Goal: Task Accomplishment & Management: Use online tool/utility

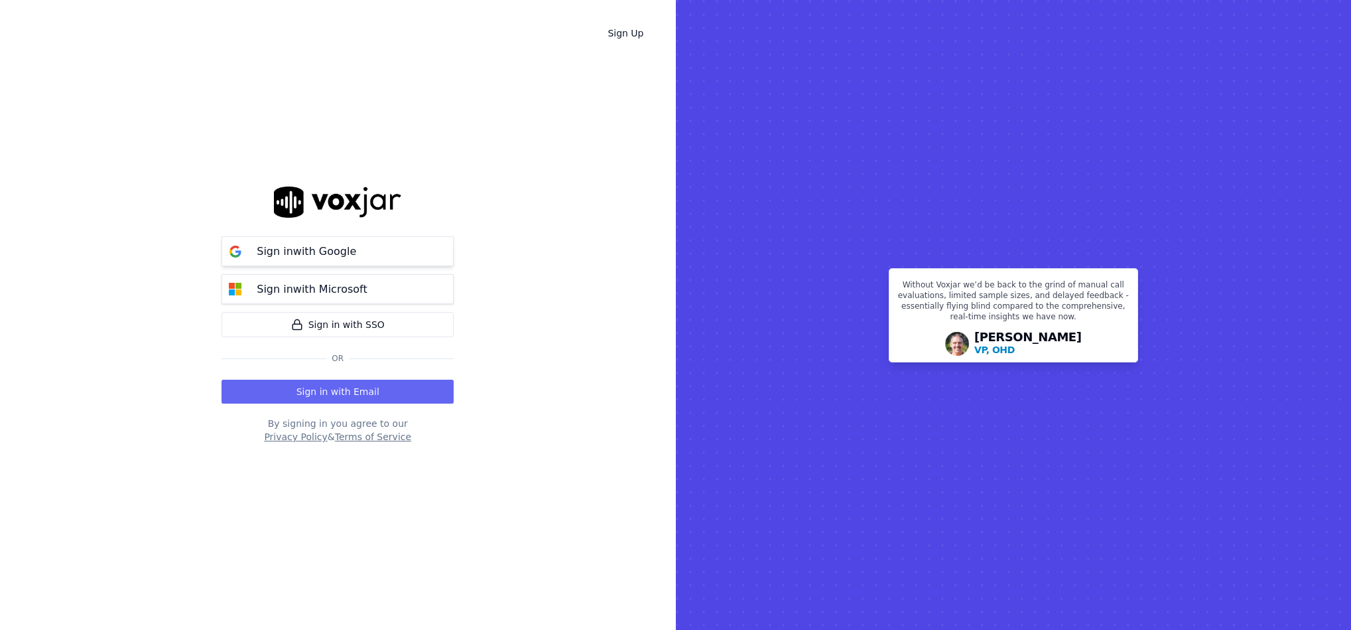
click at [293, 247] on p "Sign in with Google" at bounding box center [307, 251] width 100 height 16
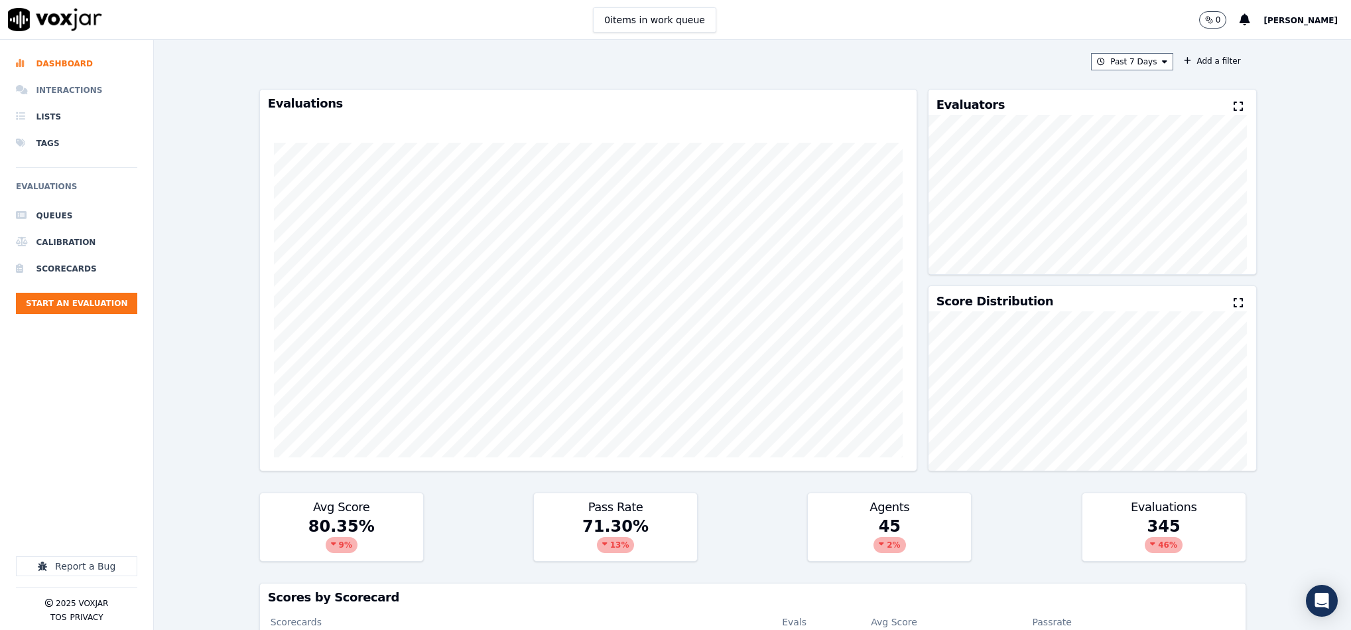
click at [74, 84] on li "Interactions" at bounding box center [76, 90] width 121 height 27
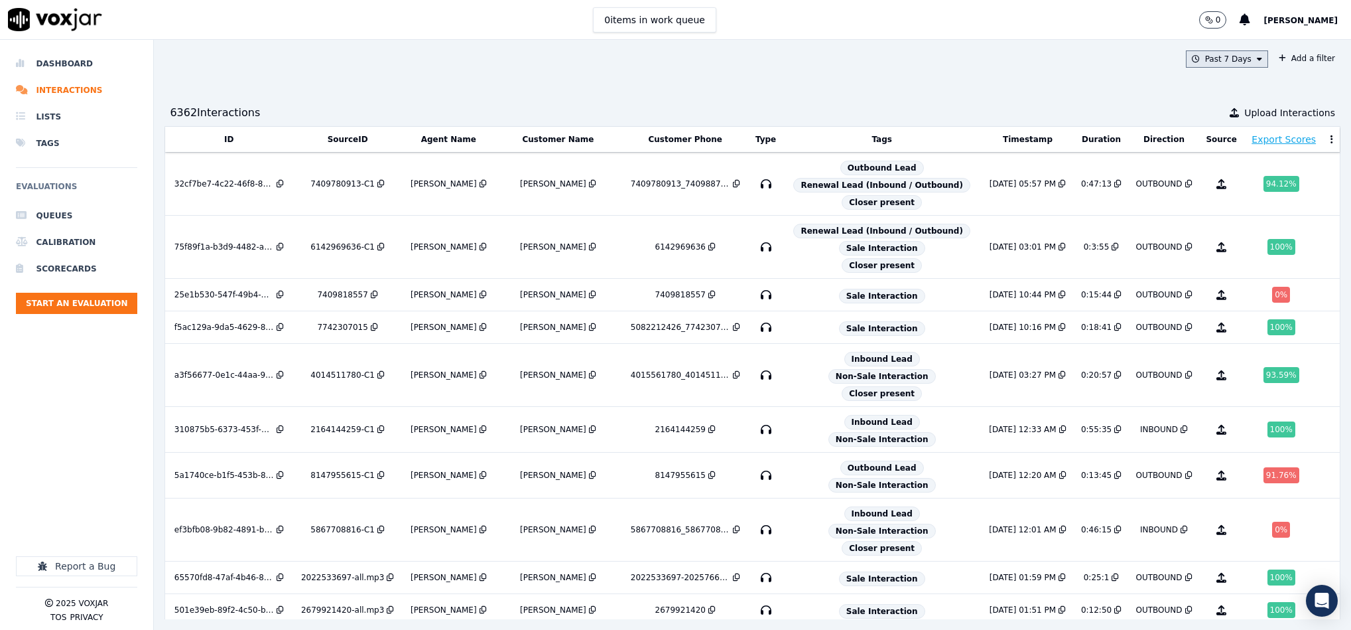
click at [1214, 60] on button "Past 7 Days" at bounding box center [1227, 58] width 82 height 17
click at [1207, 131] on div "Past 7 Days" at bounding box center [1230, 131] width 46 height 11
click at [1236, 222] on button "Add" at bounding box center [1249, 211] width 26 height 21
click at [1274, 56] on button "Add a filter" at bounding box center [1307, 58] width 67 height 16
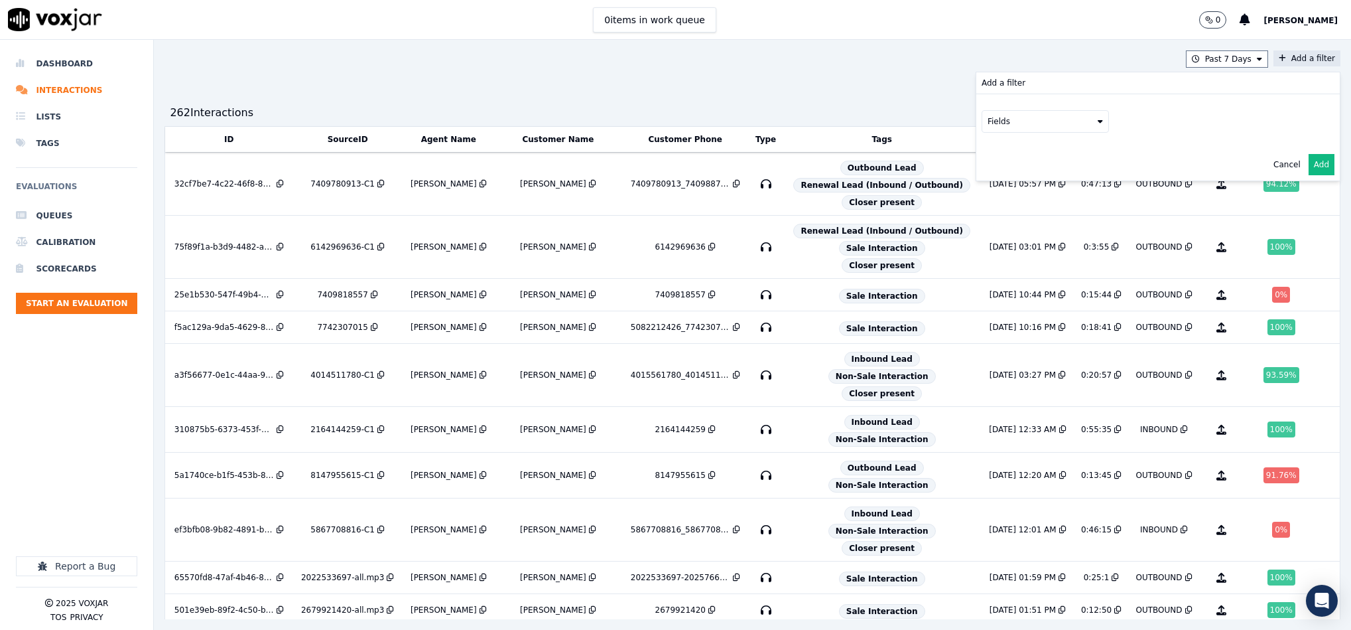
click at [990, 128] on button "Fields" at bounding box center [1045, 121] width 127 height 23
click at [1004, 234] on div "agents" at bounding box center [1017, 239] width 27 height 11
click at [1031, 153] on button "Fields" at bounding box center [1061, 149] width 127 height 23
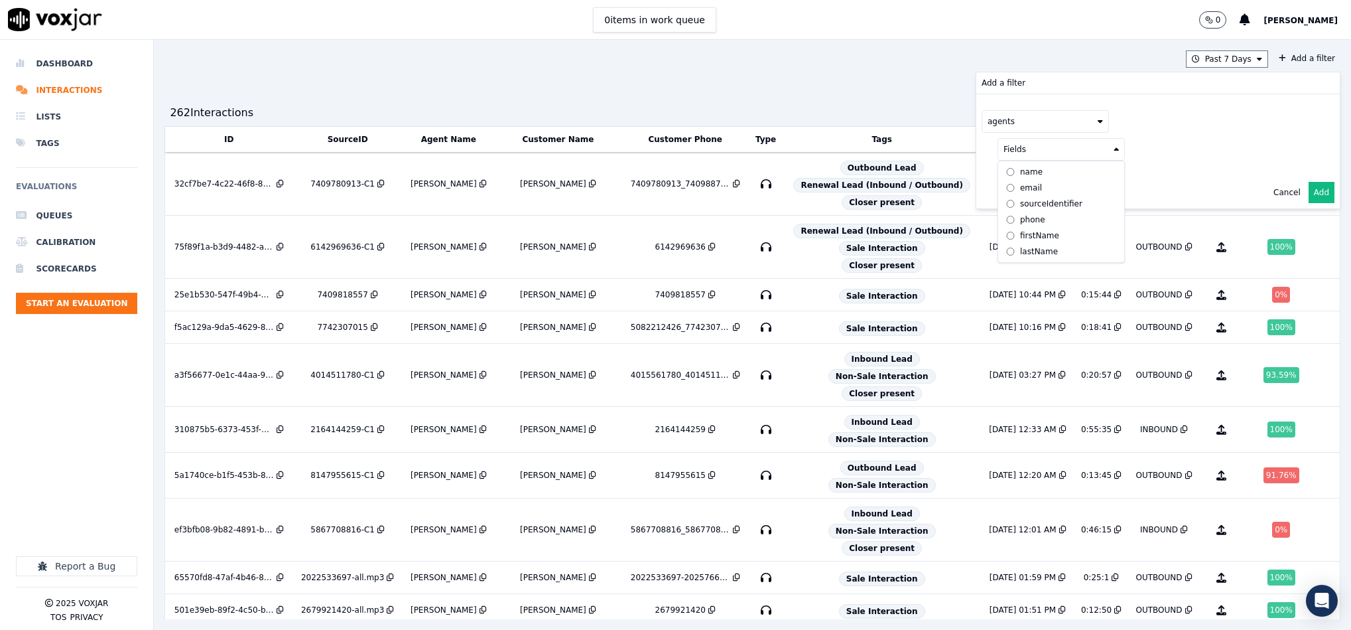
click at [1098, 121] on icon at bounding box center [1100, 121] width 5 height 8
click at [1004, 250] on div "customers" at bounding box center [1025, 255] width 42 height 11
click at [1061, 149] on button "Fields" at bounding box center [1061, 149] width 127 height 23
click at [1020, 220] on div "phone" at bounding box center [1032, 219] width 25 height 11
click at [1141, 145] on button at bounding box center [1225, 148] width 191 height 20
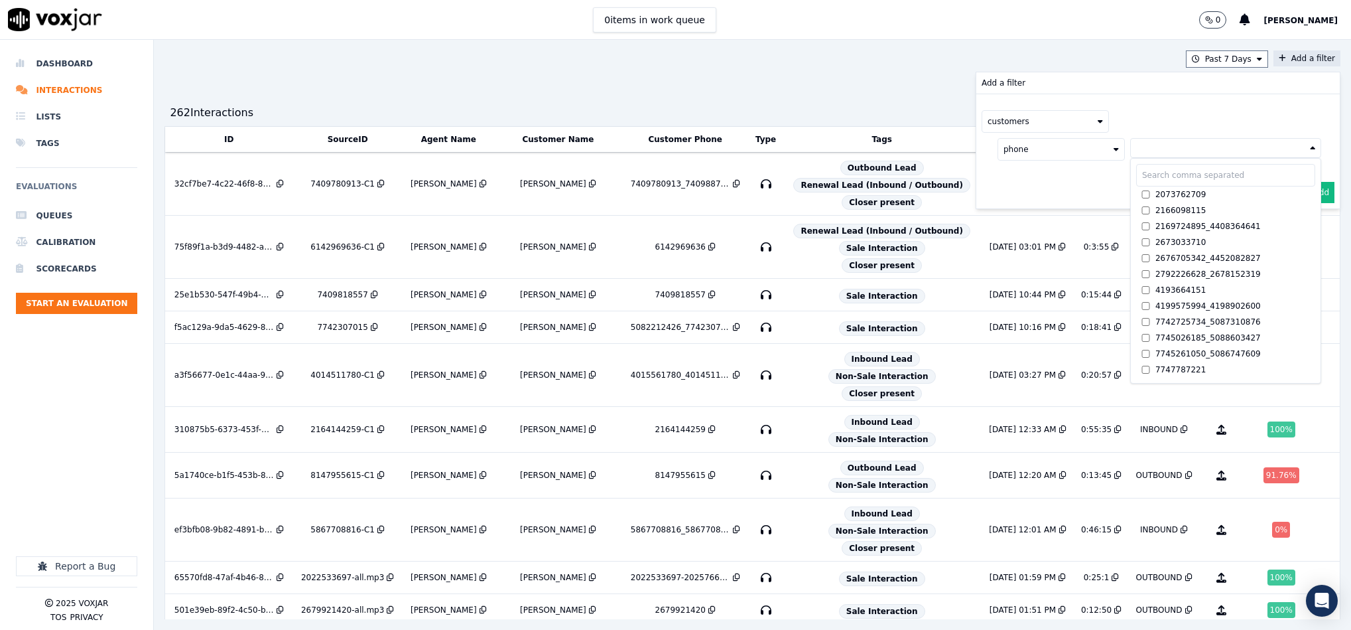
click at [1144, 175] on input "text" at bounding box center [1225, 175] width 179 height 23
paste input "6148167752"
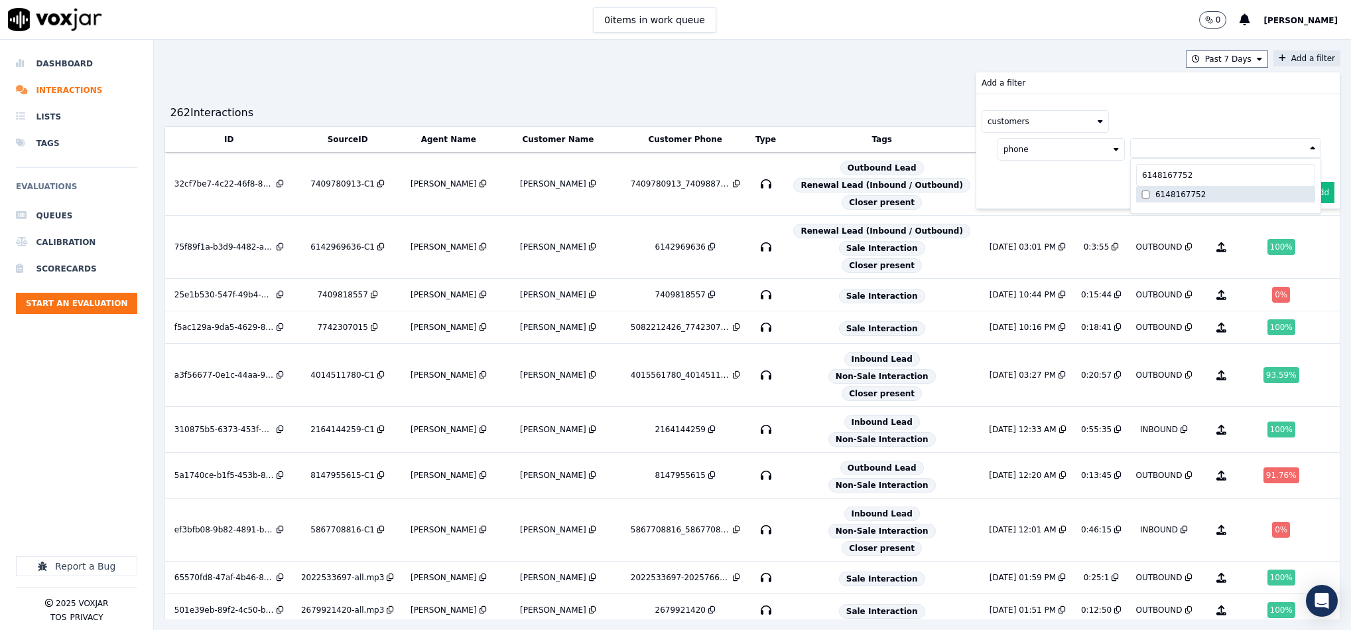
type input "6148167752"
click at [1179, 192] on label "6148167752" at bounding box center [1225, 194] width 179 height 16
click at [1309, 224] on button "Add" at bounding box center [1322, 224] width 26 height 21
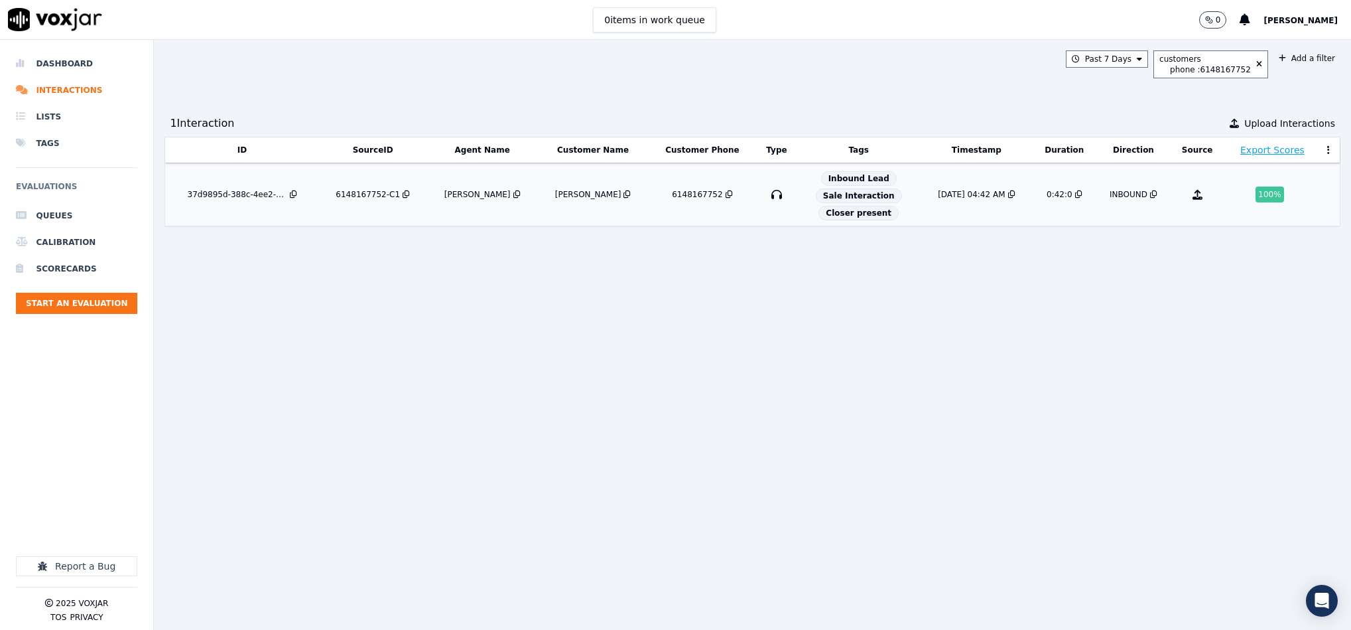
click at [239, 198] on div "37d9895d-388c-4ee2-b2e6-d67384838a76" at bounding box center [238, 194] width 100 height 11
click at [36, 64] on li "Dashboard" at bounding box center [76, 63] width 121 height 27
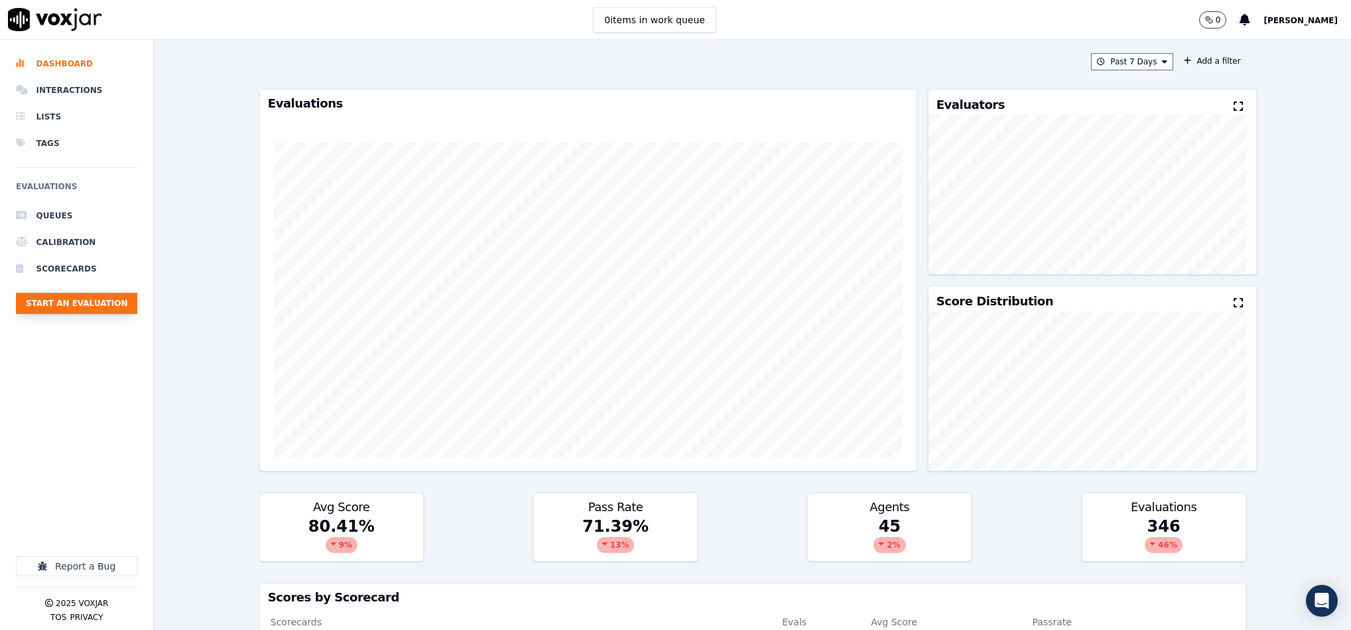
click at [113, 304] on button "Start an Evaluation" at bounding box center [76, 303] width 121 height 21
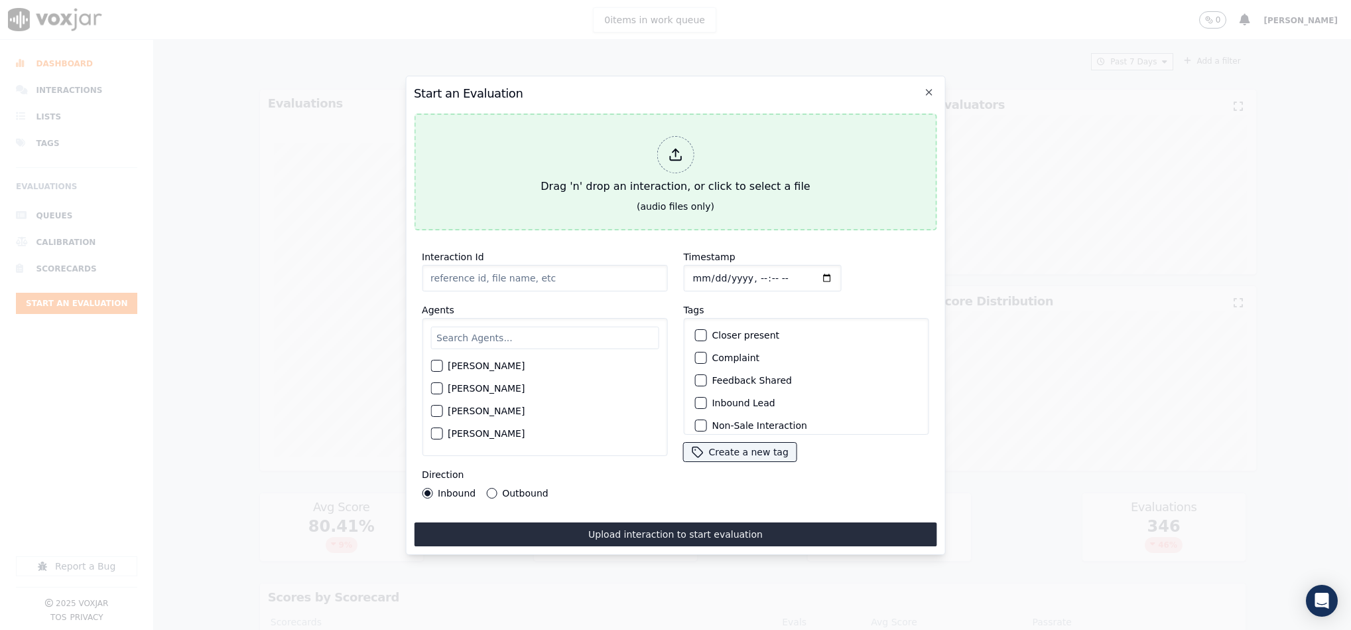
click at [673, 165] on div at bounding box center [675, 154] width 37 height 37
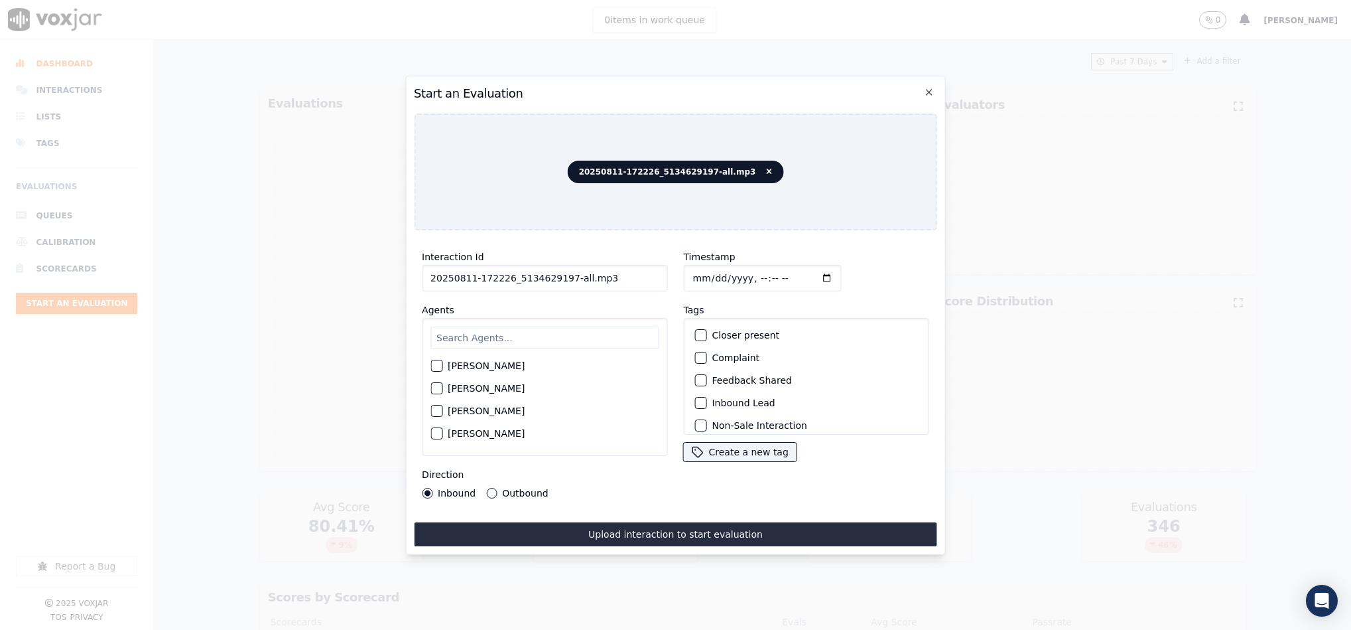
drag, startPoint x: 562, startPoint y: 271, endPoint x: 663, endPoint y: 269, distance: 100.8
click at [663, 269] on div "Interaction Id 20250811-172226_5134629197-all.mp3 Agents Harry Roy Aaron Biswas…" at bounding box center [544, 373] width 261 height 265
type input "20250811-172226_5134629197-C1"
click at [702, 271] on input "Timestamp" at bounding box center [762, 278] width 158 height 27
click at [691, 271] on input "Timestamp" at bounding box center [762, 278] width 158 height 27
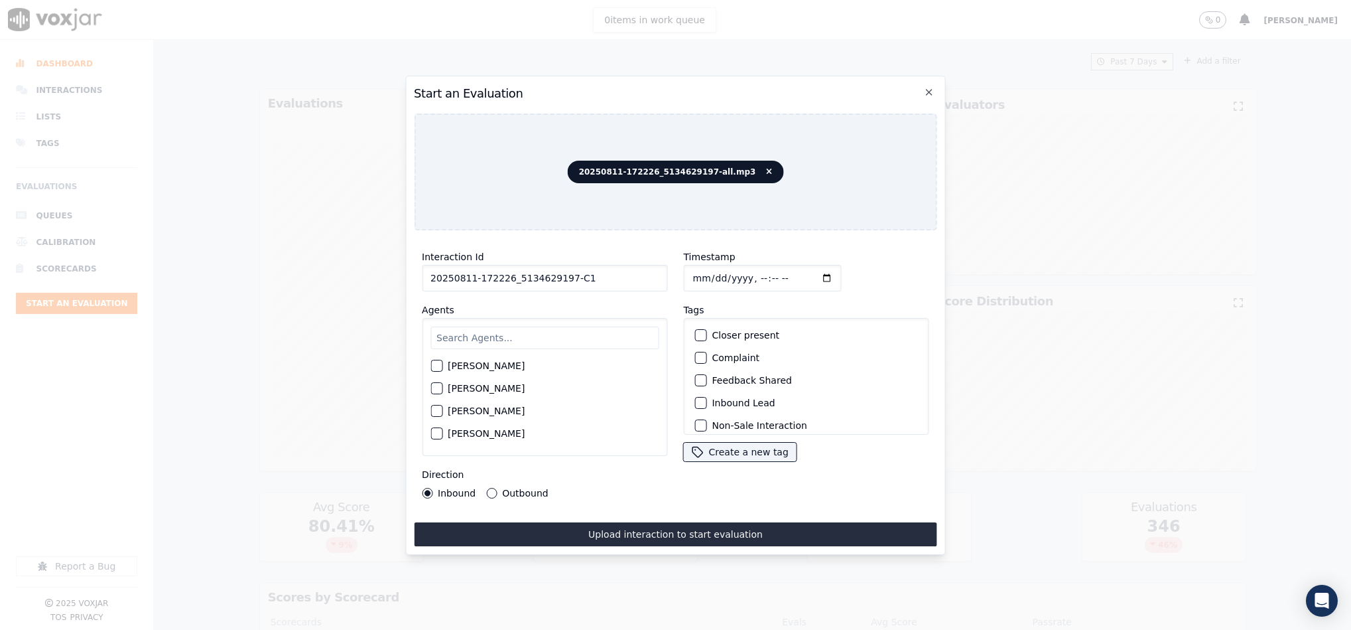
type input "2025-08-11T14:25"
click at [492, 329] on input "text" at bounding box center [545, 337] width 228 height 23
type input "stu"
click at [436, 365] on div "button" at bounding box center [435, 369] width 9 height 9
click at [695, 398] on div "button" at bounding box center [699, 402] width 9 height 9
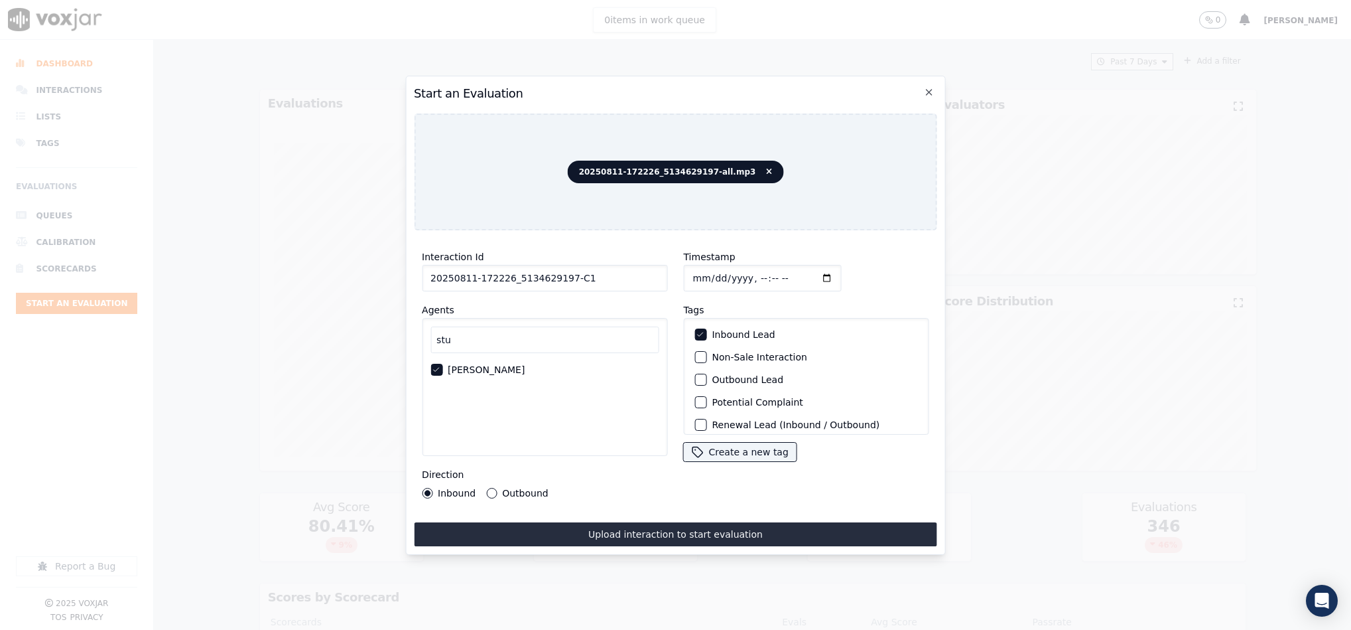
scroll to position [119, 0]
click at [695, 413] on div "button" at bounding box center [699, 417] width 9 height 9
click at [695, 330] on div "button" at bounding box center [699, 334] width 9 height 9
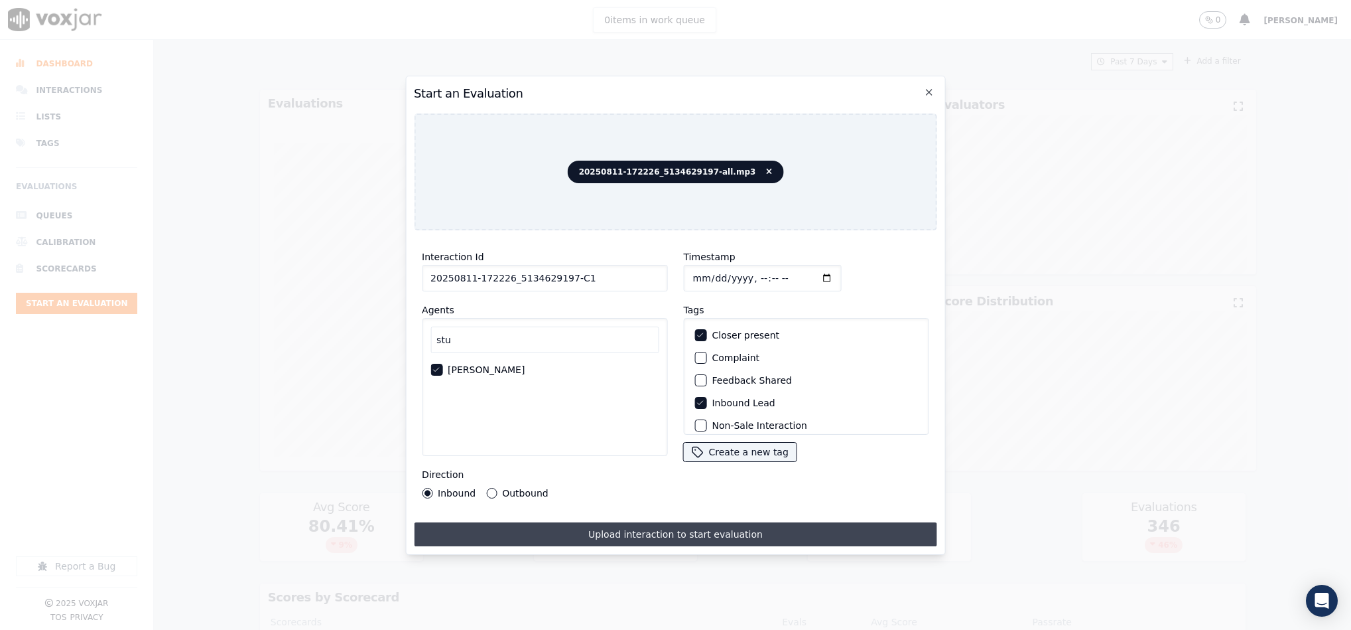
click at [647, 525] on button "Upload interaction to start evaluation" at bounding box center [675, 534] width 523 height 24
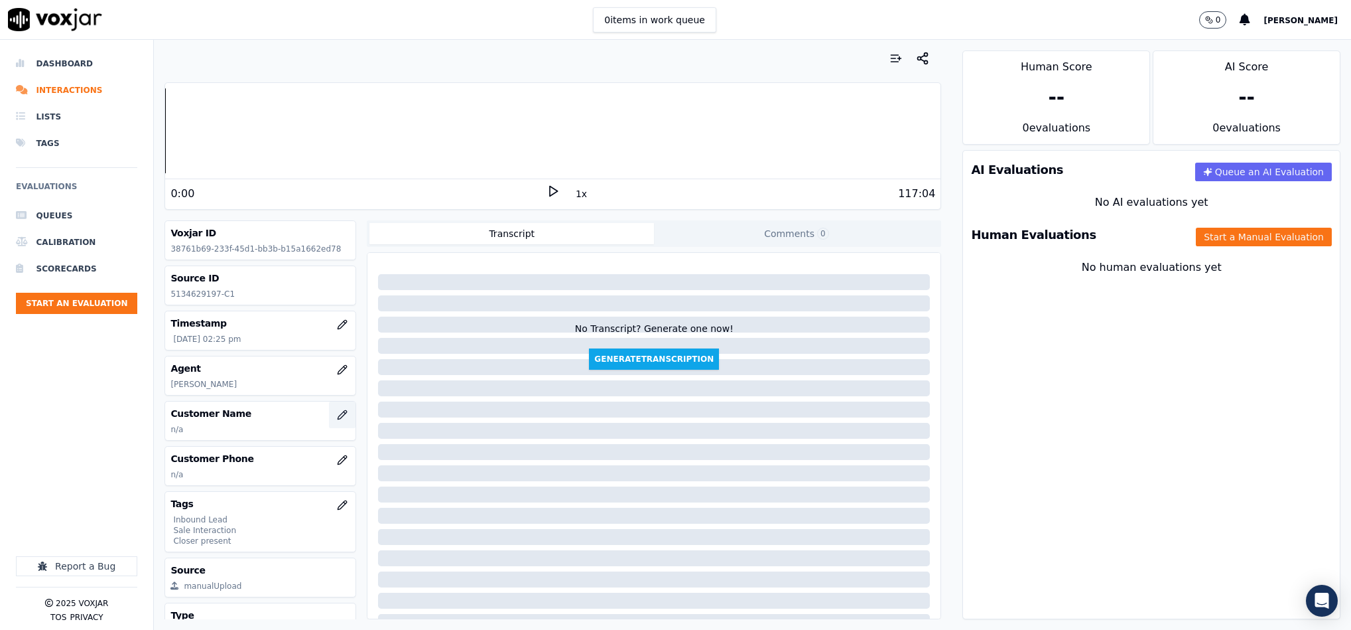
click at [337, 419] on icon "button" at bounding box center [342, 414] width 11 height 11
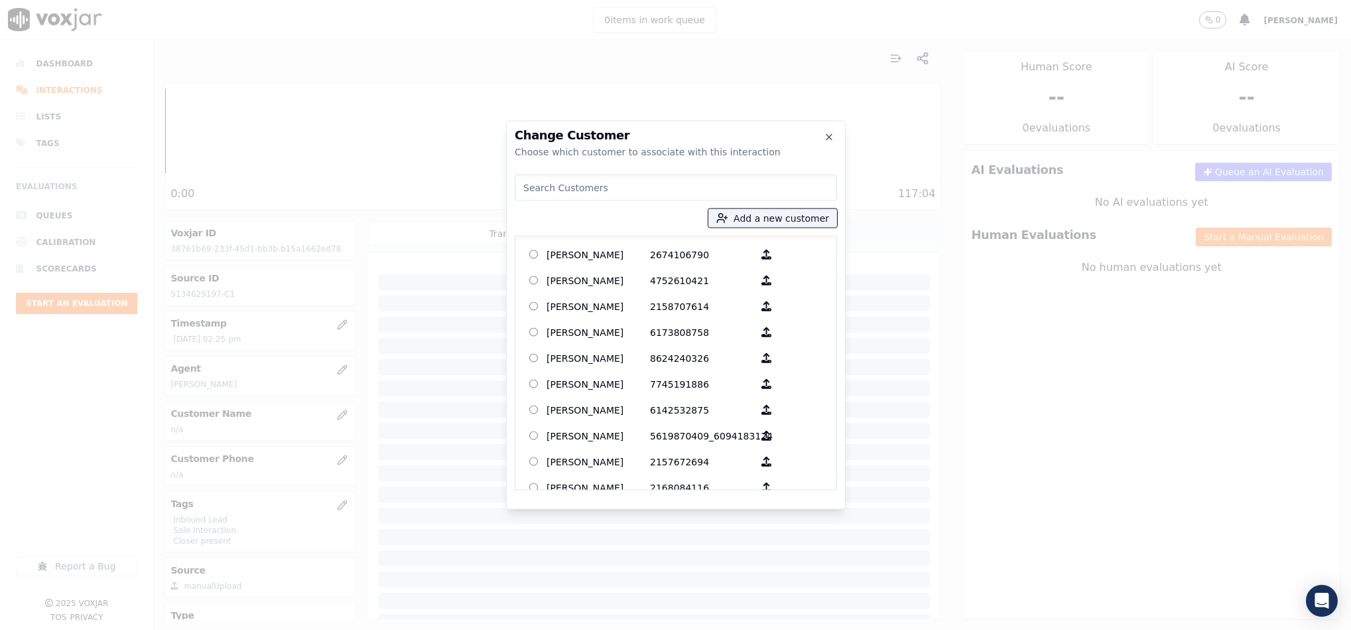
type input "WILLIAM HARRIS"
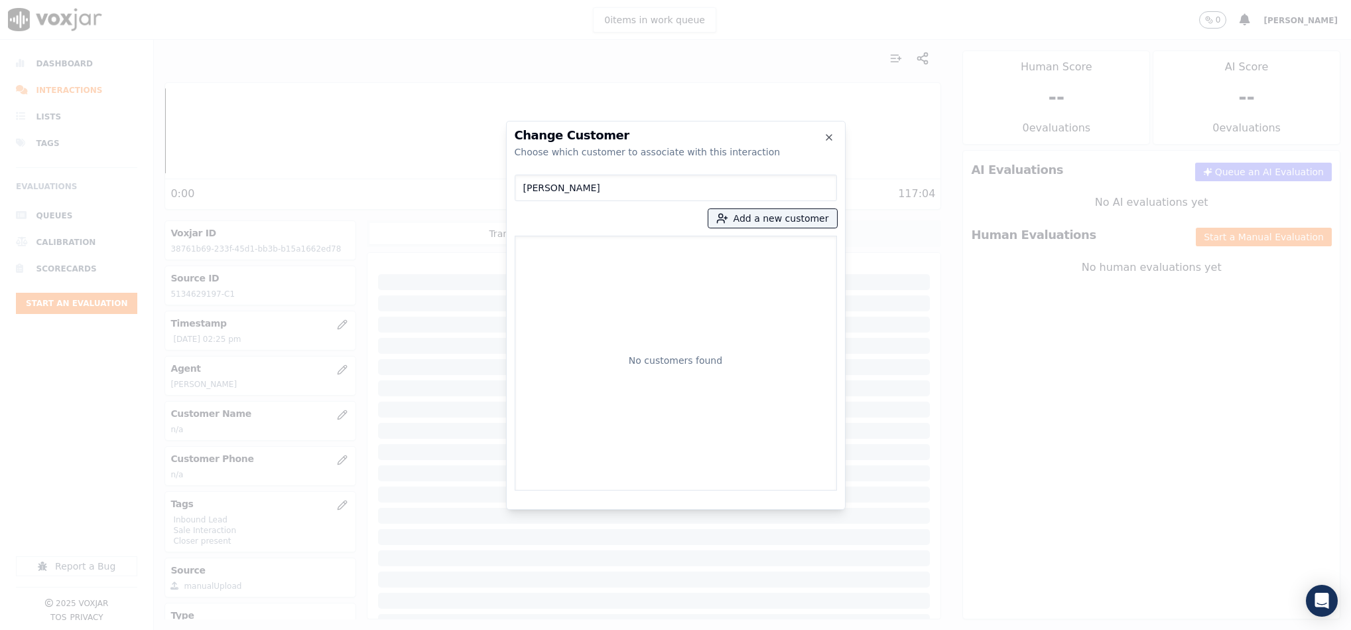
drag, startPoint x: 606, startPoint y: 182, endPoint x: 444, endPoint y: 190, distance: 161.4
click at [446, 629] on div "Change Customer Choose which customer to associate with this interaction WILLIA…" at bounding box center [675, 630] width 1351 height 0
click at [769, 226] on button "Add a new customer" at bounding box center [772, 218] width 129 height 19
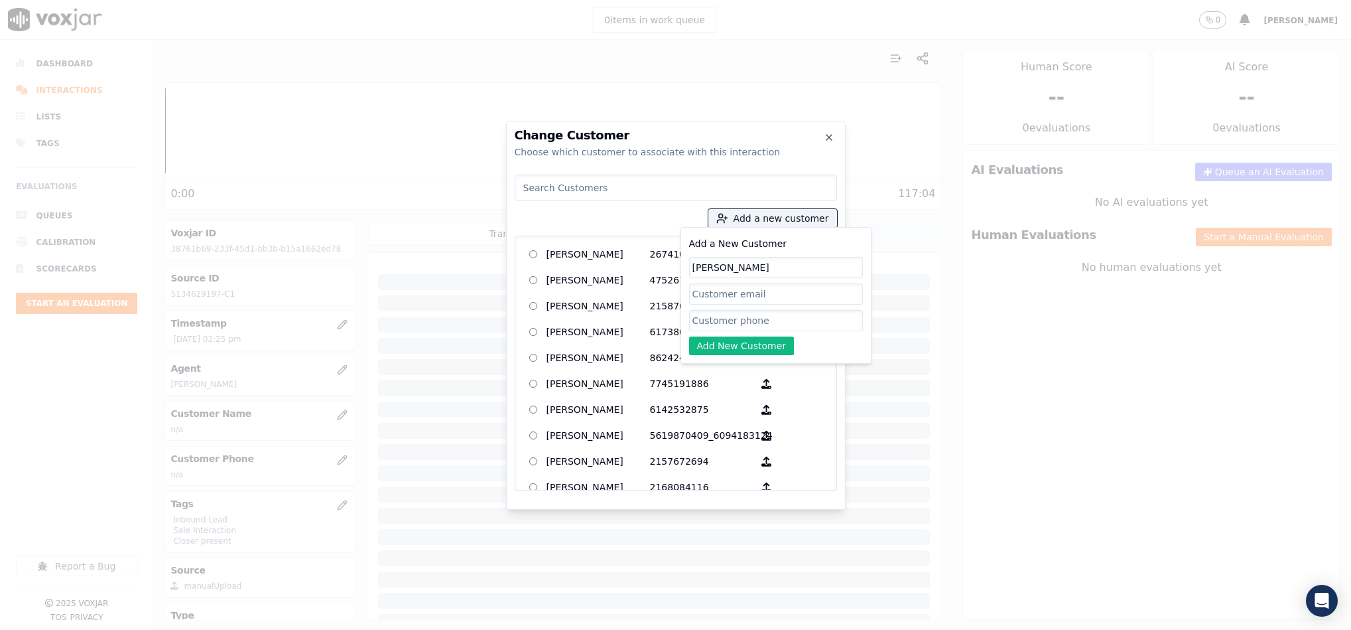
type input "WILLIAM HARRIS"
click at [746, 322] on input "Add a New Customer" at bounding box center [776, 320] width 174 height 21
paste input "5134629197"
paste input "5135570047"
type input "5134629197_5135570047"
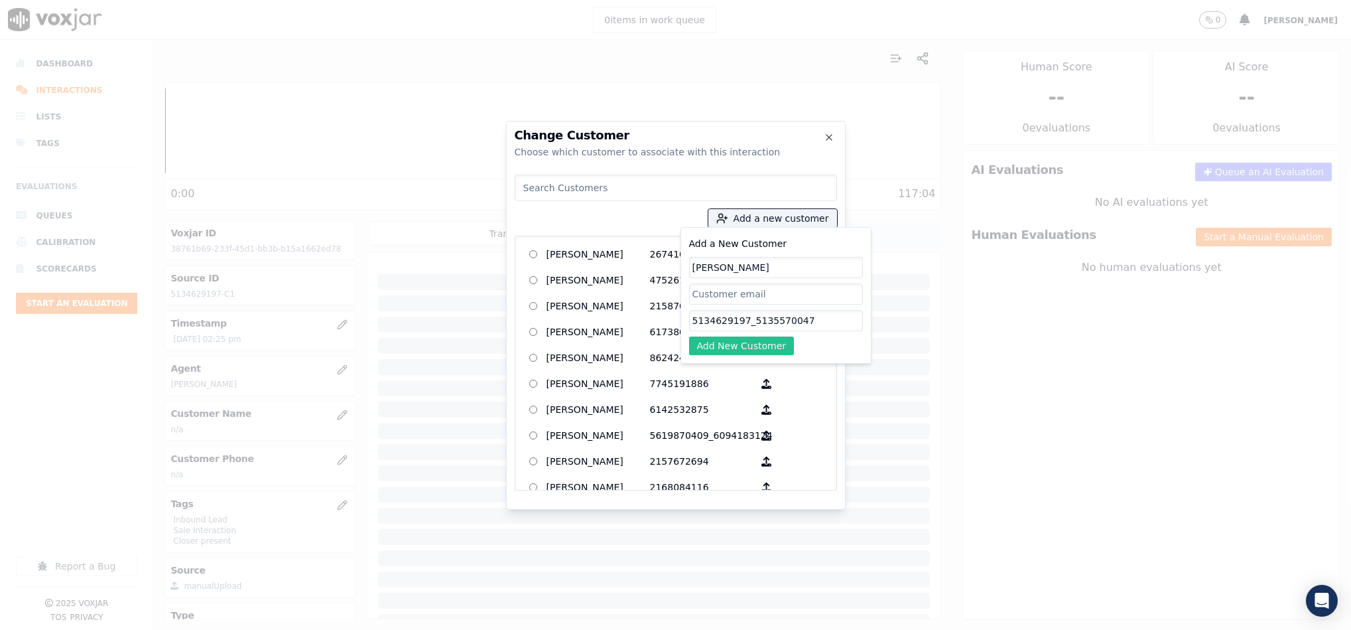
click at [740, 344] on button "Add New Customer" at bounding box center [741, 345] width 105 height 19
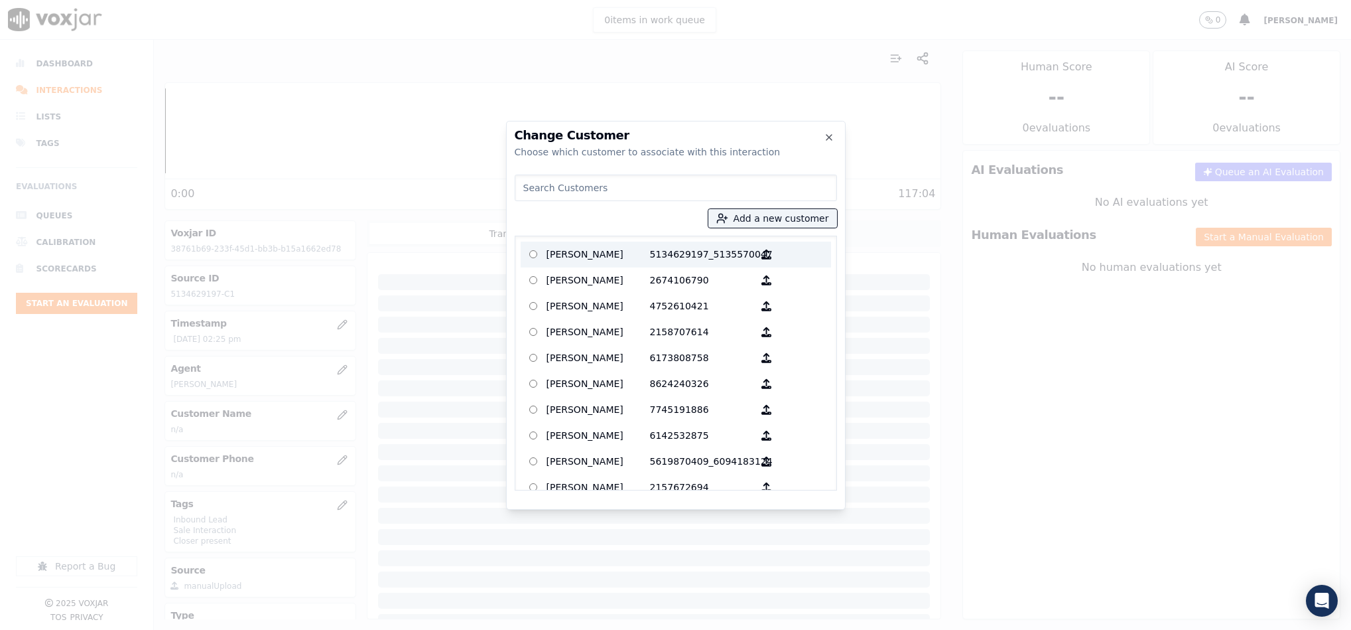
click at [609, 257] on p "WILLIAM HARRIS" at bounding box center [598, 254] width 103 height 21
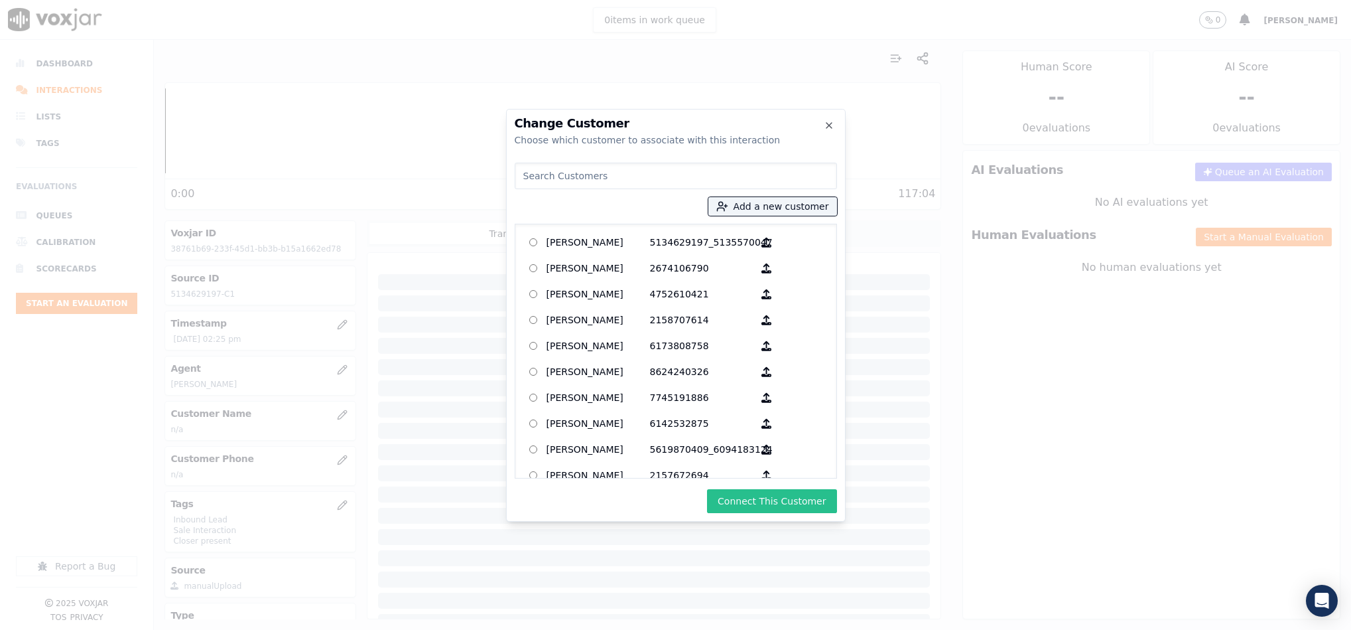
click at [759, 494] on button "Connect This Customer" at bounding box center [771, 501] width 129 height 24
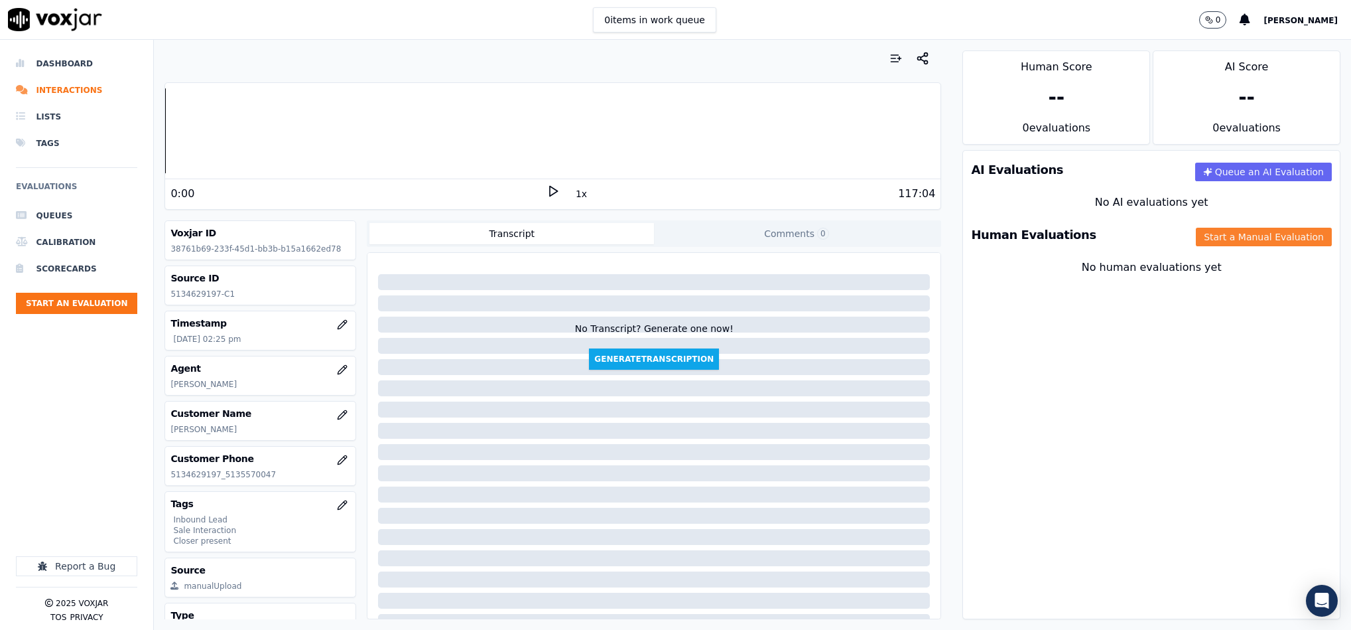
click at [1196, 241] on button "Start a Manual Evaluation" at bounding box center [1264, 237] width 136 height 19
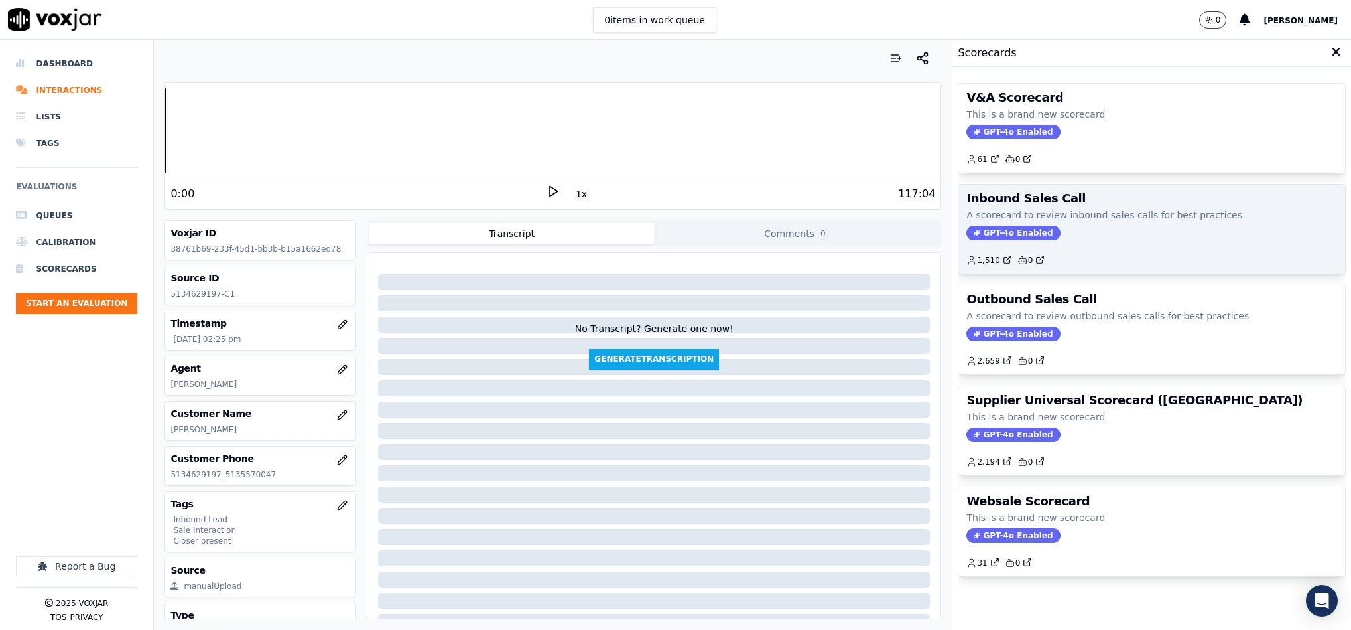
click at [981, 232] on span "GPT-4o Enabled" at bounding box center [1014, 233] width 94 height 15
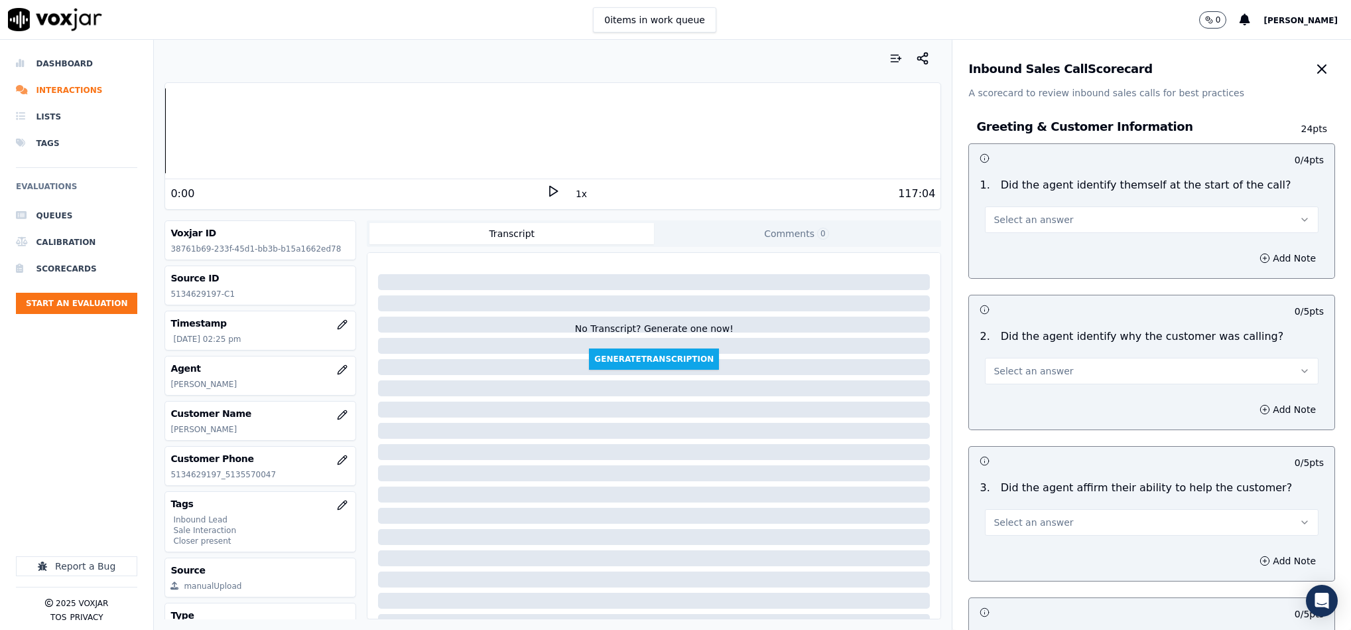
click at [1030, 225] on span "Select an answer" at bounding box center [1034, 219] width 80 height 13
click at [1012, 257] on div "Yes" at bounding box center [1119, 249] width 301 height 21
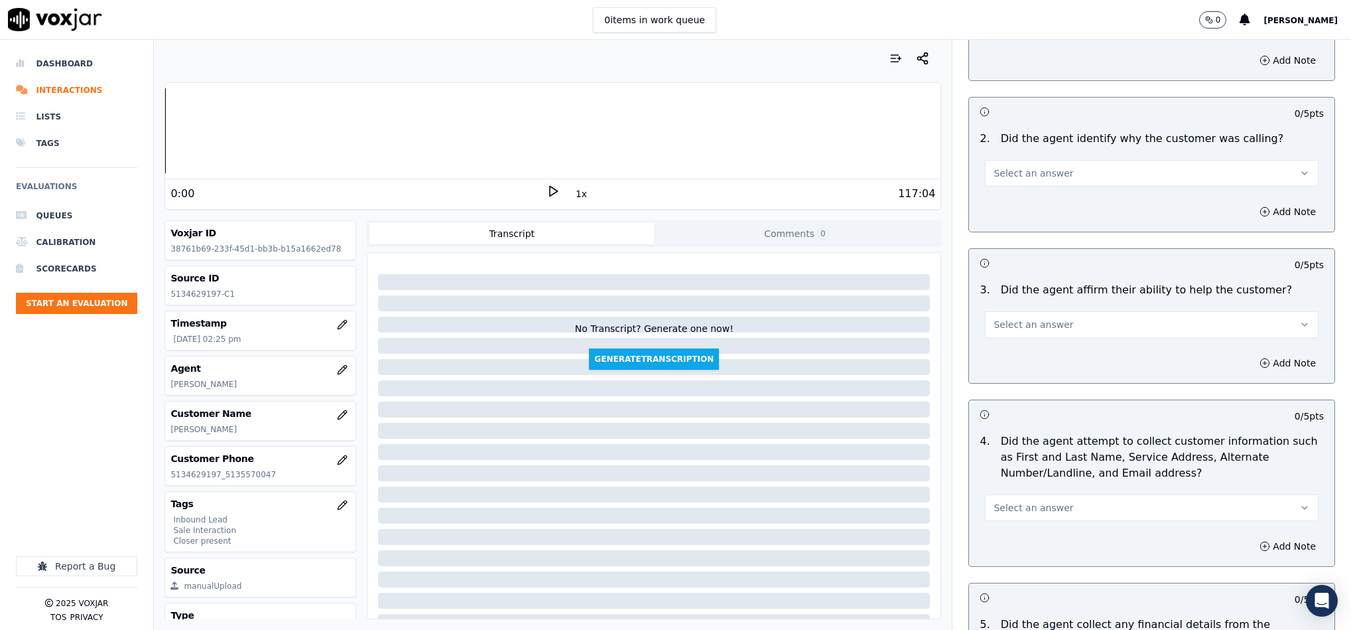
scroll to position [199, 0]
click at [1045, 177] on button "Select an answer" at bounding box center [1152, 172] width 334 height 27
click at [1030, 202] on div "Yes" at bounding box center [1119, 202] width 301 height 21
click at [1053, 325] on button "Select an answer" at bounding box center [1152, 323] width 334 height 27
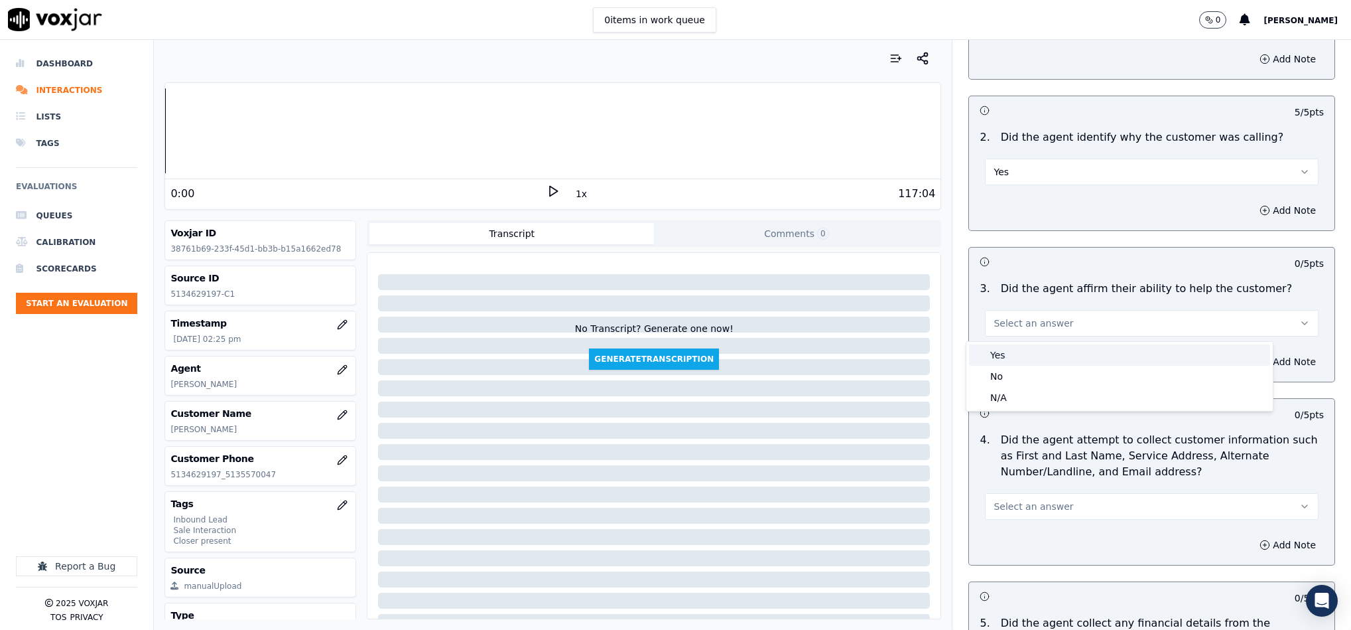
click at [1037, 356] on div "Yes" at bounding box center [1119, 354] width 301 height 21
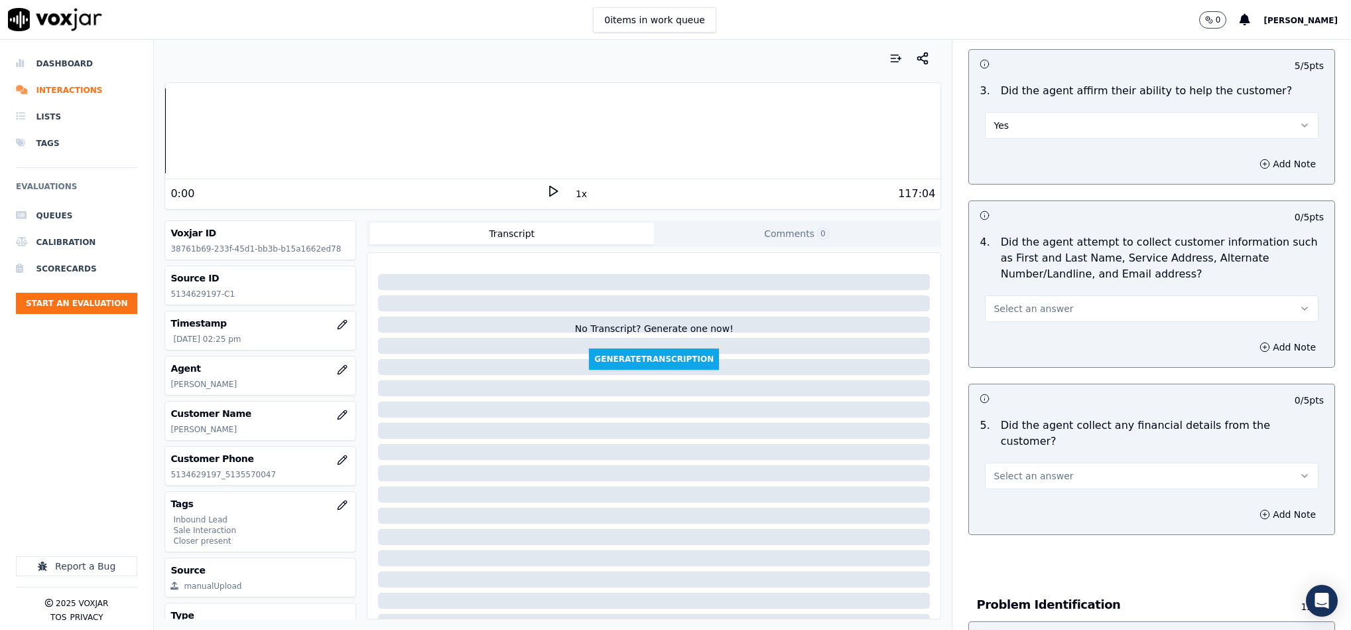
scroll to position [398, 0]
click at [1069, 307] on button "Select an answer" at bounding box center [1152, 307] width 334 height 27
click at [1025, 341] on div "Yes" at bounding box center [1119, 338] width 301 height 21
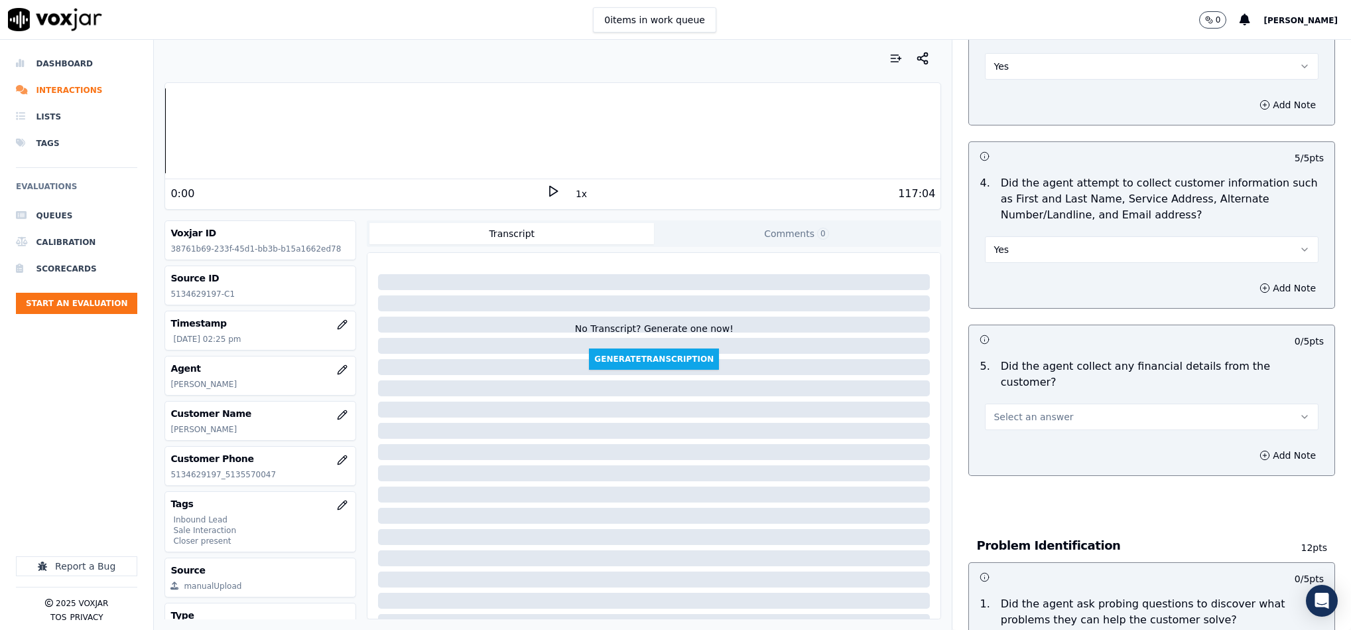
scroll to position [498, 0]
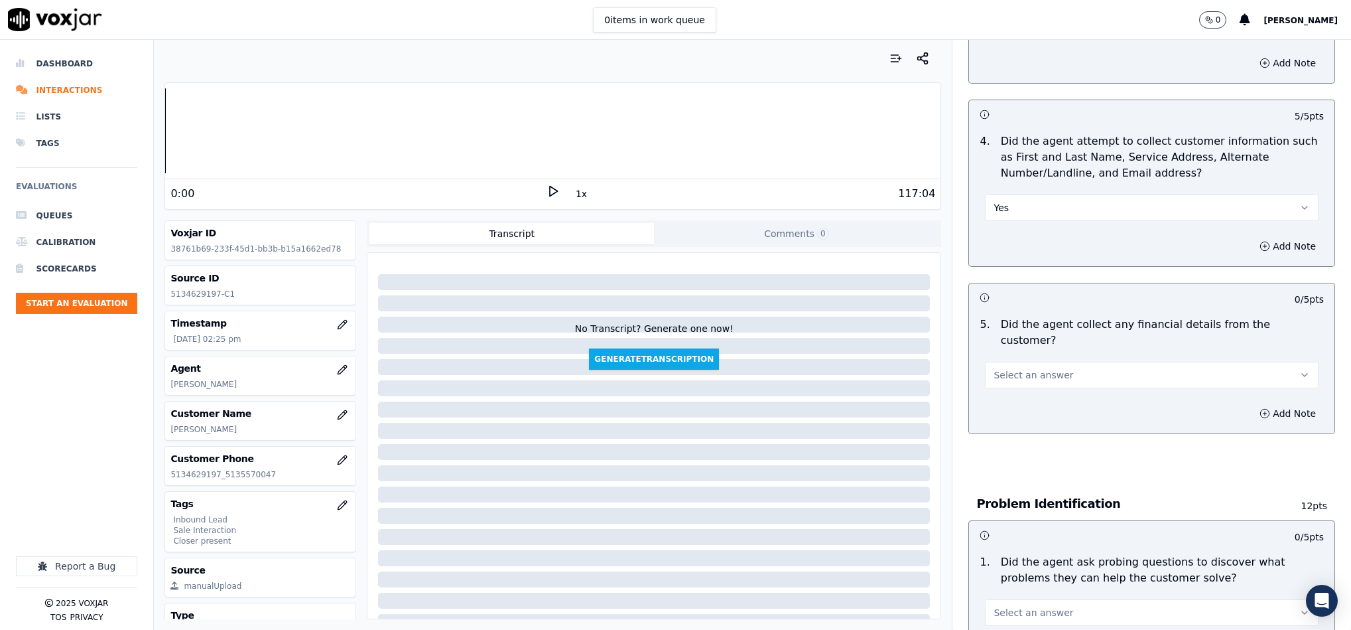
click at [1049, 362] on button "Select an answer" at bounding box center [1152, 375] width 334 height 27
click at [1022, 414] on div "No" at bounding box center [1119, 412] width 301 height 21
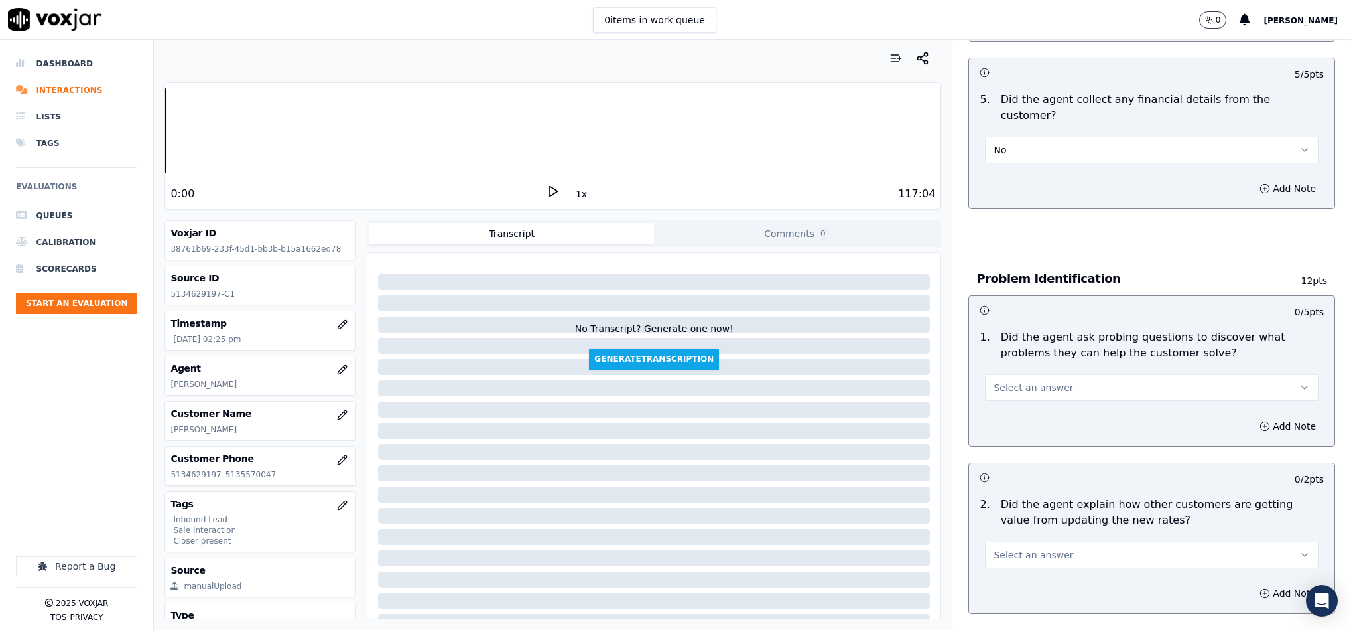
scroll to position [796, 0]
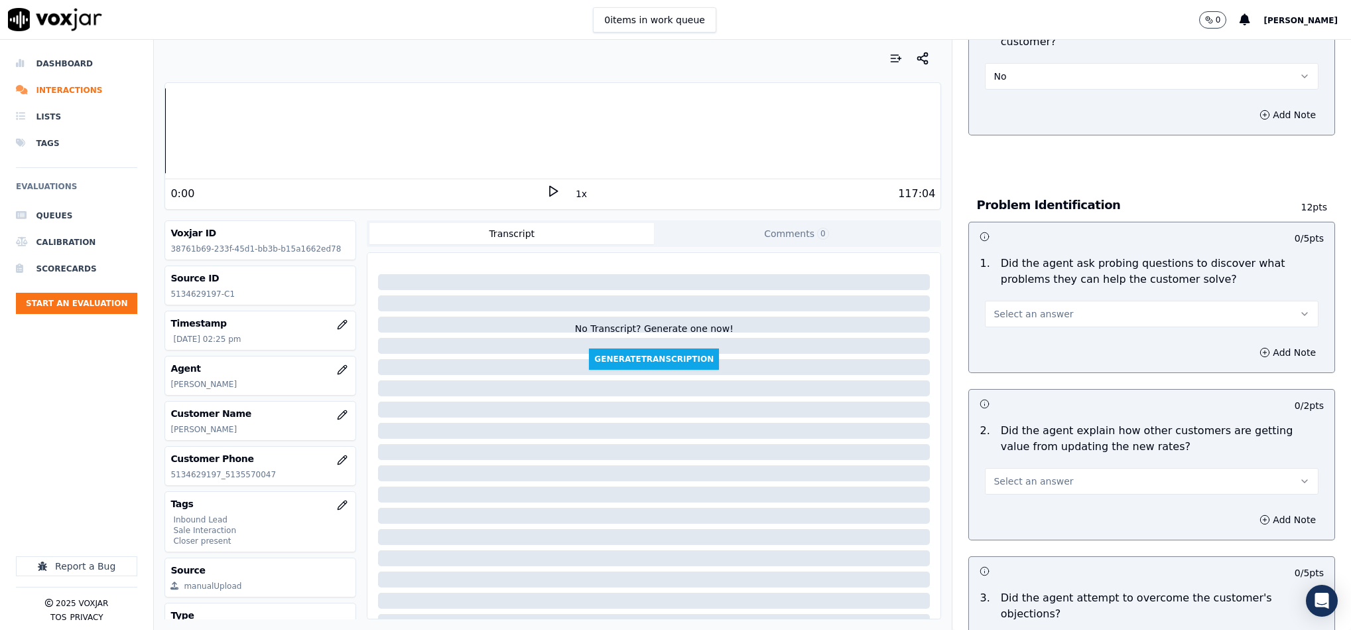
click at [1057, 301] on button "Select an answer" at bounding box center [1152, 314] width 334 height 27
click at [1023, 329] on div "Yes" at bounding box center [1119, 330] width 301 height 21
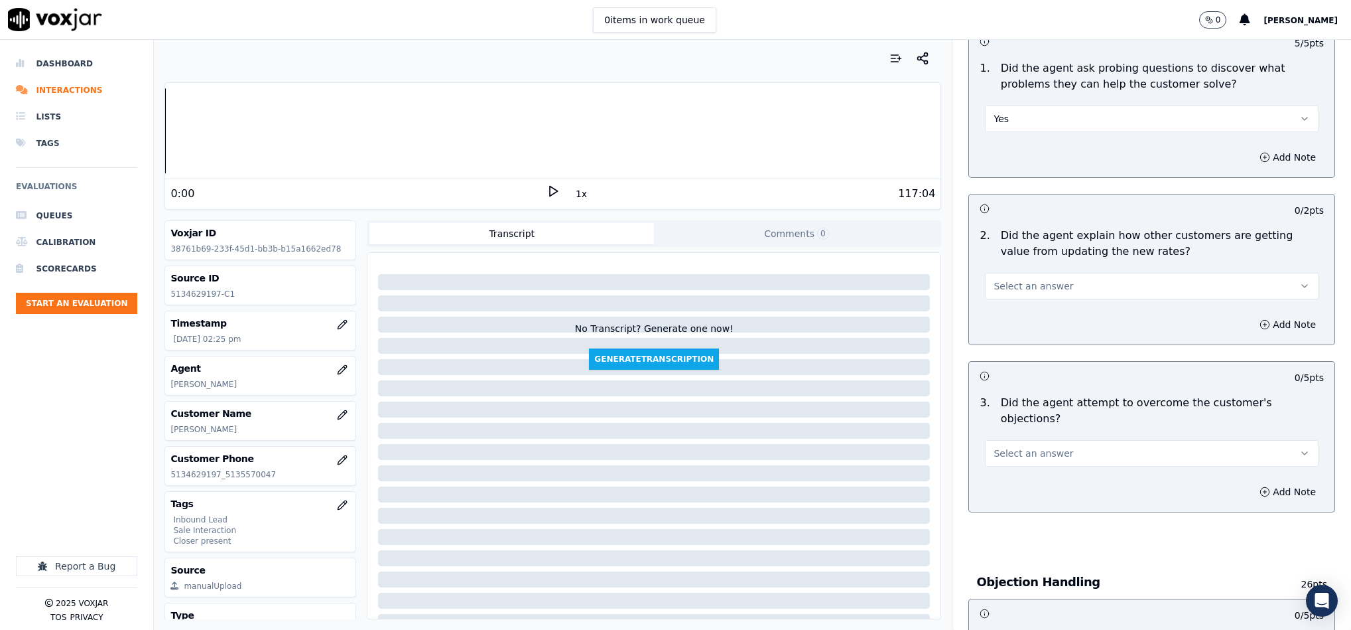
scroll to position [995, 0]
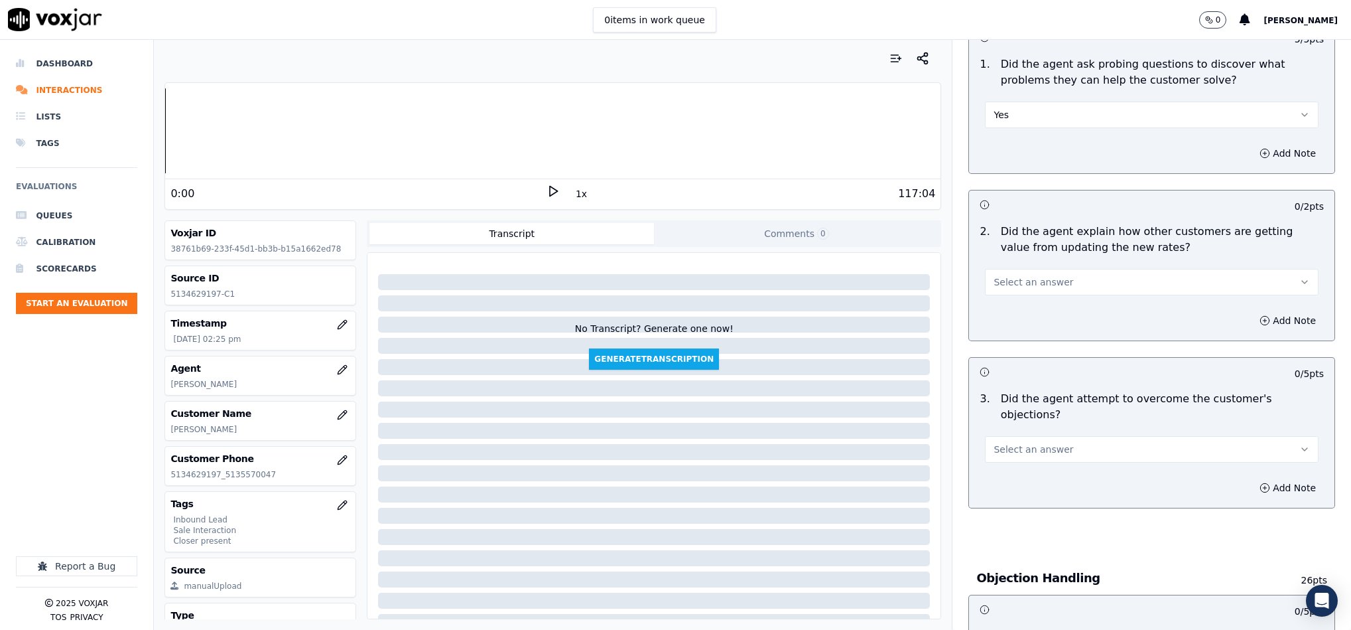
click at [1041, 275] on span "Select an answer" at bounding box center [1034, 281] width 80 height 13
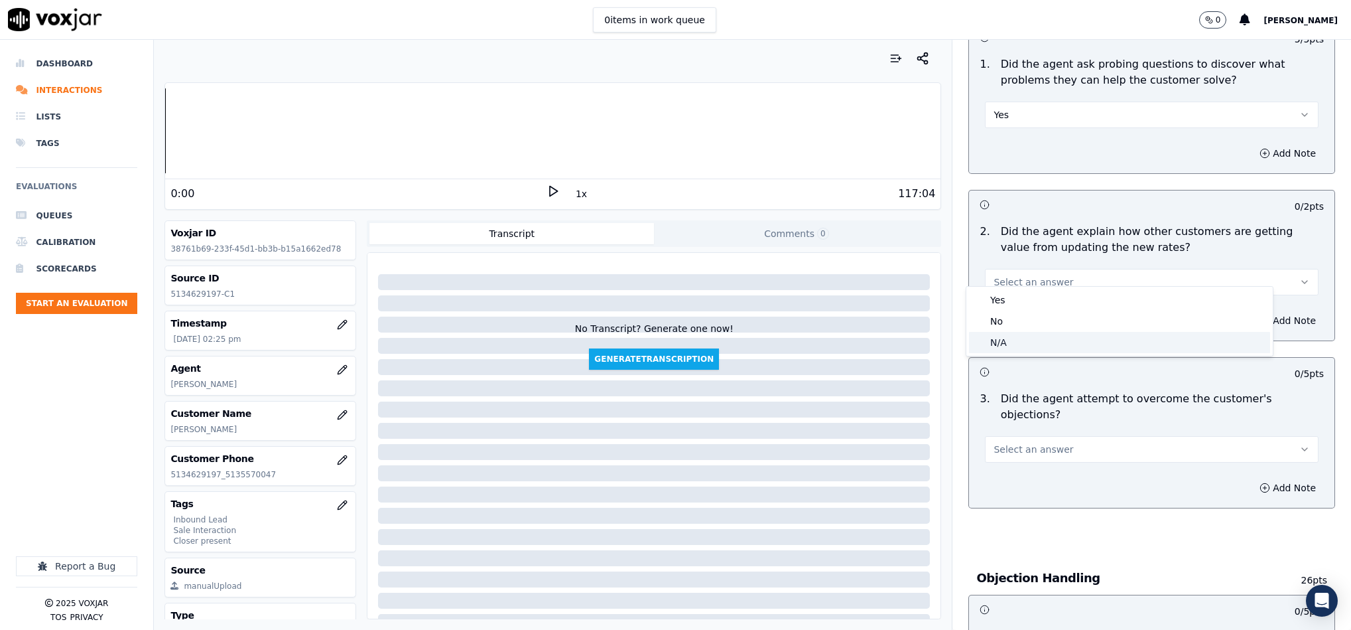
click at [1017, 342] on div "N/A" at bounding box center [1119, 342] width 301 height 21
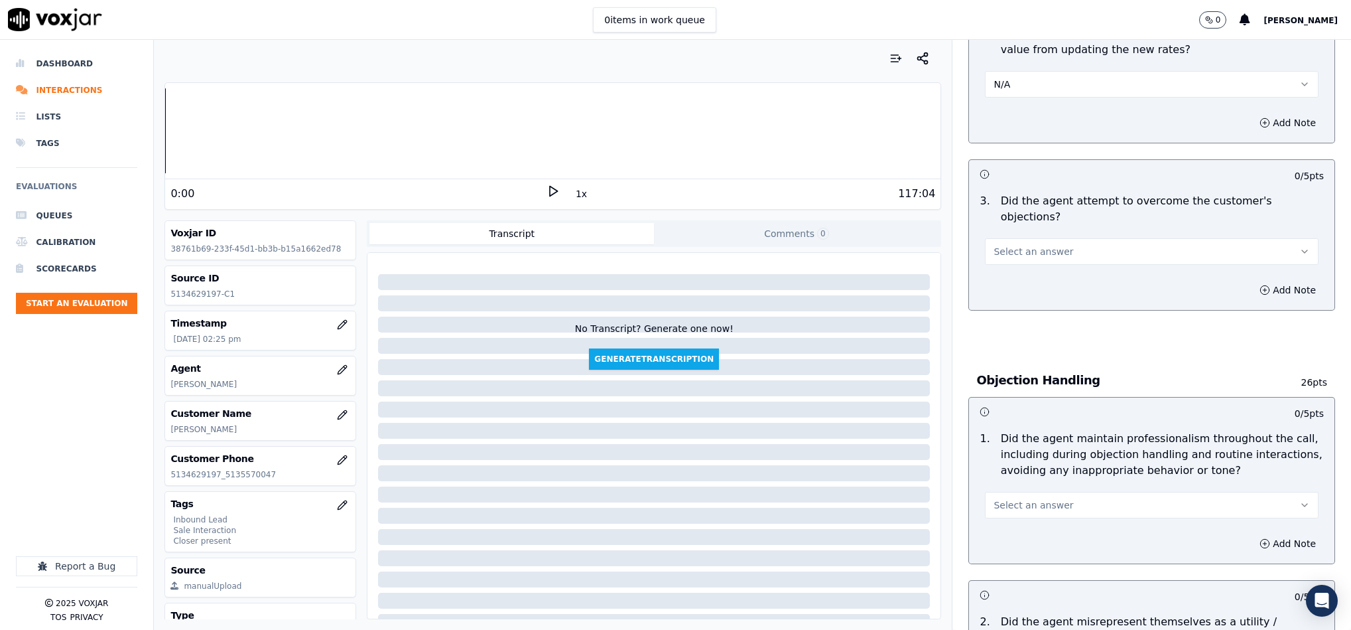
scroll to position [1194, 0]
click at [1031, 243] on span "Select an answer" at bounding box center [1034, 249] width 80 height 13
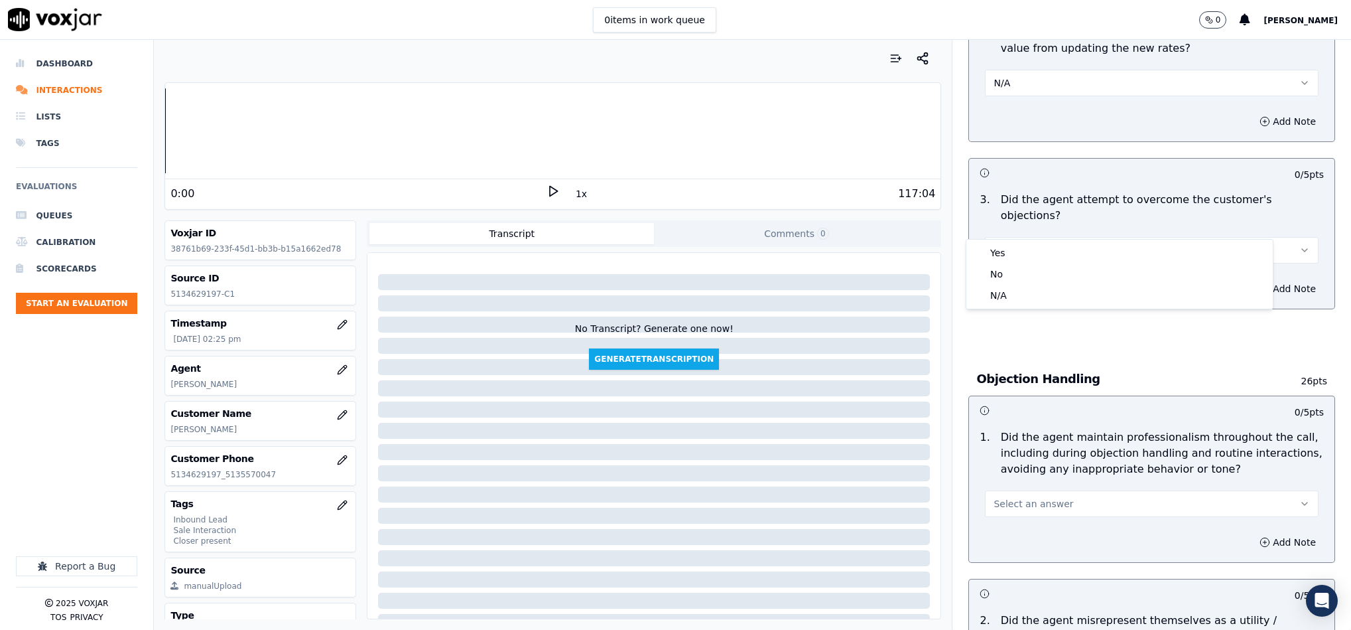
click at [997, 239] on body "0 items in work queue 0 Sudip Roy Dashboard Interactions Lists Tags Evaluations…" at bounding box center [675, 315] width 1351 height 630
click at [998, 245] on div "Yes" at bounding box center [1119, 252] width 301 height 21
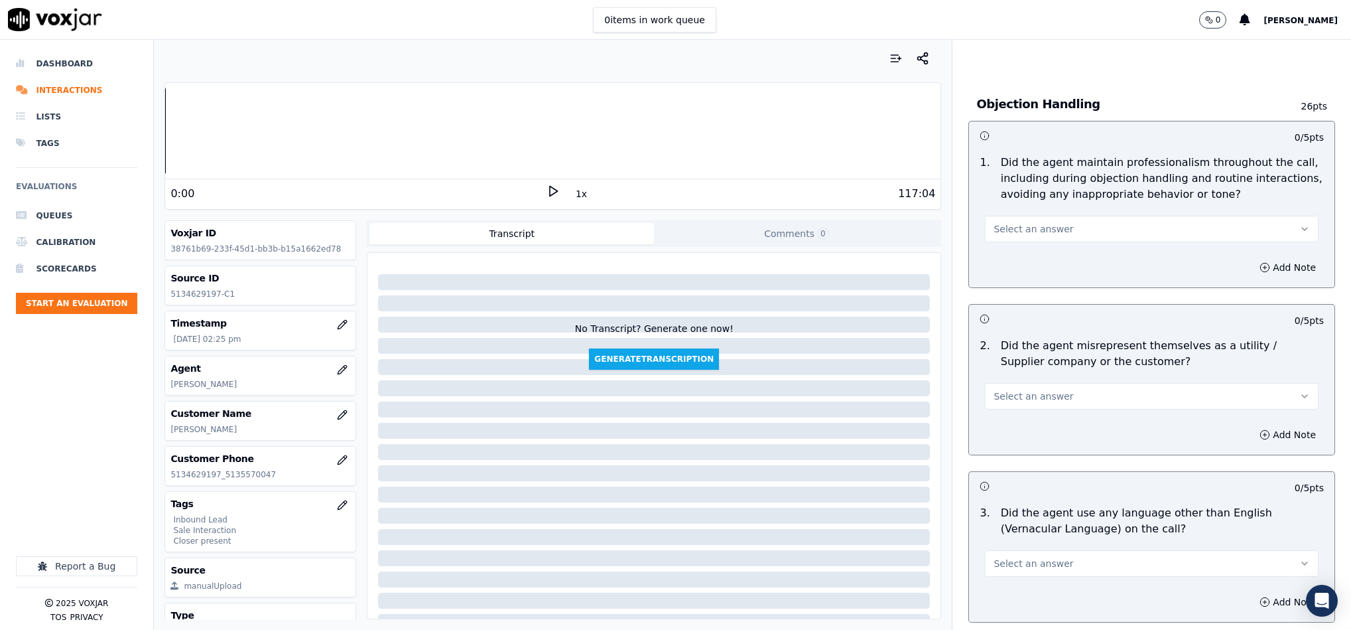
scroll to position [1493, 0]
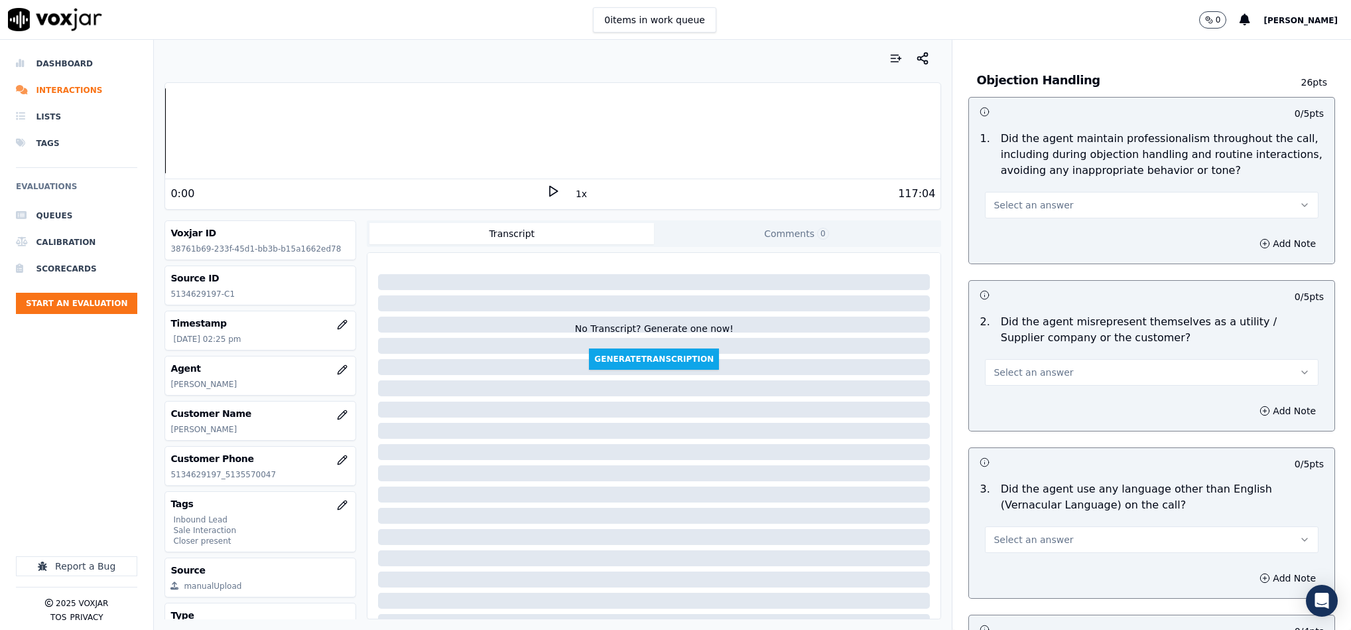
click at [1030, 198] on span "Select an answer" at bounding box center [1034, 204] width 80 height 13
click at [1009, 237] on div "No" at bounding box center [1119, 229] width 301 height 21
click at [1045, 192] on button "No" at bounding box center [1152, 205] width 334 height 27
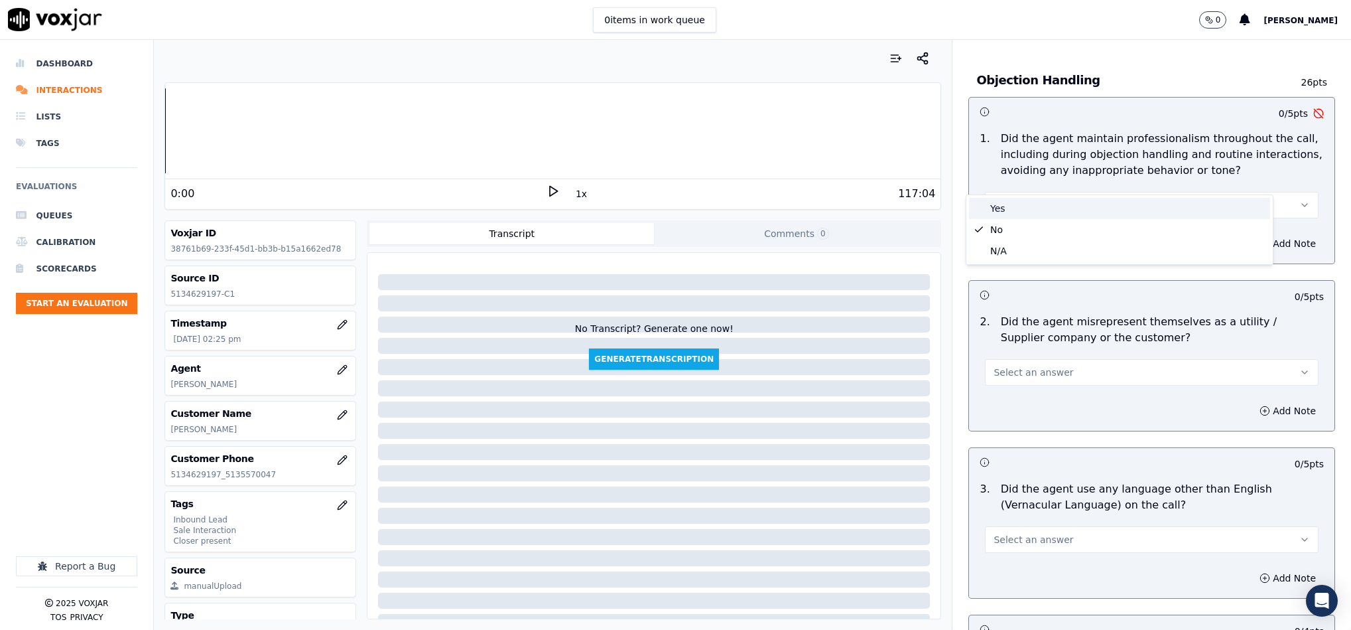
click at [1023, 201] on div "Yes" at bounding box center [1119, 208] width 301 height 21
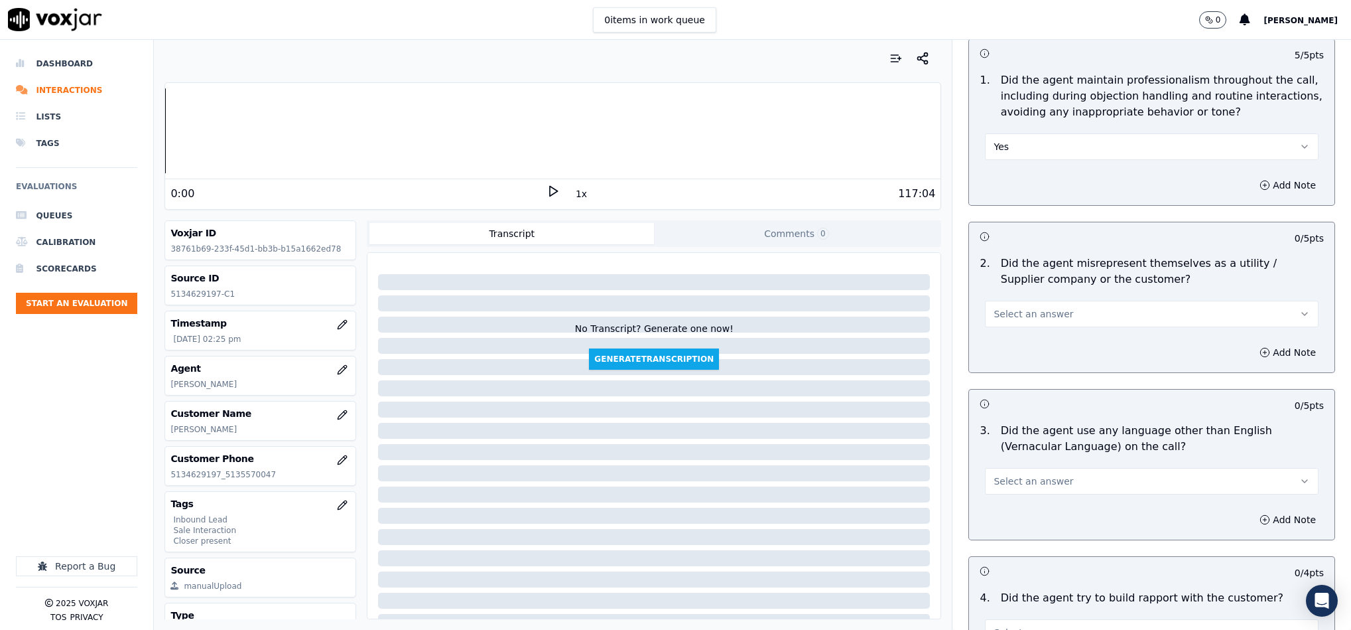
scroll to position [1592, 0]
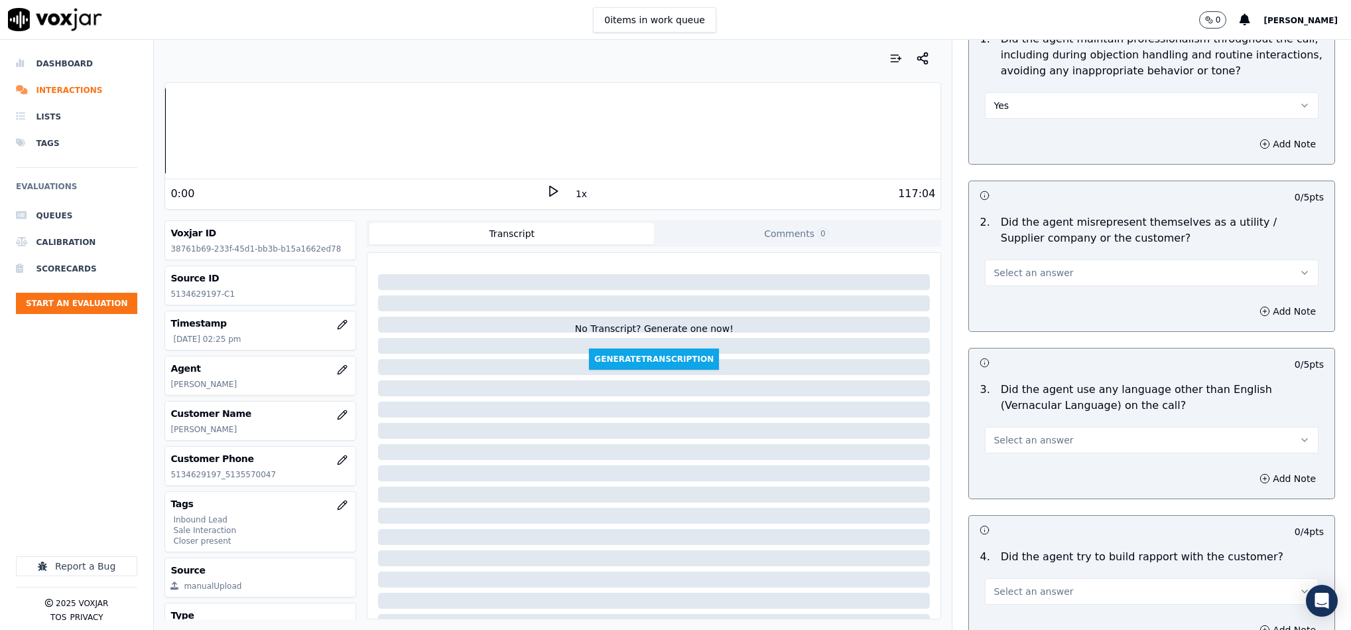
click at [1036, 257] on div "Select an answer" at bounding box center [1152, 271] width 334 height 29
click at [1028, 266] on span "Select an answer" at bounding box center [1034, 272] width 80 height 13
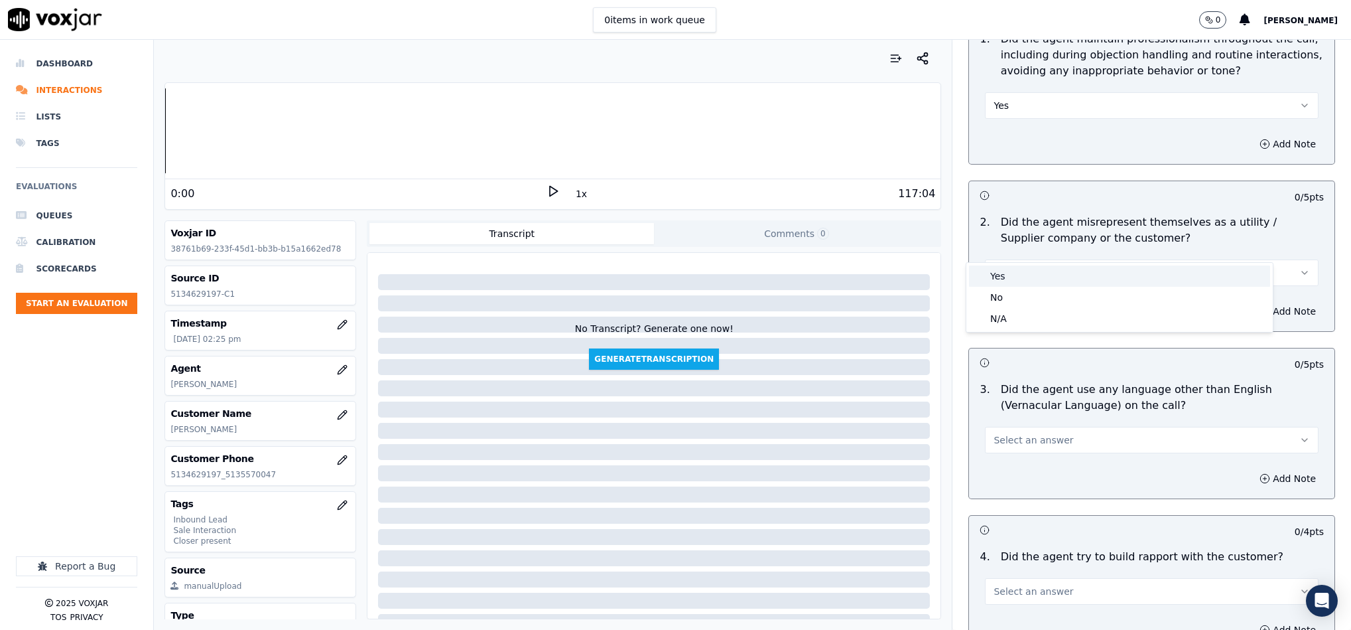
click at [1013, 275] on div "Yes" at bounding box center [1119, 275] width 301 height 21
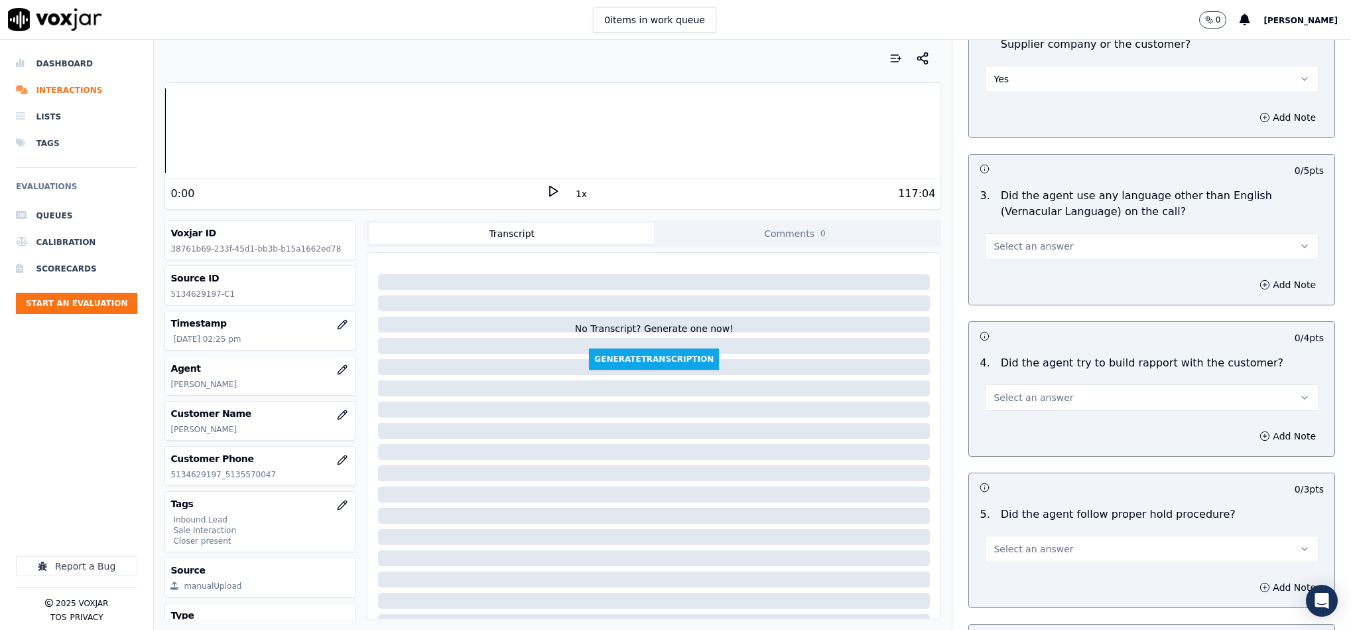
scroll to position [1791, 0]
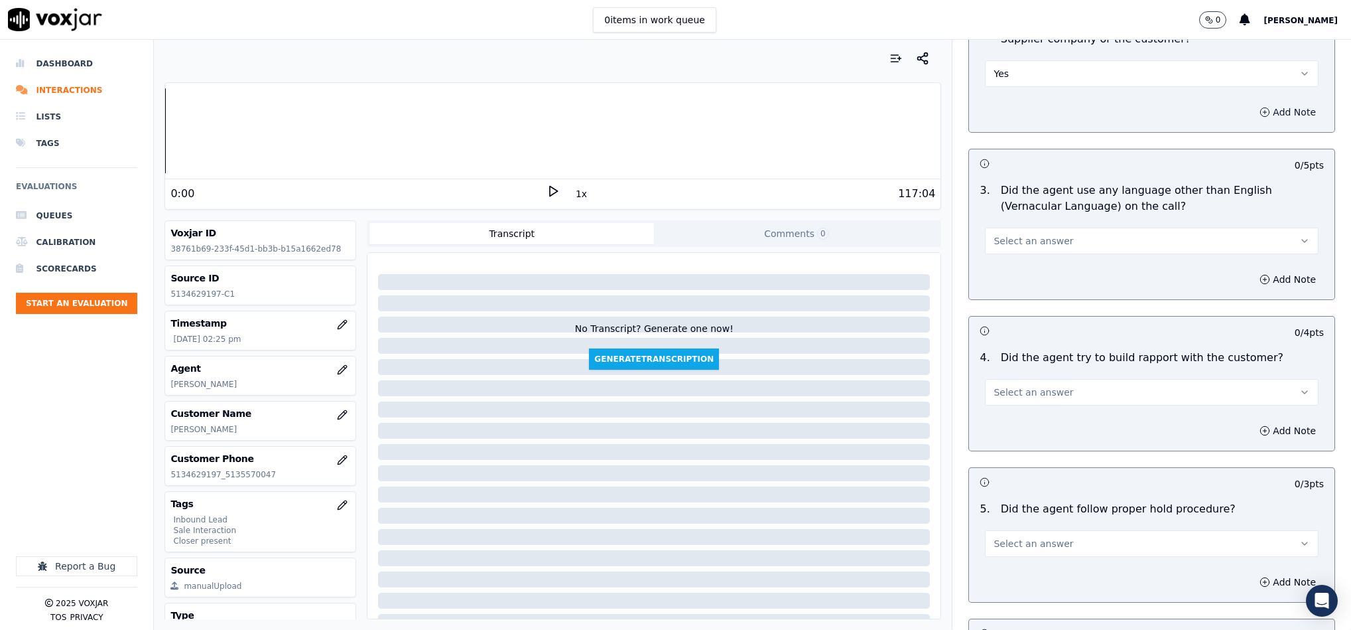
click at [1252, 103] on button "Add Note" at bounding box center [1288, 112] width 72 height 19
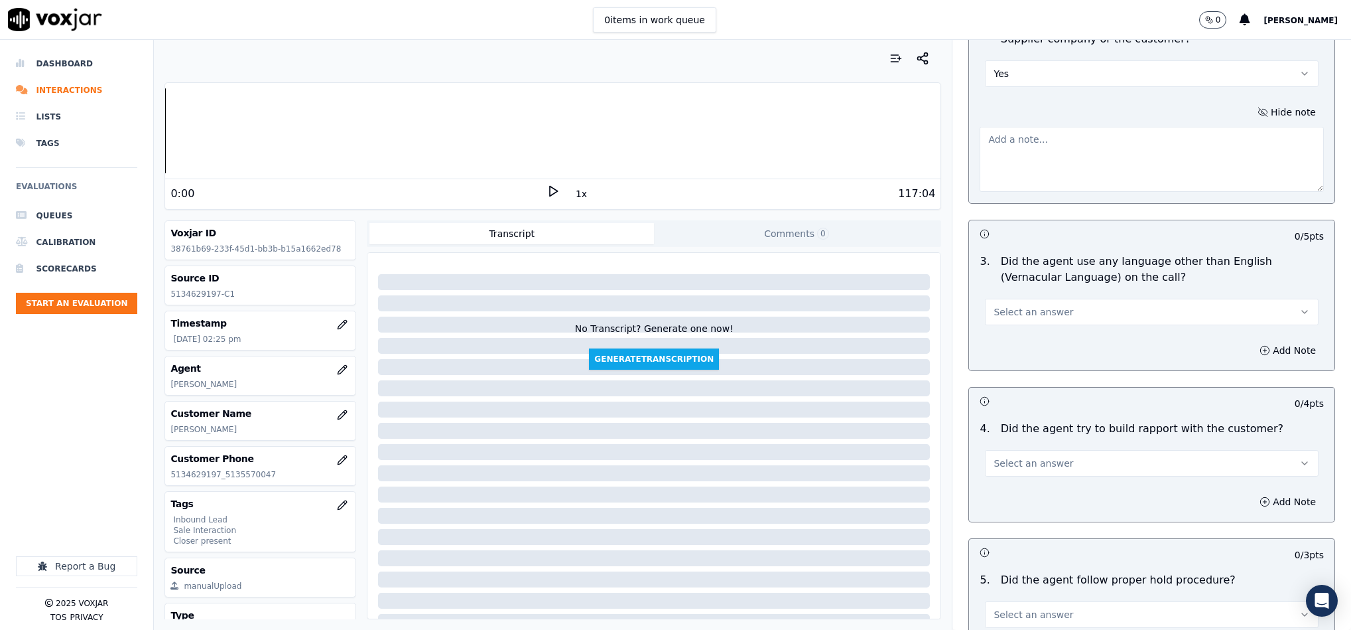
click at [1134, 150] on textarea at bounding box center [1152, 159] width 344 height 65
paste textarea "@10:25 Stuart informed - I will just go ahead and simply remove this smart ener…"
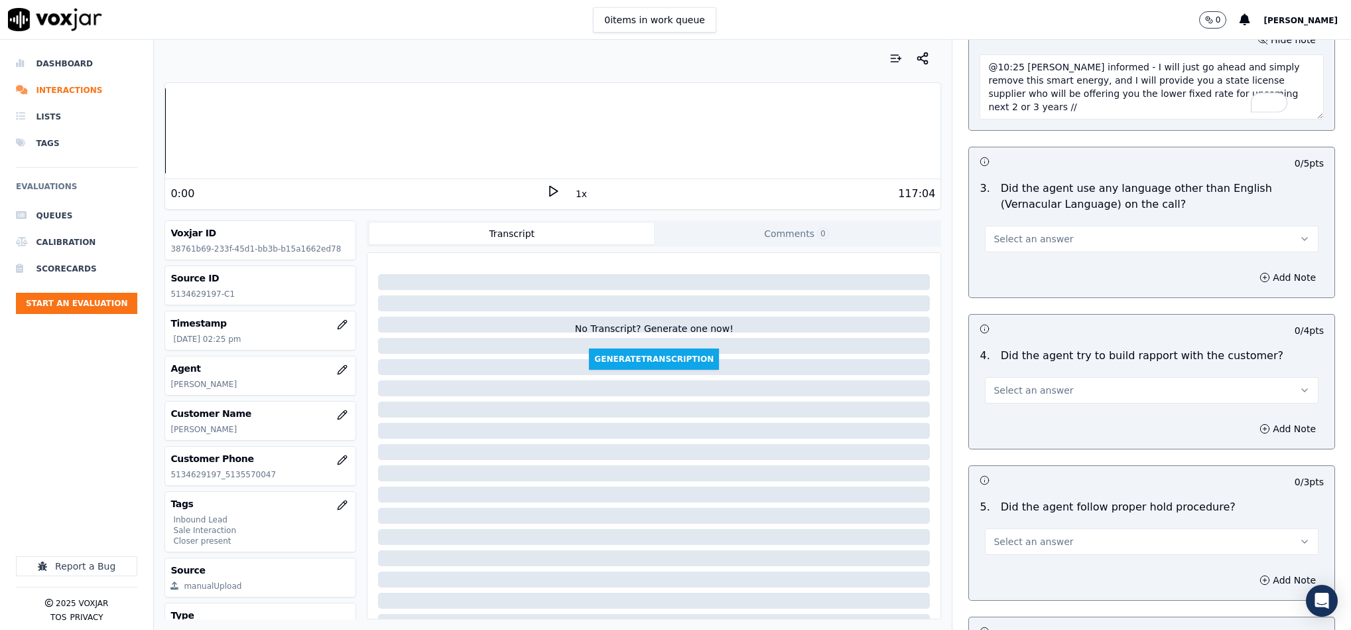
scroll to position [1891, 0]
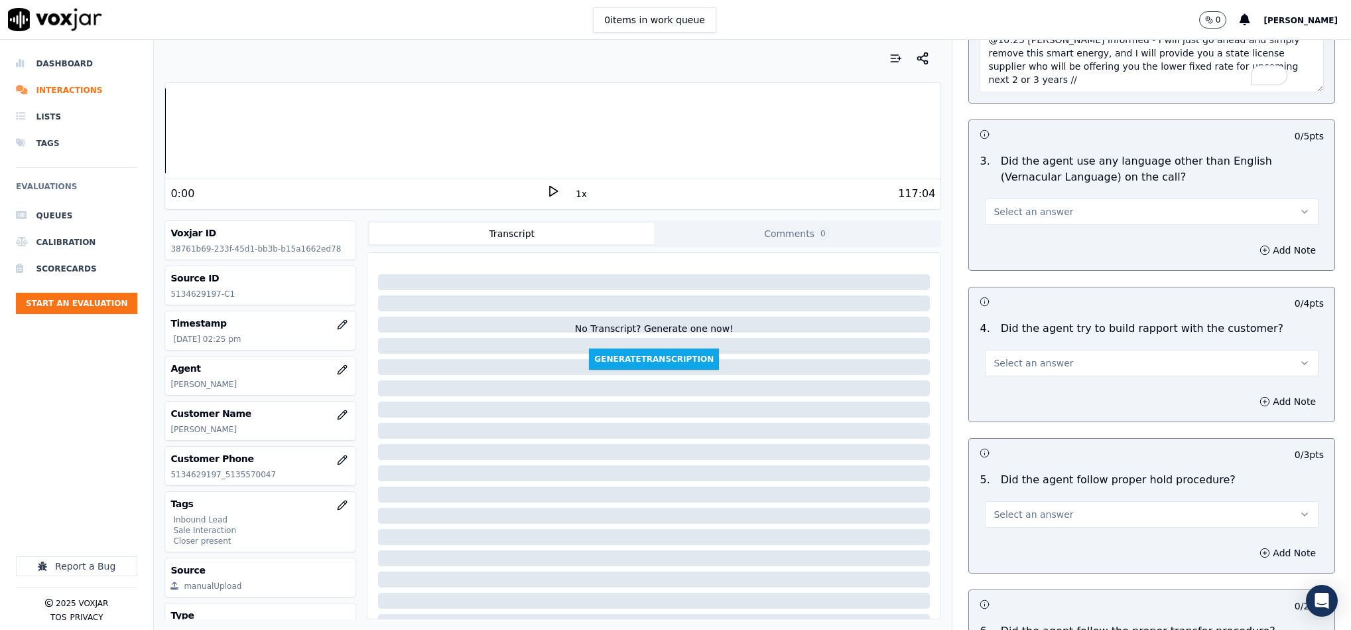
type textarea "@10:25 Stuart informed - I will just go ahead and simply remove this smart ener…"
click at [1065, 198] on button "Select an answer" at bounding box center [1152, 211] width 334 height 27
click at [1024, 232] on div "No" at bounding box center [1119, 237] width 301 height 21
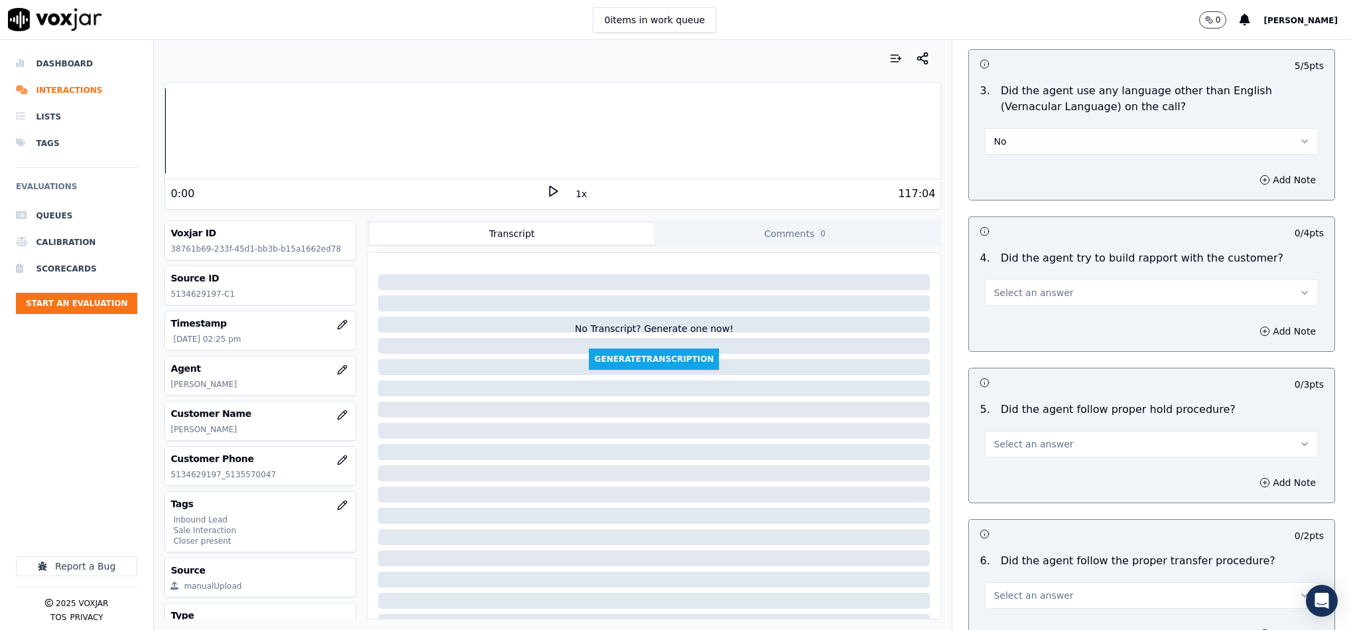
scroll to position [2090, 0]
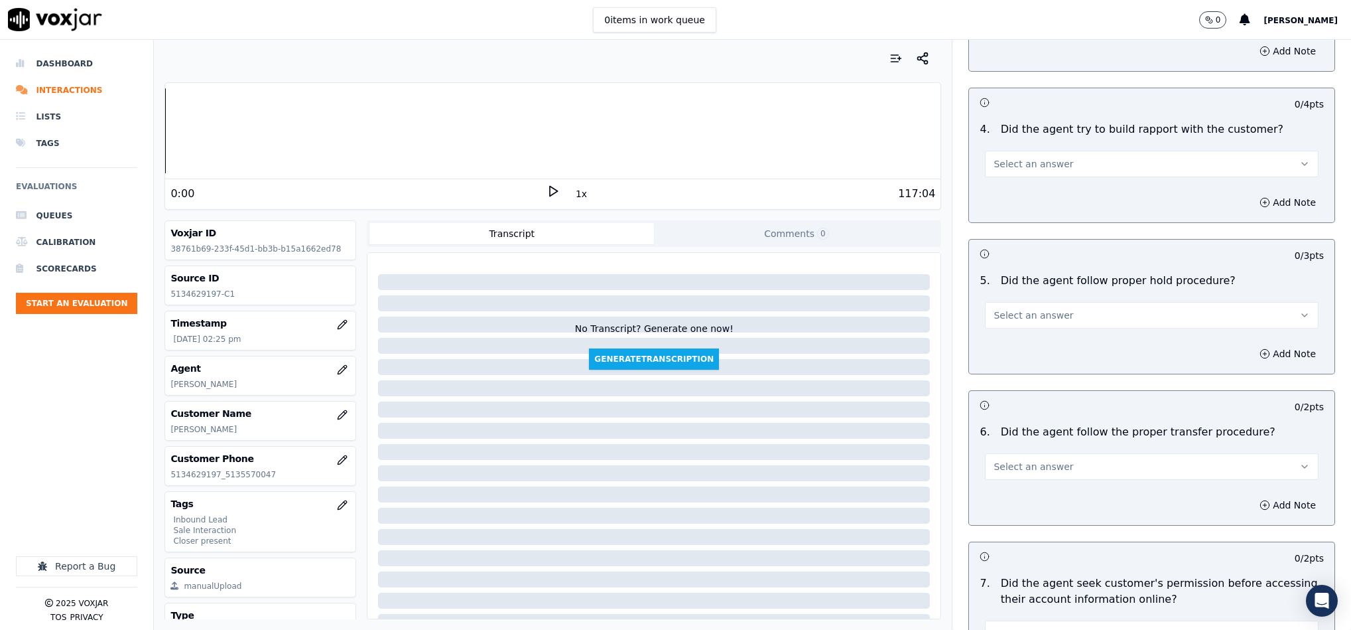
click at [1039, 157] on span "Select an answer" at bounding box center [1034, 163] width 80 height 13
click at [1011, 208] on div "N/A" at bounding box center [1119, 211] width 301 height 21
click at [1026, 308] on span "Select an answer" at bounding box center [1034, 314] width 80 height 13
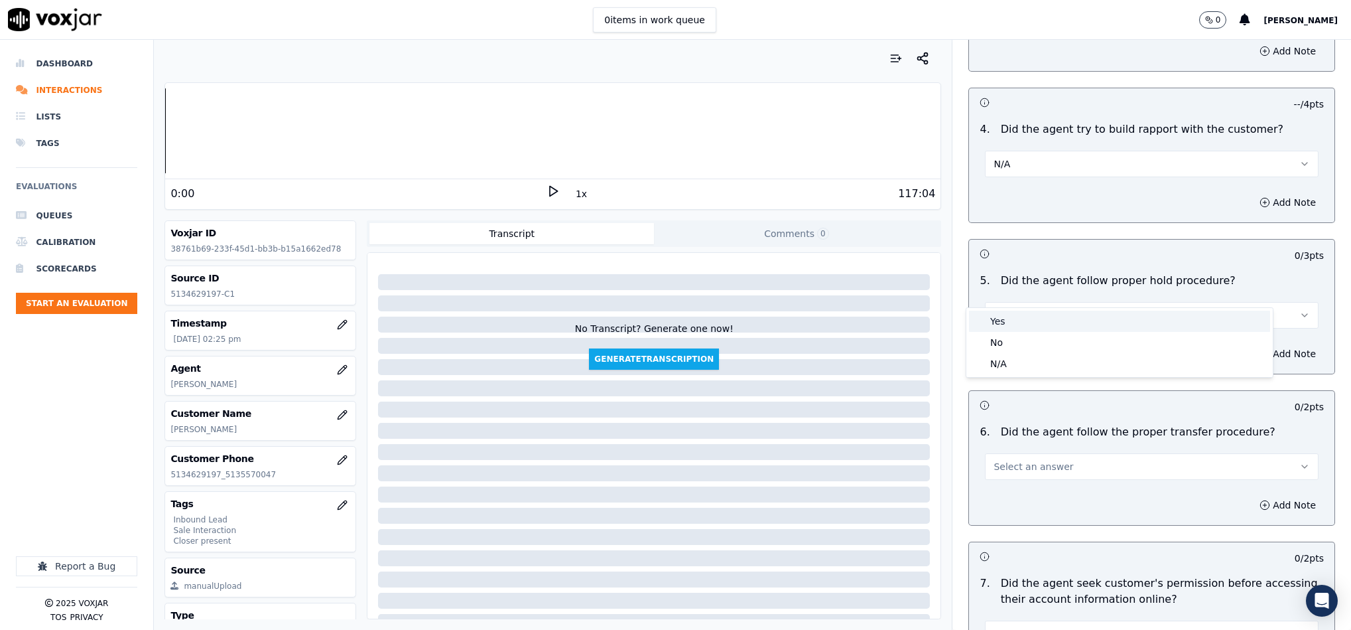
click at [1008, 319] on div "Yes" at bounding box center [1119, 320] width 301 height 21
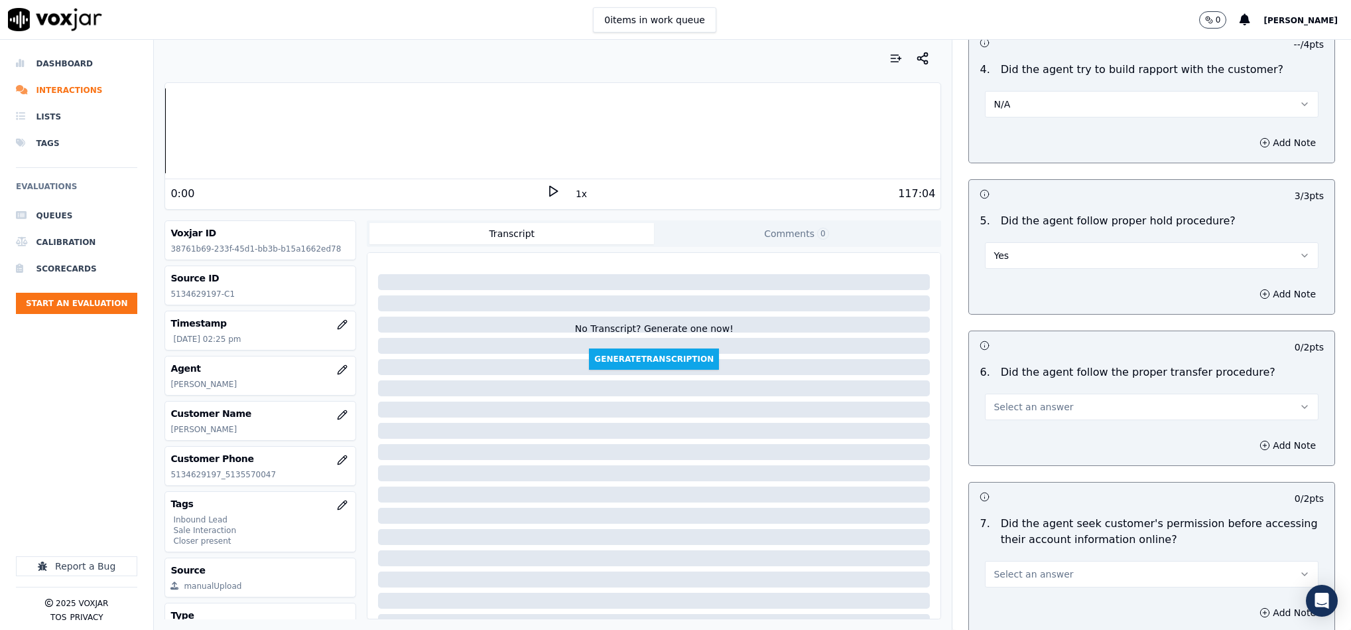
scroll to position [2189, 0]
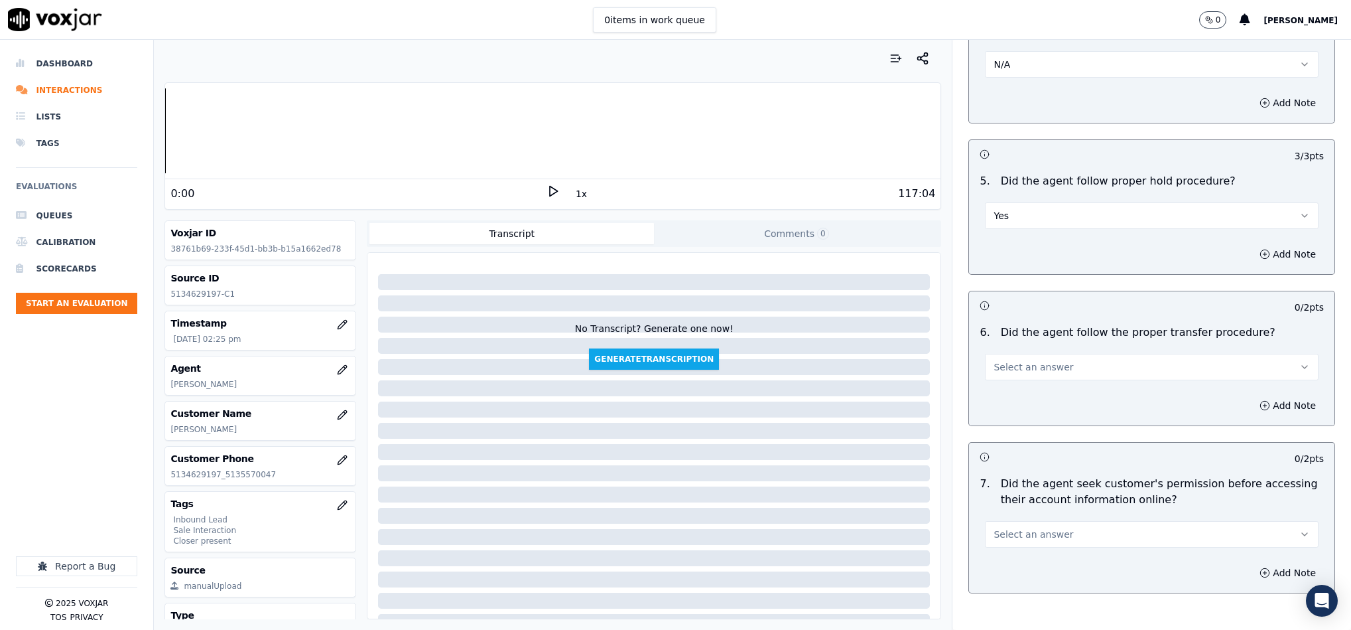
click at [1047, 357] on div "6 . Did the agent follow the proper transfer procedure? Select an answer" at bounding box center [1152, 352] width 366 height 66
click at [1035, 360] on span "Select an answer" at bounding box center [1034, 366] width 80 height 13
click at [1027, 370] on div "Yes" at bounding box center [1119, 373] width 301 height 21
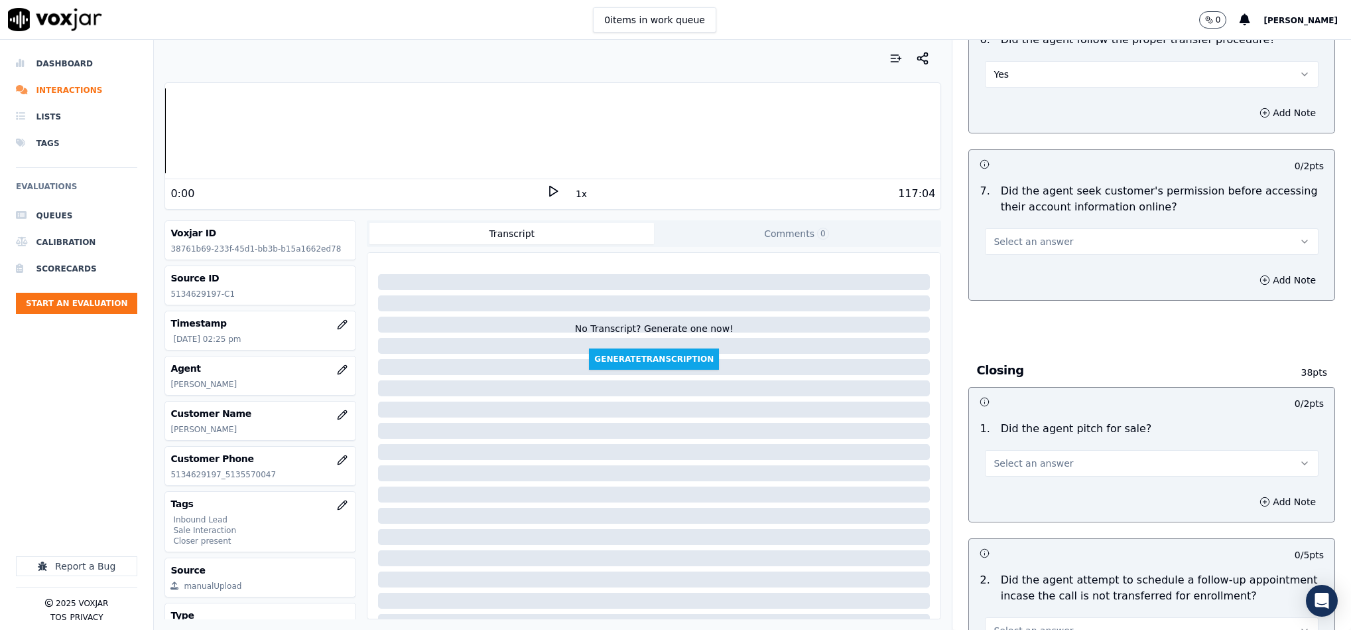
scroll to position [2488, 0]
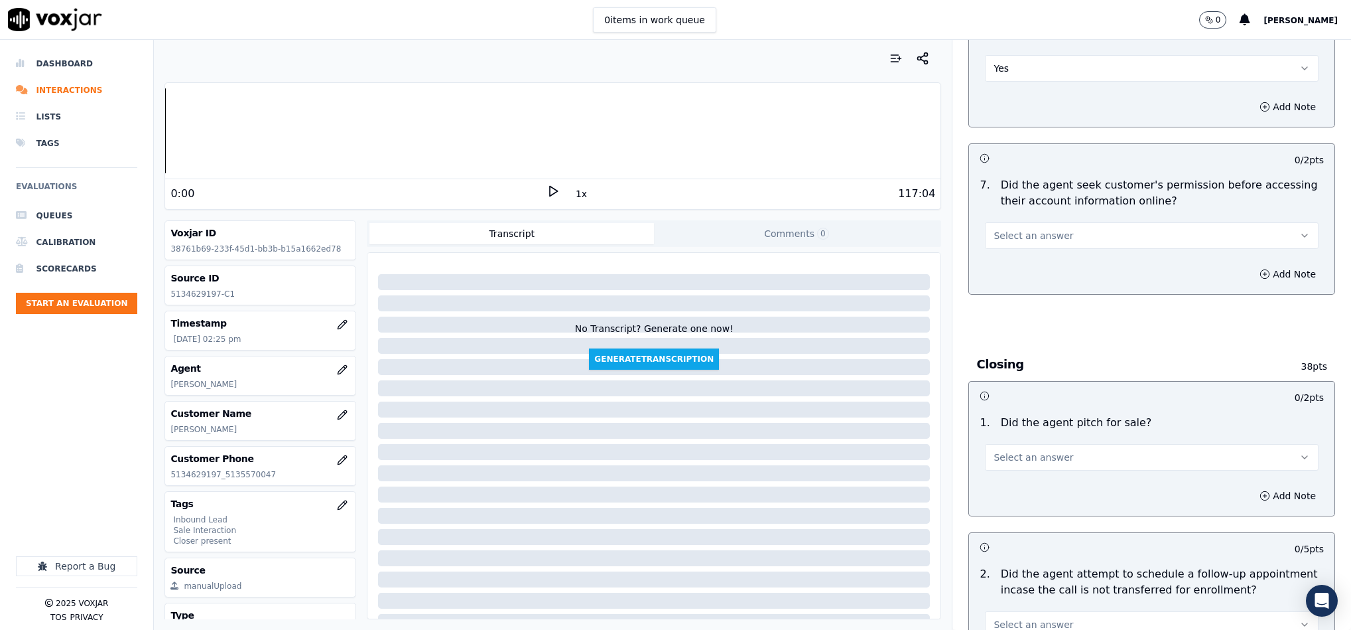
click at [1061, 222] on button "Select an answer" at bounding box center [1152, 235] width 334 height 27
click at [1018, 265] on div "No" at bounding box center [1119, 263] width 301 height 21
click at [1252, 265] on button "Add Note" at bounding box center [1288, 274] width 72 height 19
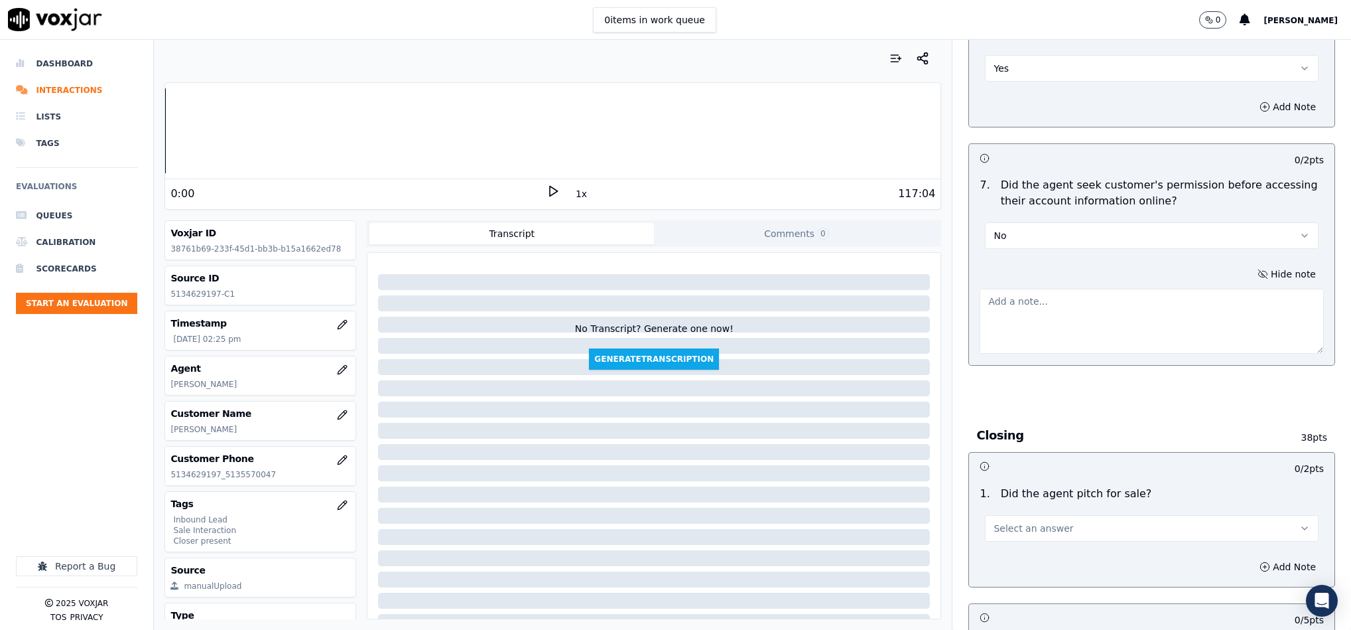
click at [1154, 289] on textarea at bounding box center [1152, 321] width 344 height 65
paste textarea "@3:11 Stuart informed - (I can see over here like your account is past due.) - …"
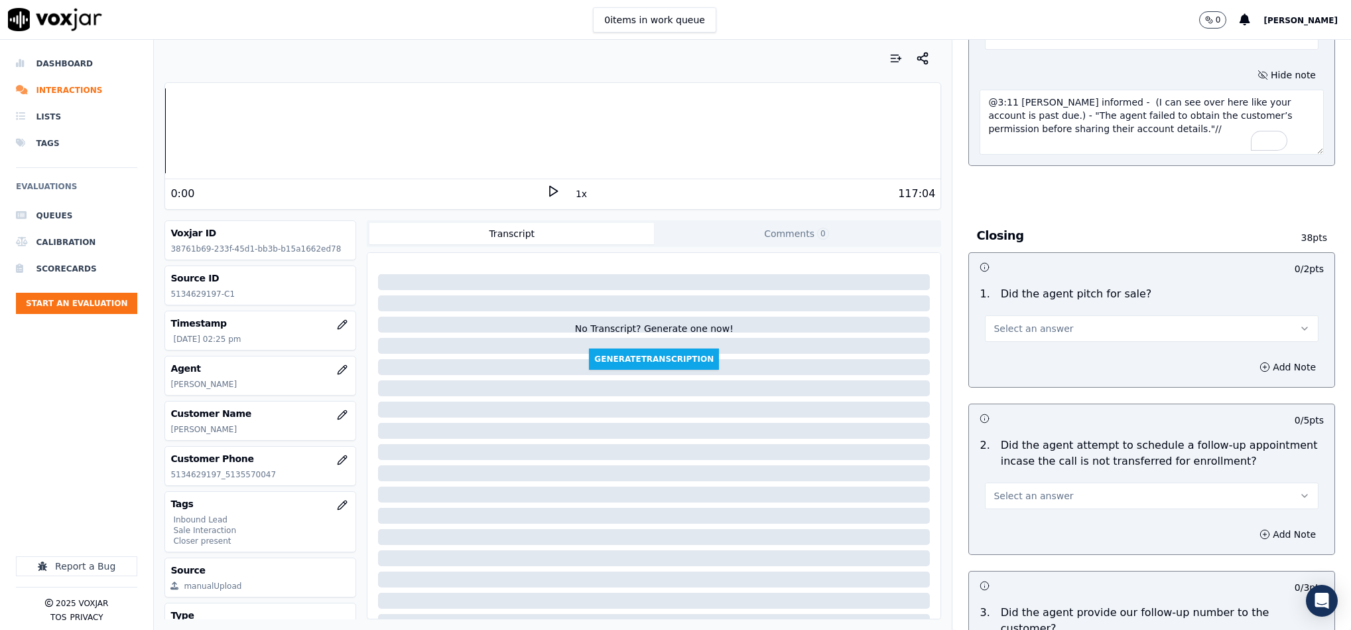
scroll to position [2786, 0]
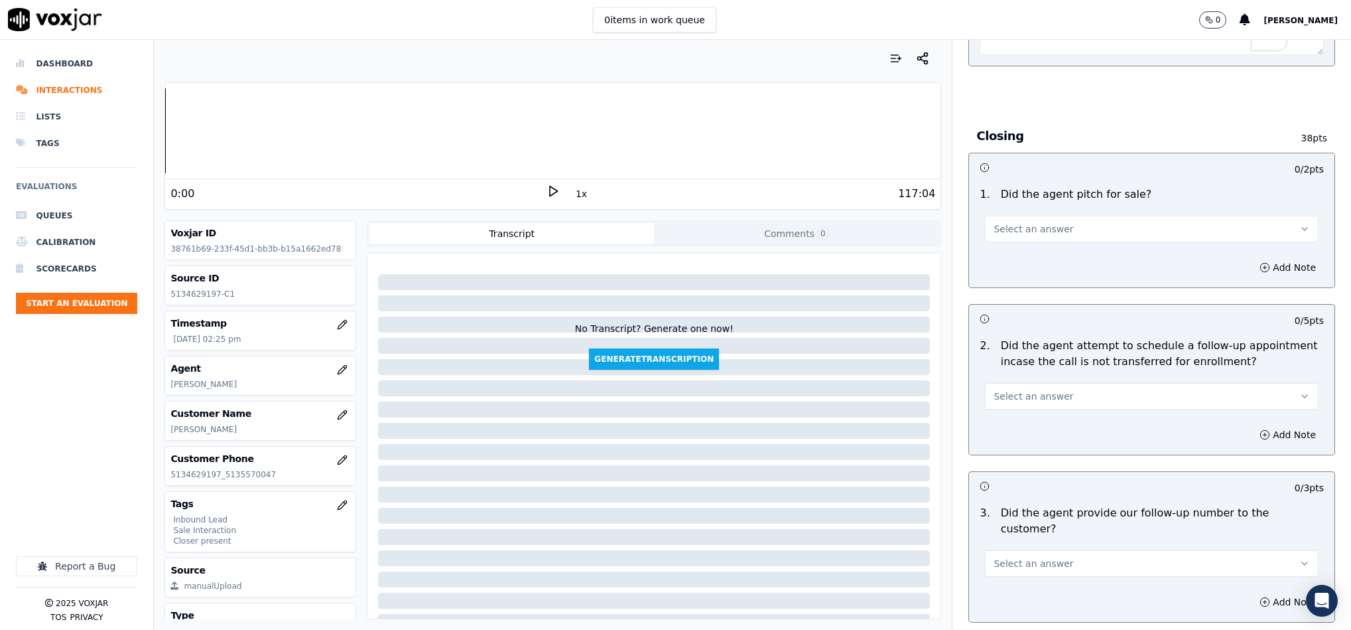
type textarea "@3:11 Stuart informed - (I can see over here like your account is past due.) - …"
click at [1011, 222] on span "Select an answer" at bounding box center [1034, 228] width 80 height 13
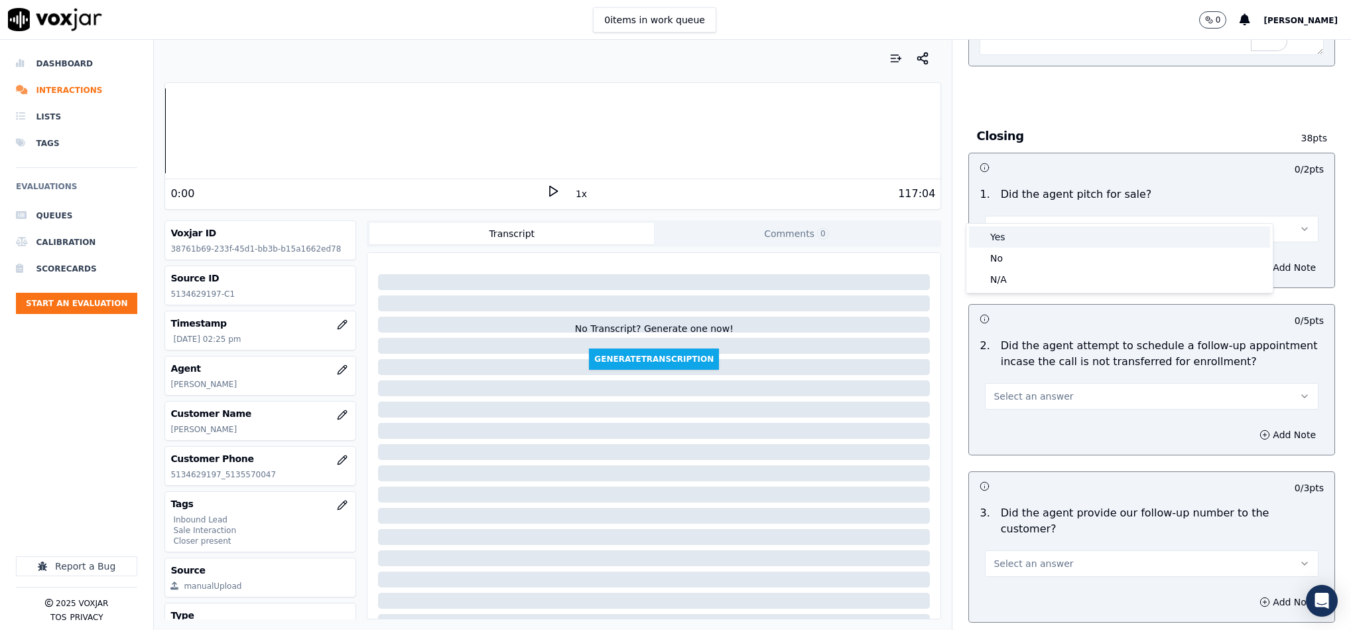
click at [1009, 230] on div "Yes" at bounding box center [1119, 236] width 301 height 21
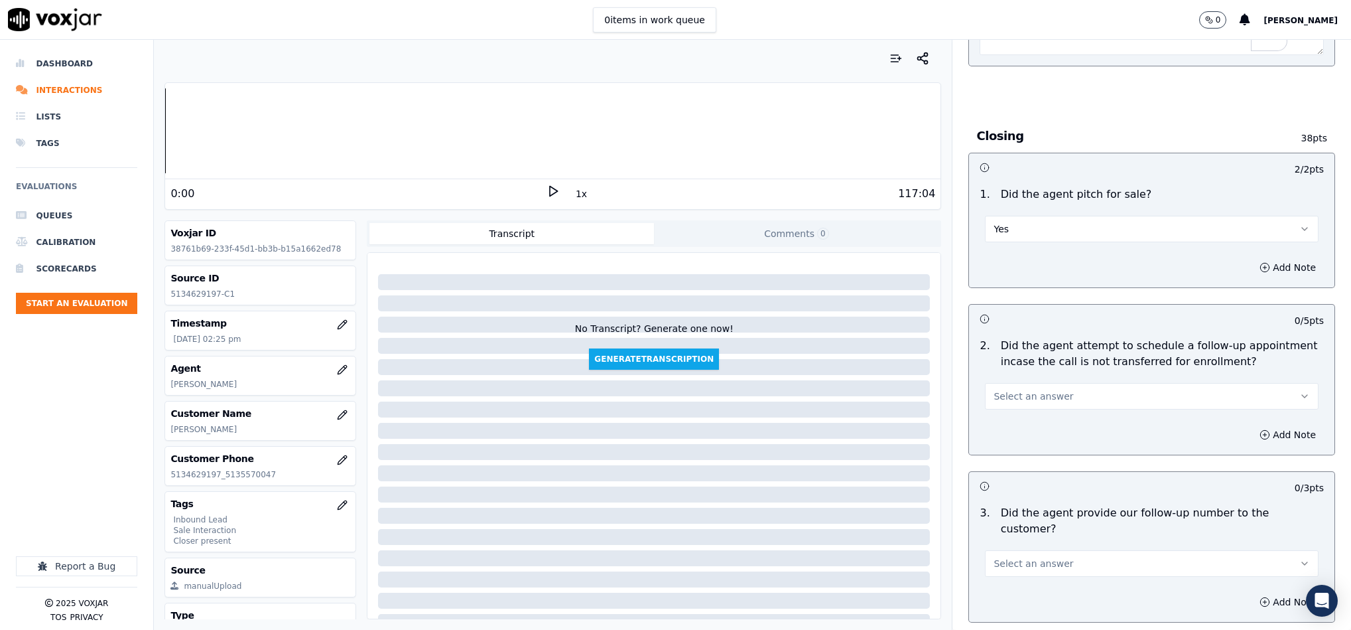
click at [1055, 383] on button "Select an answer" at bounding box center [1152, 396] width 334 height 27
click at [1011, 446] on div "N/A" at bounding box center [1119, 446] width 301 height 21
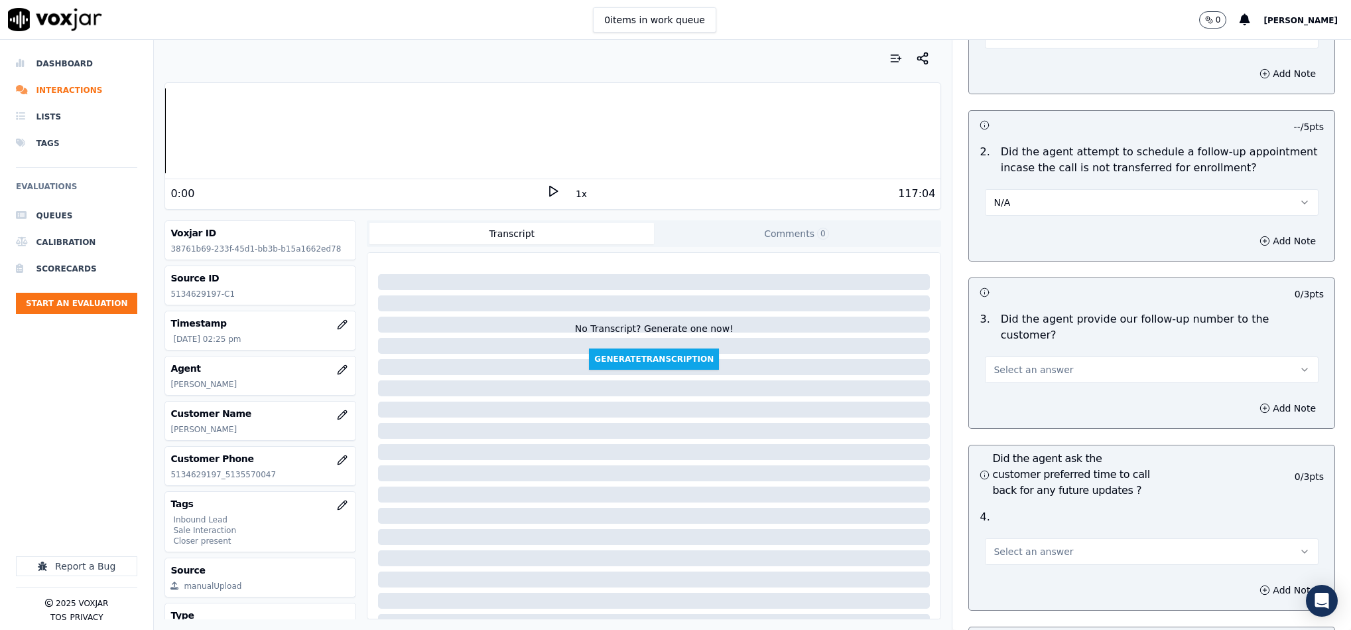
scroll to position [2985, 0]
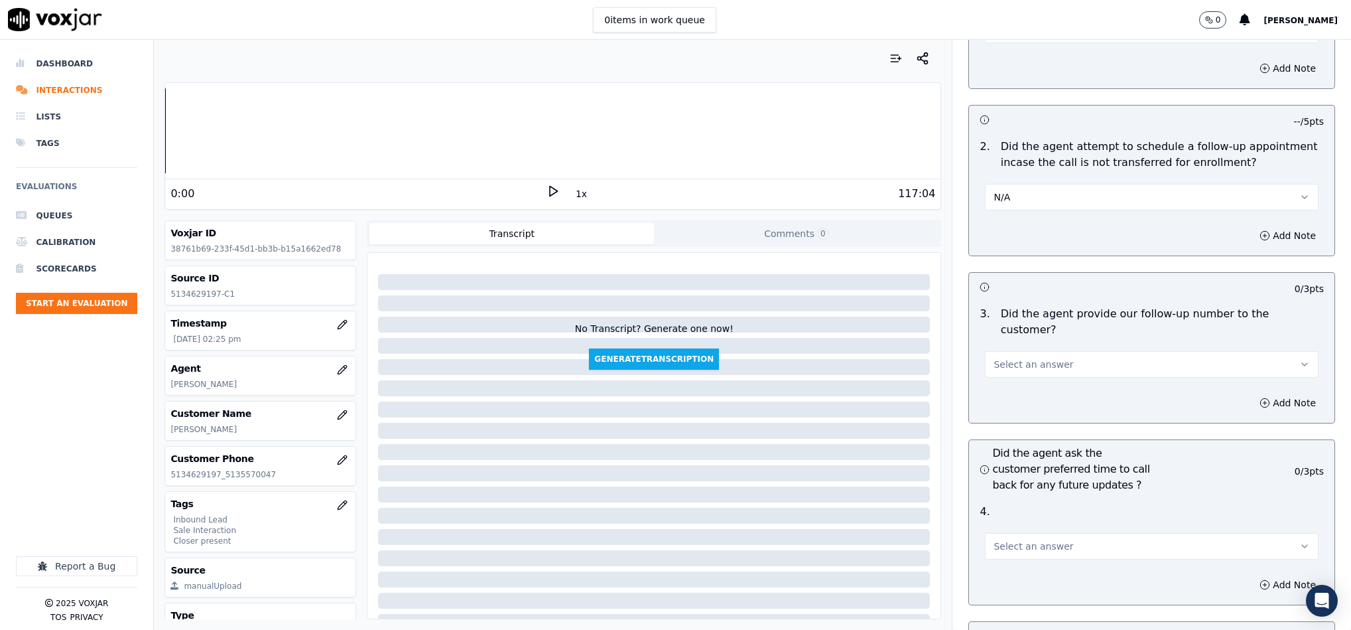
click at [1021, 358] on span "Select an answer" at bounding box center [1034, 364] width 80 height 13
click at [1007, 361] on div "Yes" at bounding box center [1119, 357] width 301 height 21
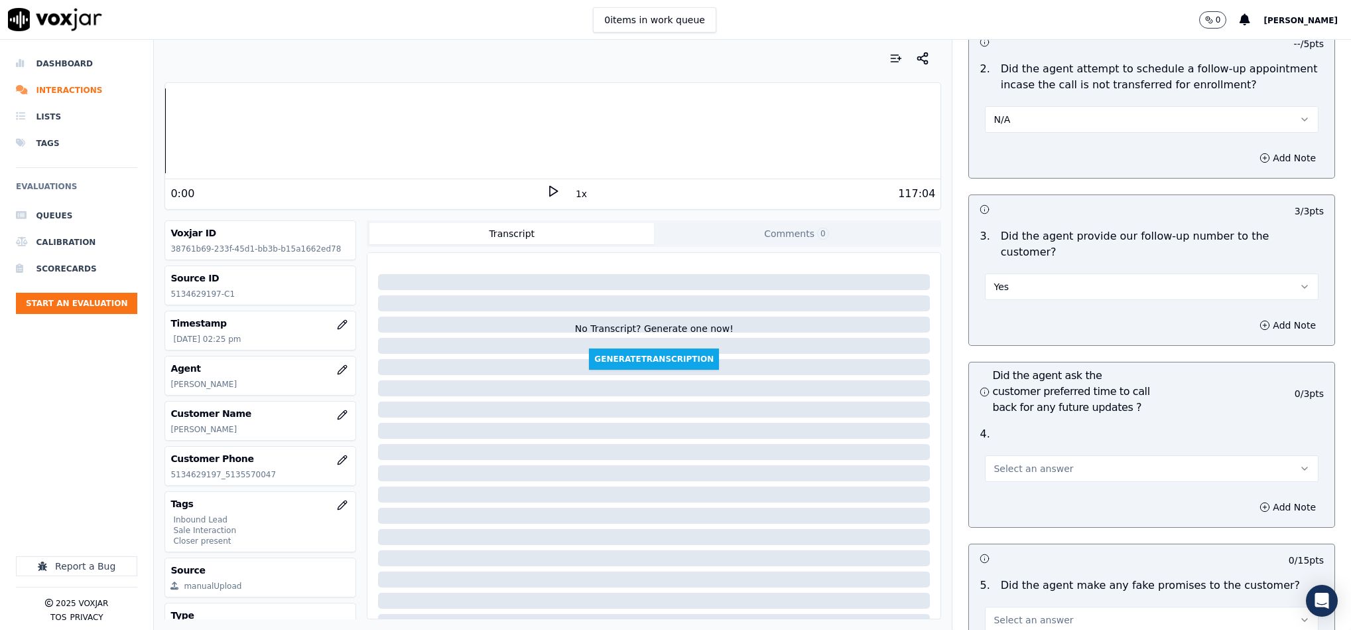
scroll to position [3184, 0]
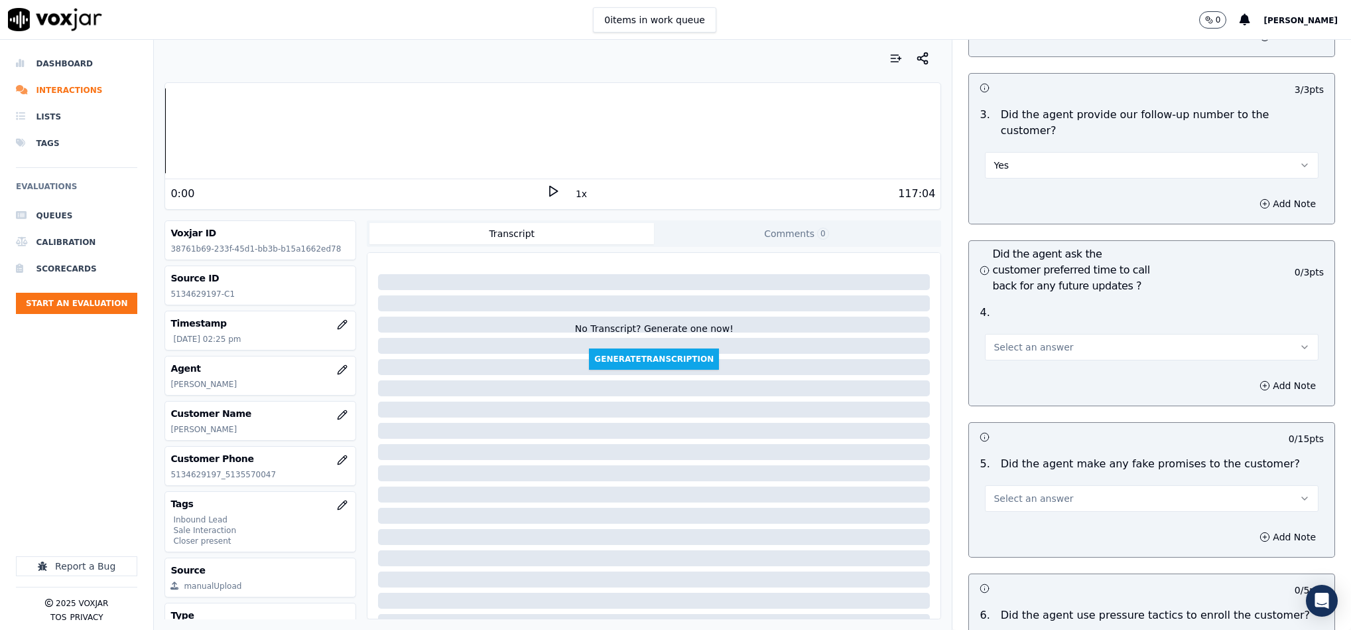
click at [1014, 334] on button "Select an answer" at bounding box center [1152, 347] width 334 height 27
click at [999, 374] on div "N/A" at bounding box center [1119, 383] width 301 height 21
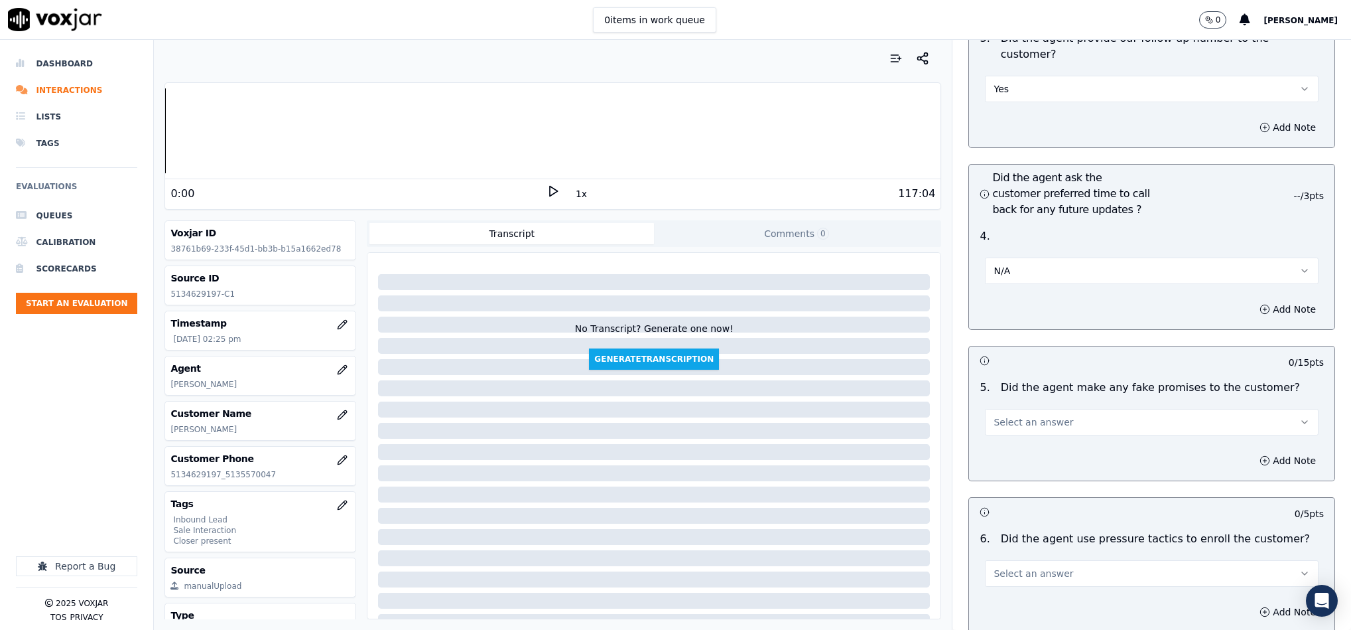
scroll to position [3383, 0]
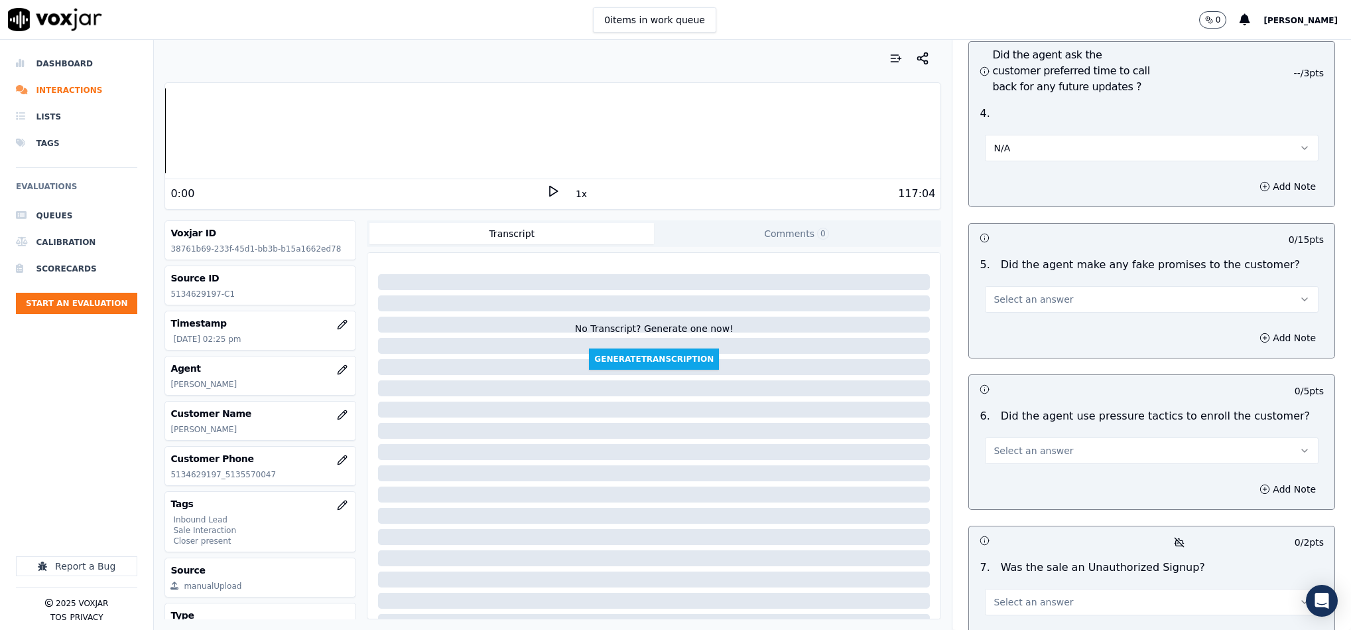
click at [1059, 286] on button "Select an answer" at bounding box center [1152, 299] width 334 height 27
click at [1013, 305] on div "No" at bounding box center [1119, 314] width 301 height 21
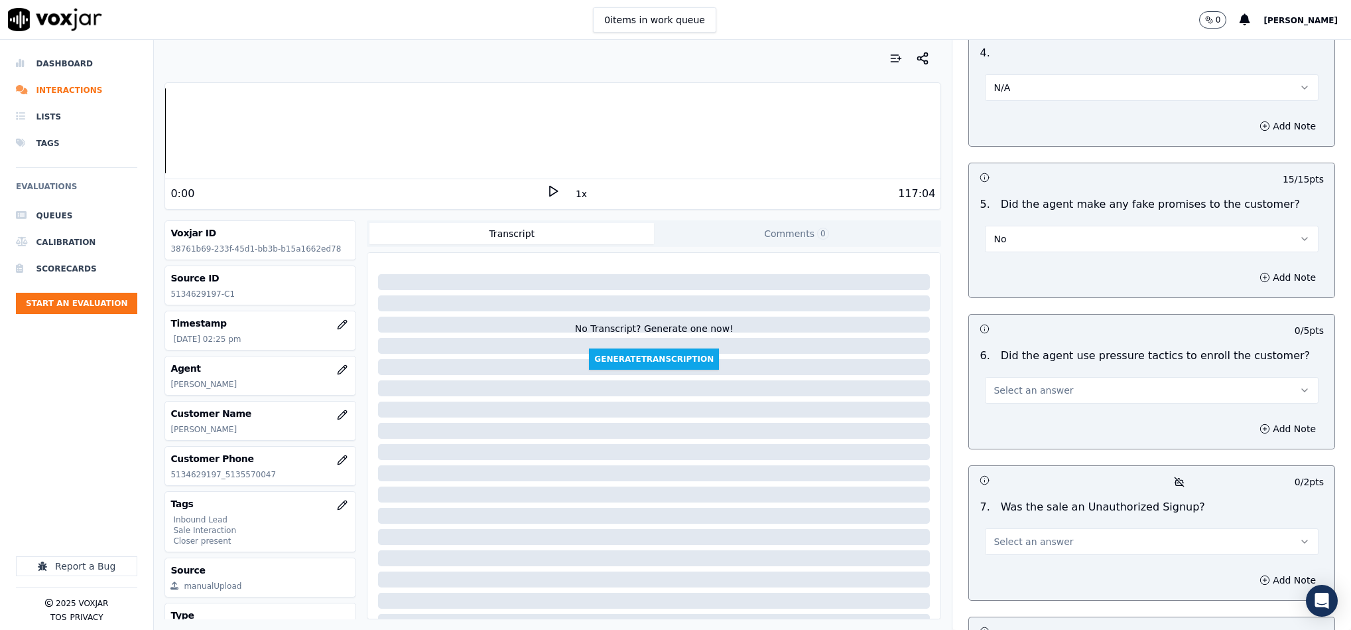
scroll to position [3483, 0]
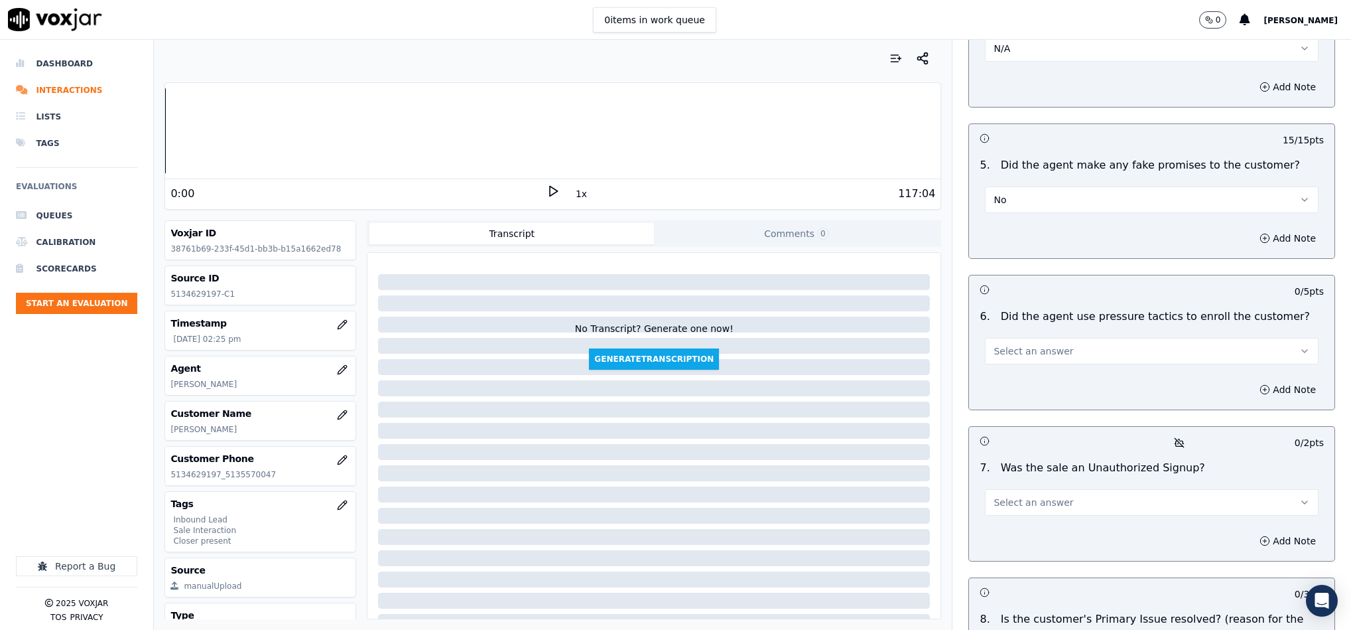
click at [1030, 344] on span "Select an answer" at bounding box center [1034, 350] width 80 height 13
click at [1009, 373] on div "No" at bounding box center [1119, 367] width 301 height 21
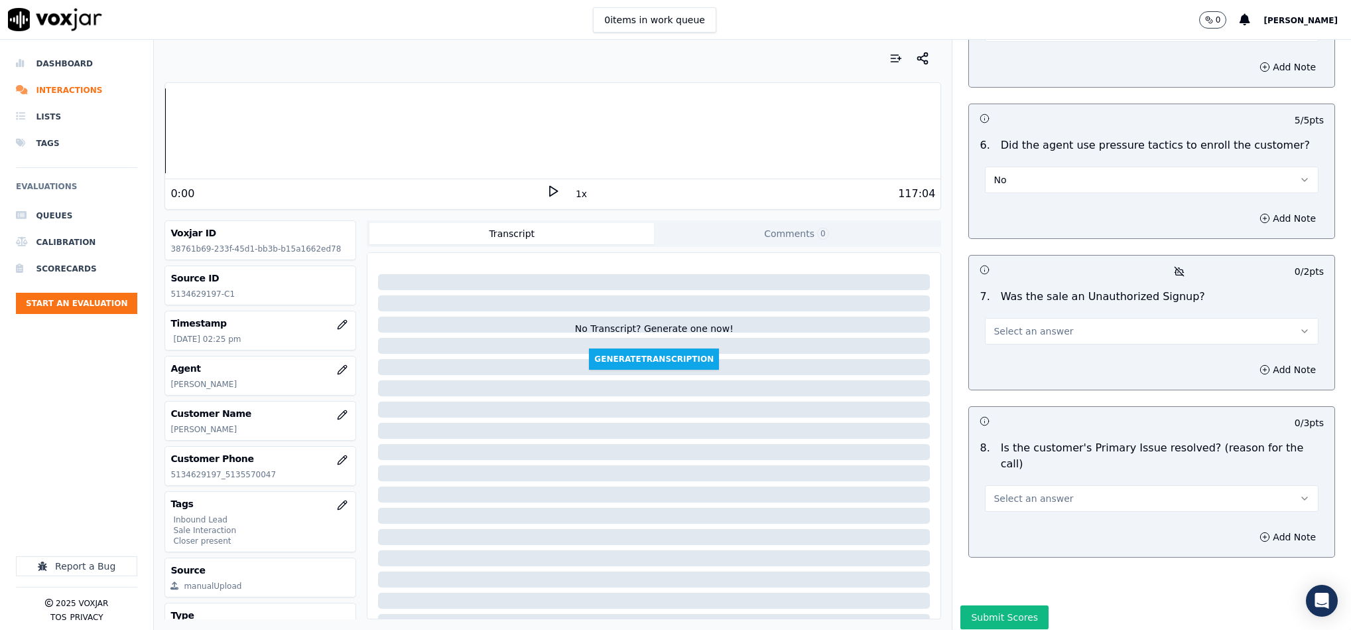
scroll to position [3656, 0]
click at [1089, 316] on button "Select an answer" at bounding box center [1152, 329] width 334 height 27
click at [1051, 344] on div "No" at bounding box center [1119, 345] width 301 height 21
click at [1039, 490] on span "Select an answer" at bounding box center [1034, 496] width 80 height 13
click at [1017, 472] on div "Yes" at bounding box center [1119, 476] width 301 height 21
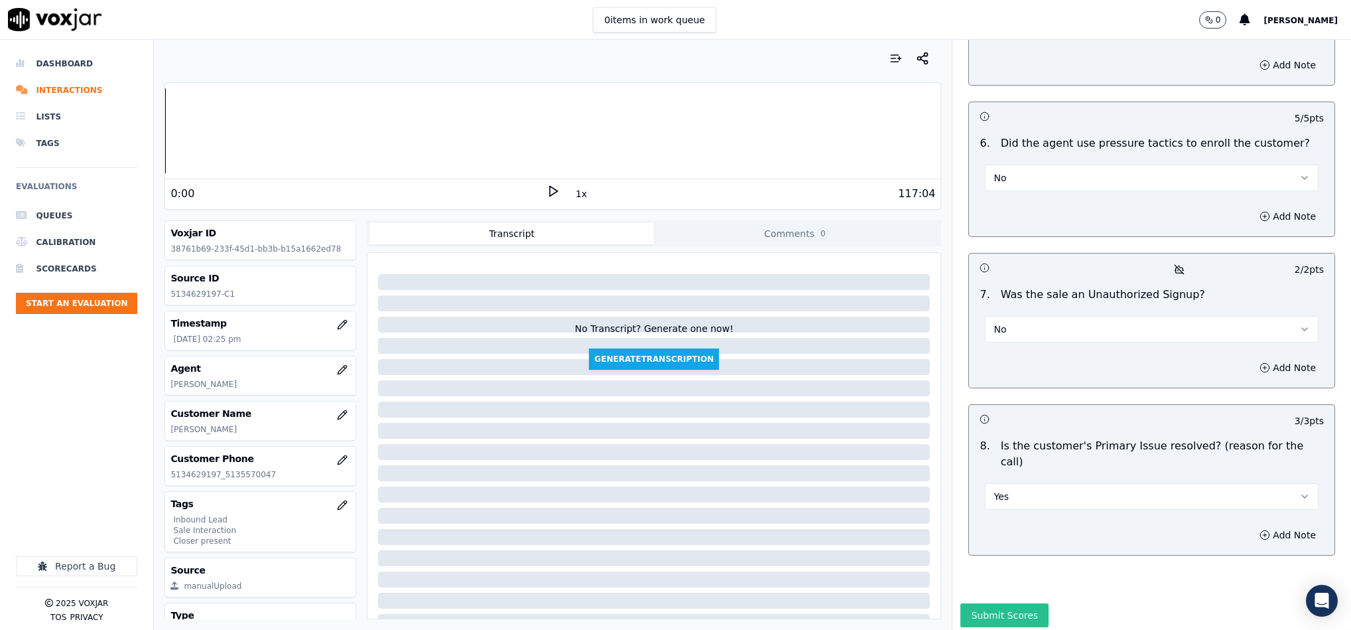
click at [983, 603] on button "Submit Scores" at bounding box center [1005, 615] width 88 height 24
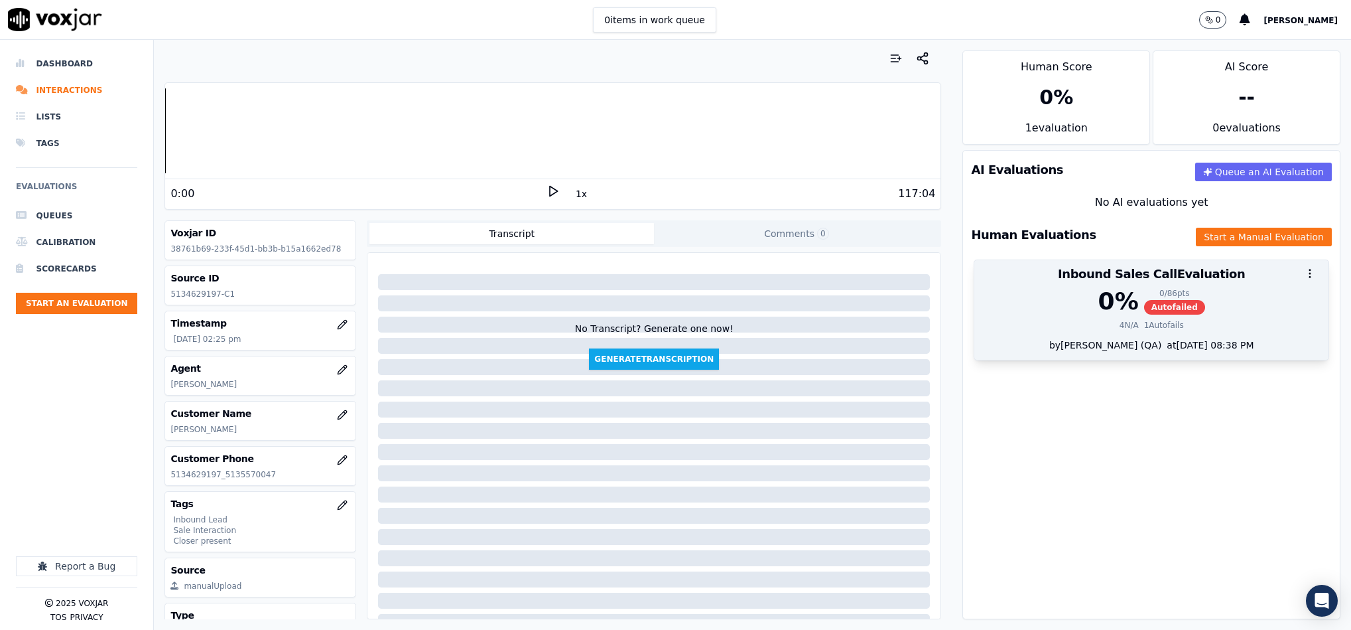
click at [1140, 281] on div at bounding box center [1151, 273] width 354 height 27
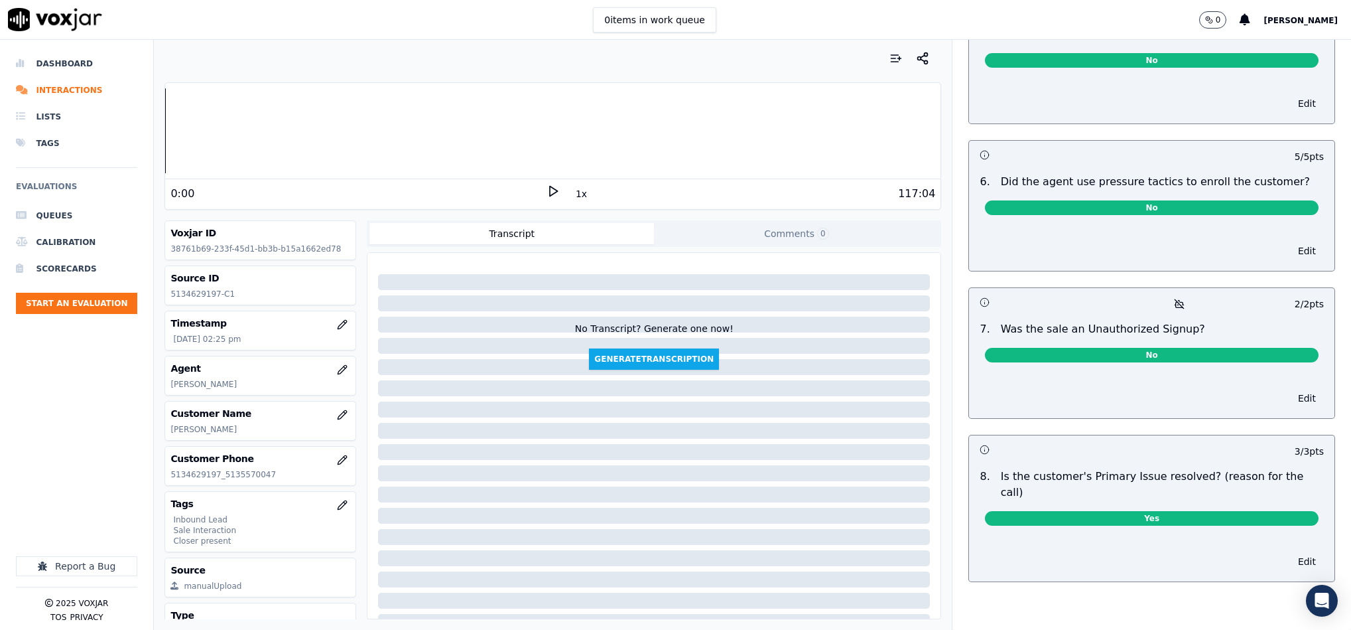
scroll to position [0, 0]
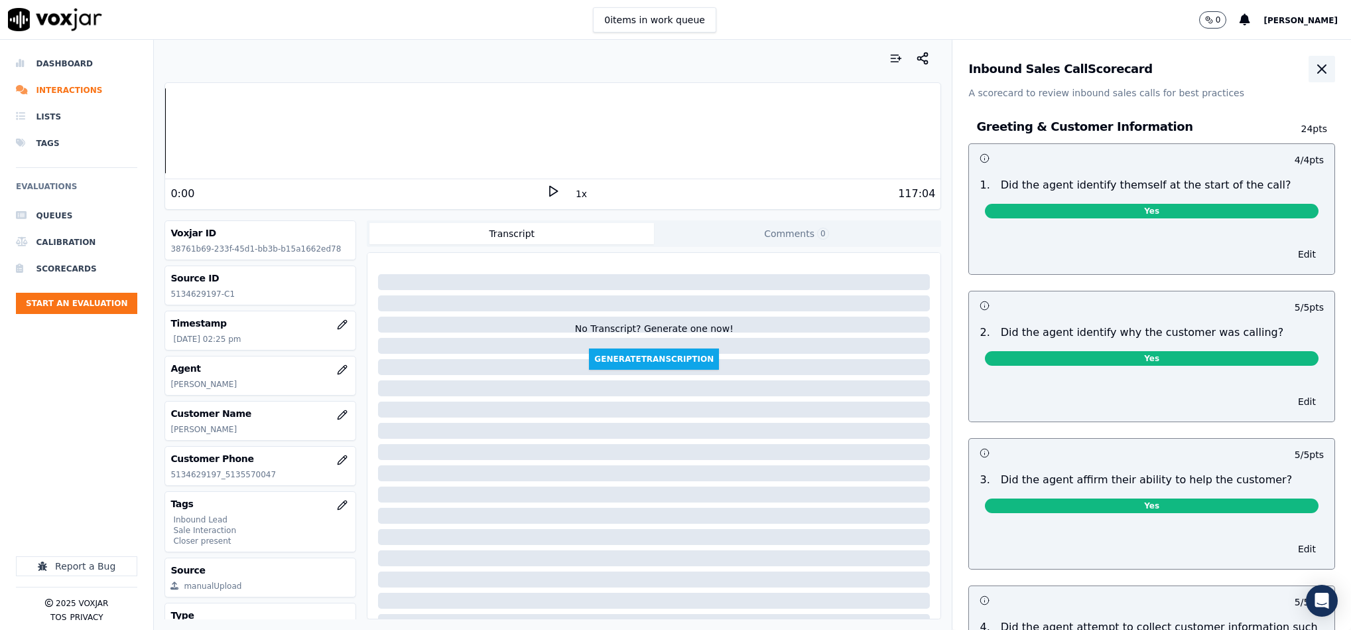
click at [1314, 68] on icon "button" at bounding box center [1322, 69] width 16 height 16
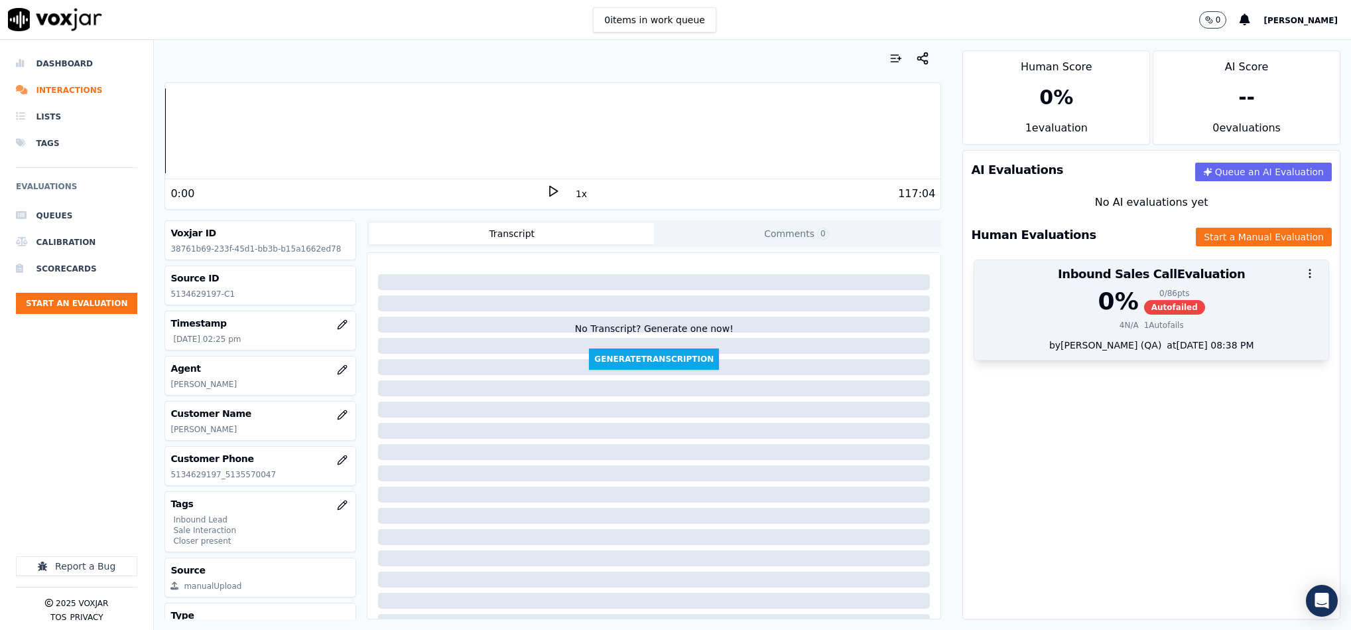
click at [1144, 304] on span "Autofailed" at bounding box center [1174, 307] width 61 height 15
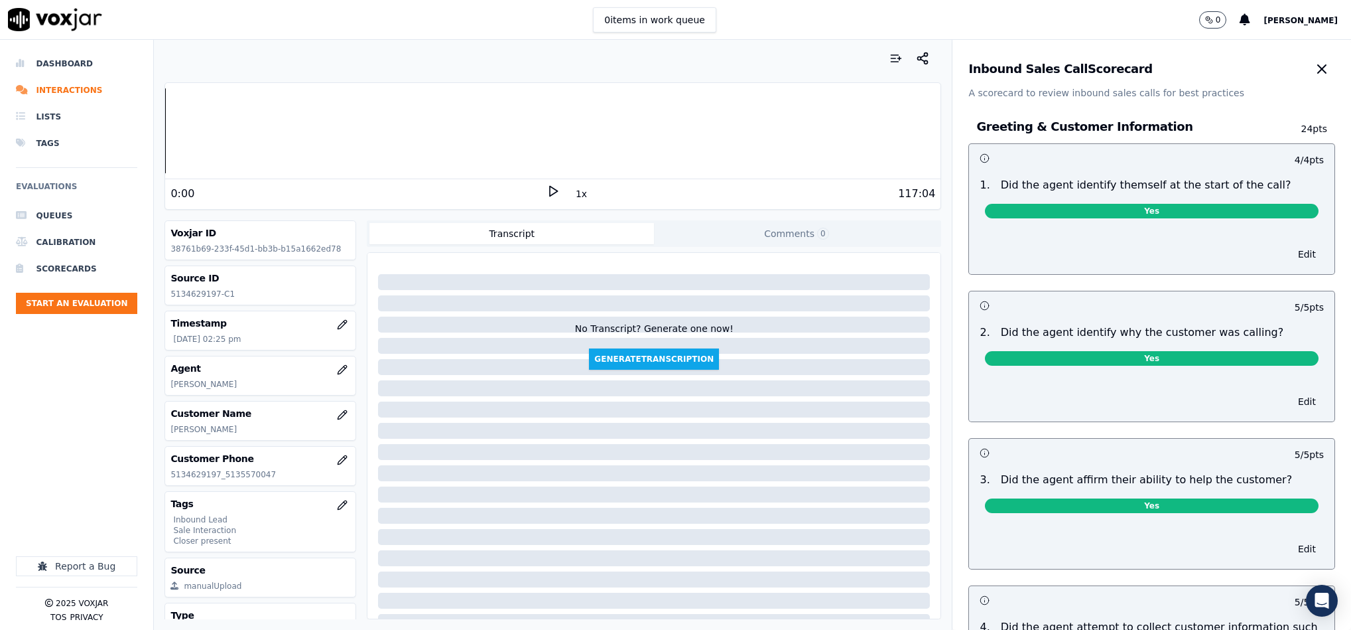
click at [1262, 62] on div "Inbound Sales Call Scorecard" at bounding box center [1152, 69] width 367 height 27
click at [1314, 70] on icon "button" at bounding box center [1322, 69] width 16 height 16
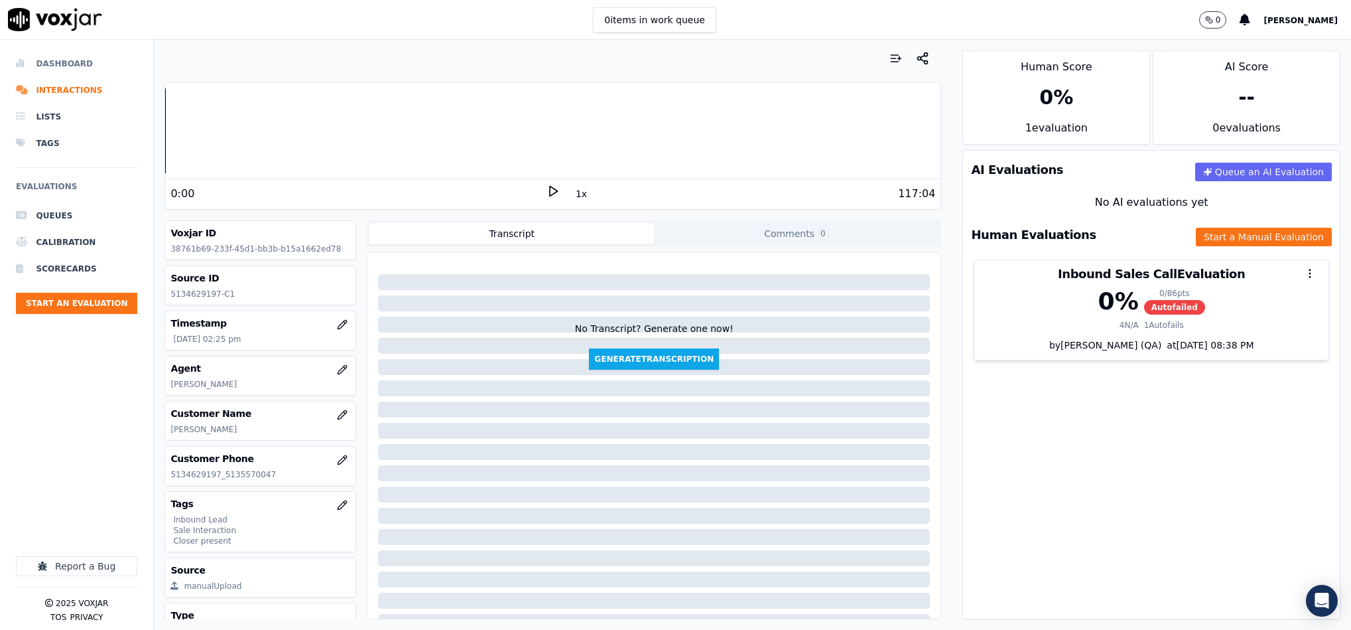
click at [60, 64] on li "Dashboard" at bounding box center [76, 63] width 121 height 27
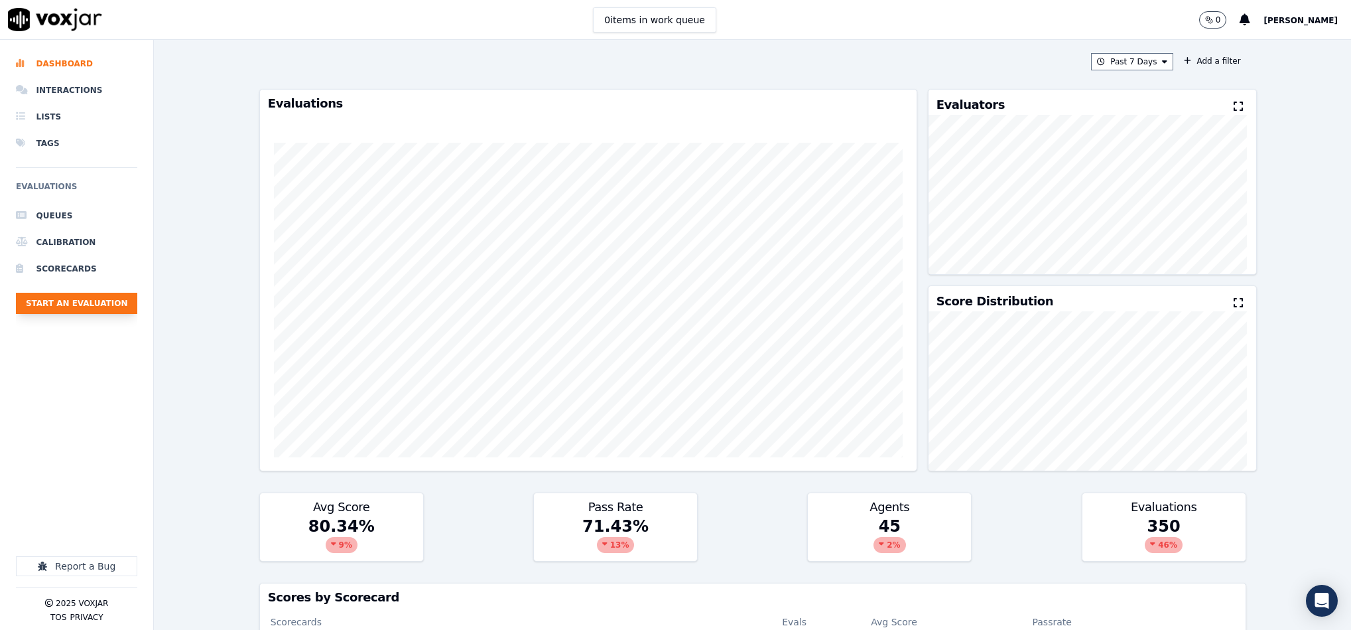
click at [92, 293] on button "Start an Evaluation" at bounding box center [76, 303] width 121 height 21
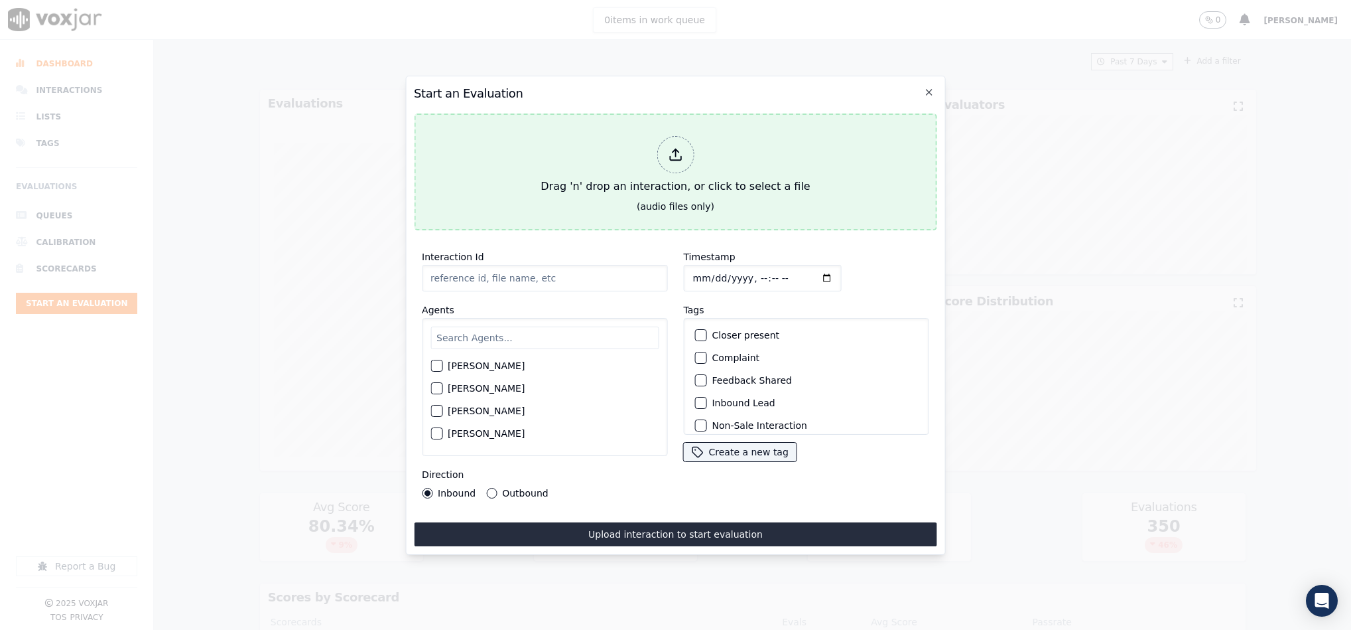
click at [681, 159] on div at bounding box center [675, 154] width 37 height 37
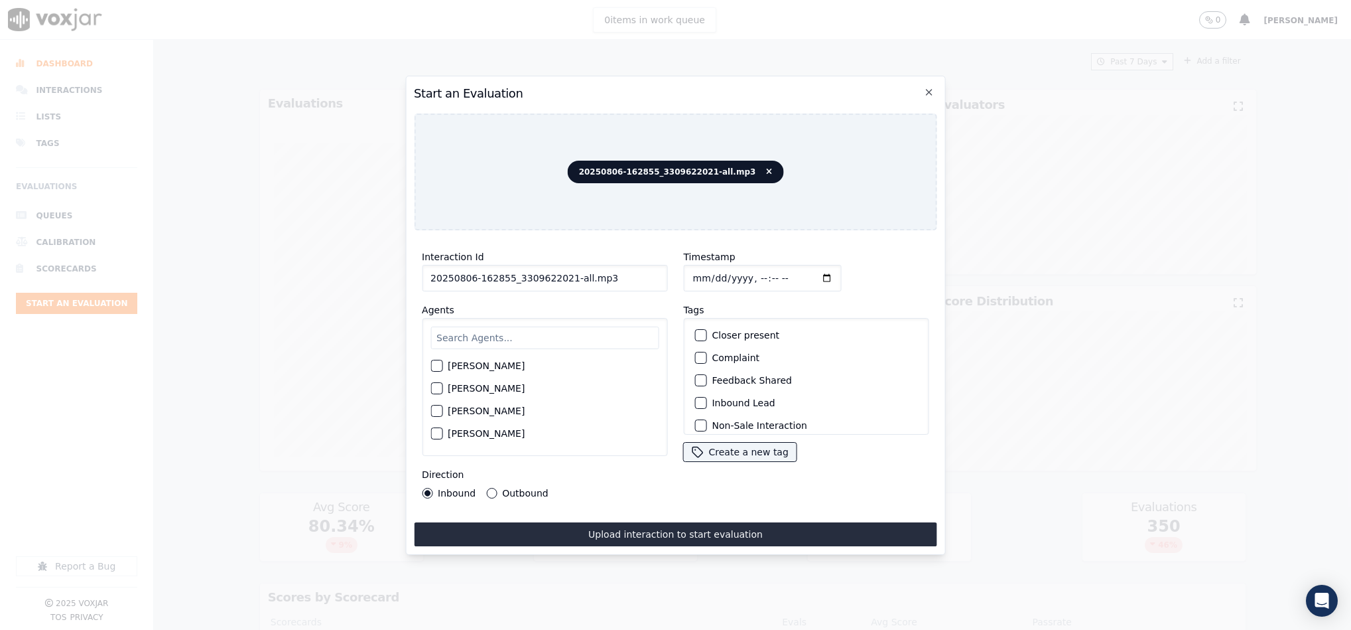
drag, startPoint x: 562, startPoint y: 271, endPoint x: 681, endPoint y: 273, distance: 118.8
click at [681, 273] on div "Interaction Id 20250806-162855_3309622021-all.mp3 Agents Harry Roy Aaron Biswas…" at bounding box center [675, 373] width 523 height 265
type input "20250806-162855_3309622021-C1"
click at [691, 271] on input "Timestamp" at bounding box center [762, 278] width 158 height 27
type input "2025-08-11T15:18"
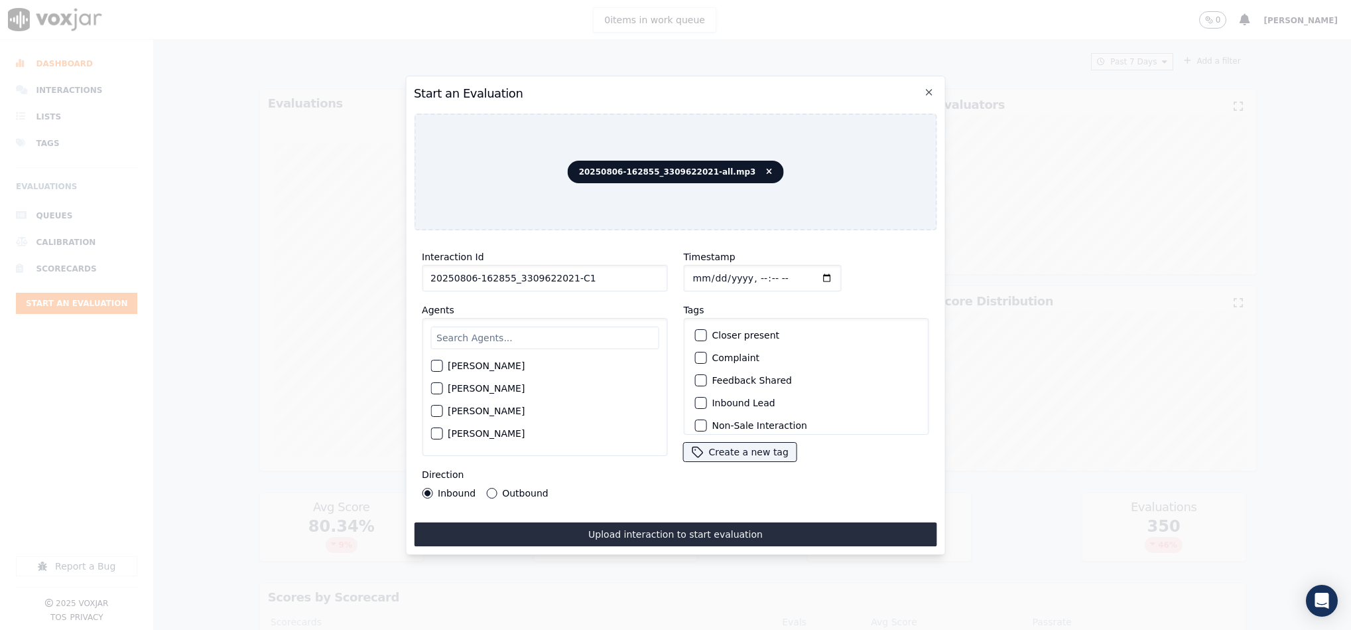
click at [695, 401] on div "button" at bounding box center [699, 402] width 9 height 9
click at [699, 411] on button "Sale Interaction" at bounding box center [701, 417] width 12 height 12
click at [492, 344] on div "Harry Roy Aaron Biswas Alex Akhtar Allen Alam Andrew Anwar Anna Das Annie Singh…" at bounding box center [544, 387] width 245 height 138
click at [501, 333] on input "text" at bounding box center [545, 337] width 228 height 23
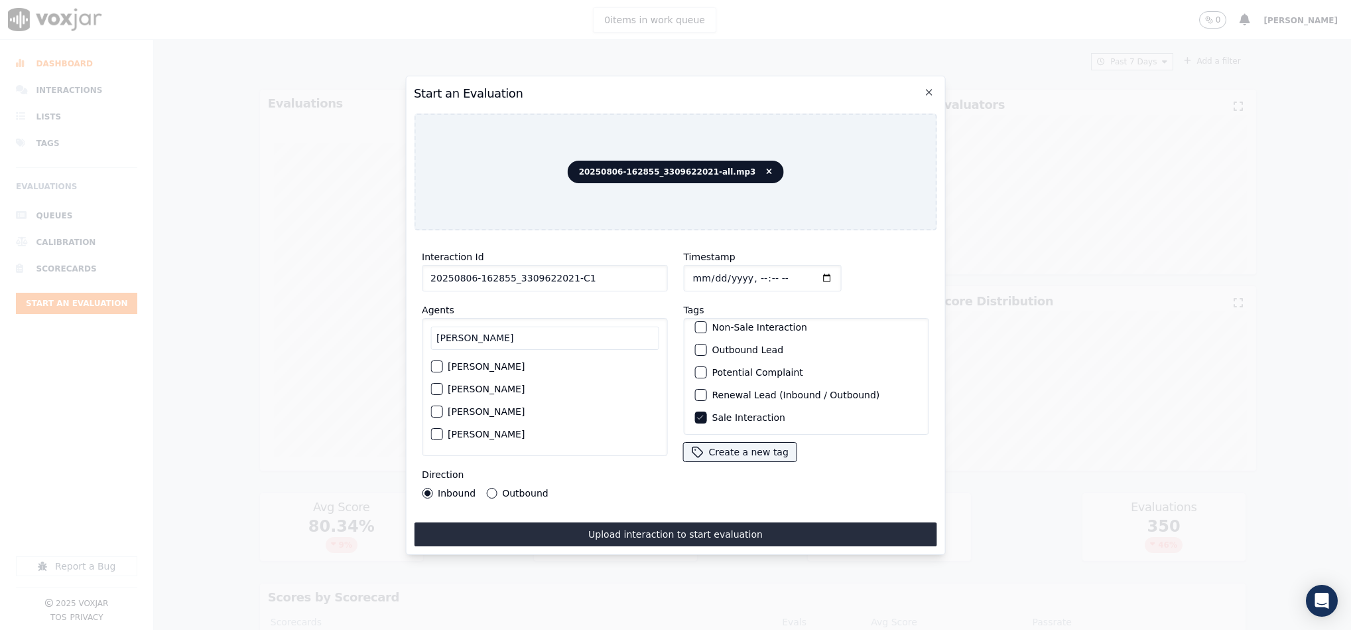
type input "Ja"
click at [440, 407] on div "button" at bounding box center [435, 411] width 9 height 9
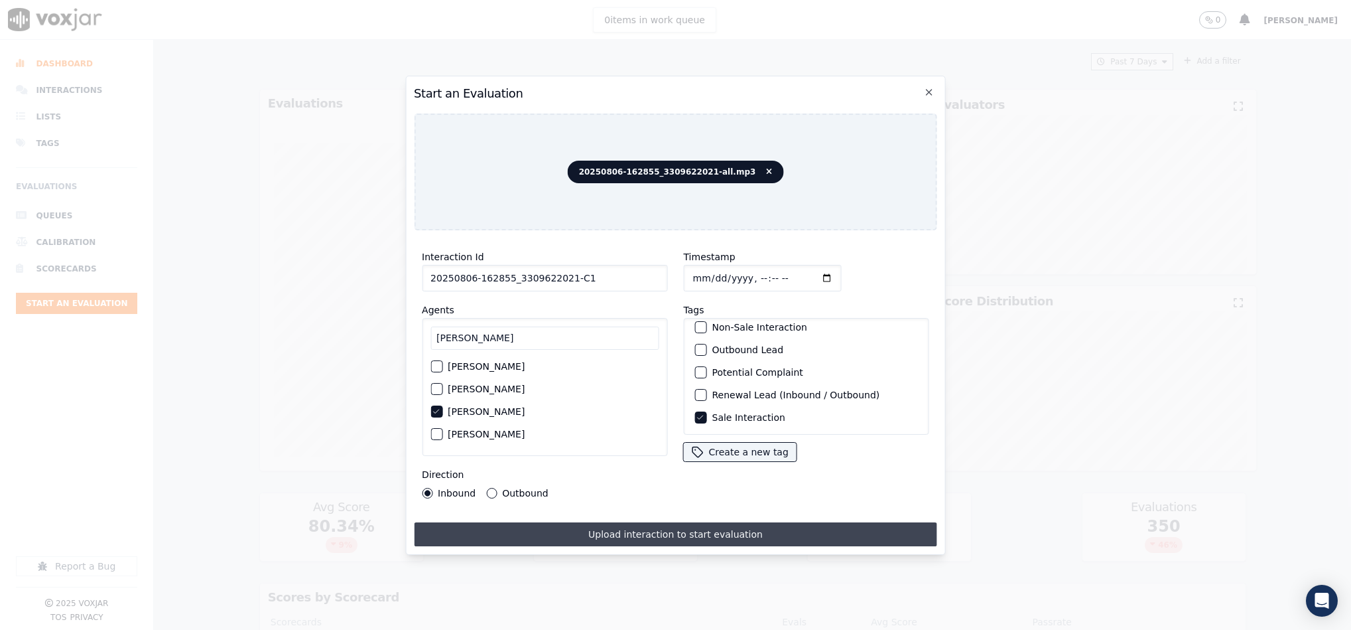
click at [567, 522] on button "Upload interaction to start evaluation" at bounding box center [675, 534] width 523 height 24
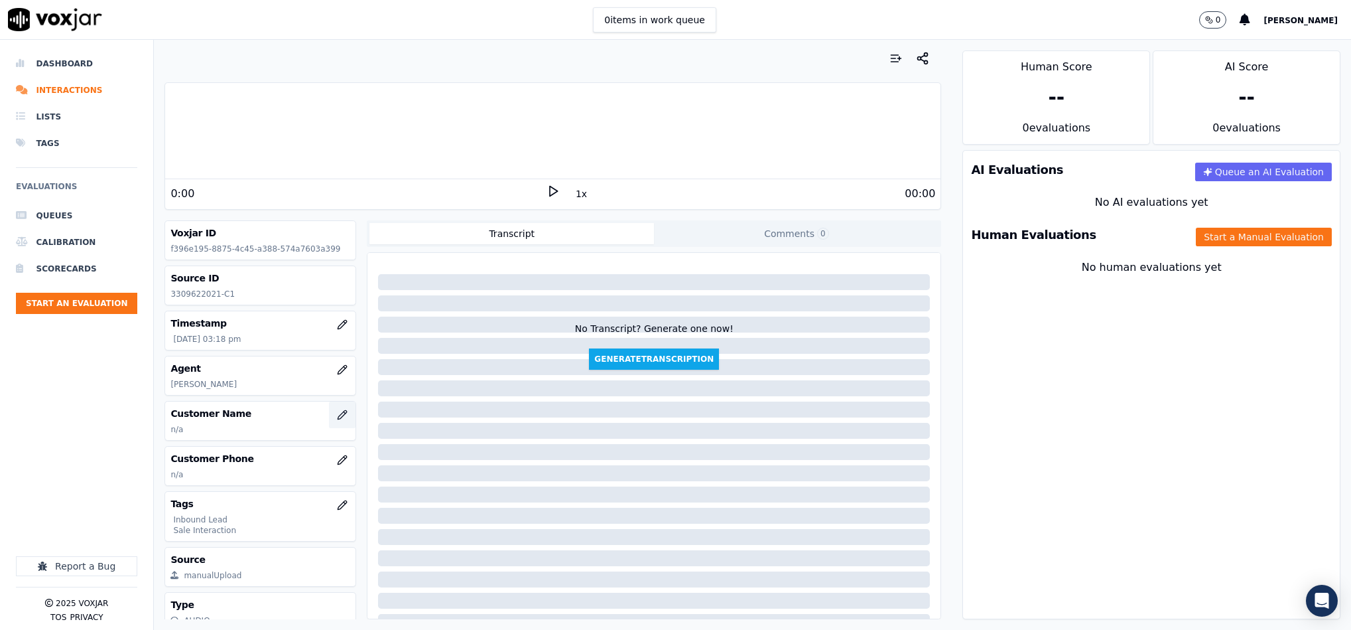
click at [337, 420] on icon "button" at bounding box center [342, 414] width 11 height 11
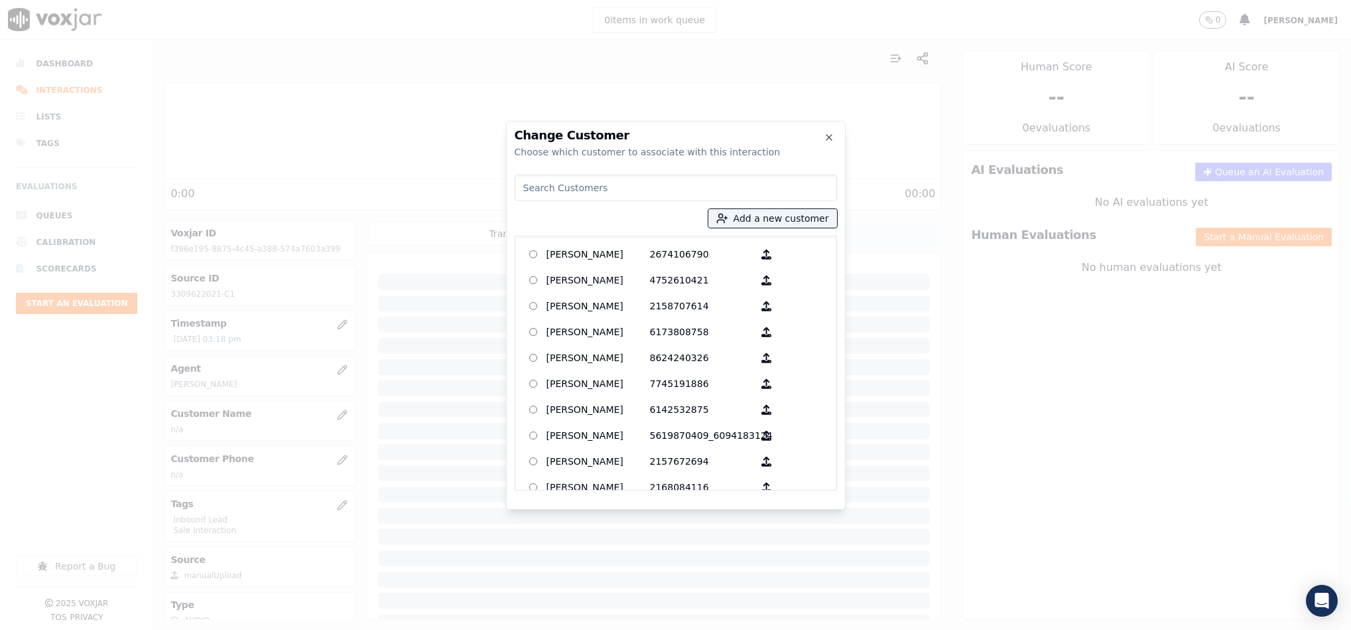
type input "LOGAN JONES"
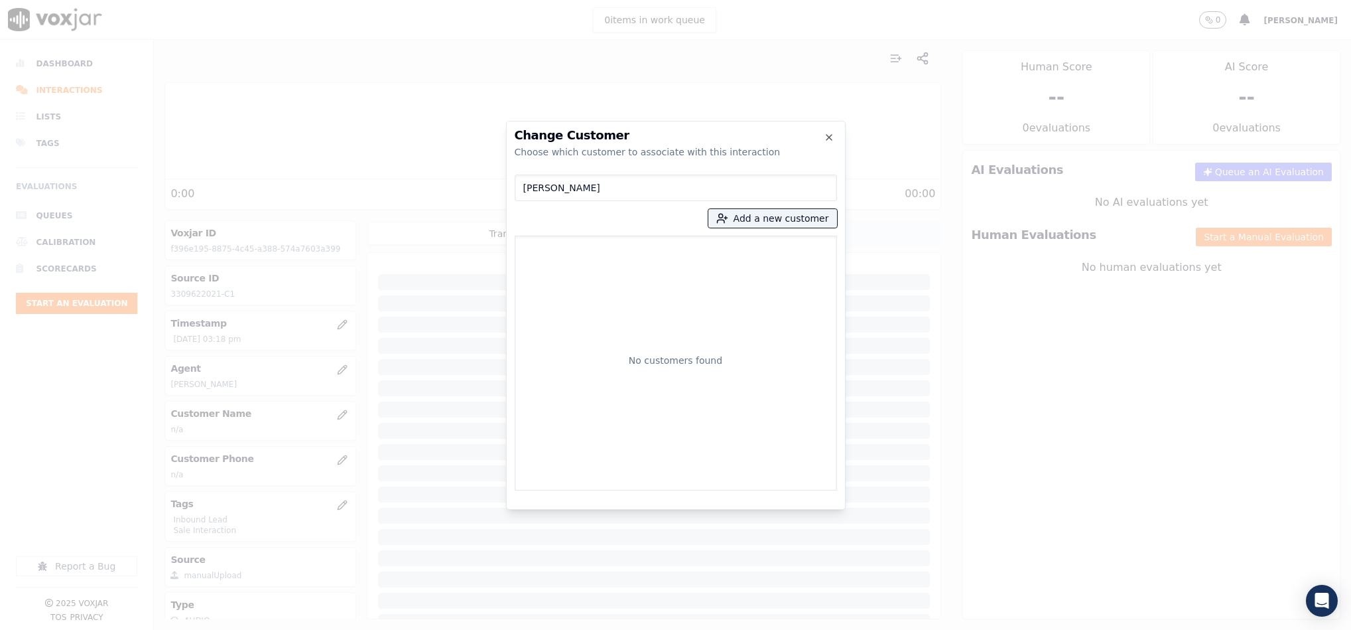
drag, startPoint x: 603, startPoint y: 191, endPoint x: 347, endPoint y: 203, distance: 256.3
click at [347, 629] on div "Change Customer Choose which customer to associate with this interaction LOGAN …" at bounding box center [675, 630] width 1351 height 0
click at [775, 211] on button "Add a new customer" at bounding box center [772, 218] width 129 height 19
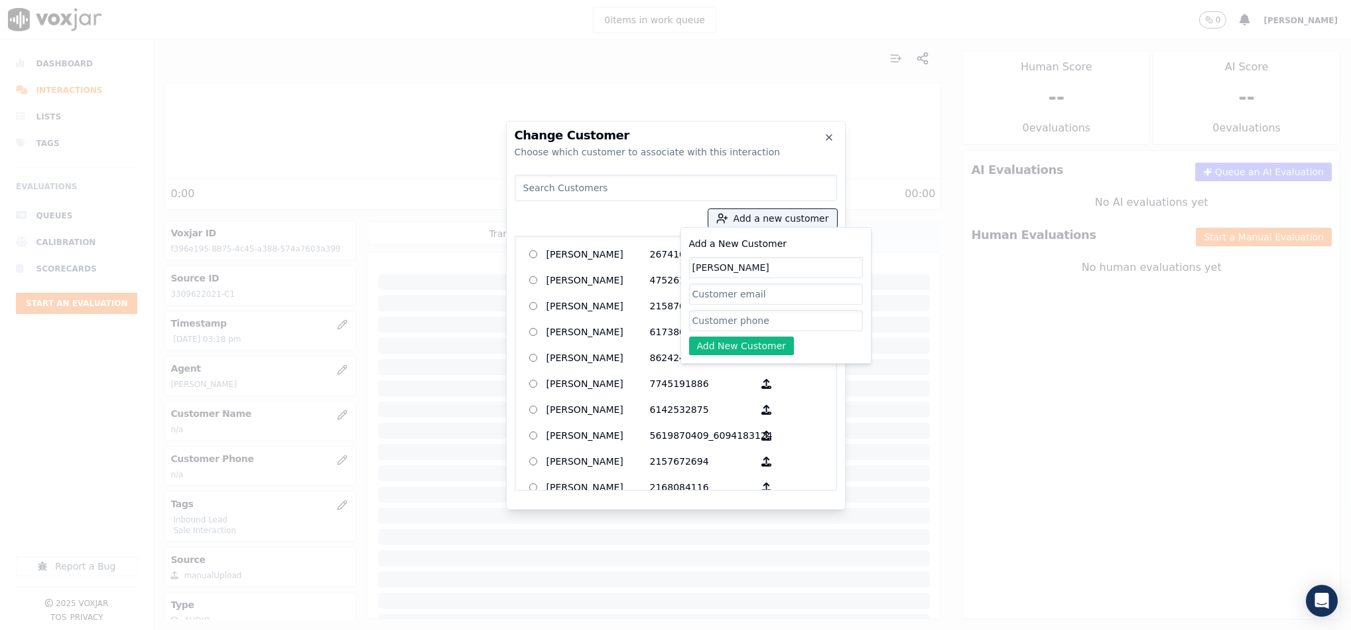
type input "LOGAN JONES"
click at [711, 323] on input "Add a New Customer" at bounding box center [776, 320] width 174 height 21
paste input "3309622021"
paste input "3306017930"
type input "3309622021_3306017930"
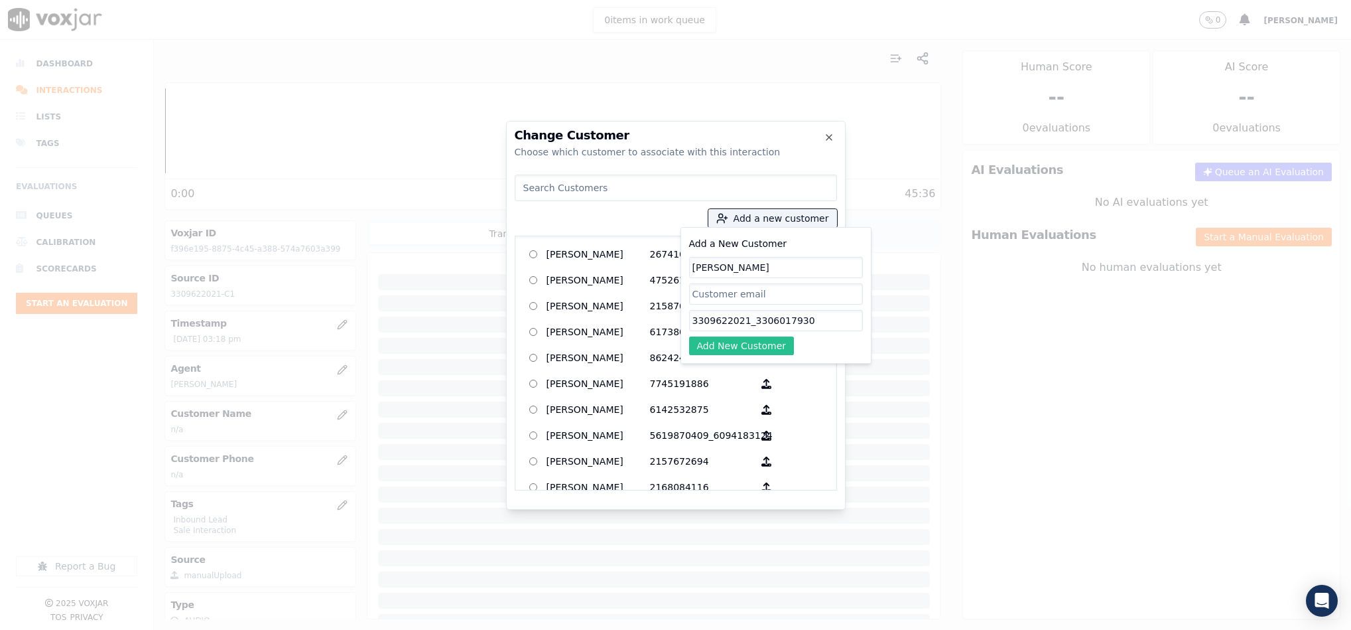
click at [753, 352] on button "Add New Customer" at bounding box center [741, 345] width 105 height 19
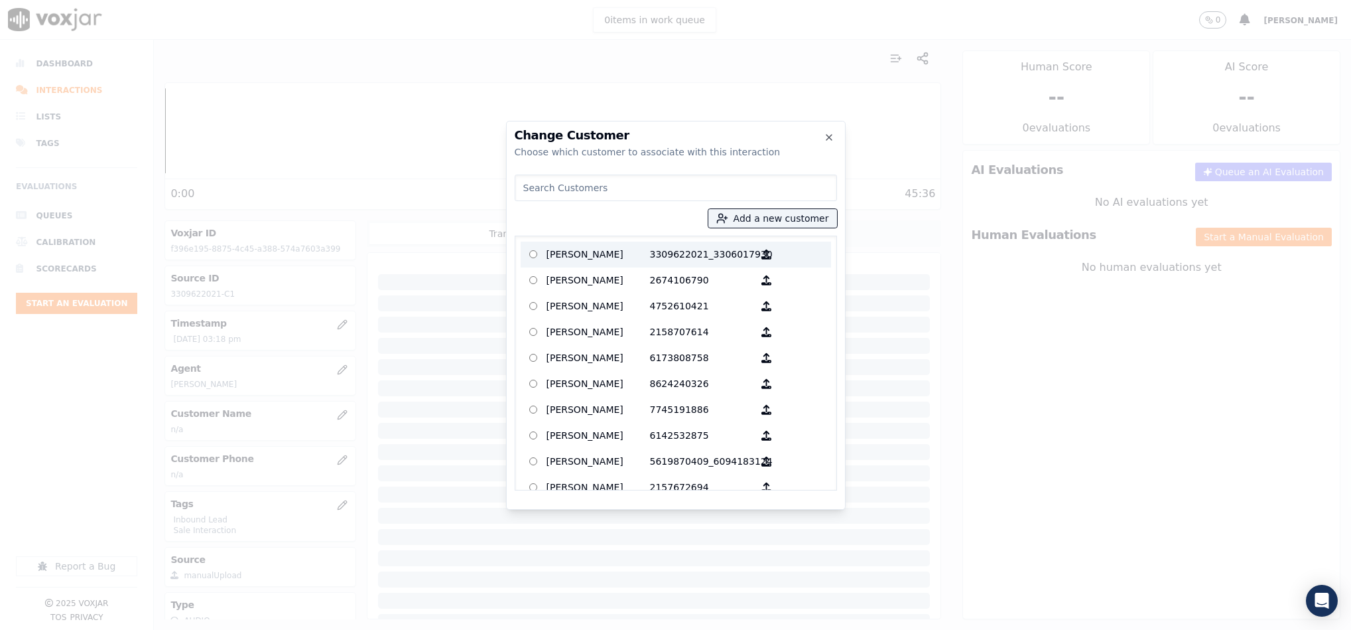
click at [602, 255] on p "LOGAN JONES" at bounding box center [598, 254] width 103 height 21
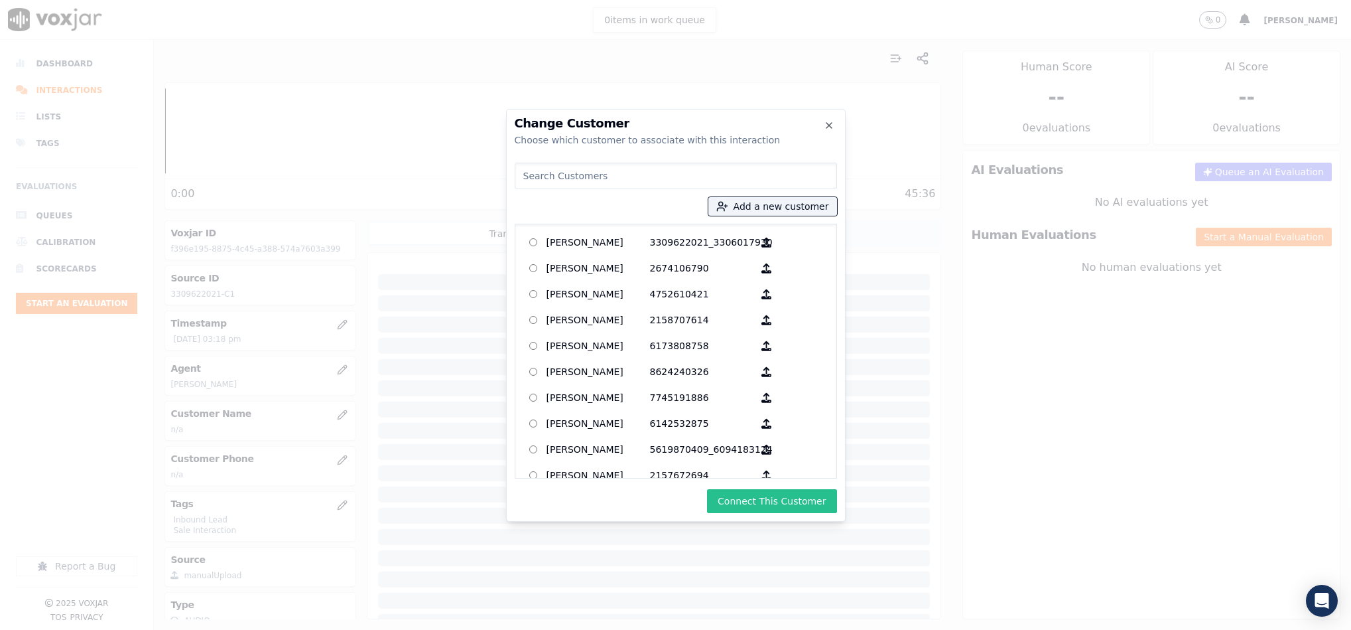
drag, startPoint x: 780, startPoint y: 513, endPoint x: 781, endPoint y: 504, distance: 9.3
click at [780, 512] on div "Change Customer Choose which customer to associate with this interaction Add a …" at bounding box center [676, 315] width 340 height 413
click at [781, 504] on button "Connect This Customer" at bounding box center [771, 501] width 129 height 24
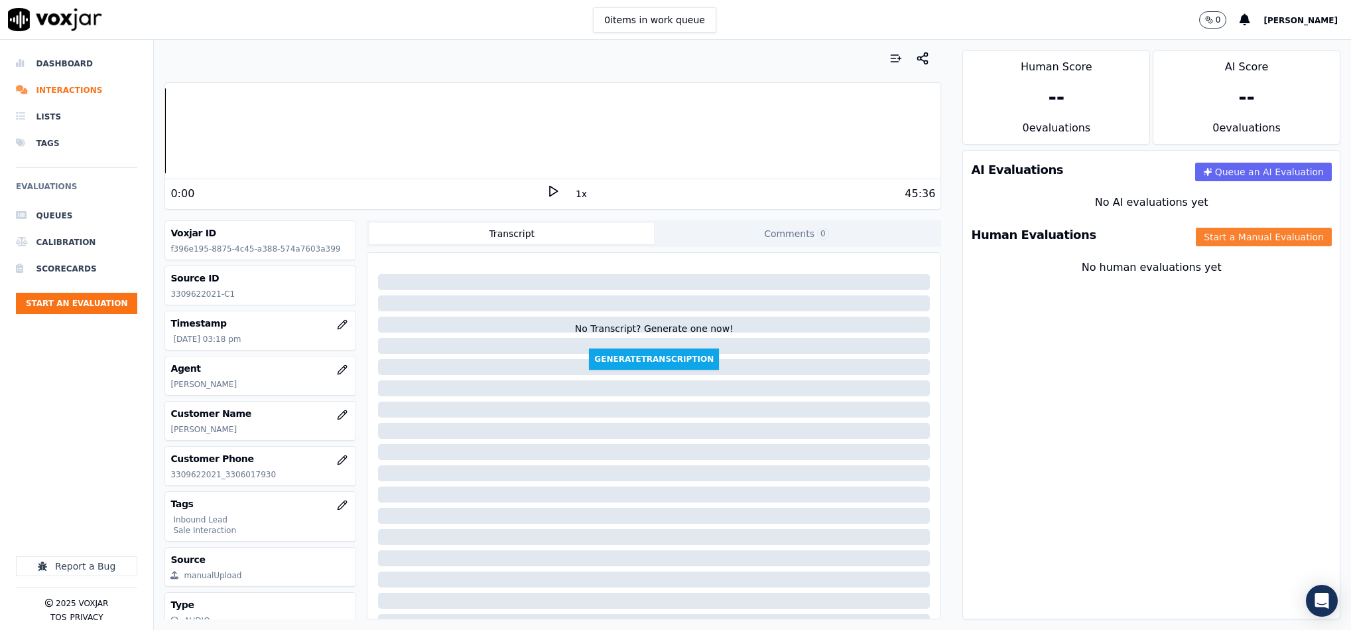
click at [1236, 241] on button "Start a Manual Evaluation" at bounding box center [1264, 237] width 136 height 19
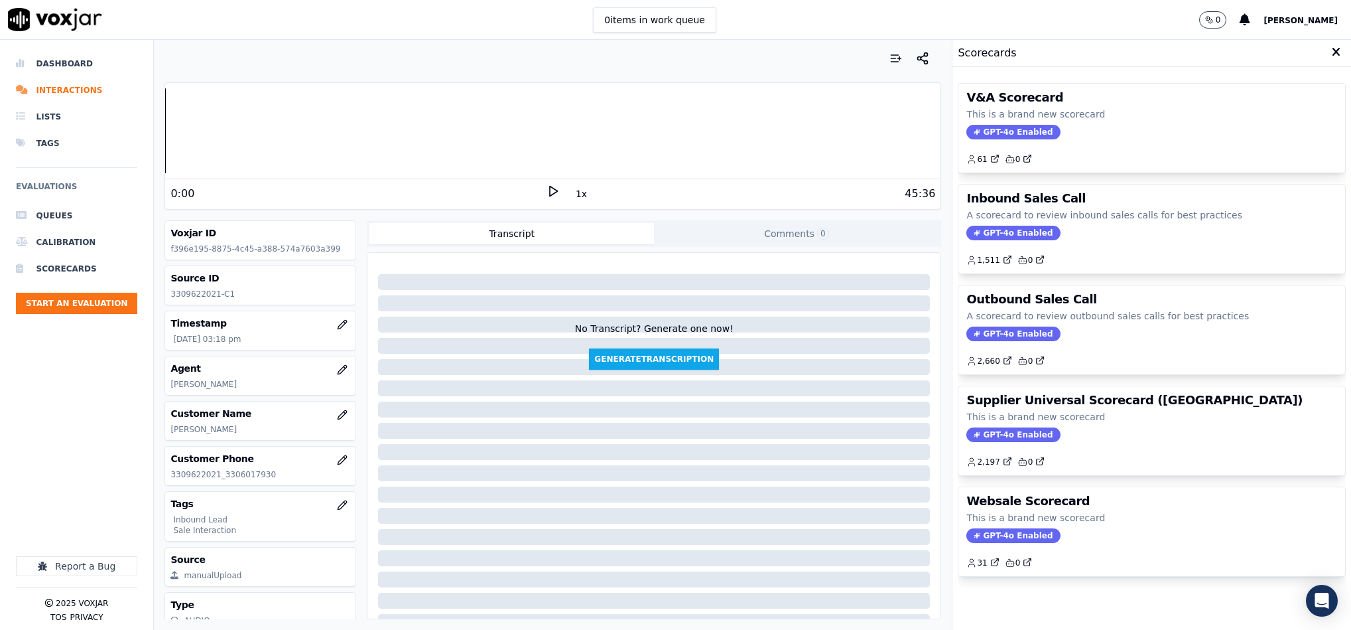
click at [992, 226] on div "Inbound Sales Call A scorecard to review inbound sales calls for best practices…" at bounding box center [1152, 228] width 387 height 89
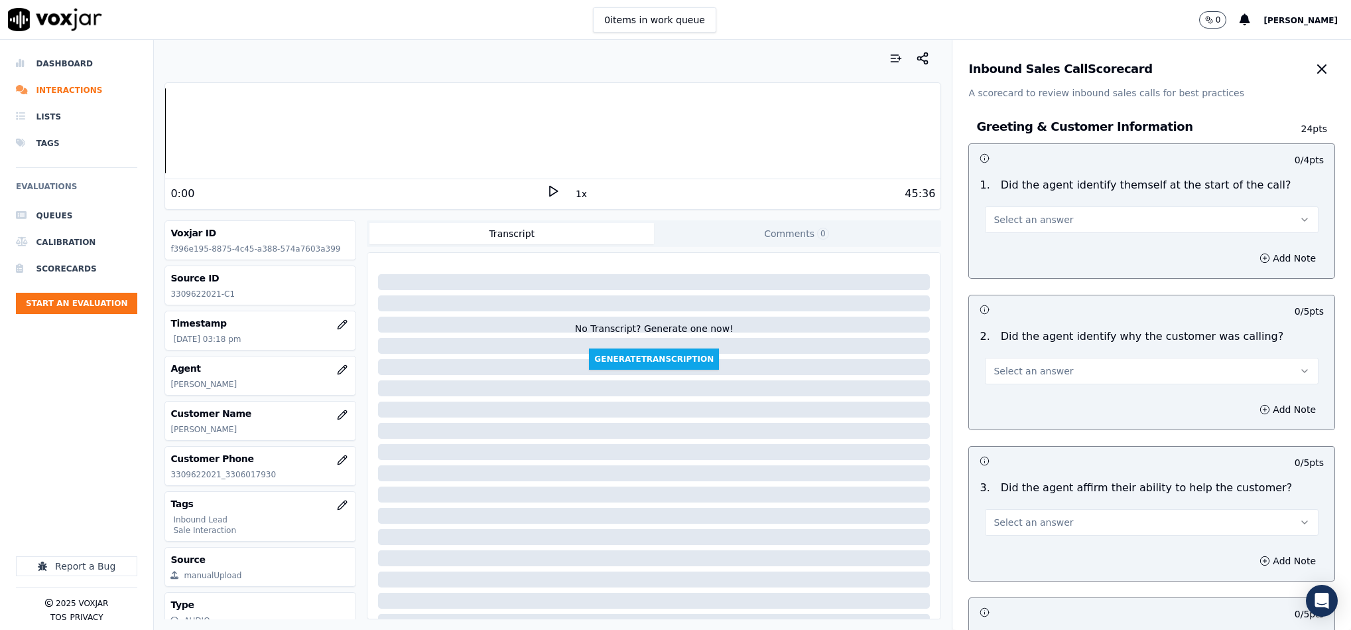
click at [1059, 227] on button "Select an answer" at bounding box center [1152, 219] width 334 height 27
click at [1036, 251] on div "Yes" at bounding box center [1119, 249] width 301 height 21
click at [1039, 366] on span "Select an answer" at bounding box center [1034, 370] width 80 height 13
click at [1030, 403] on div "Yes" at bounding box center [1119, 401] width 301 height 21
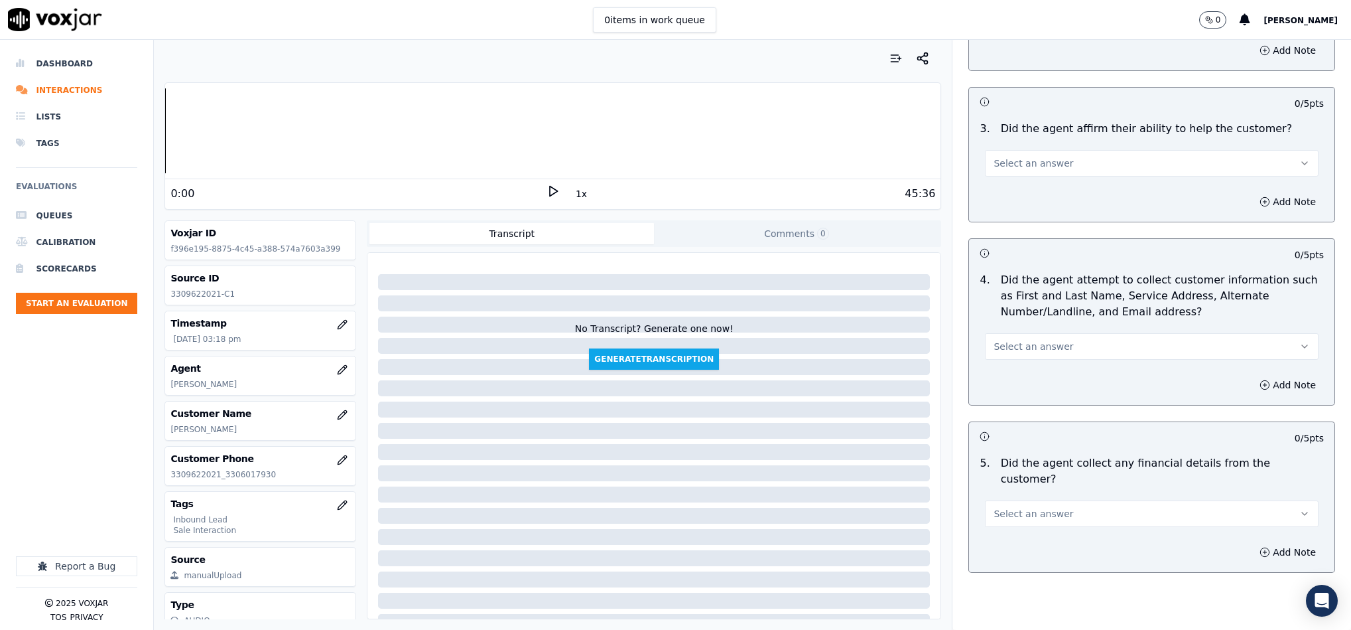
scroll to position [398, 0]
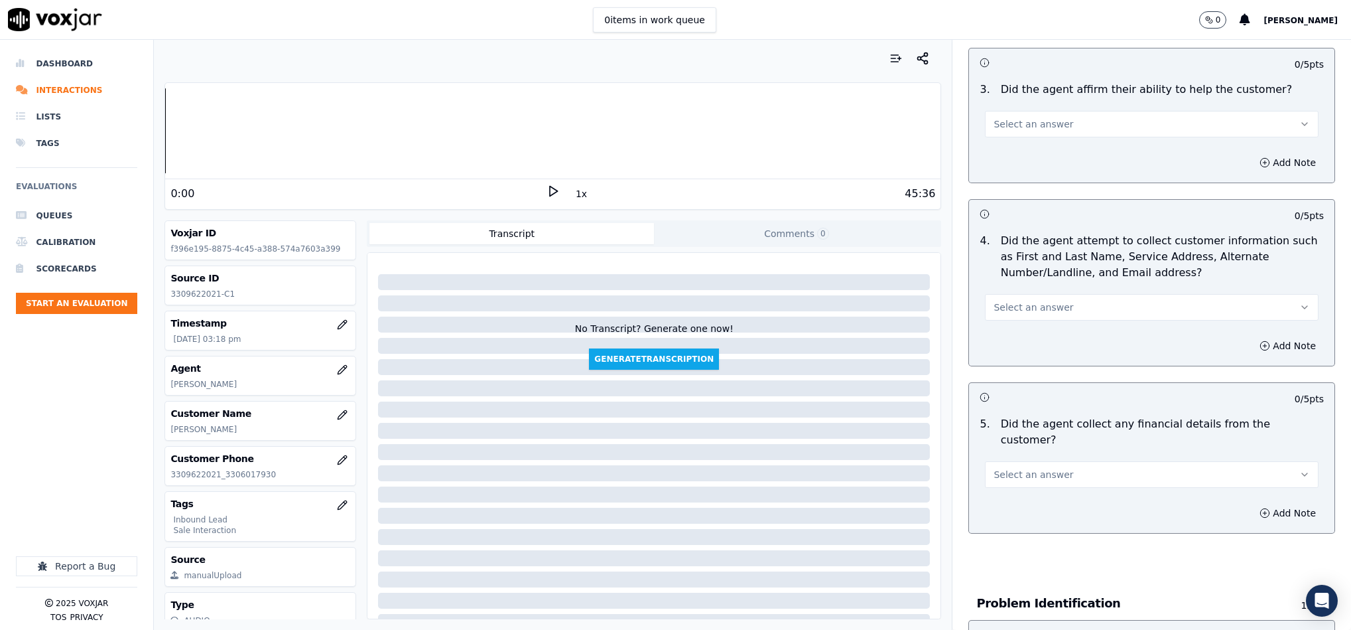
click at [1047, 127] on button "Select an answer" at bounding box center [1152, 124] width 334 height 27
click at [1032, 148] on div "Yes" at bounding box center [1119, 155] width 301 height 21
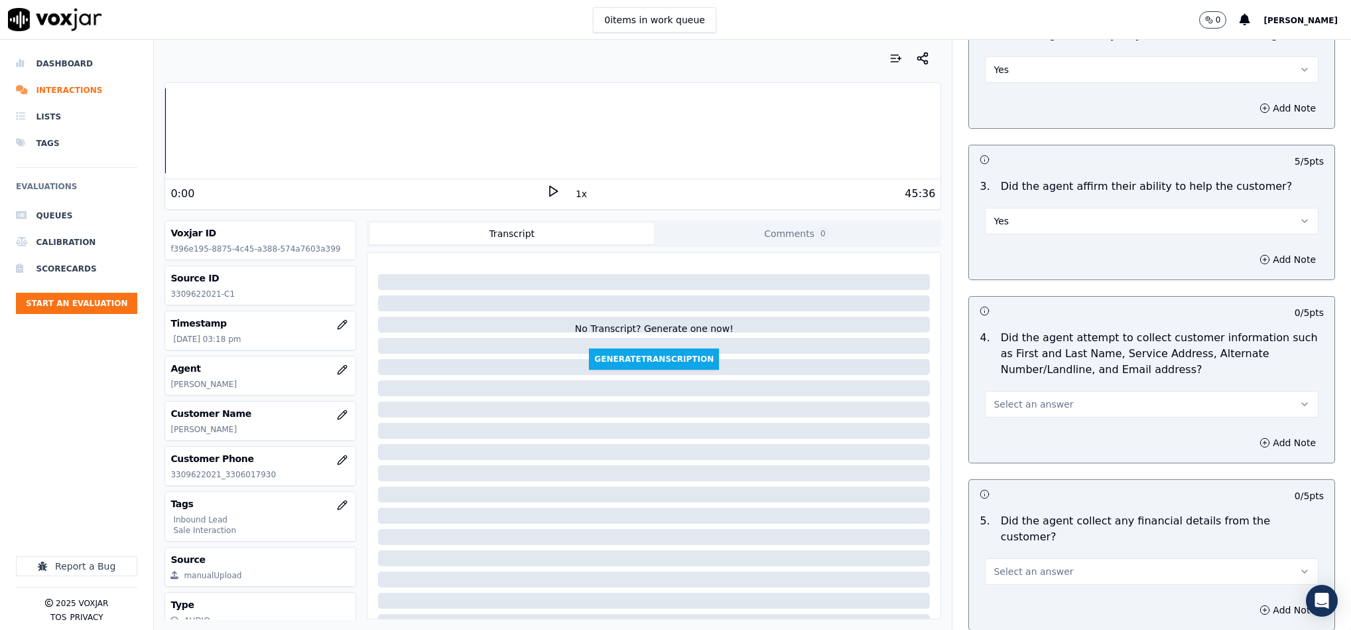
scroll to position [498, 0]
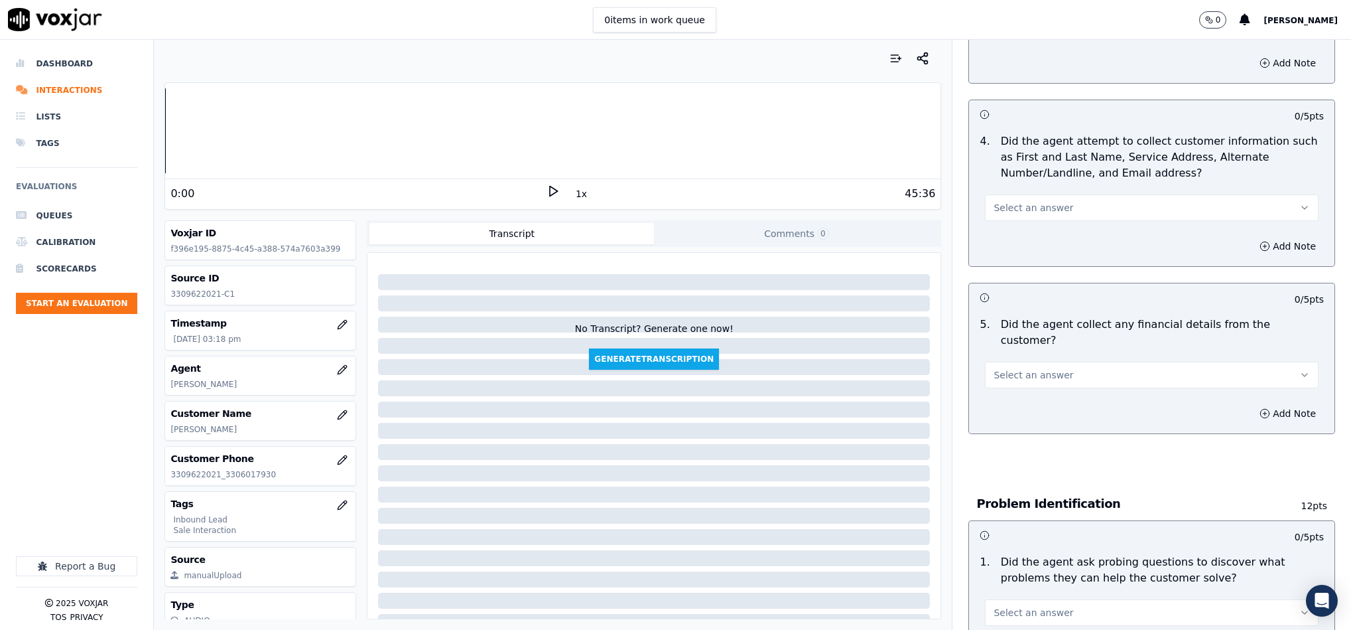
click at [1065, 206] on button "Select an answer" at bounding box center [1152, 207] width 334 height 27
click at [1045, 230] on div "Yes" at bounding box center [1119, 239] width 301 height 21
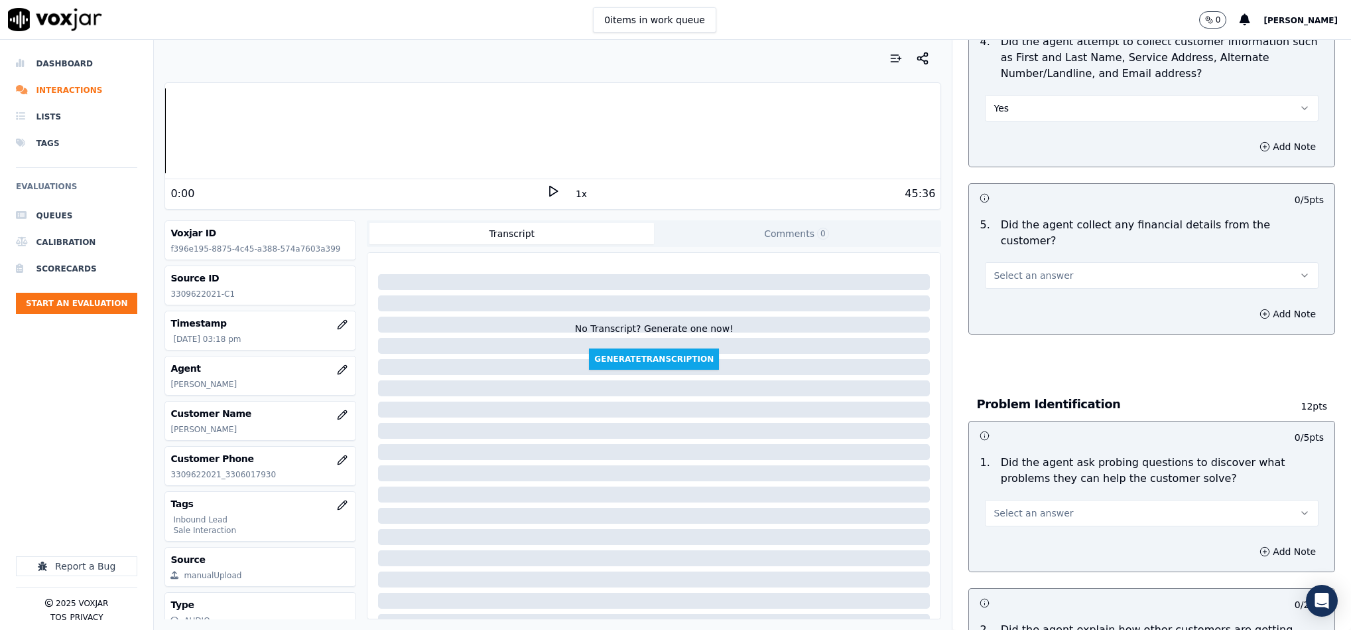
click at [1045, 262] on button "Select an answer" at bounding box center [1152, 275] width 334 height 27
click at [1021, 291] on div "Yes" at bounding box center [1119, 291] width 301 height 21
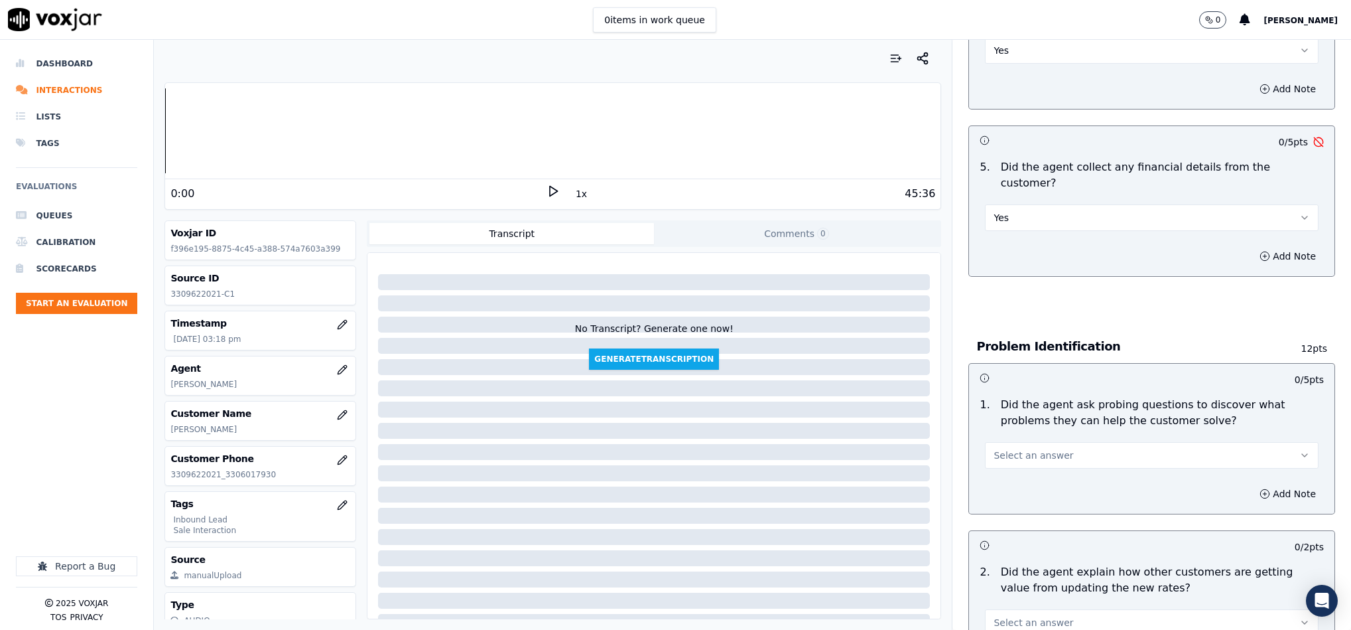
scroll to position [697, 0]
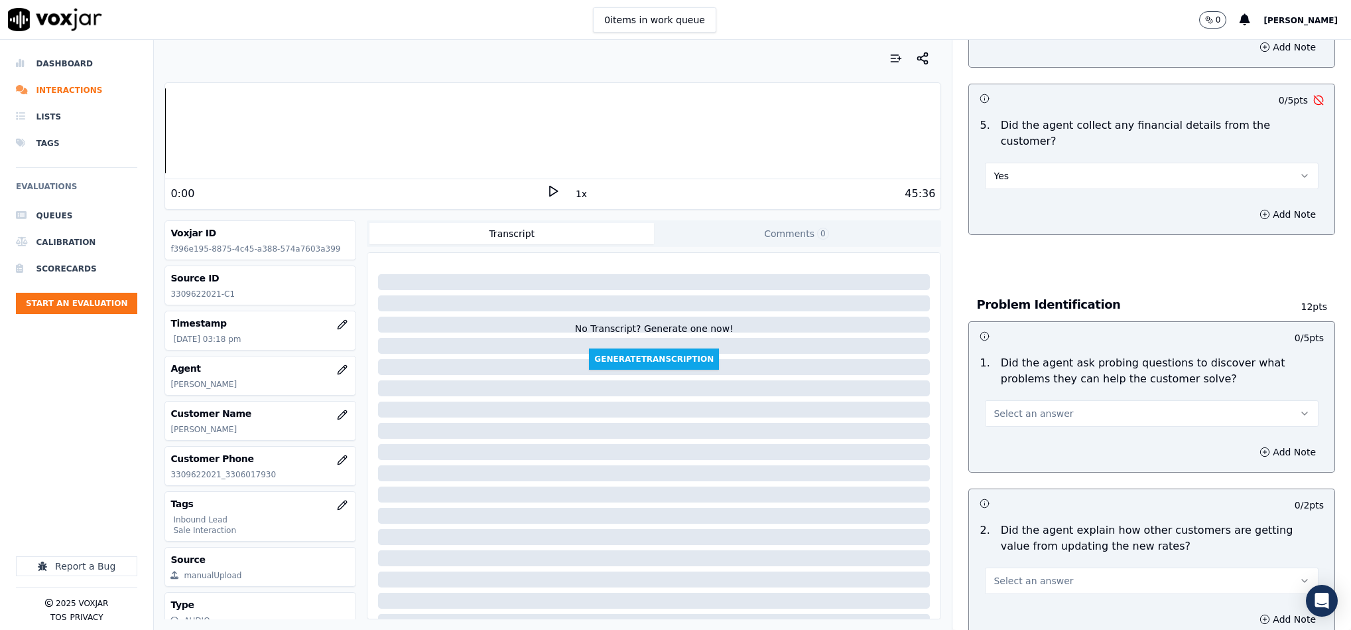
click at [1015, 163] on button "Yes" at bounding box center [1152, 176] width 334 height 27
click at [1010, 212] on div "No" at bounding box center [1119, 213] width 301 height 21
click at [1041, 407] on span "Select an answer" at bounding box center [1034, 413] width 80 height 13
click at [1018, 427] on div "Yes" at bounding box center [1119, 430] width 301 height 21
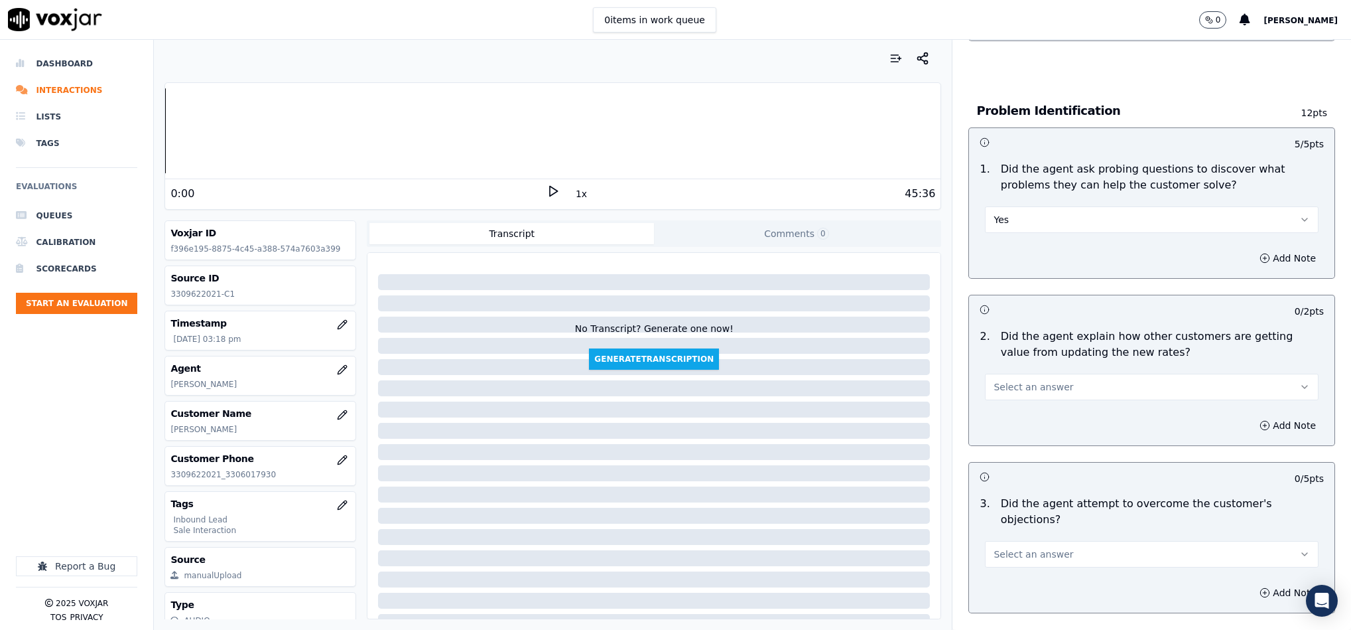
scroll to position [896, 0]
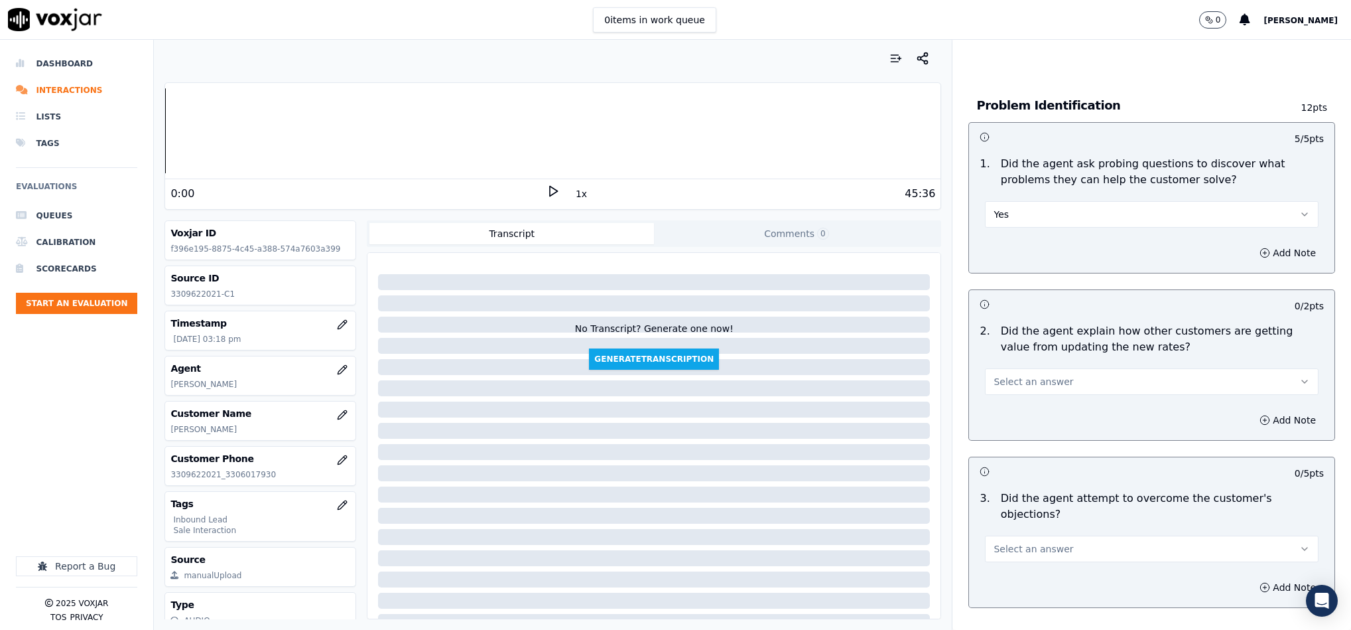
click at [1025, 375] on span "Select an answer" at bounding box center [1034, 381] width 80 height 13
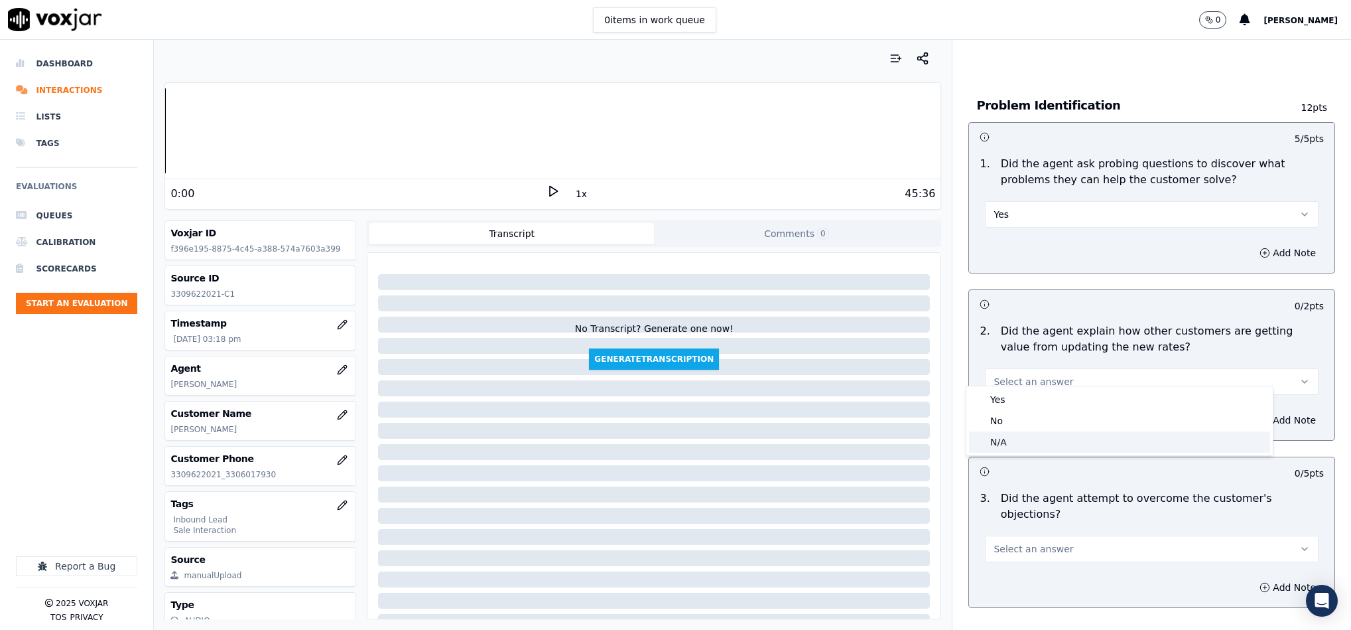
click at [997, 442] on div "N/A" at bounding box center [1119, 441] width 301 height 21
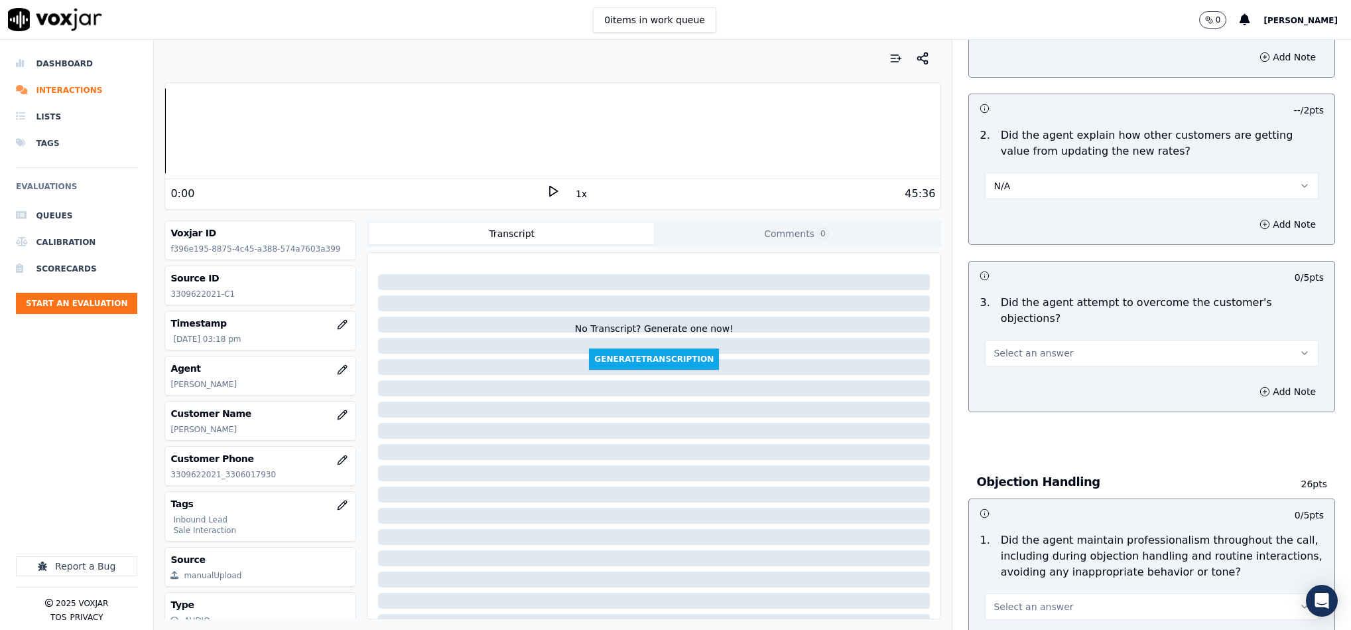
scroll to position [1095, 0]
click at [1021, 343] on span "Select an answer" at bounding box center [1034, 349] width 80 height 13
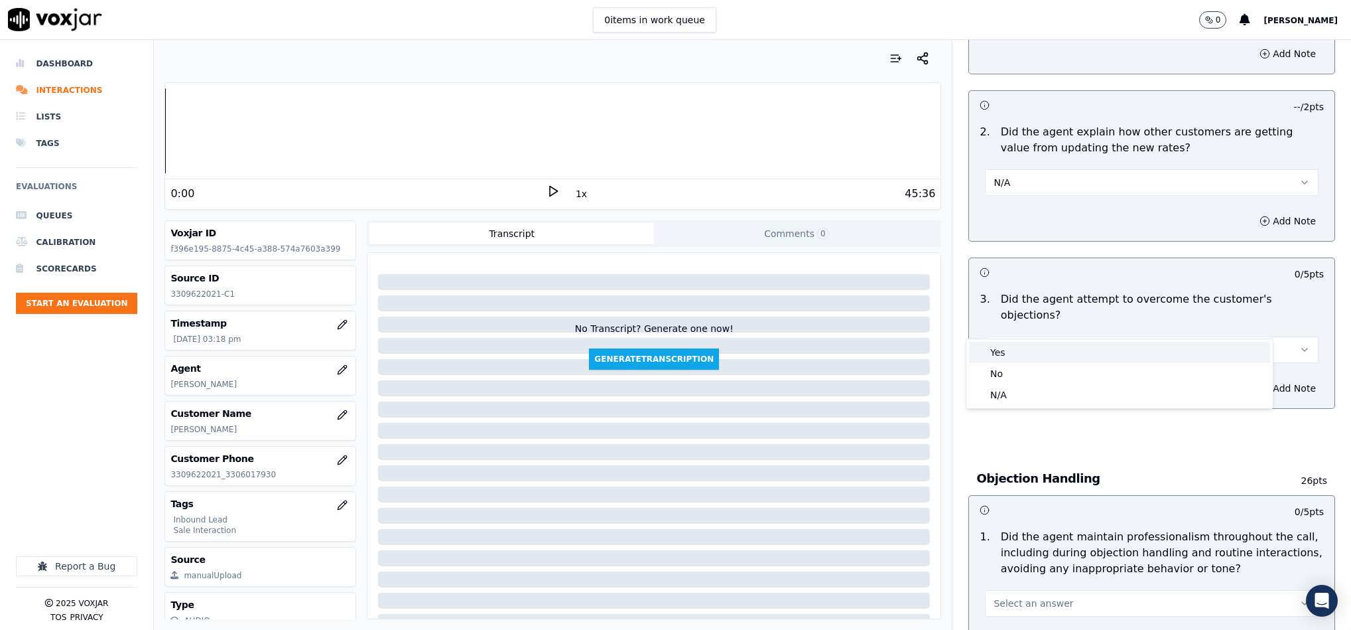
click at [1011, 346] on div "Yes" at bounding box center [1119, 352] width 301 height 21
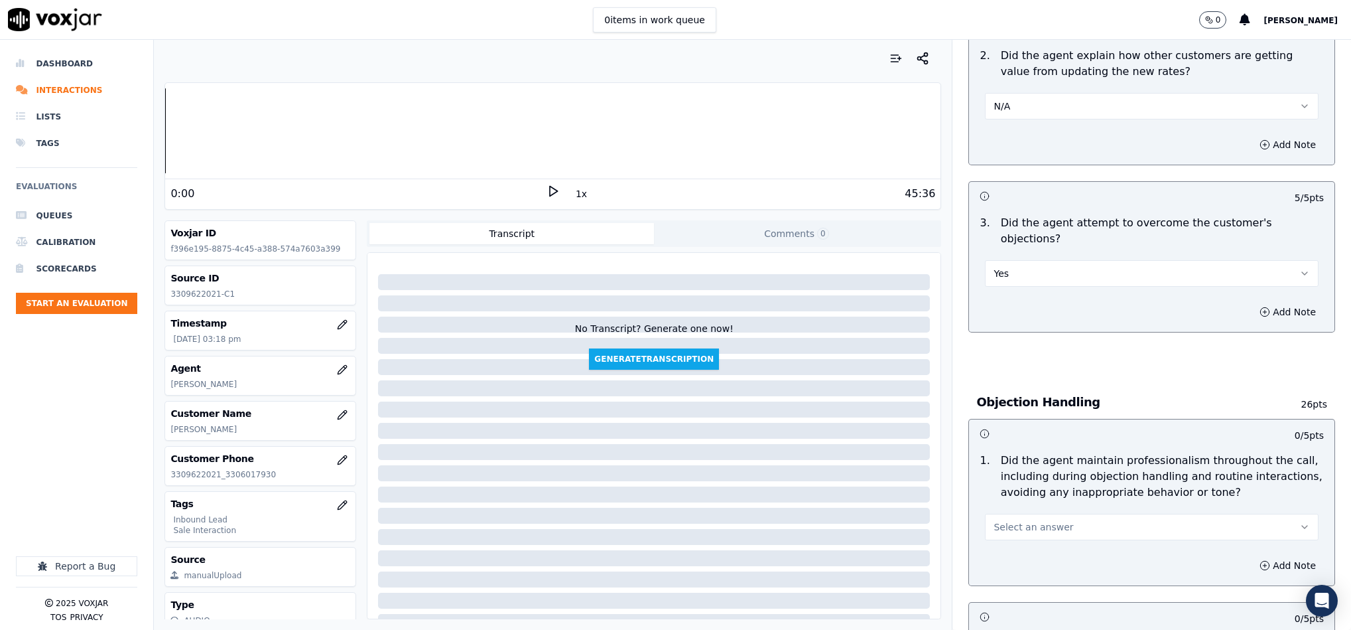
scroll to position [1294, 0]
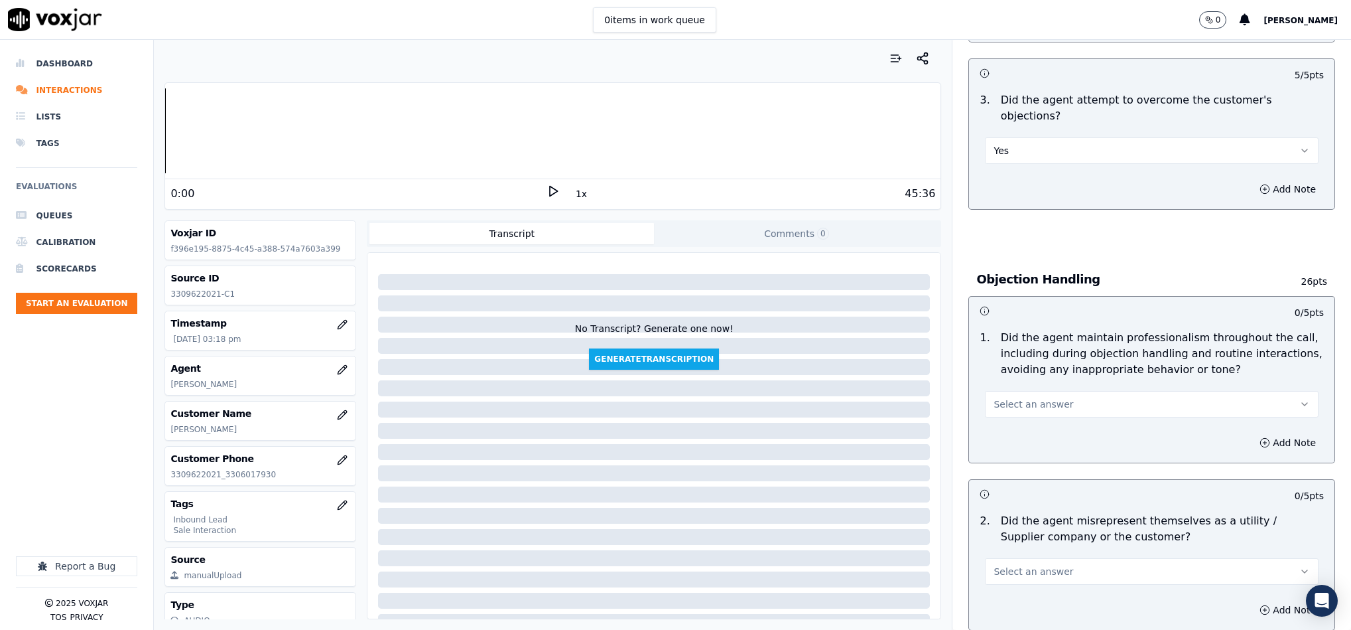
click at [1041, 391] on button "Select an answer" at bounding box center [1152, 404] width 334 height 27
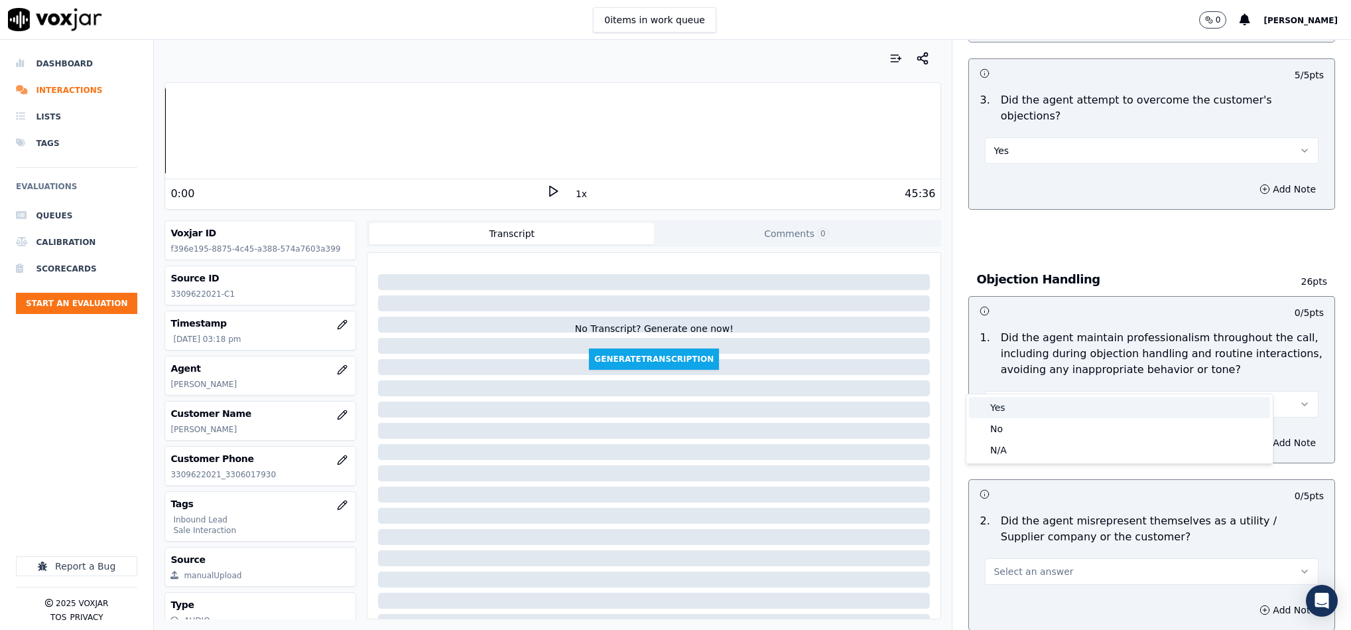
click at [998, 410] on div "Yes" at bounding box center [1119, 407] width 301 height 21
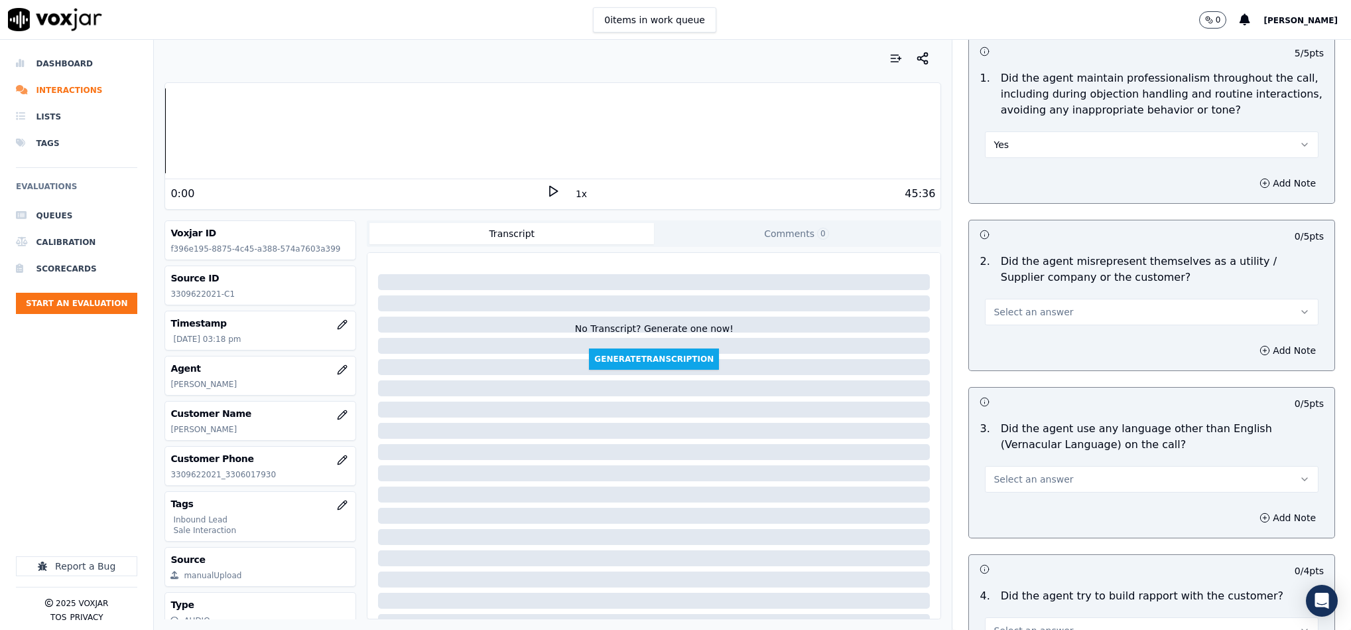
scroll to position [1592, 0]
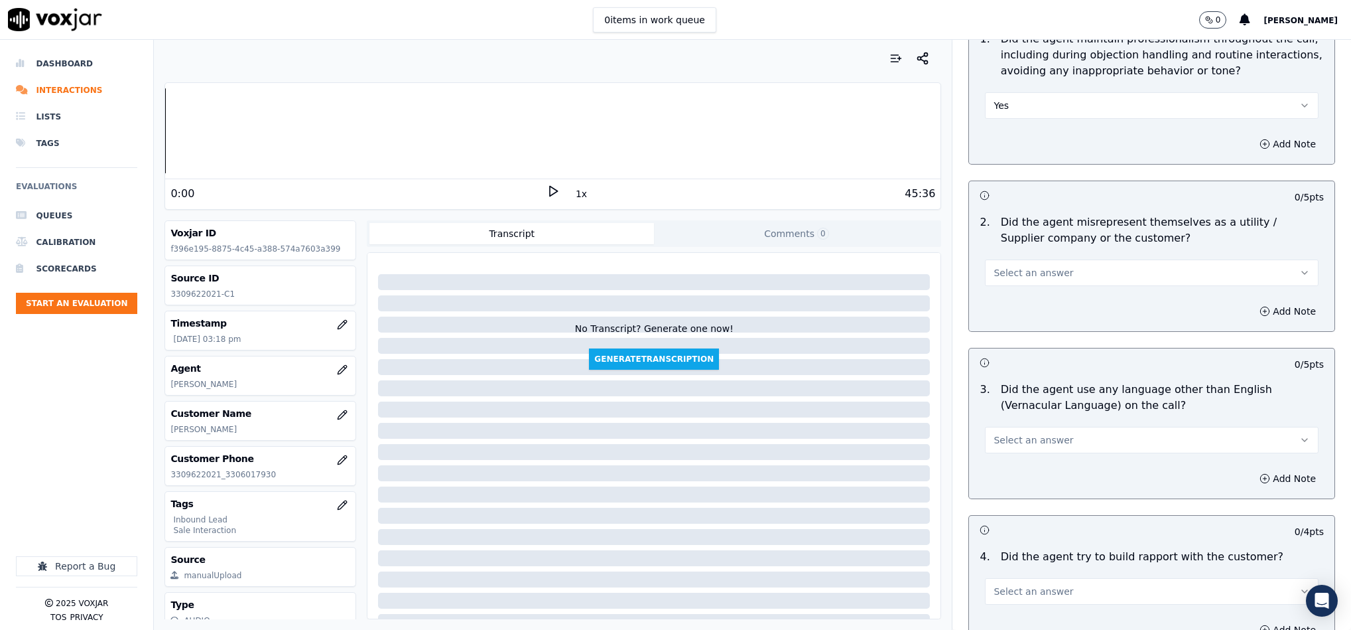
click at [1061, 259] on button "Select an answer" at bounding box center [1152, 272] width 334 height 27
drag, startPoint x: 1006, startPoint y: 313, endPoint x: 1013, endPoint y: 291, distance: 23.1
click at [1007, 313] on div "N/A" at bounding box center [1119, 318] width 301 height 21
click at [1036, 259] on button "N/A" at bounding box center [1152, 272] width 334 height 27
click at [1000, 295] on div "No" at bounding box center [1119, 297] width 301 height 21
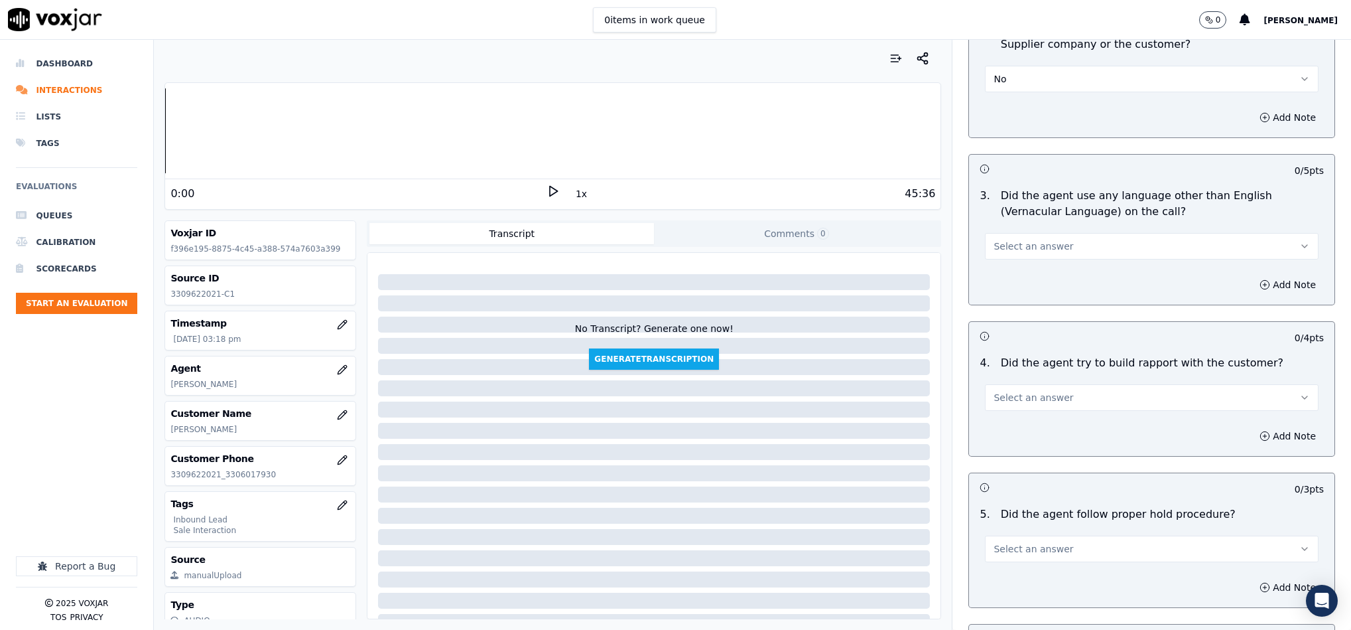
scroll to position [1791, 0]
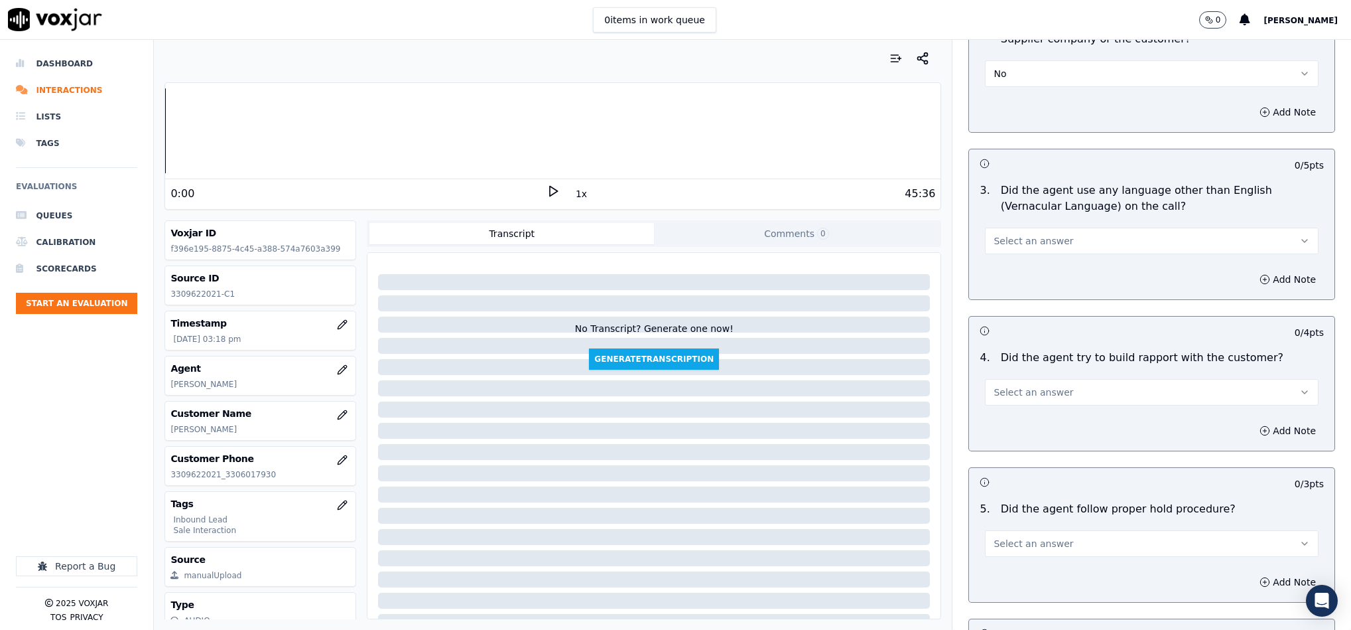
click at [1077, 228] on button "Select an answer" at bounding box center [1152, 241] width 334 height 27
click at [1037, 259] on div "No" at bounding box center [1119, 265] width 301 height 21
click at [1077, 379] on button "Select an answer" at bounding box center [1152, 392] width 334 height 27
click at [1006, 440] on div "N/A" at bounding box center [1119, 439] width 301 height 21
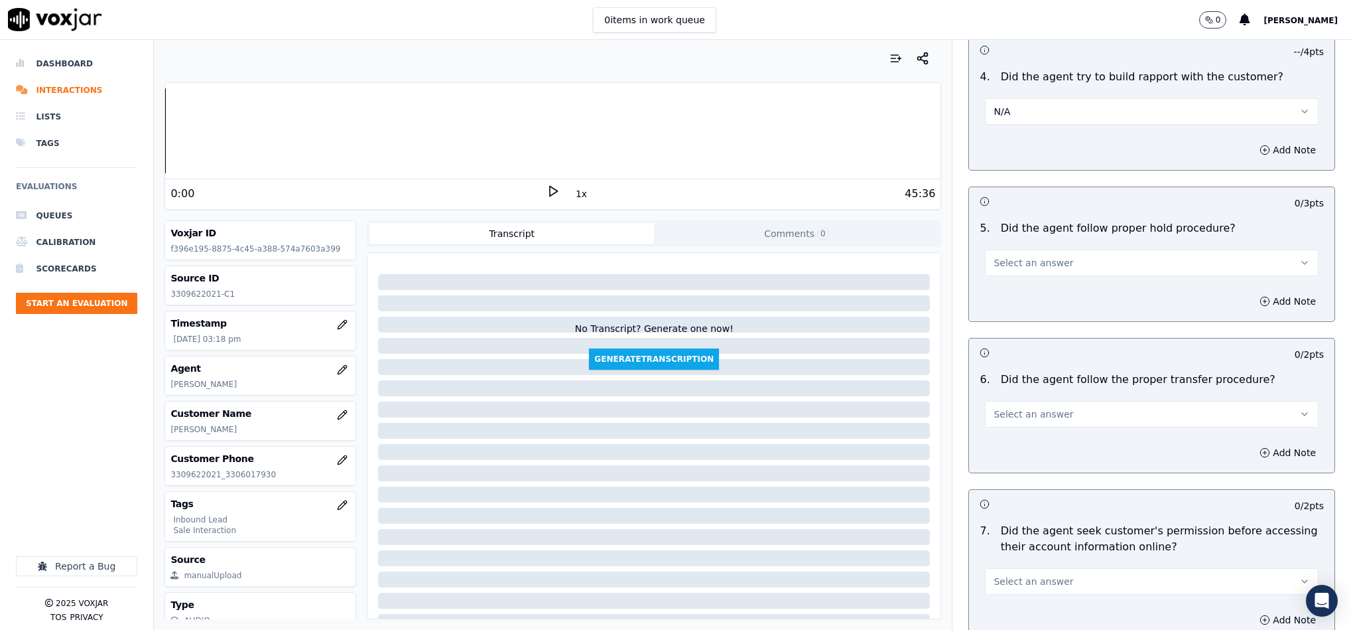
scroll to position [2090, 0]
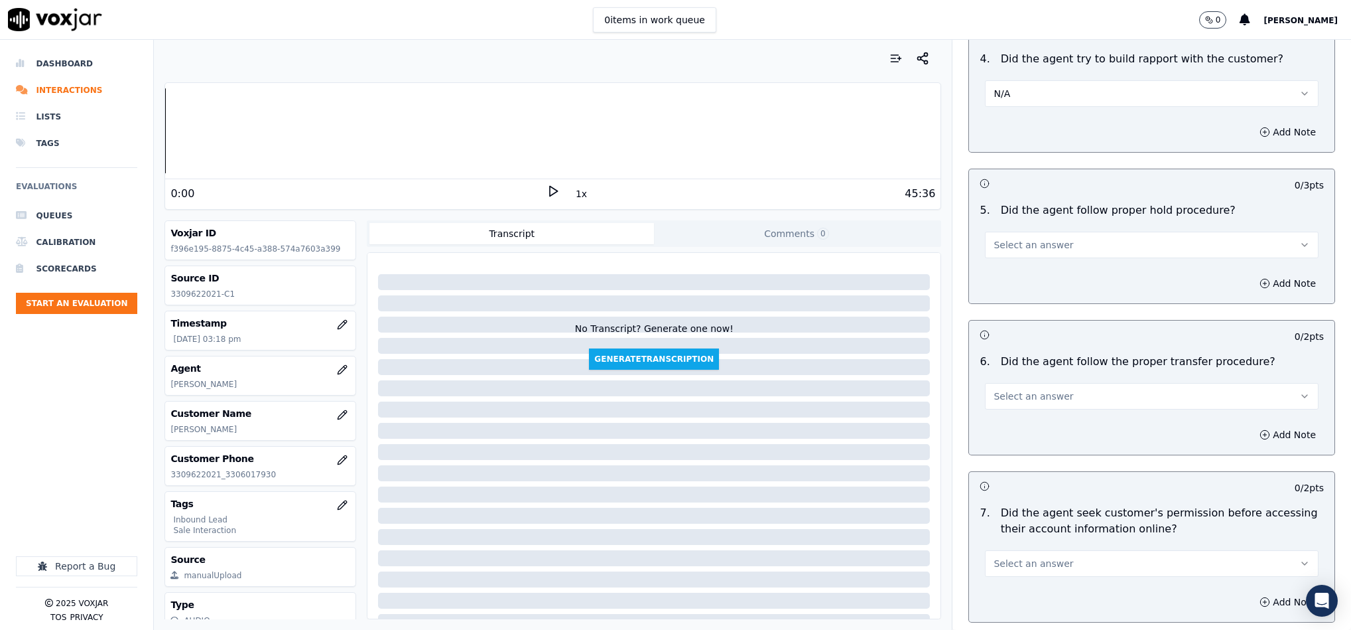
drag, startPoint x: 1034, startPoint y: 219, endPoint x: 1033, endPoint y: 228, distance: 8.6
click at [1034, 238] on span "Select an answer" at bounding box center [1034, 244] width 80 height 13
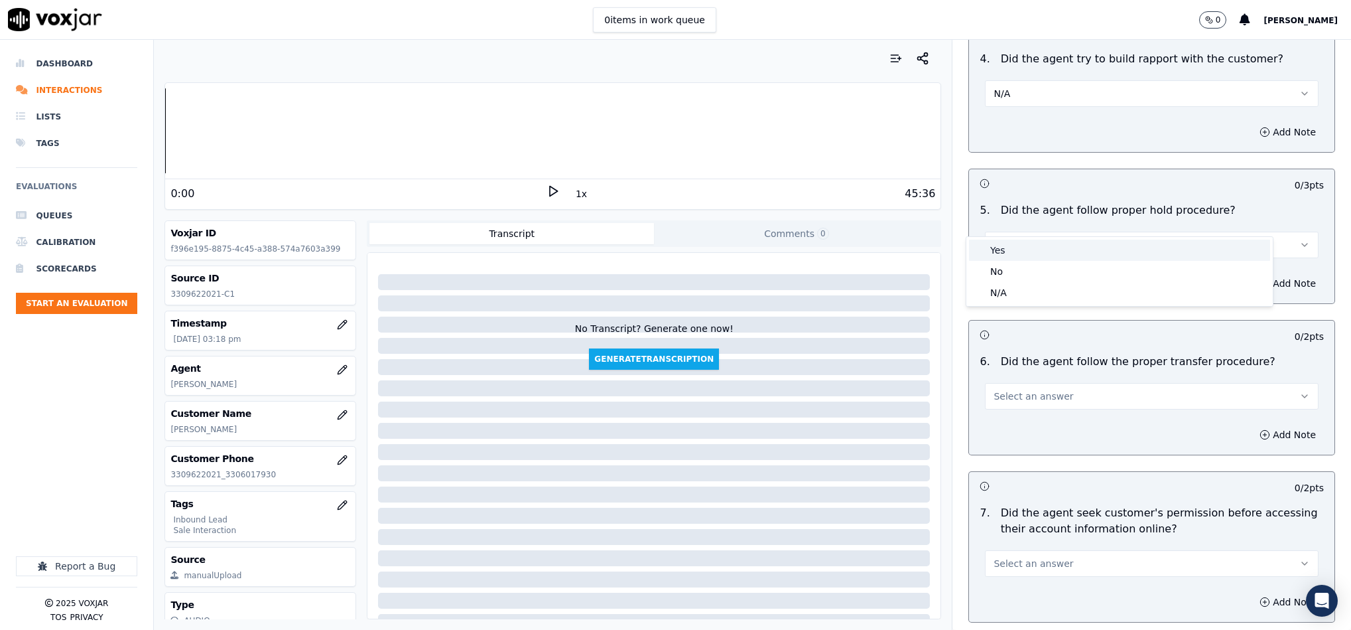
click at [1019, 245] on div "Yes" at bounding box center [1119, 249] width 301 height 21
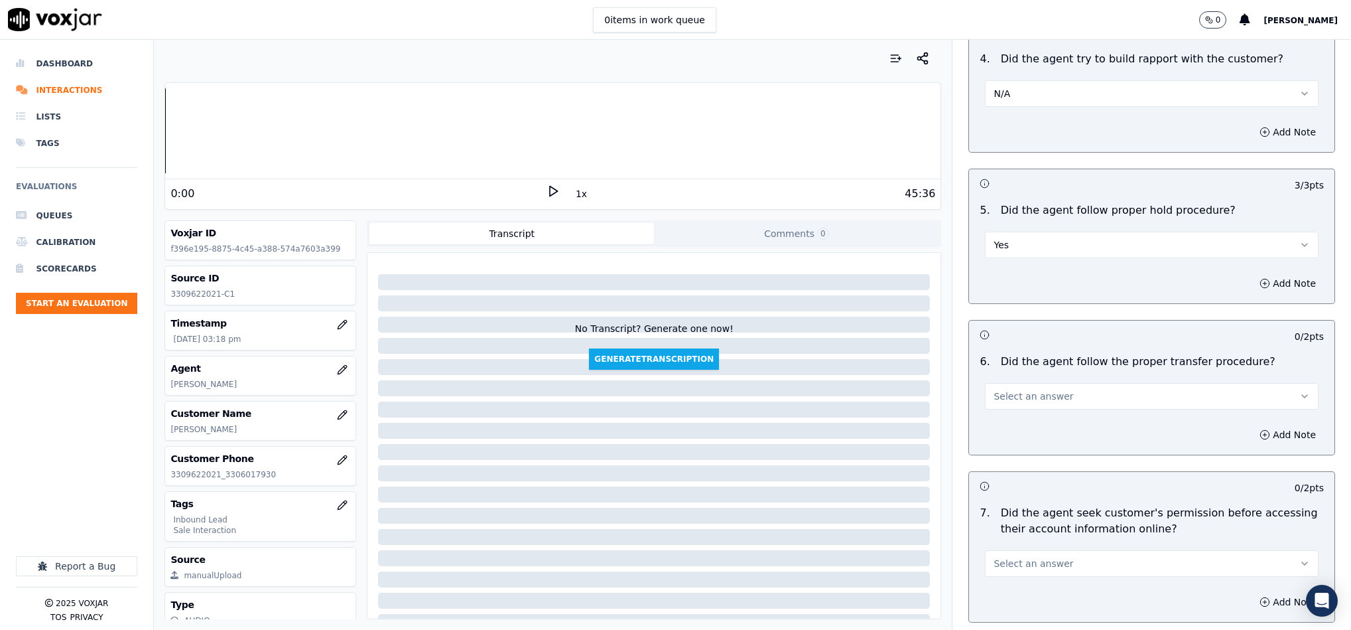
click at [1041, 383] on button "Select an answer" at bounding box center [1152, 396] width 334 height 27
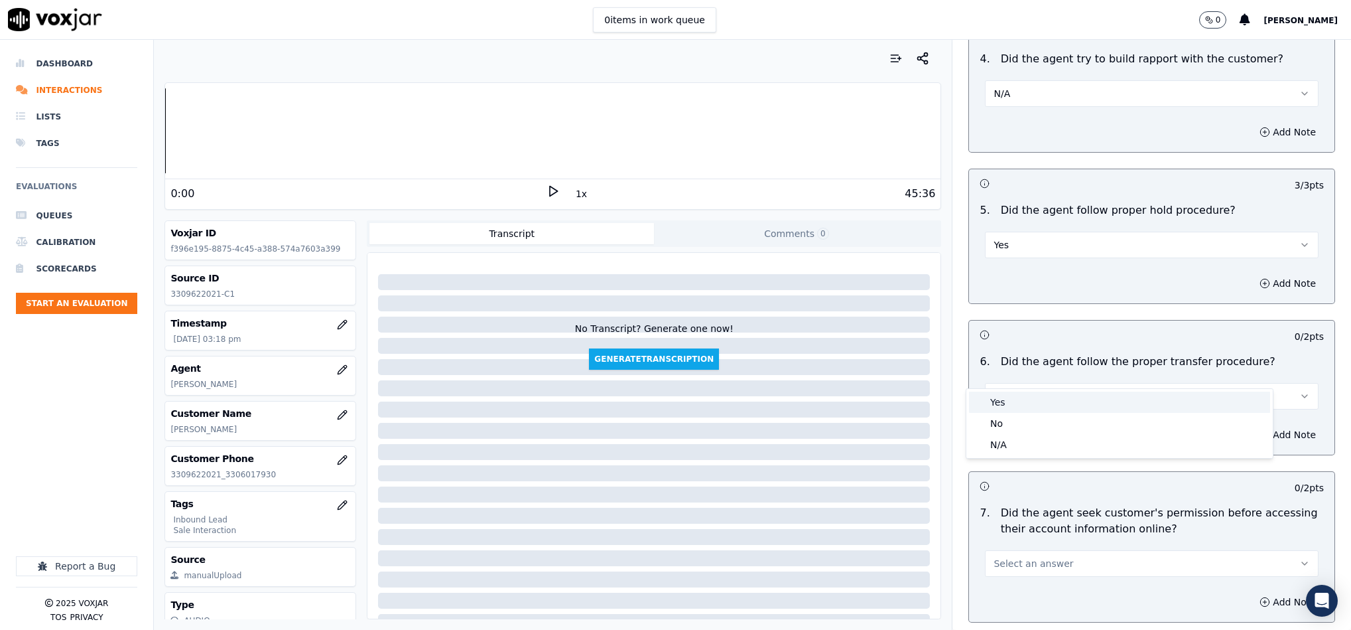
click at [1030, 396] on div "Yes" at bounding box center [1119, 401] width 301 height 21
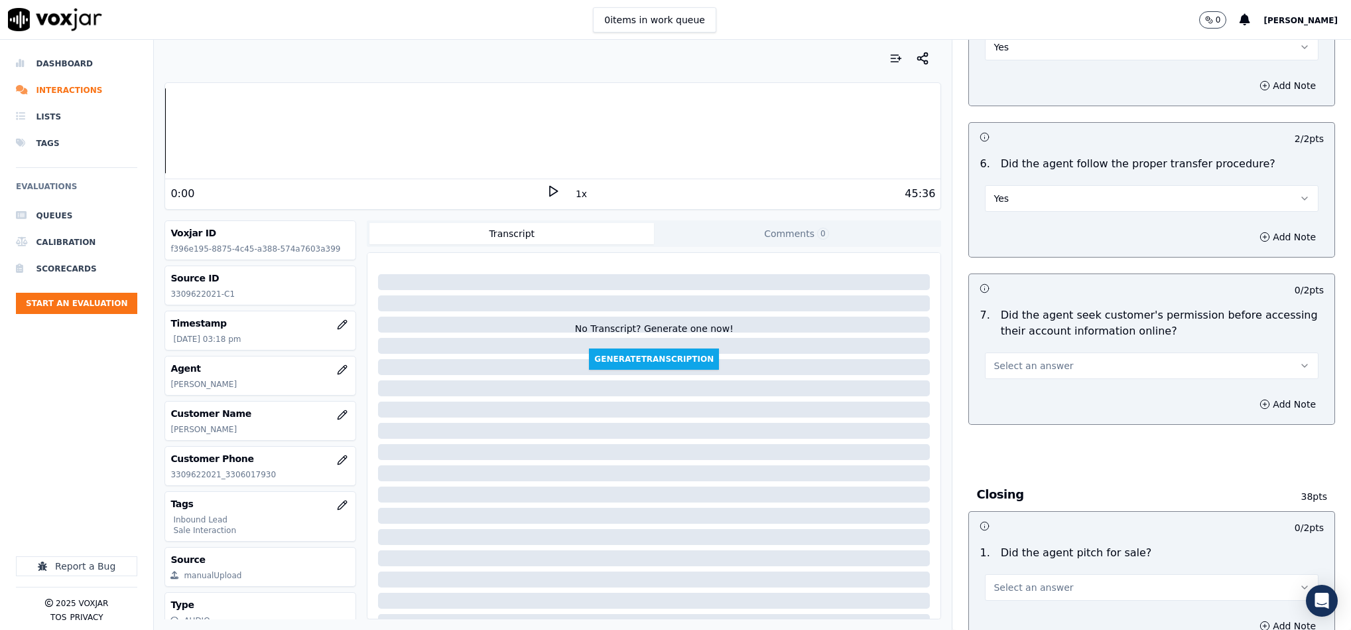
scroll to position [2289, 0]
click at [1045, 351] on button "Select an answer" at bounding box center [1152, 364] width 334 height 27
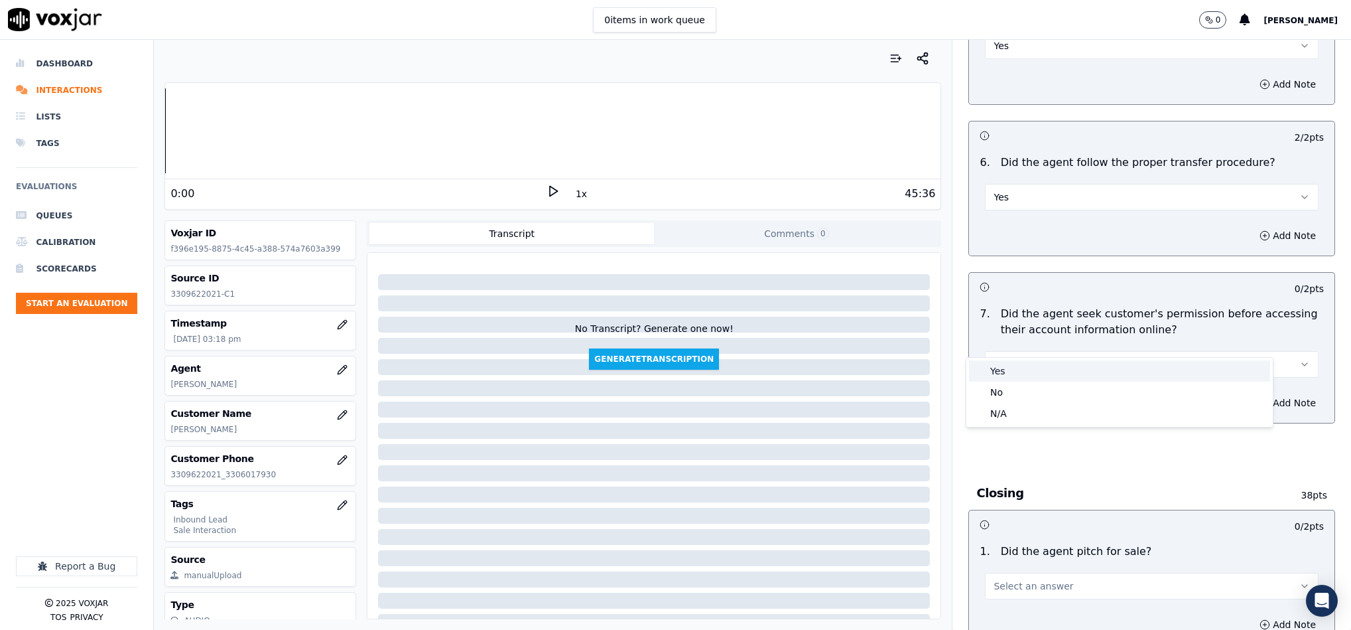
click at [1012, 376] on div "Yes" at bounding box center [1119, 370] width 301 height 21
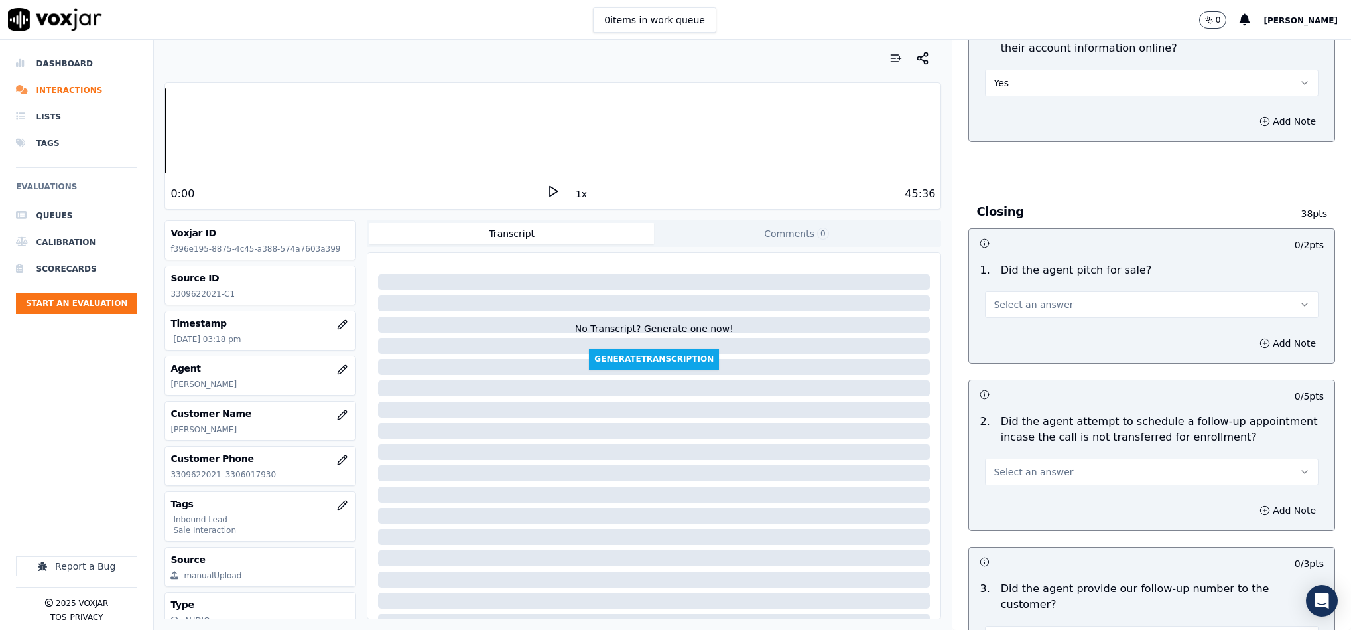
scroll to position [2587, 0]
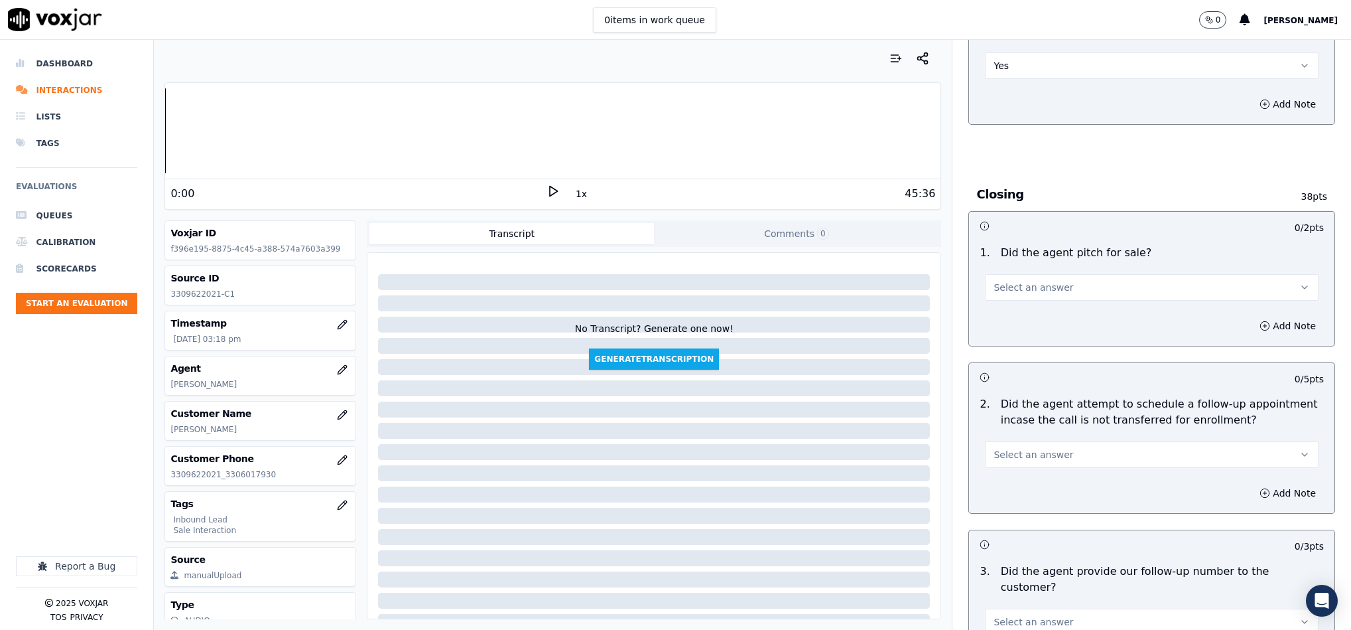
click at [1039, 281] on span "Select an answer" at bounding box center [1034, 287] width 80 height 13
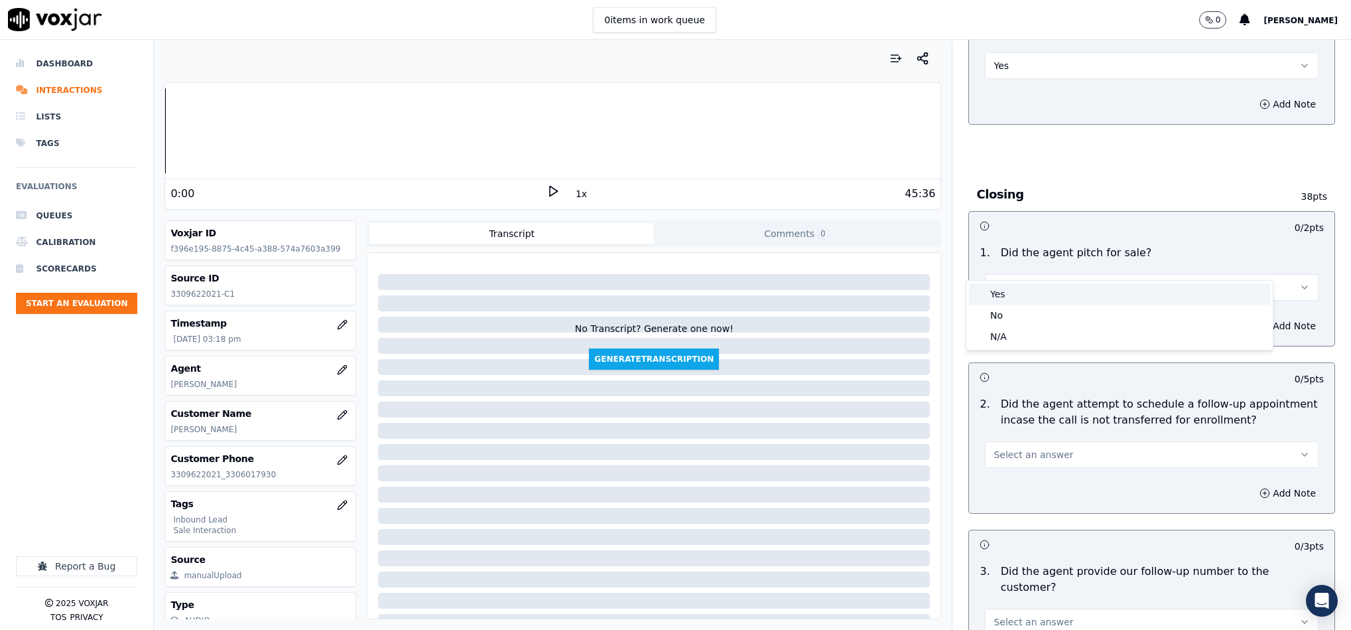
click at [1027, 291] on div "Yes" at bounding box center [1119, 293] width 301 height 21
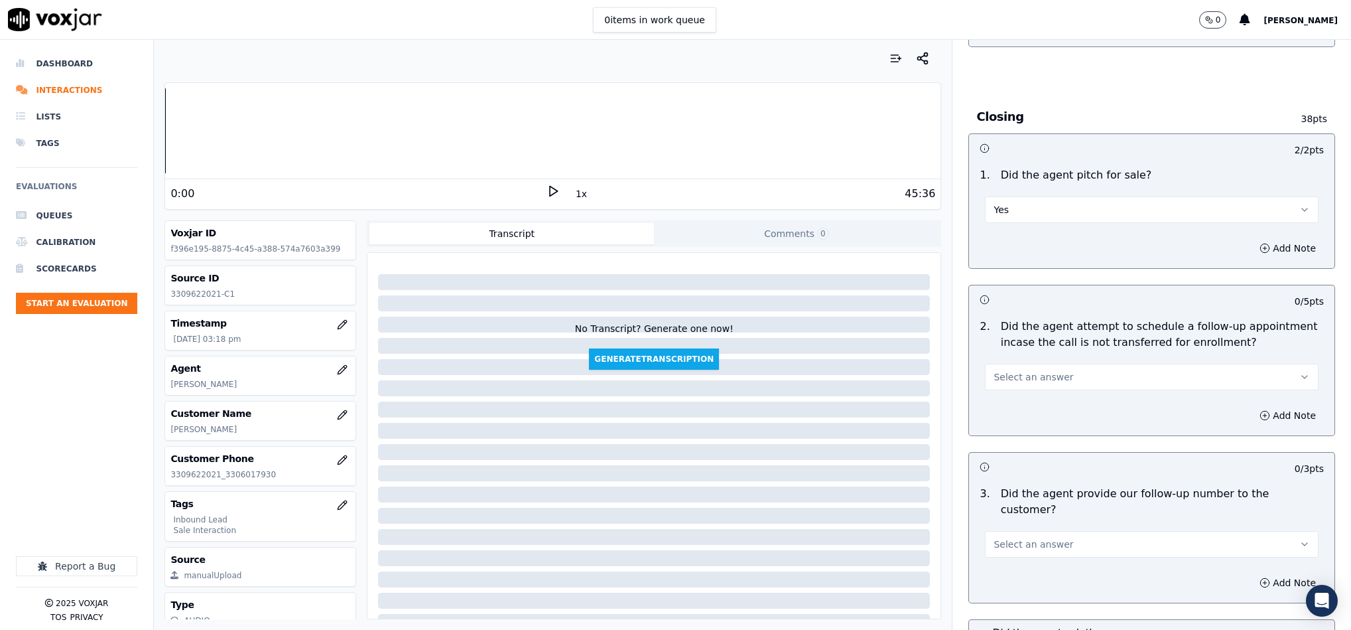
scroll to position [2786, 0]
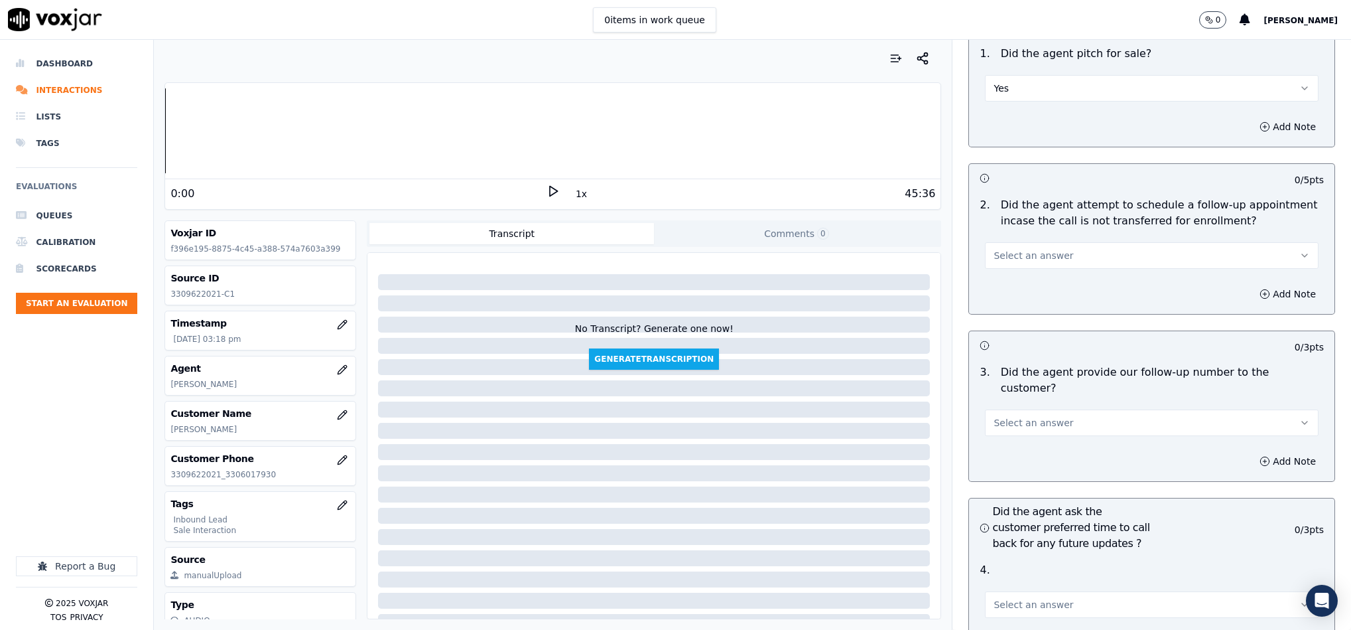
click at [1053, 242] on button "Select an answer" at bounding box center [1152, 255] width 334 height 27
click at [1020, 299] on div "N/A" at bounding box center [1119, 305] width 301 height 21
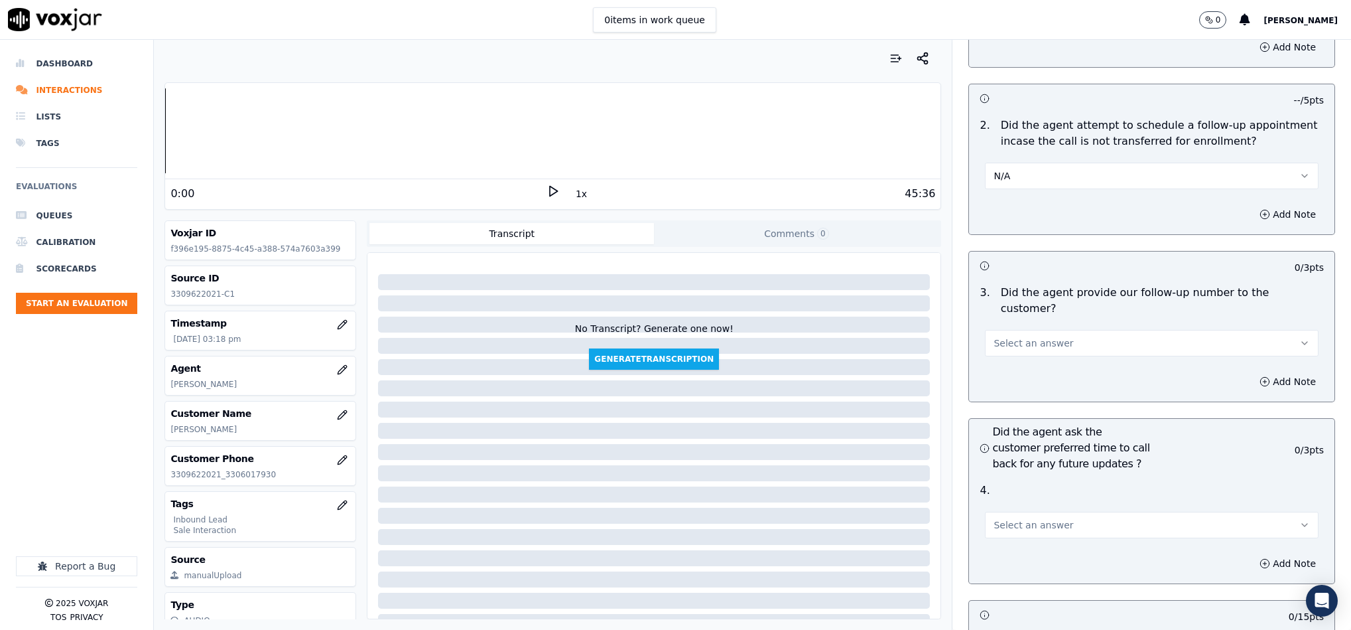
scroll to position [2985, 0]
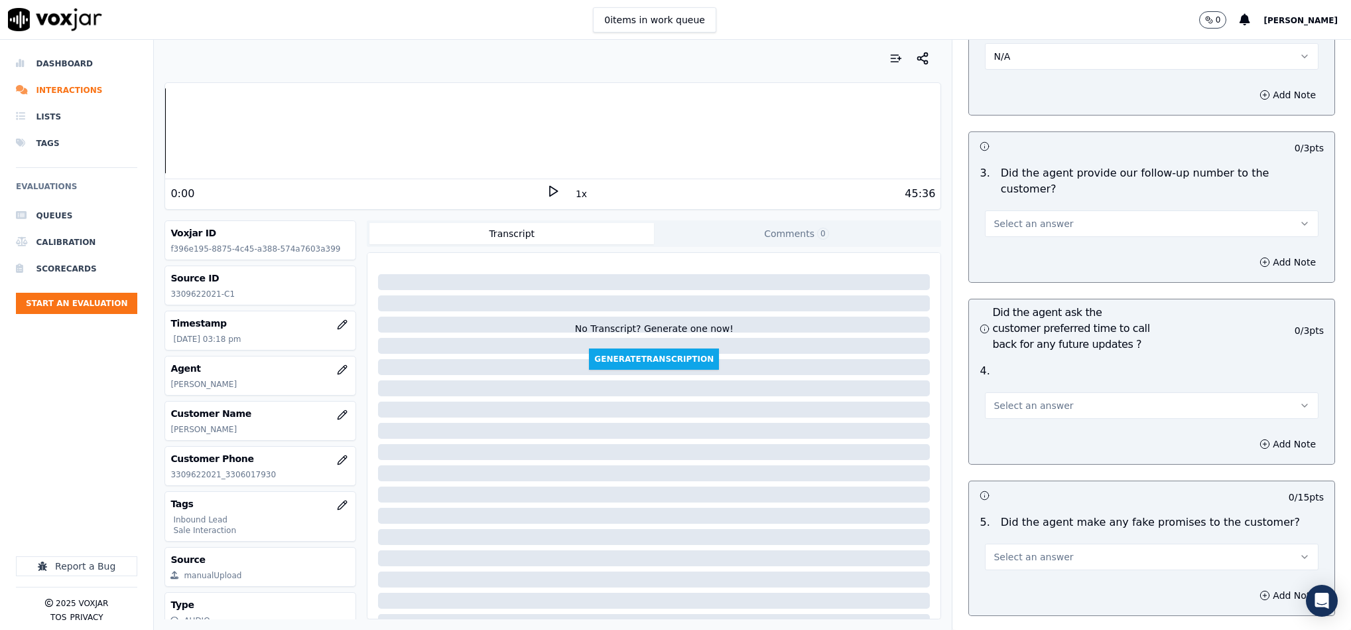
click at [1043, 210] on button "Select an answer" at bounding box center [1152, 223] width 334 height 27
click at [1032, 221] on div "Yes" at bounding box center [1119, 215] width 301 height 21
click at [1017, 399] on span "Select an answer" at bounding box center [1034, 405] width 80 height 13
drag, startPoint x: 1027, startPoint y: 428, endPoint x: 1015, endPoint y: 419, distance: 15.1
click at [1027, 429] on div "No" at bounding box center [1119, 419] width 301 height 21
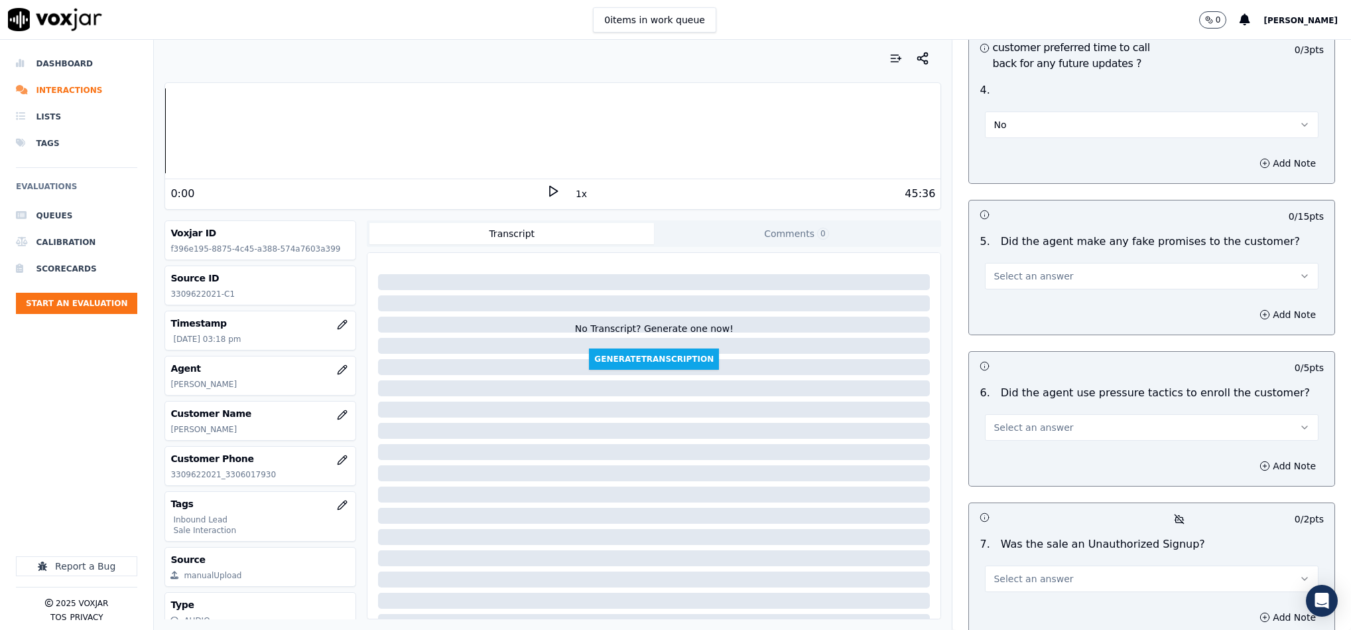
scroll to position [3284, 0]
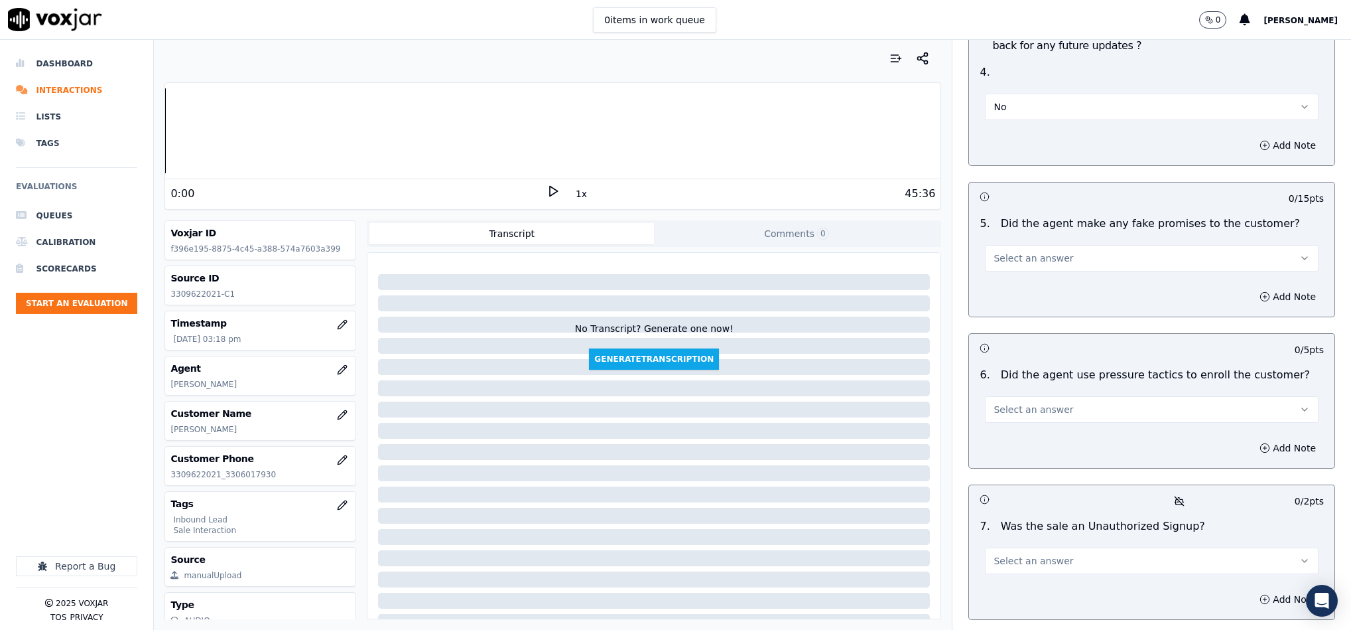
click at [1039, 251] on span "Select an answer" at bounding box center [1034, 257] width 80 height 13
click at [1006, 275] on div "No" at bounding box center [1119, 272] width 301 height 21
click at [1028, 403] on span "Select an answer" at bounding box center [1034, 409] width 80 height 13
click at [1011, 421] on div "No" at bounding box center [1119, 424] width 301 height 21
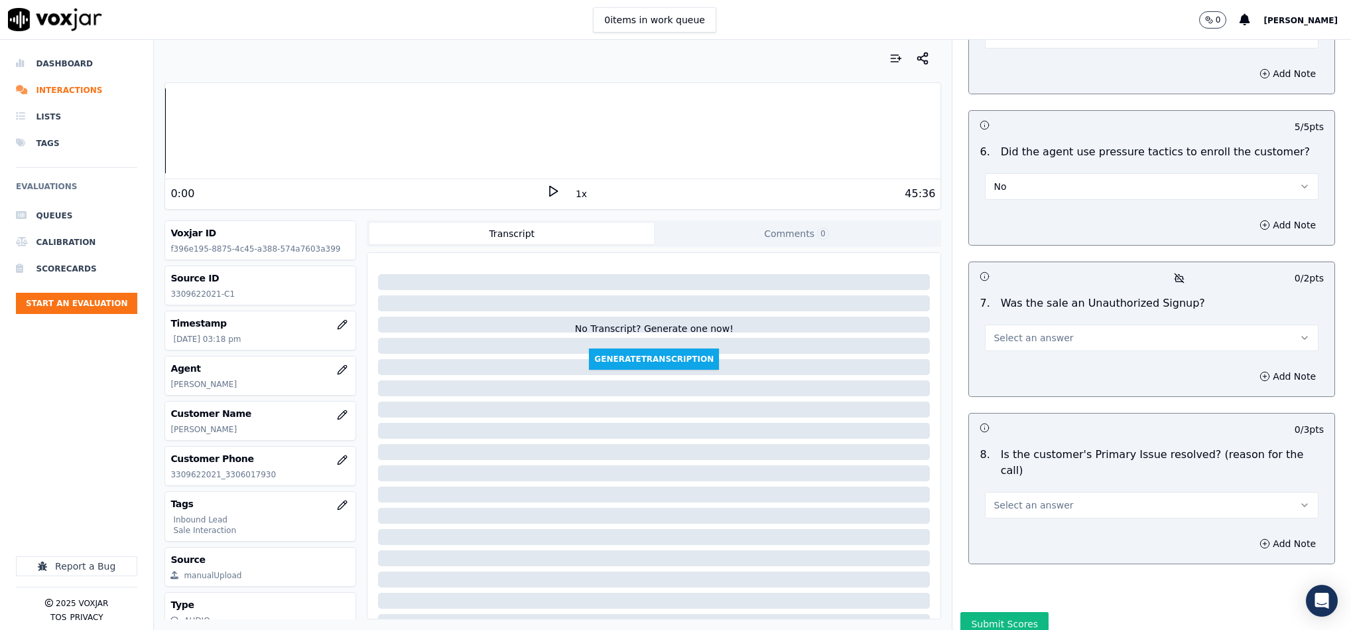
scroll to position [3513, 0]
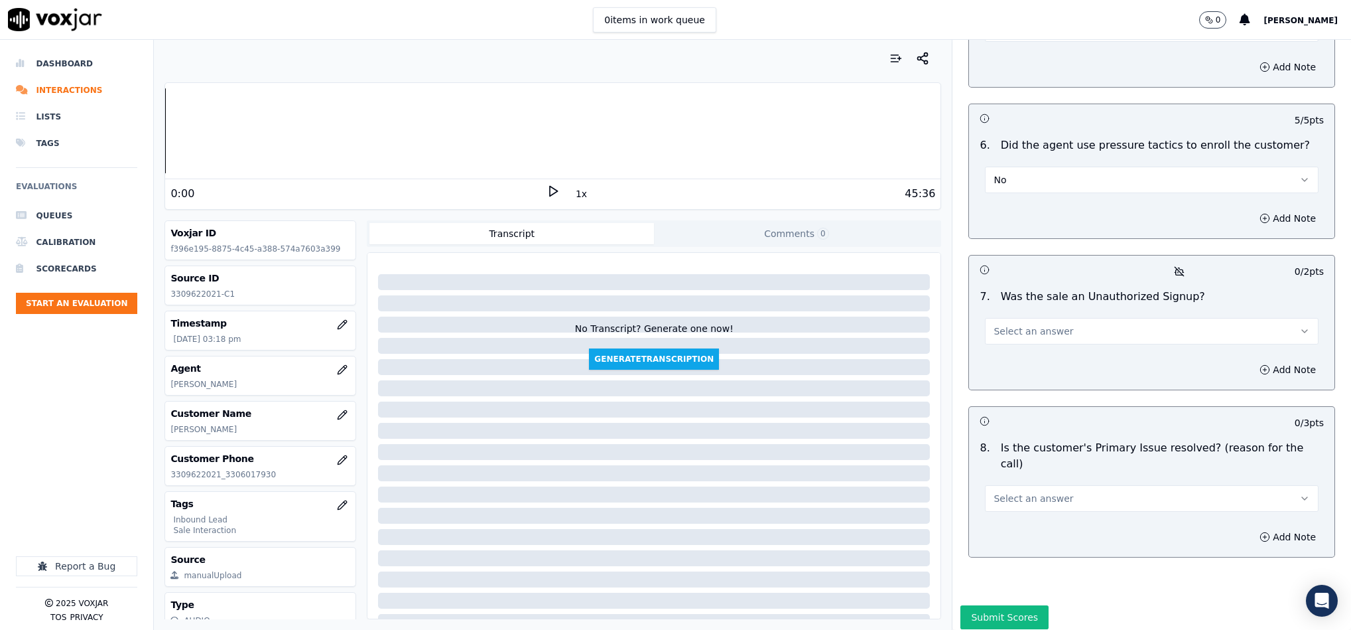
click at [1020, 318] on button "Select an answer" at bounding box center [1152, 331] width 334 height 27
click at [1017, 337] on div "No" at bounding box center [1119, 346] width 301 height 21
click at [1049, 485] on button "Select an answer" at bounding box center [1152, 498] width 334 height 27
click at [1025, 476] on div "Yes" at bounding box center [1119, 476] width 301 height 21
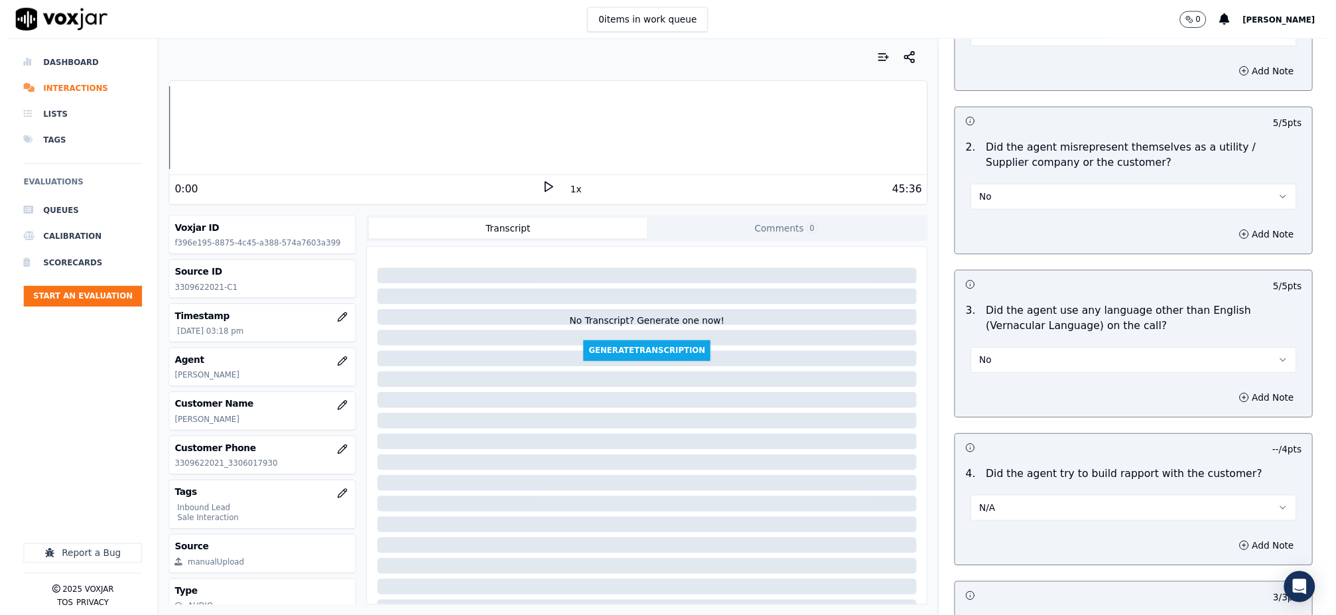
scroll to position [1623, 0]
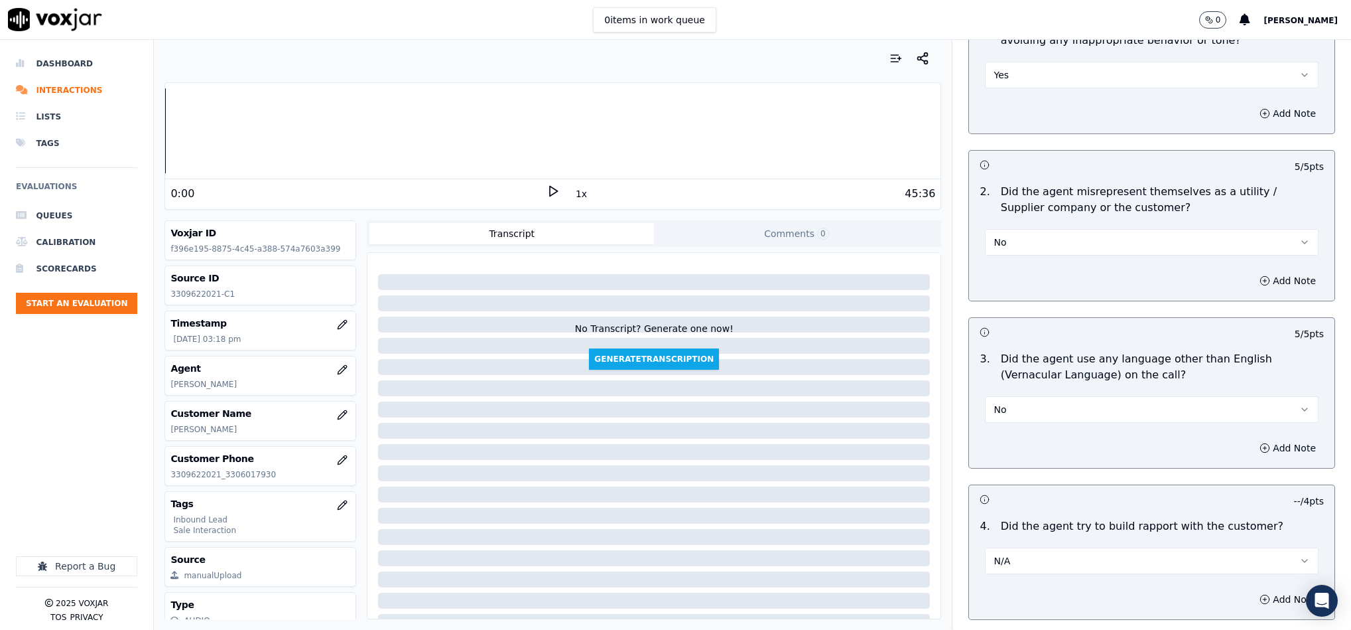
click at [1142, 226] on div "No" at bounding box center [1152, 240] width 334 height 29
click at [1136, 229] on button "No" at bounding box center [1152, 242] width 334 height 27
click at [1049, 277] on div "N/A" at bounding box center [1119, 287] width 301 height 21
click at [1252, 271] on button "Add Note" at bounding box center [1288, 280] width 72 height 19
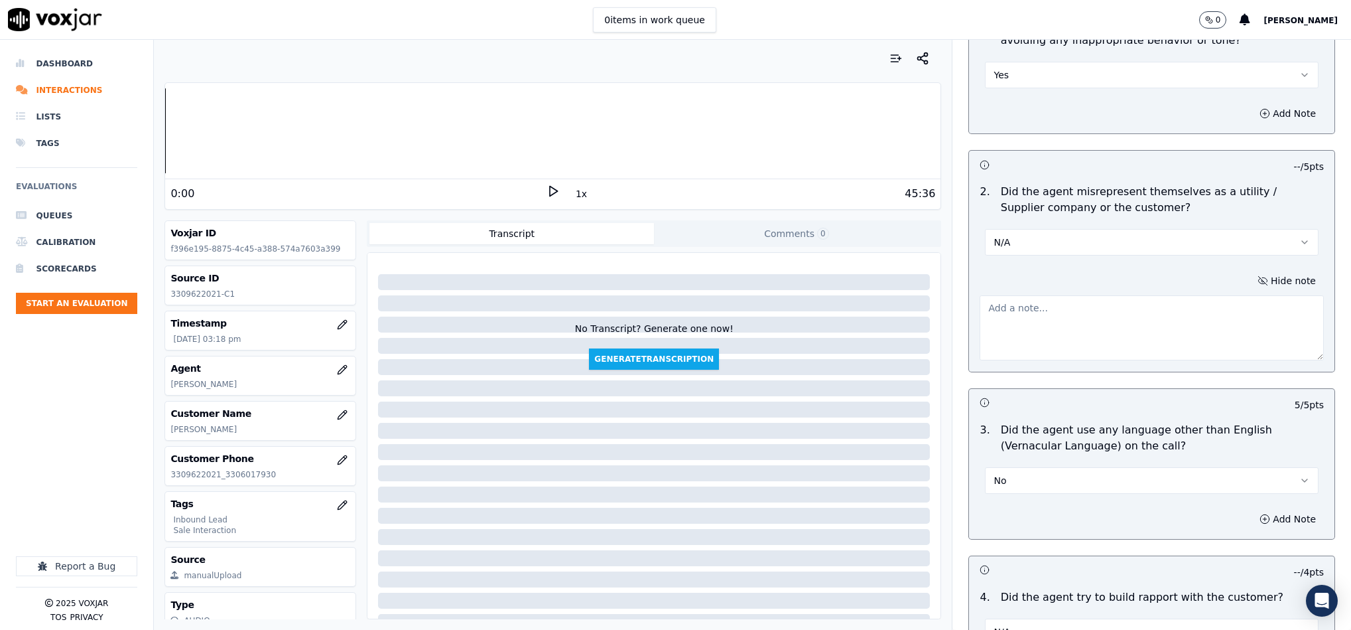
click at [1125, 320] on textarea at bounding box center [1152, 327] width 344 height 65
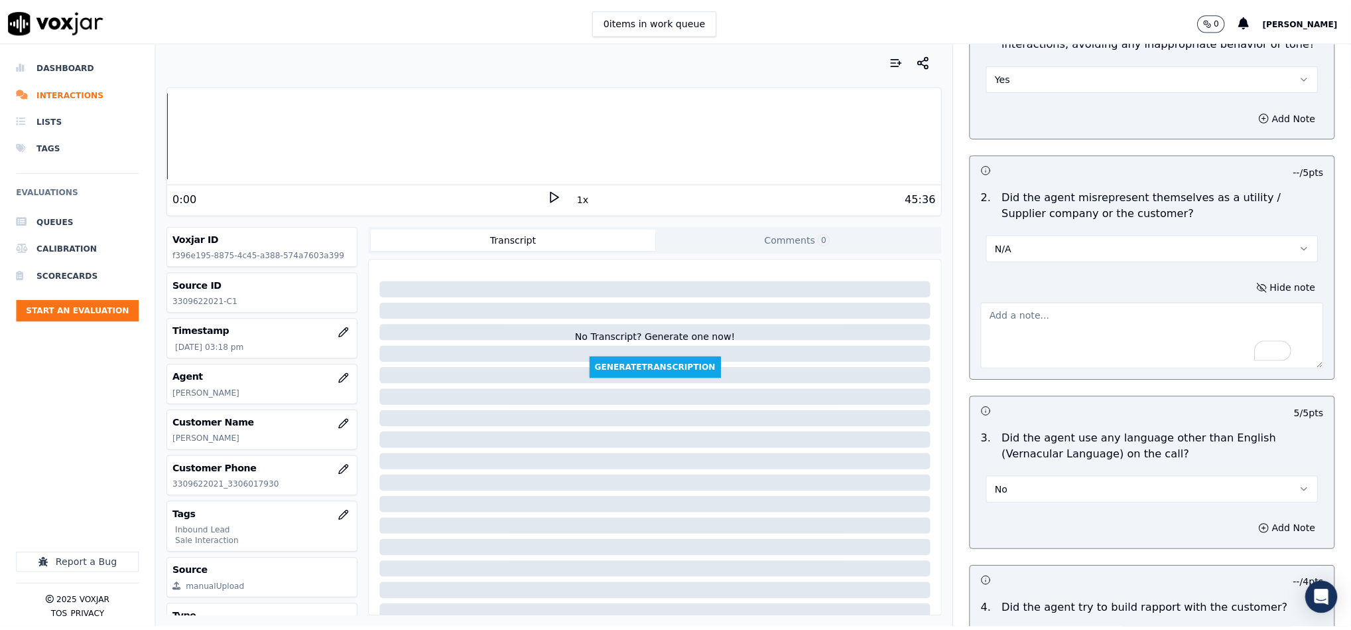
scroll to position [0, 0]
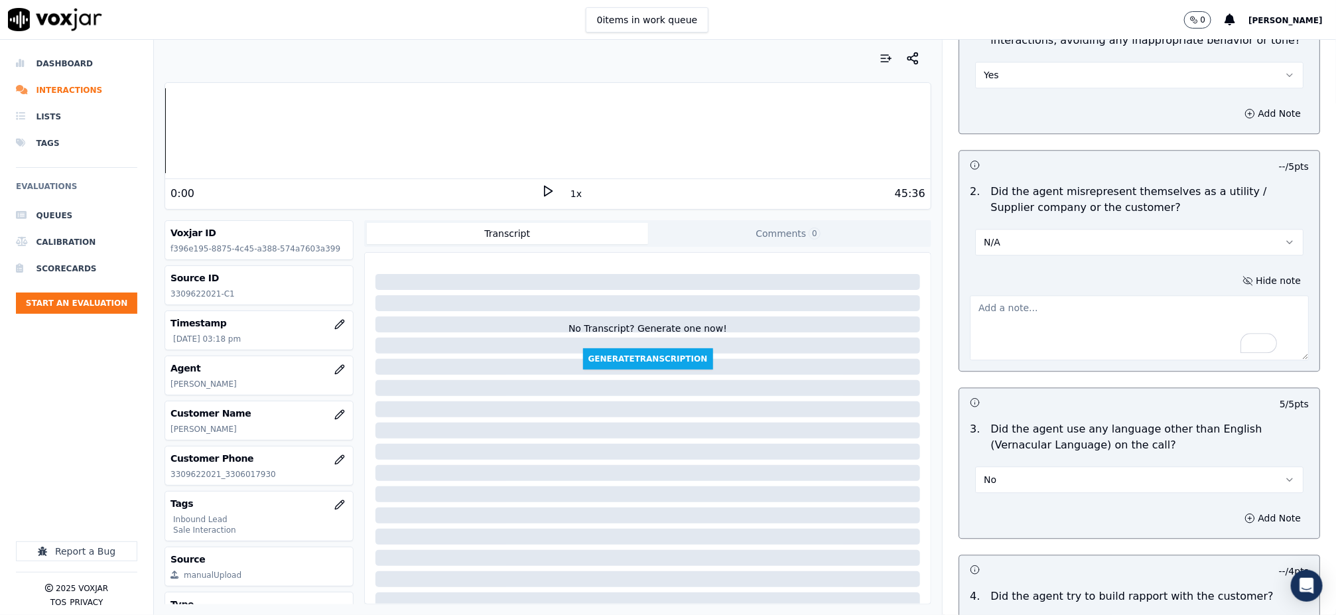
paste textarea "all id - 20250811-142157_3306017930_2025-08-11_@0:39 Jake informed - you are on…"
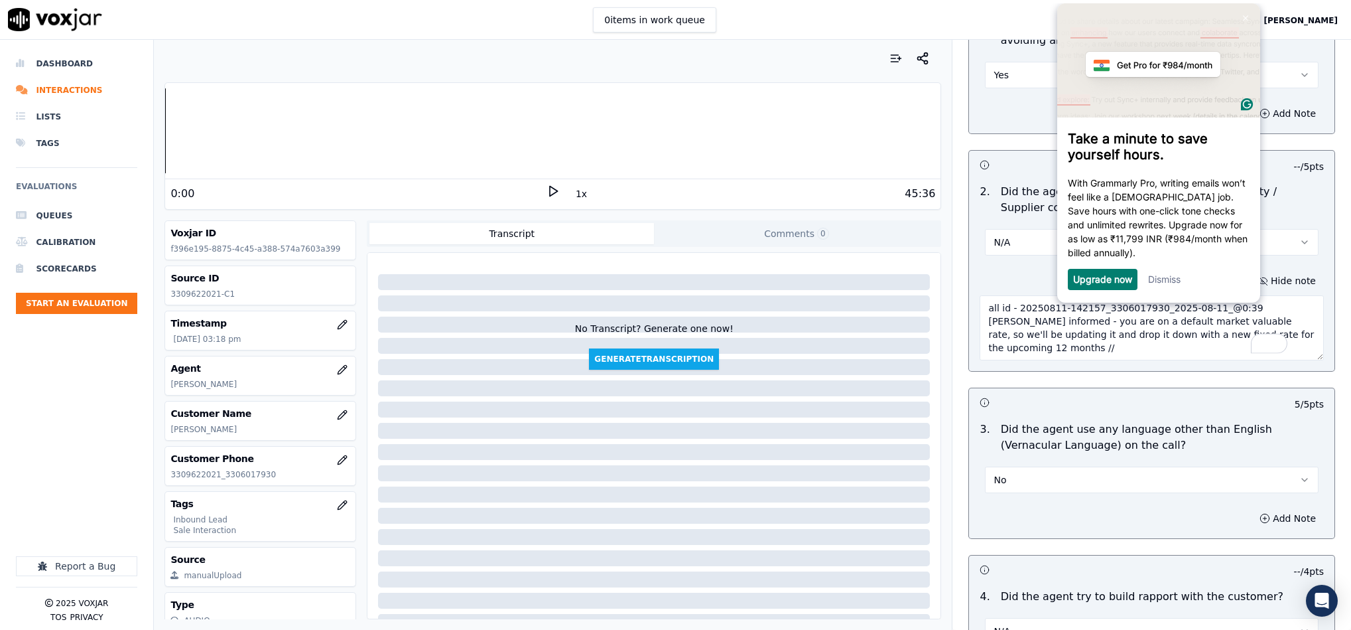
click at [980, 295] on textarea "all id - 20250811-142157_3306017930_2025-08-11_@0:39 Jake informed - you are on…" at bounding box center [1152, 327] width 344 height 65
type textarea "Call id - 20250811-142157_3306017930_2025-08-11_@0:39 Jake informed - you are o…"
click at [1164, 283] on link "Dismiss" at bounding box center [1164, 278] width 33 height 11
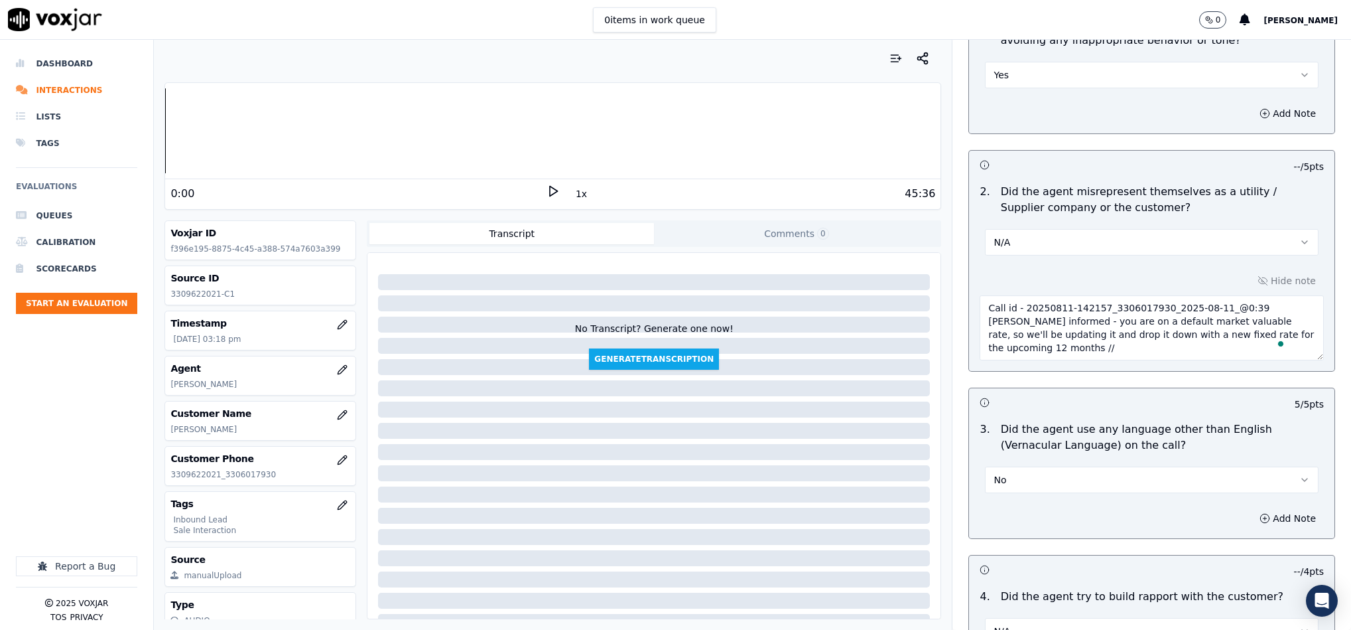
scroll to position [3585, 0]
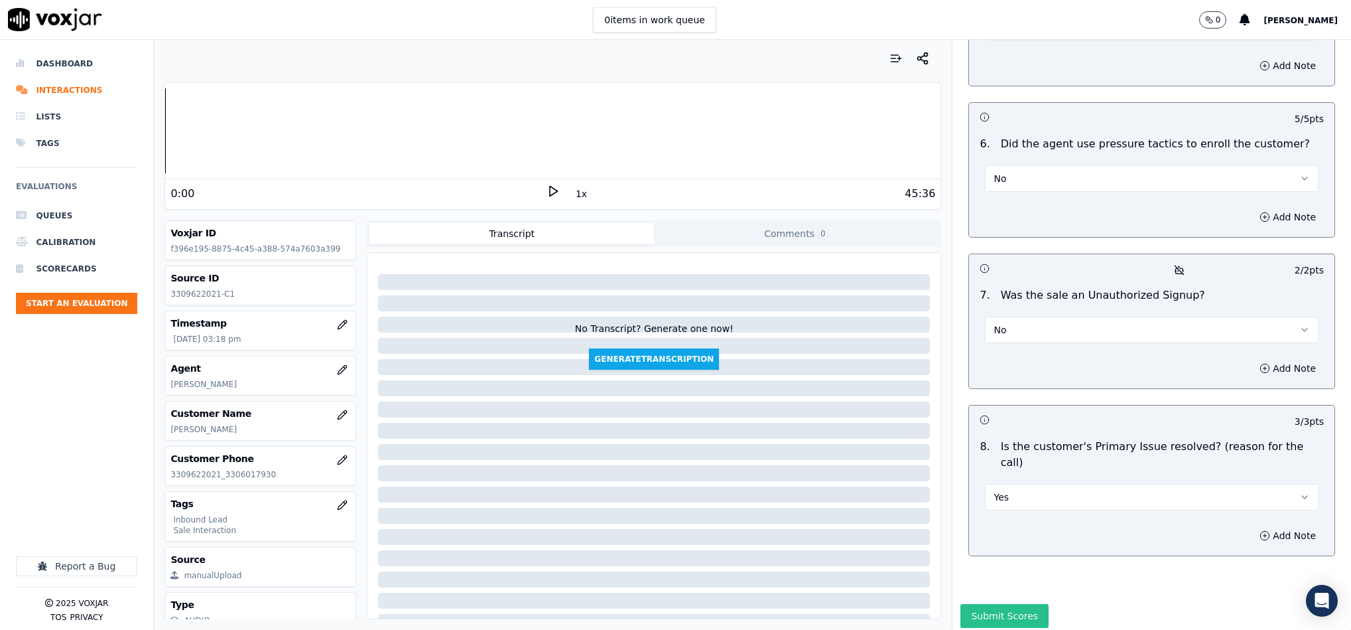
click at [1000, 604] on button "Submit Scores" at bounding box center [1005, 616] width 88 height 24
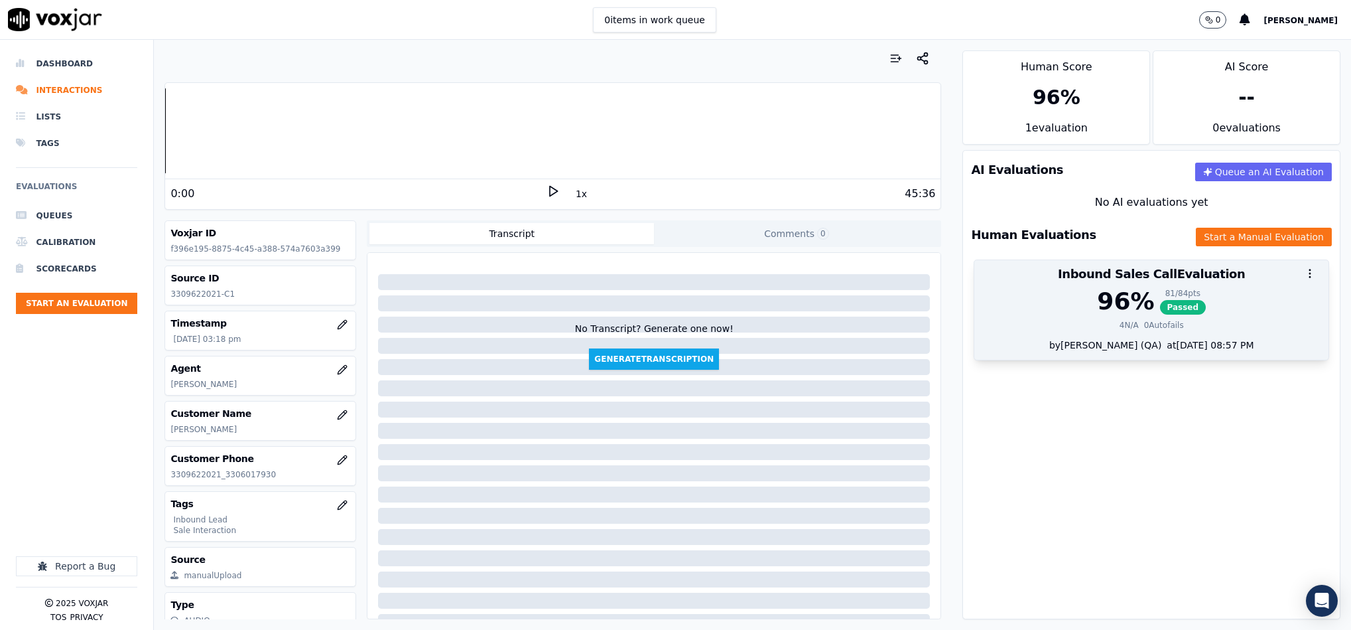
click at [1119, 293] on div "96 %" at bounding box center [1125, 301] width 57 height 27
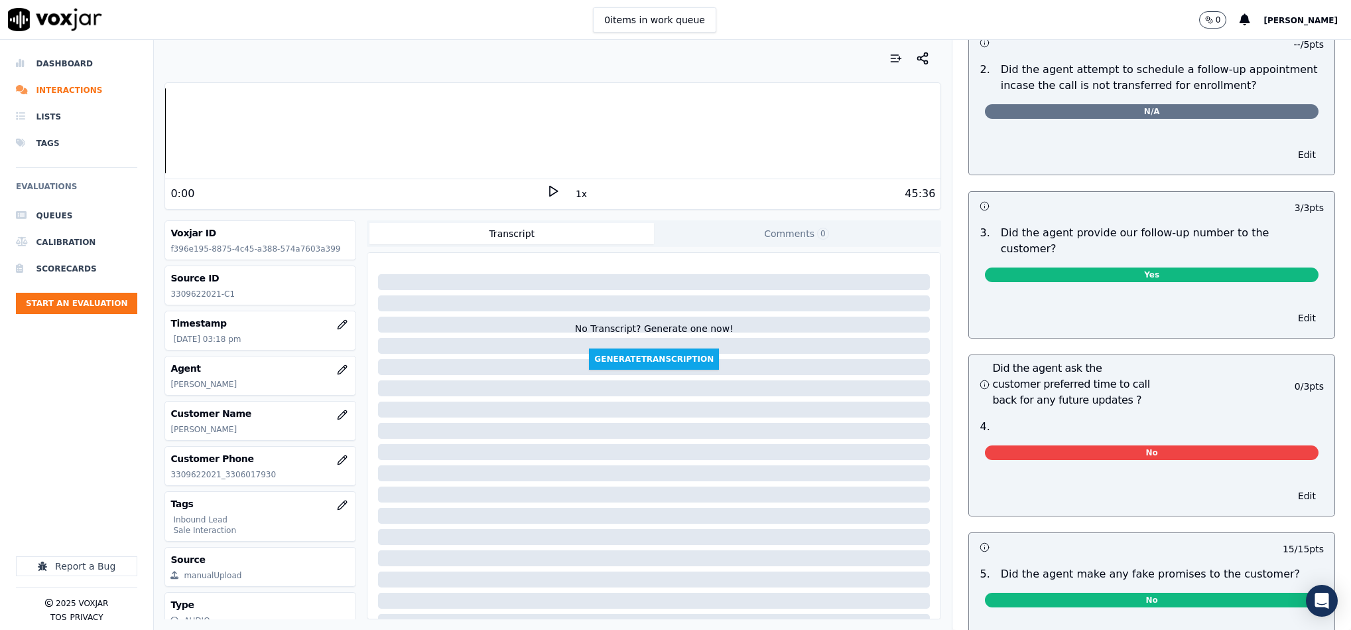
scroll to position [2874, 0]
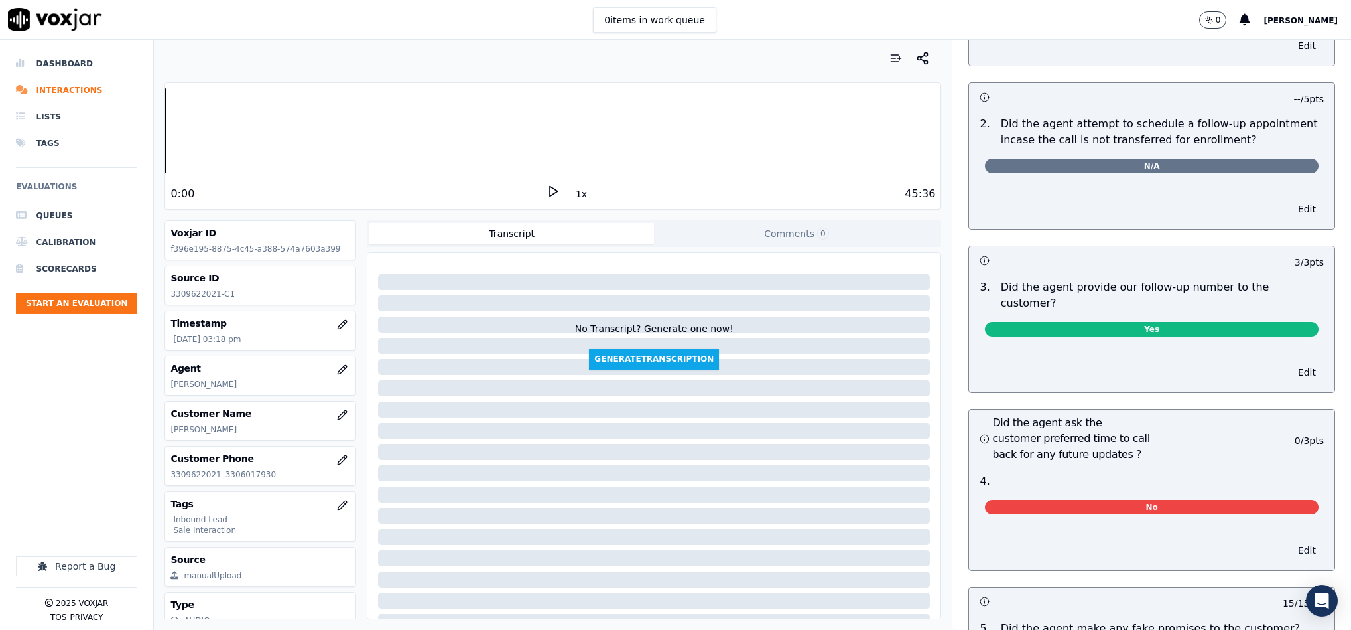
click at [1290, 541] on button "Edit" at bounding box center [1307, 550] width 34 height 19
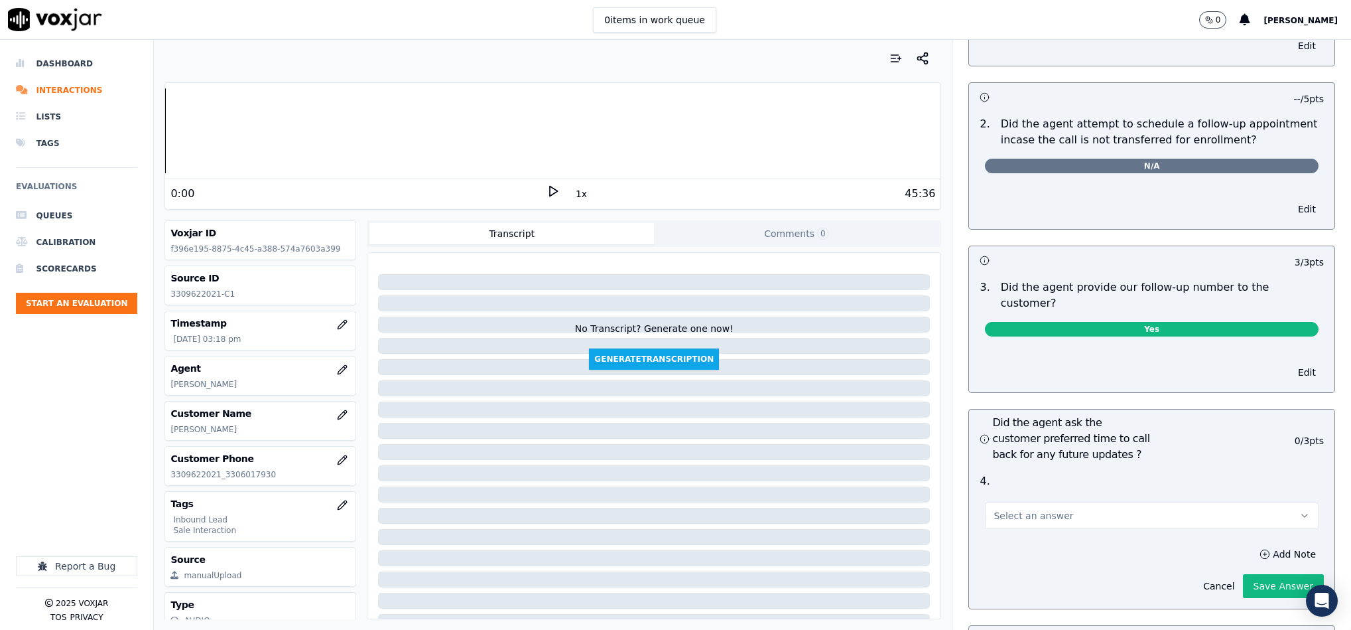
click at [1138, 502] on button "Select an answer" at bounding box center [1152, 515] width 334 height 27
drag, startPoint x: 1067, startPoint y: 554, endPoint x: 1116, endPoint y: 544, distance: 50.1
click at [1067, 555] on div "N/A" at bounding box center [1119, 563] width 301 height 21
click at [1243, 574] on button "Save Answer" at bounding box center [1283, 586] width 81 height 24
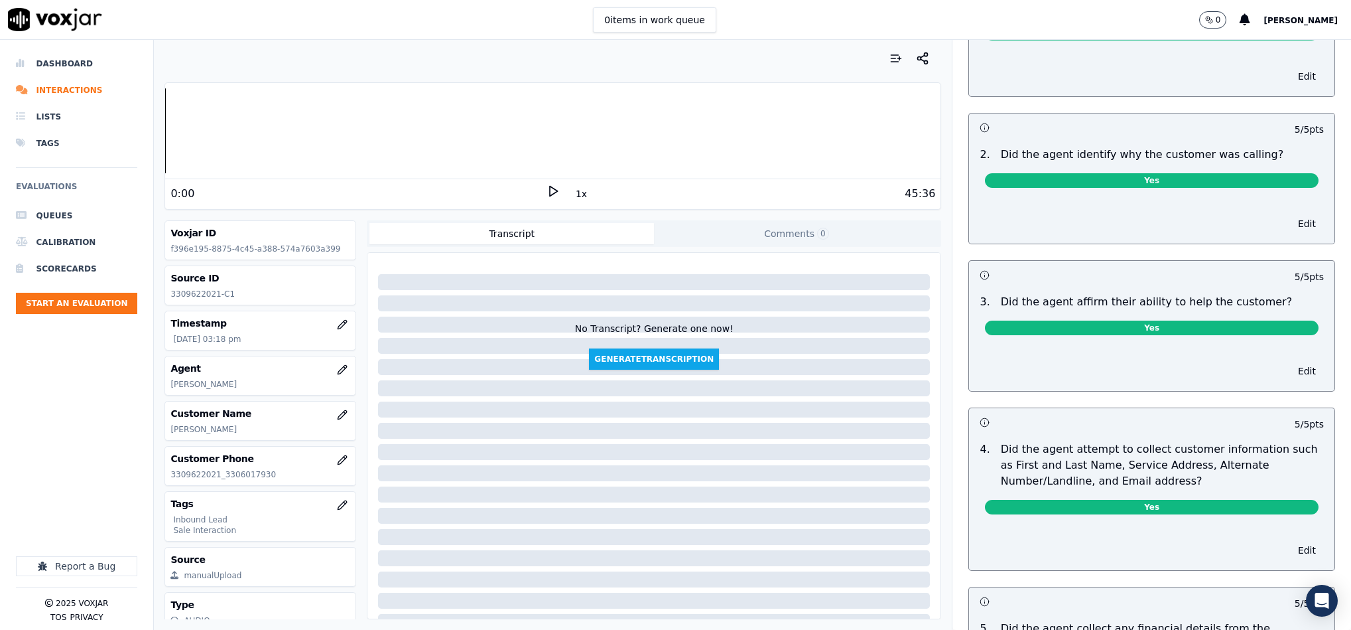
scroll to position [0, 0]
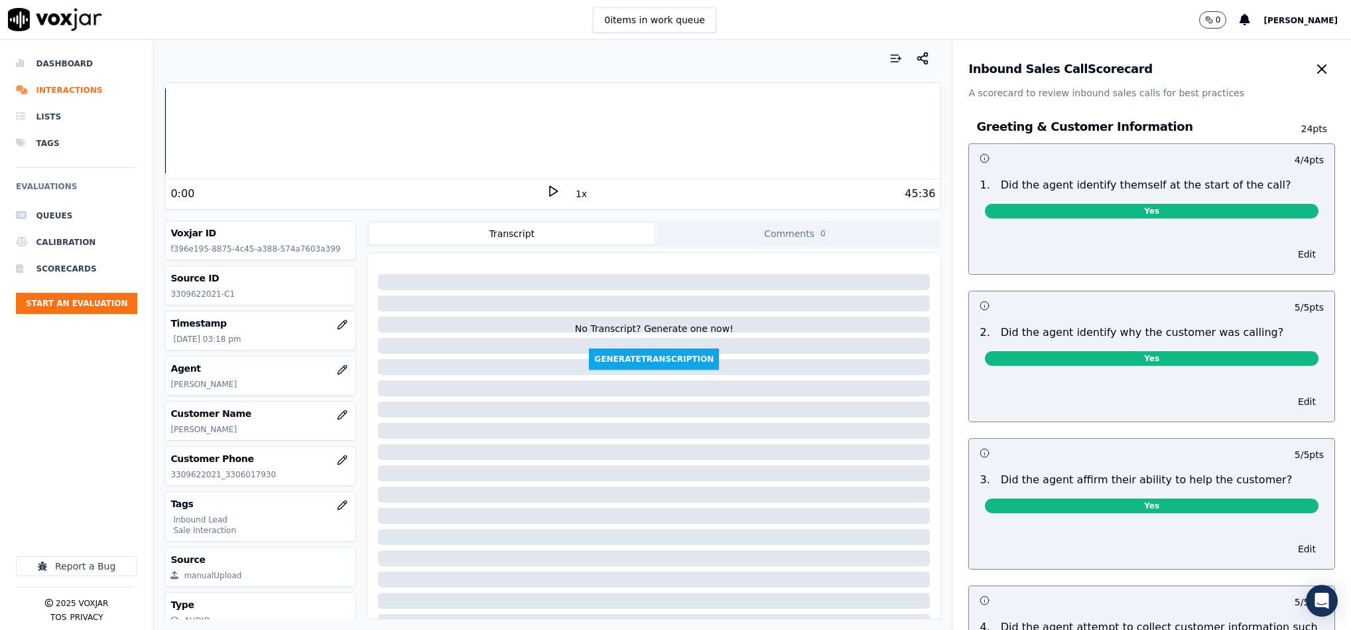
click at [1309, 78] on button "button" at bounding box center [1322, 69] width 27 height 27
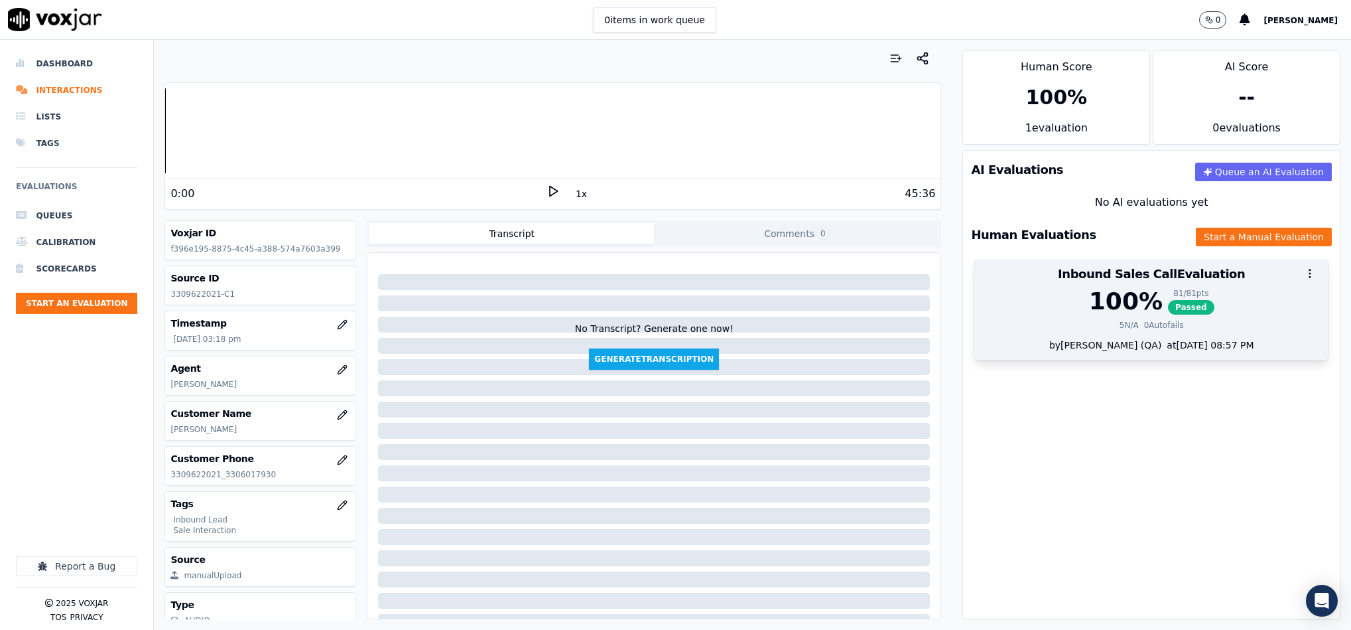
drag, startPoint x: 1114, startPoint y: 323, endPoint x: 1143, endPoint y: 279, distance: 52.3
click at [1144, 324] on div "0 Autofails" at bounding box center [1164, 325] width 40 height 11
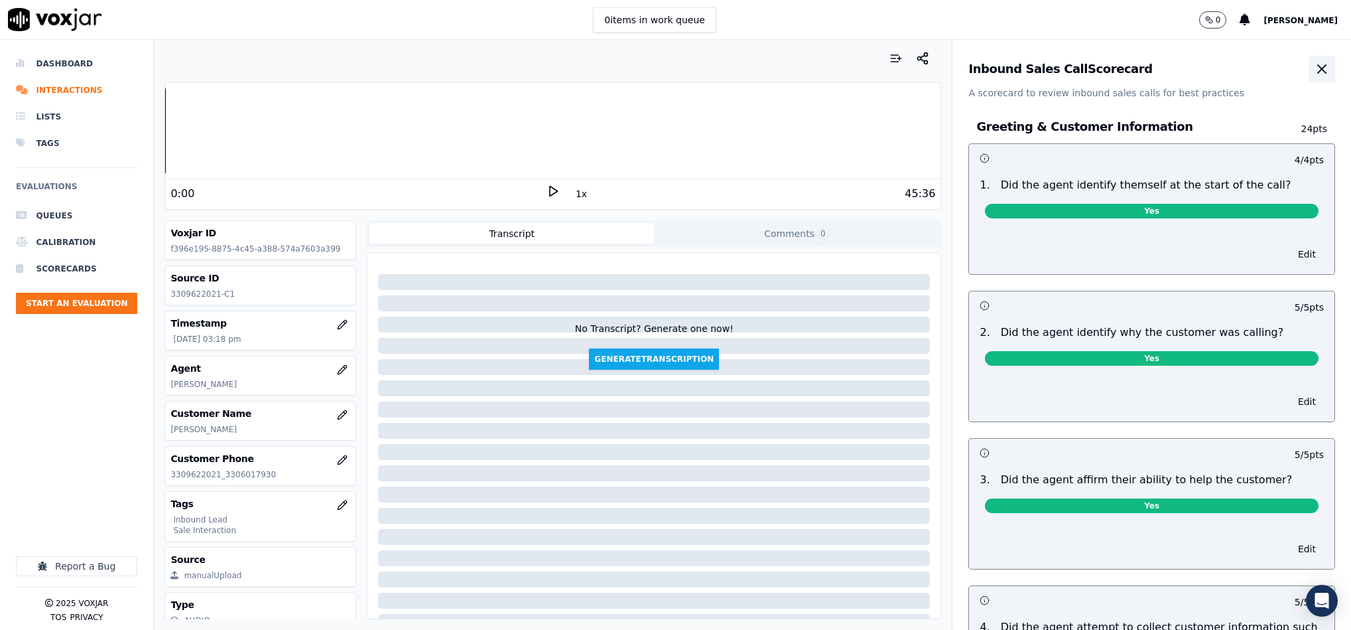
click at [1314, 76] on icon "button" at bounding box center [1322, 69] width 16 height 16
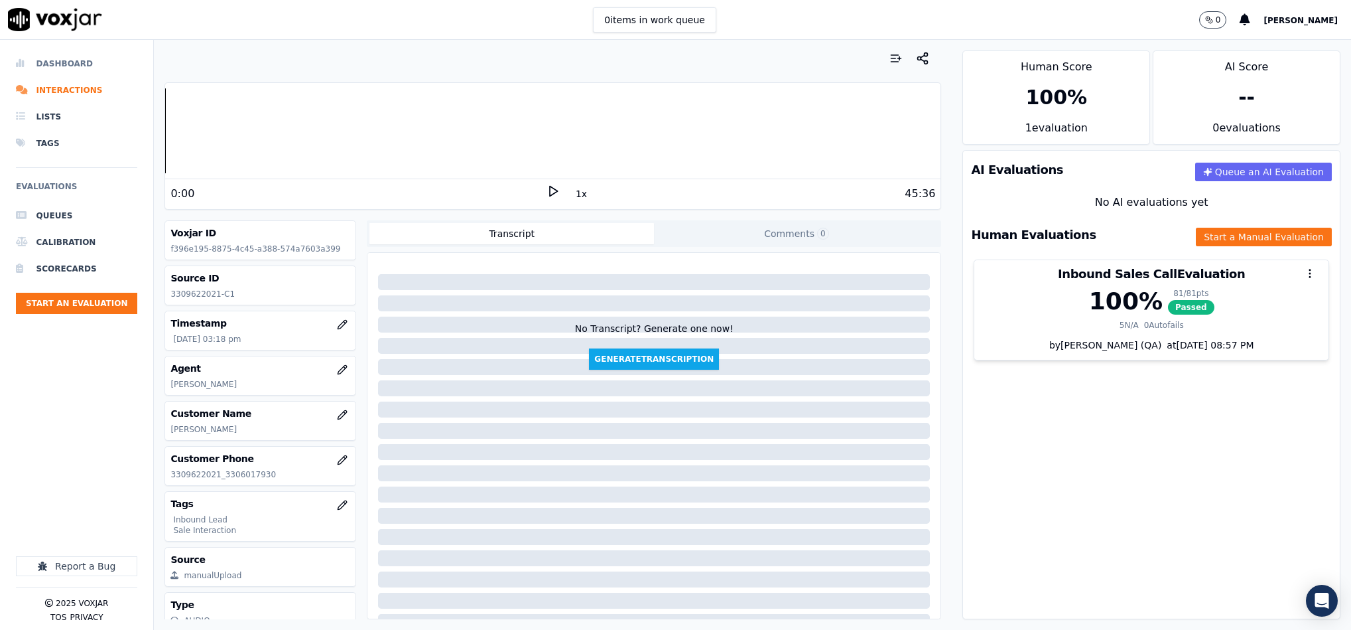
click at [29, 62] on icon at bounding box center [23, 63] width 15 height 11
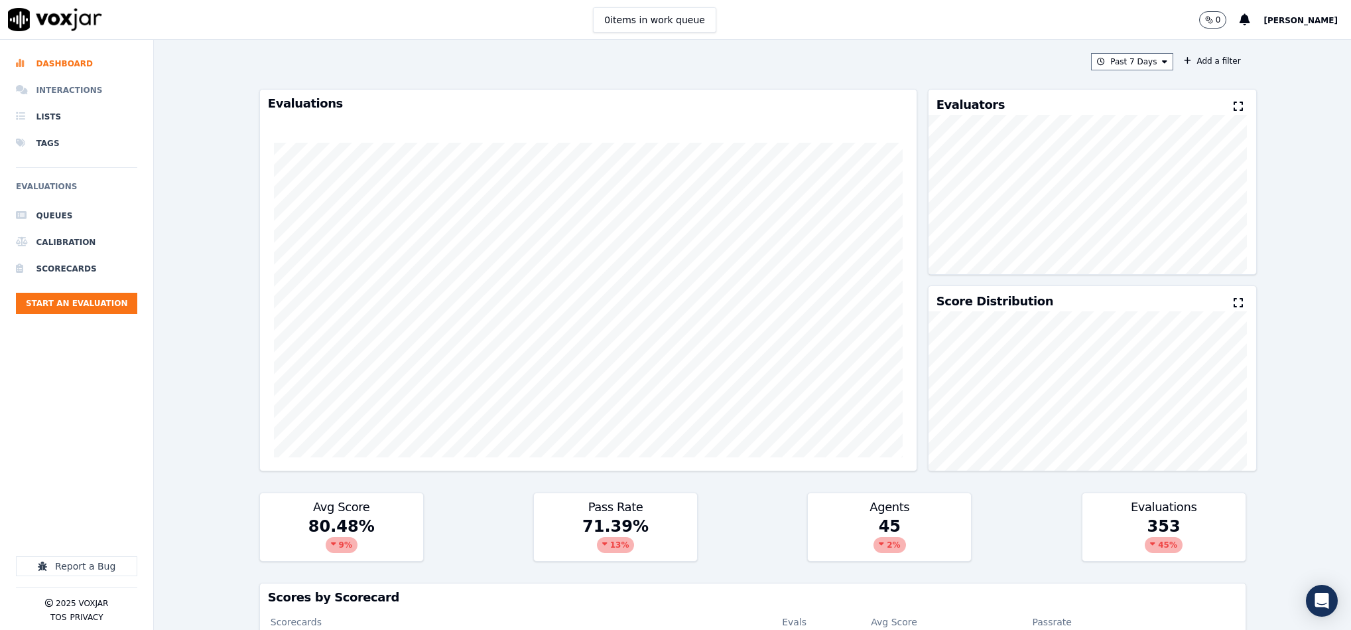
click at [54, 86] on li "Interactions" at bounding box center [76, 90] width 121 height 27
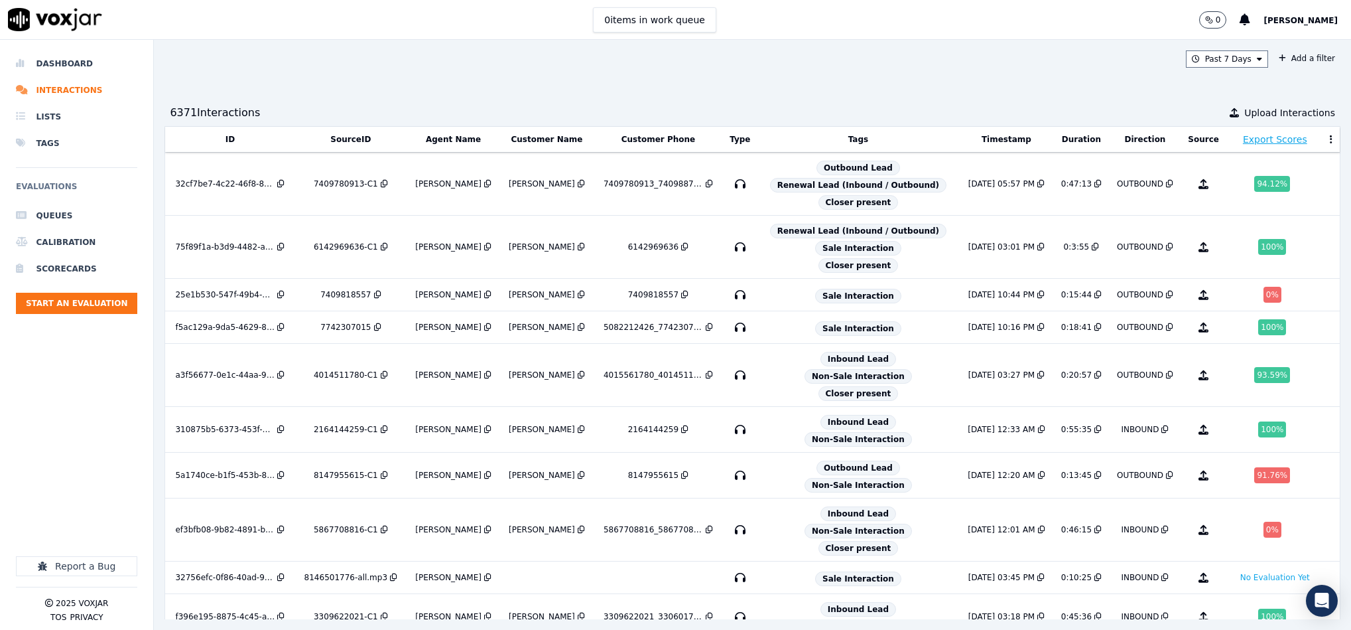
scroll to position [434, 0]
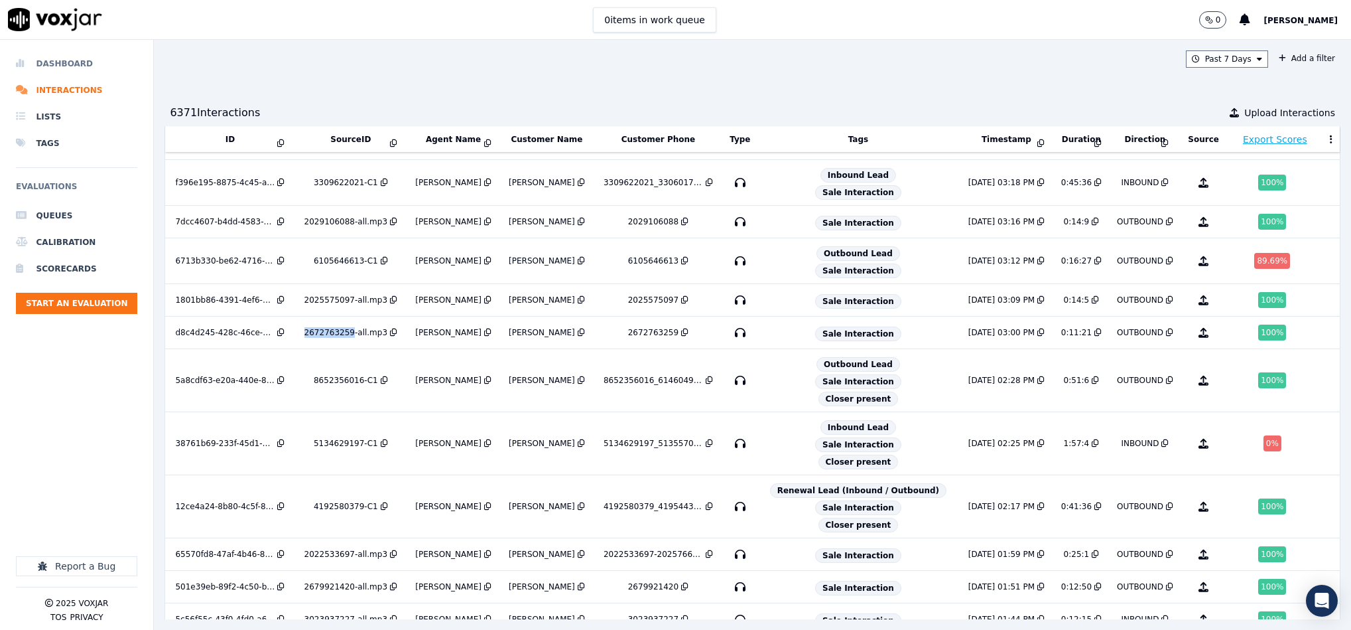
click at [66, 62] on li "Dashboard" at bounding box center [76, 63] width 121 height 27
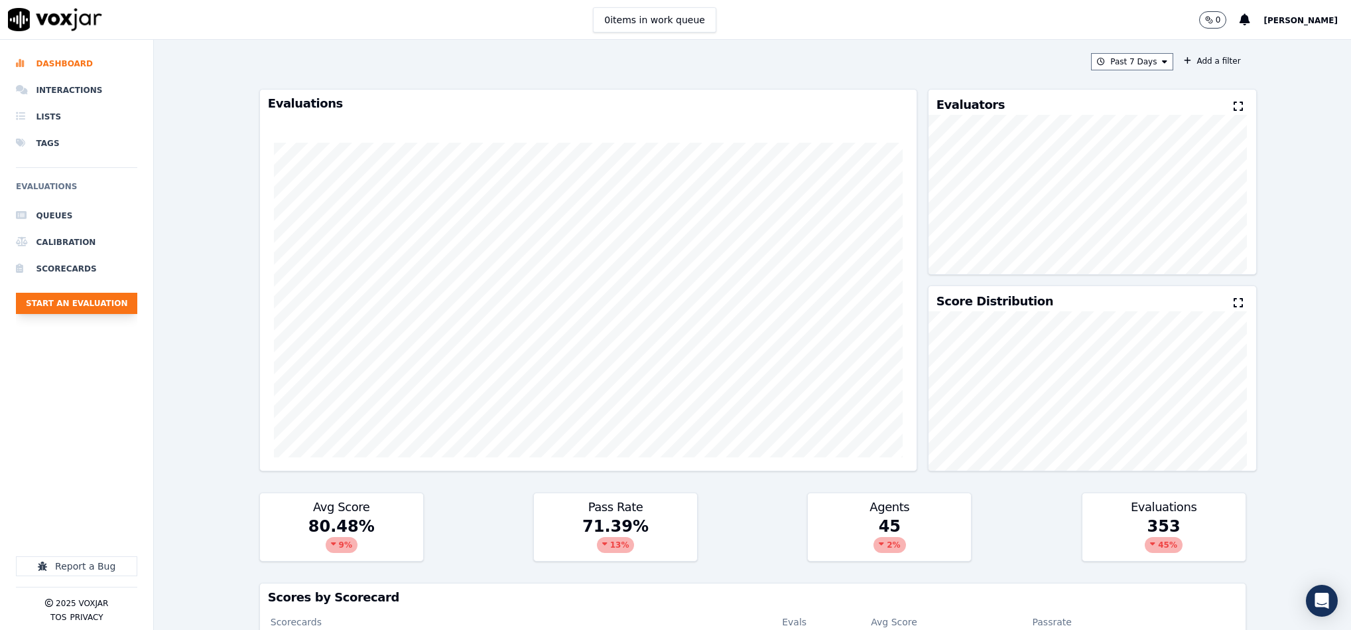
click at [72, 297] on button "Start an Evaluation" at bounding box center [76, 303] width 121 height 21
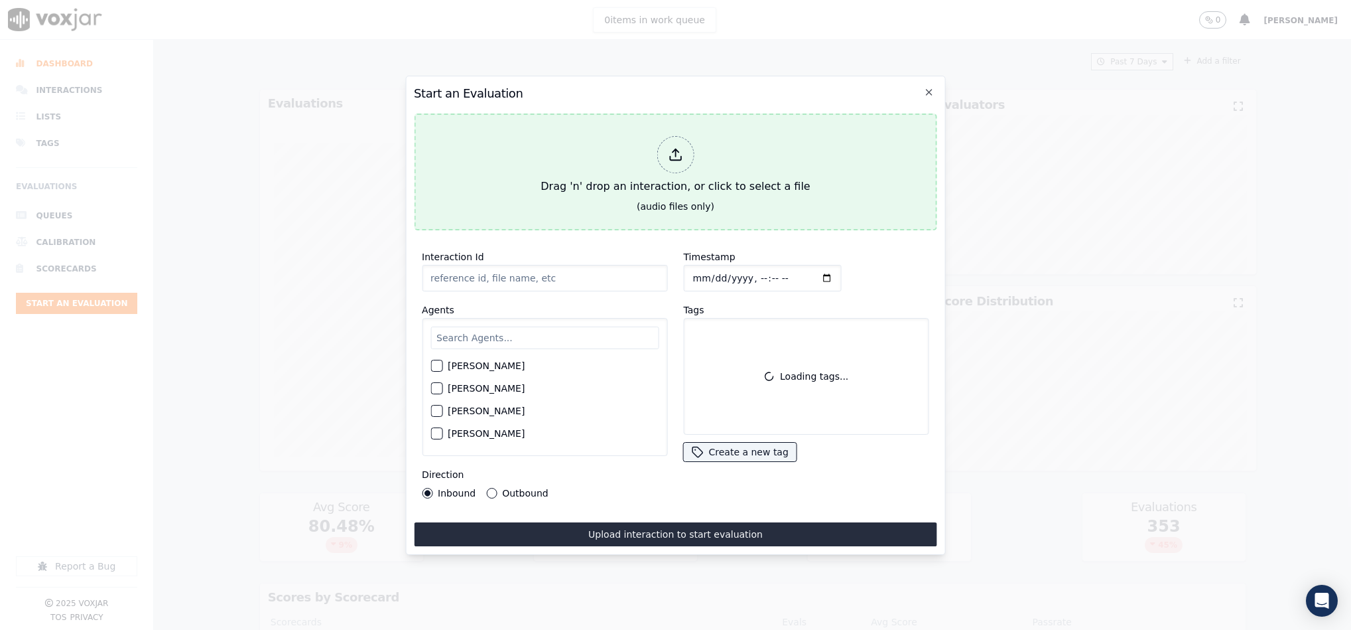
click at [681, 147] on icon at bounding box center [675, 154] width 15 height 15
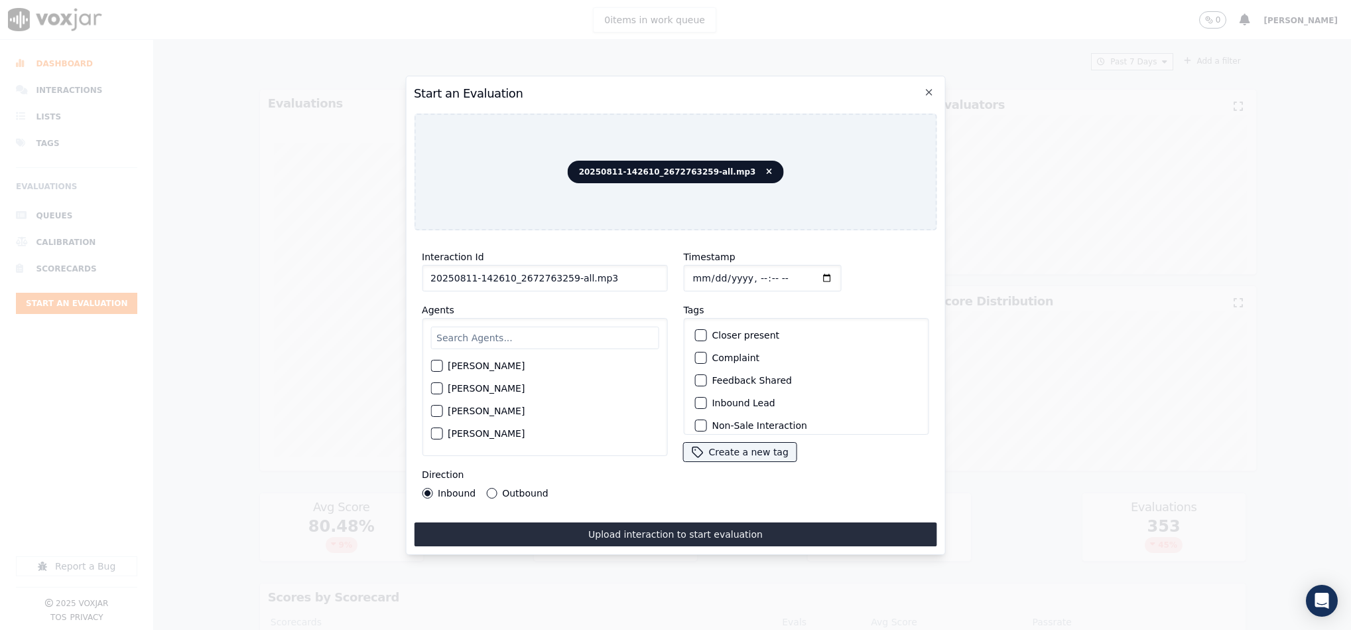
drag, startPoint x: 563, startPoint y: 275, endPoint x: 627, endPoint y: 273, distance: 63.7
click at [627, 273] on input "20250811-142610_2672763259-all.mp3" at bounding box center [544, 278] width 245 height 27
type input "20250811-142610_2672763259-C1"
click at [695, 273] on input "Timestamp" at bounding box center [762, 278] width 158 height 27
type input "2025-08-11T15:47"
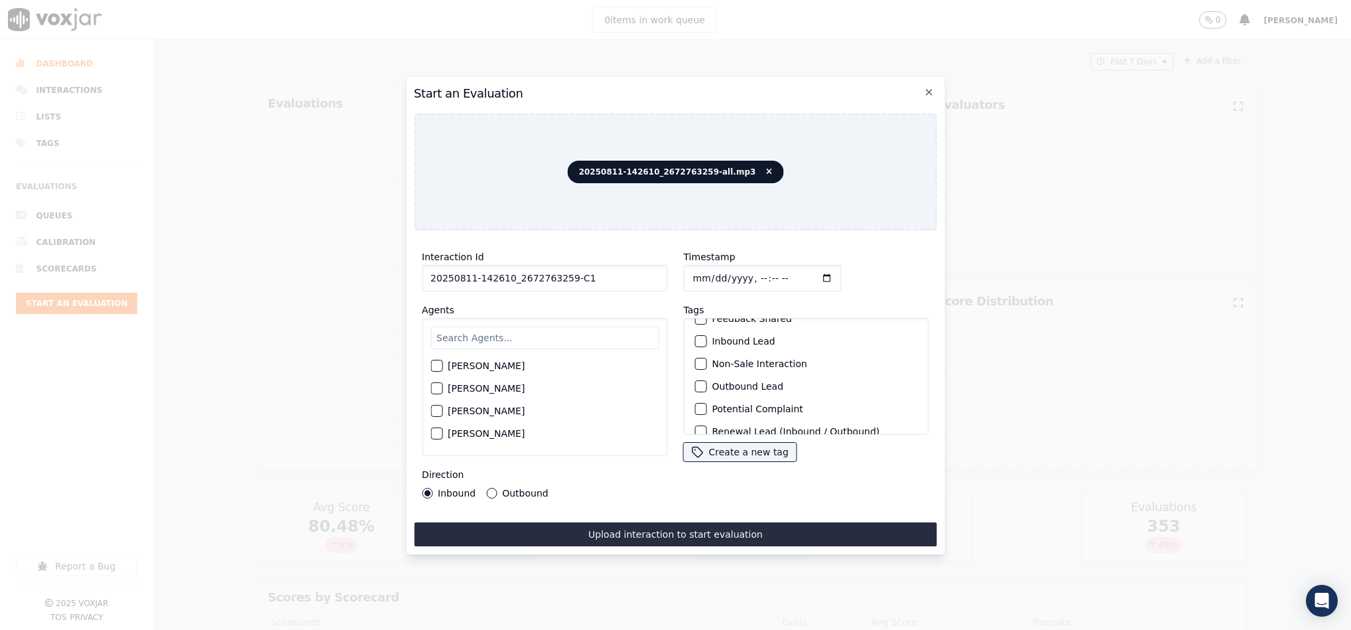
scroll to position [100, 0]
click at [695, 345] on div "button" at bounding box center [699, 349] width 9 height 9
click at [697, 413] on div "button" at bounding box center [699, 417] width 9 height 9
click at [490, 335] on input "text" at bounding box center [545, 337] width 228 height 23
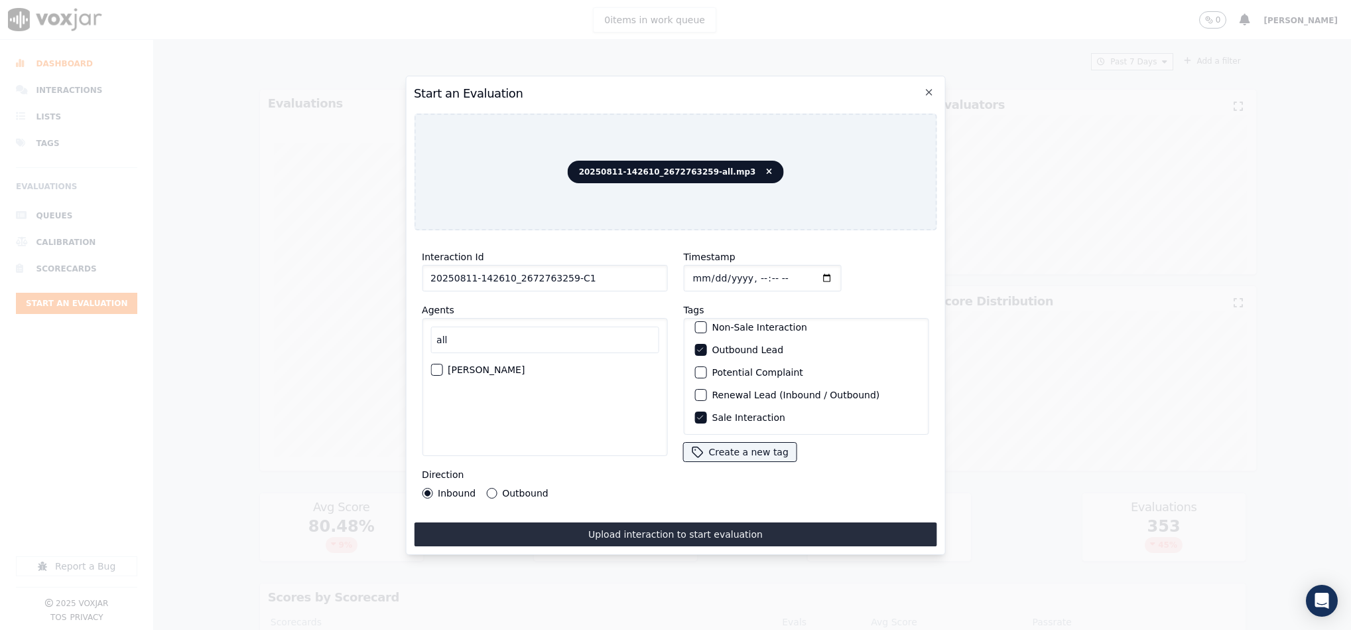
type input "all"
click at [434, 365] on div "button" at bounding box center [435, 369] width 9 height 9
click at [488, 488] on button "Outbound" at bounding box center [491, 493] width 11 height 11
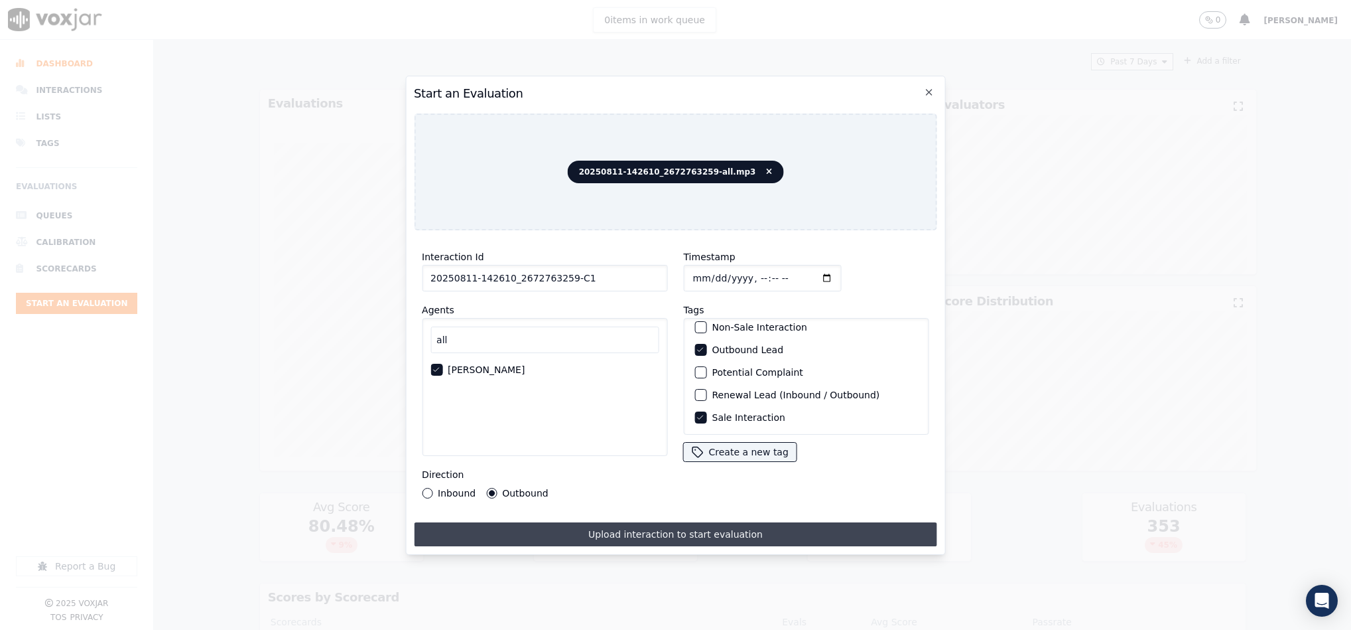
click at [517, 533] on button "Upload interaction to start evaluation" at bounding box center [675, 534] width 523 height 24
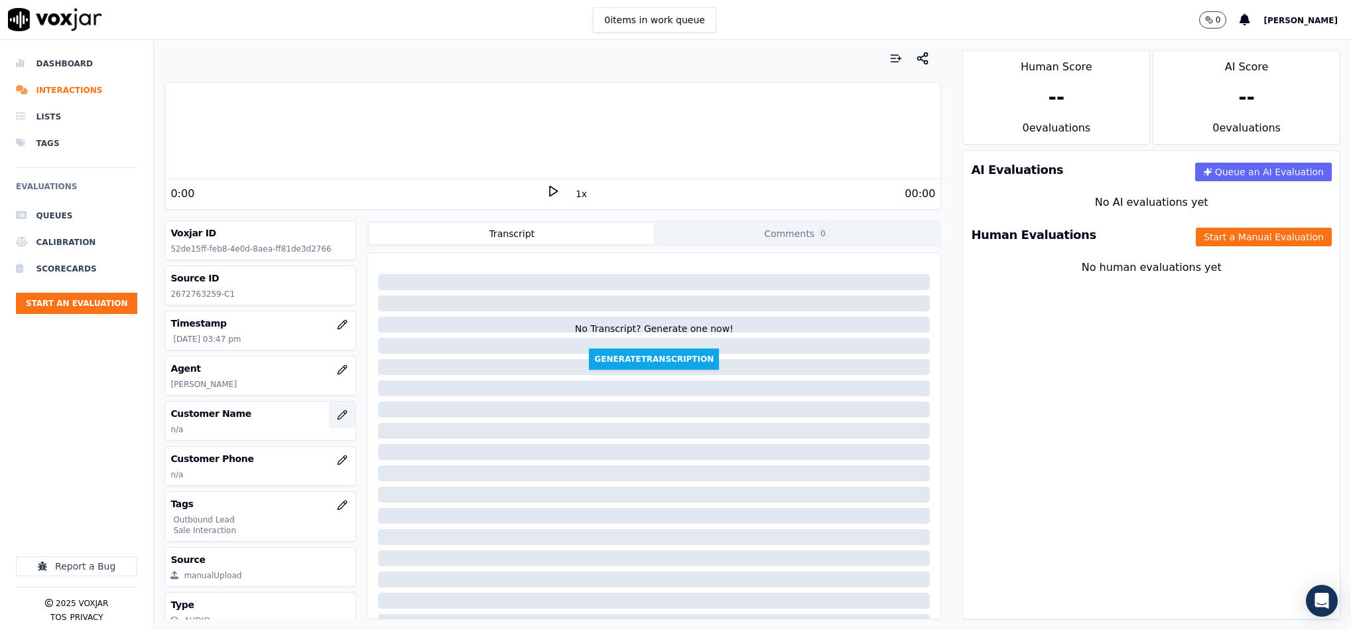
click at [337, 420] on icon "button" at bounding box center [342, 414] width 11 height 11
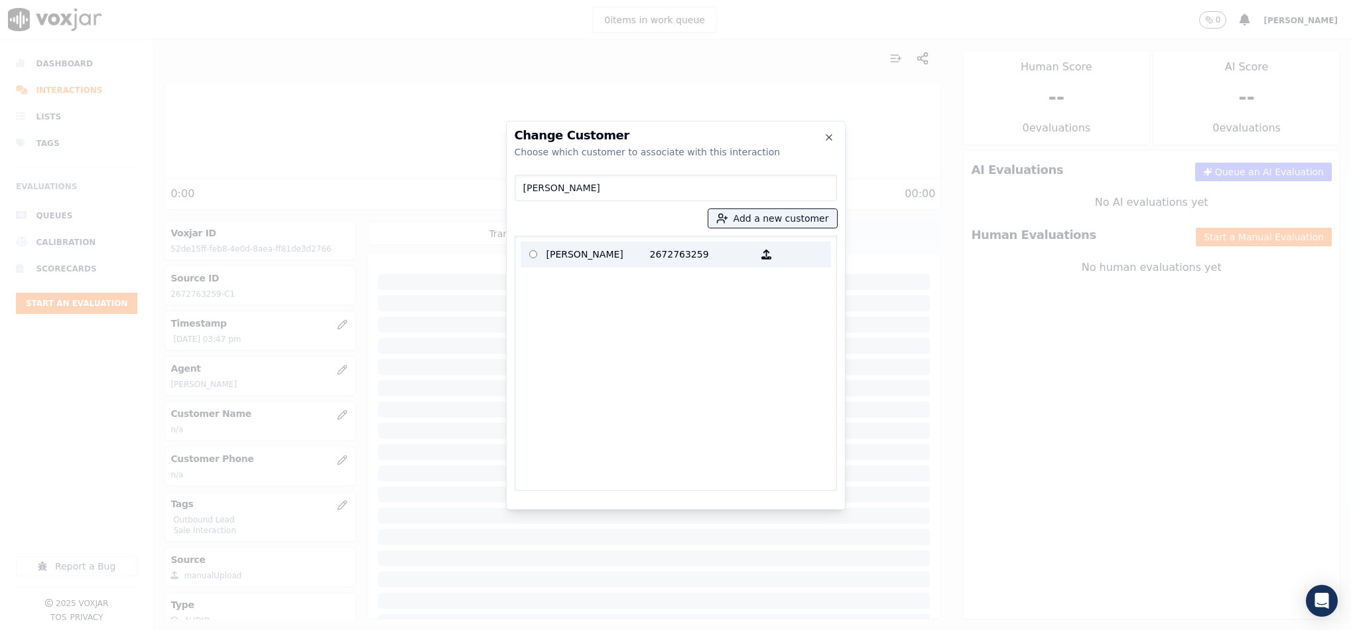
type input "CRYSTAL EBINGER"
click at [569, 255] on p "CRYSTAL EBINGER" at bounding box center [598, 254] width 103 height 21
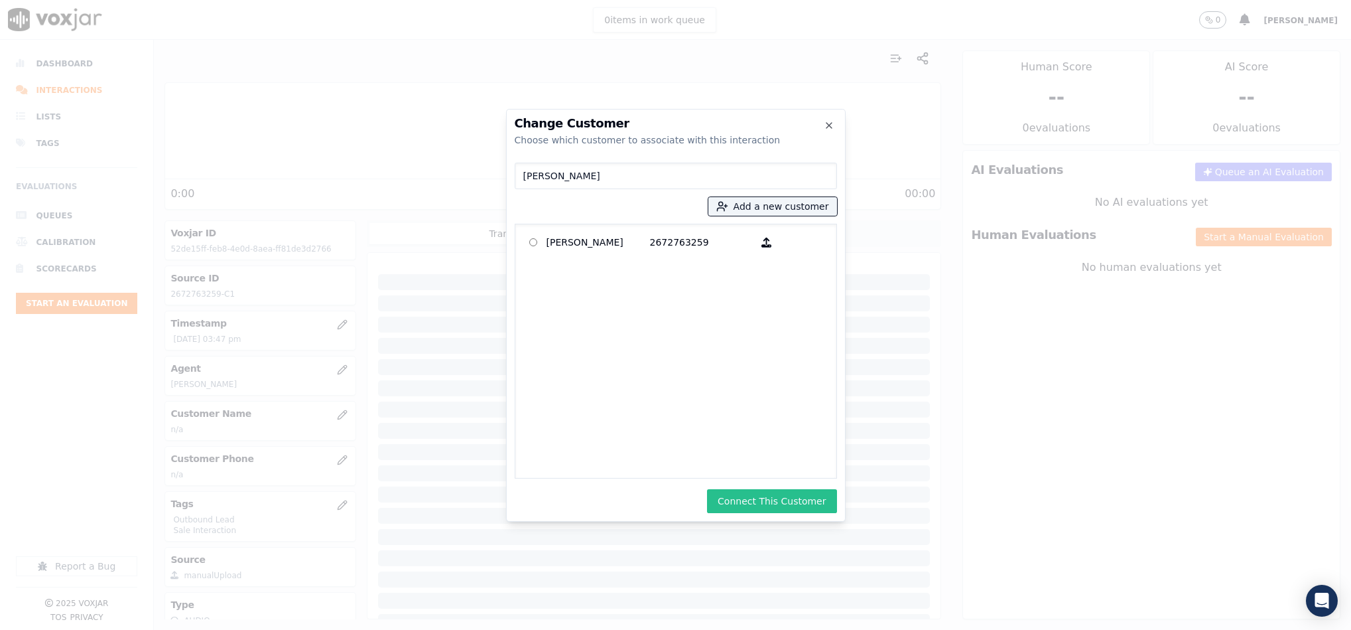
click at [775, 496] on button "Connect This Customer" at bounding box center [771, 501] width 129 height 24
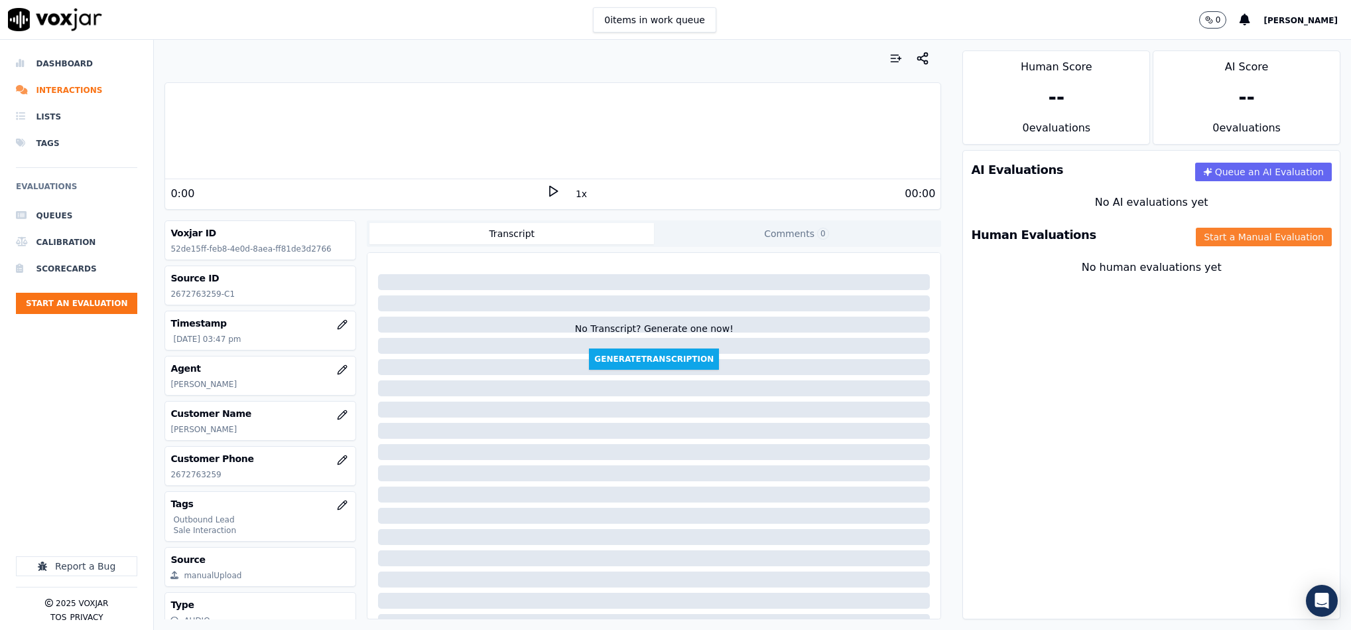
click at [1225, 239] on button "Start a Manual Evaluation" at bounding box center [1264, 237] width 136 height 19
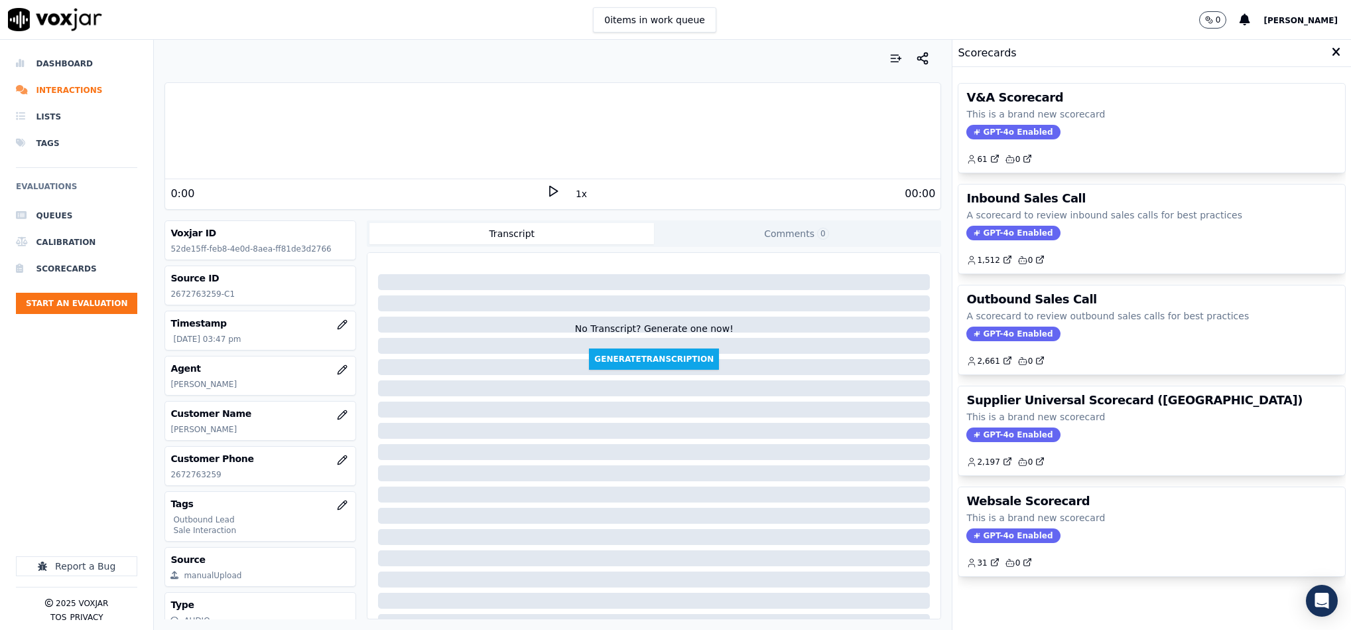
click at [979, 335] on span "GPT-4o Enabled" at bounding box center [1014, 333] width 94 height 15
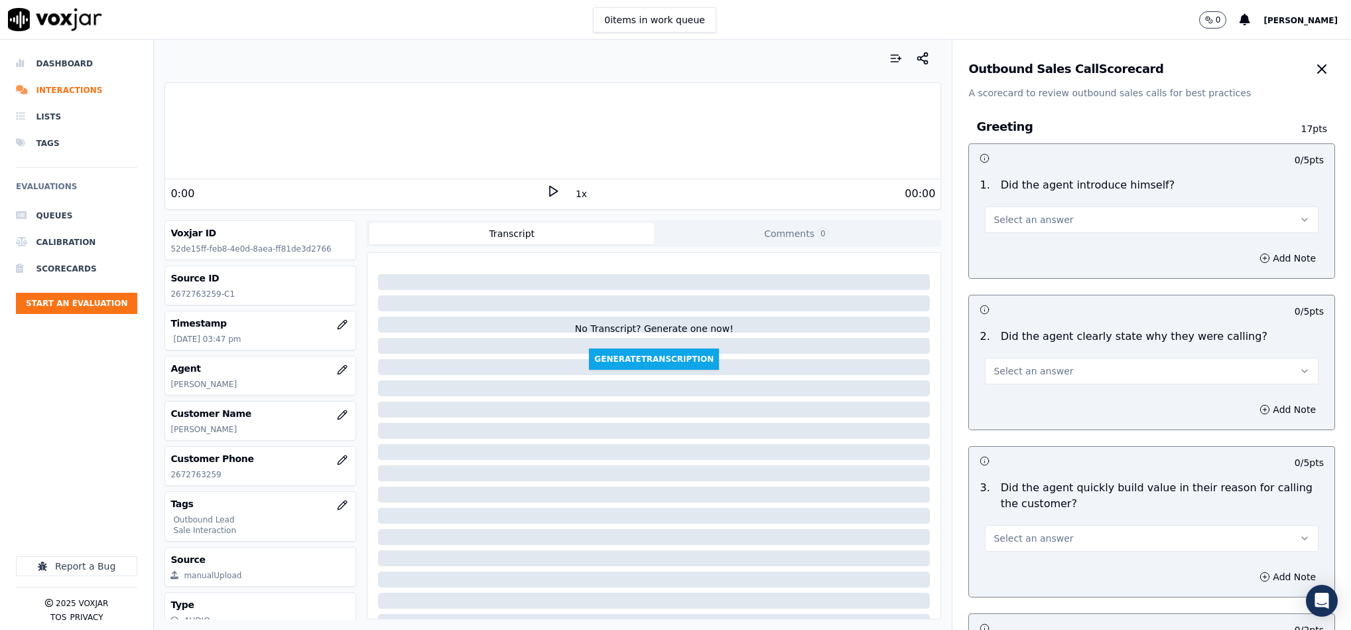
click at [1083, 213] on button "Select an answer" at bounding box center [1152, 219] width 334 height 27
click at [1027, 247] on div "Yes" at bounding box center [1119, 249] width 301 height 21
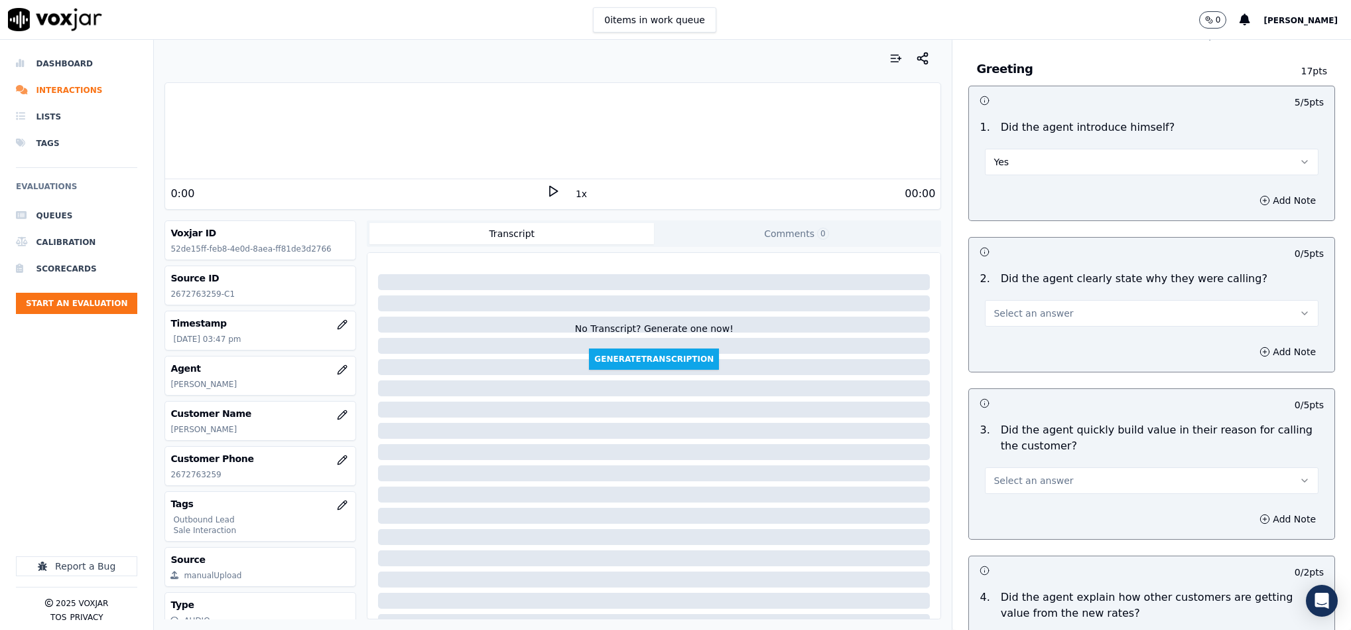
scroll to position [100, 0]
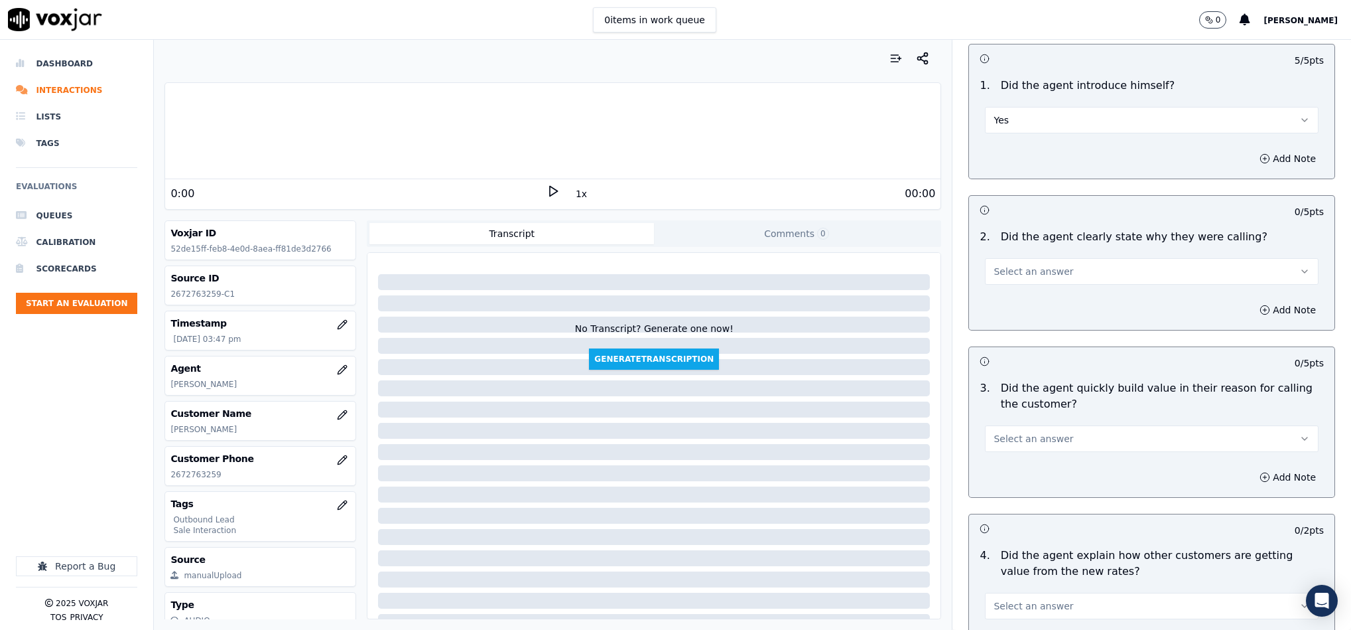
click at [1005, 277] on span "Select an answer" at bounding box center [1034, 271] width 80 height 13
click at [995, 303] on div "Yes" at bounding box center [1119, 302] width 301 height 21
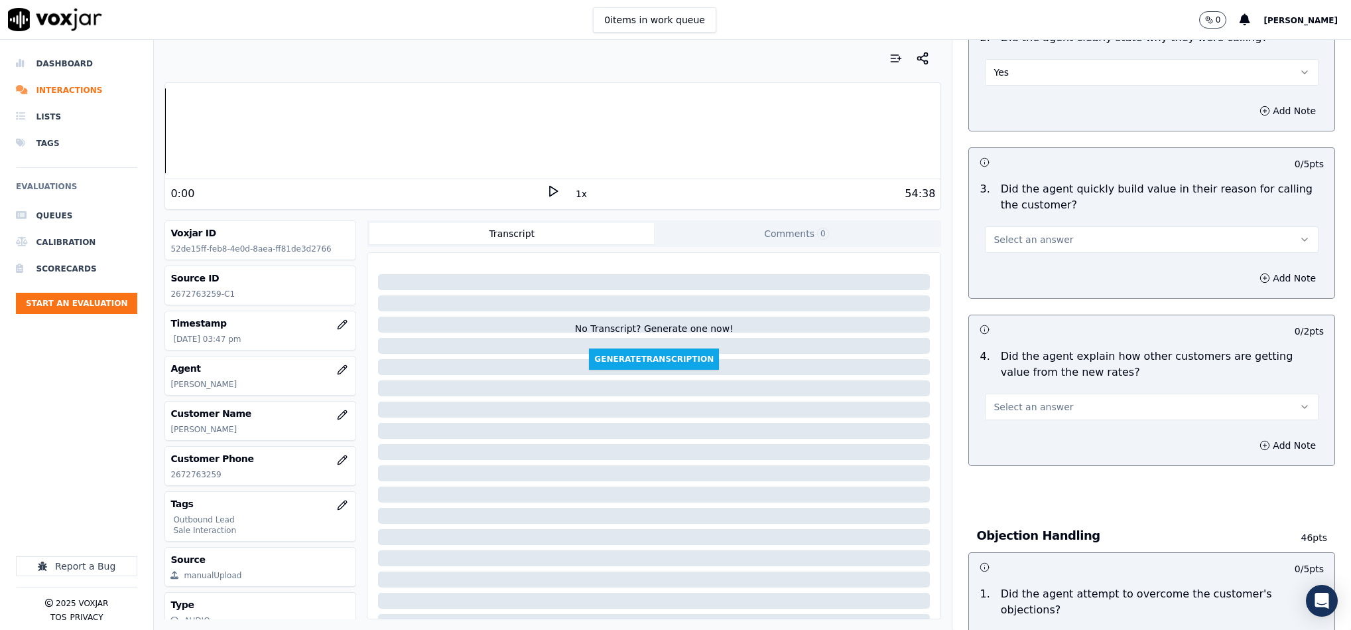
click at [1051, 245] on button "Select an answer" at bounding box center [1152, 239] width 334 height 27
click at [1016, 281] on div "Yes" at bounding box center [1119, 271] width 301 height 21
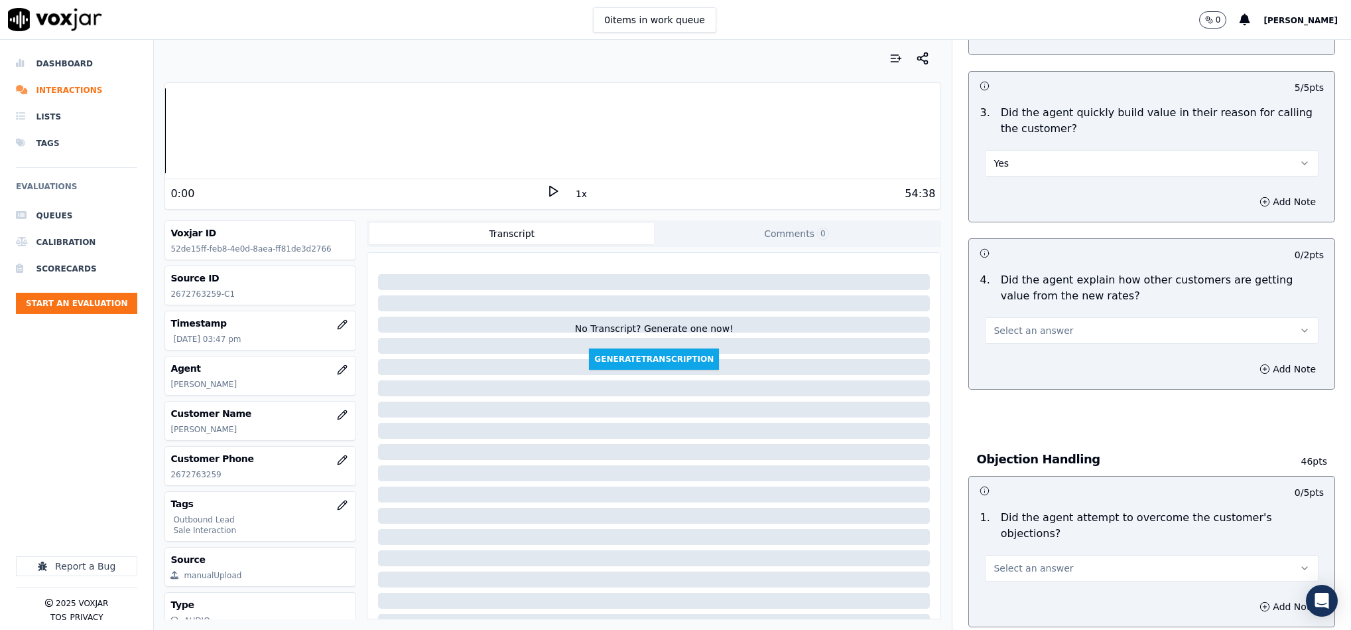
scroll to position [498, 0]
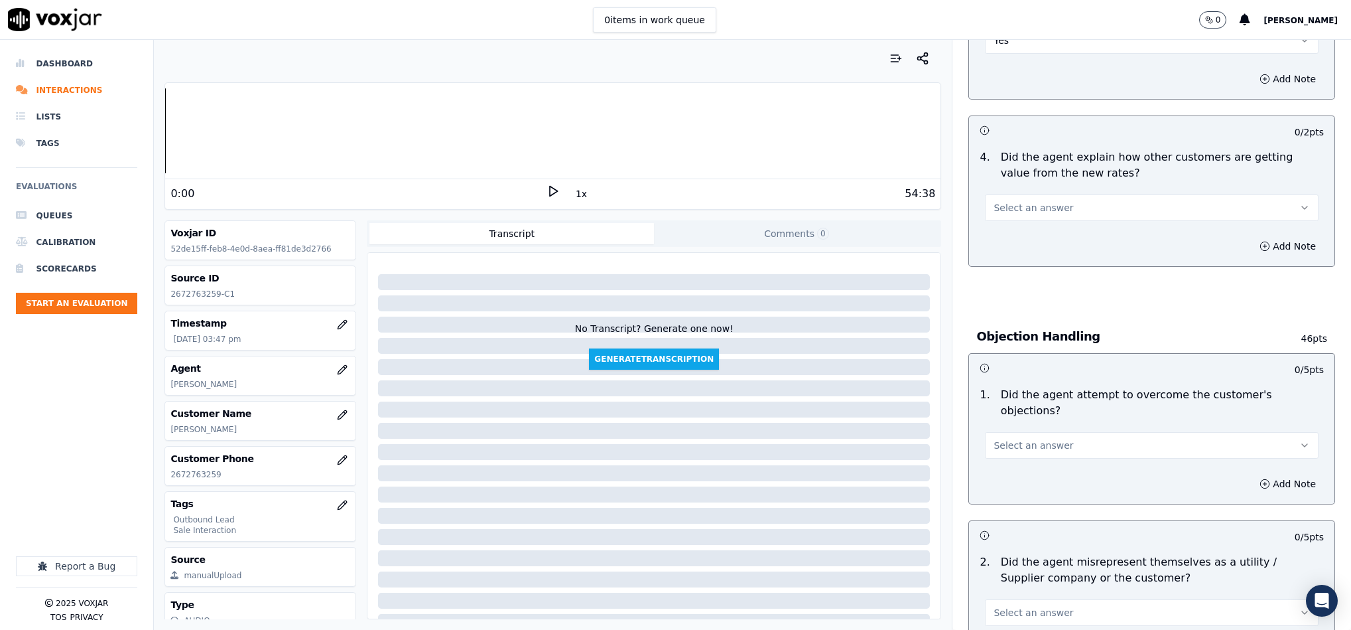
click at [1053, 200] on button "Select an answer" at bounding box center [1152, 207] width 334 height 27
click at [1022, 233] on div "Yes" at bounding box center [1119, 239] width 301 height 21
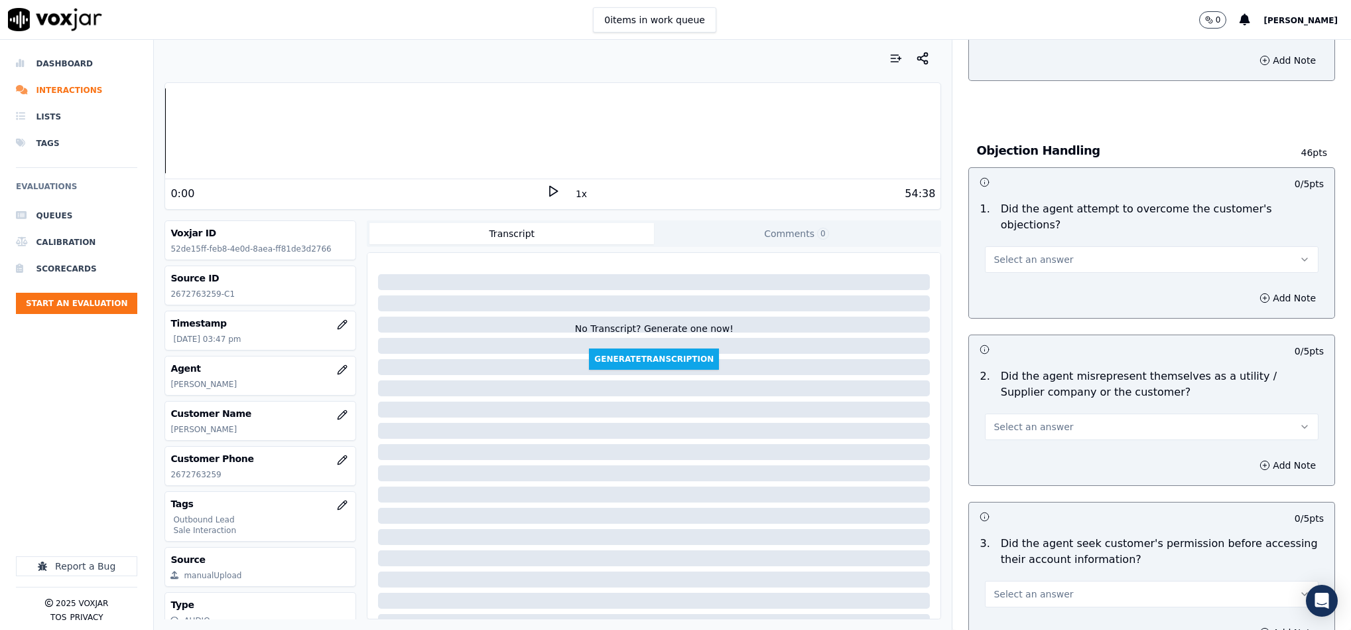
scroll to position [697, 0]
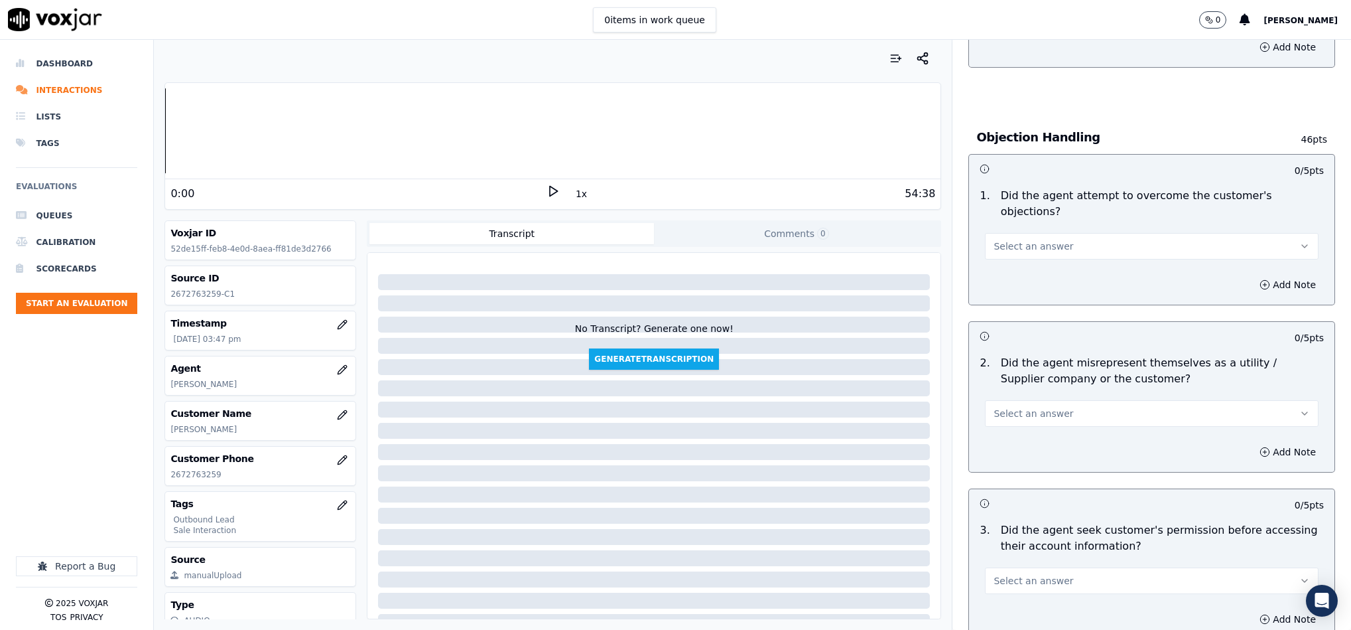
drag, startPoint x: 1035, startPoint y: 237, endPoint x: 1032, endPoint y: 245, distance: 8.6
click at [1035, 239] on span "Select an answer" at bounding box center [1034, 245] width 80 height 13
click at [1017, 271] on div "Yes" at bounding box center [1119, 262] width 301 height 21
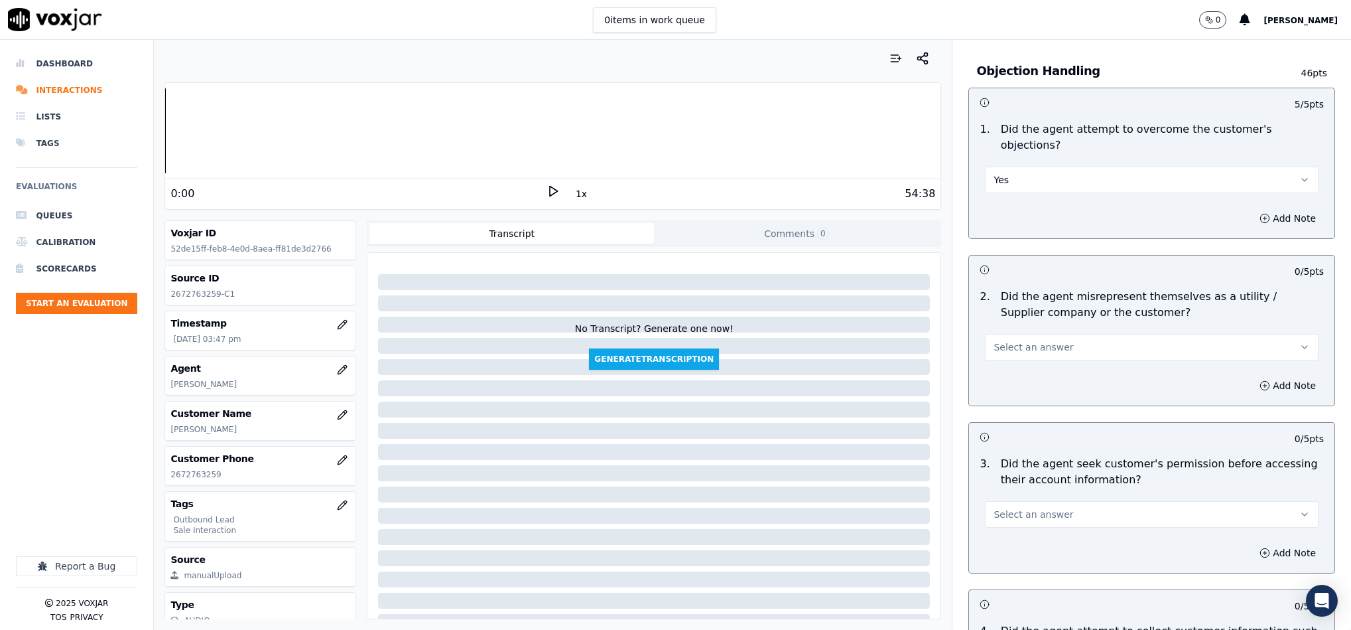
scroll to position [896, 0]
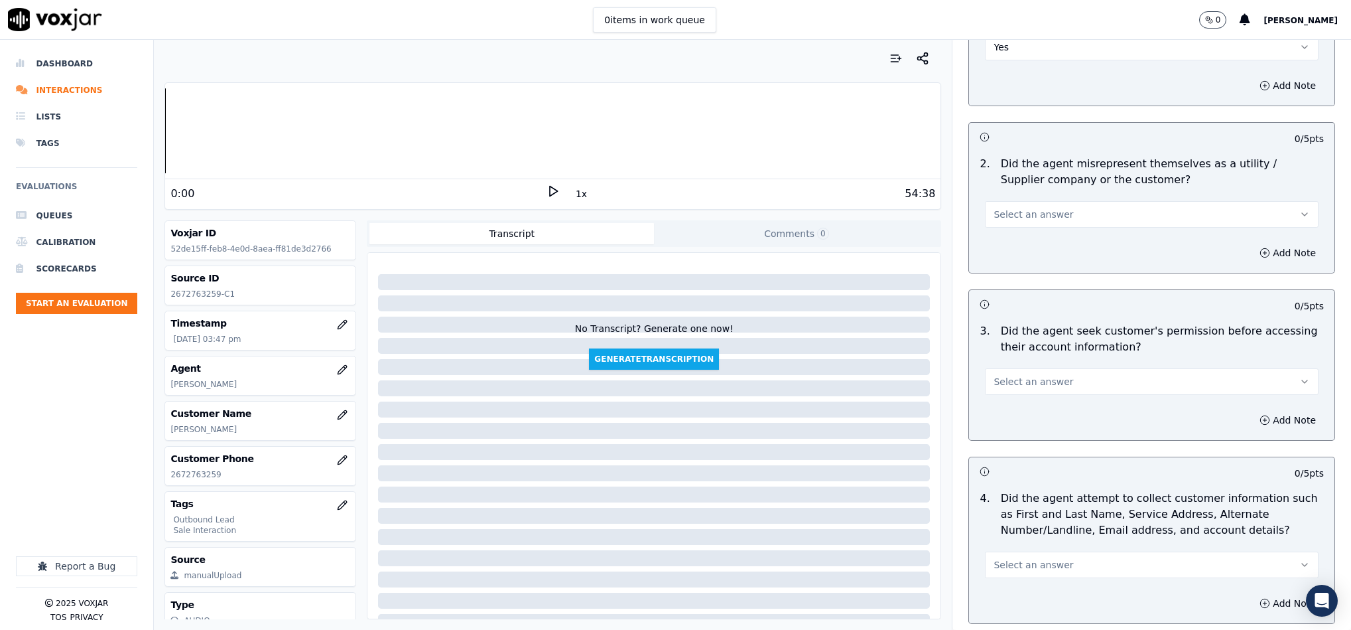
click at [1043, 208] on span "Select an answer" at bounding box center [1034, 214] width 80 height 13
click at [1004, 255] on div "No" at bounding box center [1119, 252] width 301 height 21
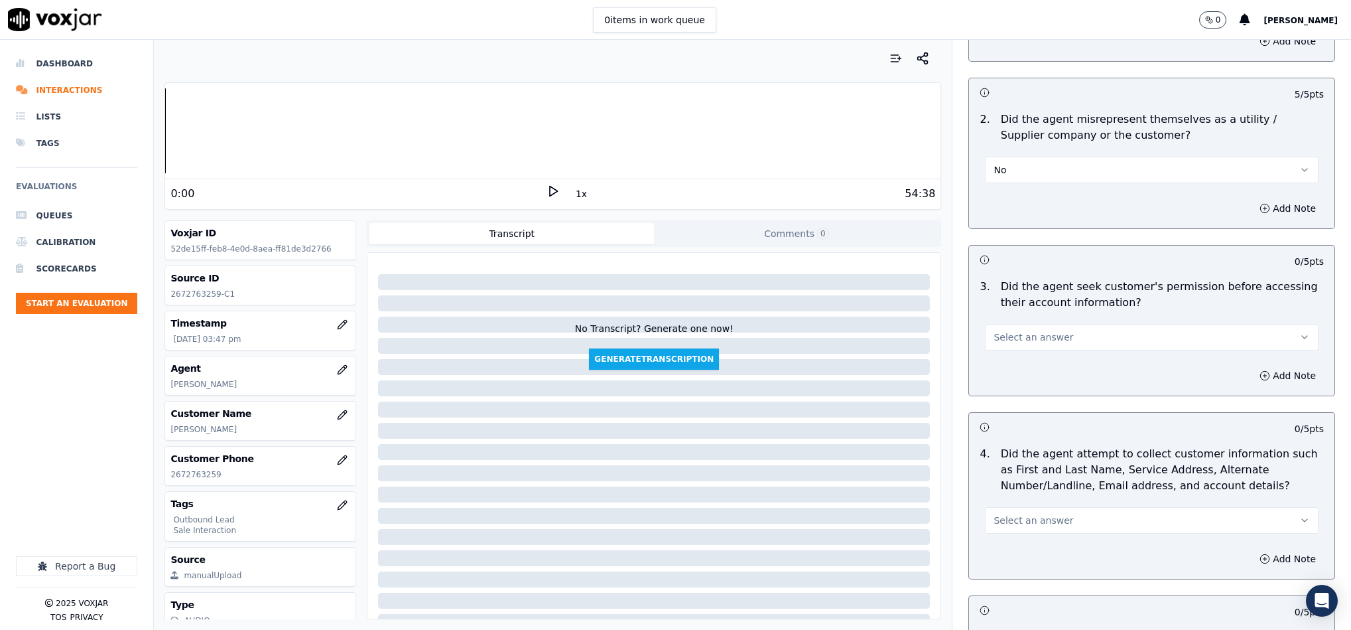
scroll to position [995, 0]
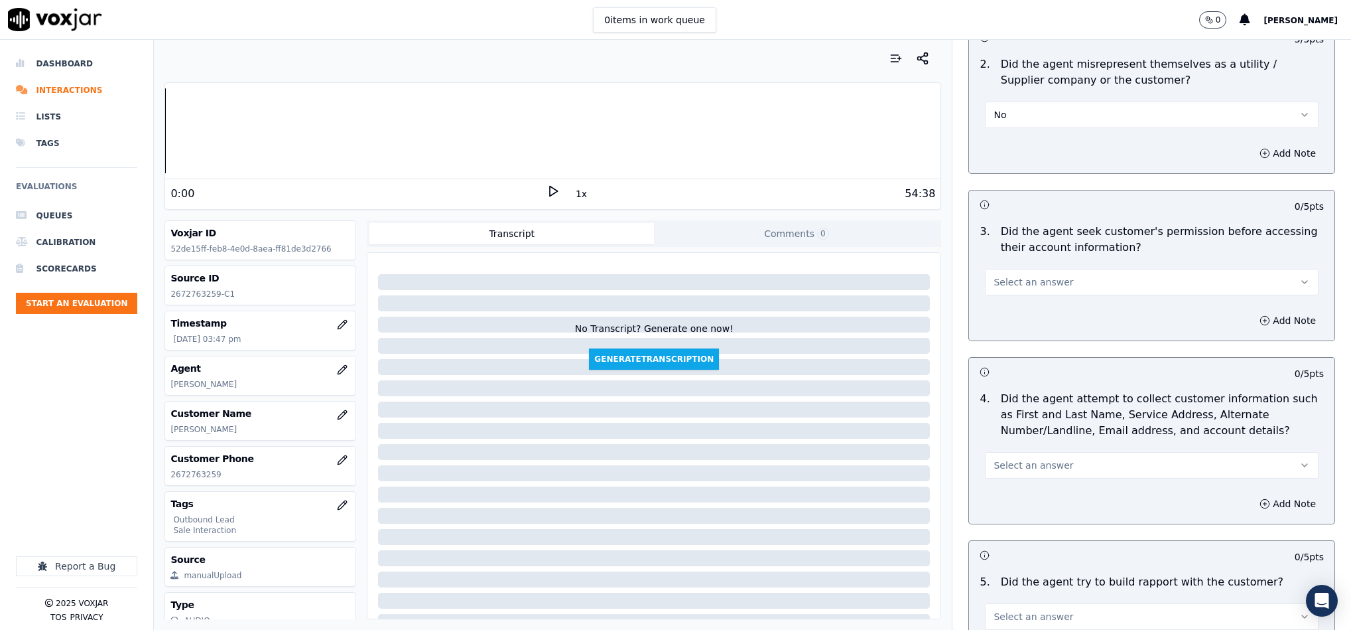
click at [1029, 275] on span "Select an answer" at bounding box center [1034, 281] width 80 height 13
click at [1009, 295] on div "Yes" at bounding box center [1119, 299] width 301 height 21
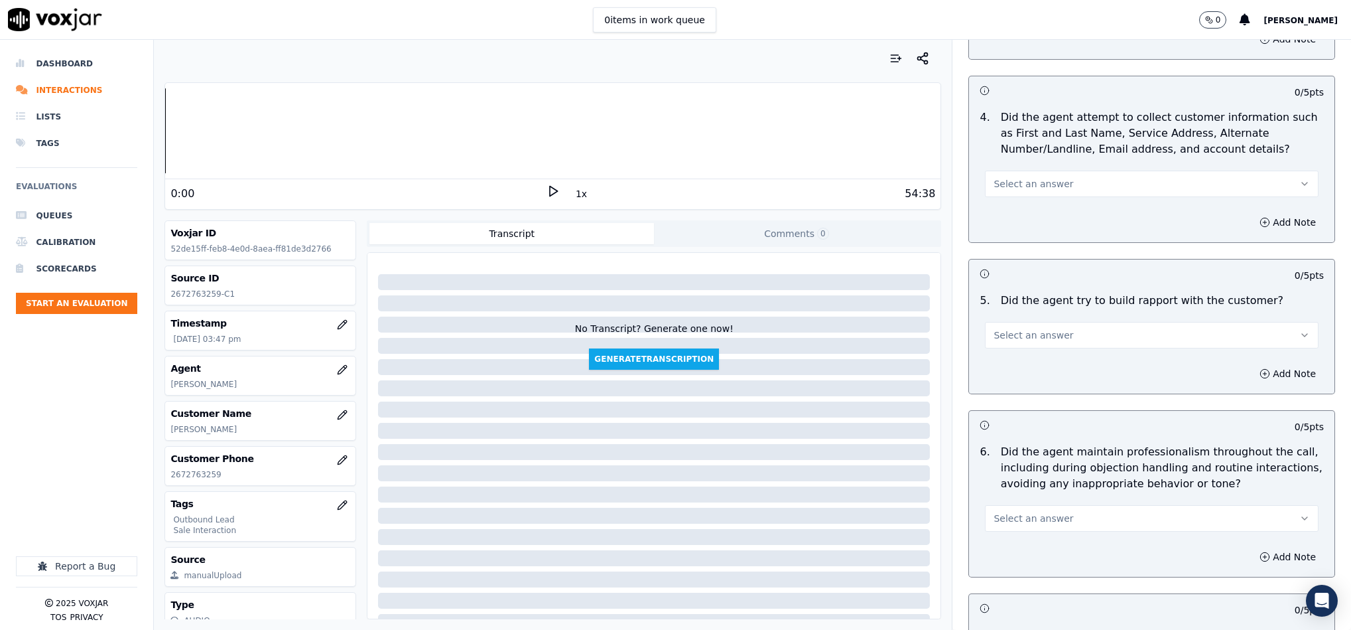
scroll to position [1294, 0]
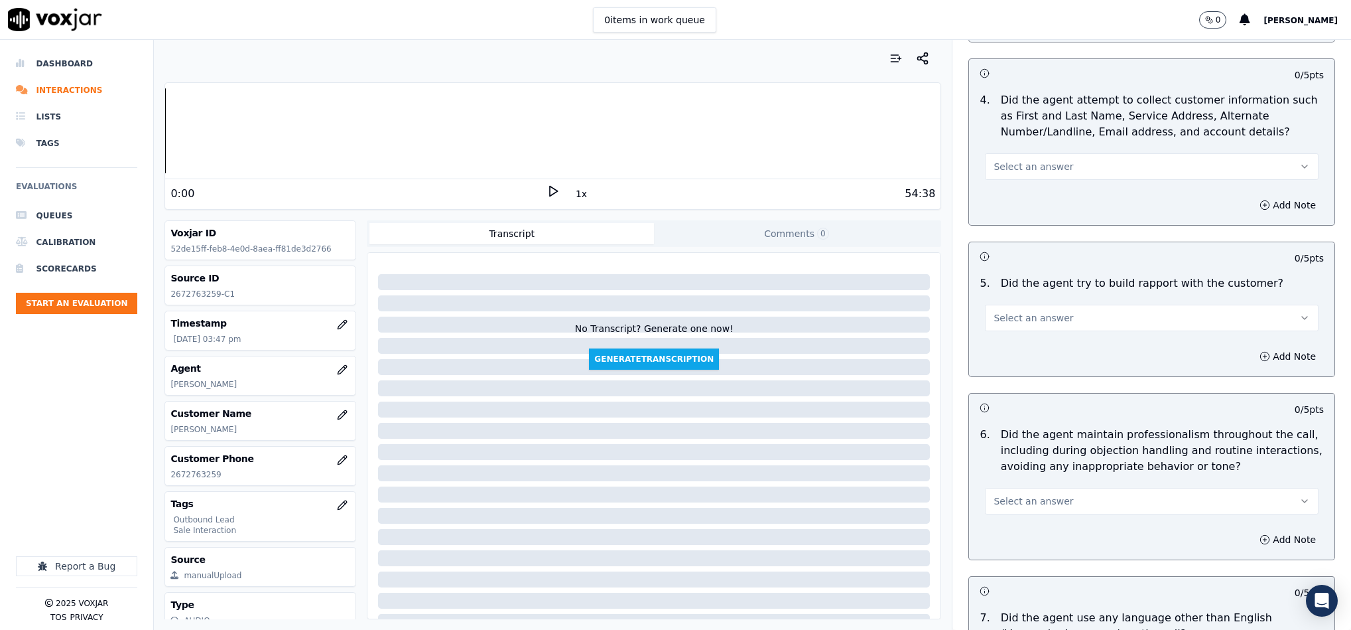
click at [1055, 153] on button "Select an answer" at bounding box center [1152, 166] width 334 height 27
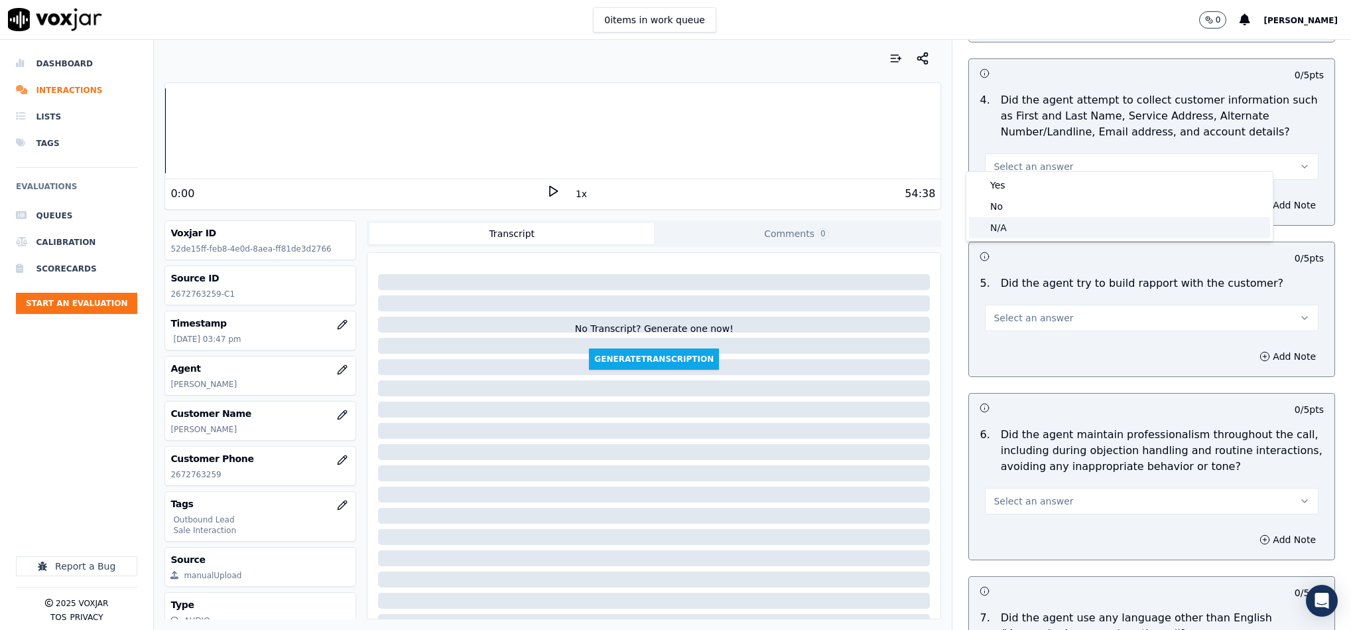
click at [1010, 228] on div "N/A" at bounding box center [1119, 227] width 301 height 21
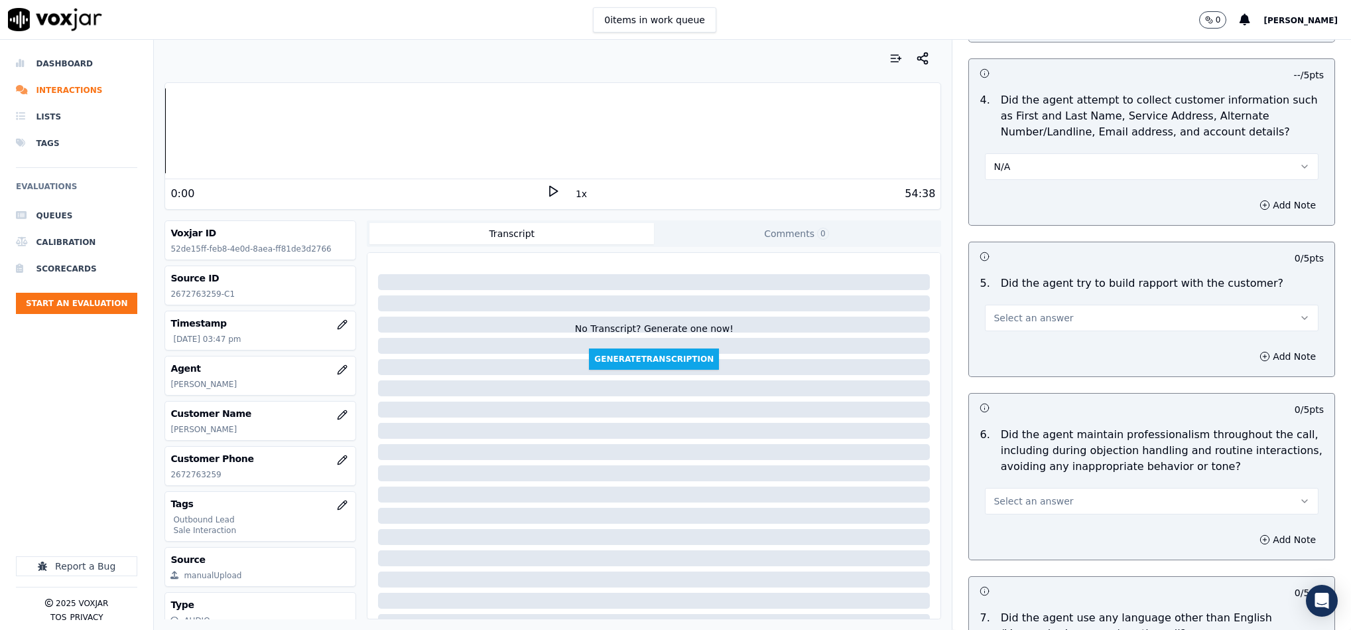
click at [998, 164] on button "N/A" at bounding box center [1152, 166] width 334 height 27
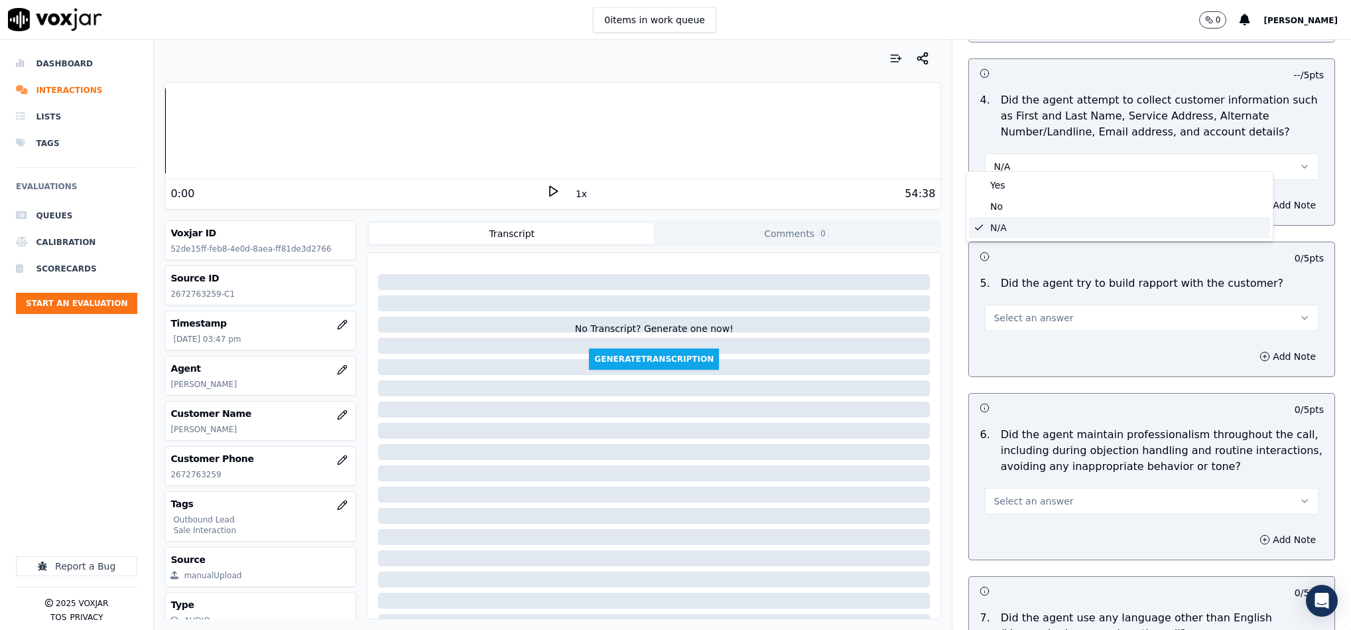
click at [1006, 226] on div "N/A" at bounding box center [1119, 227] width 301 height 21
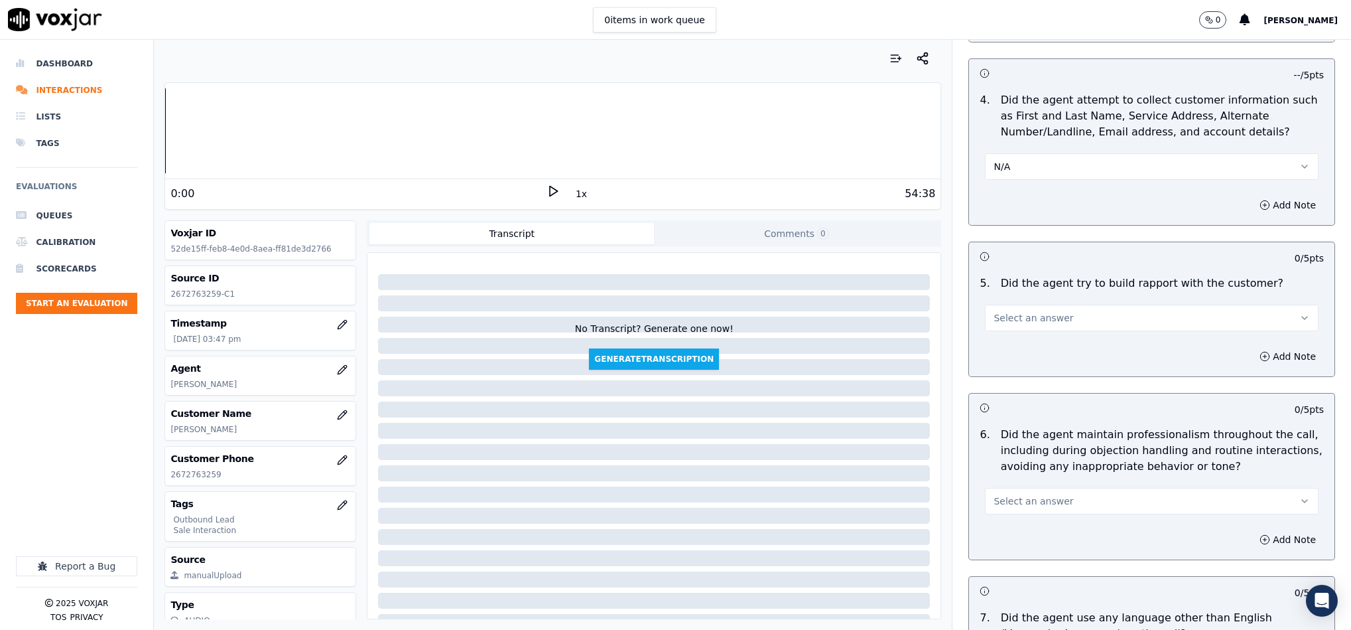
click at [1008, 311] on span "Select an answer" at bounding box center [1034, 317] width 80 height 13
click at [1012, 332] on div "Yes" at bounding box center [1119, 336] width 301 height 21
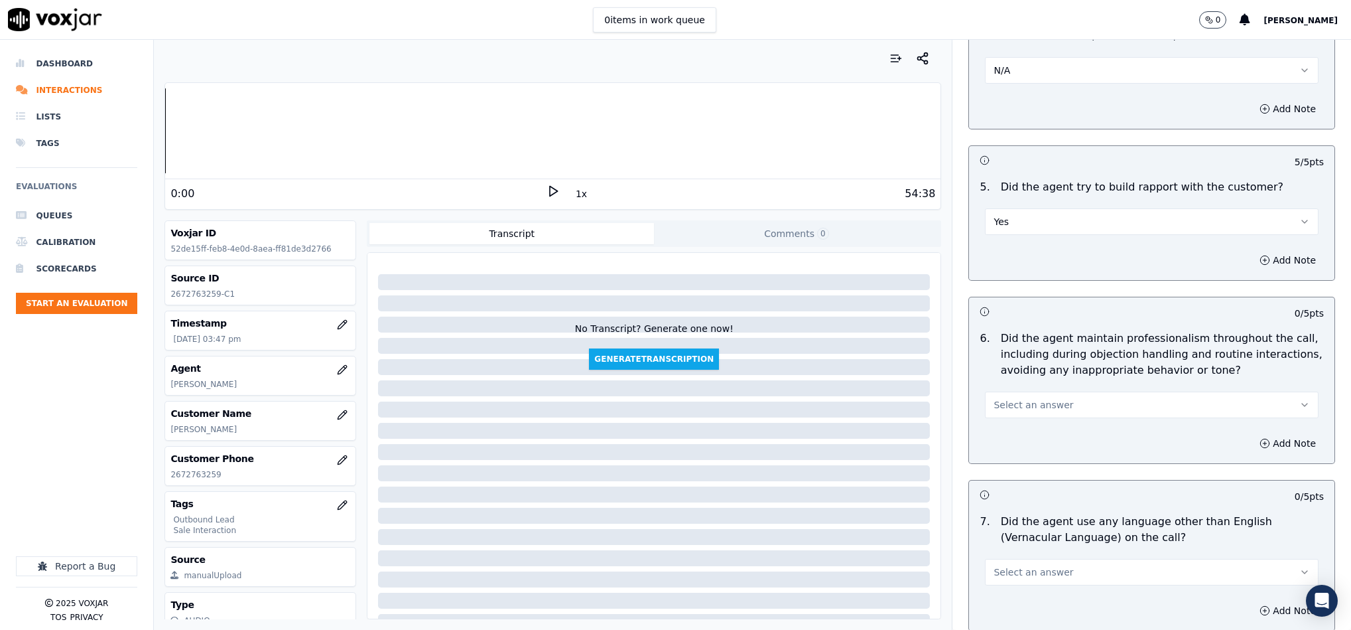
scroll to position [1493, 0]
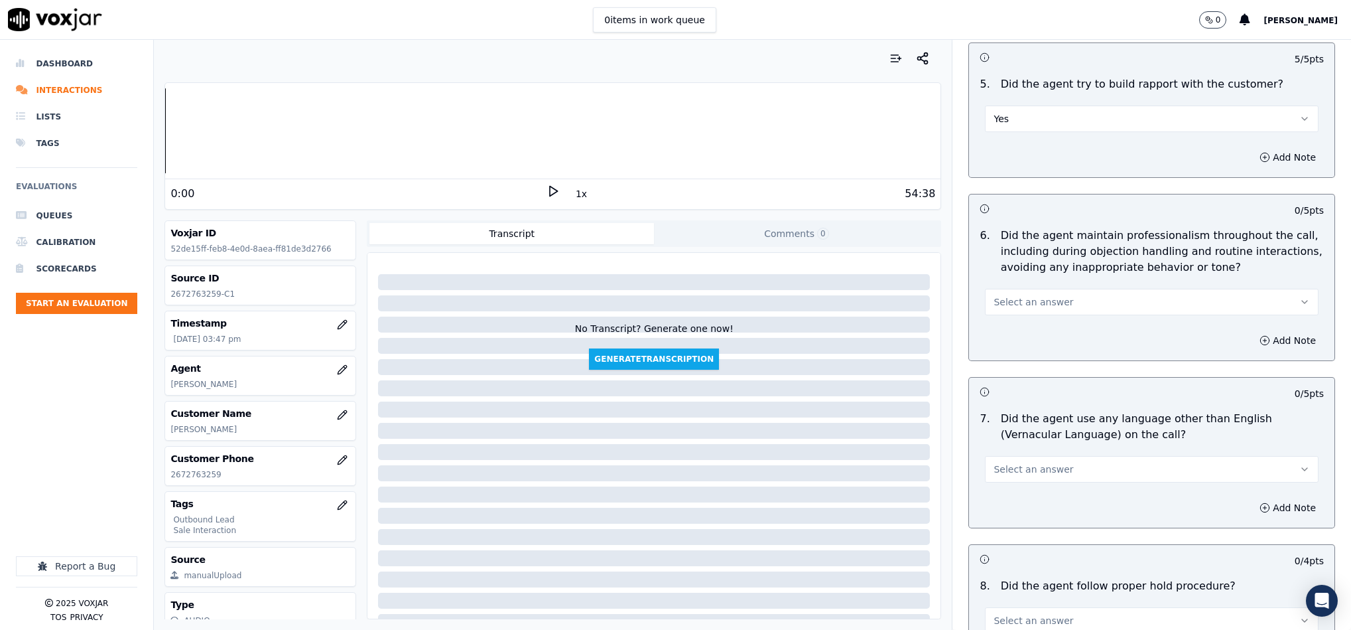
click at [1018, 295] on span "Select an answer" at bounding box center [1034, 301] width 80 height 13
click at [1006, 321] on div "Yes" at bounding box center [1119, 320] width 301 height 21
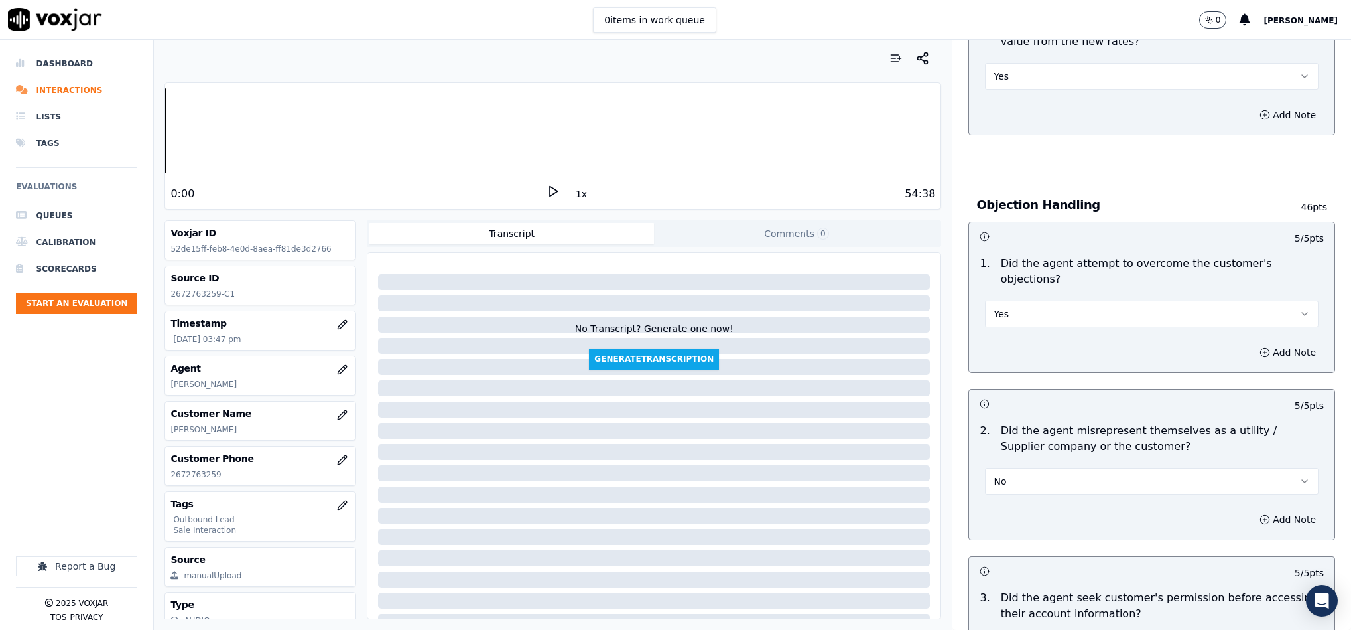
scroll to position [498, 0]
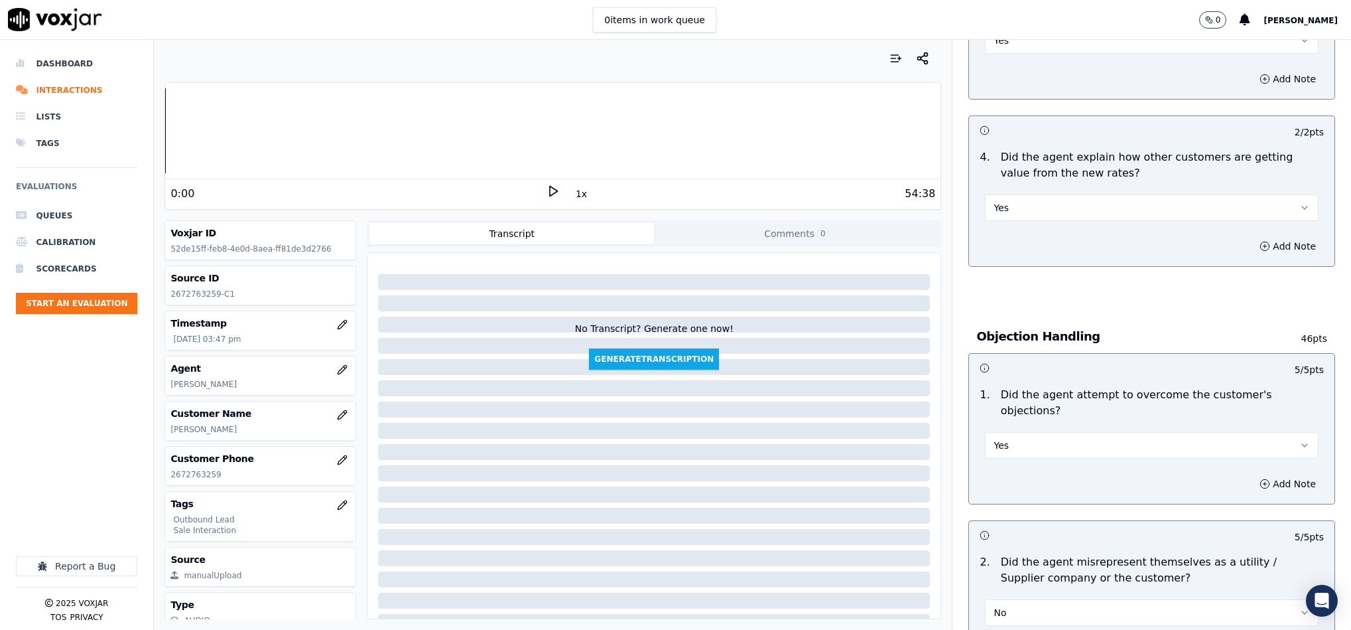
click at [1059, 205] on button "Yes" at bounding box center [1152, 207] width 334 height 27
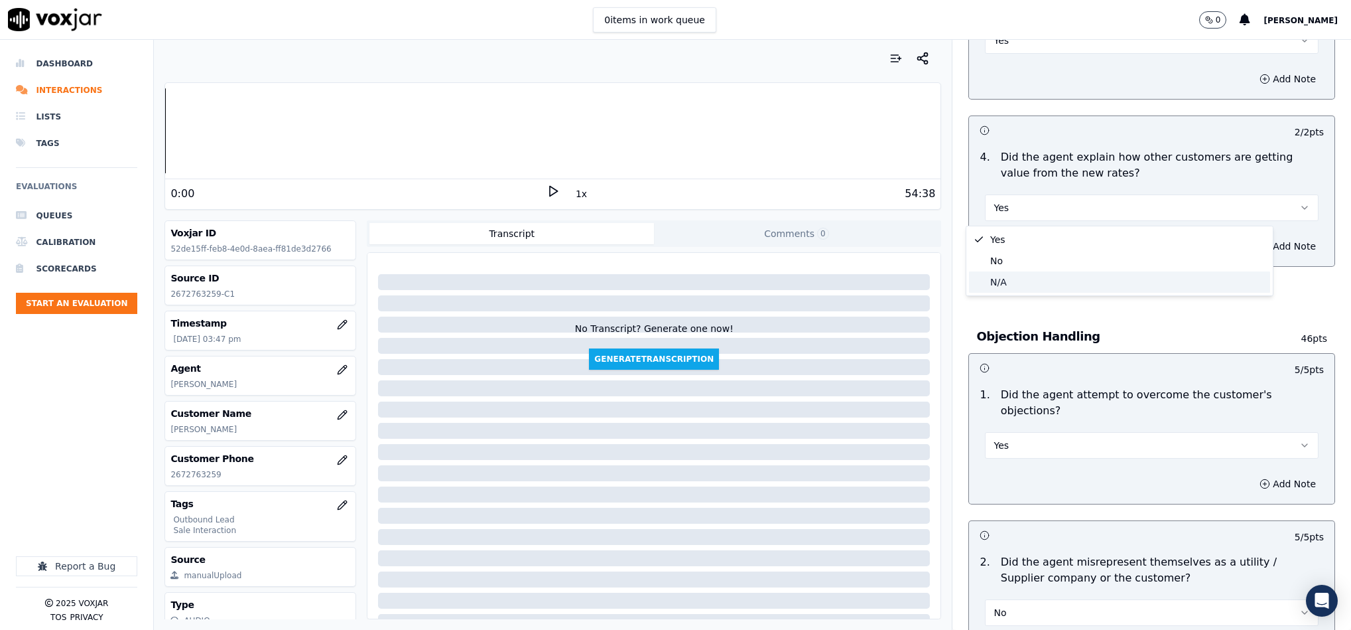
click at [1022, 273] on div "N/A" at bounding box center [1119, 281] width 301 height 21
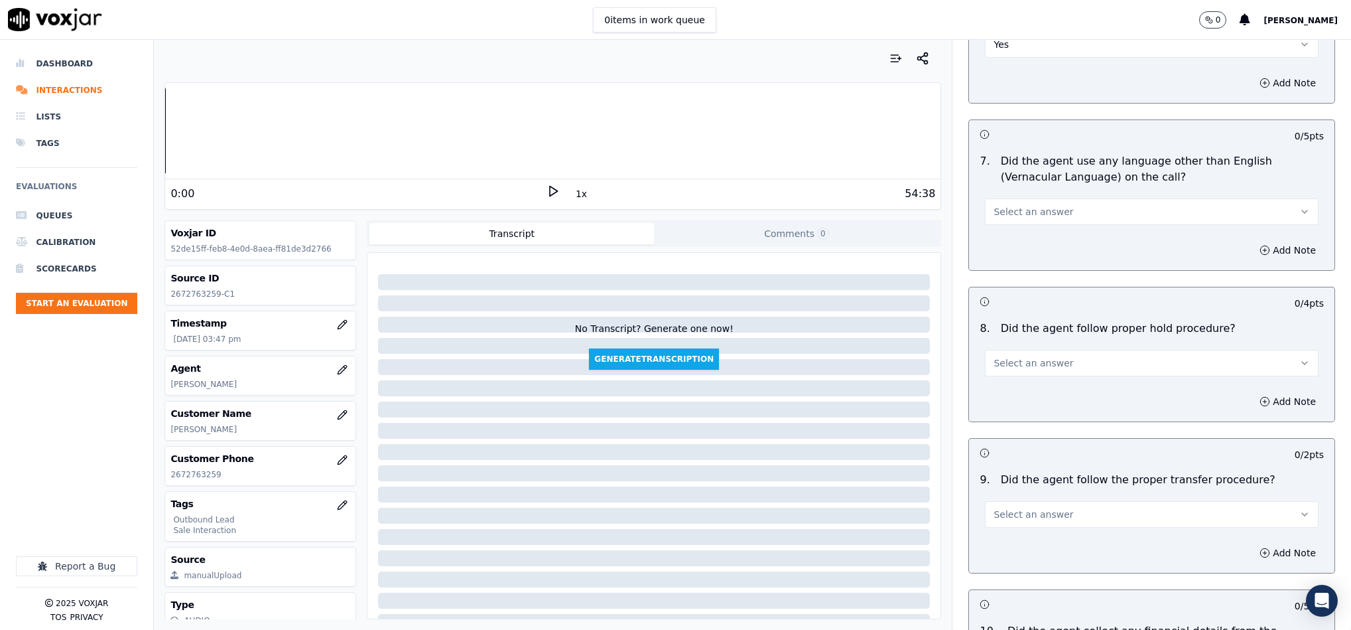
scroll to position [1791, 0]
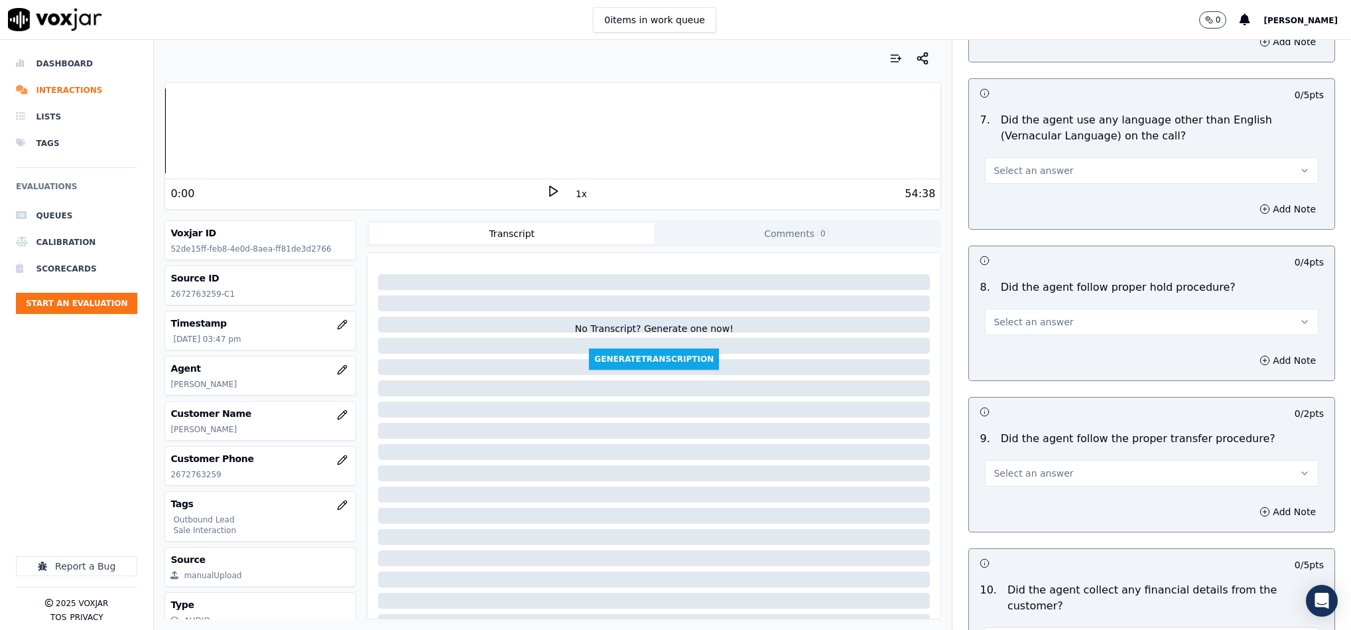
click at [1059, 157] on button "Select an answer" at bounding box center [1152, 170] width 334 height 27
click at [1013, 212] on div "No" at bounding box center [1119, 211] width 301 height 21
click at [1055, 311] on button "Select an answer" at bounding box center [1152, 321] width 334 height 27
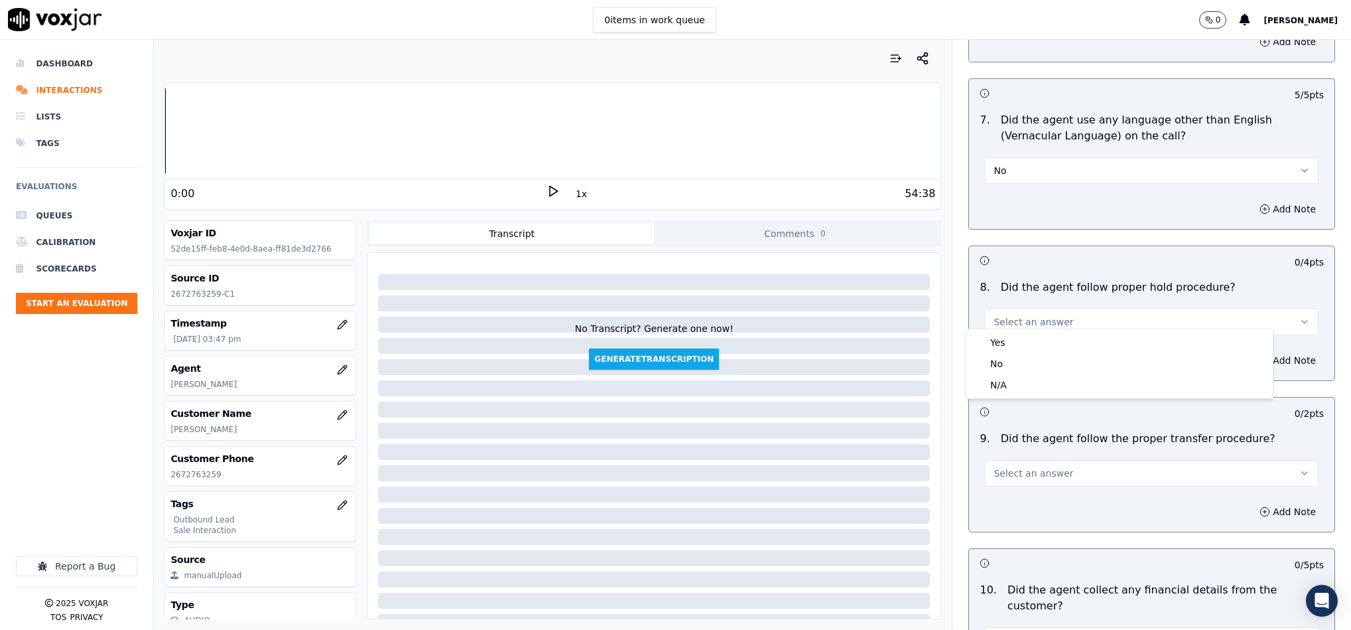
click at [1039, 327] on div "8 . Did the agent follow proper hold procedure? Select an answer" at bounding box center [1152, 307] width 366 height 66
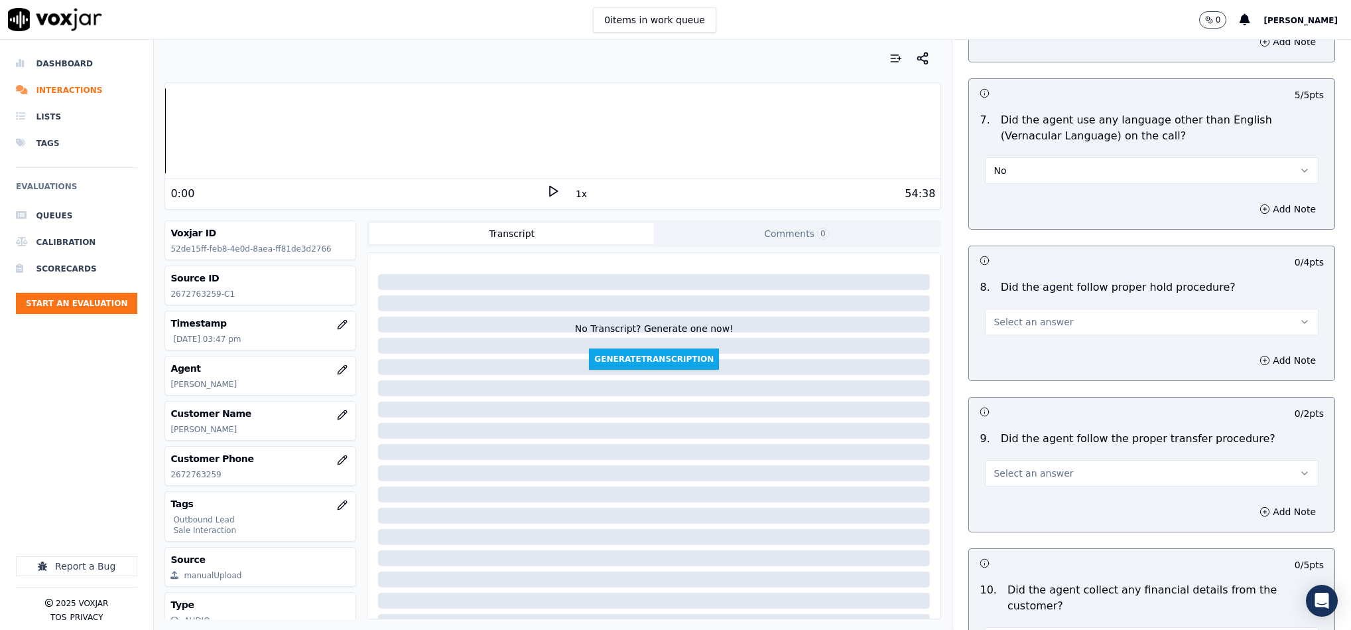
click at [1041, 316] on span "Select an answer" at bounding box center [1034, 321] width 80 height 13
drag, startPoint x: 1026, startPoint y: 340, endPoint x: 1018, endPoint y: 388, distance: 48.4
click at [1027, 341] on div "Yes" at bounding box center [1119, 342] width 301 height 21
click at [1029, 468] on span "Select an answer" at bounding box center [1034, 472] width 80 height 13
click at [1025, 500] on div "Yes" at bounding box center [1119, 494] width 301 height 21
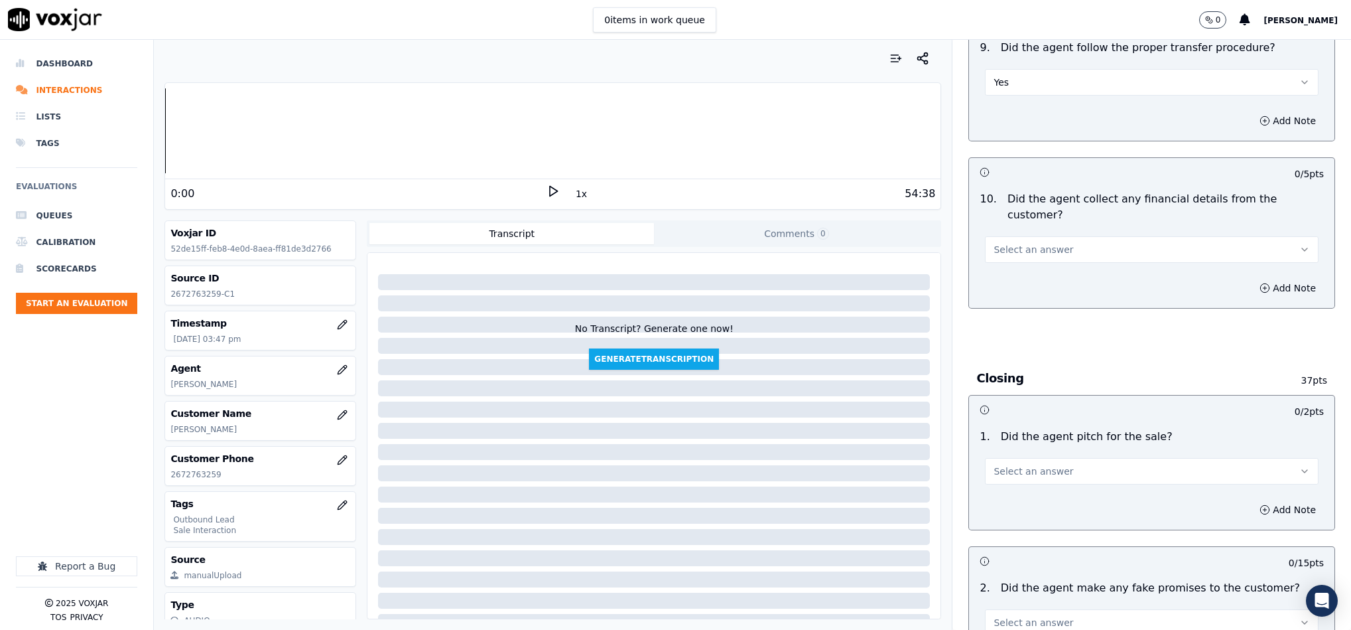
scroll to position [2189, 0]
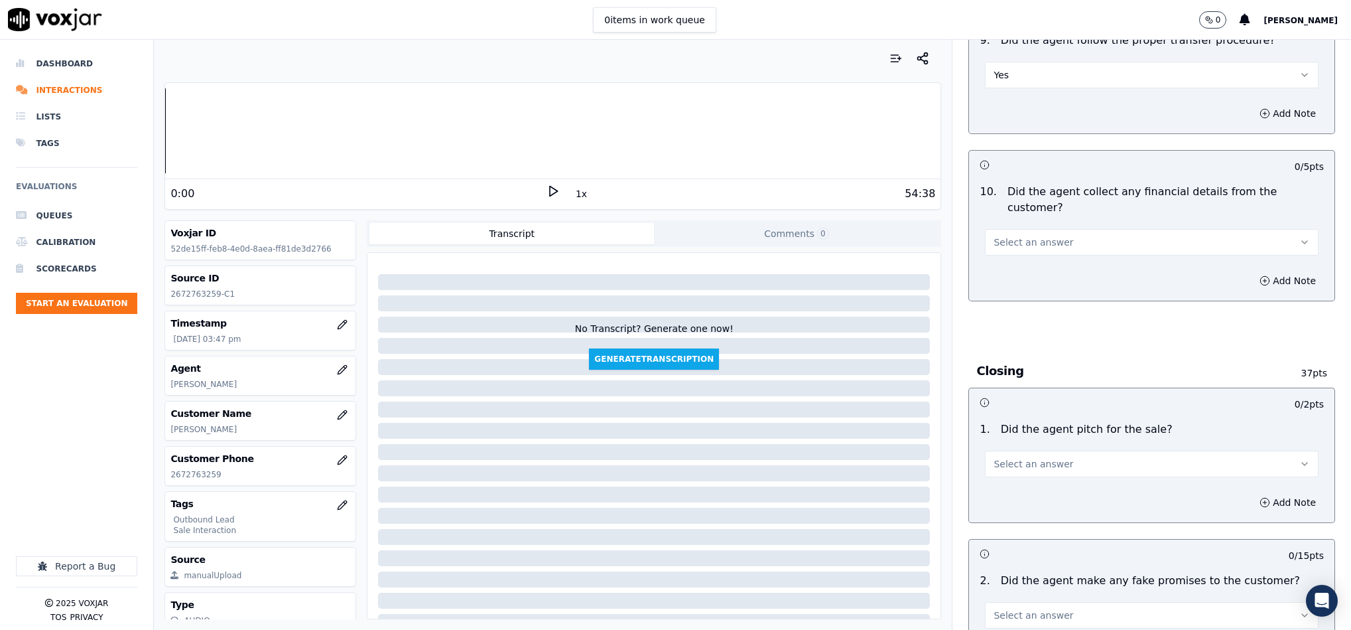
click at [1051, 229] on button "Select an answer" at bounding box center [1152, 242] width 334 height 27
click at [1017, 271] on div "No" at bounding box center [1119, 269] width 301 height 21
click at [1025, 450] on button "Select an answer" at bounding box center [1152, 463] width 334 height 27
click at [1019, 464] on div "Yes" at bounding box center [1119, 470] width 301 height 21
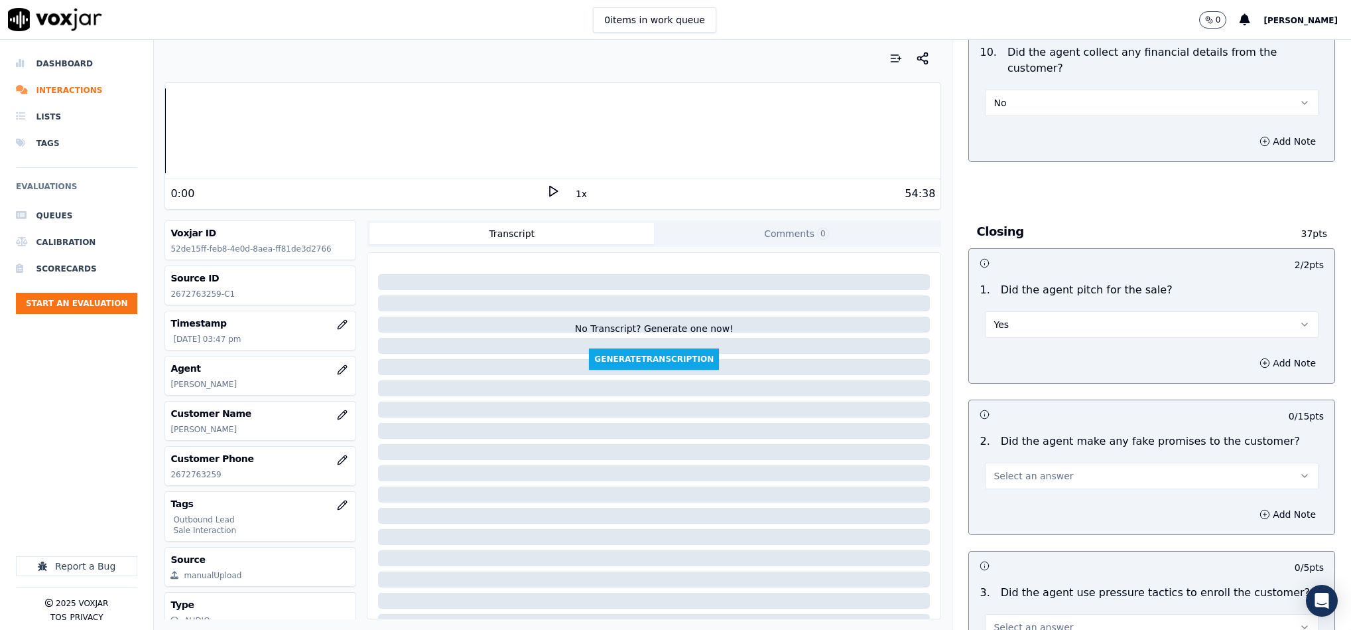
scroll to position [2488, 0]
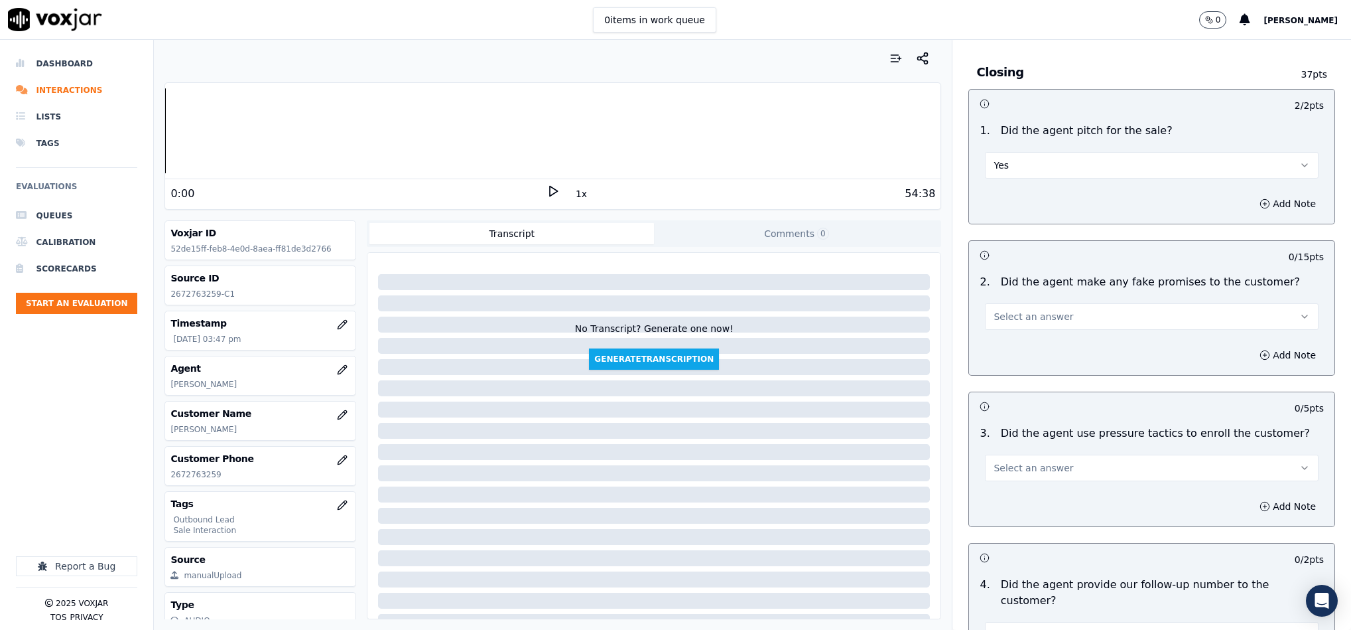
click at [1041, 310] on span "Select an answer" at bounding box center [1034, 316] width 80 height 13
click at [1012, 345] on div "No" at bounding box center [1119, 344] width 301 height 21
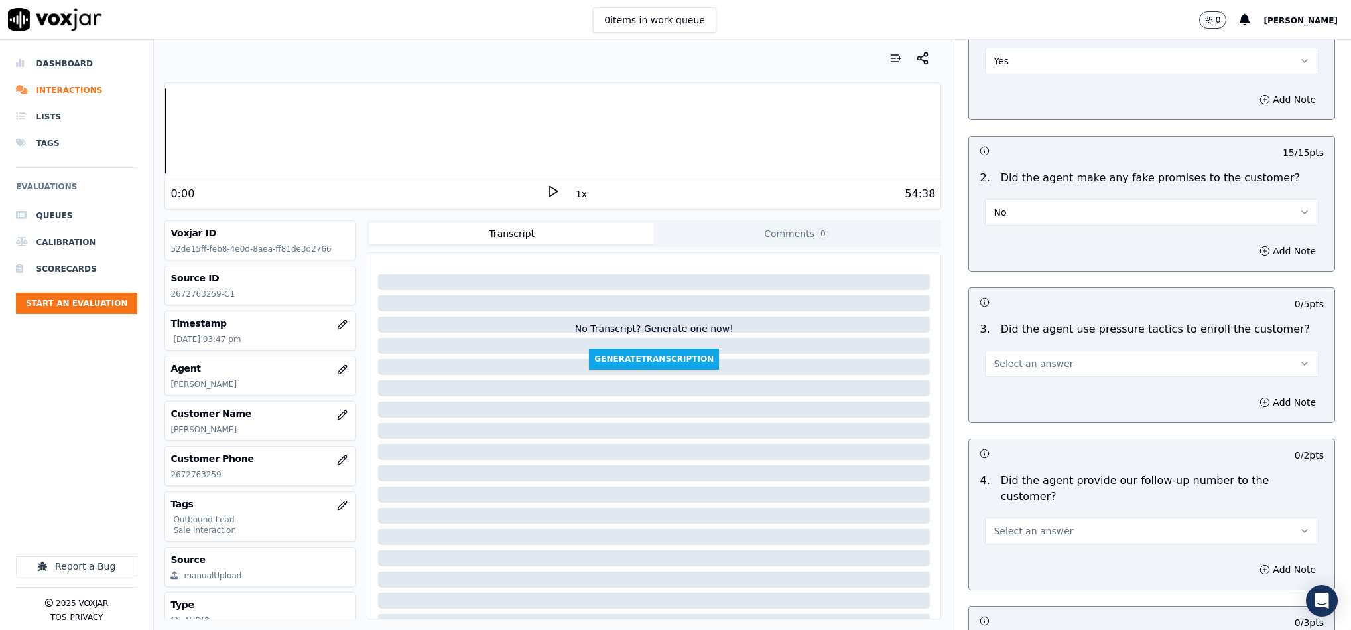
scroll to position [2786, 0]
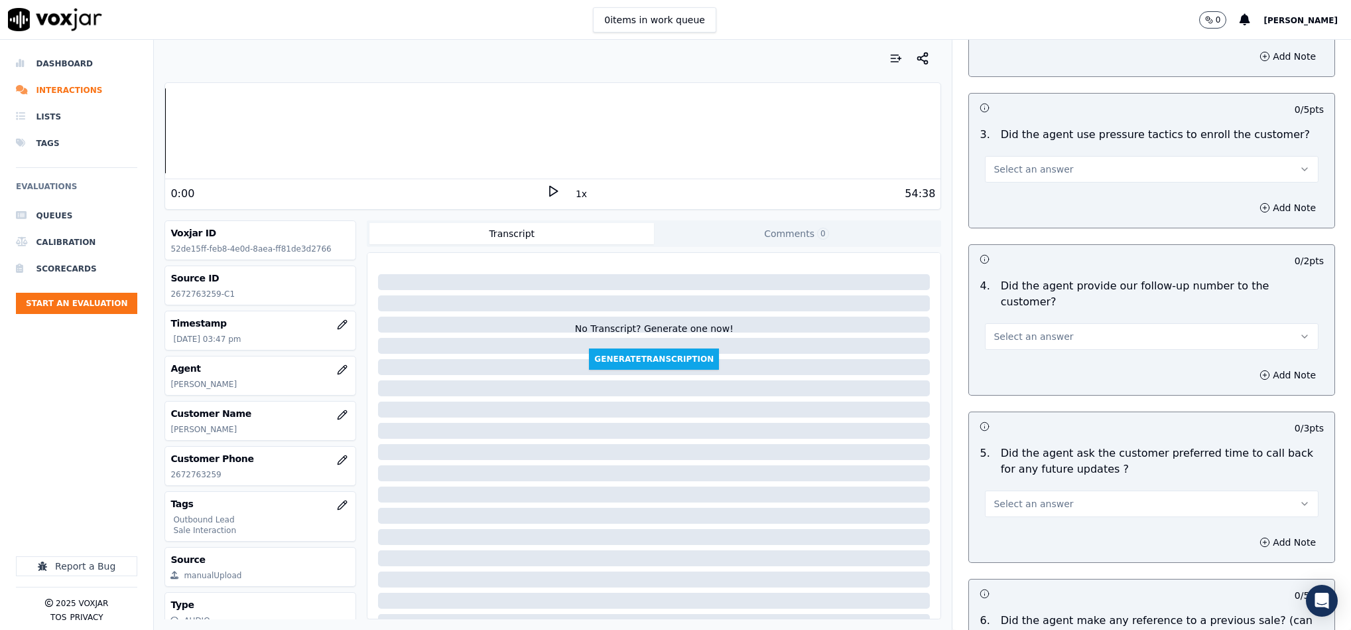
drag, startPoint x: 1063, startPoint y: 151, endPoint x: 1059, endPoint y: 160, distance: 9.5
click at [1063, 156] on button "Select an answer" at bounding box center [1152, 169] width 334 height 27
click at [1025, 193] on div "No" at bounding box center [1119, 197] width 301 height 21
click at [1017, 330] on span "Select an answer" at bounding box center [1034, 336] width 80 height 13
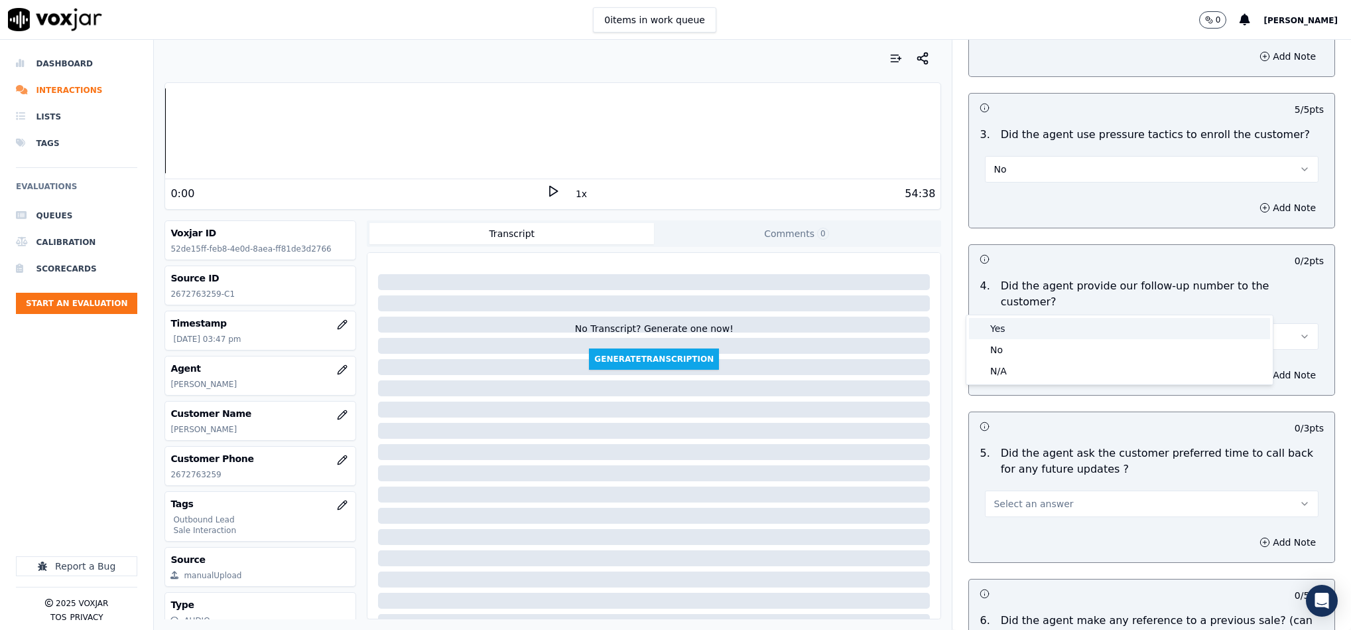
click at [1013, 322] on div "Yes" at bounding box center [1119, 328] width 301 height 21
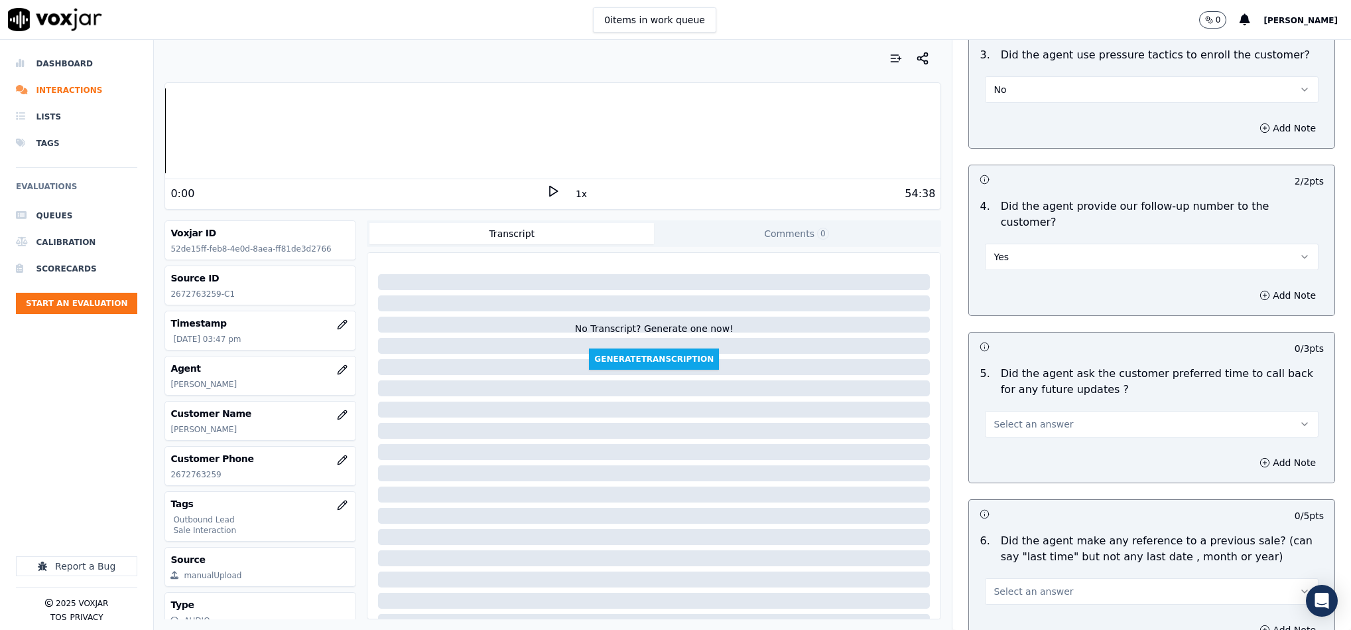
scroll to position [2985, 0]
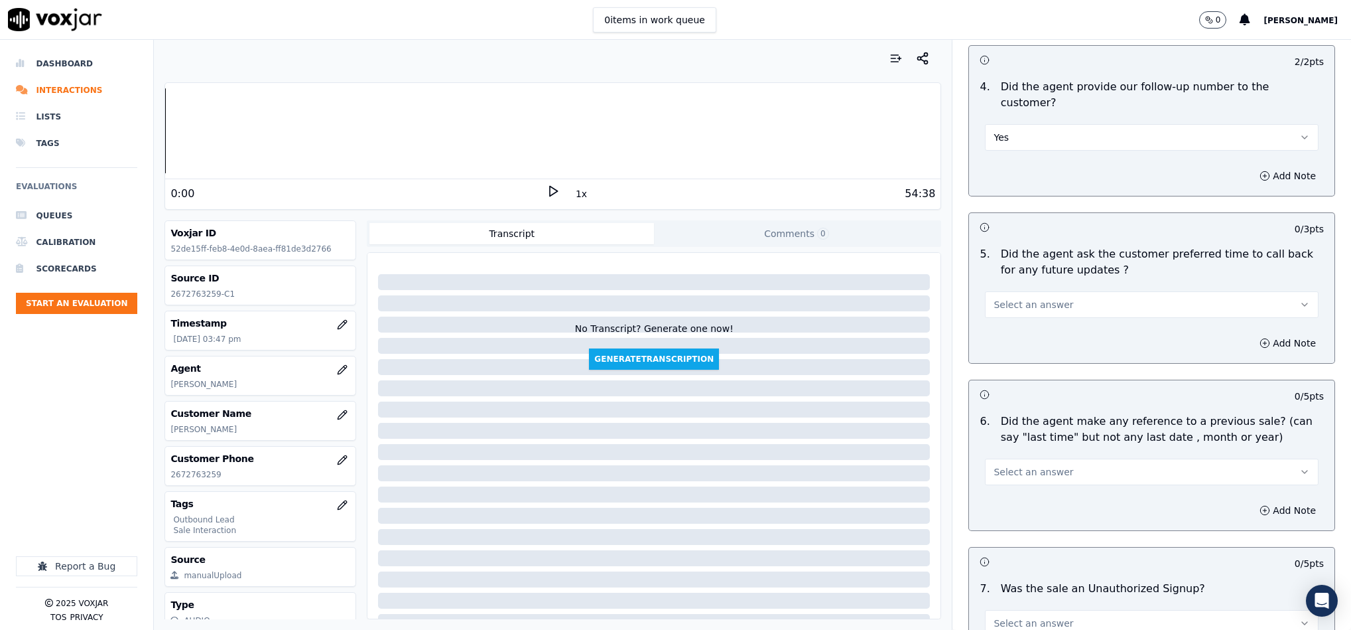
click at [1019, 298] on span "Select an answer" at bounding box center [1034, 304] width 80 height 13
click at [1006, 335] on div "N/A" at bounding box center [1119, 339] width 301 height 21
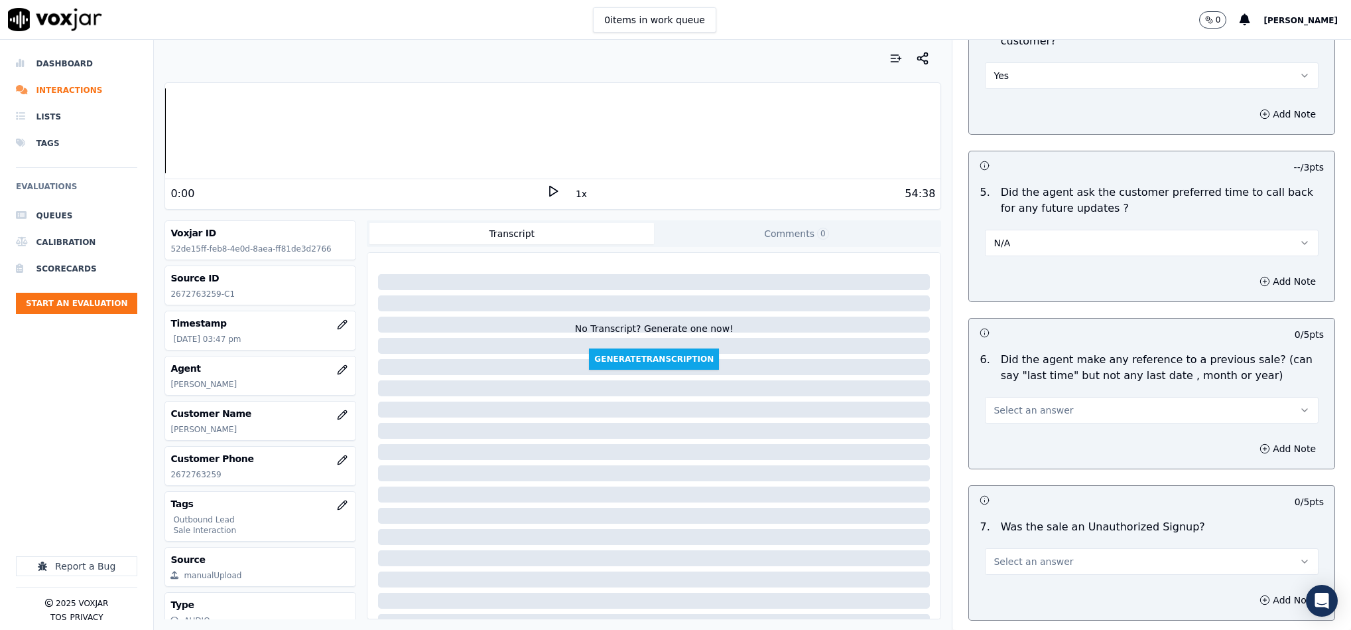
scroll to position [3125, 0]
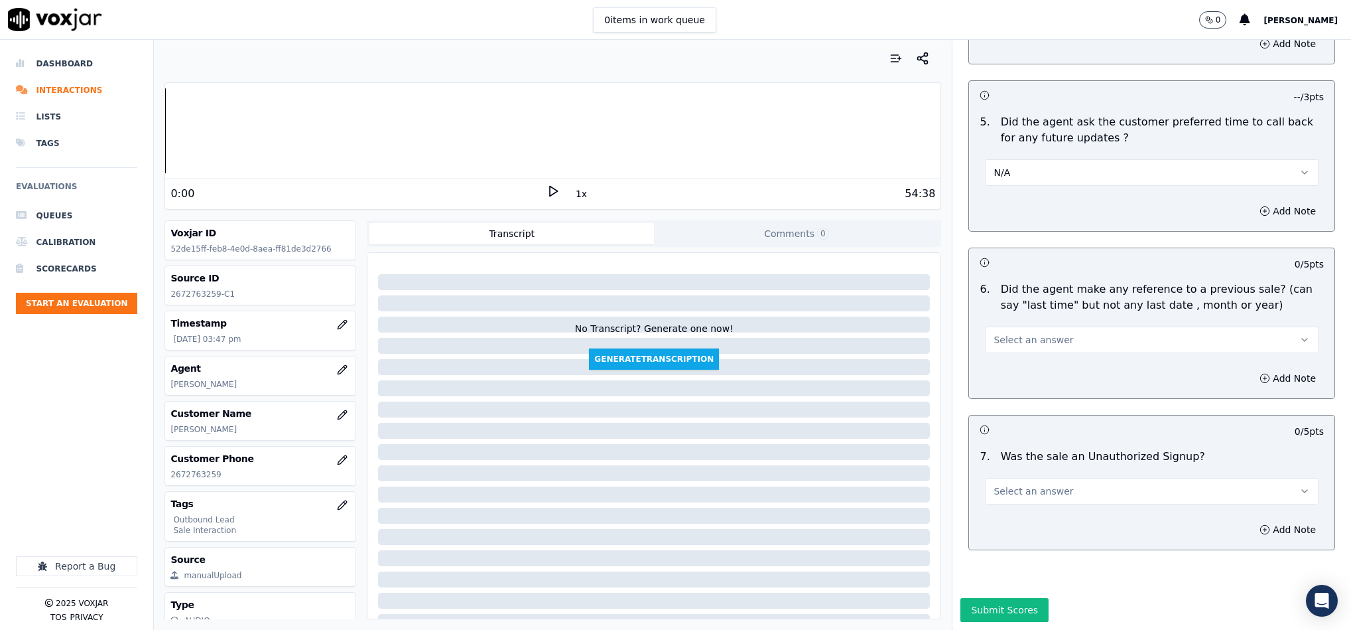
click at [1005, 326] on button "Select an answer" at bounding box center [1152, 339] width 334 height 27
click at [996, 350] on div "No" at bounding box center [1119, 345] width 301 height 21
click at [1028, 484] on span "Select an answer" at bounding box center [1034, 490] width 80 height 13
click at [1009, 498] on div "No" at bounding box center [1119, 497] width 301 height 21
click at [973, 598] on button "Submit Scores" at bounding box center [1005, 610] width 88 height 24
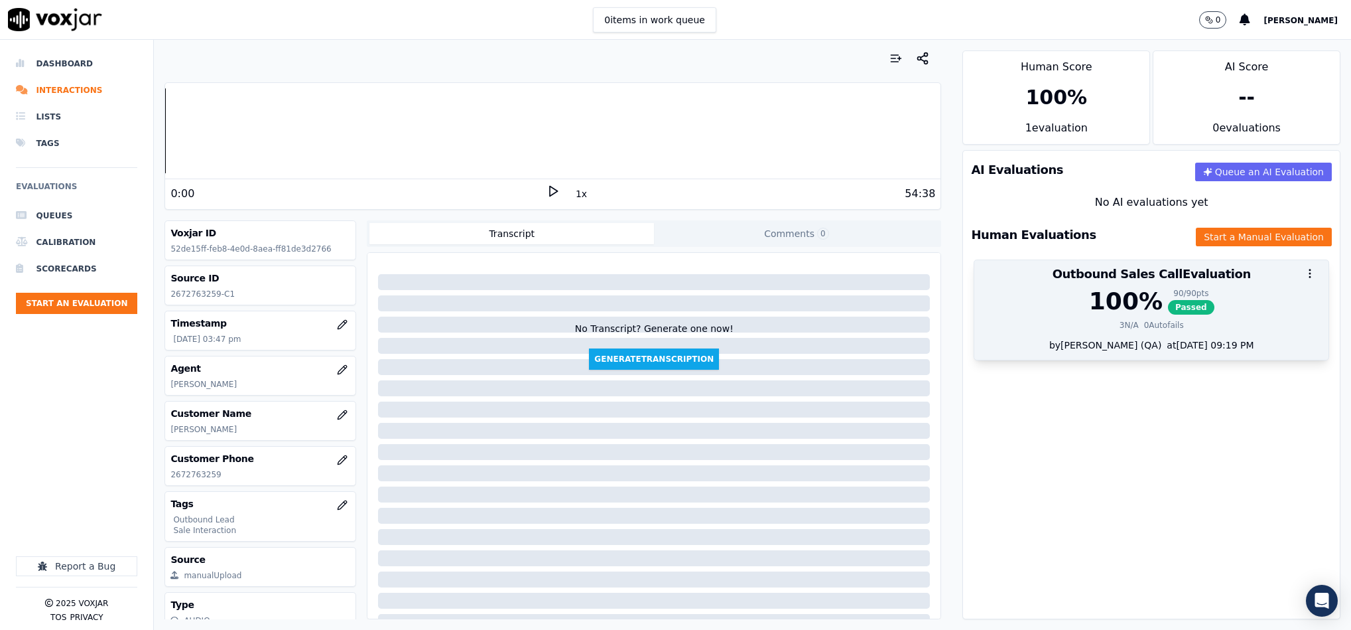
click at [1118, 314] on div "100 %" at bounding box center [1126, 301] width 74 height 27
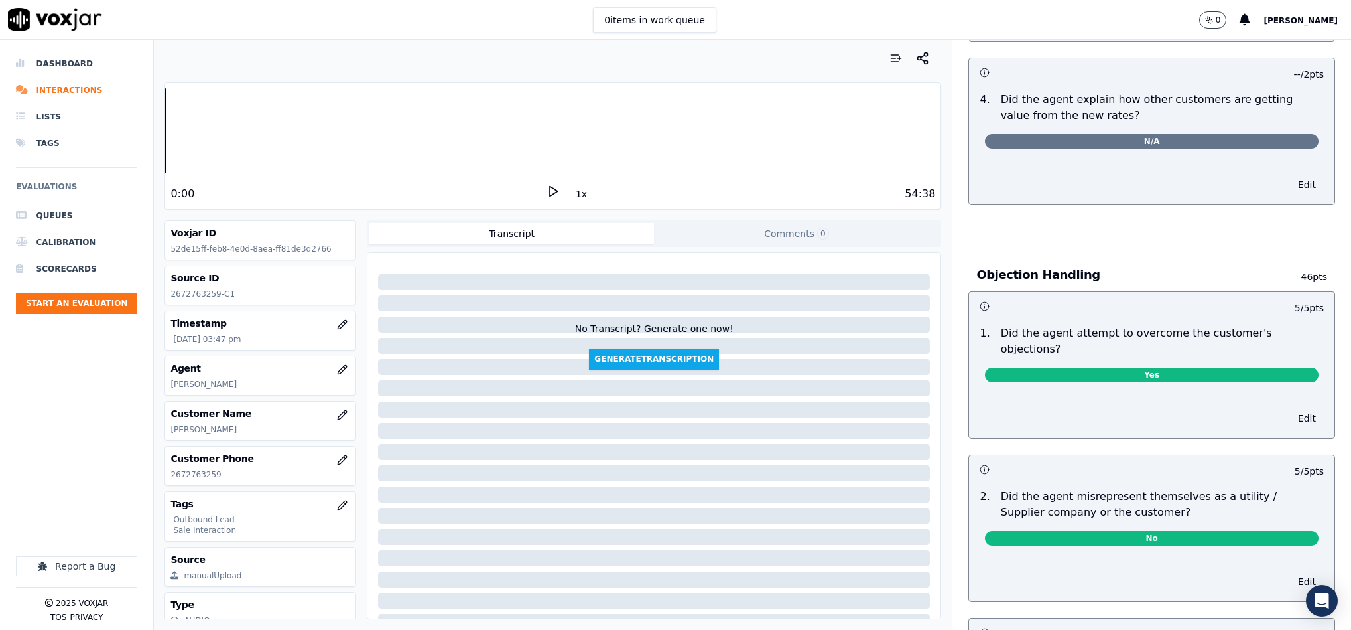
scroll to position [0, 0]
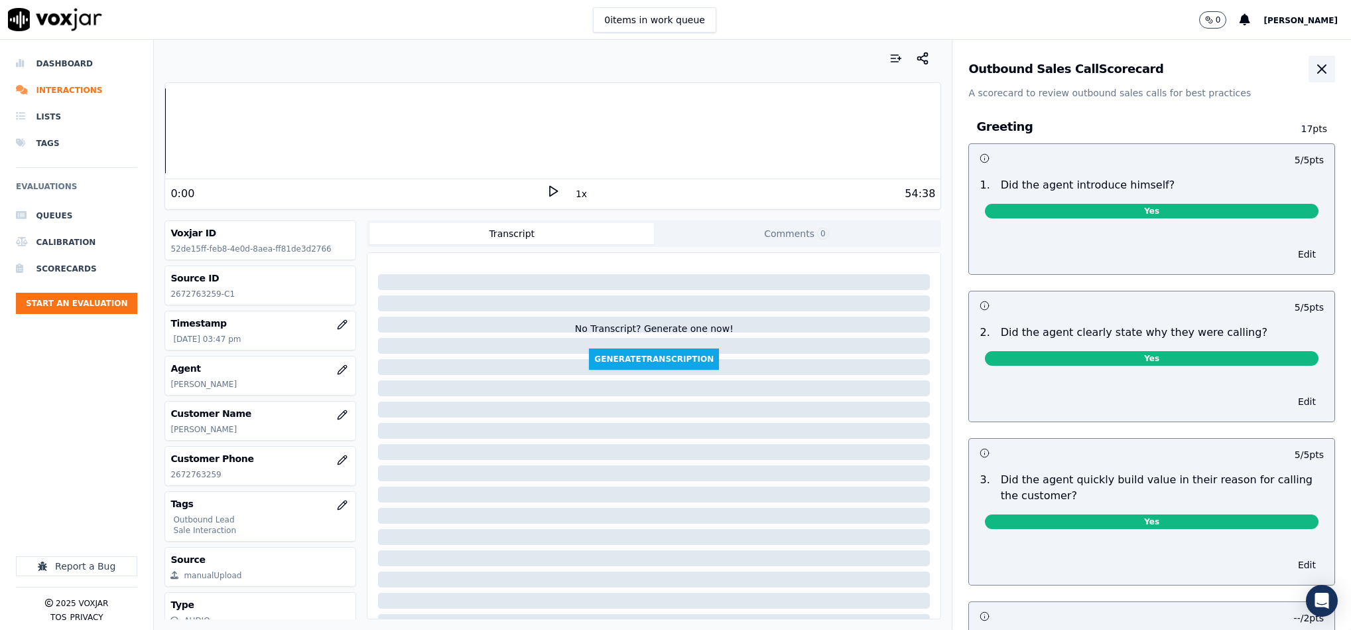
click at [1314, 61] on icon "button" at bounding box center [1322, 69] width 16 height 16
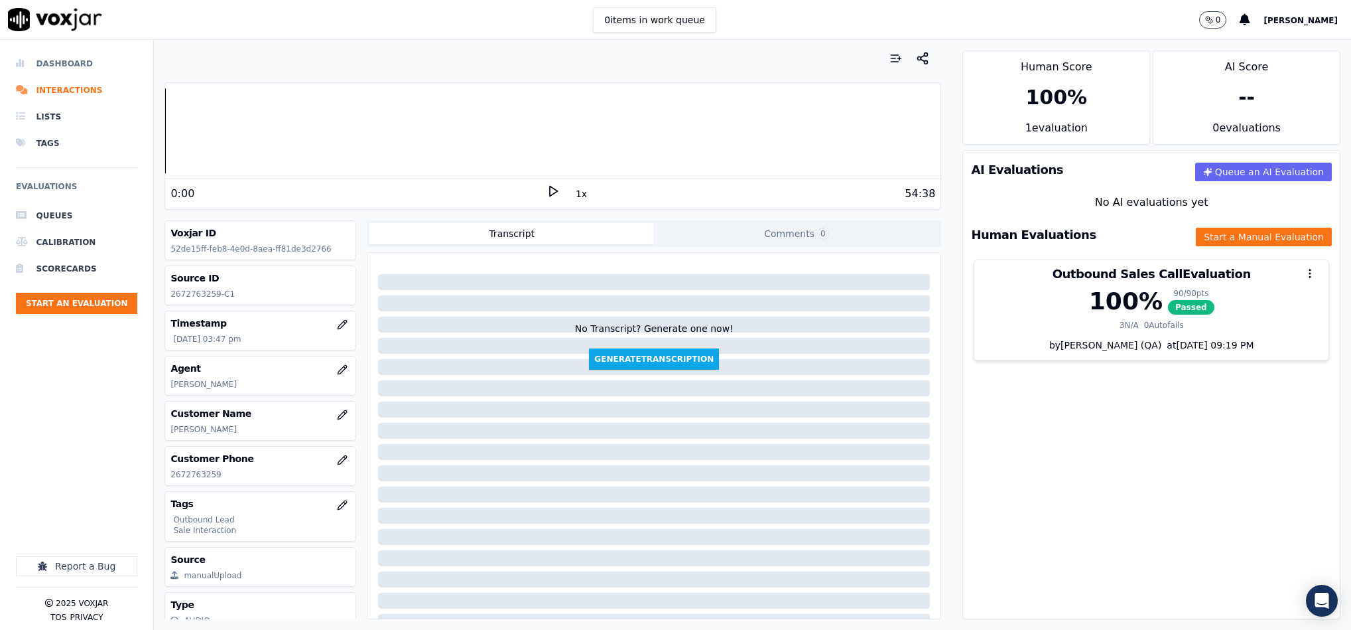
click at [70, 64] on li "Dashboard" at bounding box center [76, 63] width 121 height 27
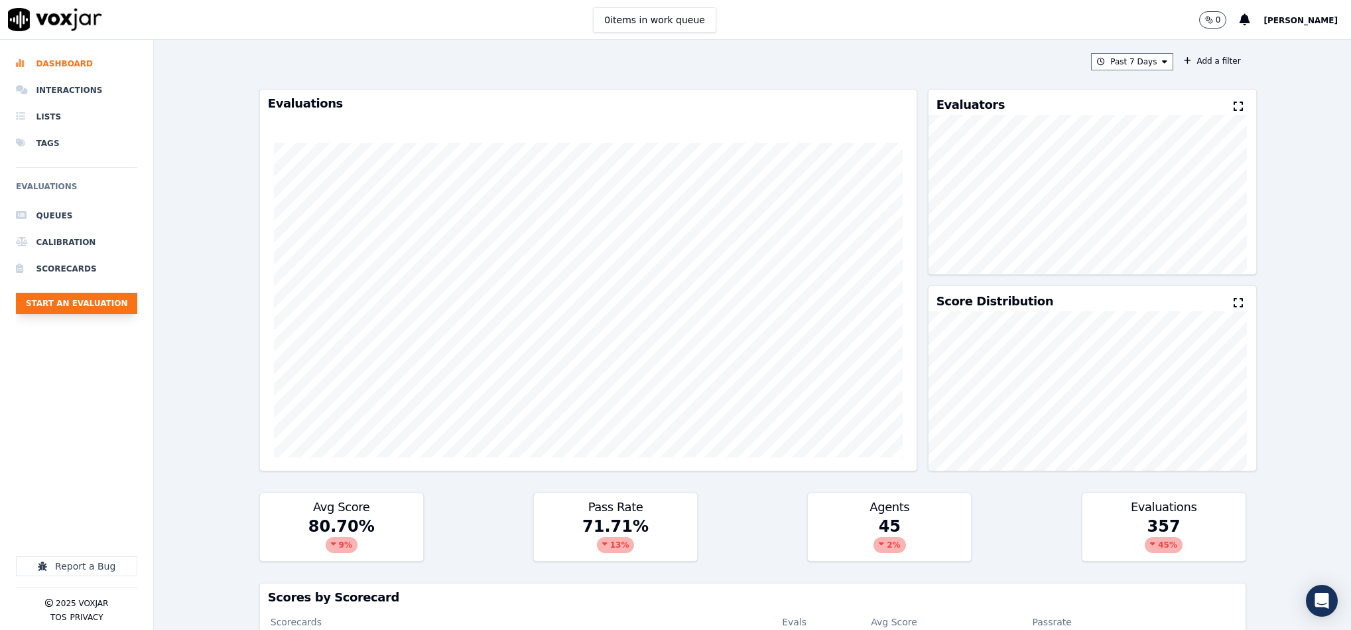
click at [94, 295] on button "Start an Evaluation" at bounding box center [76, 303] width 121 height 21
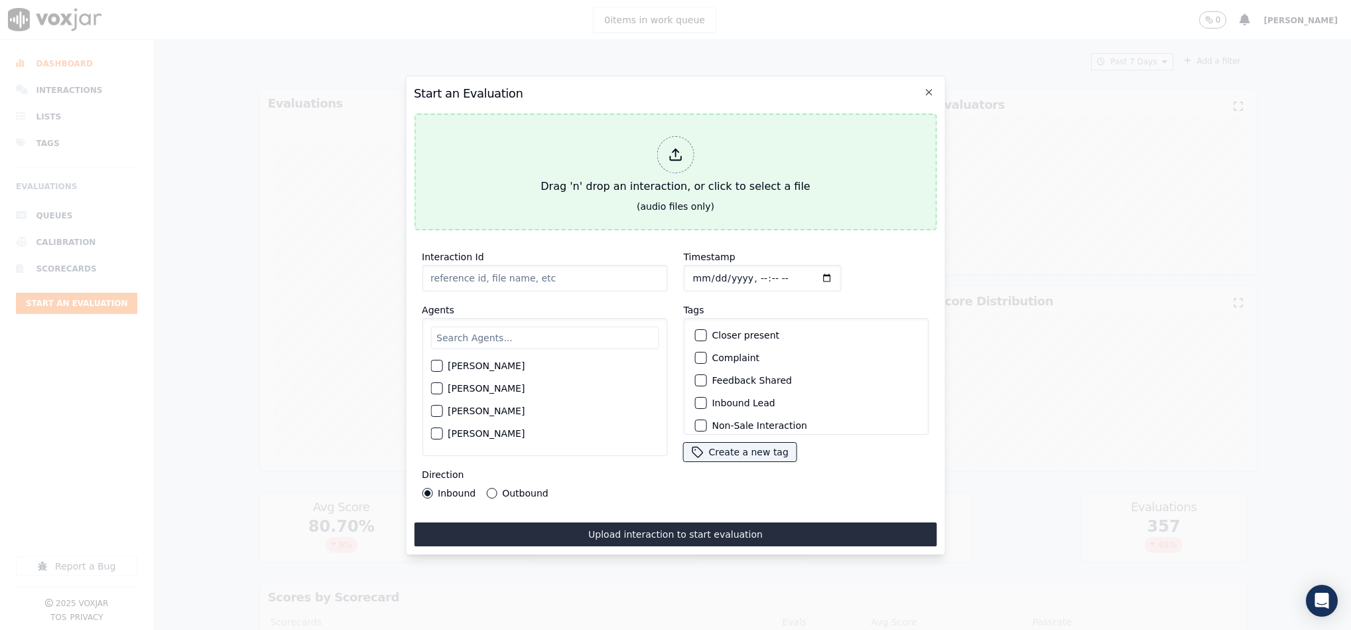
click at [671, 147] on icon at bounding box center [675, 154] width 15 height 15
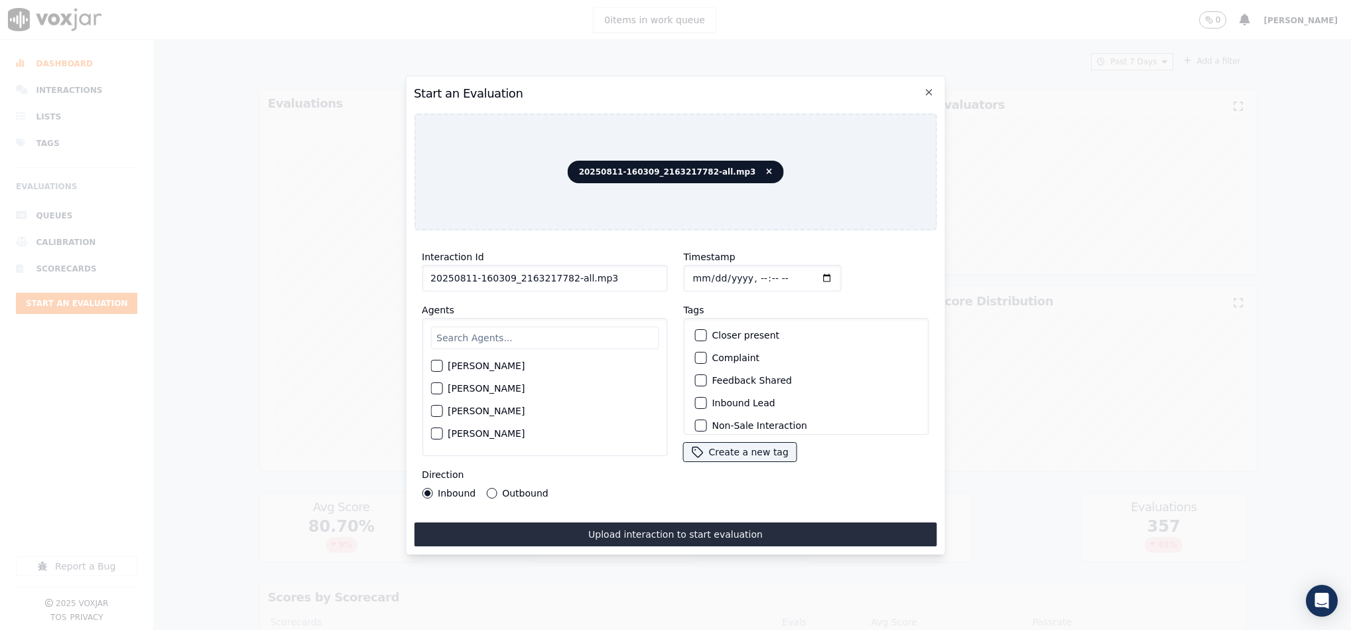
drag, startPoint x: 561, startPoint y: 271, endPoint x: 679, endPoint y: 273, distance: 118.1
click at [679, 273] on div "Interaction Id 20250811-160309_2163217782-all.mp3 Agents Harry Roy Aaron Biswas…" at bounding box center [675, 373] width 523 height 265
type input "20250811-160309_2163217782-C1"
click at [689, 269] on input "Timestamp" at bounding box center [762, 278] width 158 height 27
type input "2025-08-11T16:14"
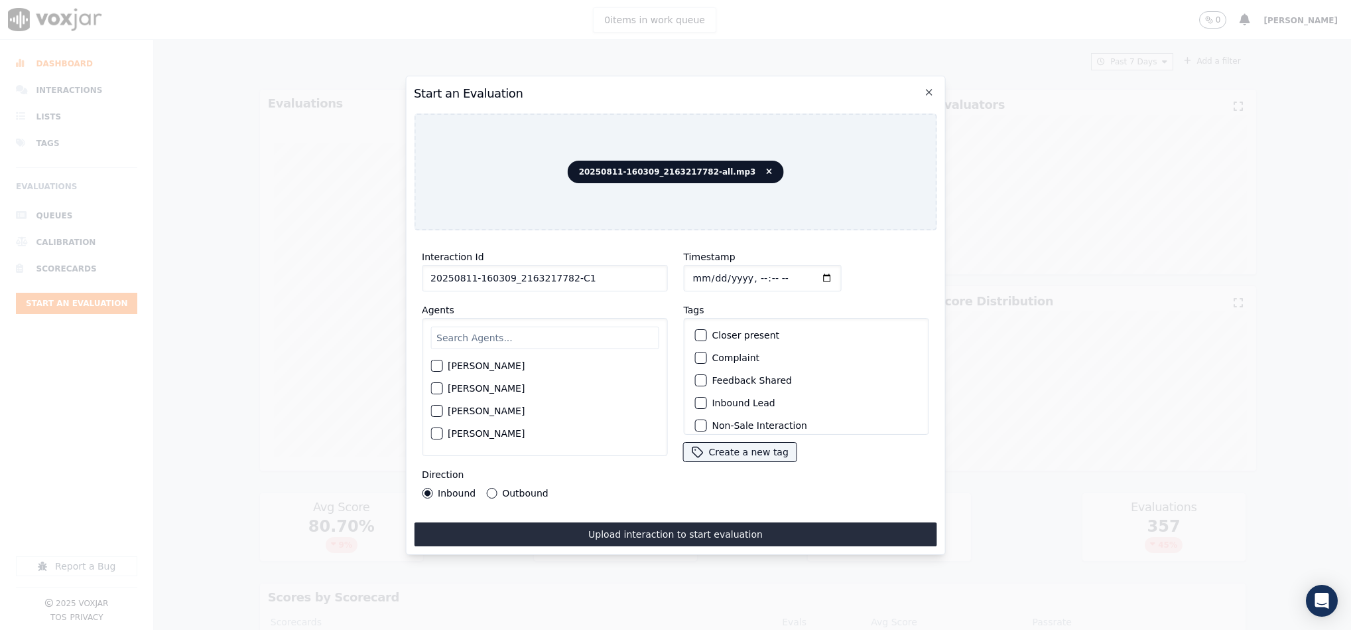
click at [490, 488] on button "Outbound" at bounding box center [491, 493] width 11 height 11
click at [494, 330] on input "text" at bounding box center [545, 337] width 228 height 23
type input "ric"
click at [433, 365] on div "button" at bounding box center [435, 369] width 9 height 9
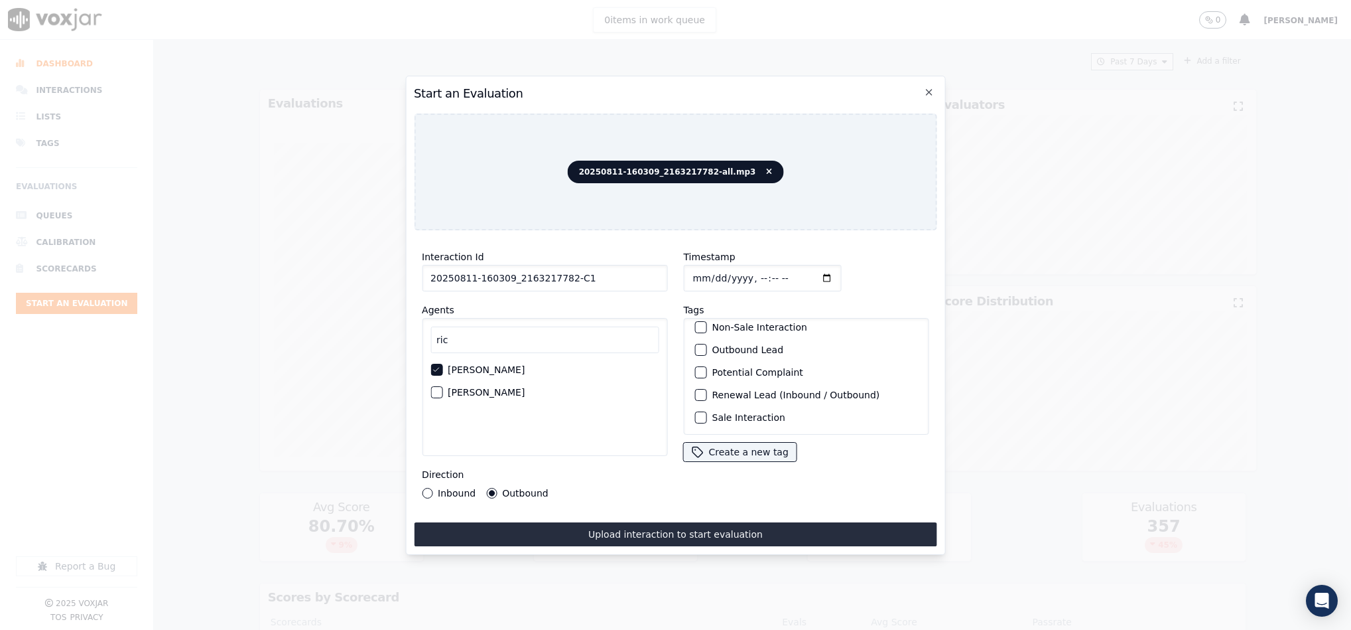
scroll to position [119, 0]
click at [695, 413] on div "button" at bounding box center [699, 417] width 9 height 9
click at [695, 345] on div "button" at bounding box center [699, 349] width 9 height 9
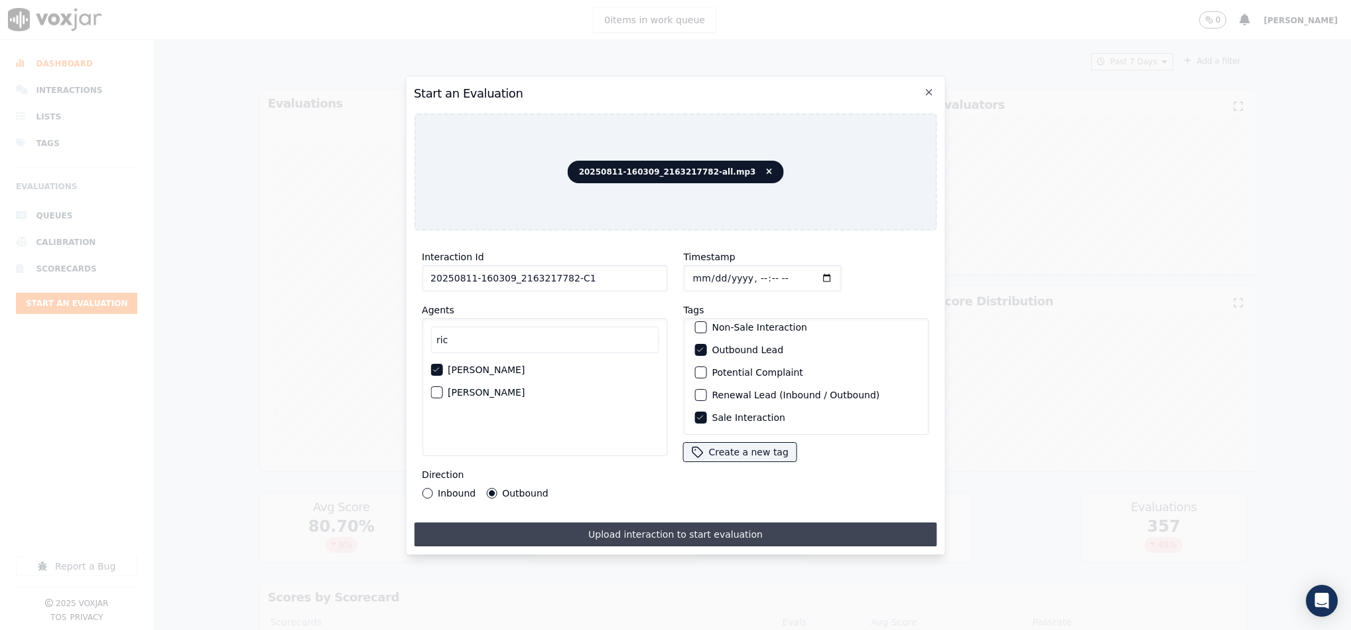
click at [651, 532] on button "Upload interaction to start evaluation" at bounding box center [675, 534] width 523 height 24
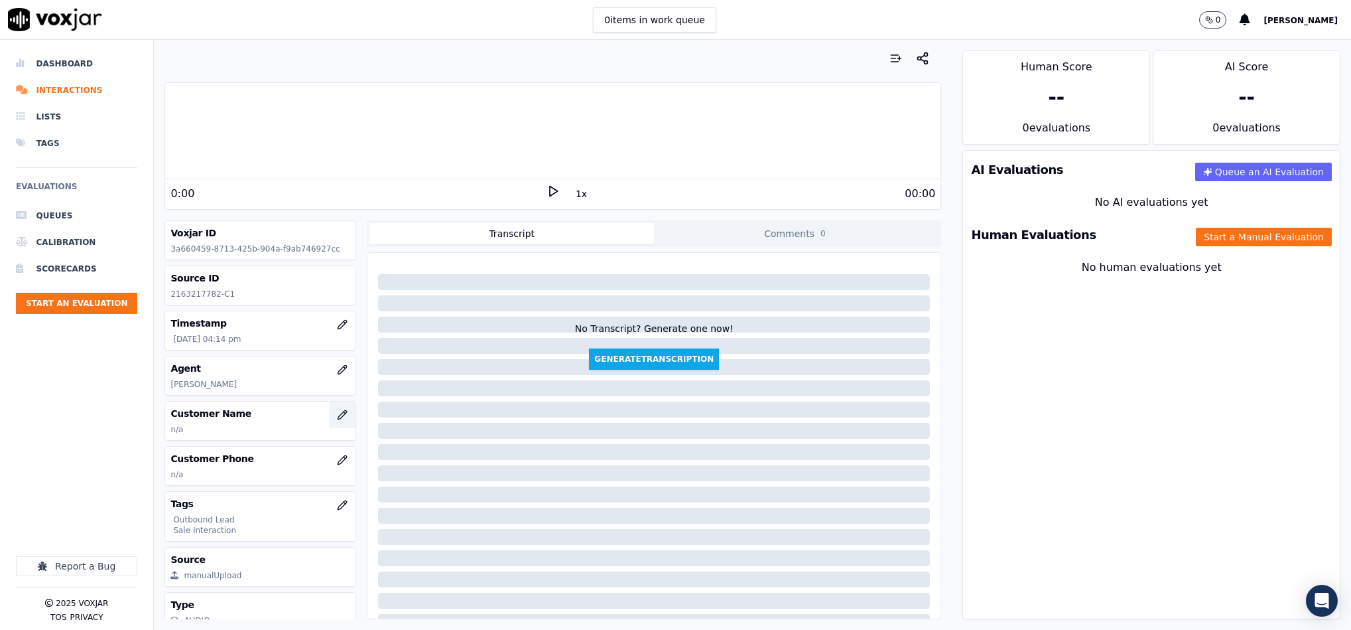
click at [337, 420] on icon "button" at bounding box center [342, 414] width 11 height 11
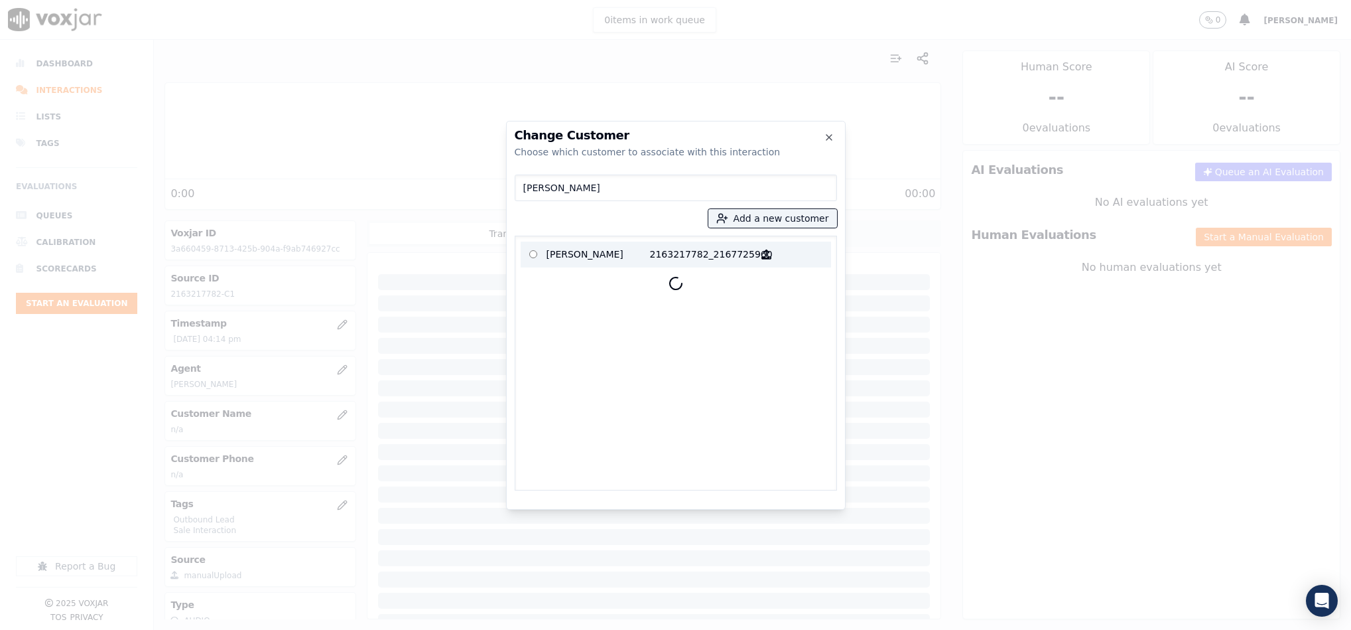
type input "RIVKA J DARDAC"
click at [577, 249] on p "RIVKA J DARDAC" at bounding box center [598, 254] width 103 height 21
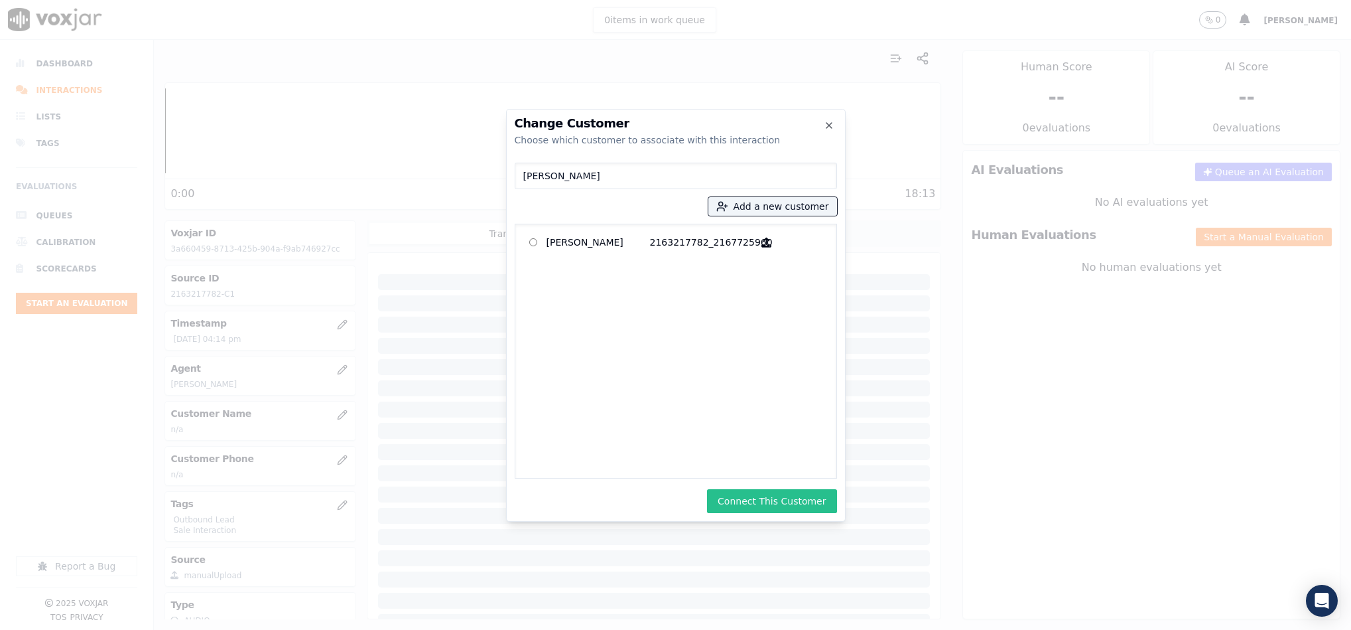
click at [752, 501] on button "Connect This Customer" at bounding box center [771, 501] width 129 height 24
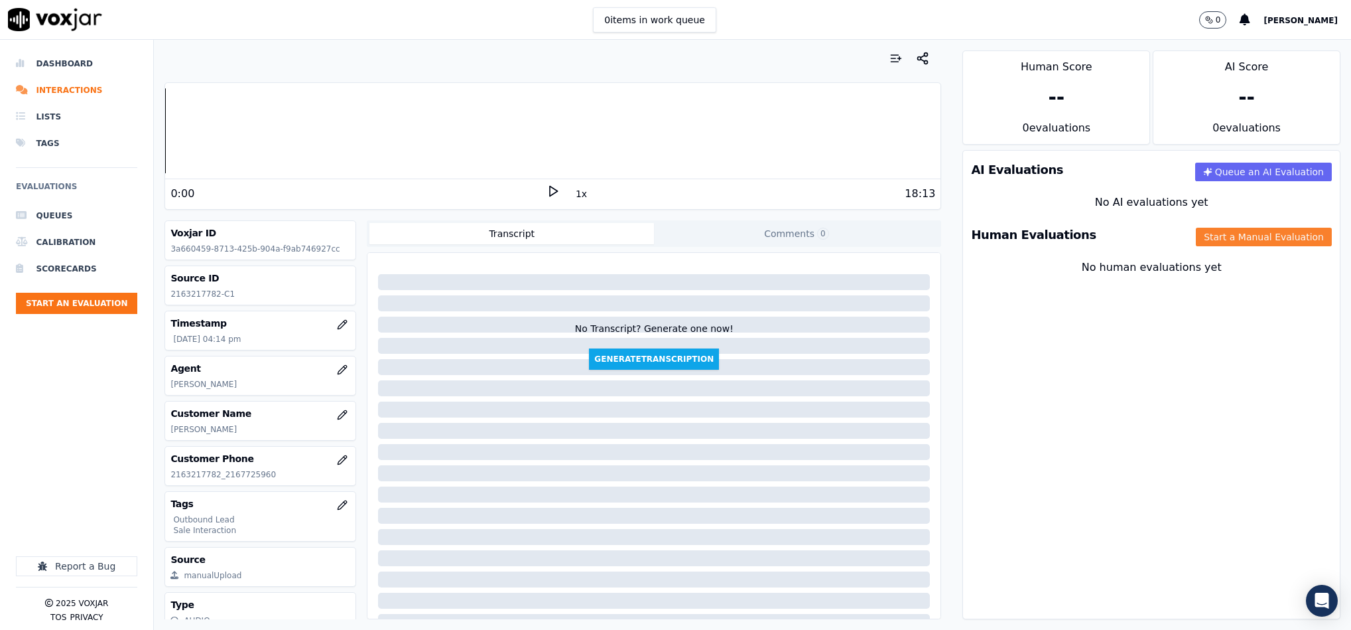
click at [1214, 243] on button "Start a Manual Evaluation" at bounding box center [1264, 237] width 136 height 19
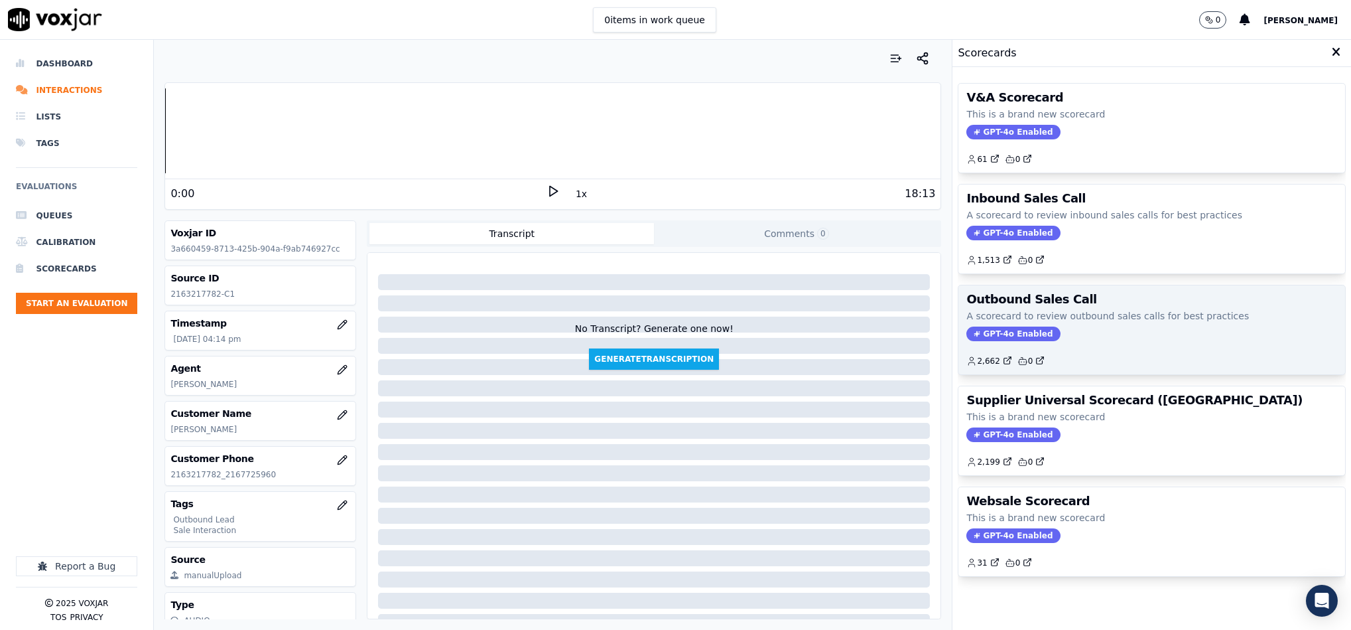
click at [1002, 340] on span "GPT-4o Enabled" at bounding box center [1014, 333] width 94 height 15
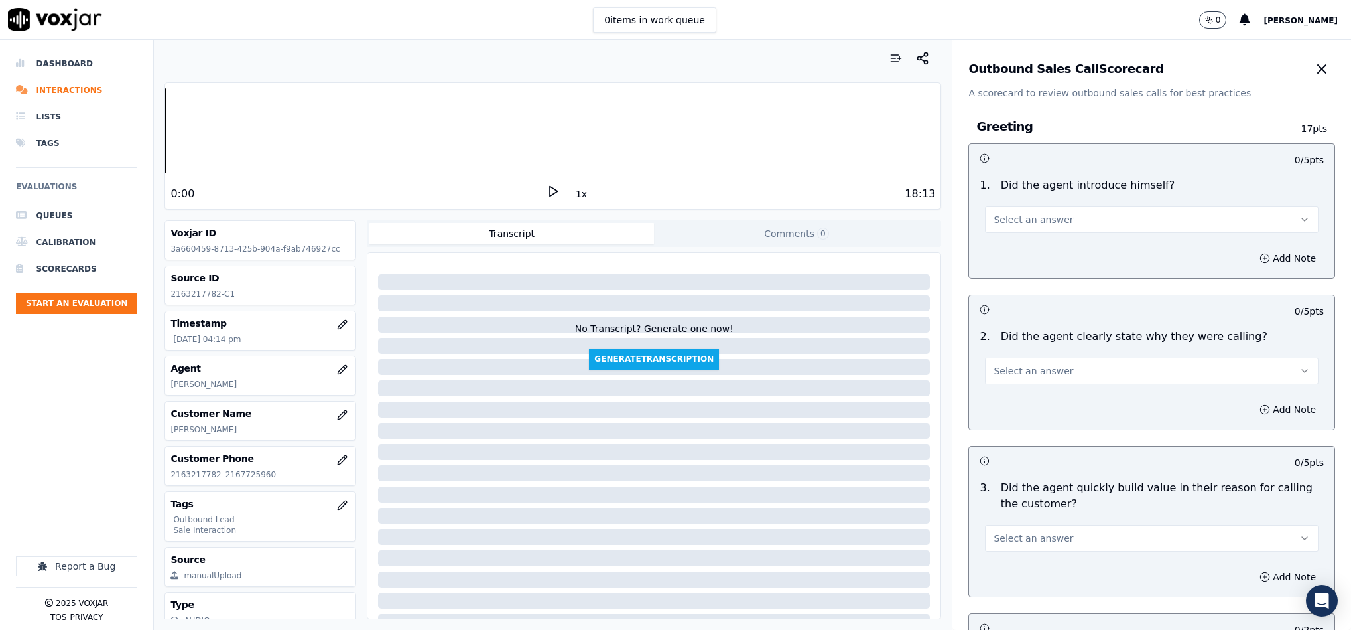
click at [1003, 221] on span "Select an answer" at bounding box center [1034, 219] width 80 height 13
click at [997, 255] on div "Yes" at bounding box center [1119, 249] width 301 height 21
click at [1031, 363] on button "Select an answer" at bounding box center [1152, 371] width 334 height 27
click at [1022, 394] on div "Yes" at bounding box center [1119, 401] width 301 height 21
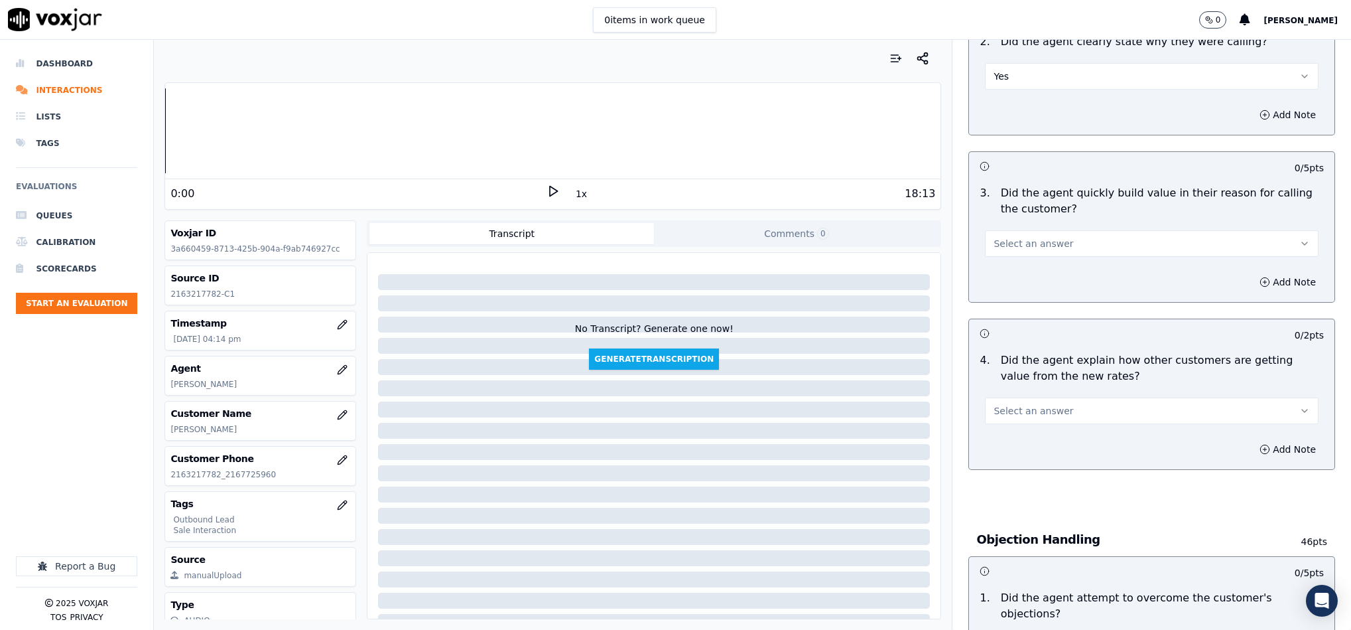
scroll to position [299, 0]
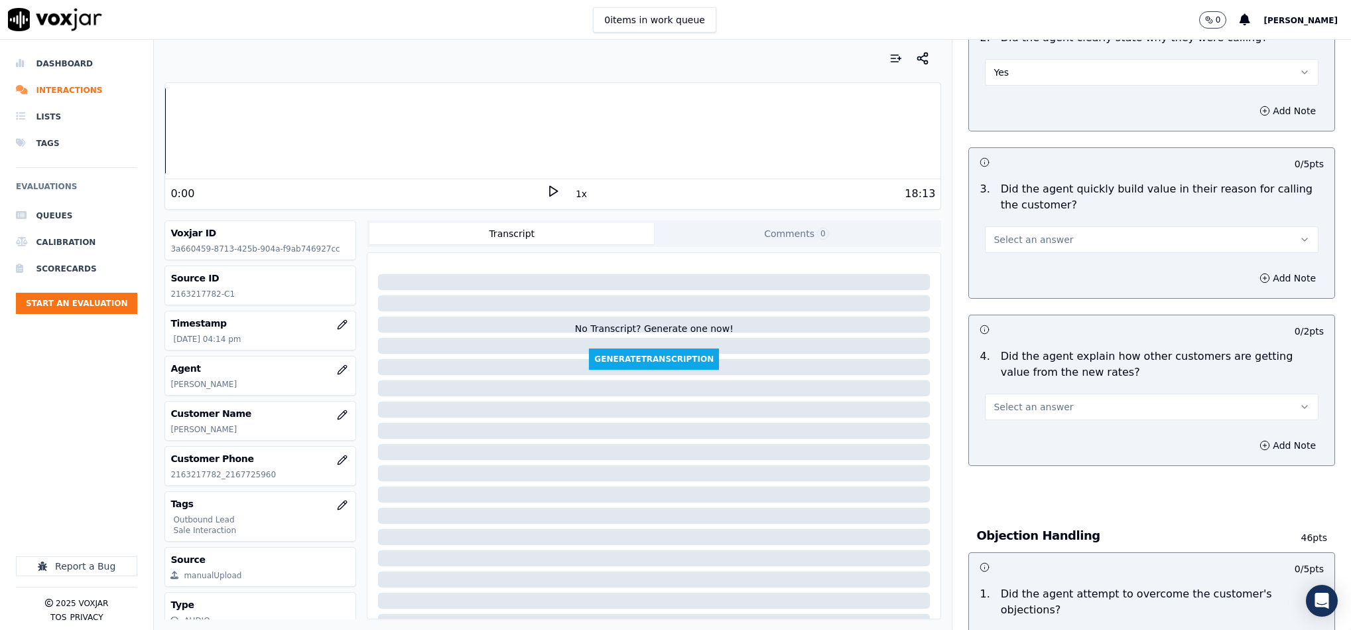
drag, startPoint x: 1089, startPoint y: 226, endPoint x: 1081, endPoint y: 241, distance: 17.5
click at [1089, 227] on div "Select an answer" at bounding box center [1152, 238] width 334 height 29
drag, startPoint x: 1051, startPoint y: 241, endPoint x: 1045, endPoint y: 255, distance: 16.0
click at [1053, 241] on button "Select an answer" at bounding box center [1152, 239] width 334 height 27
click at [1031, 283] on div "Yes No N/A" at bounding box center [1120, 292] width 306 height 69
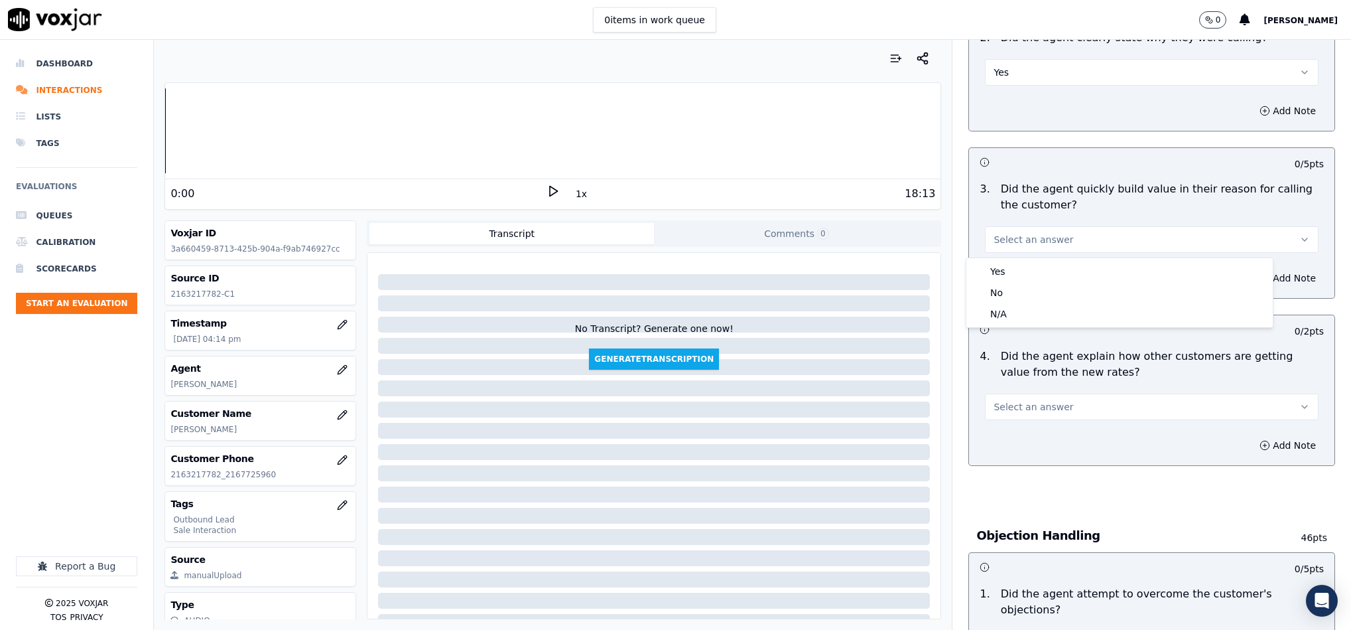
click at [1037, 259] on div "Yes No N/A" at bounding box center [1120, 292] width 306 height 69
click at [1029, 271] on div "Yes" at bounding box center [1119, 271] width 301 height 21
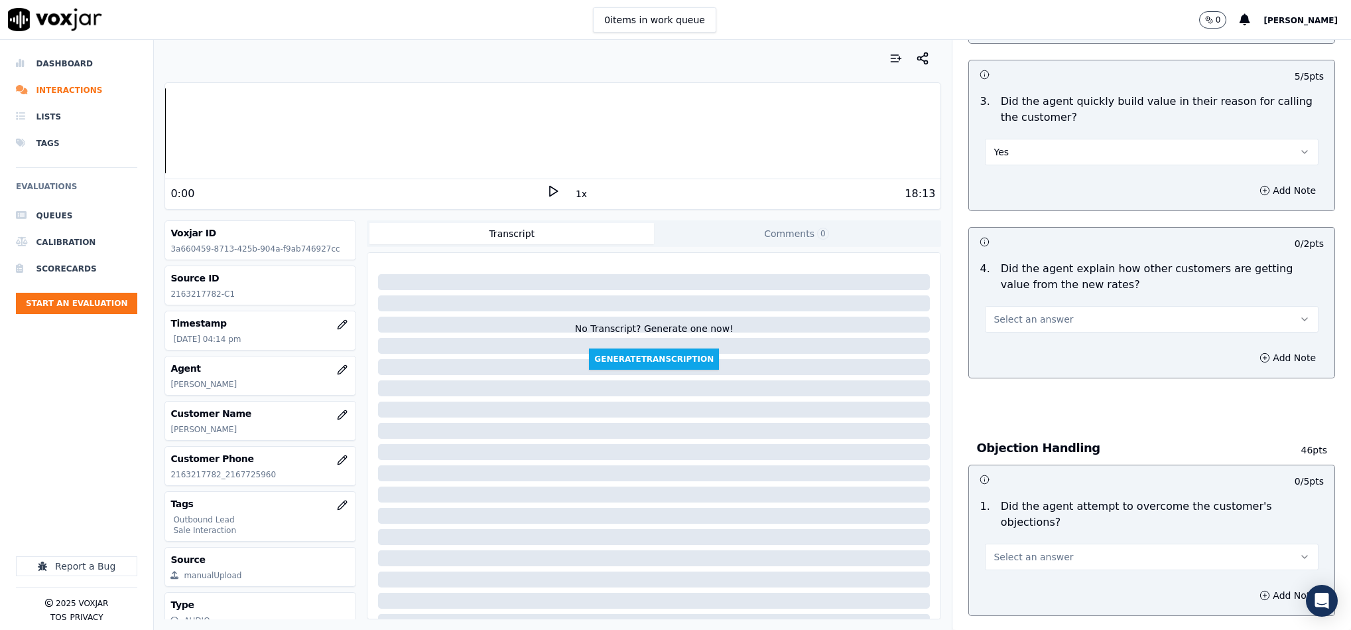
scroll to position [498, 0]
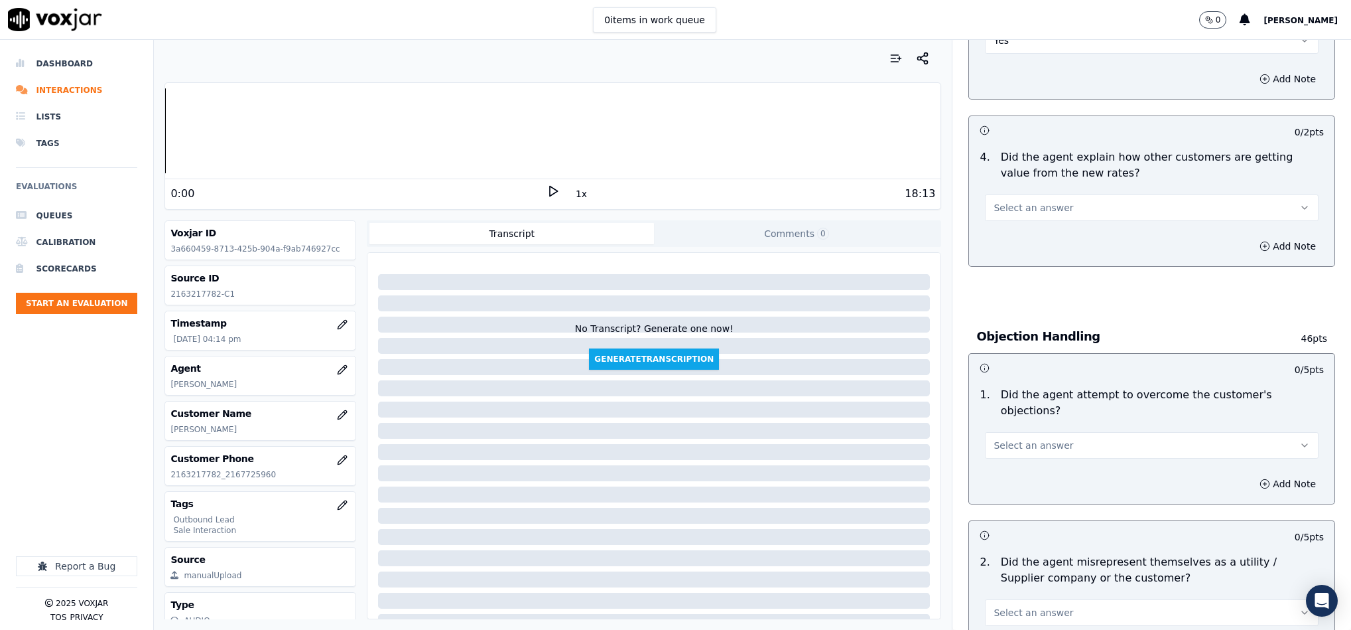
click at [1028, 200] on button "Select an answer" at bounding box center [1152, 207] width 334 height 27
drag, startPoint x: 1003, startPoint y: 265, endPoint x: 1003, endPoint y: 273, distance: 8.6
click at [1003, 273] on div "Yes No N/A" at bounding box center [1120, 260] width 306 height 69
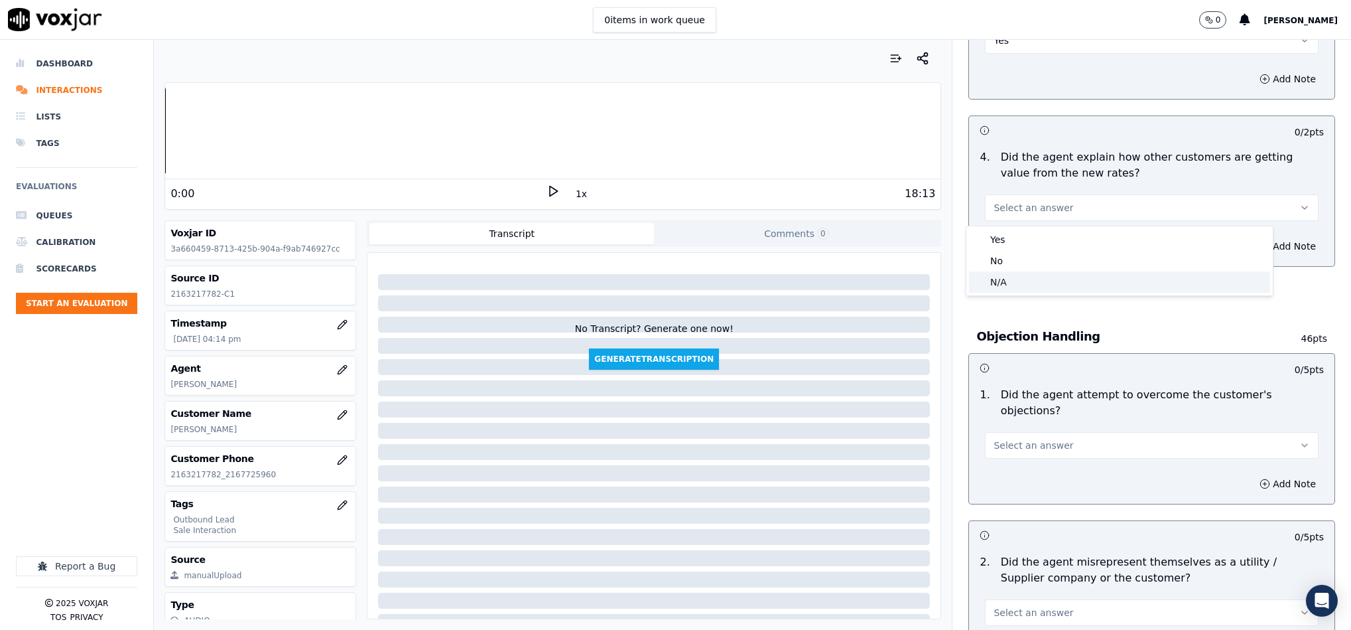
click at [1003, 273] on div "N/A" at bounding box center [1119, 281] width 301 height 21
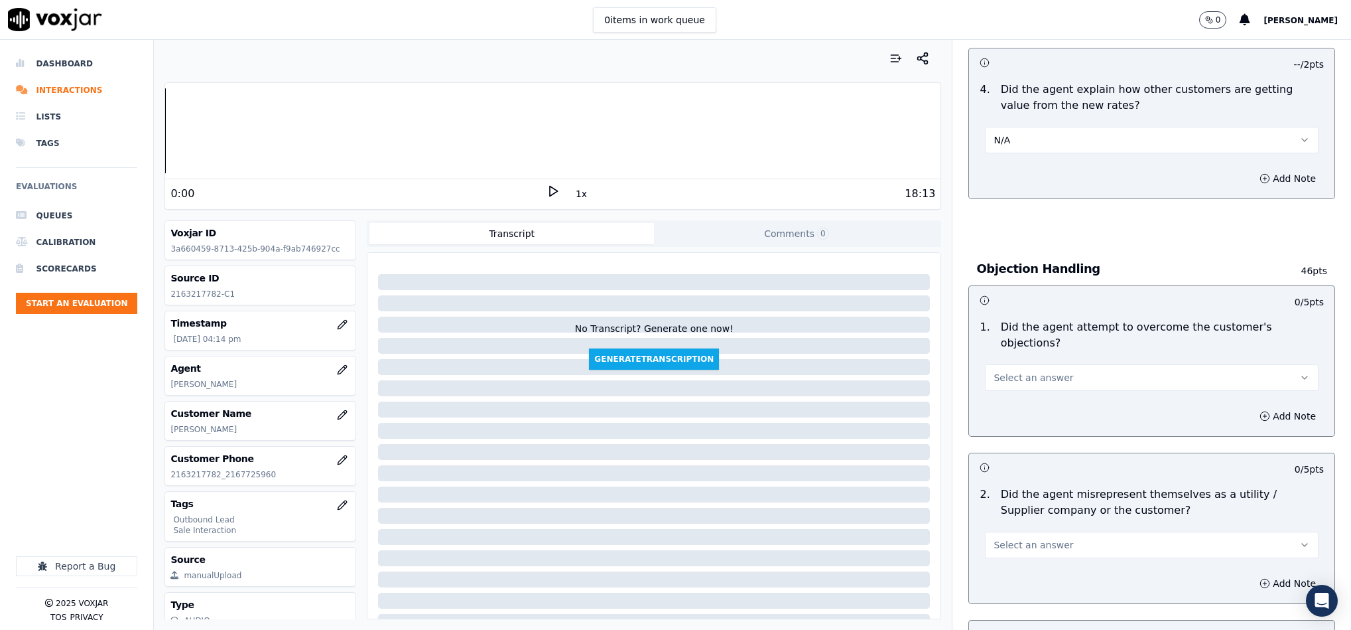
scroll to position [697, 0]
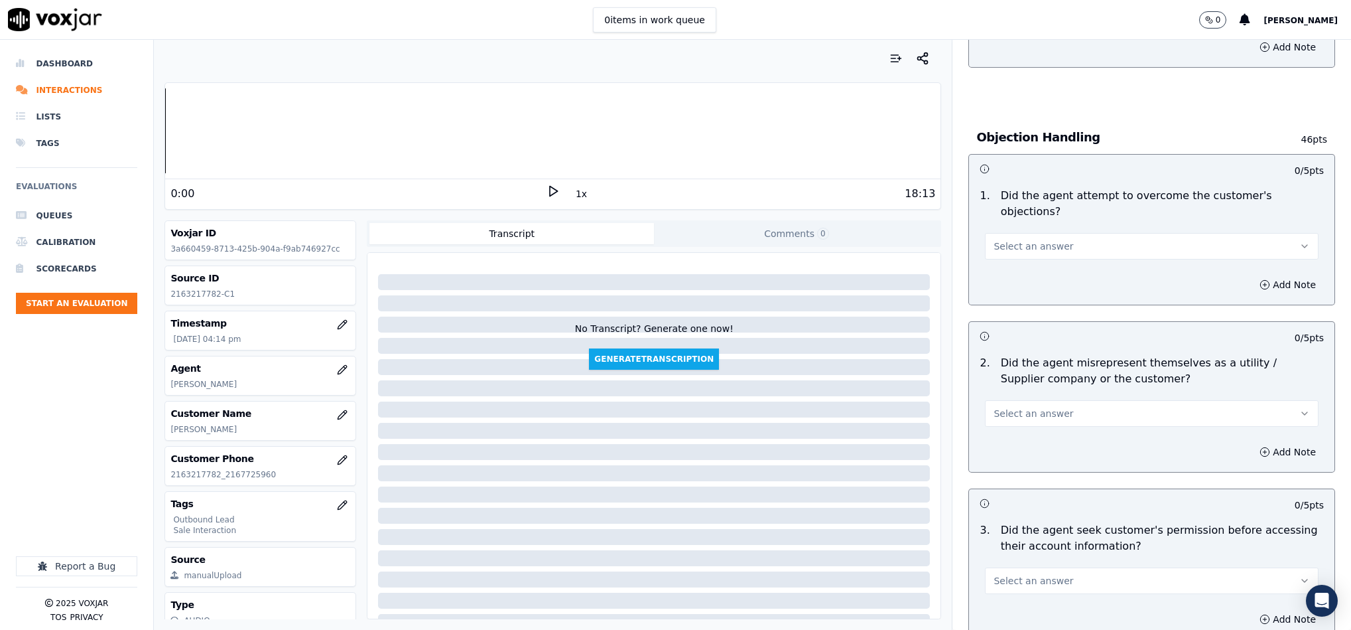
click at [1045, 233] on button "Select an answer" at bounding box center [1152, 246] width 334 height 27
click at [1023, 261] on div "Yes" at bounding box center [1119, 262] width 301 height 21
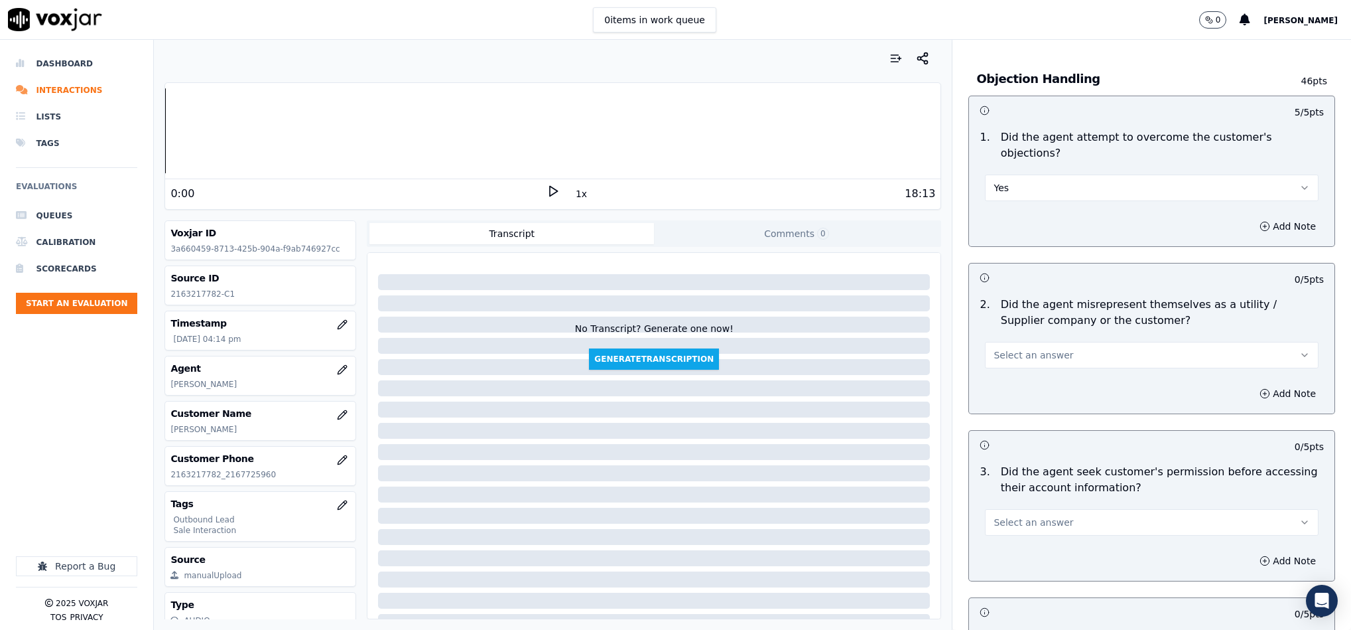
scroll to position [796, 0]
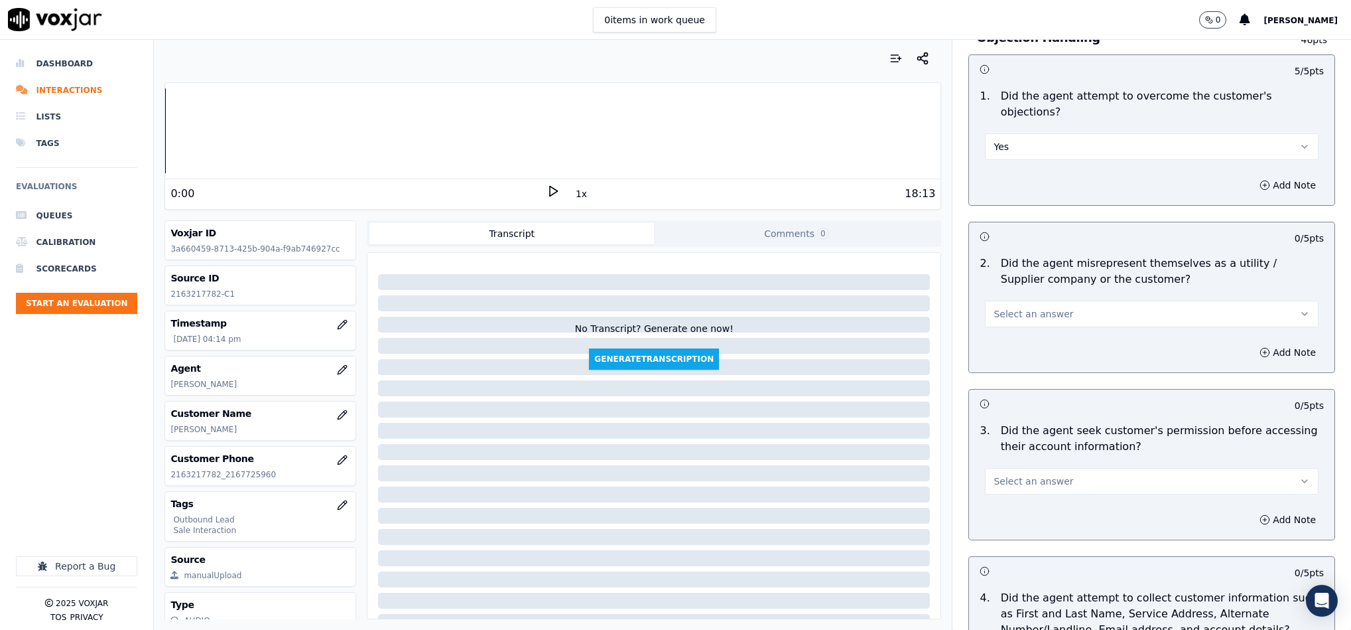
click at [1051, 301] on button "Select an answer" at bounding box center [1152, 314] width 334 height 27
click at [1016, 357] on div "No" at bounding box center [1119, 352] width 301 height 21
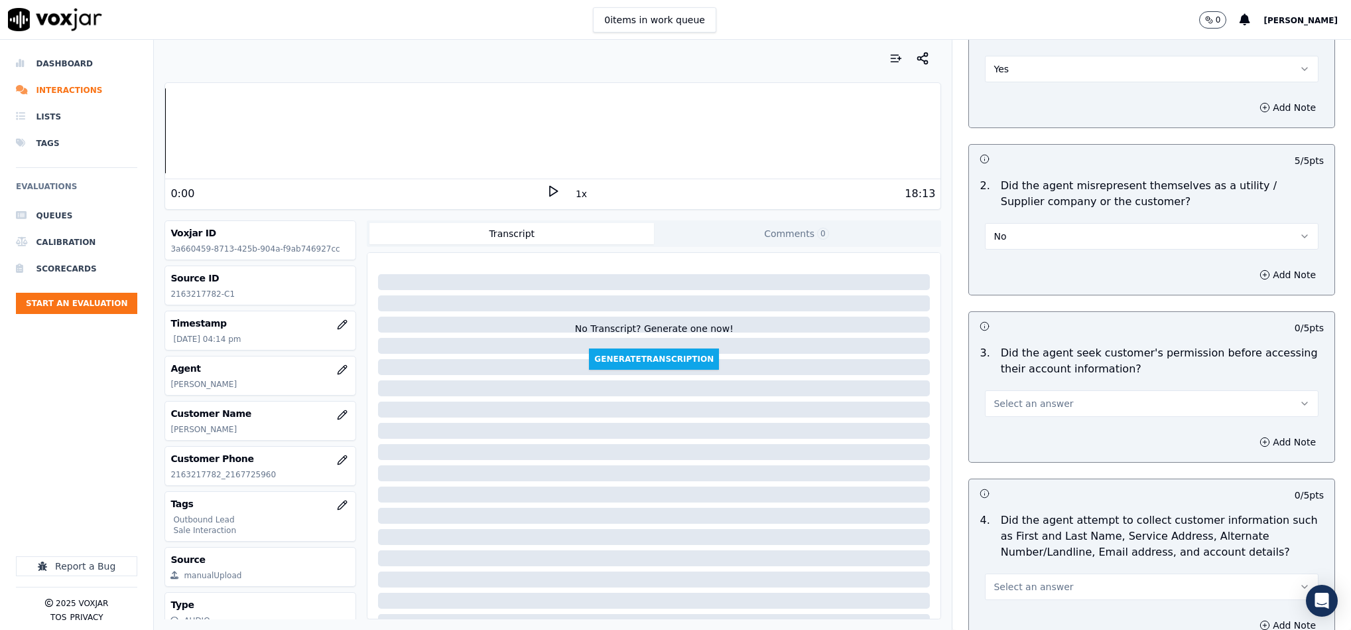
scroll to position [995, 0]
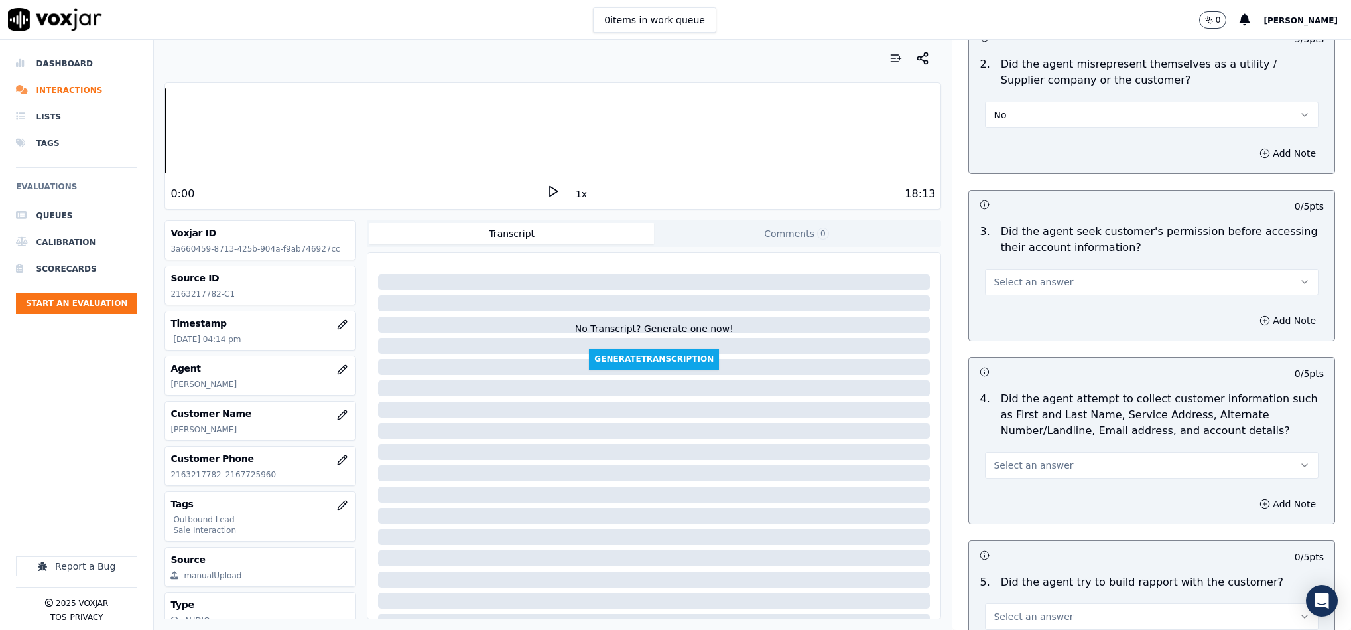
click at [1055, 269] on button "Select an answer" at bounding box center [1152, 282] width 334 height 27
click at [1030, 316] on div "No" at bounding box center [1119, 320] width 301 height 21
click at [1252, 311] on button "Add Note" at bounding box center [1288, 320] width 72 height 19
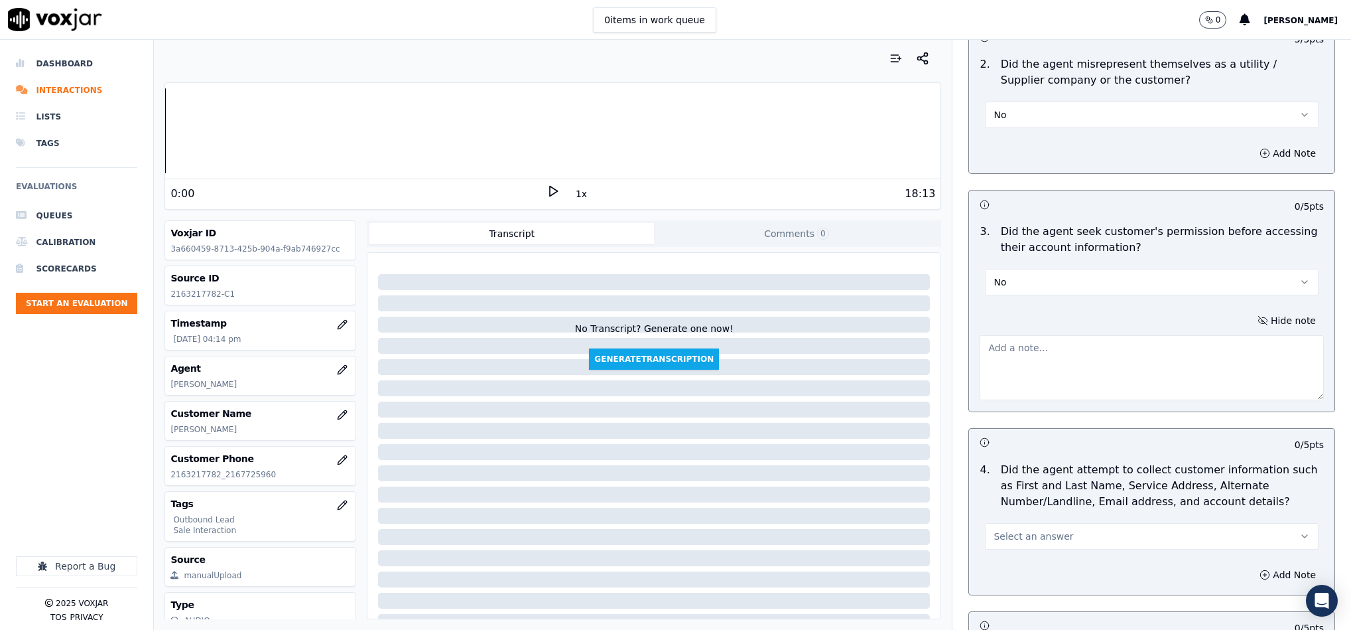
click at [1116, 342] on textarea at bounding box center [1152, 367] width 344 height 65
paste textarea "@3:45 "Agent Richard shared the customer's account number without first obtaini…"
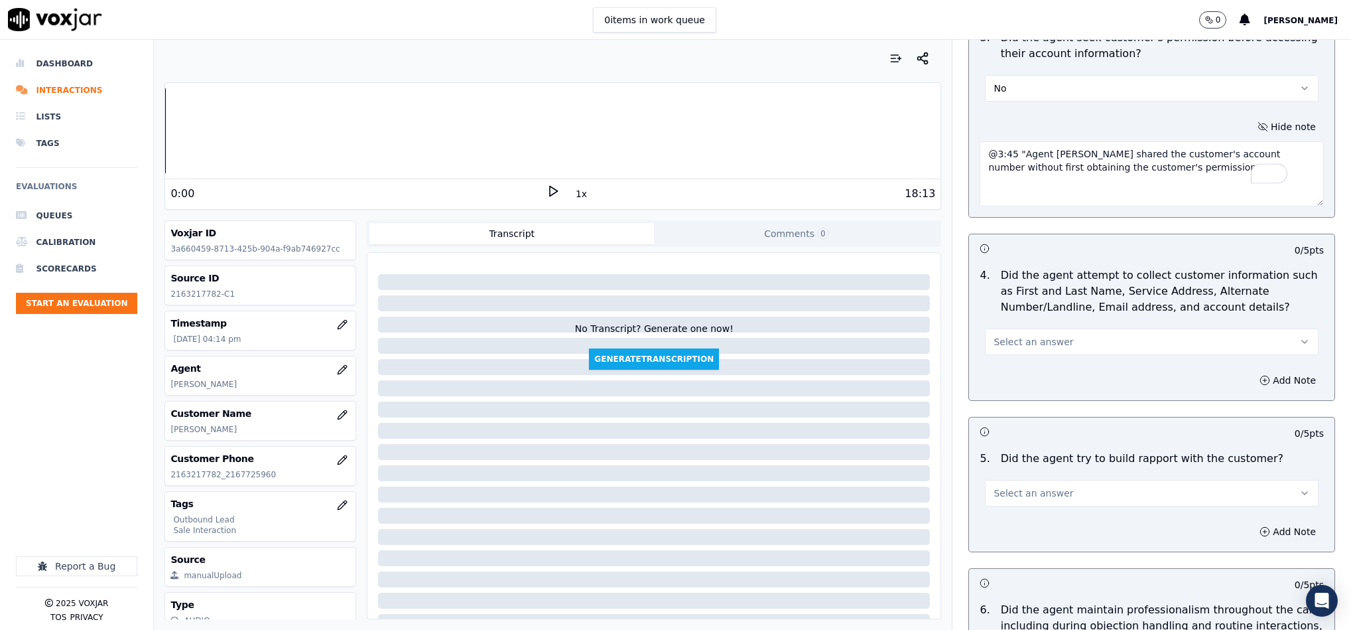
scroll to position [1194, 0]
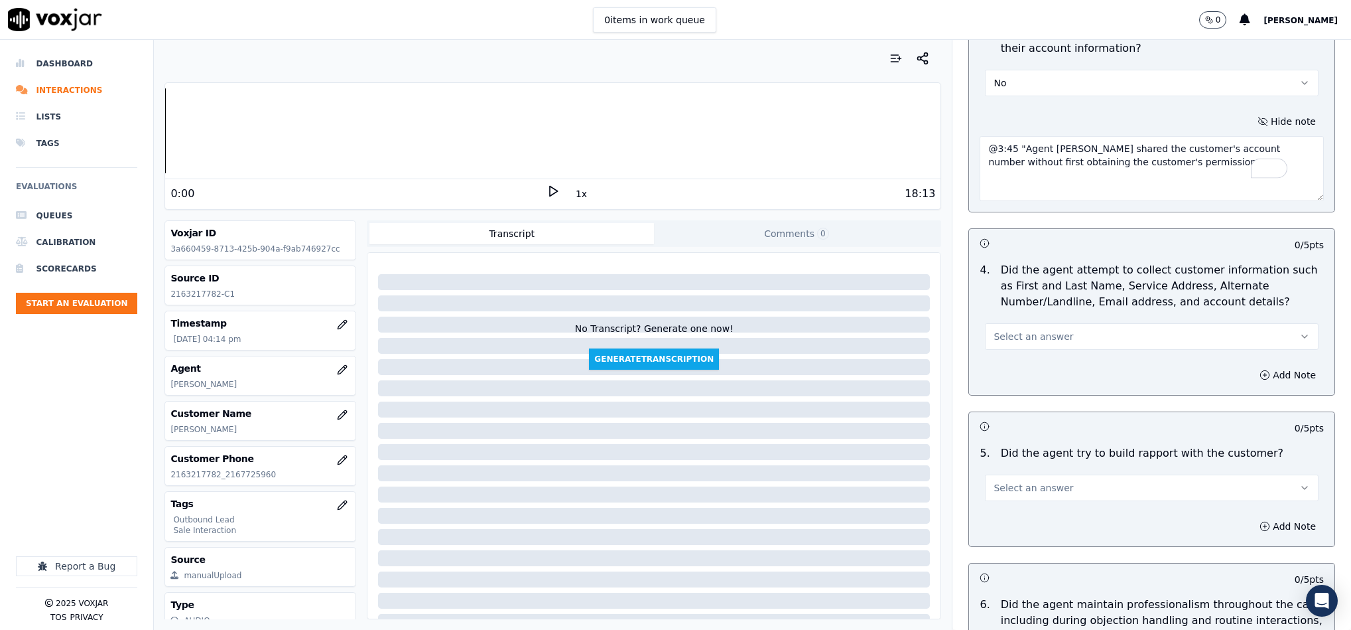
type textarea "@3:45 "Agent Richard shared the customer's account number without first obtaini…"
click at [1033, 330] on span "Select an answer" at bounding box center [1034, 336] width 80 height 13
click at [1005, 403] on div "N/A" at bounding box center [1119, 397] width 301 height 21
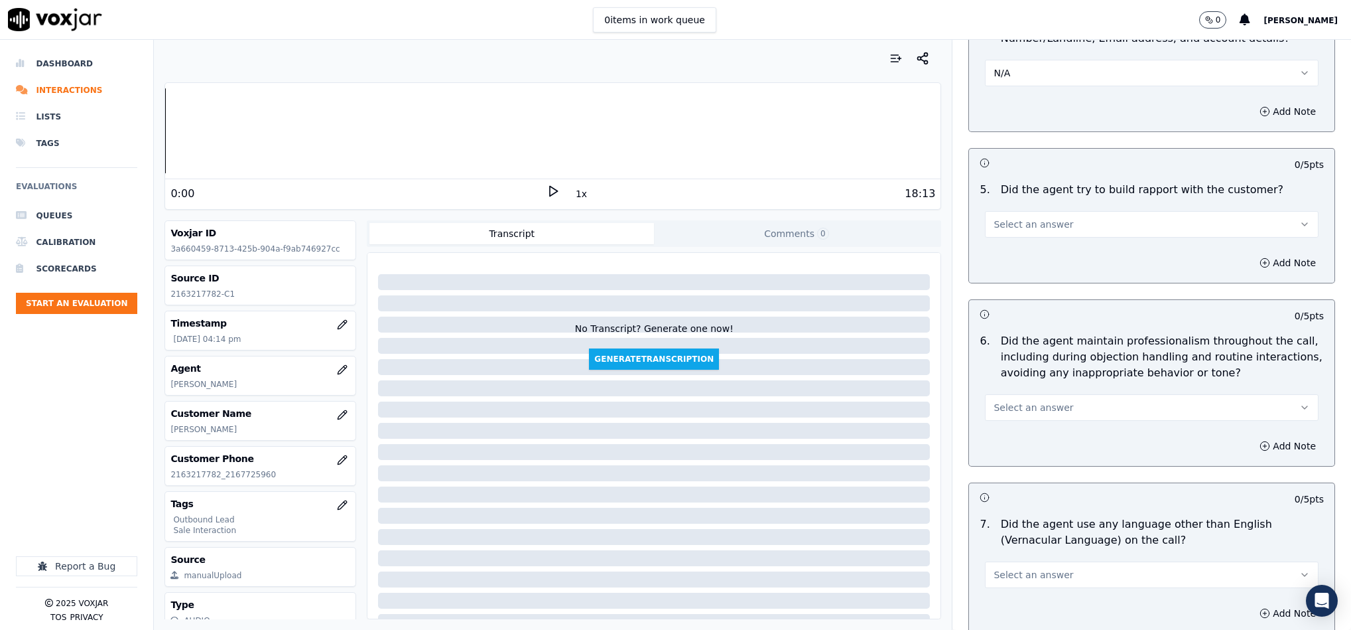
scroll to position [1493, 0]
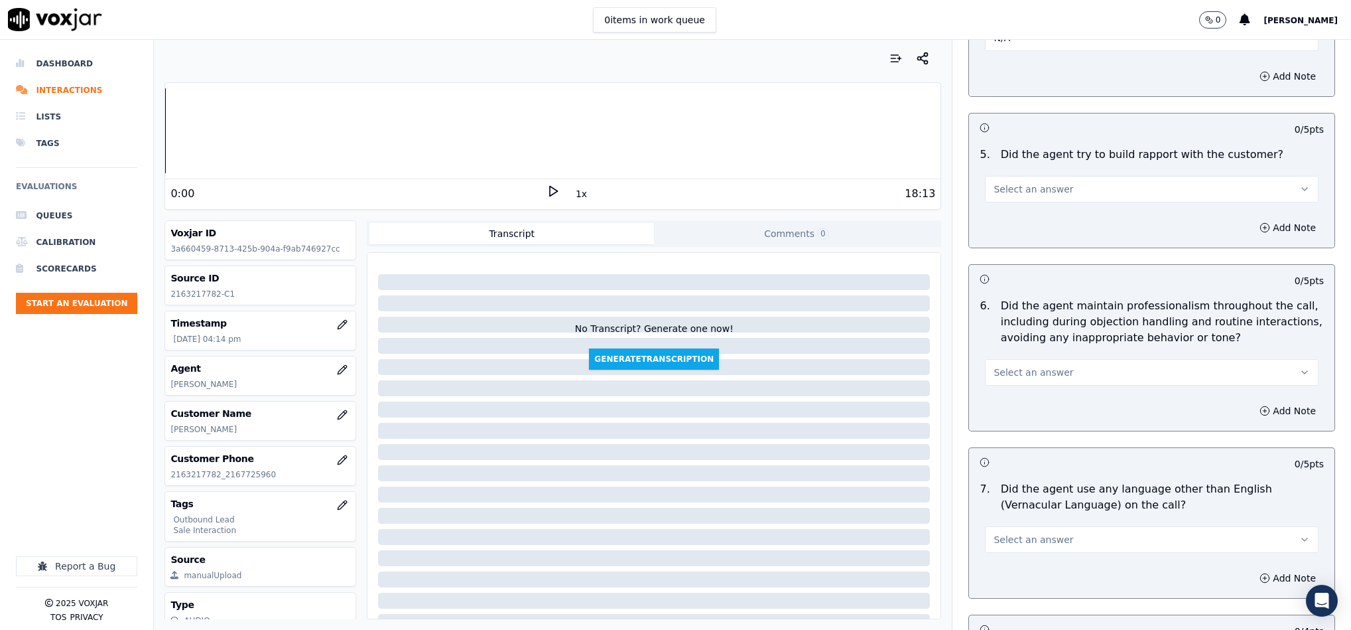
click at [1006, 182] on span "Select an answer" at bounding box center [1034, 188] width 80 height 13
click at [1008, 241] on div "N/A" at bounding box center [1119, 251] width 301 height 21
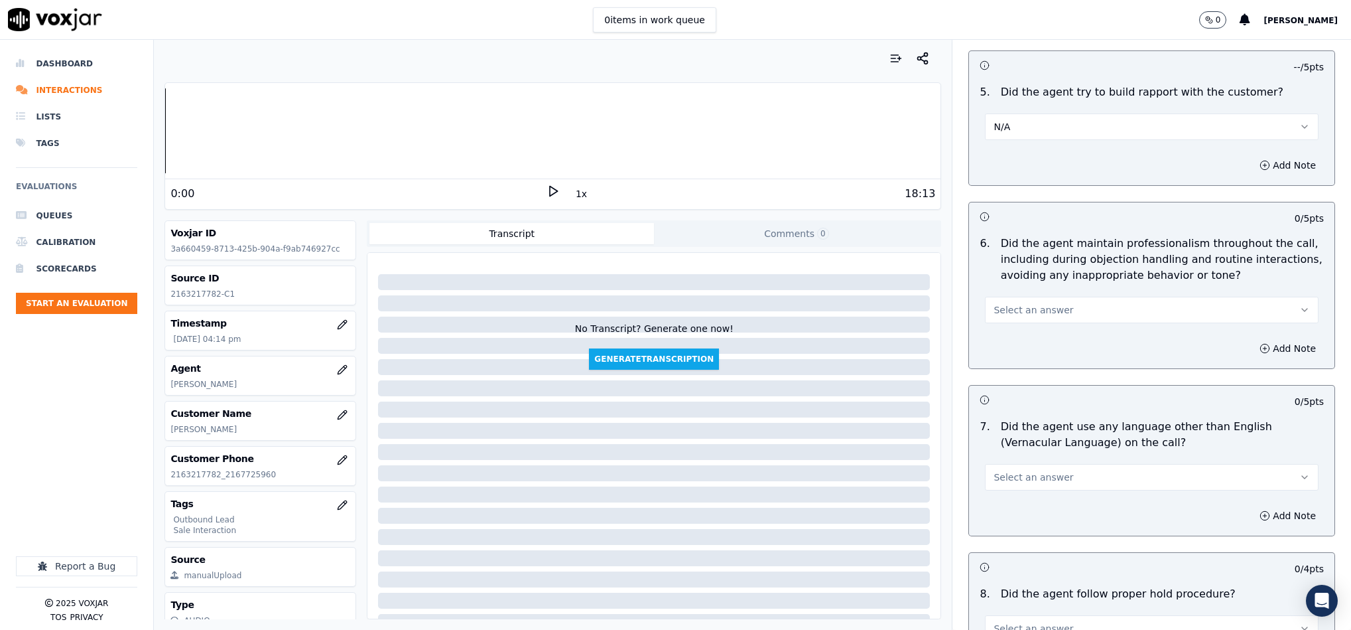
scroll to position [1592, 0]
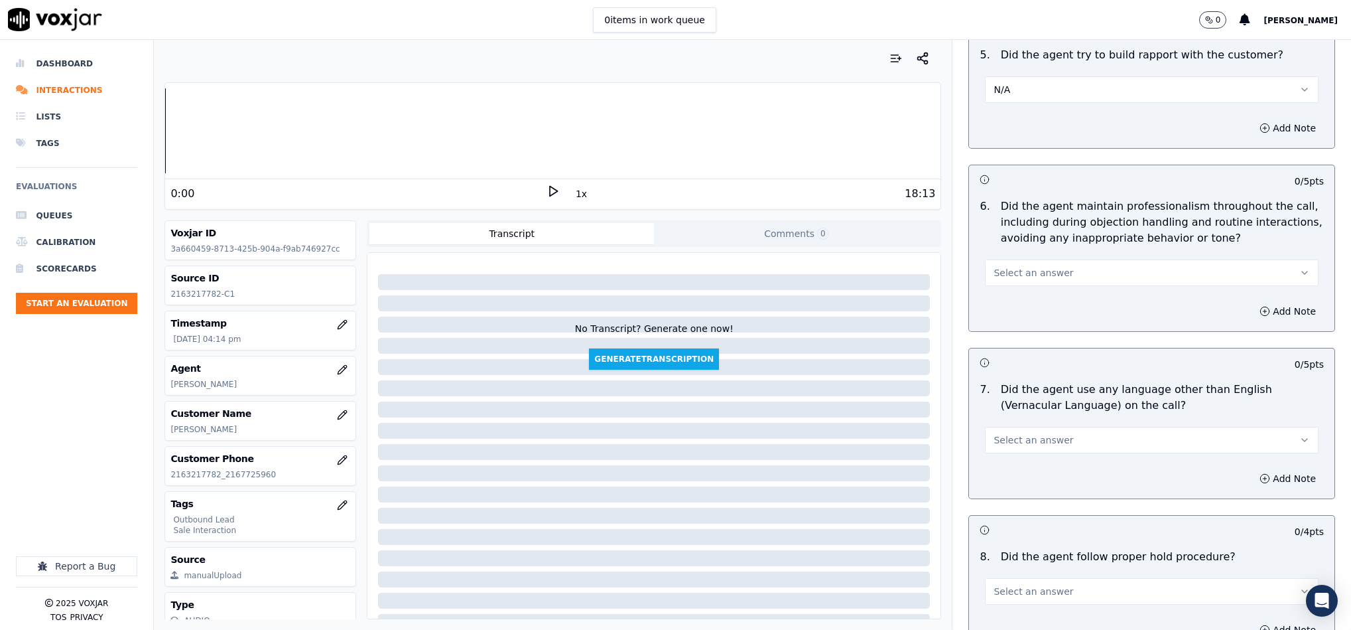
click at [1073, 263] on button "Select an answer" at bounding box center [1152, 272] width 334 height 27
click at [1008, 277] on div "6 . Did the agent maintain professionalism throughout the call, including durin…" at bounding box center [1152, 242] width 366 height 98
click at [1057, 265] on button "Select an answer" at bounding box center [1152, 272] width 334 height 27
click at [1020, 289] on div "Yes" at bounding box center [1119, 292] width 301 height 21
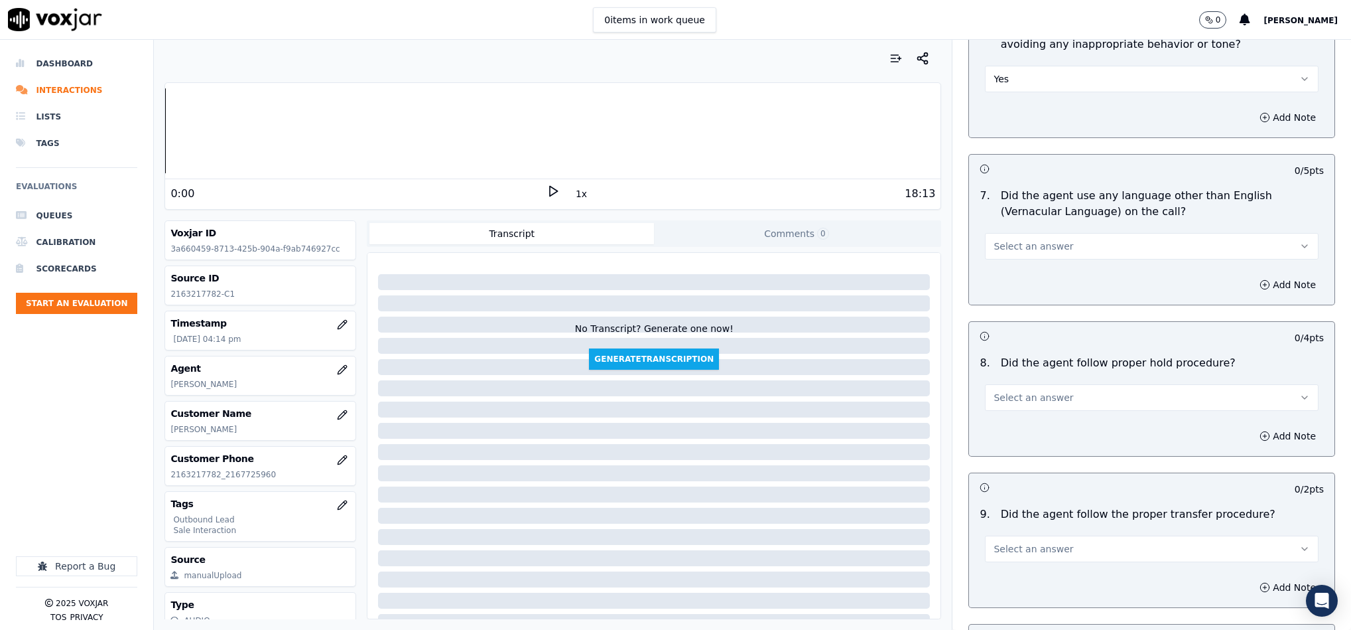
scroll to position [1791, 0]
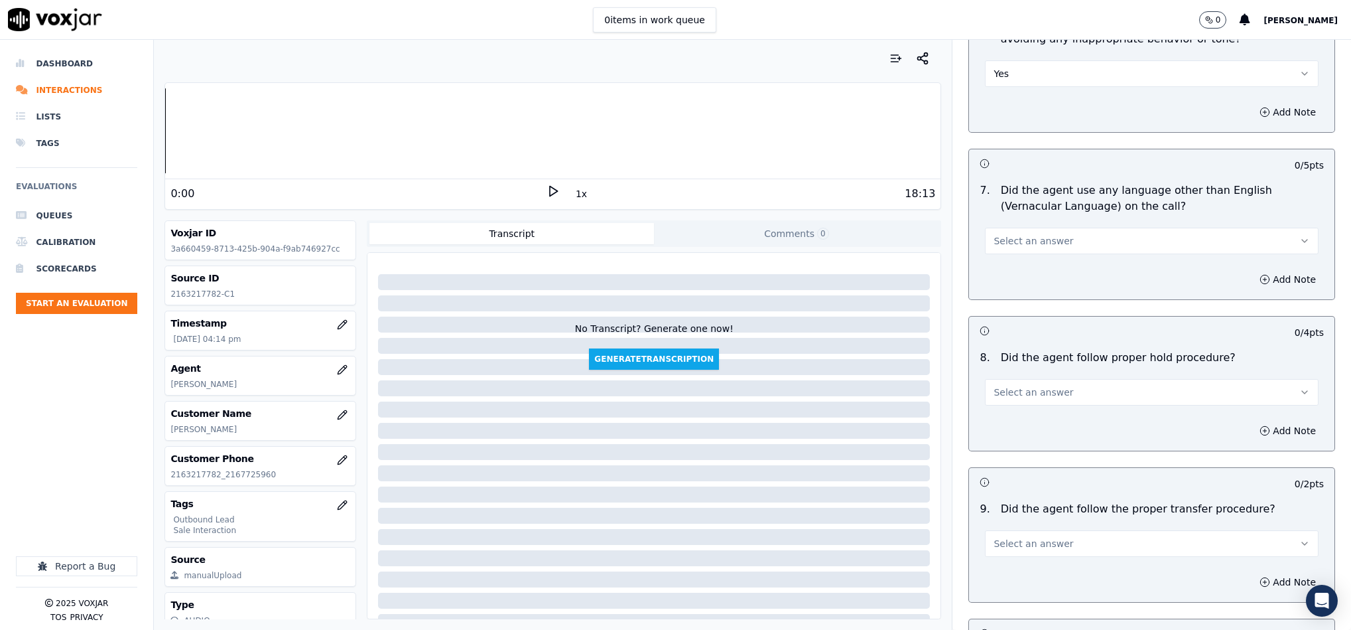
click at [1057, 235] on button "Select an answer" at bounding box center [1152, 241] width 334 height 27
click at [1019, 285] on div "No" at bounding box center [1119, 282] width 301 height 21
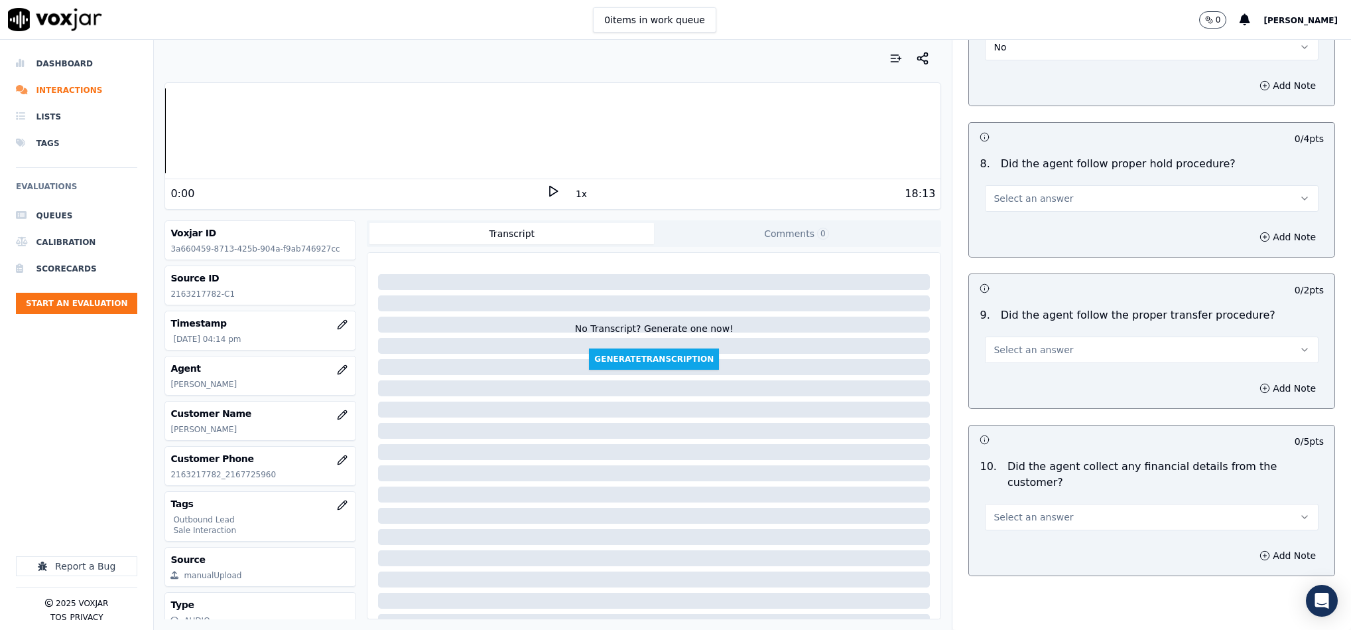
scroll to position [1990, 0]
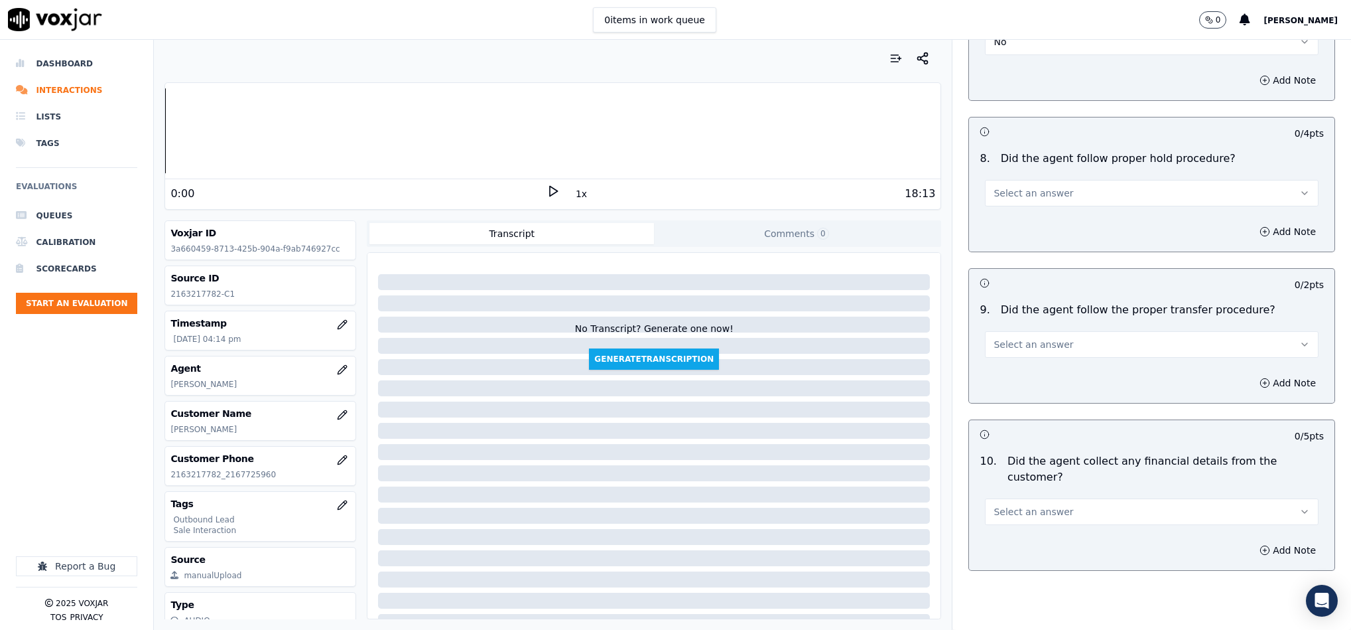
click at [1085, 185] on button "Select an answer" at bounding box center [1152, 193] width 334 height 27
click at [1055, 211] on div "Yes" at bounding box center [1119, 214] width 301 height 21
click at [1015, 185] on button "Yes" at bounding box center [1152, 193] width 334 height 27
click at [1016, 229] on div "No" at bounding box center [1119, 235] width 301 height 21
click at [1252, 229] on button "Add Note" at bounding box center [1288, 231] width 72 height 19
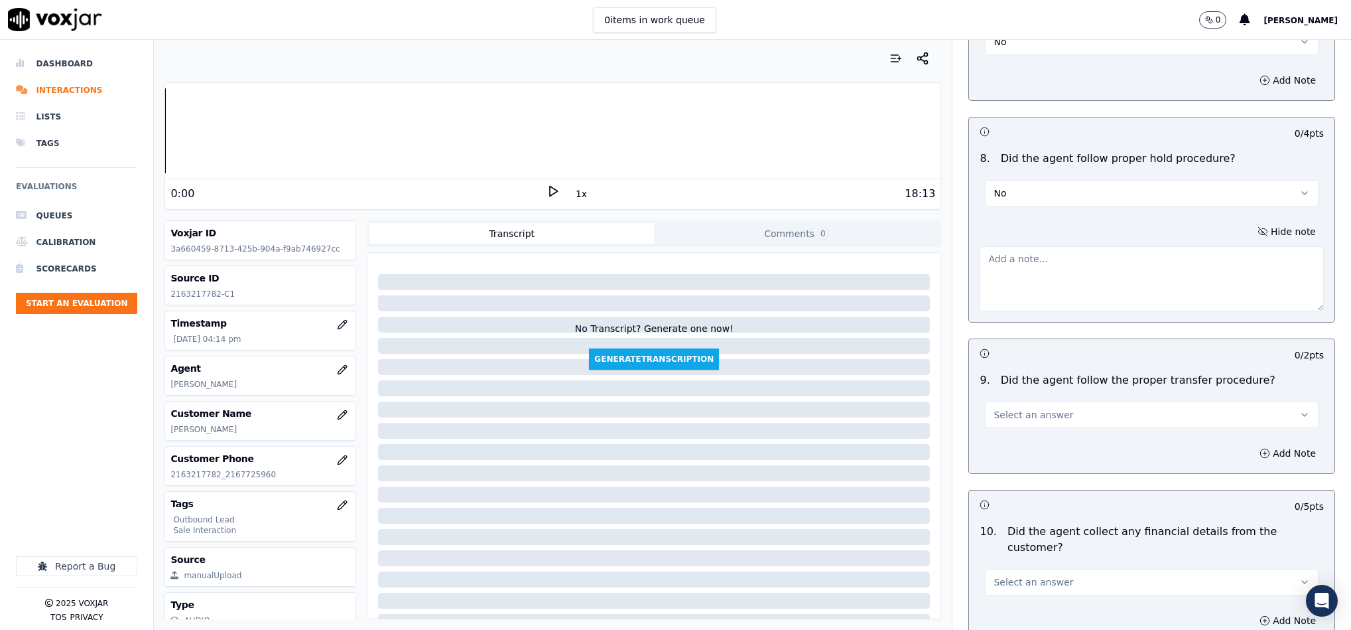
click at [1144, 259] on textarea at bounding box center [1152, 278] width 344 height 65
paste textarea "@12:32 - The agent failed to provide a hold-release statement before resuming t…"
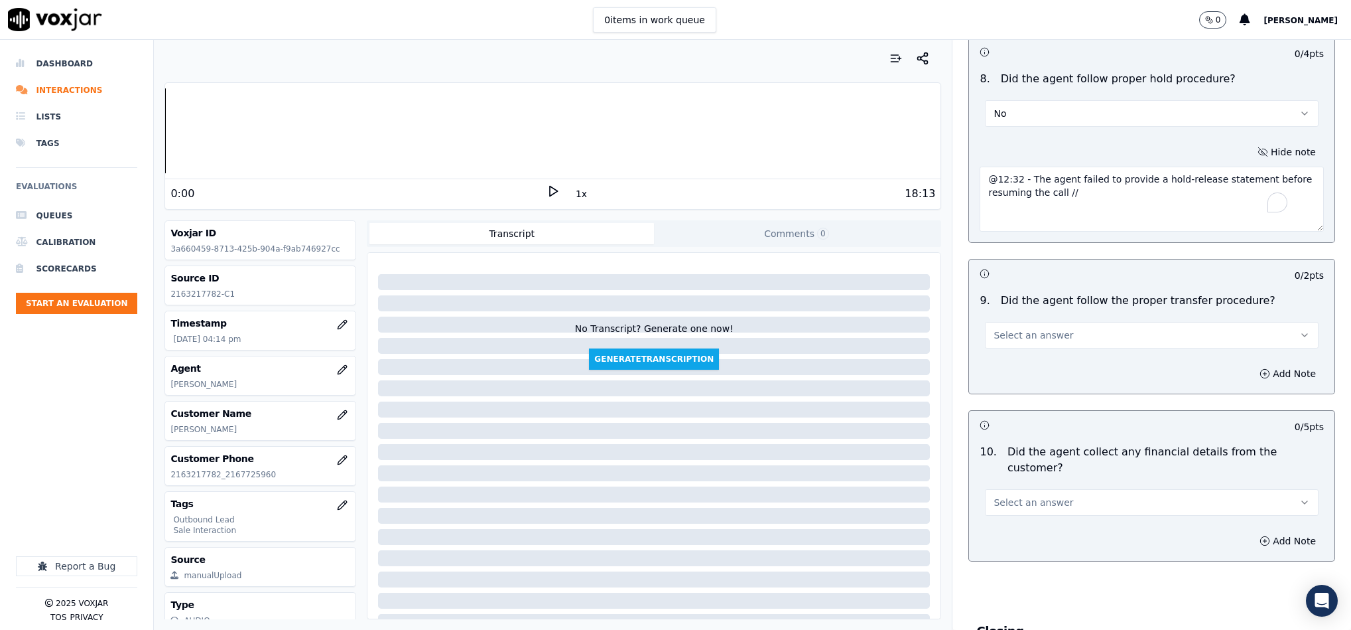
scroll to position [2189, 0]
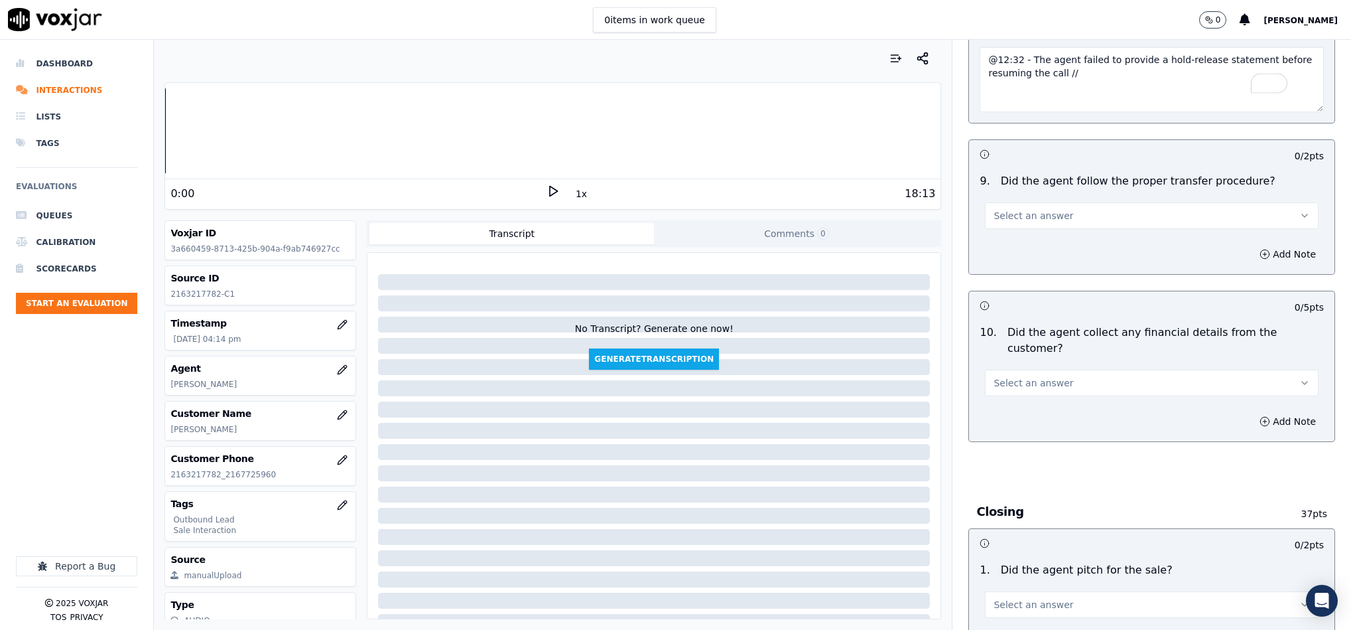
type textarea "@12:32 - The agent failed to provide a hold-release statement before resuming t…"
click at [1079, 204] on button "Select an answer" at bounding box center [1152, 215] width 334 height 27
click at [1053, 237] on div "Yes" at bounding box center [1119, 238] width 301 height 21
click at [1101, 369] on button "Select an answer" at bounding box center [1152, 382] width 334 height 27
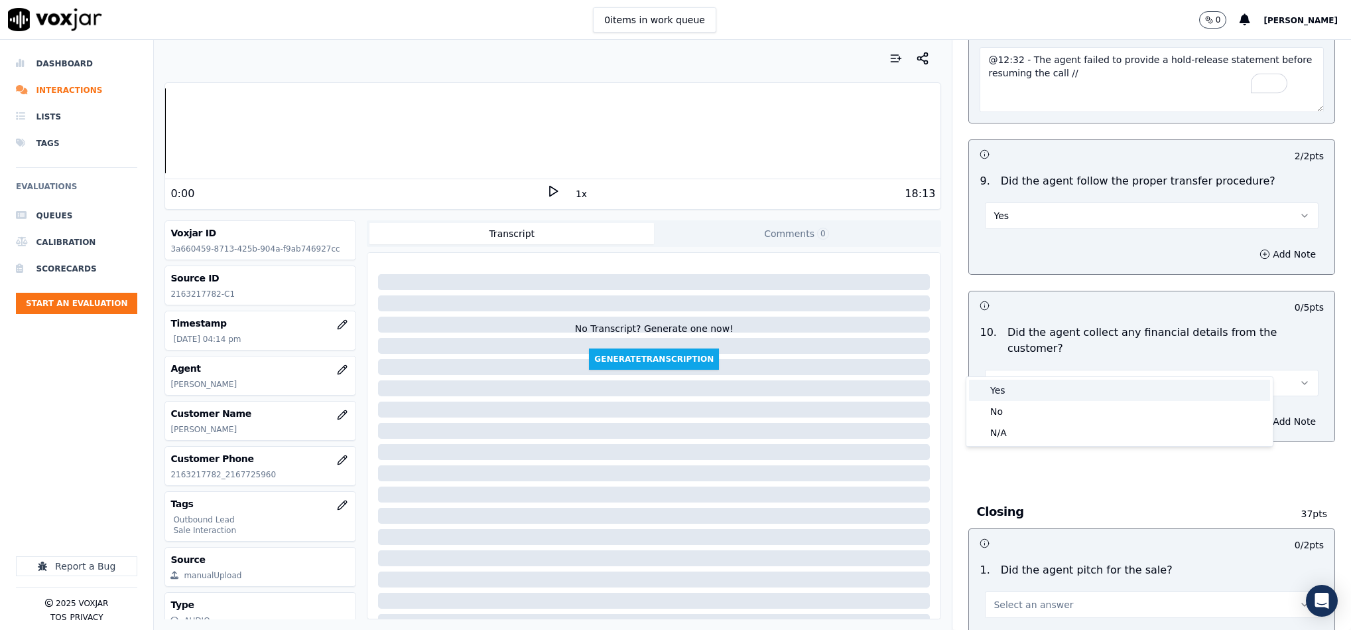
click at [1039, 404] on div "No" at bounding box center [1119, 411] width 301 height 21
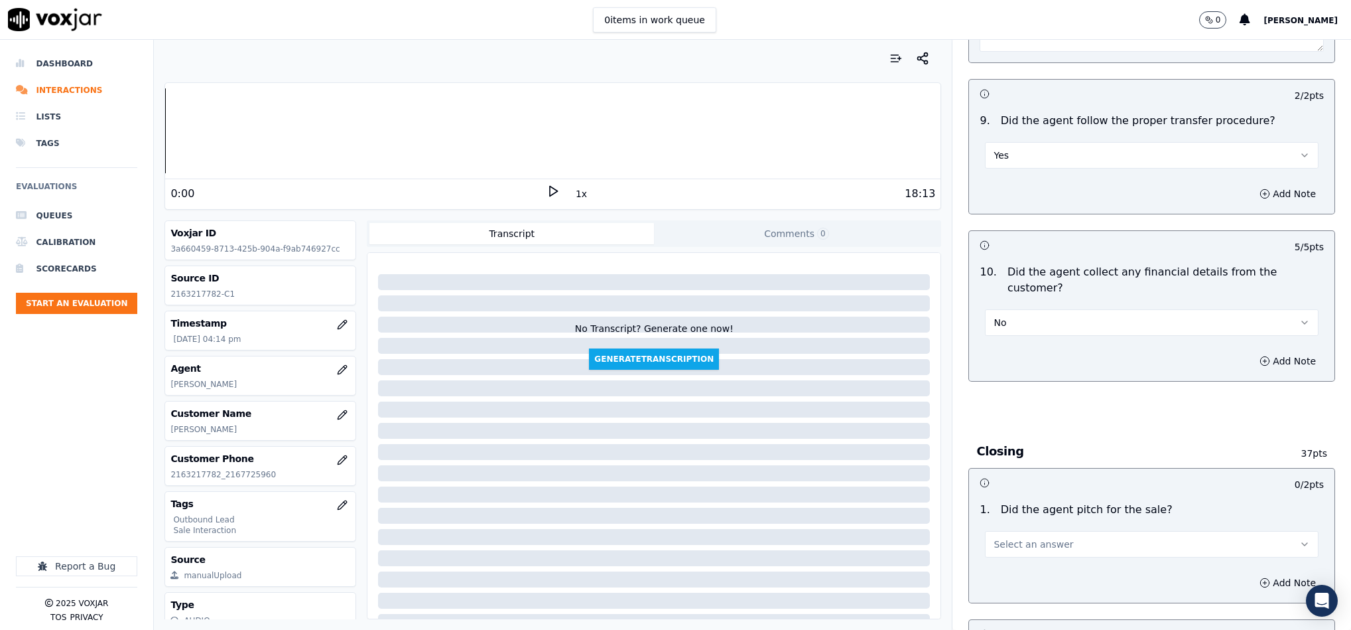
scroll to position [2388, 0]
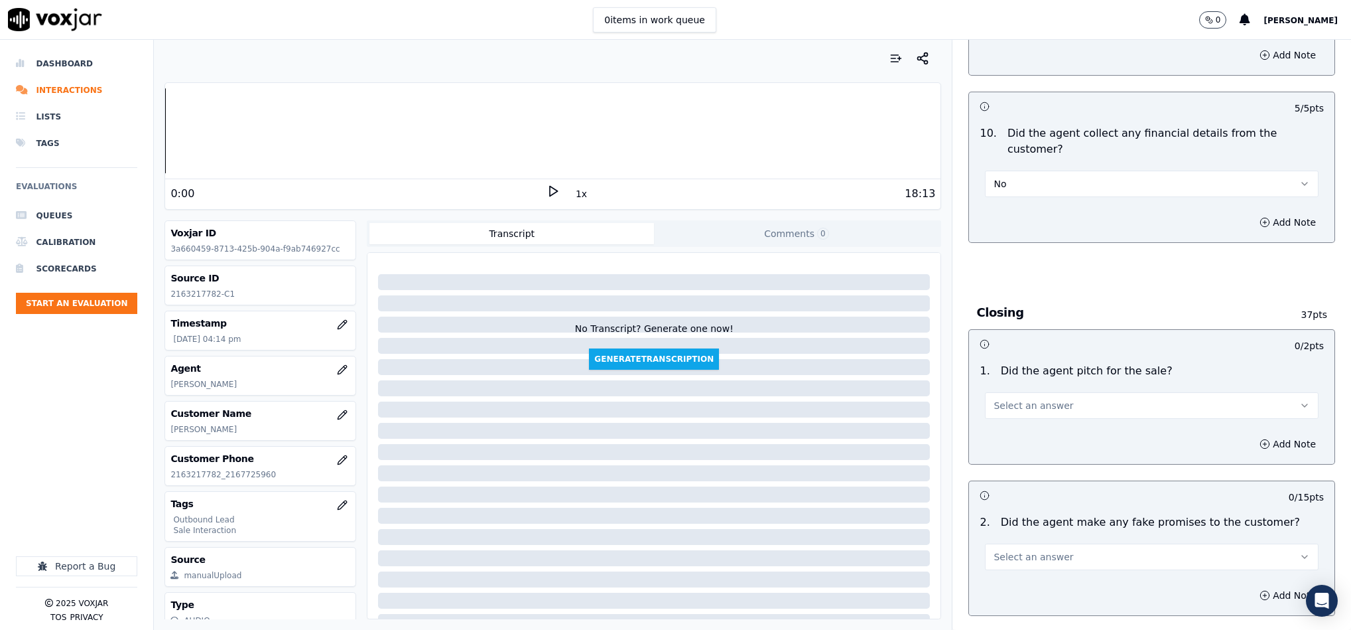
click at [1037, 399] on span "Select an answer" at bounding box center [1034, 405] width 80 height 13
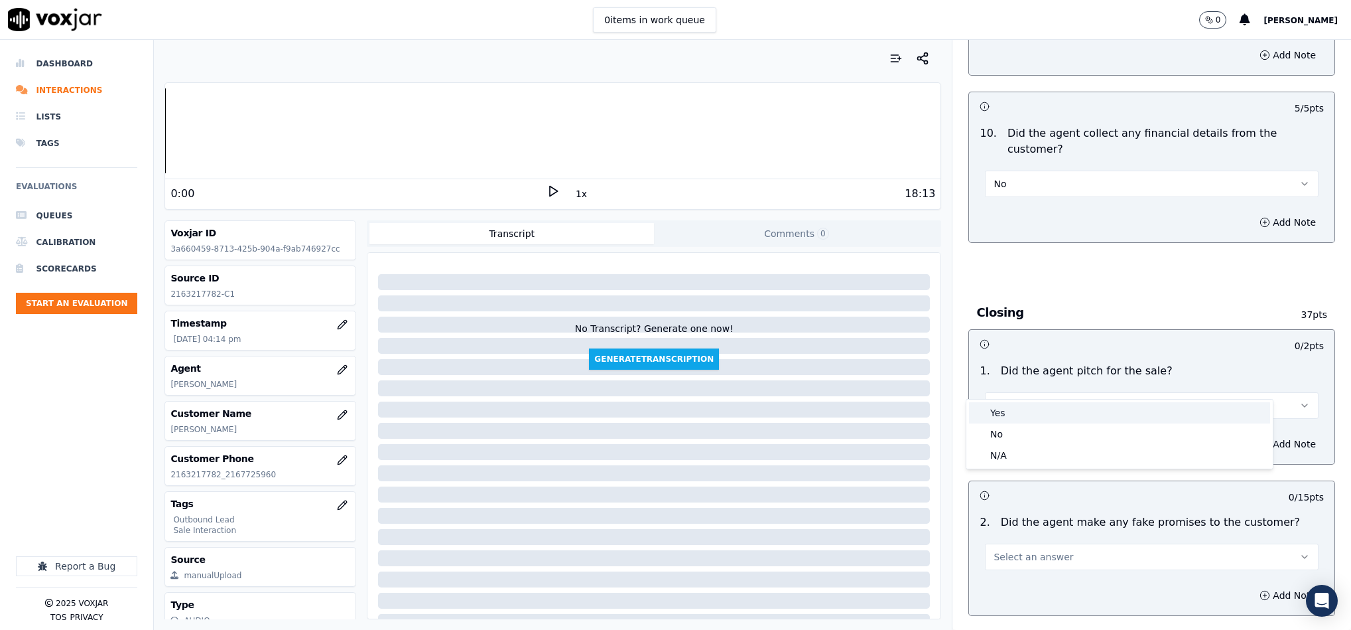
click at [1029, 411] on div "Yes" at bounding box center [1119, 412] width 301 height 21
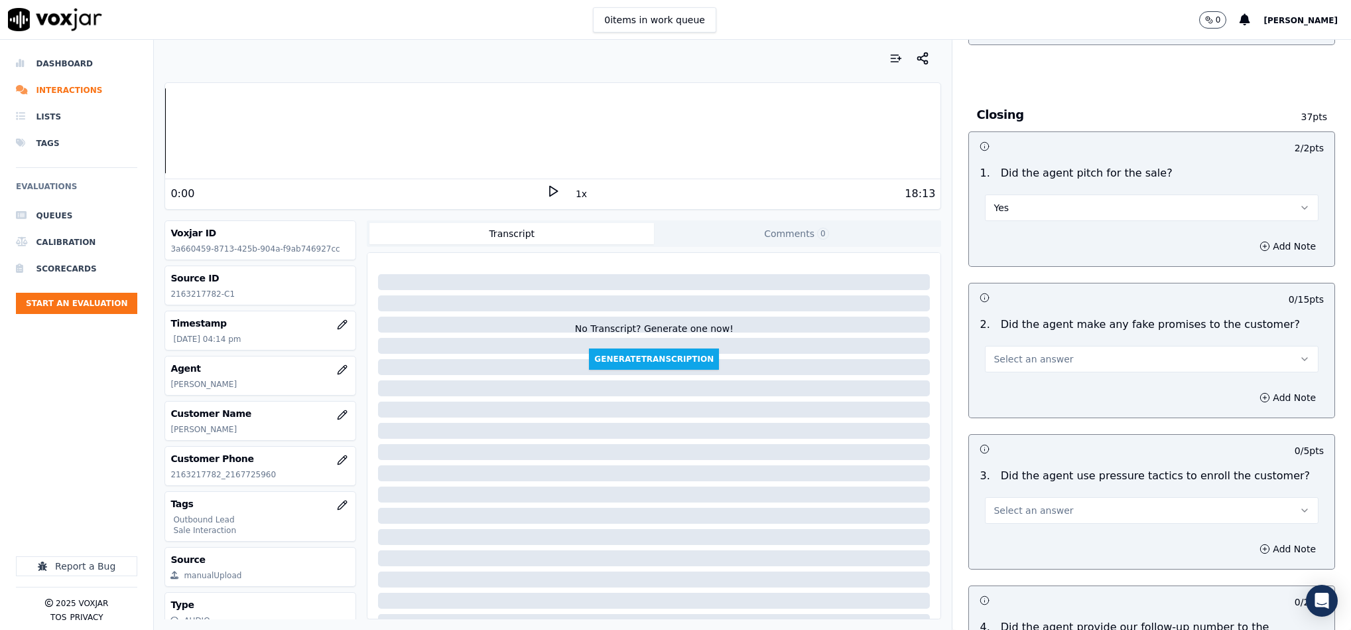
scroll to position [2587, 0]
click at [1059, 344] on button "Select an answer" at bounding box center [1152, 357] width 334 height 27
click at [1029, 389] on div "No" at bounding box center [1119, 386] width 301 height 21
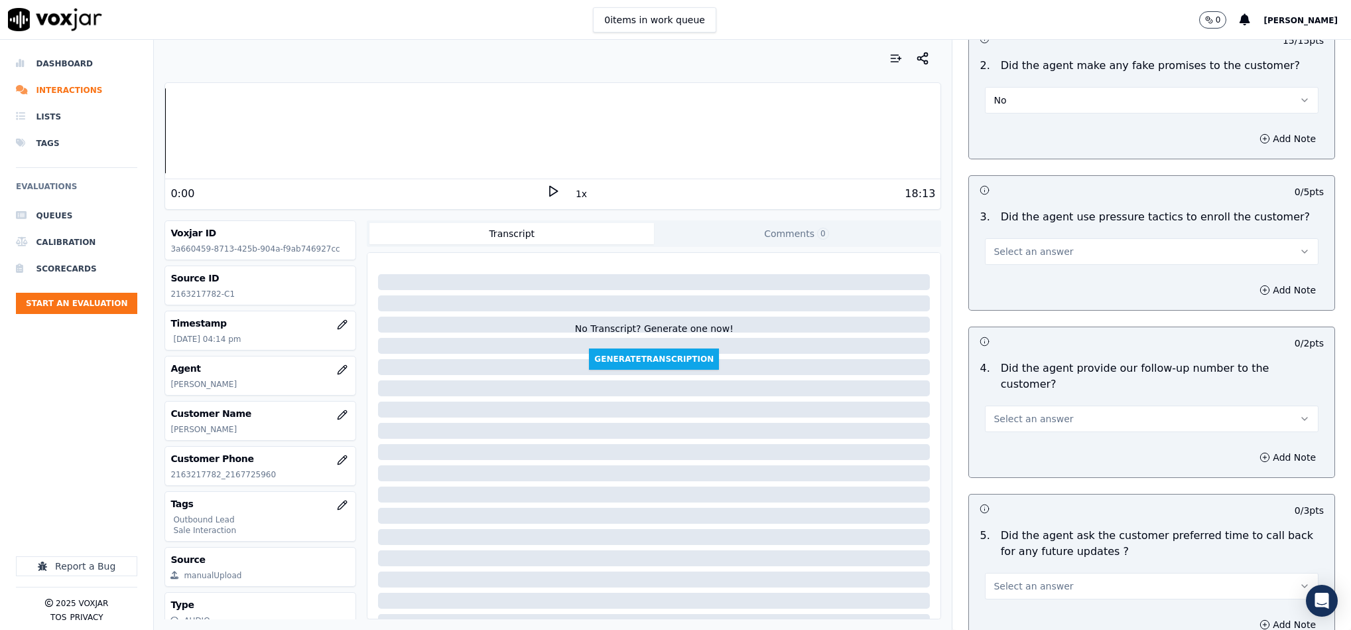
scroll to position [2886, 0]
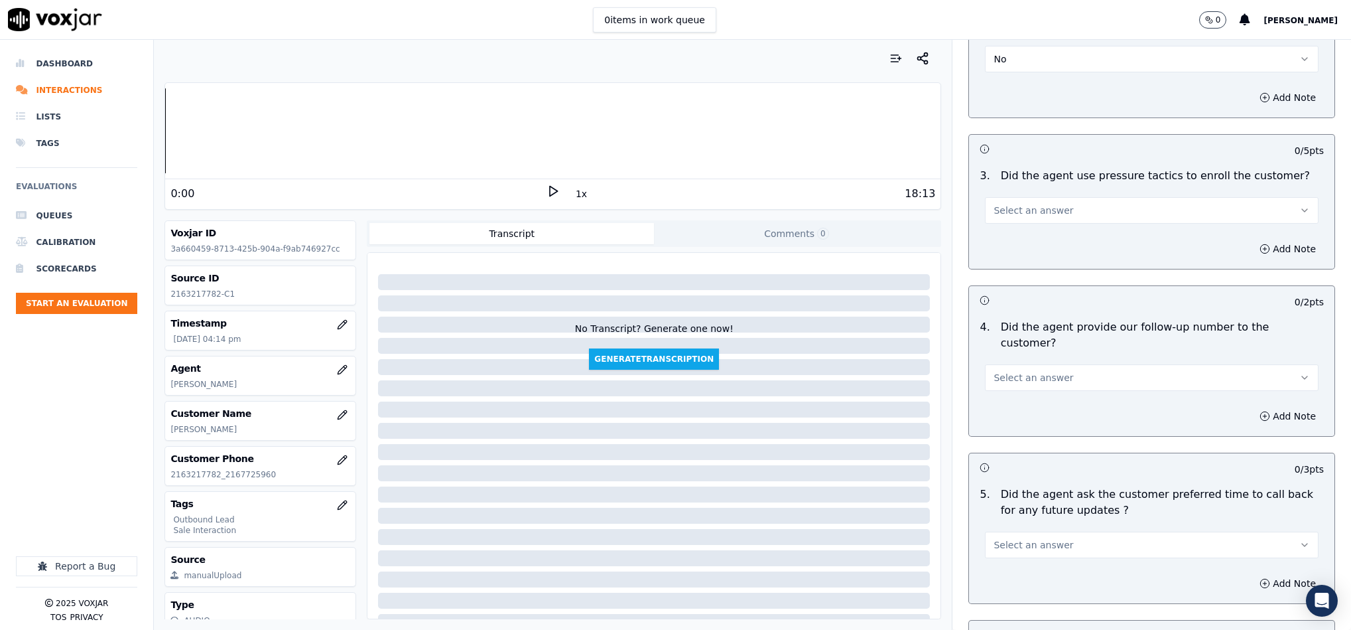
click at [1055, 197] on button "Select an answer" at bounding box center [1152, 210] width 334 height 27
click at [1016, 245] on div "No" at bounding box center [1119, 240] width 301 height 21
click at [1071, 364] on button "Select an answer" at bounding box center [1152, 377] width 334 height 27
click at [1025, 406] on div "N/A" at bounding box center [1119, 413] width 301 height 21
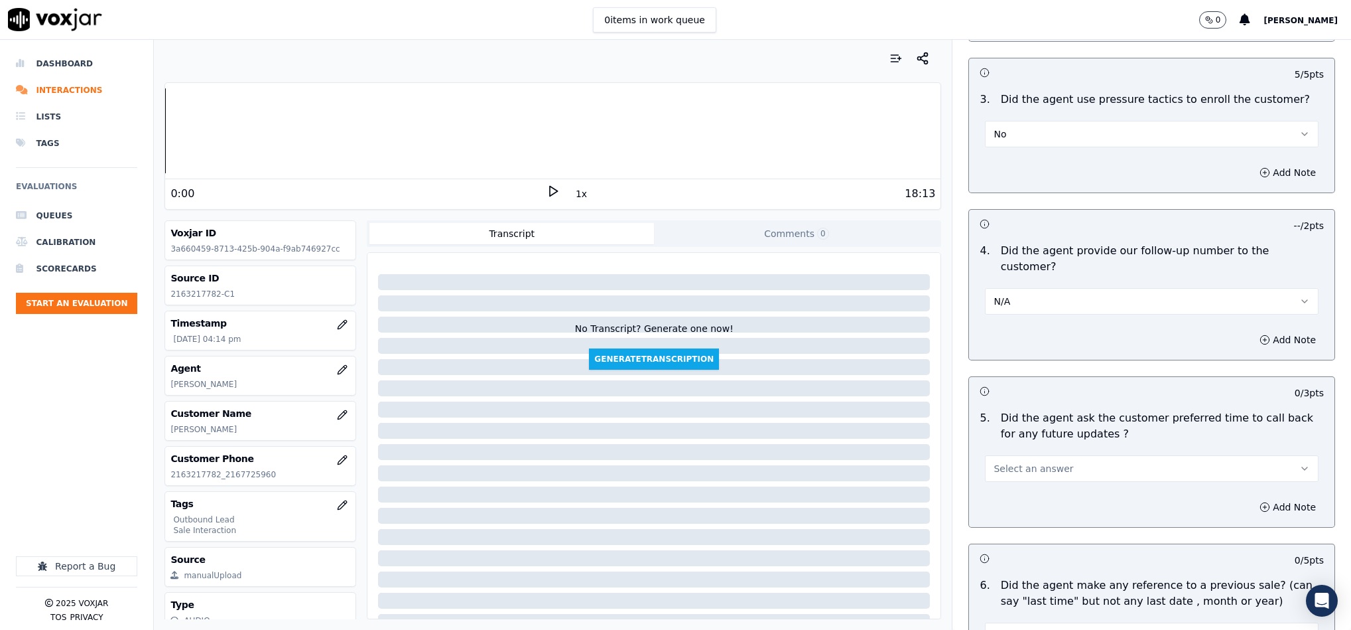
scroll to position [3085, 0]
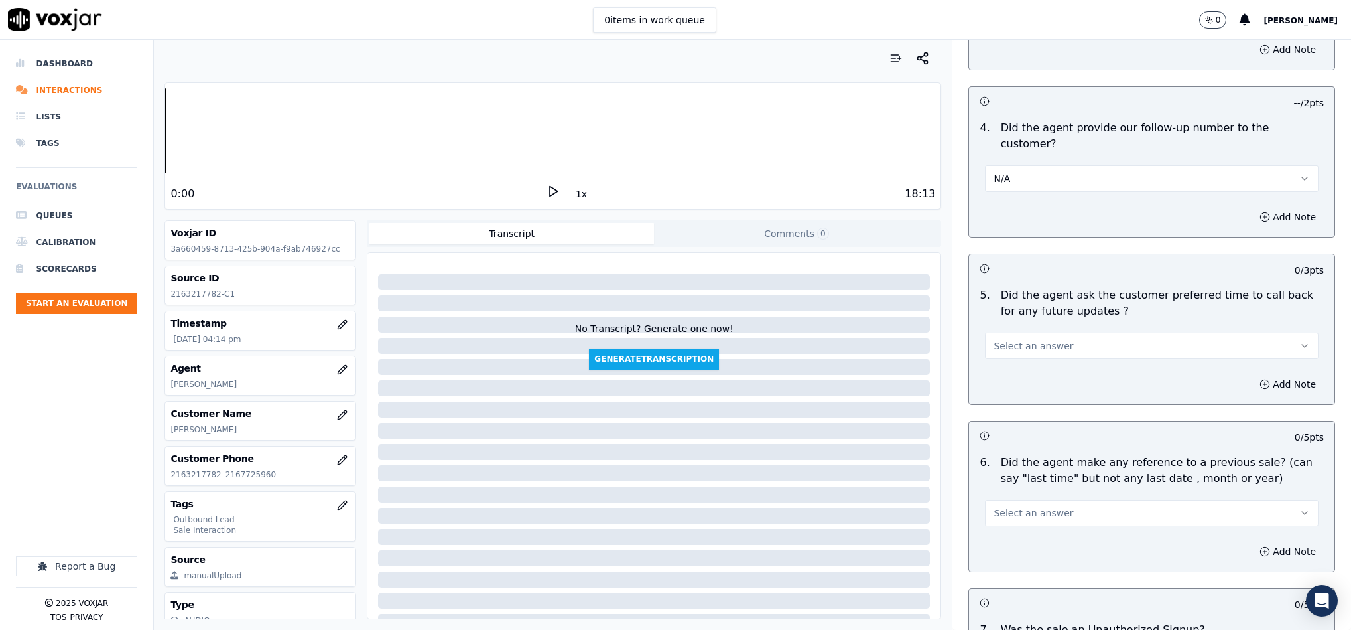
click at [1059, 332] on button "Select an answer" at bounding box center [1152, 345] width 334 height 27
click at [1027, 378] on div "N/A" at bounding box center [1119, 381] width 301 height 21
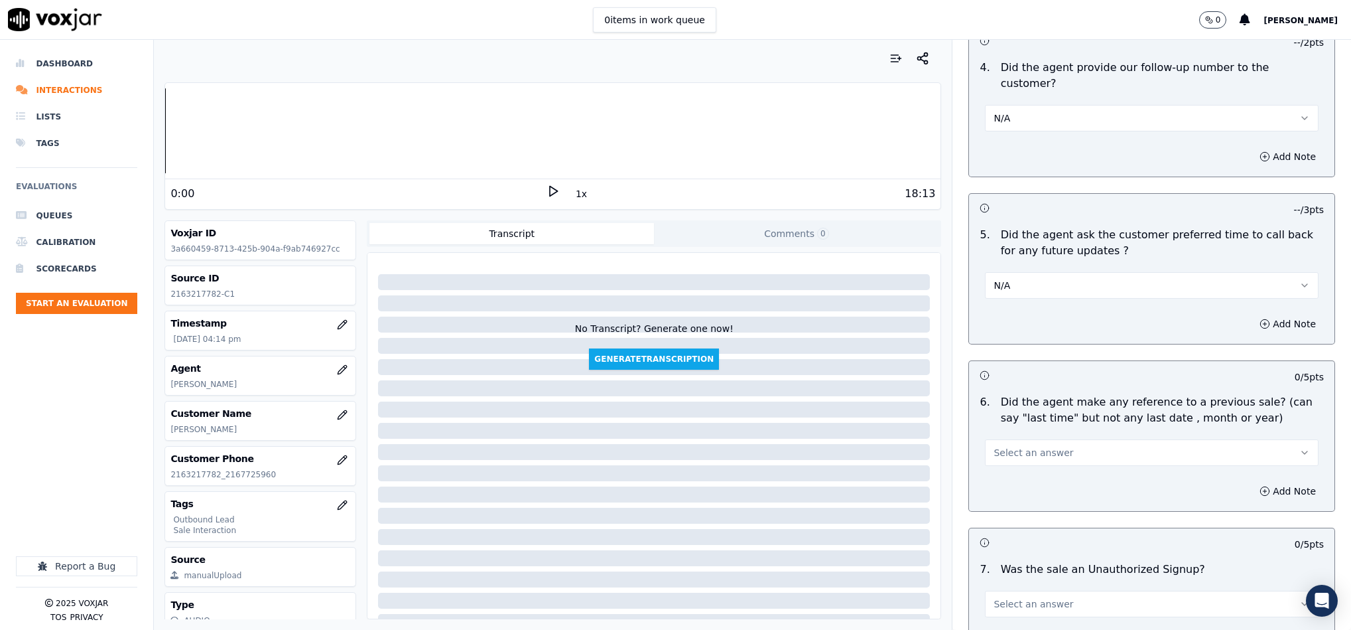
scroll to position [3268, 0]
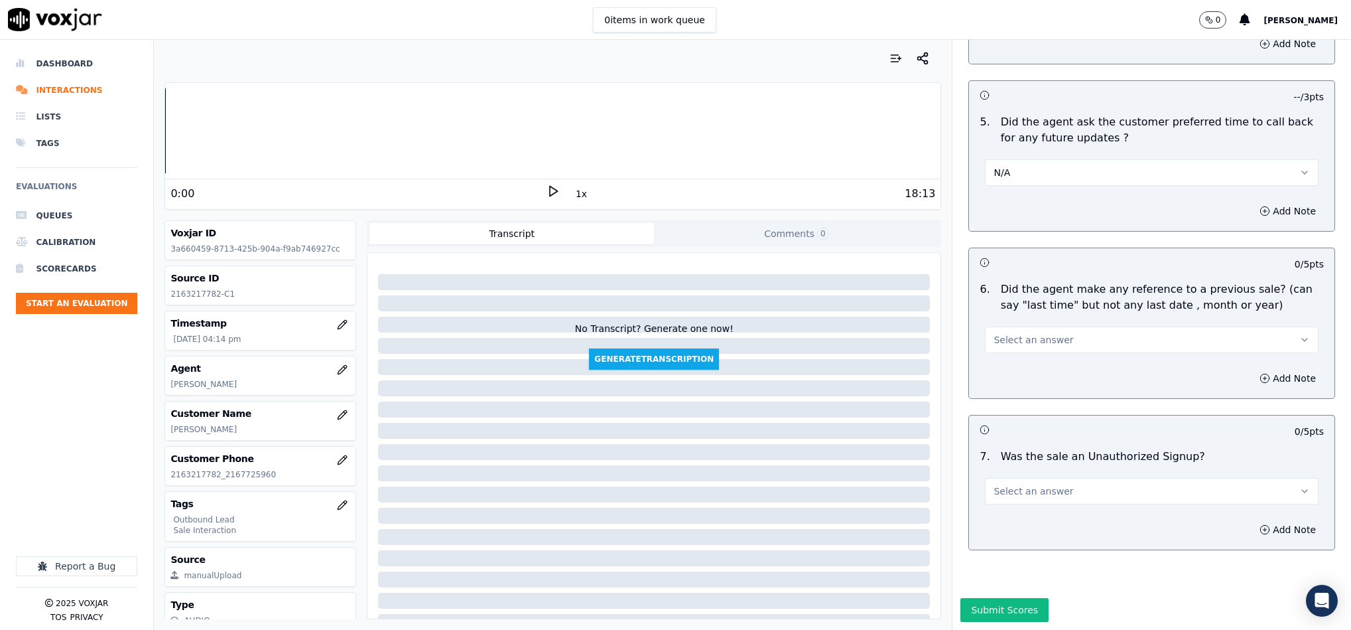
click at [1019, 333] on span "Select an answer" at bounding box center [1034, 339] width 80 height 13
click at [1008, 336] on div "No" at bounding box center [1119, 345] width 301 height 21
click at [1073, 478] on button "Select an answer" at bounding box center [1152, 491] width 334 height 27
click at [1019, 492] on div "No" at bounding box center [1119, 497] width 301 height 21
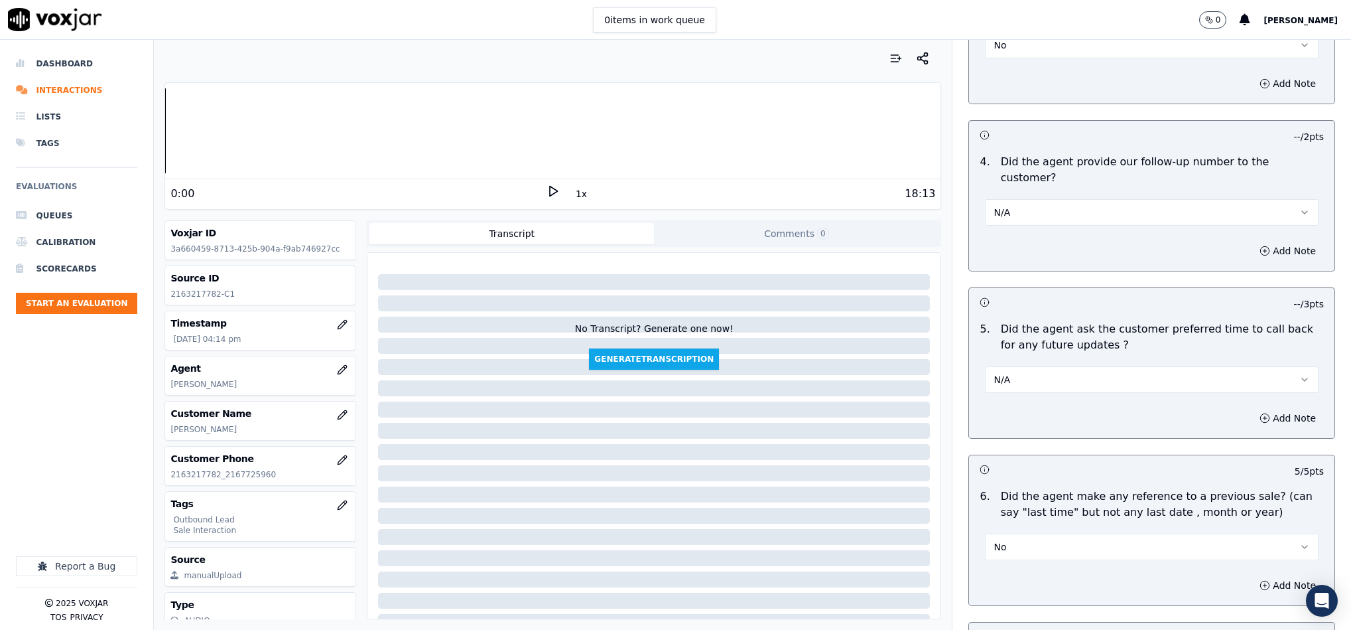
scroll to position [2969, 0]
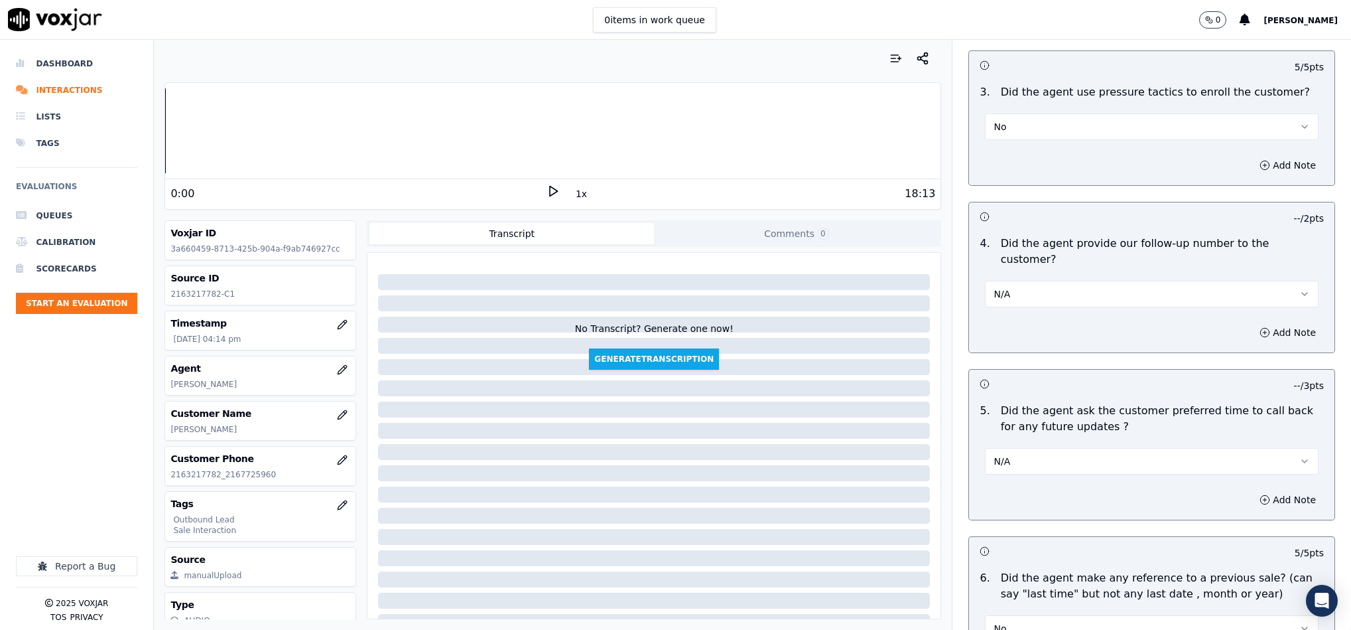
click at [1122, 281] on button "N/A" at bounding box center [1152, 294] width 334 height 27
click at [1039, 309] on div "No" at bounding box center [1119, 308] width 301 height 21
drag, startPoint x: 1103, startPoint y: 227, endPoint x: 1189, endPoint y: 225, distance: 85.6
click at [1189, 235] on p "Did the agent provide our follow-up number to the customer?" at bounding box center [1162, 251] width 323 height 32
copy p "follow-up number"
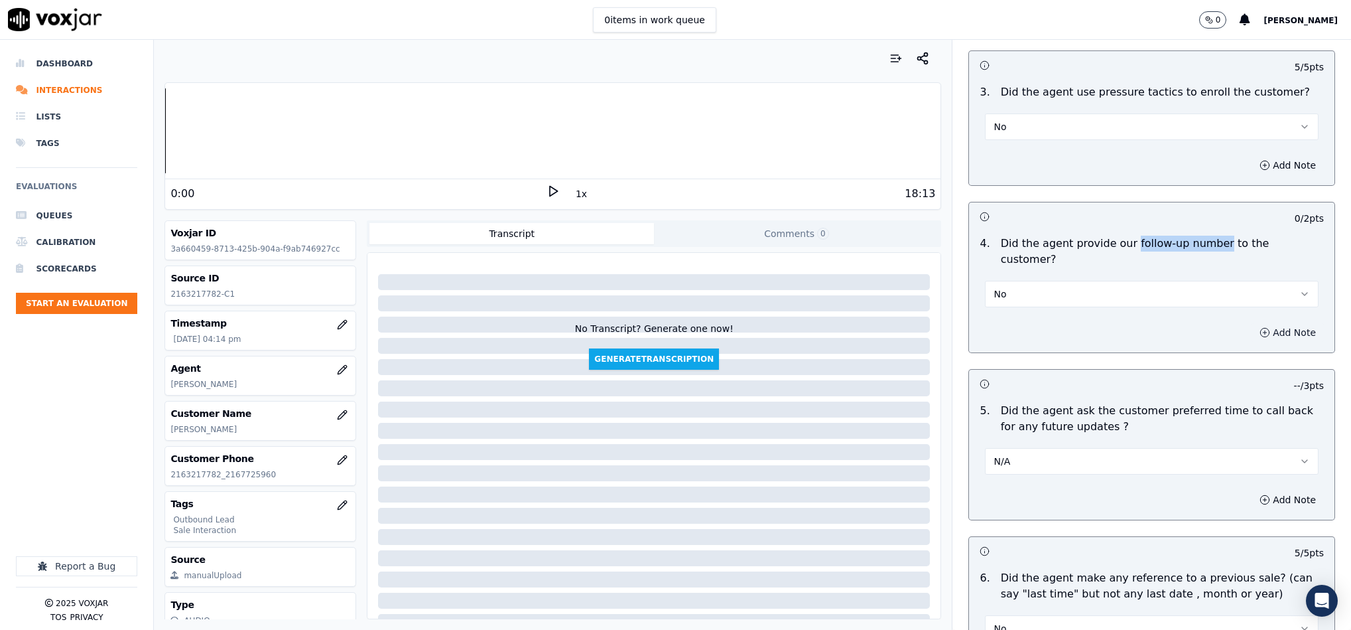
click at [1252, 323] on button "Add Note" at bounding box center [1288, 332] width 72 height 19
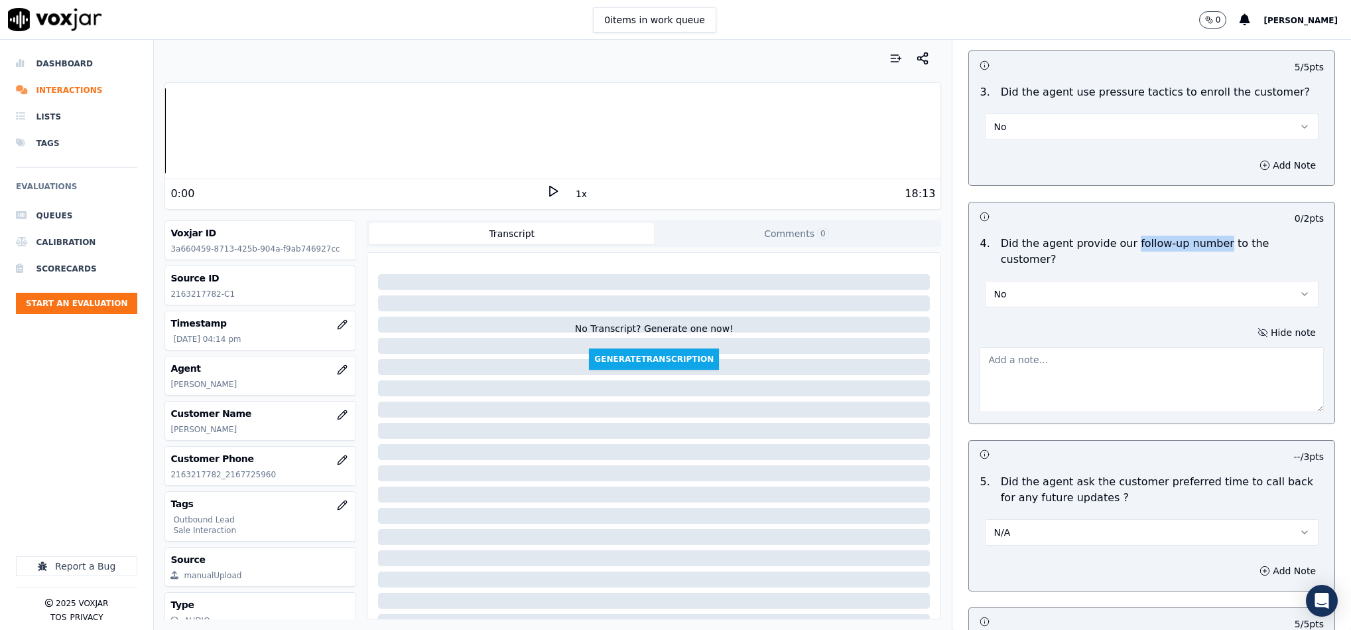
click at [1132, 361] on textarea at bounding box center [1152, 379] width 344 height 65
paste textarea "follow-up number"
type textarea "follow-up number shared by"
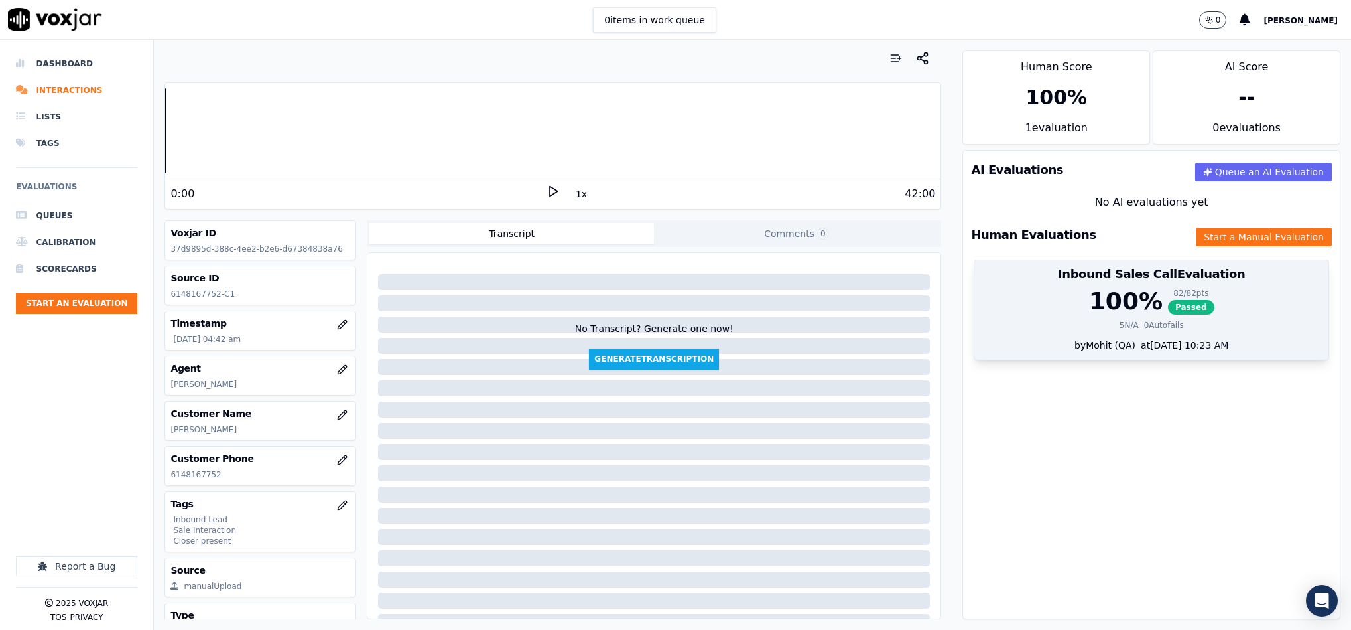
click at [1151, 285] on div "Inbound Sales Call Evaluation" at bounding box center [1151, 274] width 354 height 28
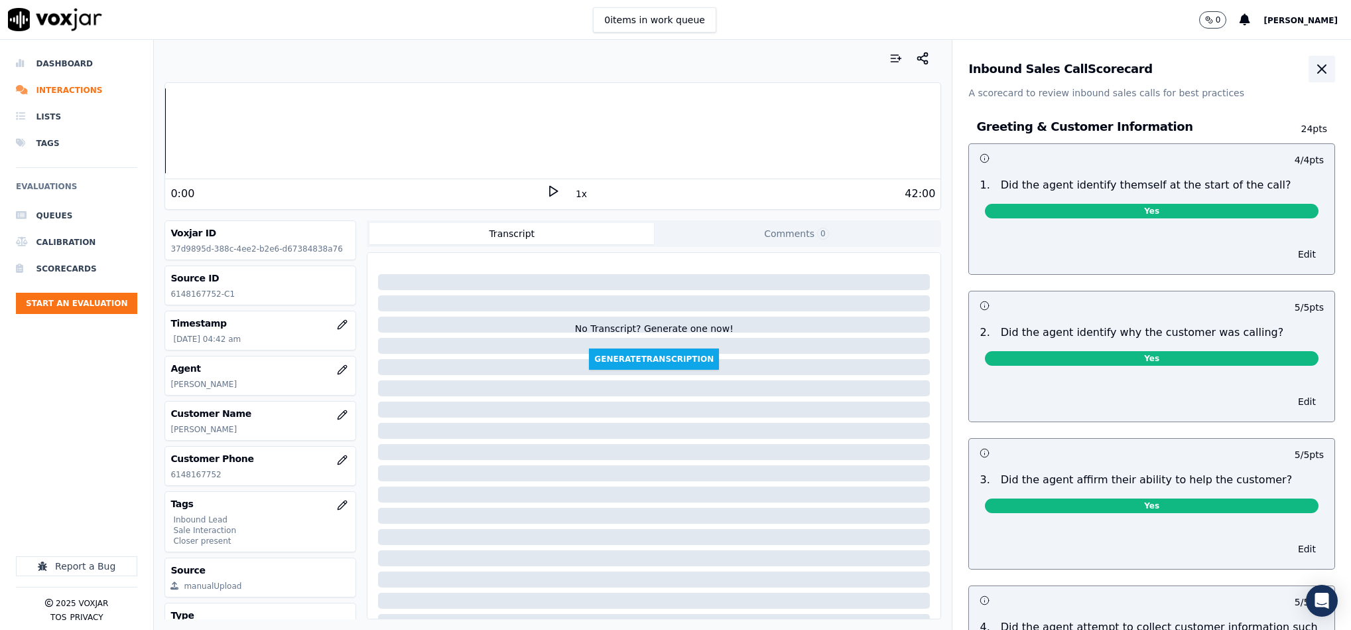
click at [1314, 68] on icon "button" at bounding box center [1322, 69] width 16 height 16
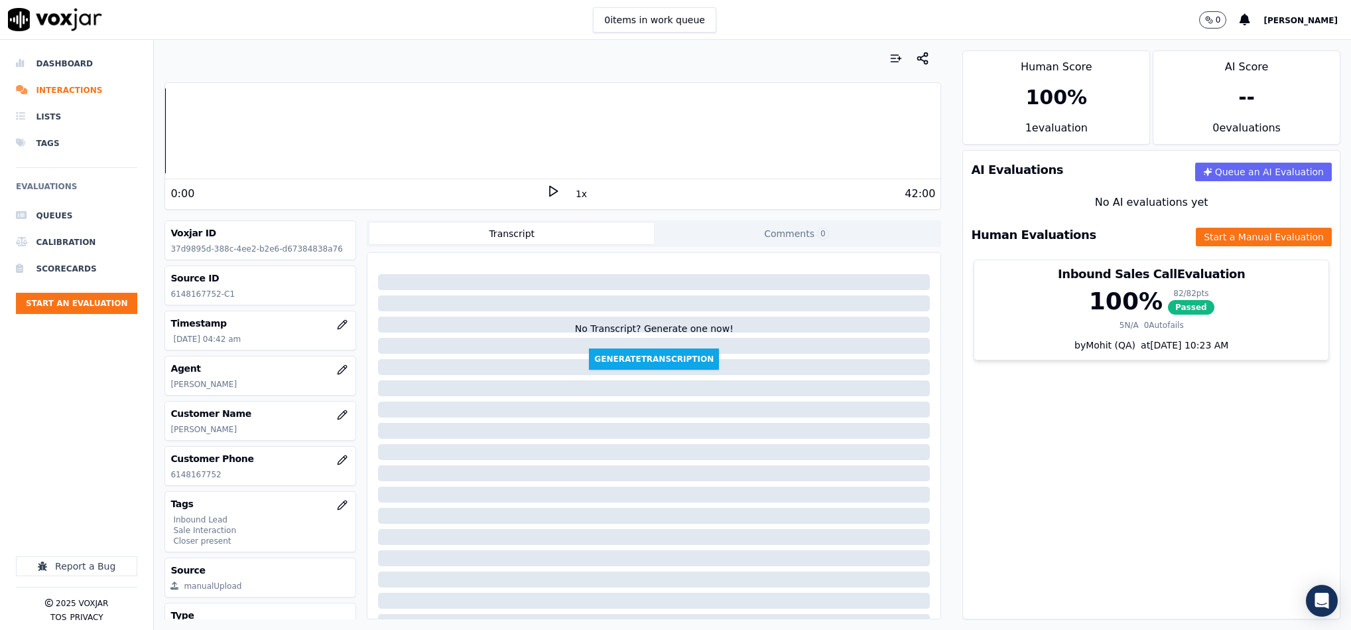
click at [201, 293] on p "6148167752-C1" at bounding box center [260, 294] width 180 height 11
copy p "6148167752"
click at [68, 62] on li "Dashboard" at bounding box center [76, 63] width 121 height 27
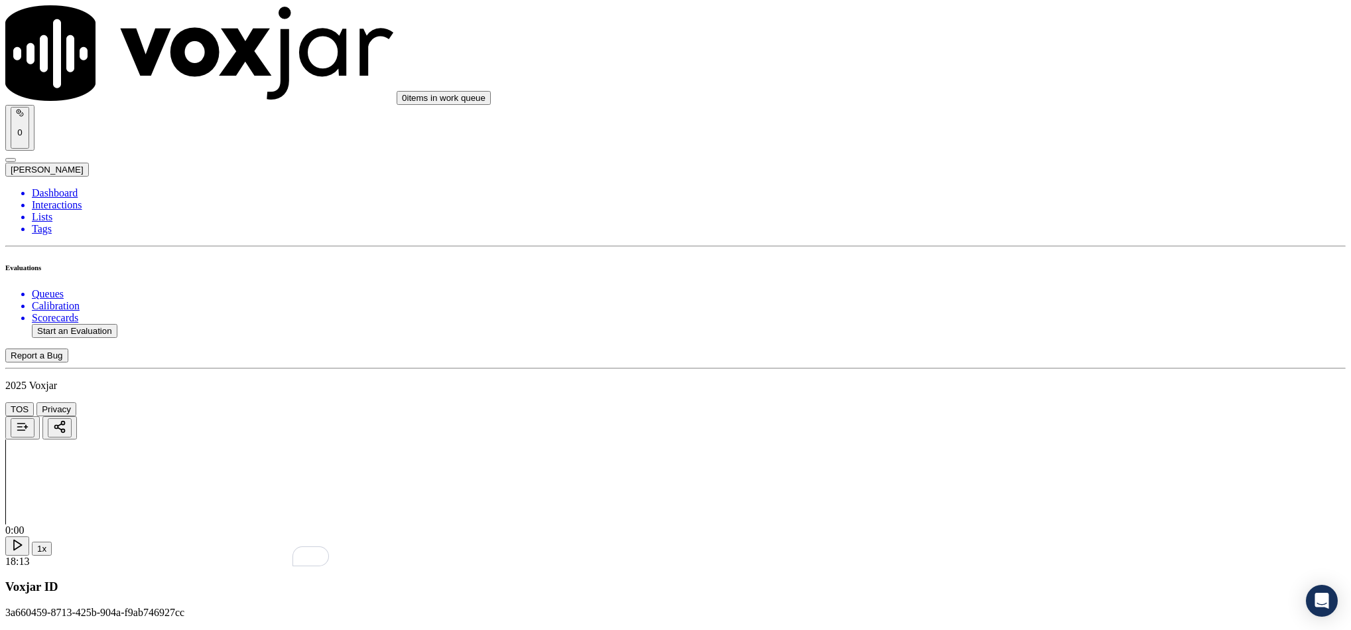
scroll to position [2969, 0]
paste textarea "Closer: [PERSON_NAME]"
drag, startPoint x: 1069, startPoint y: 315, endPoint x: 927, endPoint y: 315, distance: 141.3
paste textarea ""The follow-up number was shared by Closer [PERSON_NAME].""
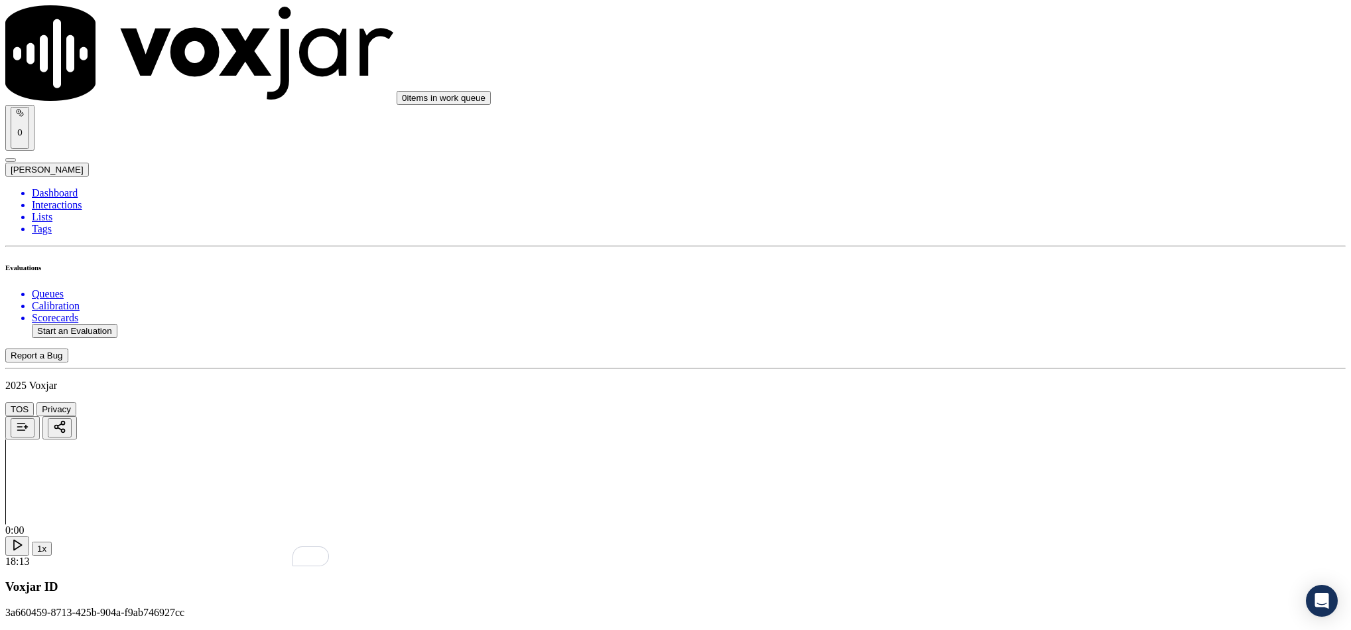
scroll to position [3338, 0]
type textarea ""The follow-up number was shared by Closer Mike.""
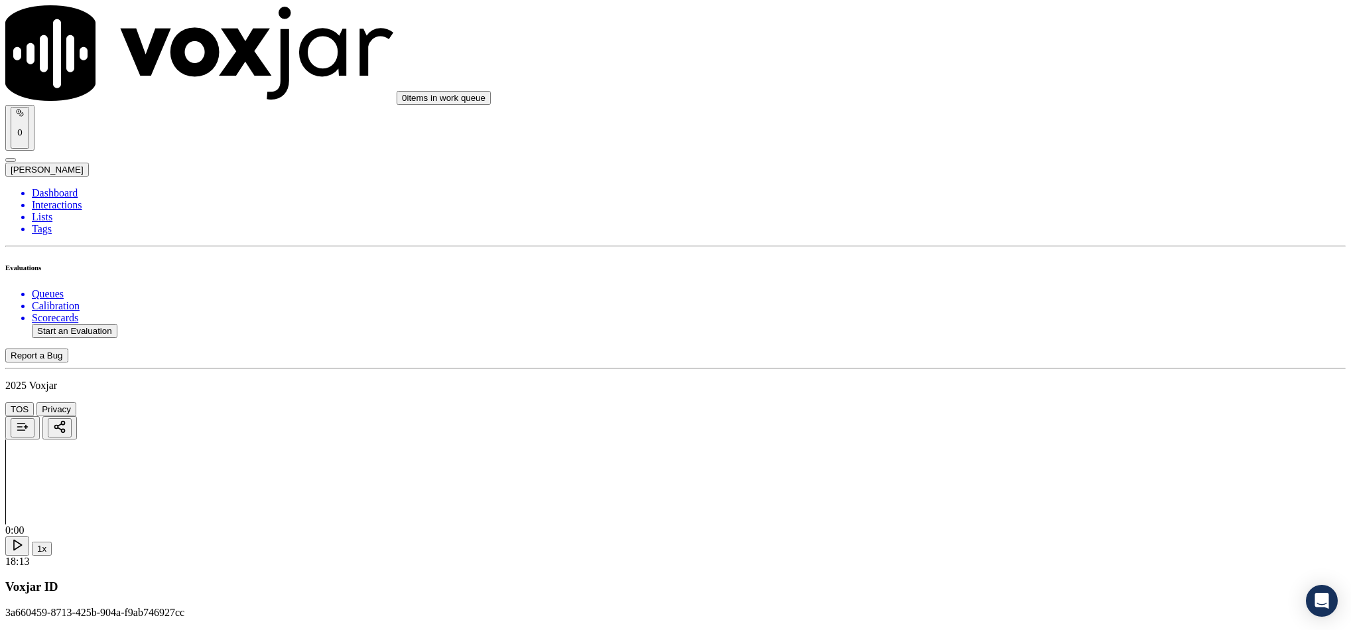
click at [70, 187] on li "Dashboard" at bounding box center [689, 193] width 1314 height 12
click at [64, 199] on li "Interactions" at bounding box center [689, 205] width 1314 height 12
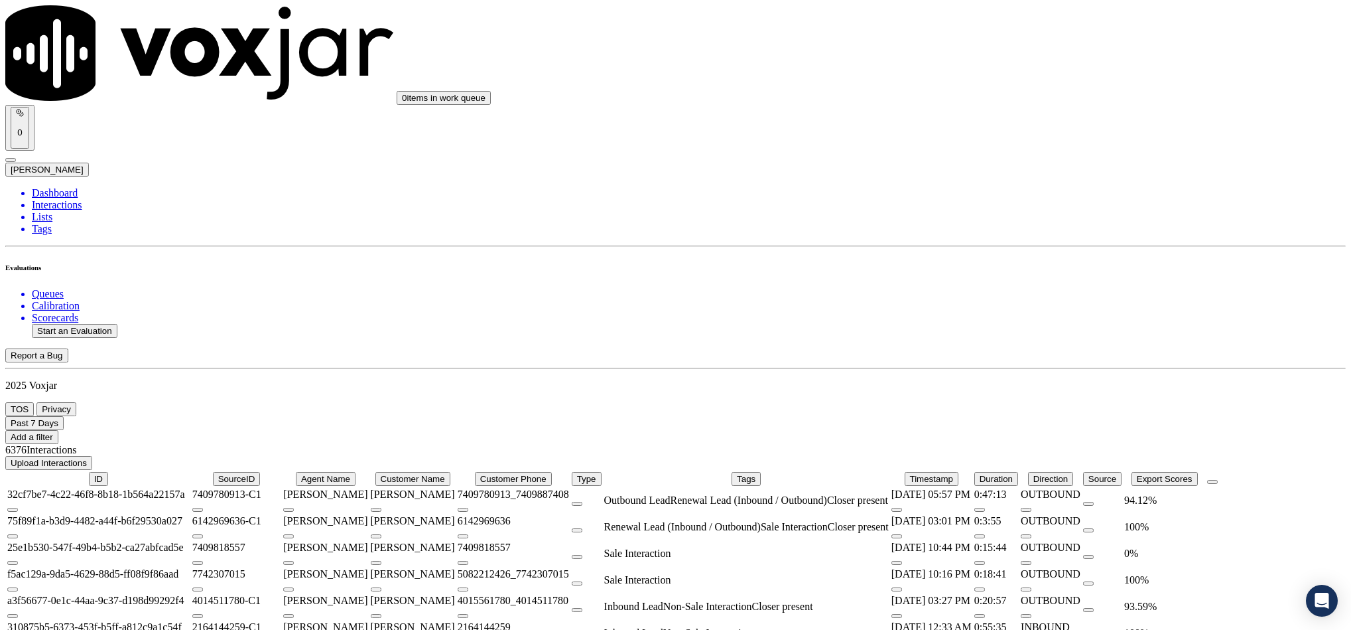
scroll to position [247, 0]
click at [62, 187] on li "Dashboard" at bounding box center [689, 193] width 1314 height 12
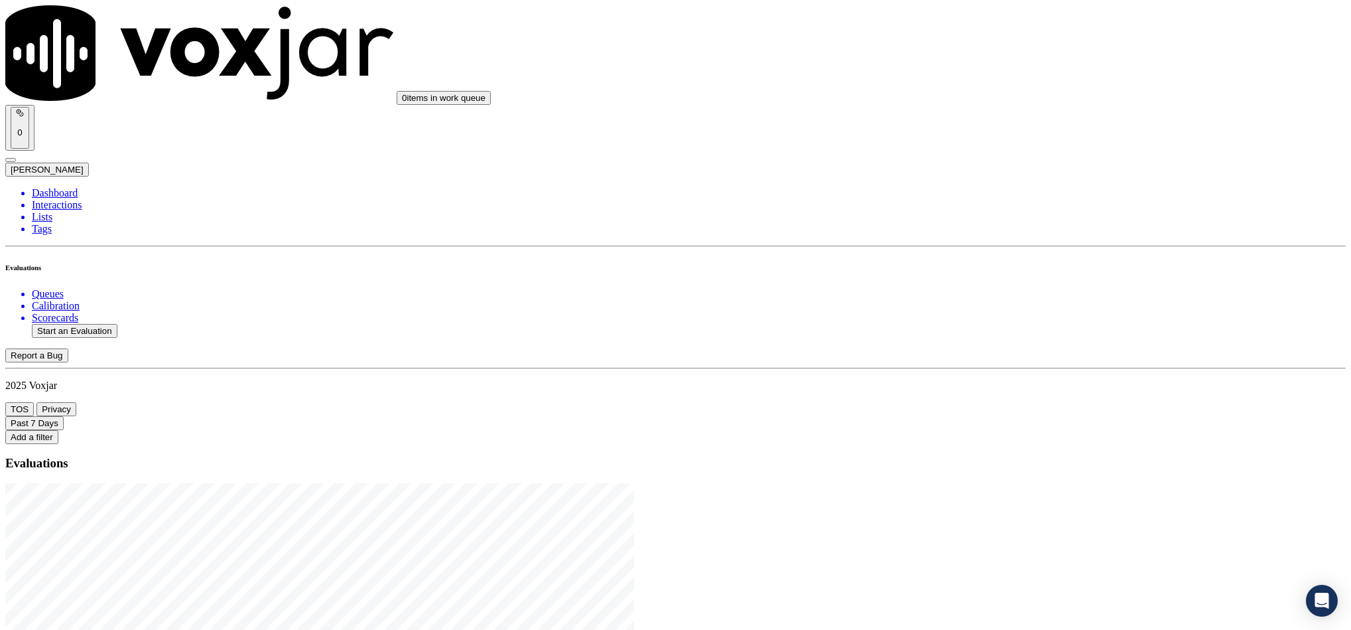
click at [100, 324] on button "Start an Evaluation" at bounding box center [75, 331] width 86 height 14
drag, startPoint x: 563, startPoint y: 271, endPoint x: 653, endPoint y: 277, distance: 90.4
type input "20250811-112103_2342630347-C1"
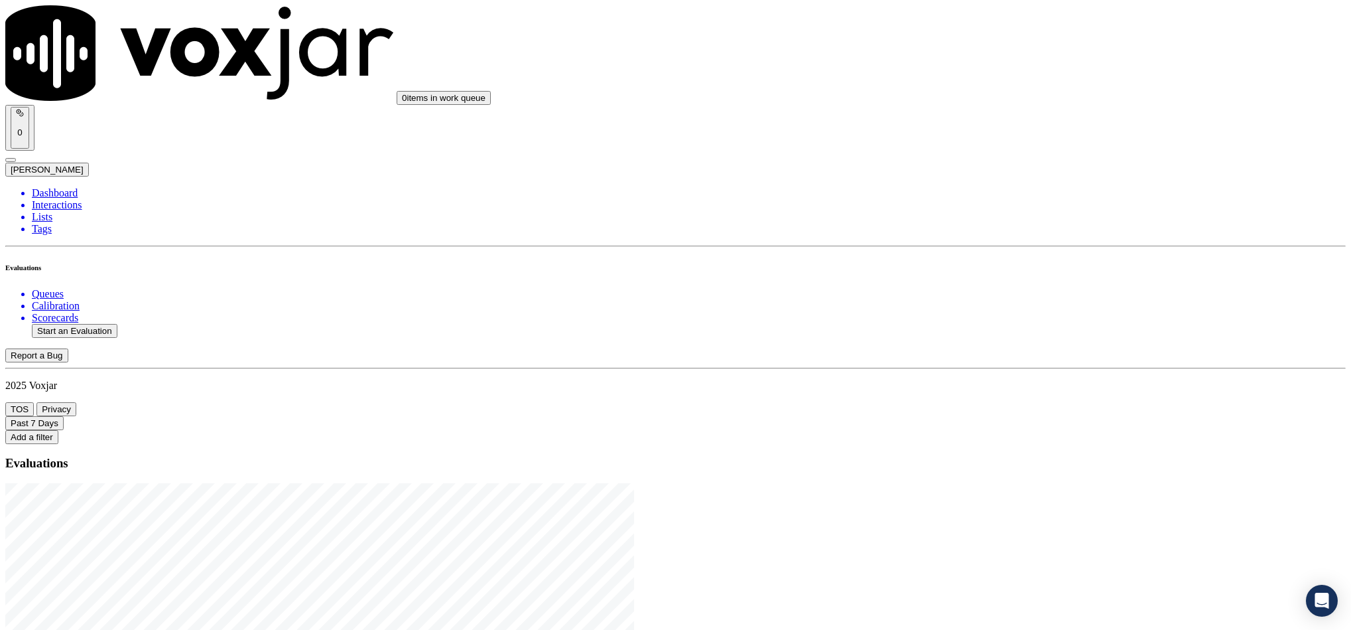
type input "2025-08-11T16:42"
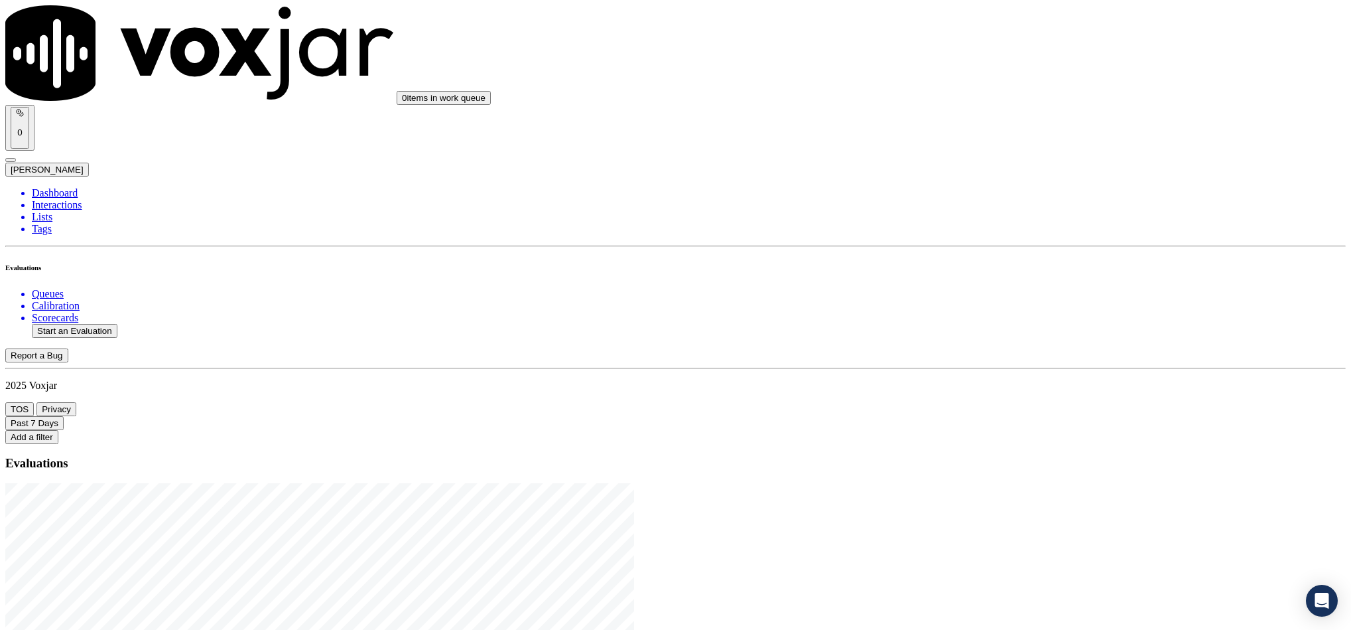
type input "ric"
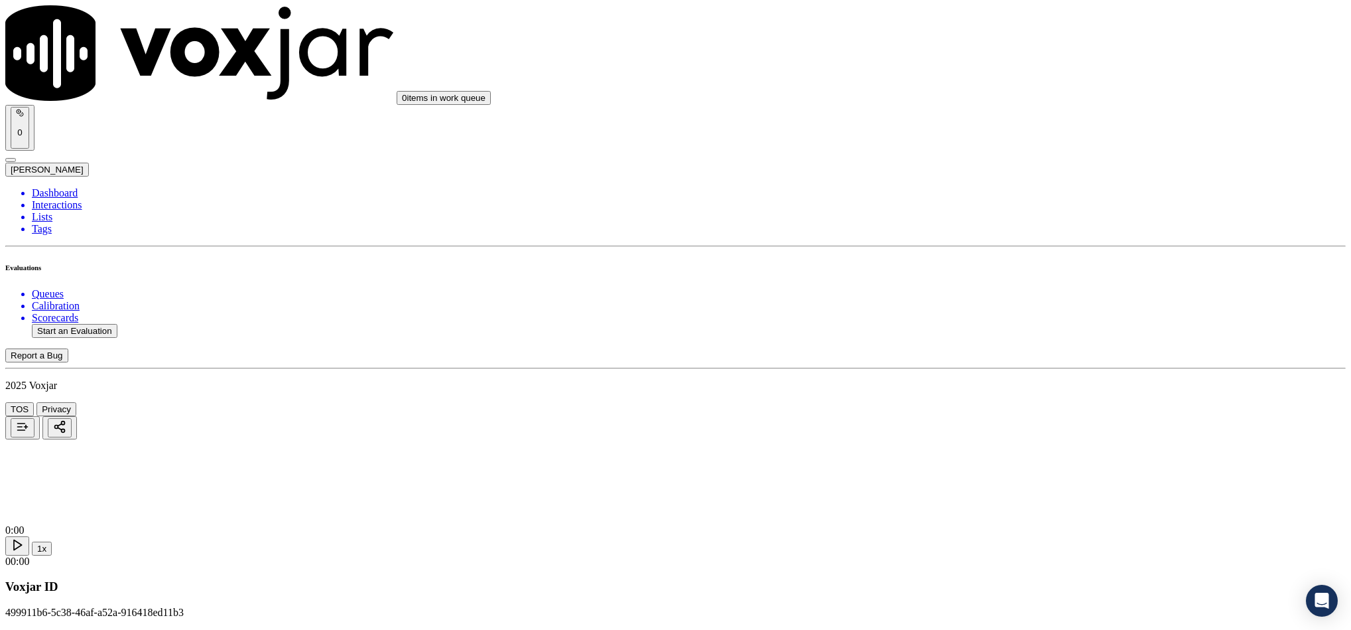
type input "PETE A MCMANUS"
drag, startPoint x: 588, startPoint y: 184, endPoint x: 446, endPoint y: 199, distance: 142.1
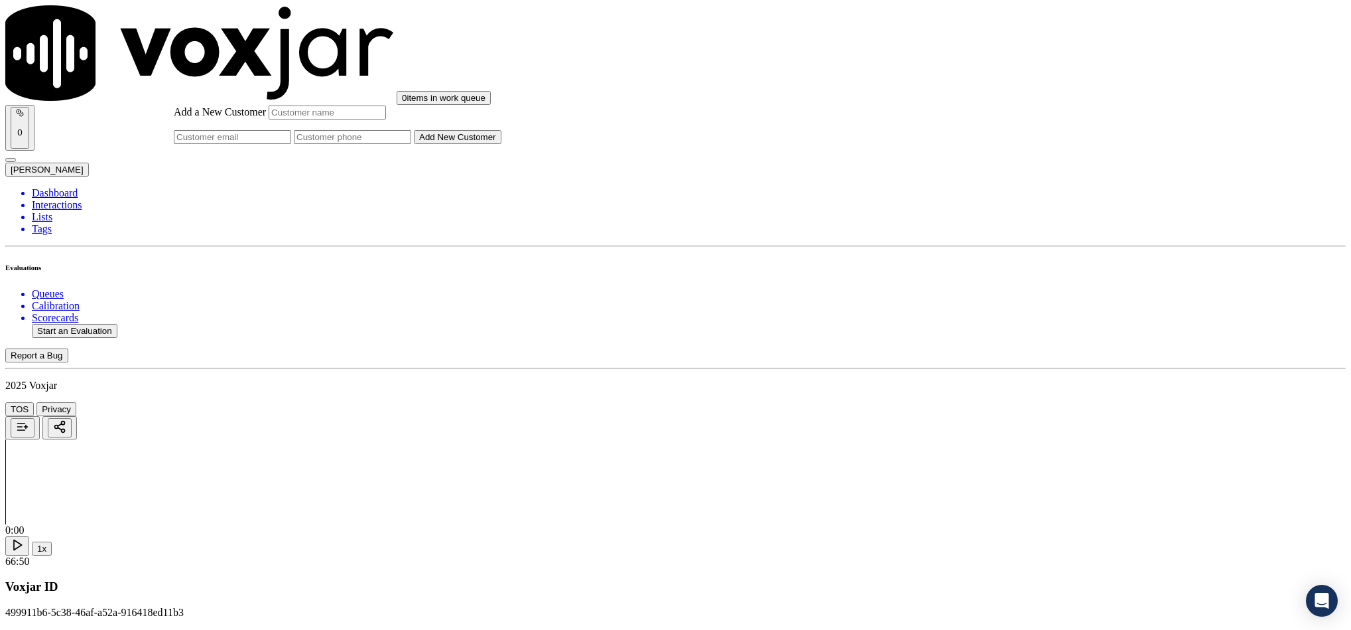
paste input "PETE A MCMANUS"
type input "PETE A MCMANUS"
click at [501, 144] on div "Add a New Customer PETE A MCMANUS Add New Customer" at bounding box center [338, 124] width 328 height 38
click at [411, 144] on input "Add a New Customer" at bounding box center [352, 137] width 117 height 14
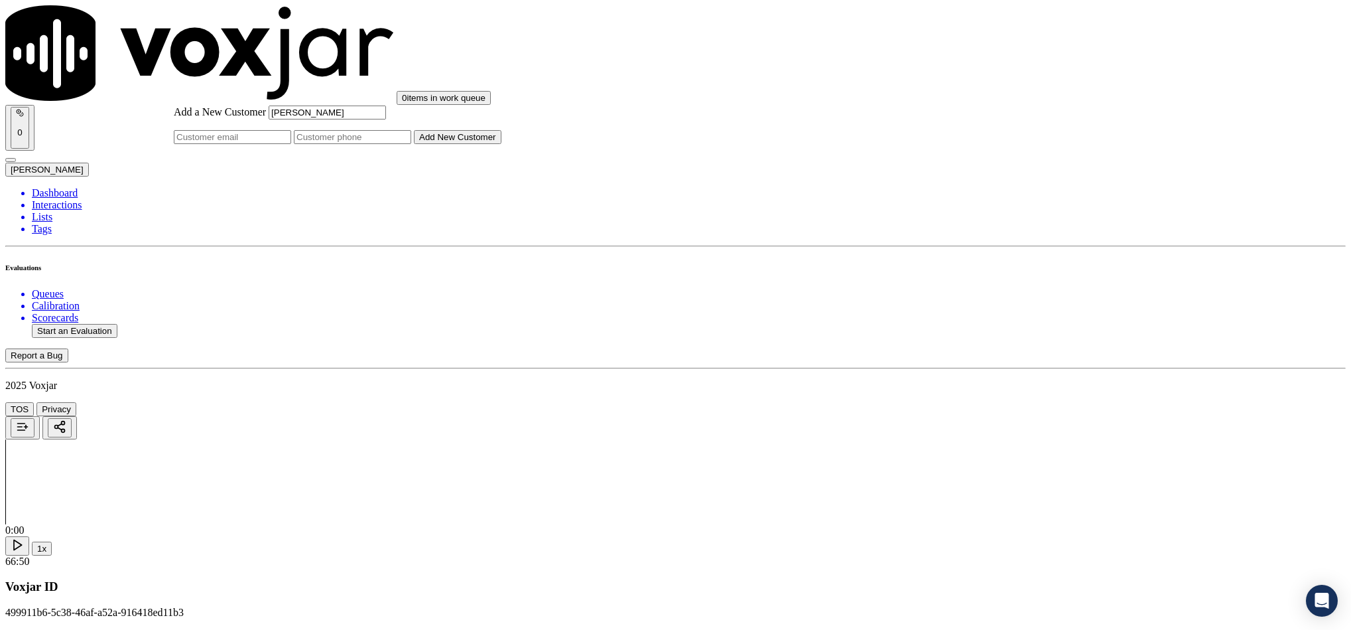
paste input "2342630347"
paste input "2343809020"
type input "2342630347_2343809020"
click at [501, 144] on button "Add New Customer" at bounding box center [458, 137] width 88 height 14
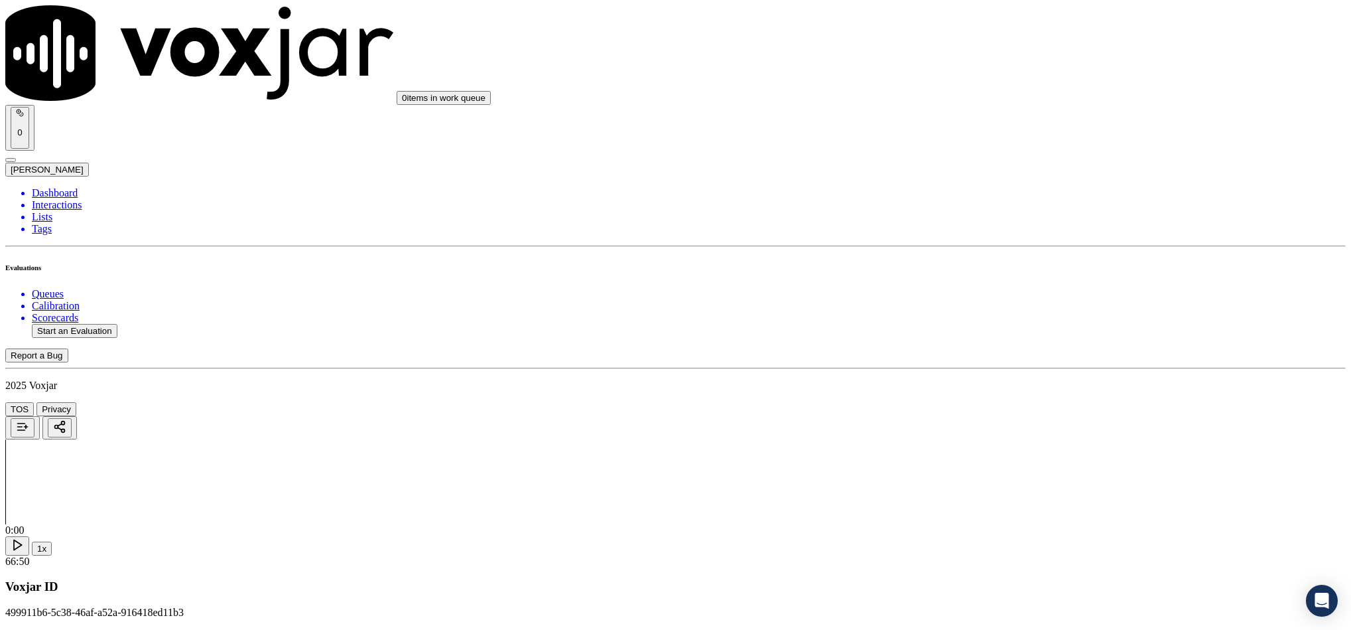
click at [1006, 248] on div "Yes" at bounding box center [1120, 242] width 308 height 12
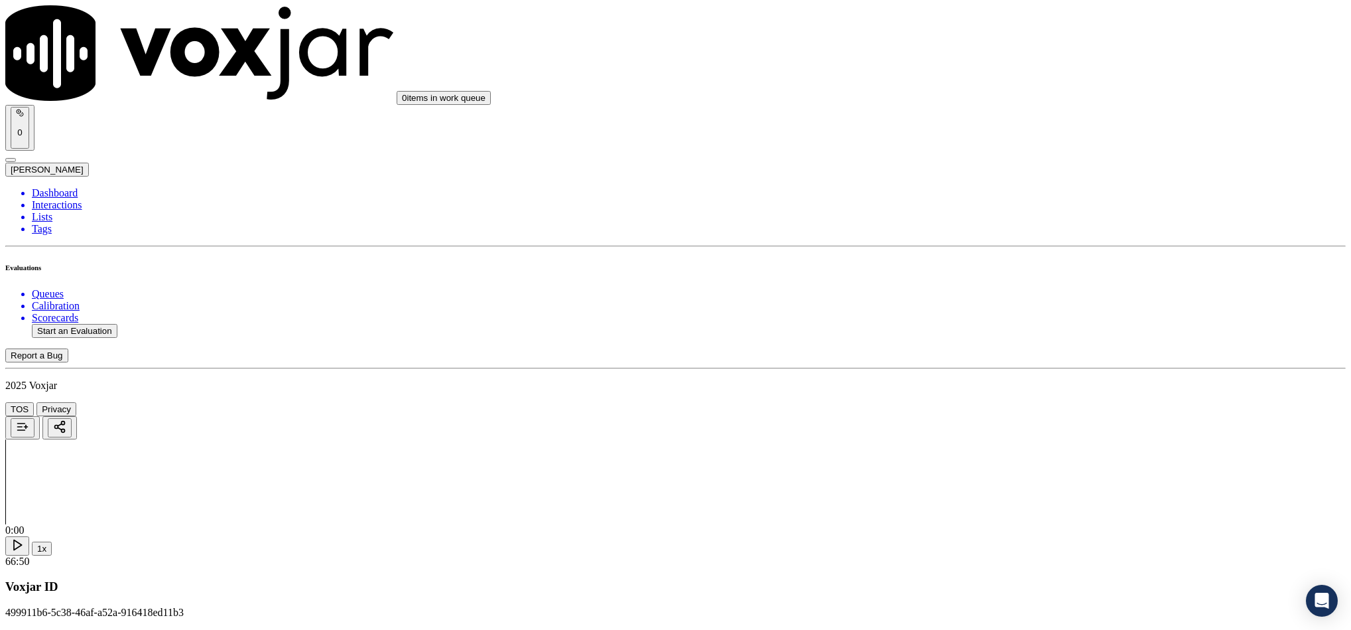
click at [1031, 400] on div "Yes" at bounding box center [1120, 394] width 308 height 12
click at [1037, 153] on div "Yes" at bounding box center [1120, 148] width 308 height 12
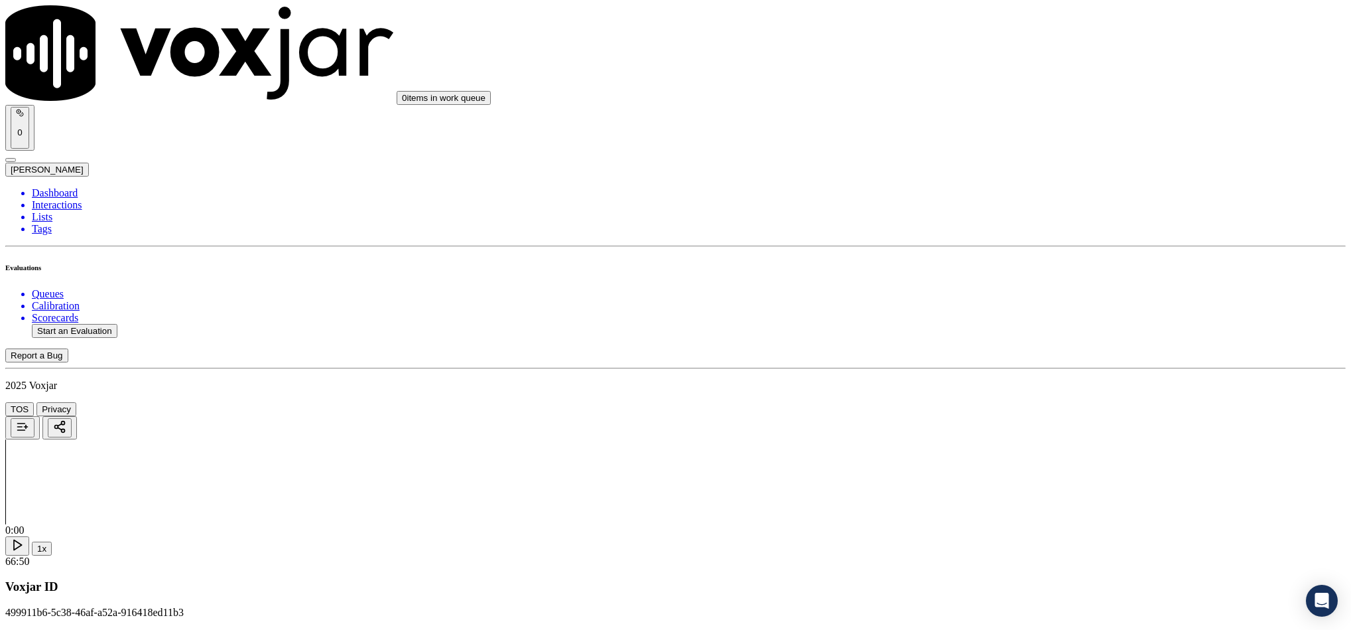
scroll to position [498, 0]
click at [1035, 237] on div "Yes" at bounding box center [1120, 232] width 308 height 12
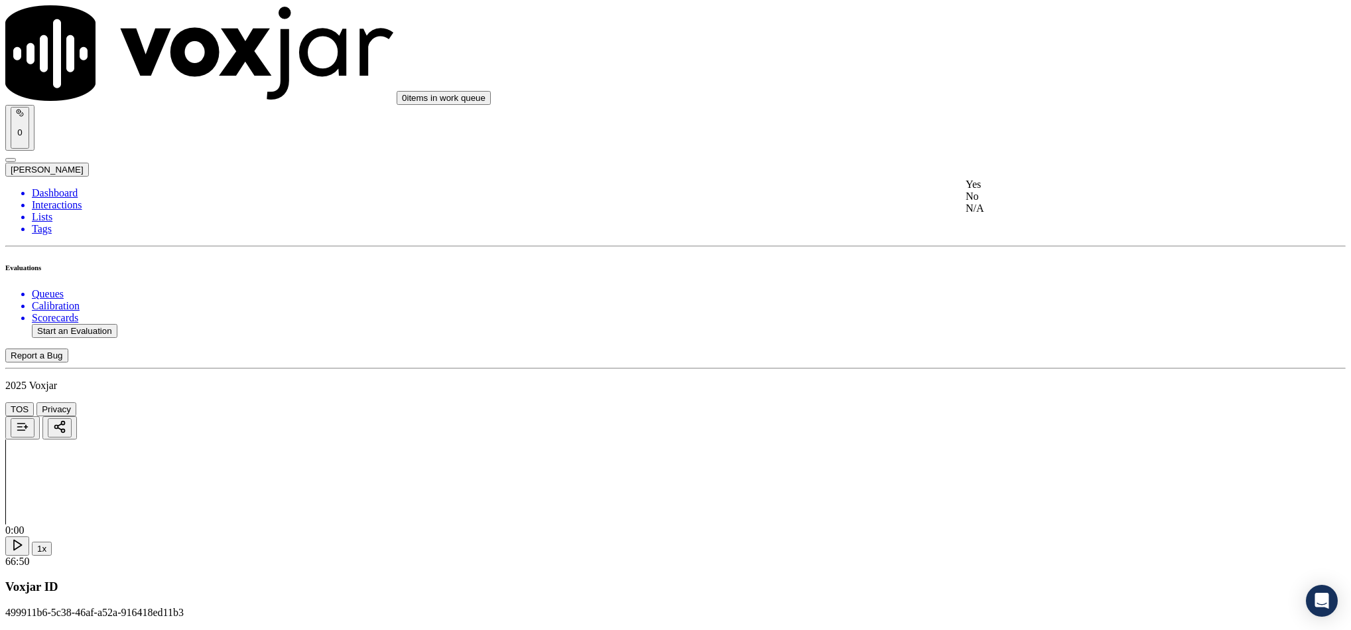
click at [1025, 202] on div "No" at bounding box center [1120, 196] width 308 height 12
click at [1049, 429] on div "Yes" at bounding box center [1120, 423] width 308 height 12
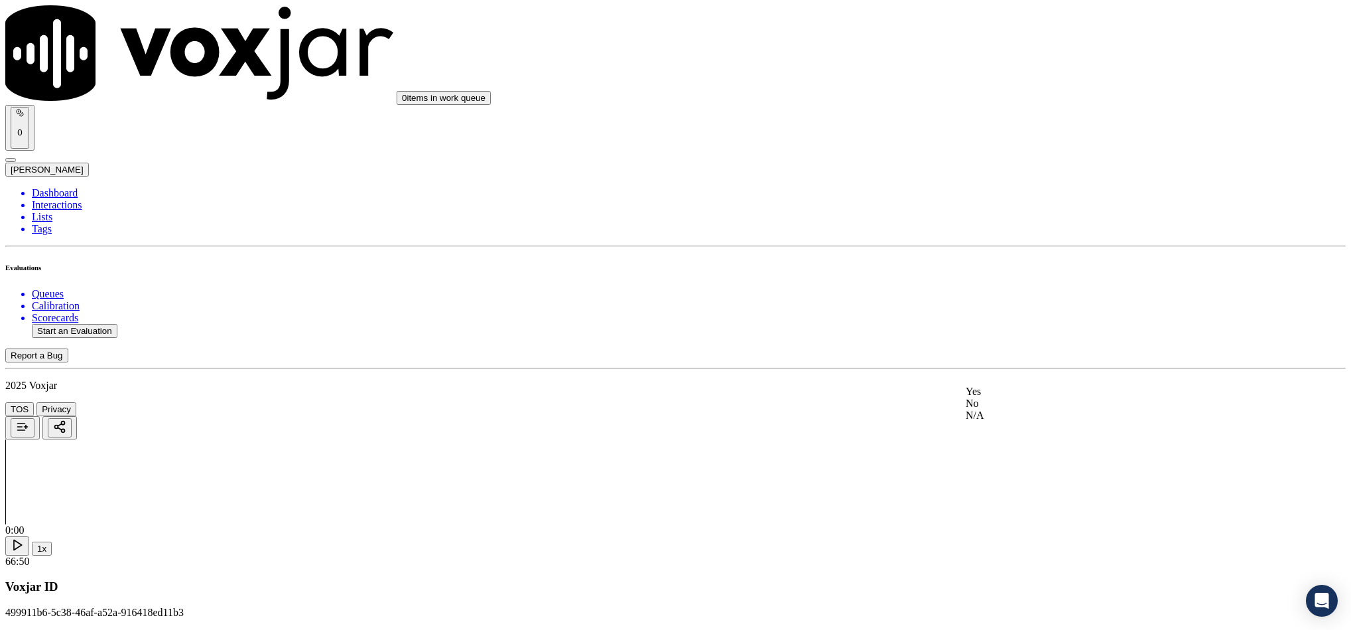
click at [1017, 409] on div "No" at bounding box center [1120, 403] width 308 height 12
click at [1015, 239] on div "N/A" at bounding box center [1120, 235] width 308 height 12
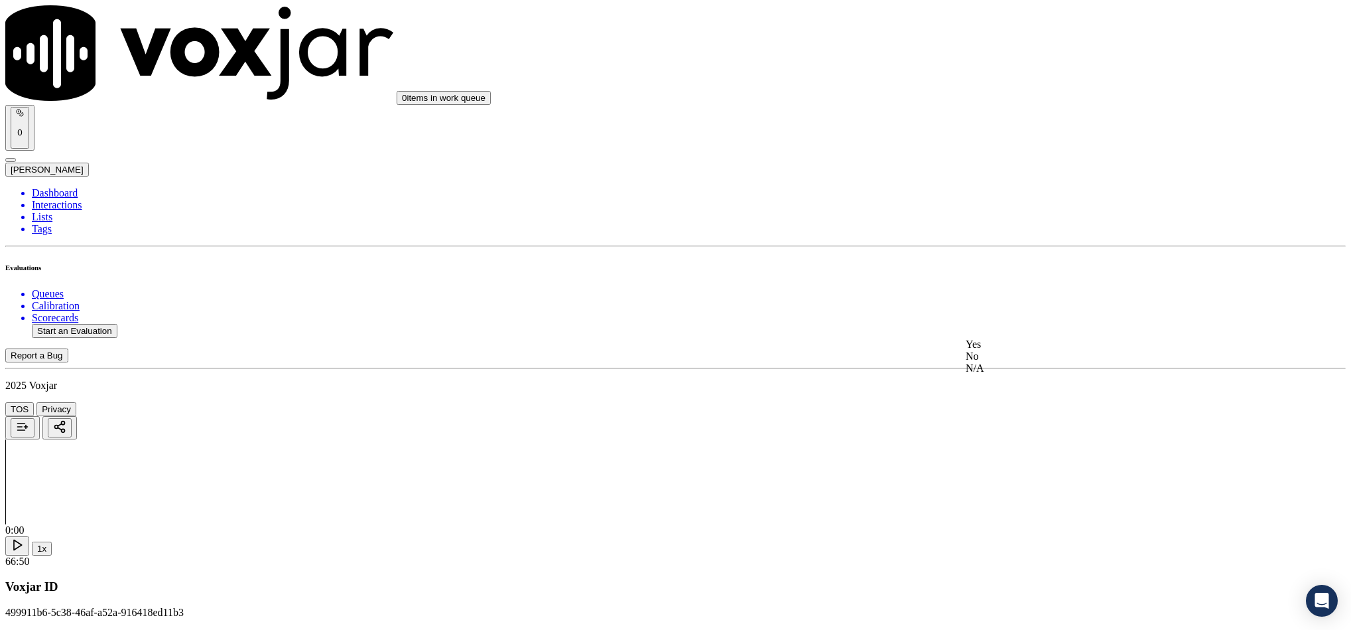
click at [1020, 350] on div "Yes" at bounding box center [1120, 344] width 308 height 12
click at [1026, 404] on div "Yes" at bounding box center [1120, 399] width 308 height 12
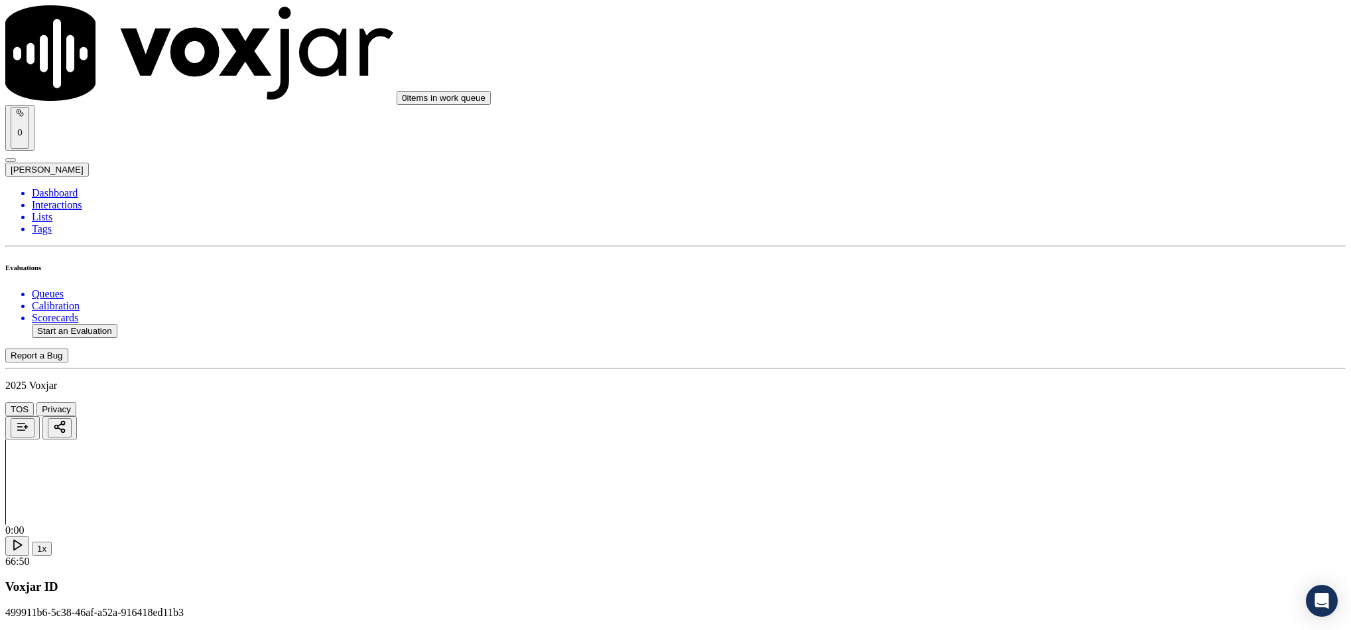
click at [1019, 286] on div "No" at bounding box center [1120, 280] width 308 height 12
click at [996, 342] on div "Yes" at bounding box center [1120, 336] width 308 height 12
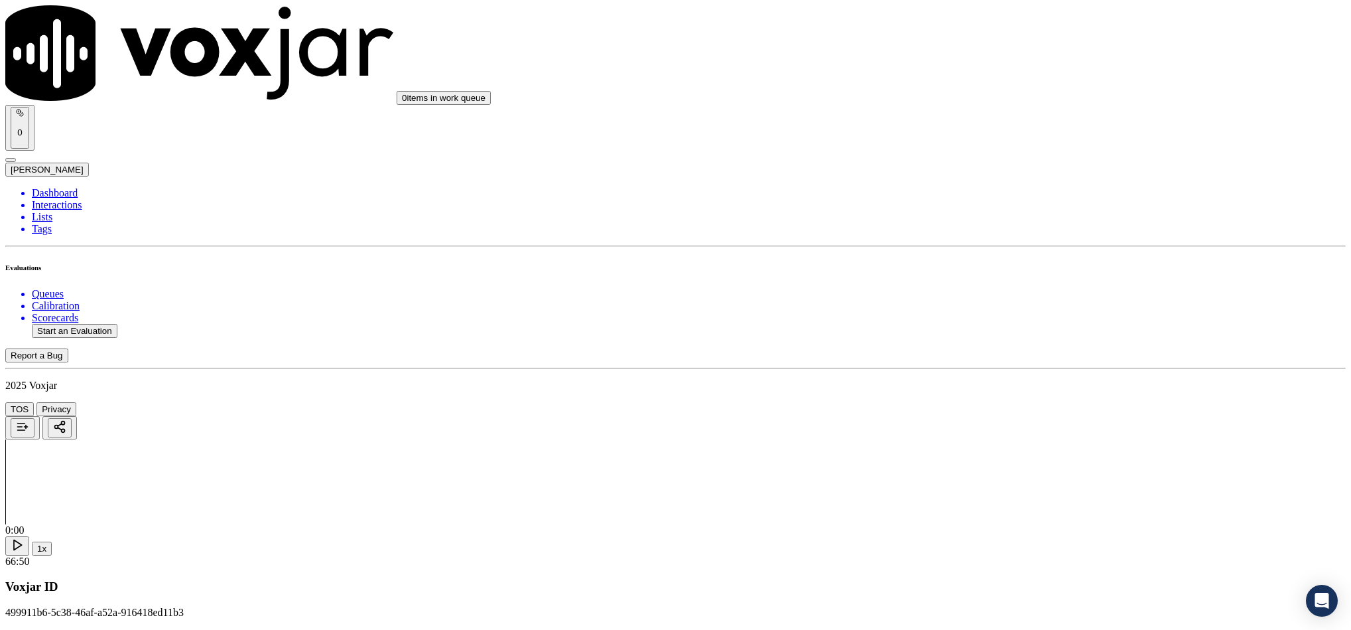
click at [1002, 365] on div "No" at bounding box center [1120, 367] width 308 height 12
click at [1009, 196] on div "Yes" at bounding box center [1120, 190] width 308 height 12
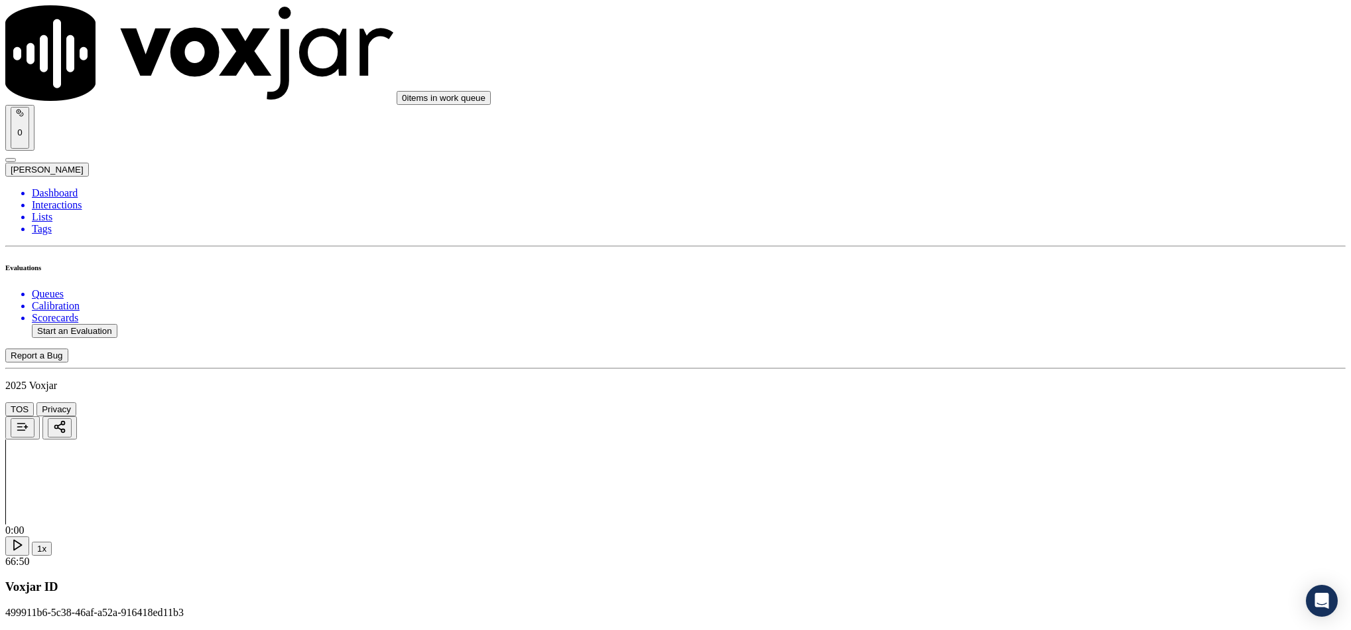
scroll to position [2189, 0]
click at [1013, 146] on div "Yes" at bounding box center [1120, 143] width 308 height 12
click at [1027, 299] on div "Yes" at bounding box center [1120, 295] width 308 height 12
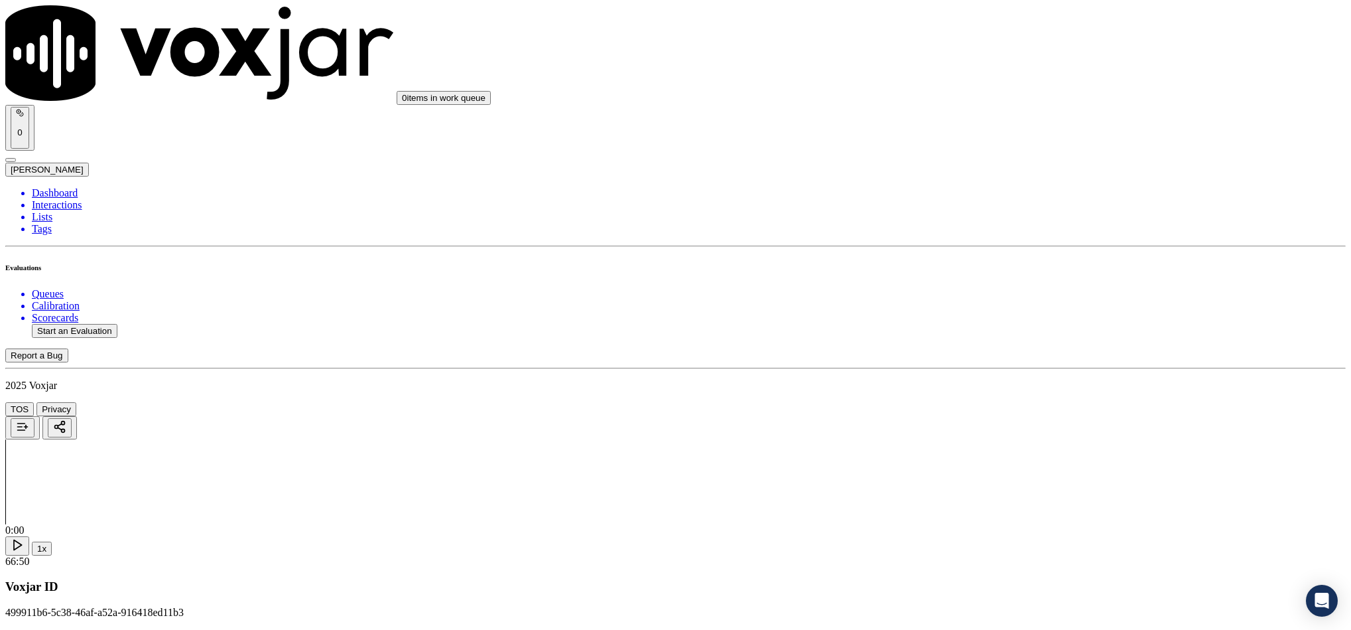
scroll to position [2388, 0]
click at [1015, 269] on div "Yes" at bounding box center [1120, 263] width 308 height 12
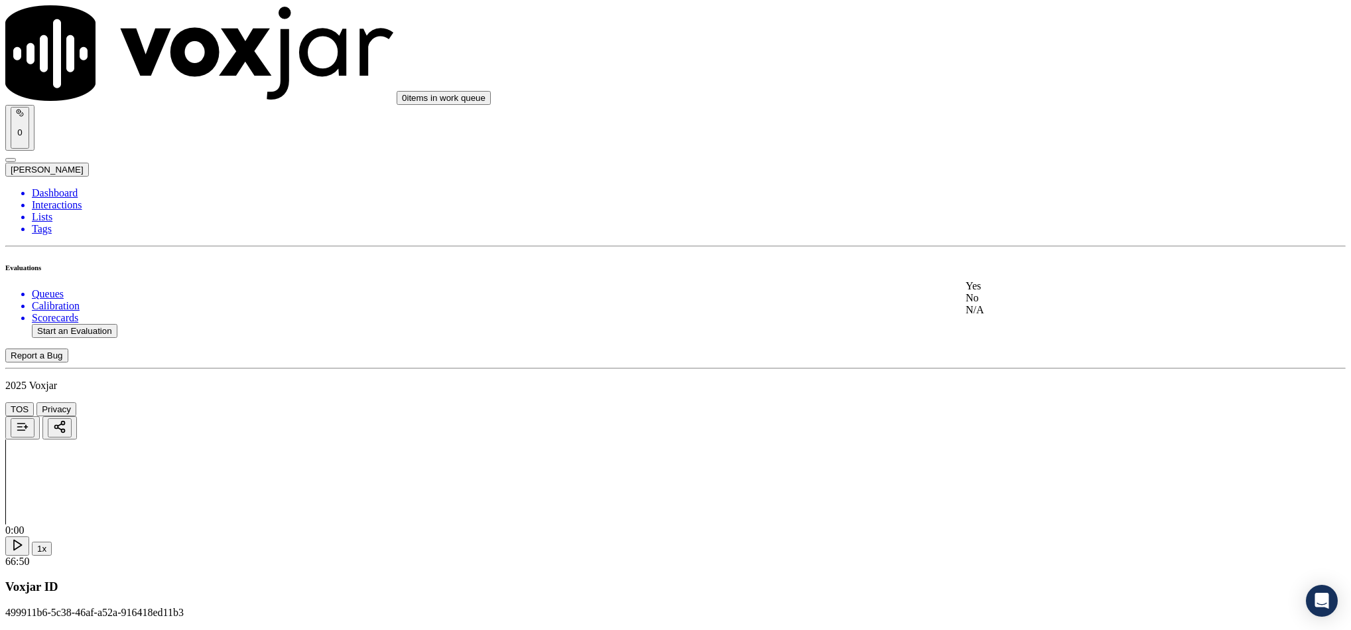
click at [1024, 291] on div "Yes" at bounding box center [1120, 286] width 308 height 12
click at [992, 273] on div "No" at bounding box center [1120, 267] width 308 height 12
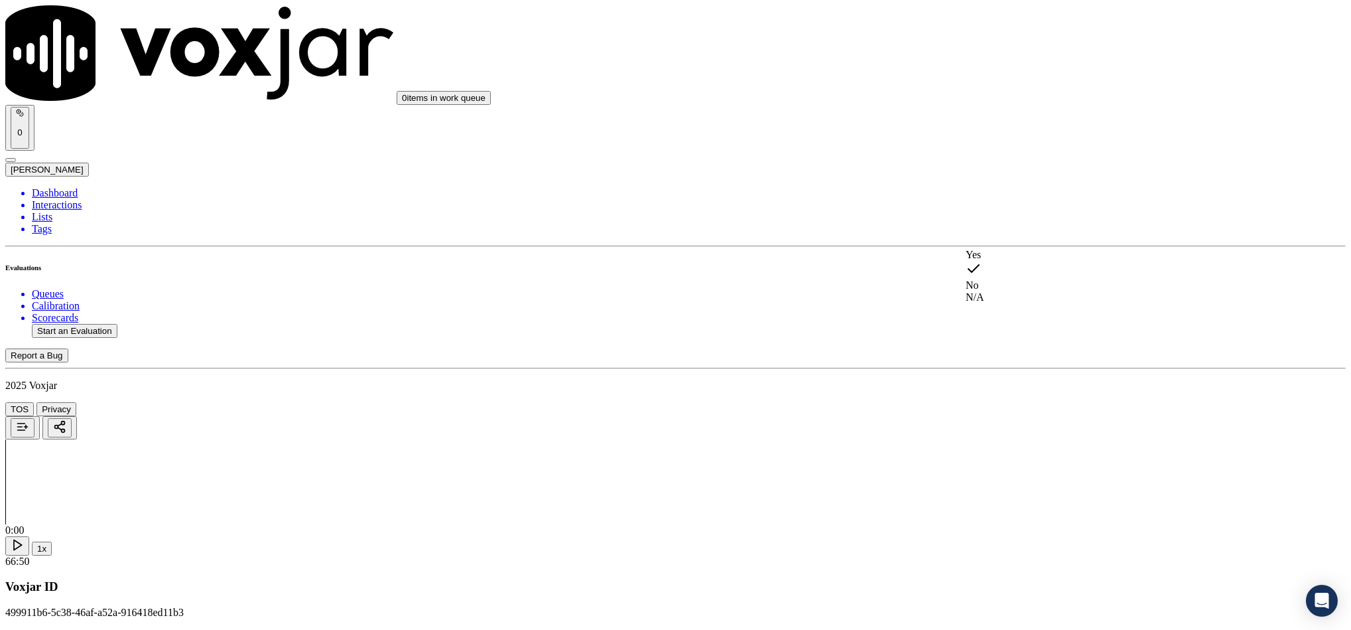
click at [1000, 295] on div "N/A" at bounding box center [1120, 297] width 308 height 12
click at [1002, 214] on div "Yes" at bounding box center [1120, 208] width 308 height 12
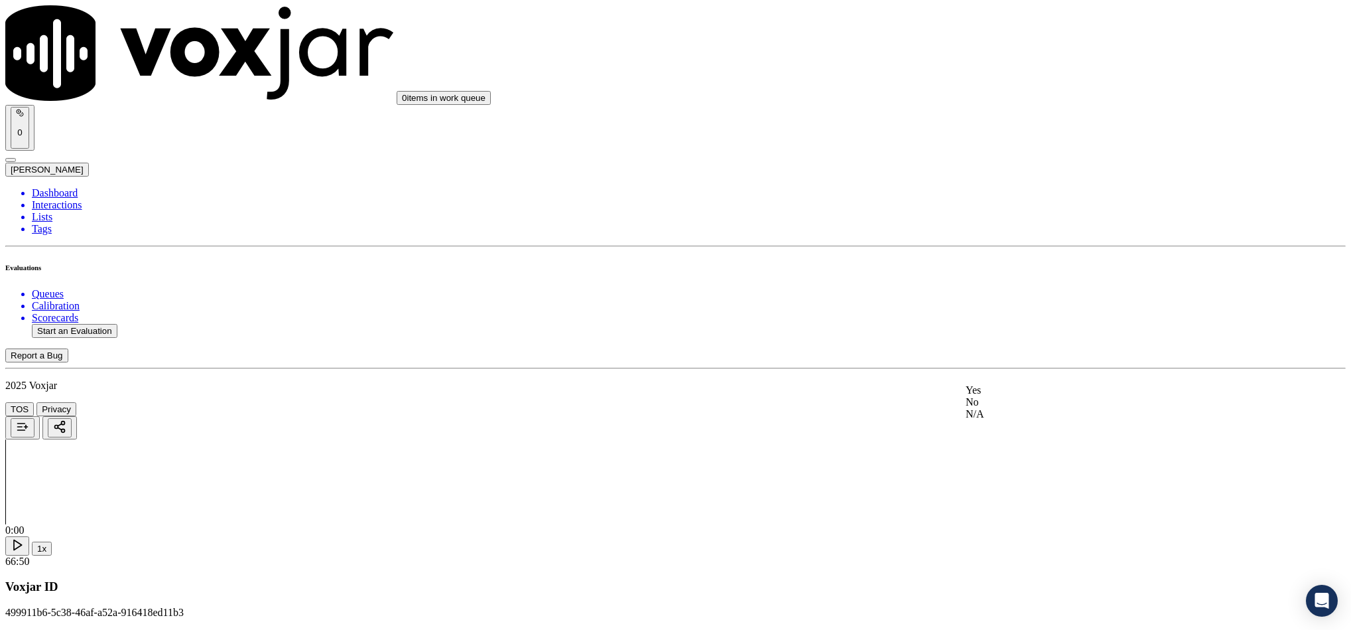
drag, startPoint x: 1006, startPoint y: 423, endPoint x: 1018, endPoint y: 404, distance: 22.1
click at [1007, 408] on div "No" at bounding box center [1120, 402] width 308 height 12
click at [966, 438] on span at bounding box center [966, 432] width 0 height 11
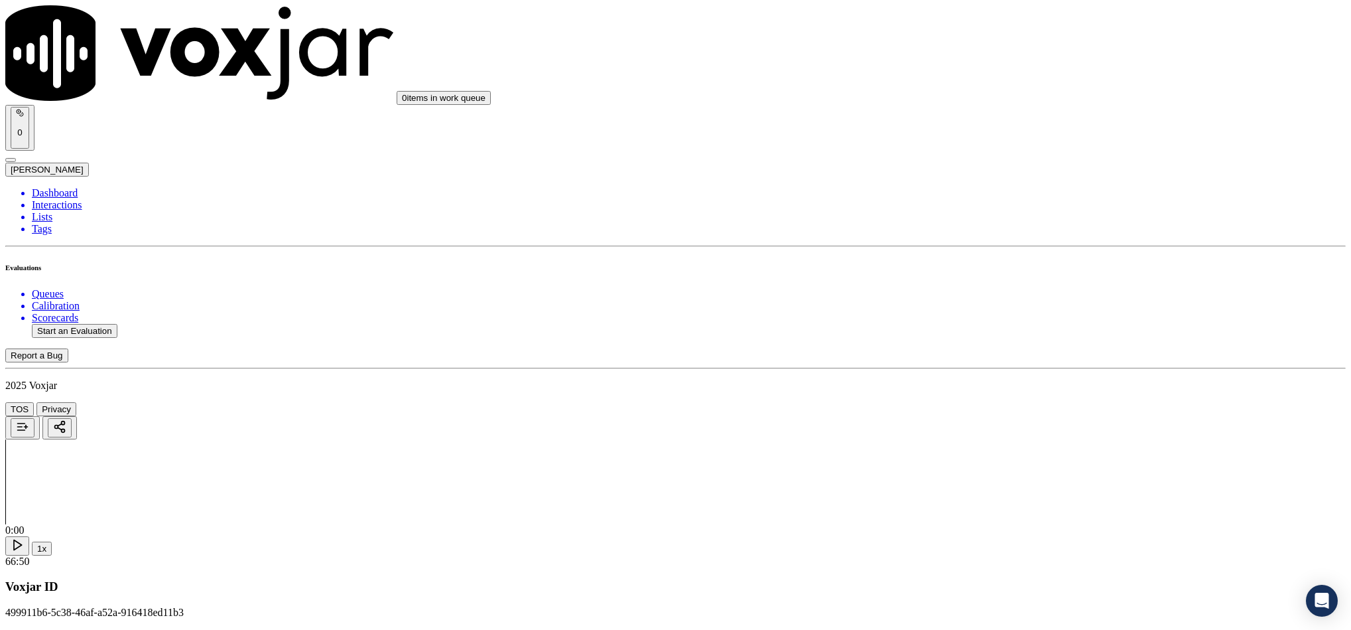
click at [1013, 261] on div "No" at bounding box center [1120, 255] width 308 height 12
click at [1024, 413] on div "No" at bounding box center [1120, 407] width 308 height 12
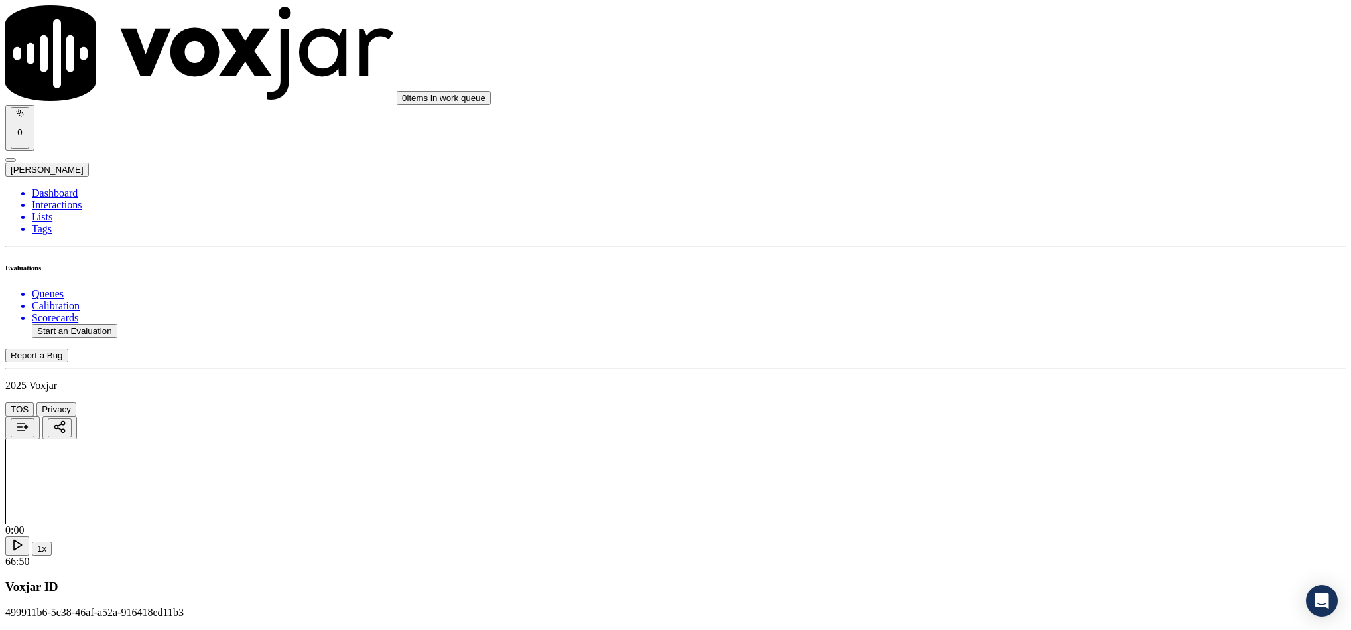
click at [1009, 335] on div "No" at bounding box center [1120, 329] width 308 height 12
click at [1016, 475] on div "Yes" at bounding box center [1120, 469] width 308 height 12
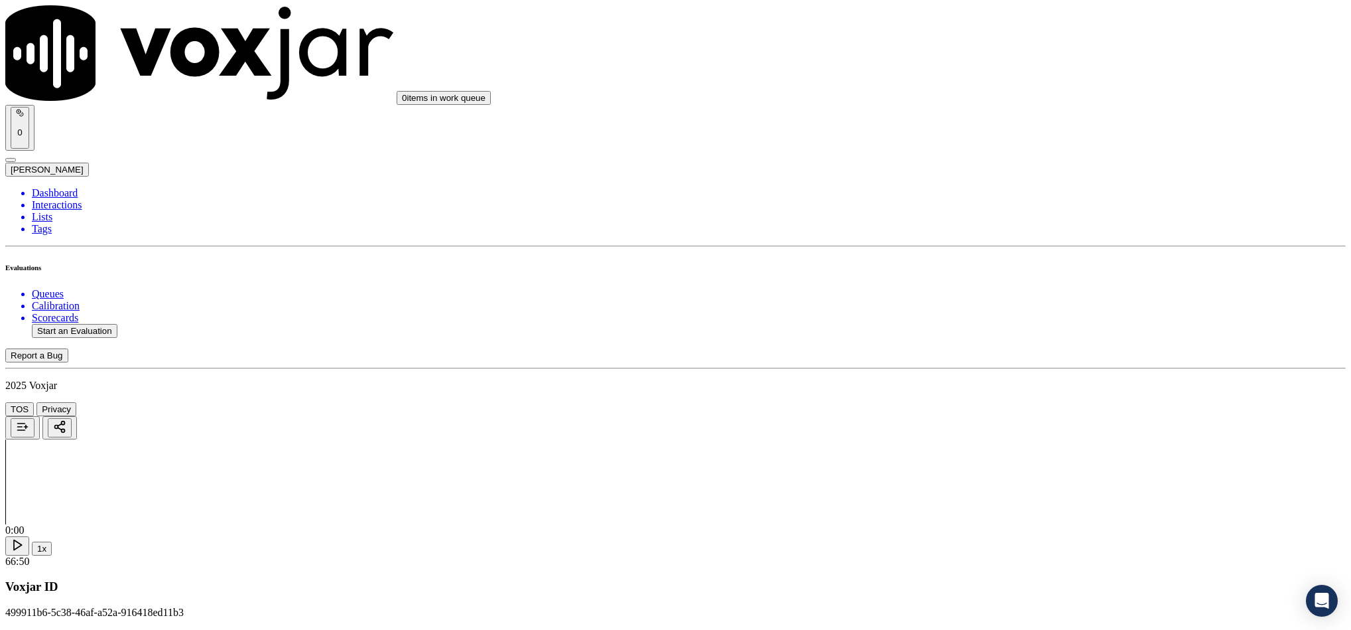
click at [64, 187] on li "Dashboard" at bounding box center [689, 193] width 1314 height 12
click at [88, 324] on button "Start an Evaluation" at bounding box center [75, 331] width 86 height 14
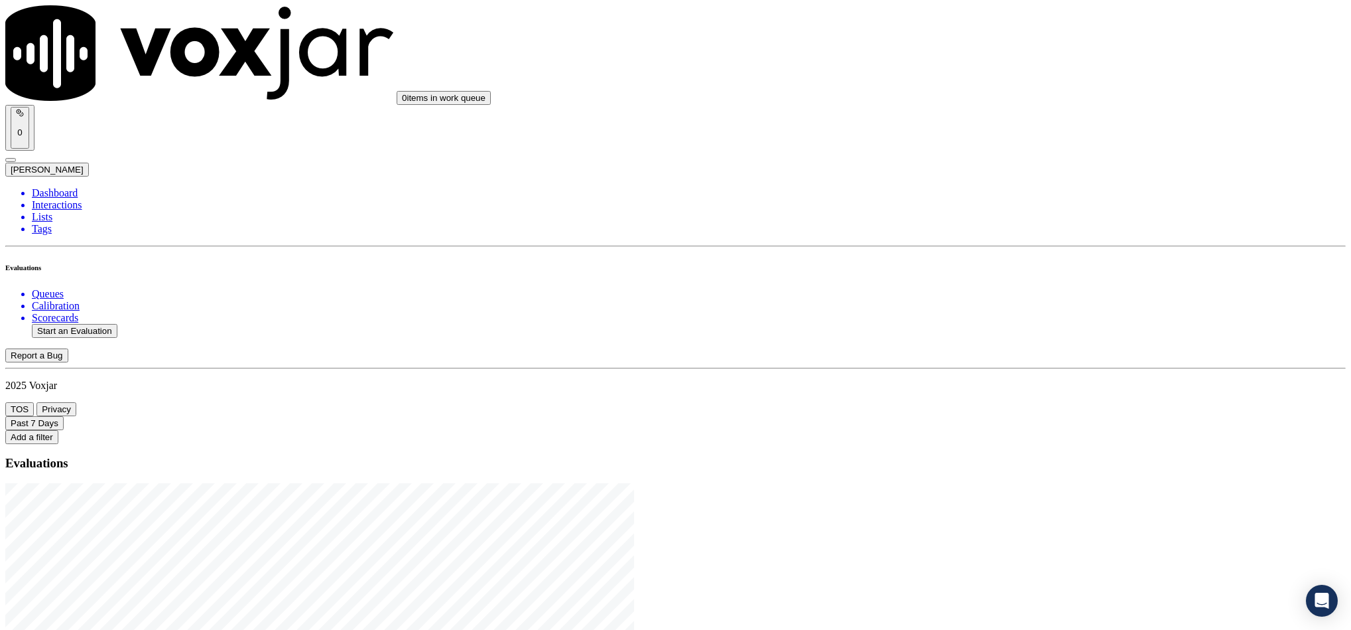
drag, startPoint x: 565, startPoint y: 275, endPoint x: 661, endPoint y: 279, distance: 95.6
type input "20250811-151400_2154990548-C1"
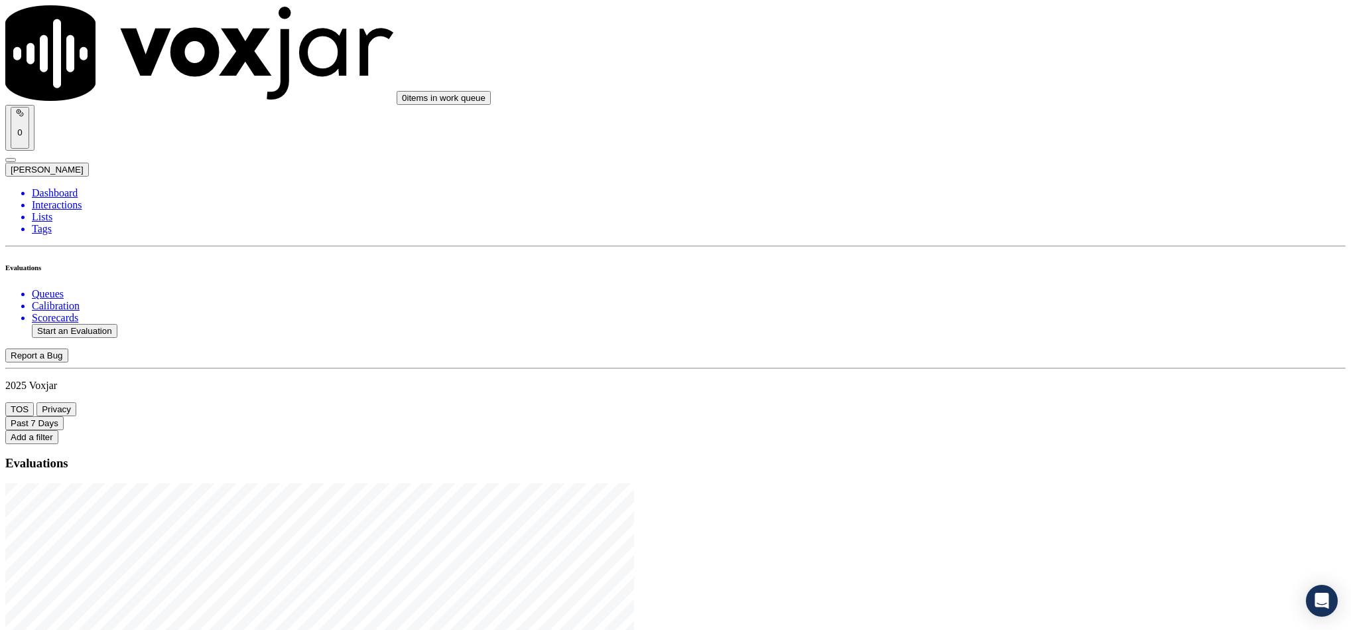
type input "2025-08-11T17:09"
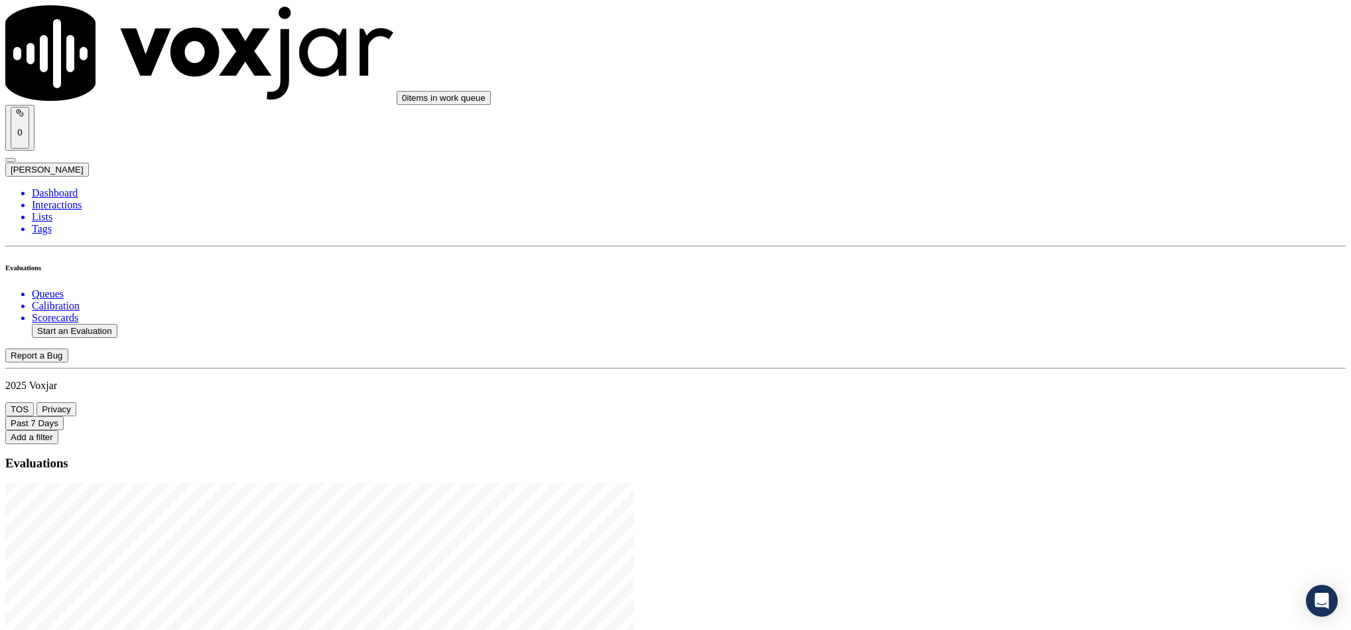
type input "nick"
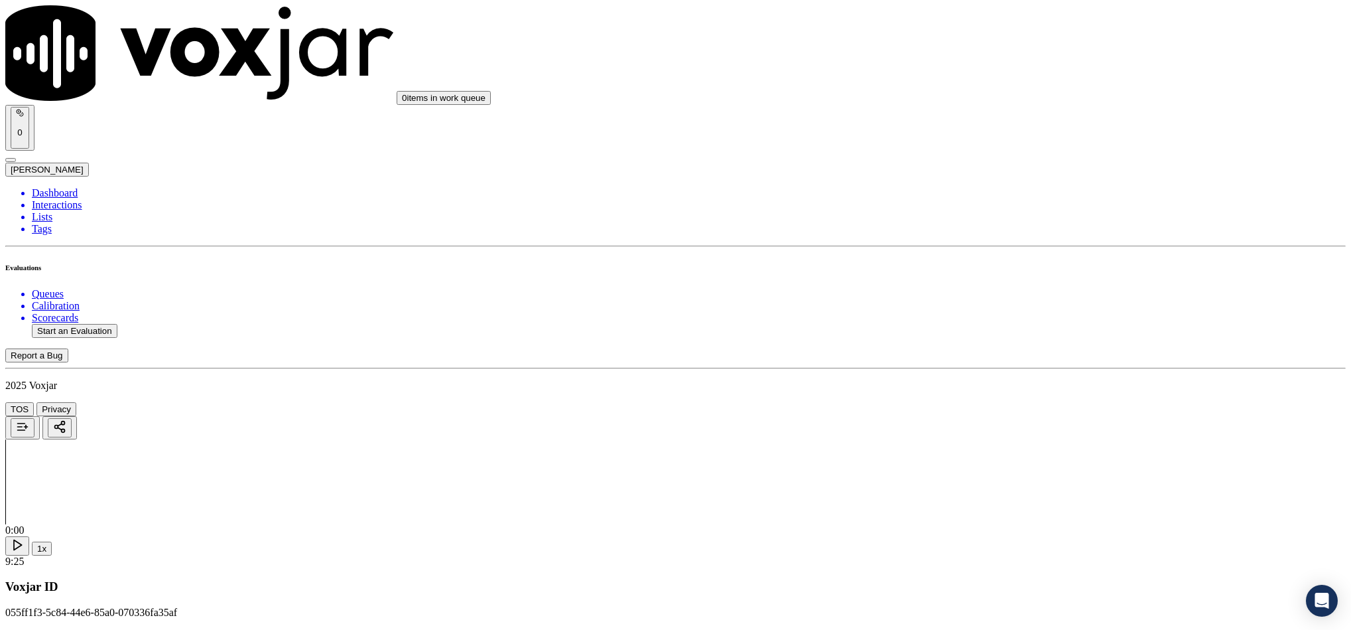
type input "Suzette Edwards"
drag, startPoint x: 608, startPoint y: 189, endPoint x: 406, endPoint y: 203, distance: 202.1
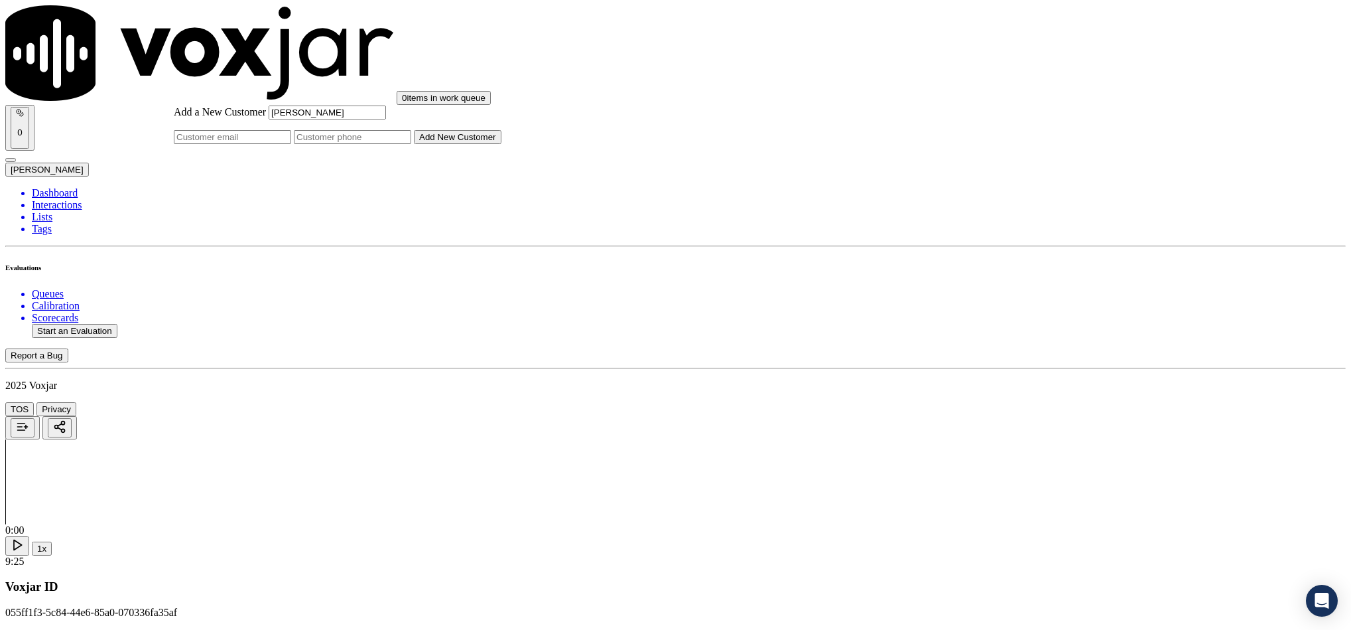
type input "Suzette Edwards"
click at [411, 144] on input "Add a New Customer" at bounding box center [352, 137] width 117 height 14
paste input "2154990548"
type input "2154990548"
click at [501, 144] on button "Add New Customer" at bounding box center [458, 137] width 88 height 14
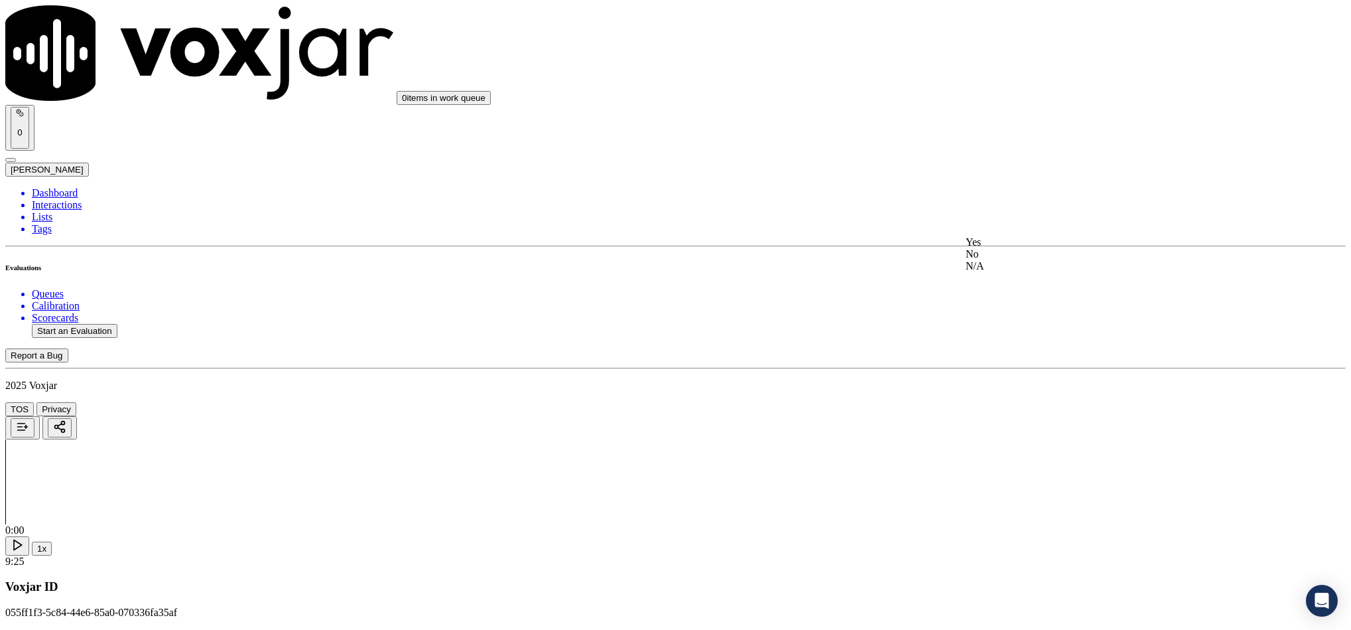
click at [992, 248] on div "Yes" at bounding box center [1120, 242] width 308 height 12
click at [1053, 293] on div "Yes" at bounding box center [1120, 295] width 308 height 12
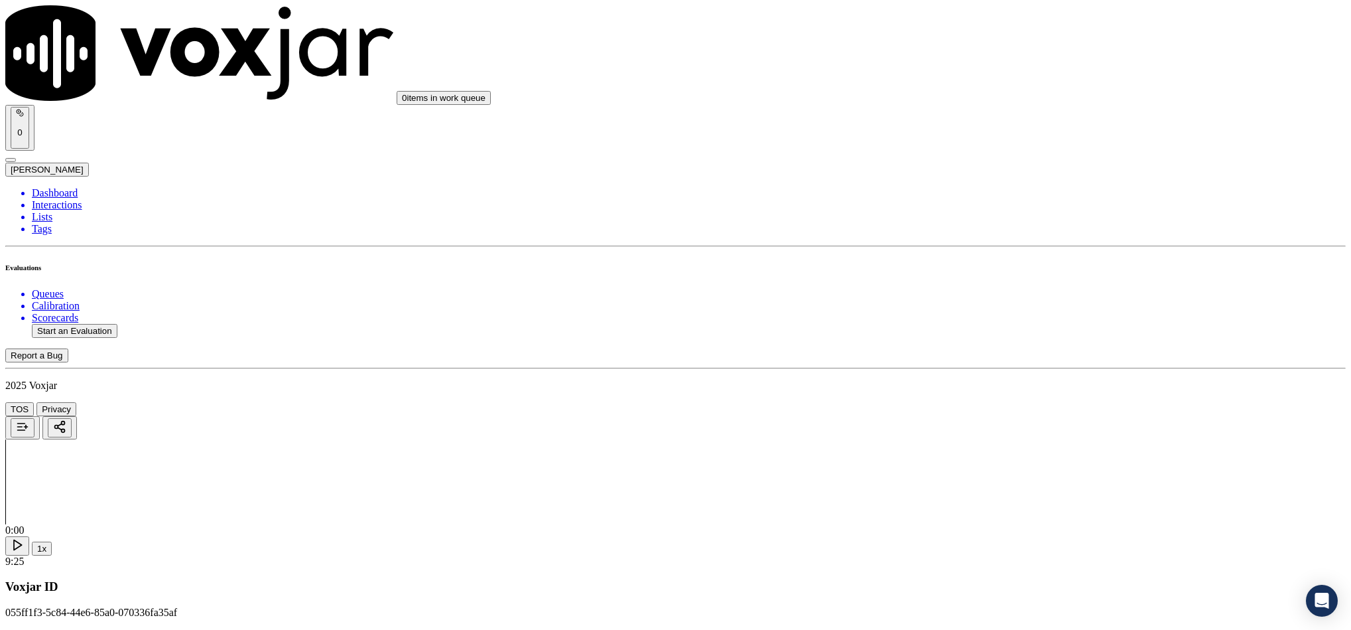
click at [1025, 263] on div "Yes" at bounding box center [1120, 263] width 308 height 12
click at [1013, 361] on div "N/A" at bounding box center [1120, 355] width 308 height 12
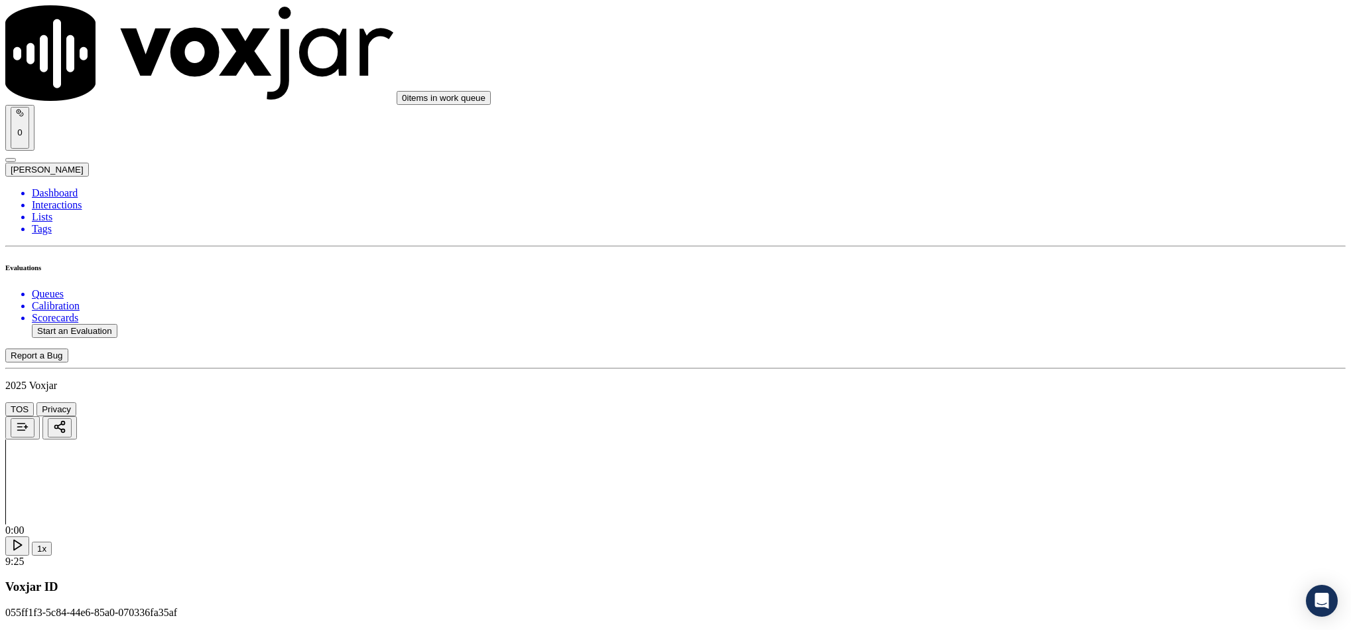
scroll to position [697, 0]
click at [1026, 273] on div "No" at bounding box center [1120, 267] width 308 height 12
click at [1012, 261] on div "Yes" at bounding box center [1120, 255] width 308 height 12
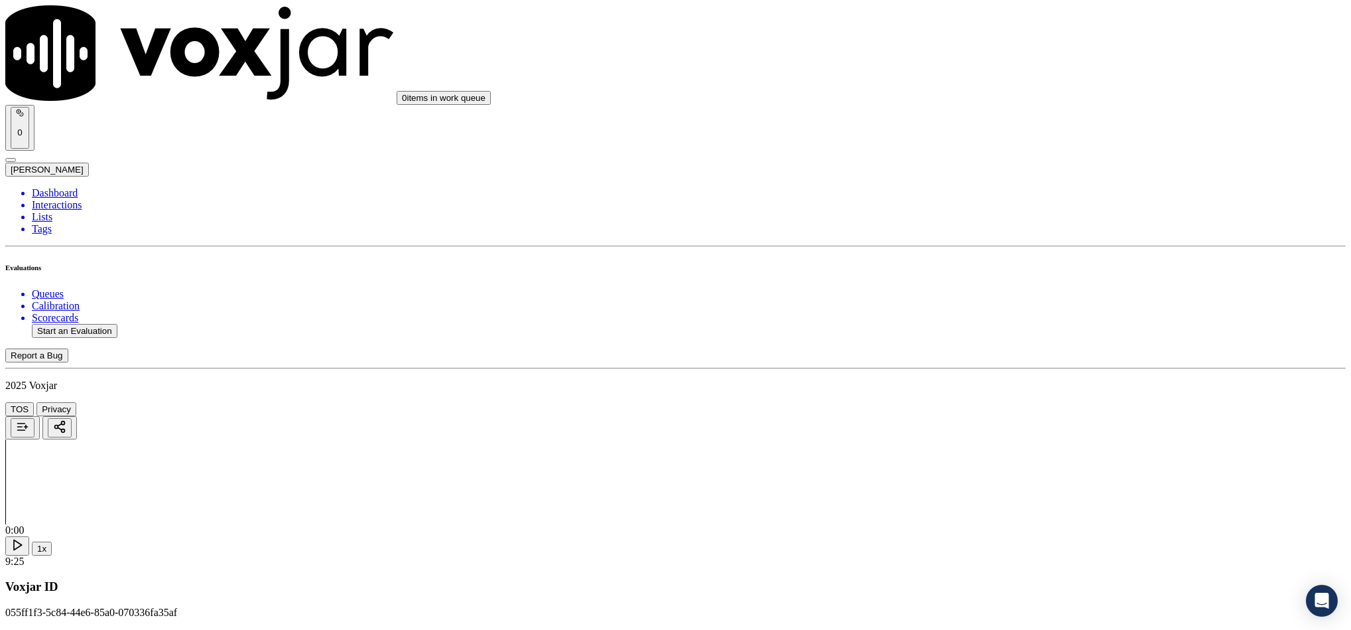
scroll to position [0, 0]
click at [1008, 291] on div "N/A" at bounding box center [1120, 285] width 308 height 12
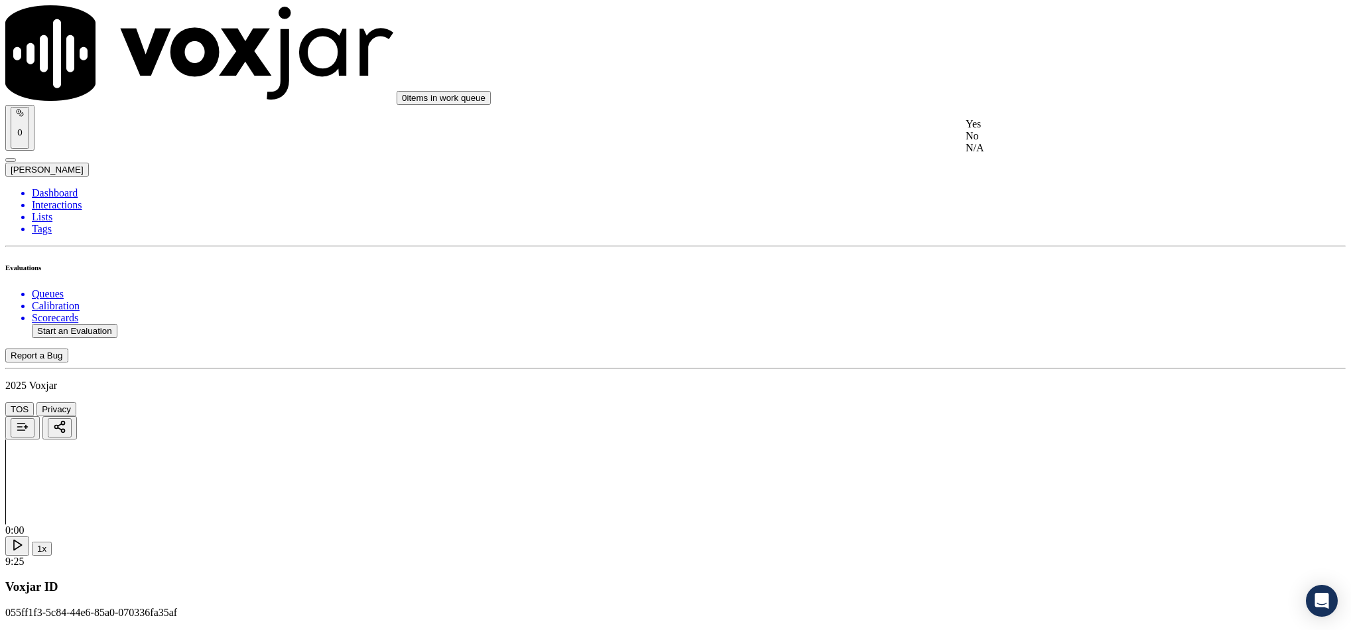
click at [1013, 142] on div "No" at bounding box center [1120, 136] width 308 height 12
click at [1001, 310] on div "No" at bounding box center [1120, 304] width 308 height 12
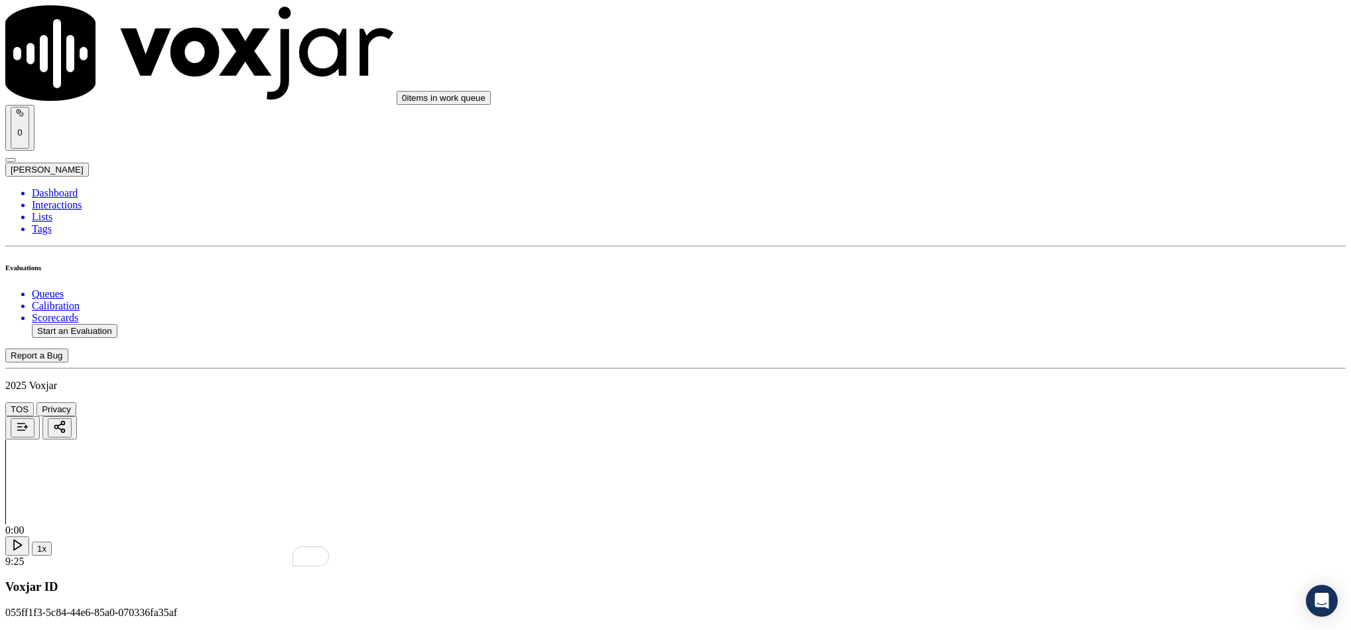
paste textarea ""The agent failed to obtain the customer’s permission before sharing their acco…"
type textarea ""The agent failed to obtain the customer’s permission before sharing their acco…"
click at [1017, 278] on div "N/A" at bounding box center [1120, 272] width 308 height 12
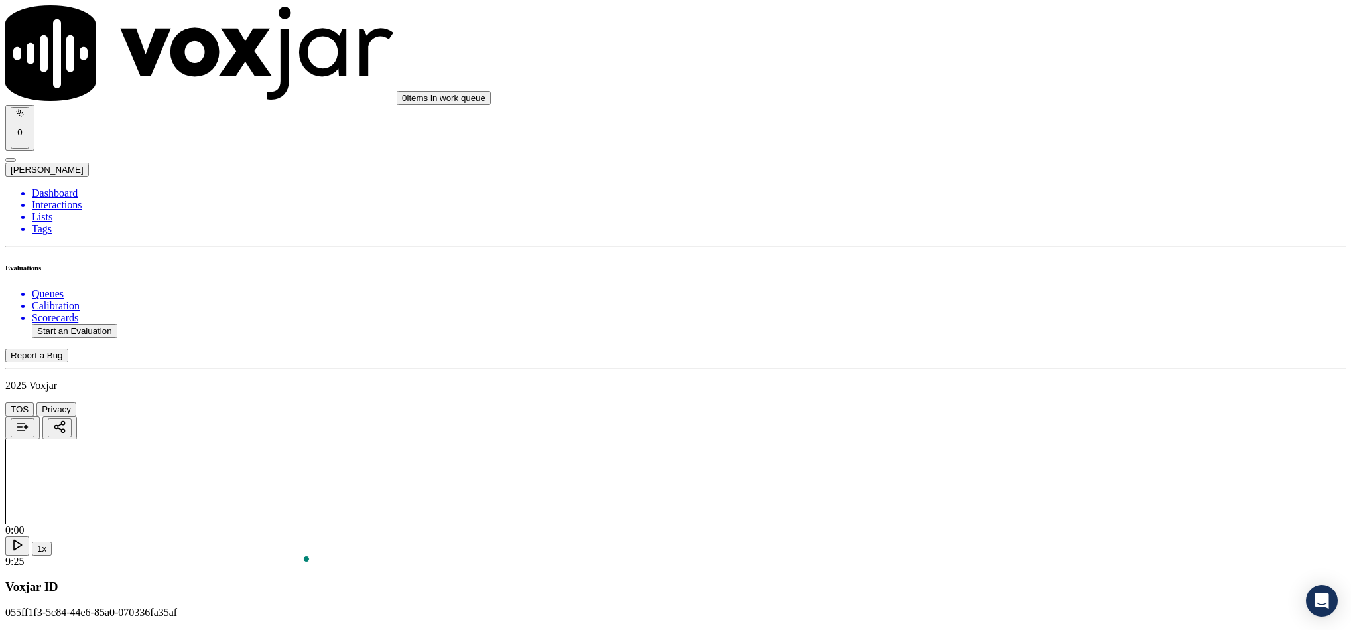
click at [1012, 430] on div "N/A" at bounding box center [1120, 424] width 308 height 12
click at [1003, 291] on div "Yes" at bounding box center [1120, 285] width 308 height 12
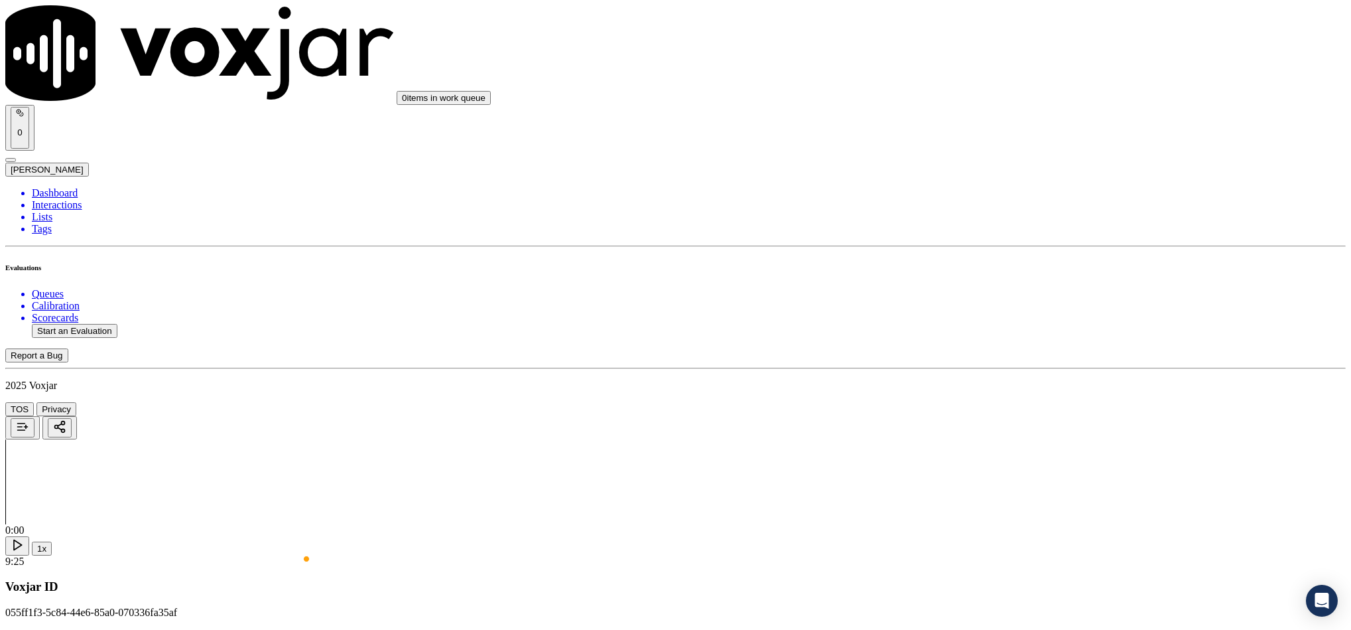
scroll to position [1692, 0]
click at [995, 371] on div "No" at bounding box center [1120, 365] width 308 height 12
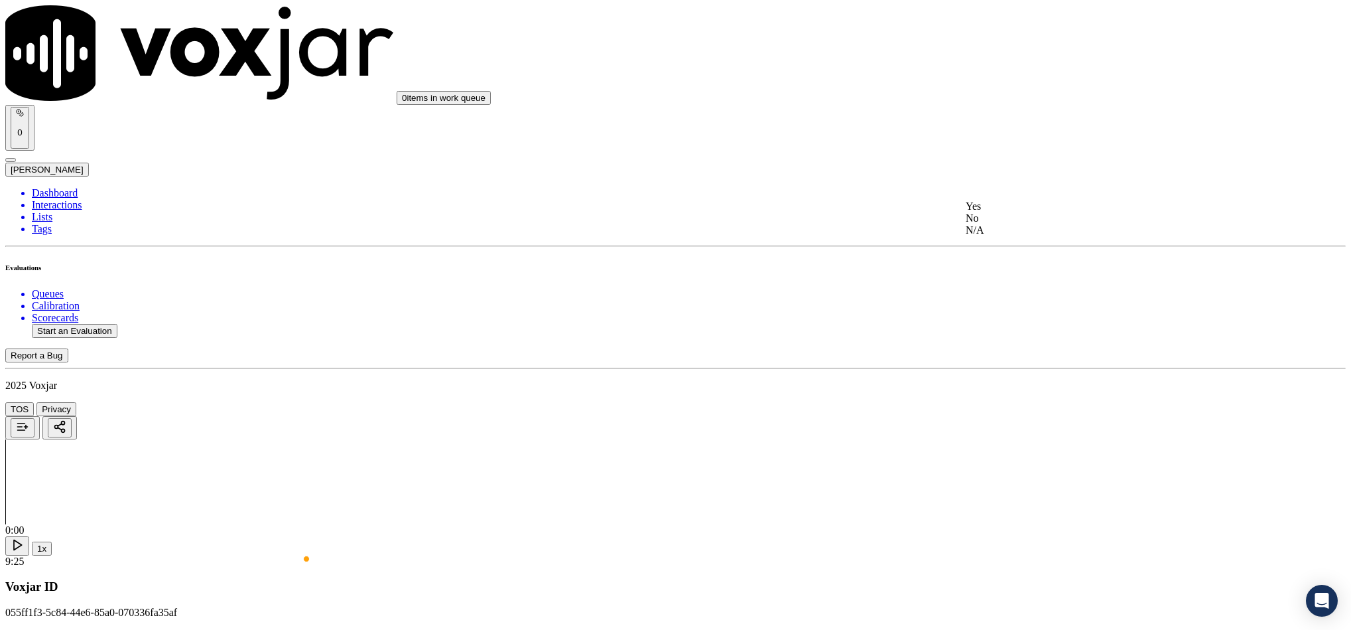
click at [1014, 212] on div "Yes" at bounding box center [1120, 206] width 308 height 12
click at [1018, 364] on div "Yes" at bounding box center [1120, 358] width 308 height 12
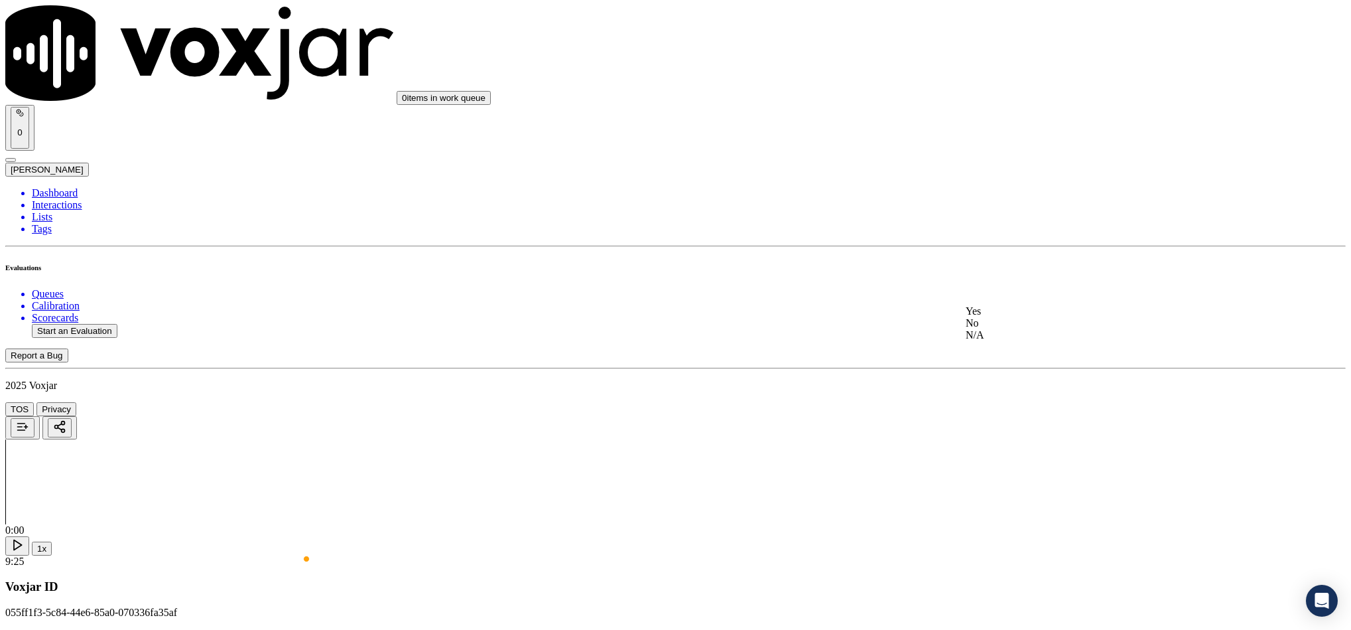
click at [1016, 329] on div "No" at bounding box center [1120, 323] width 308 height 12
click at [1015, 340] on div "Yes" at bounding box center [1120, 334] width 308 height 12
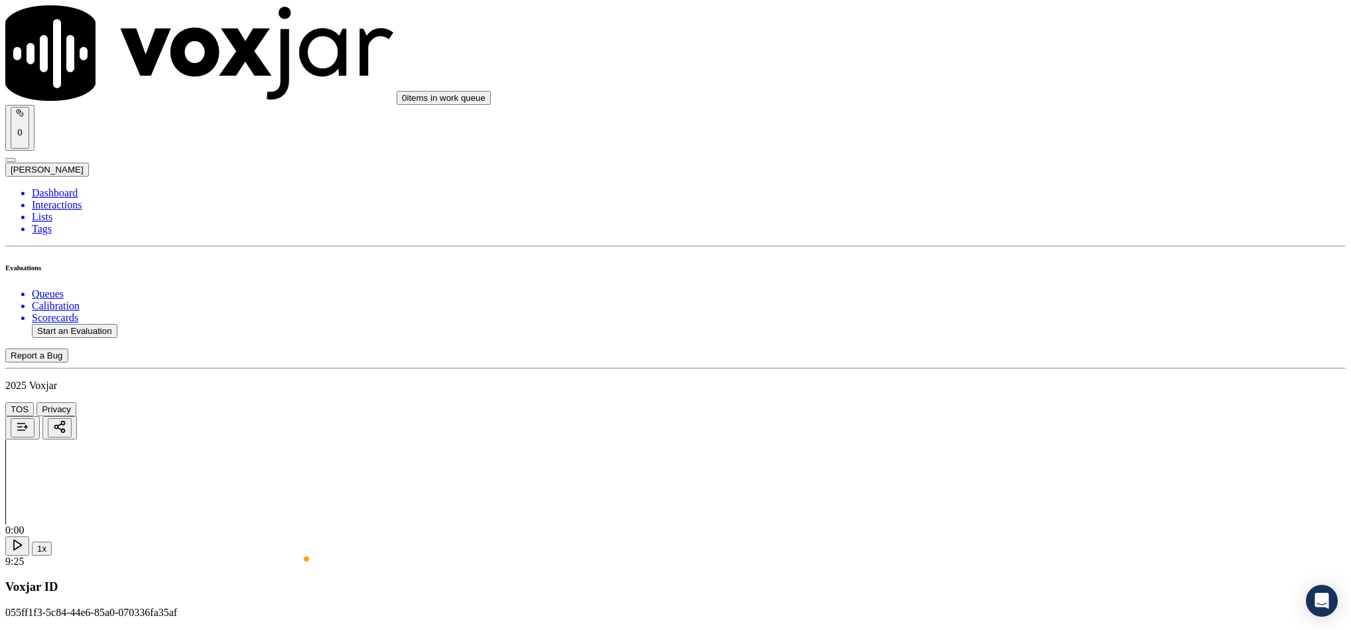
click at [1014, 293] on div "Yes" at bounding box center [1120, 287] width 308 height 12
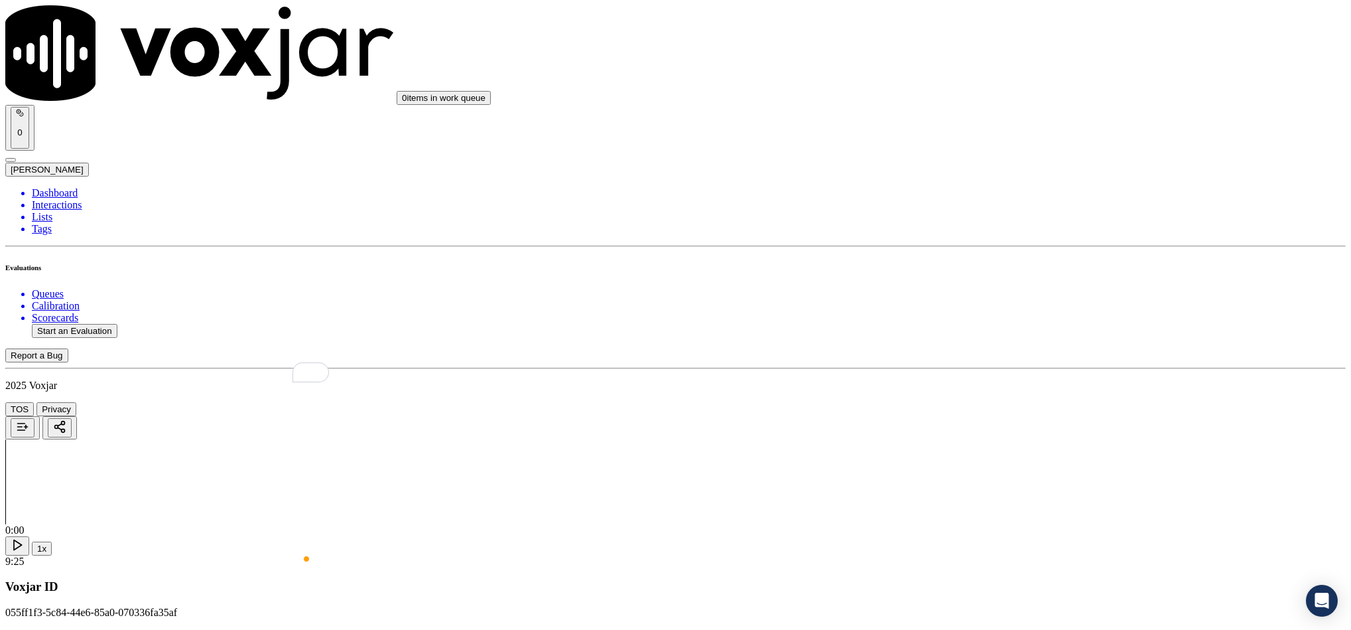
paste textarea "Last Sales Date: 28-01-2025 / Supplier: WGL / Term : 365 / Contract Rate : 9.90…"
type textarea "Last Sales Date: 28-01-2025 / Supplier: WGL / Term : 365 / Contract Rate : 9.90…"
click at [1005, 229] on div "No" at bounding box center [1120, 223] width 308 height 12
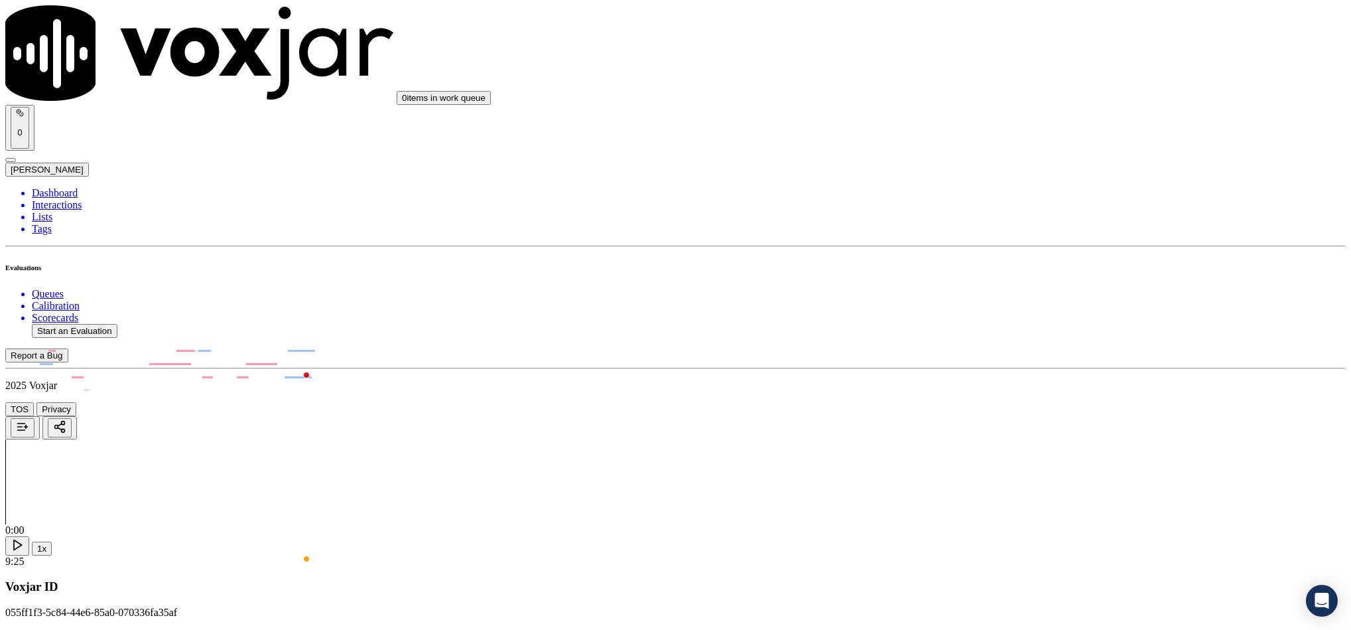
scroll to position [2985, 0]
click at [1014, 281] on div "No" at bounding box center [1120, 275] width 308 height 12
click at [1012, 269] on div "Yes" at bounding box center [1120, 263] width 308 height 12
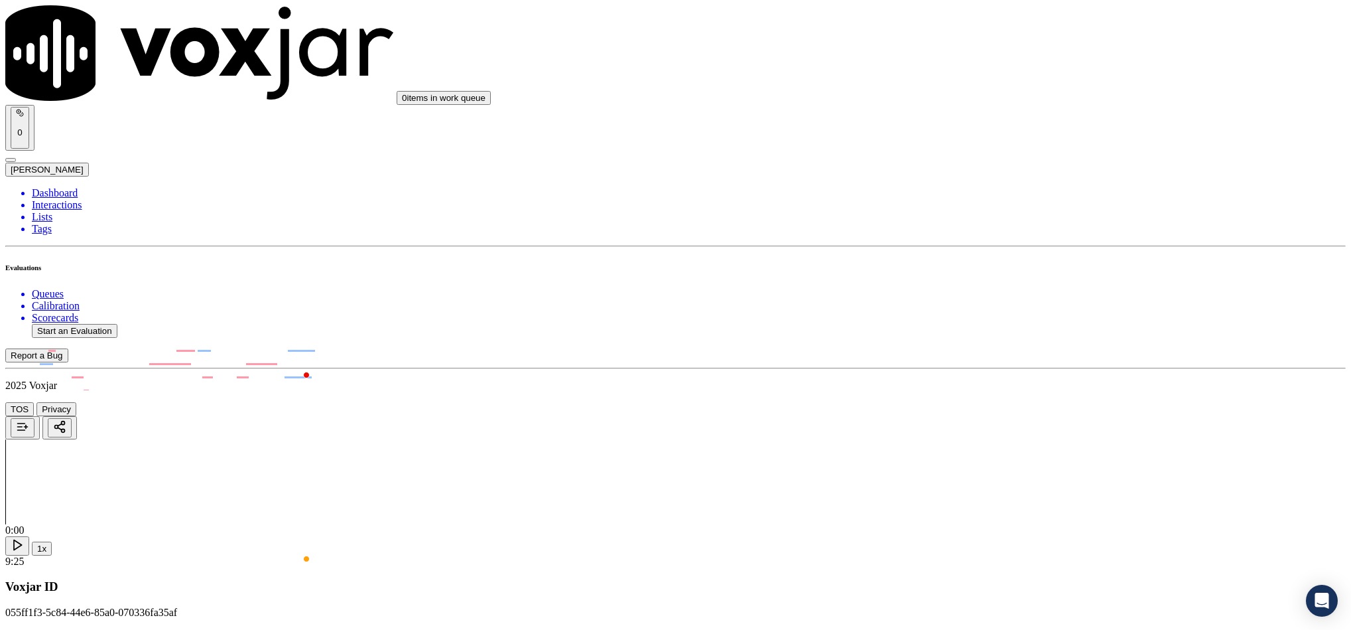
scroll to position [3184, 0]
click at [1005, 262] on div "N/A" at bounding box center [1120, 256] width 308 height 12
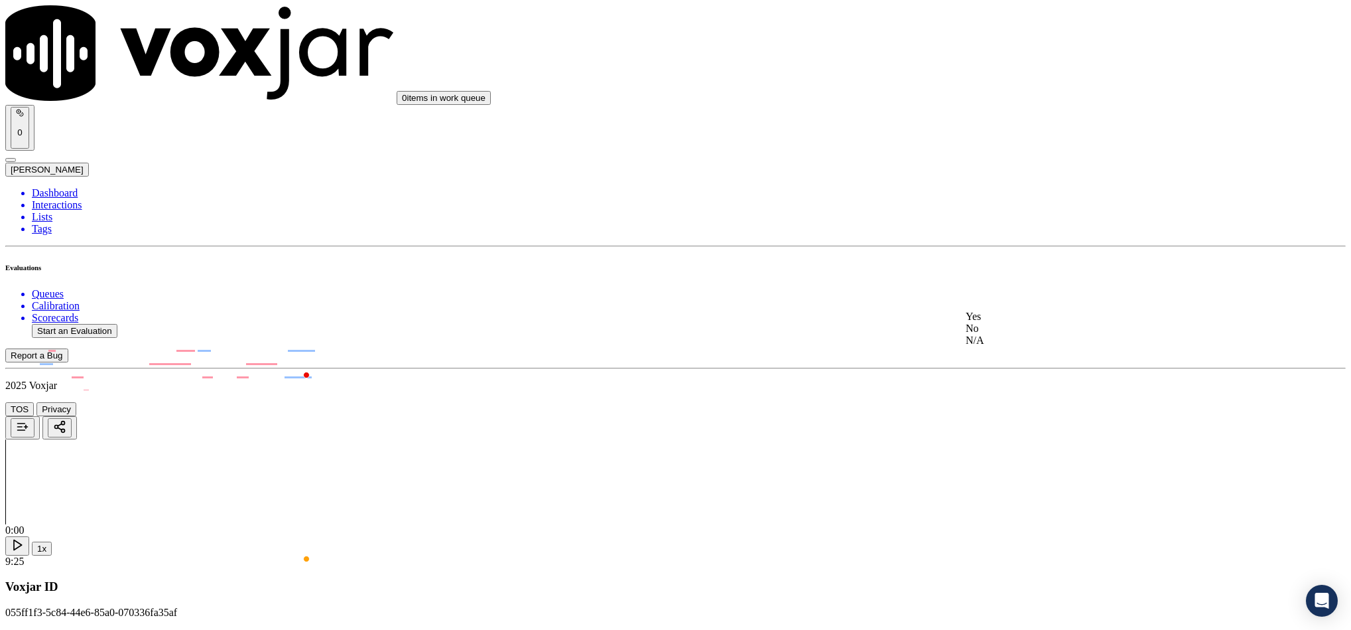
click at [1012, 319] on div "Yes" at bounding box center [1120, 316] width 308 height 12
paste textarea "Call id - 20250811-151400_Fronter: Nick call the customer and inform -"
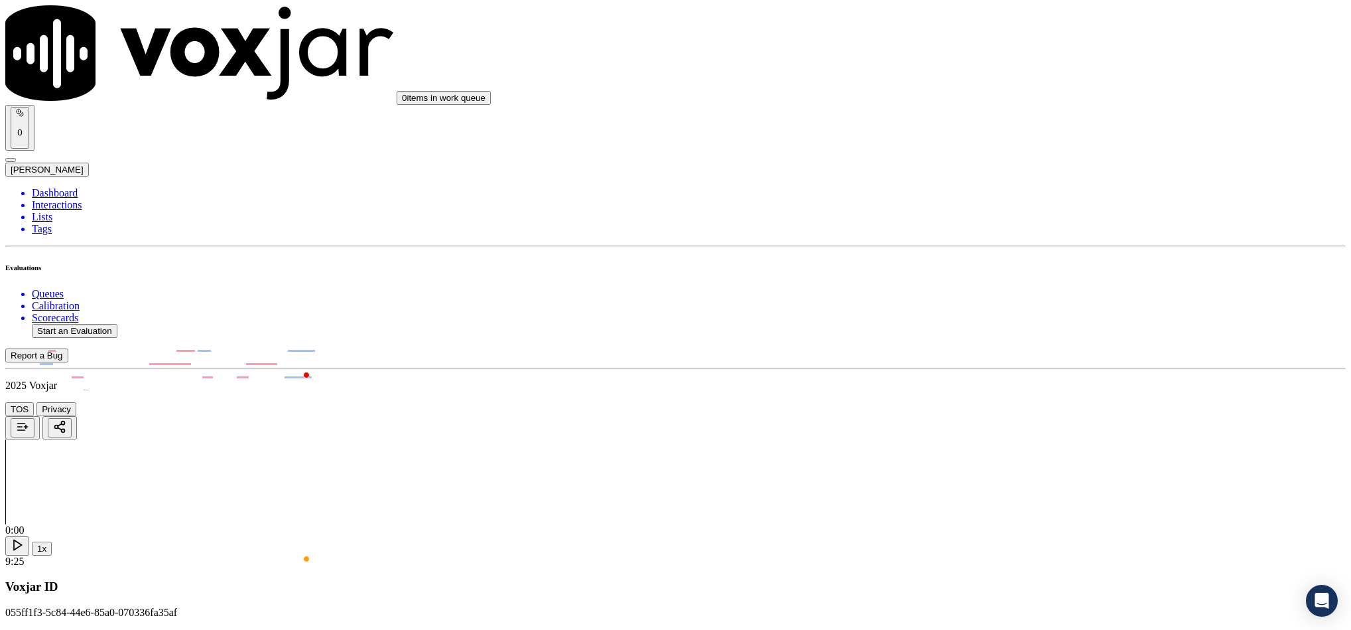
paste textarea "As on your bill you are having WGL Energy it has already expired. //"
type textarea "Call id - 20250811-151400_Fronter: Nick call the customer and inform - As on yo…"
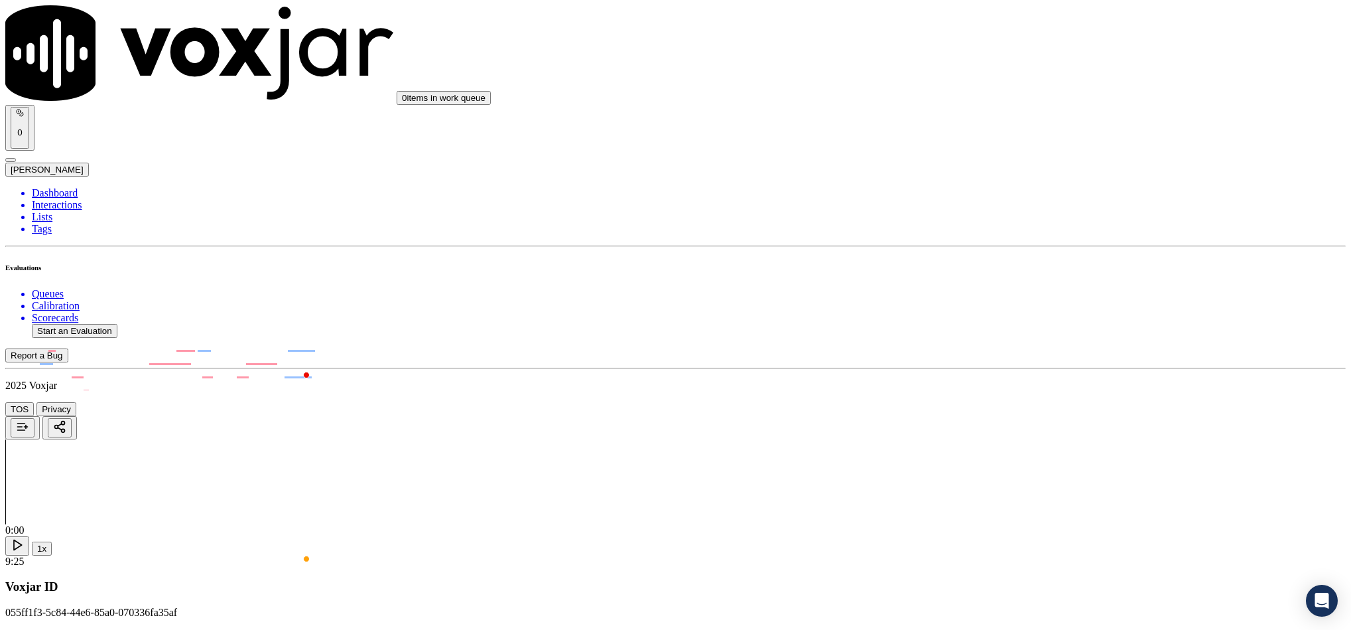
click at [1010, 486] on div "No" at bounding box center [1120, 480] width 308 height 12
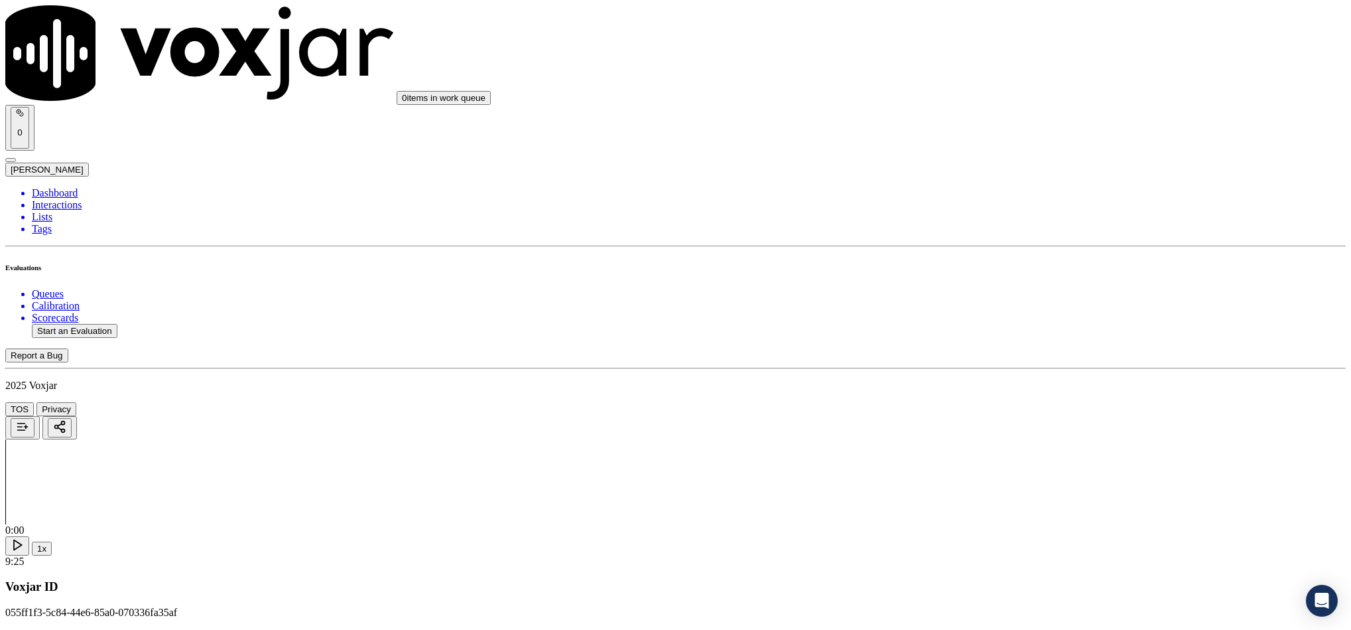
click at [50, 187] on li "Dashboard" at bounding box center [689, 193] width 1314 height 12
click at [450, 456] on div "Evaluations" at bounding box center [675, 463] width 1341 height 15
click at [98, 324] on button "Start an Evaluation" at bounding box center [75, 331] width 86 height 14
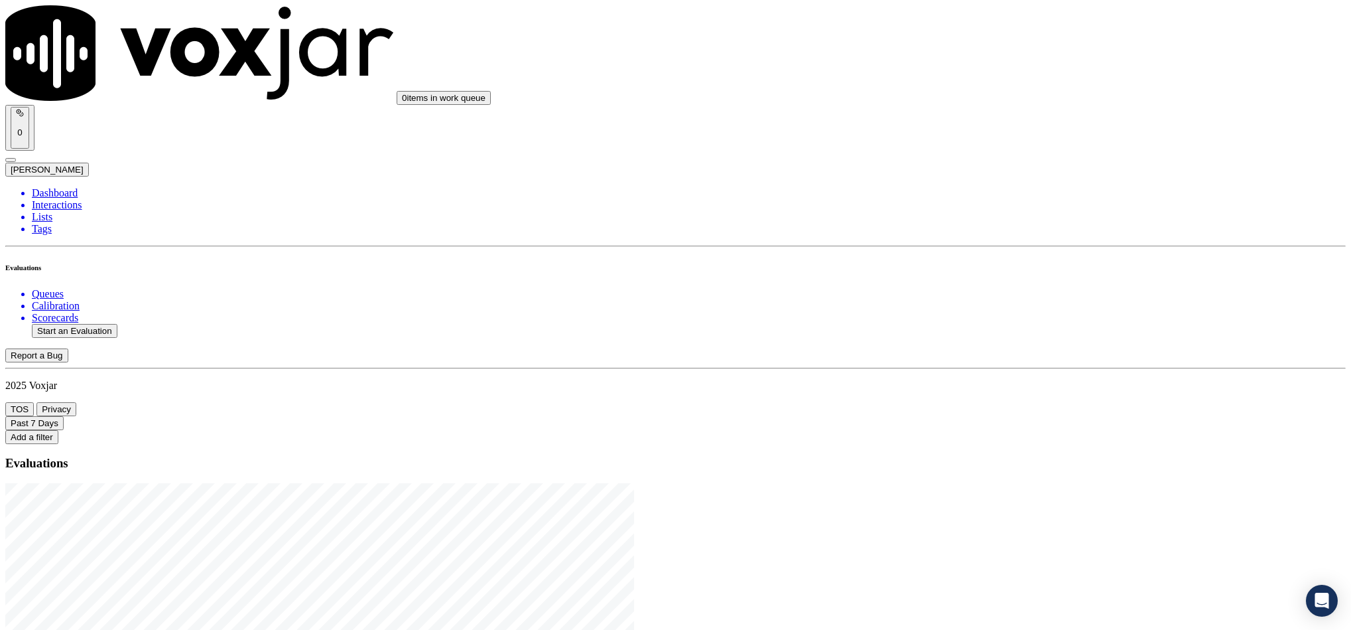
type input "20250811-114728_2162786794-all.mp3"
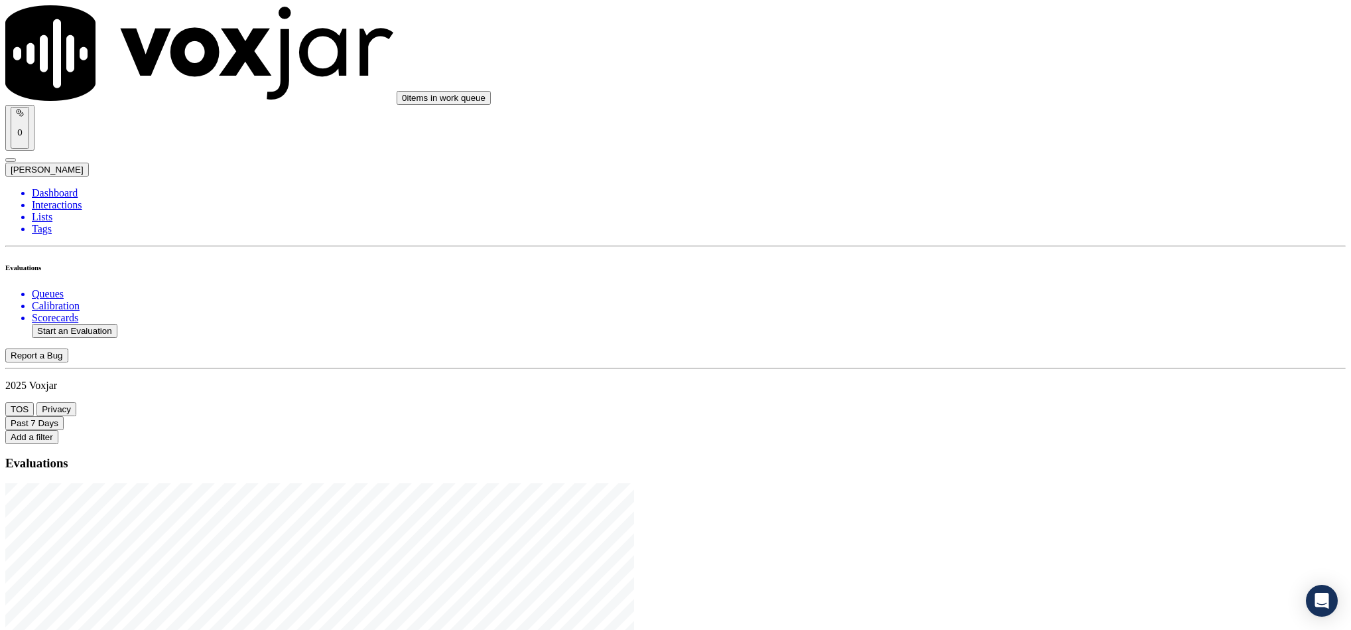
type input "vin"
drag, startPoint x: 574, startPoint y: 273, endPoint x: 659, endPoint y: 273, distance: 85.6
type input "20250811-114728_2162786794-C1"
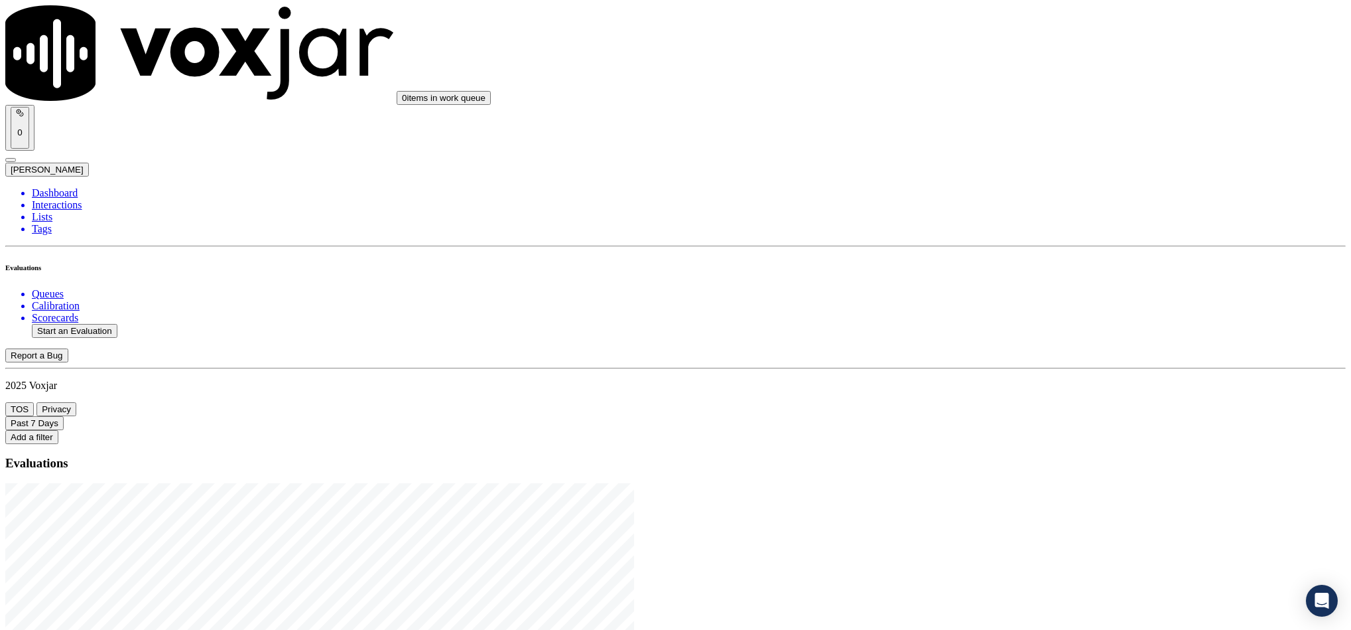
type input "2025-08-11T17:26"
type input "[PERSON_NAME]"
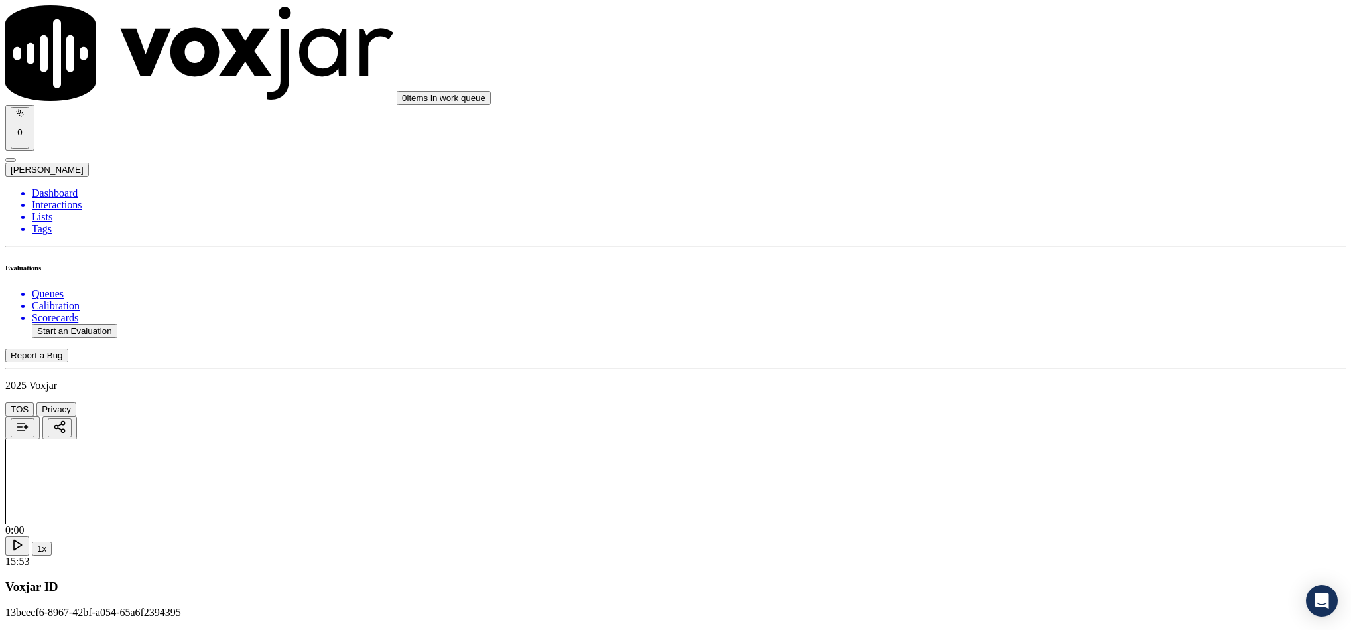
drag, startPoint x: 1011, startPoint y: 217, endPoint x: 1012, endPoint y: 228, distance: 10.6
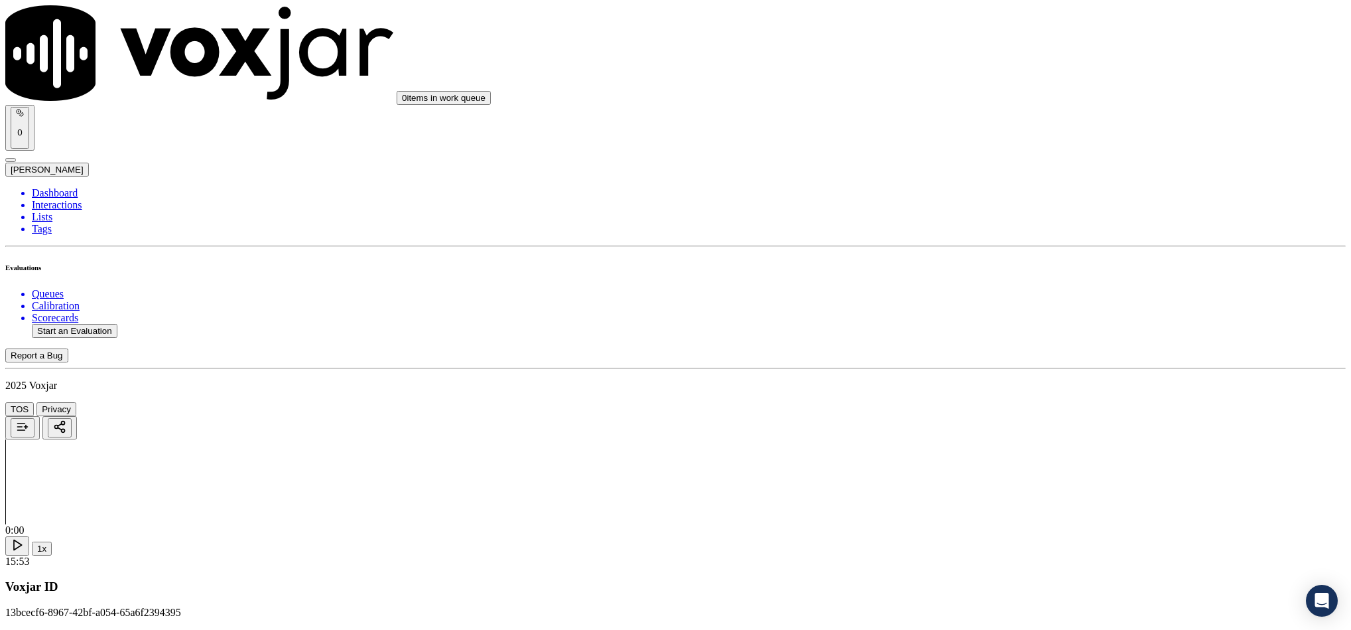
click at [1011, 260] on div "No" at bounding box center [1120, 254] width 308 height 12
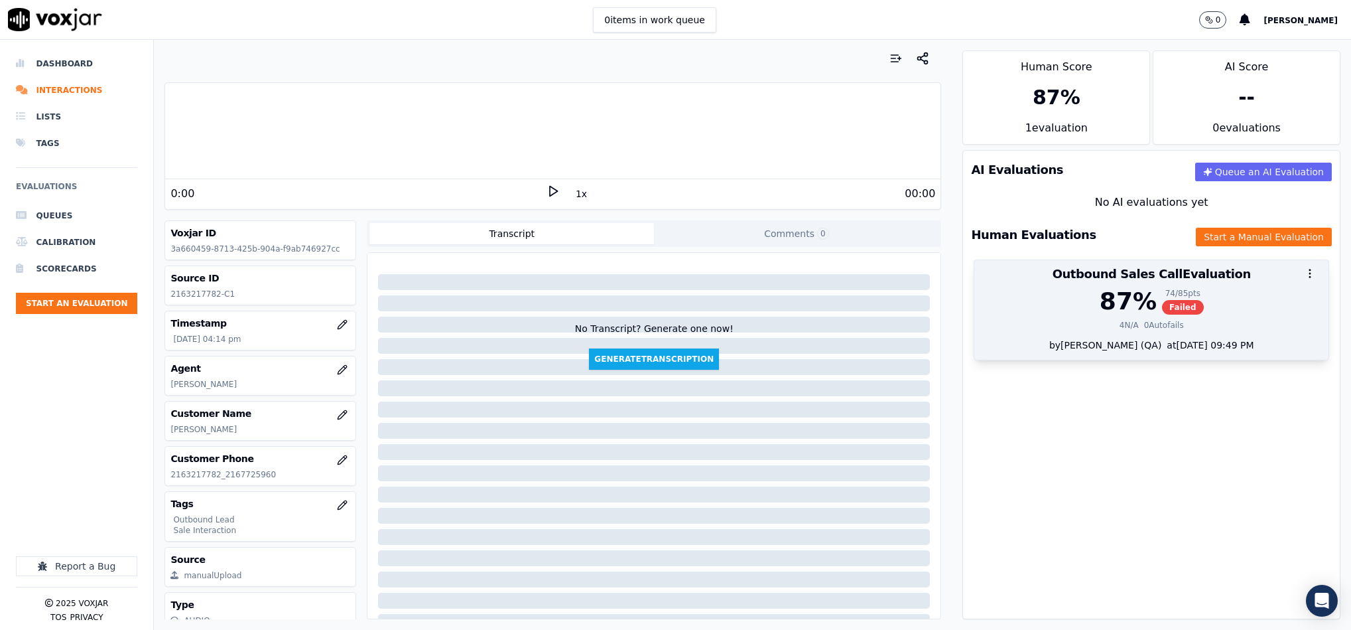
click at [1162, 304] on span "Failed" at bounding box center [1183, 307] width 42 height 15
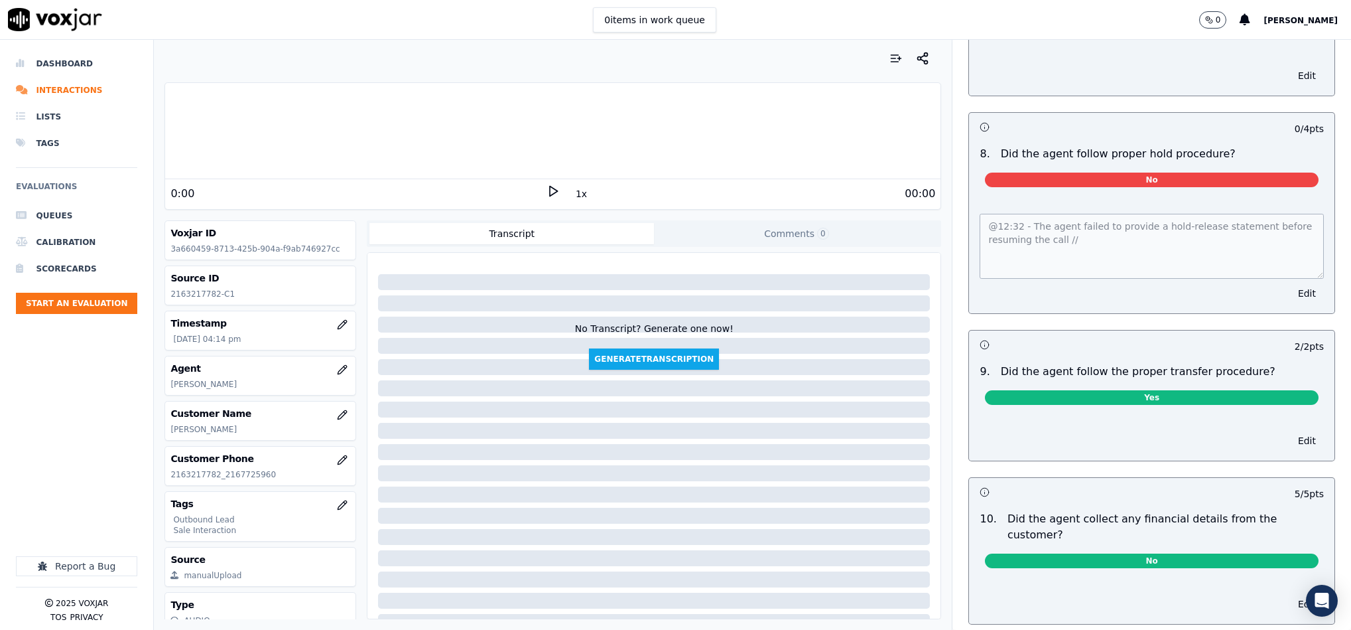
scroll to position [2003, 0]
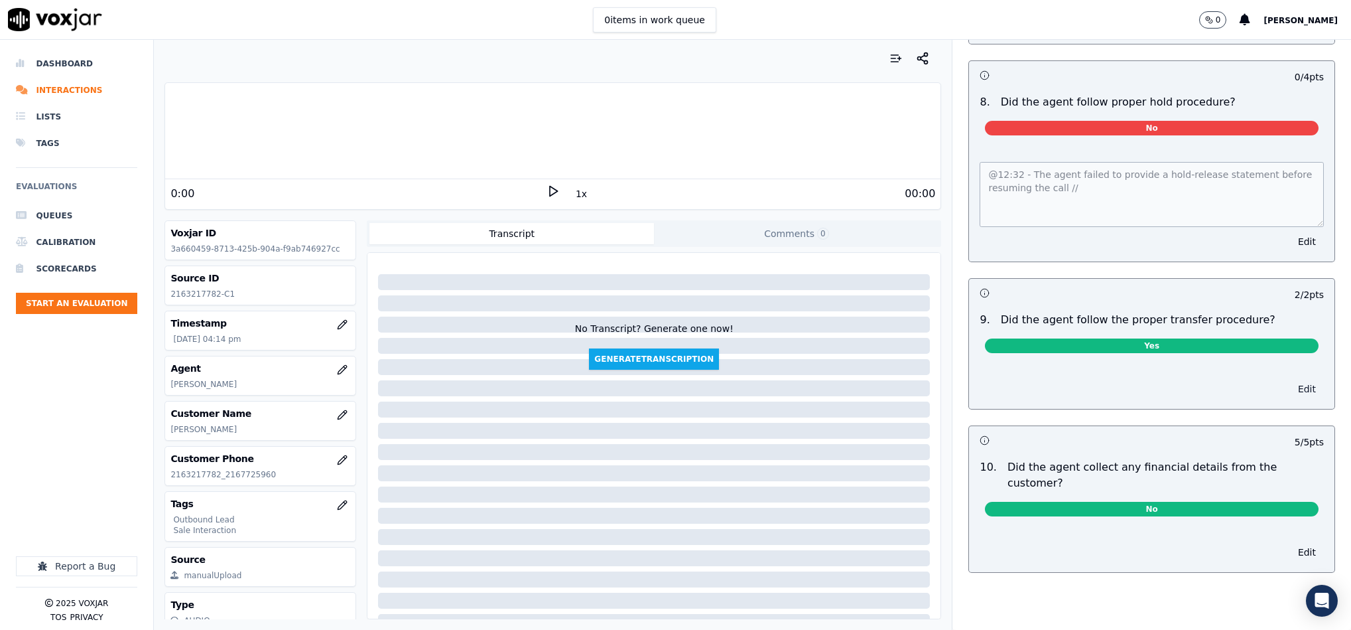
click at [1290, 384] on button "Edit" at bounding box center [1307, 388] width 34 height 19
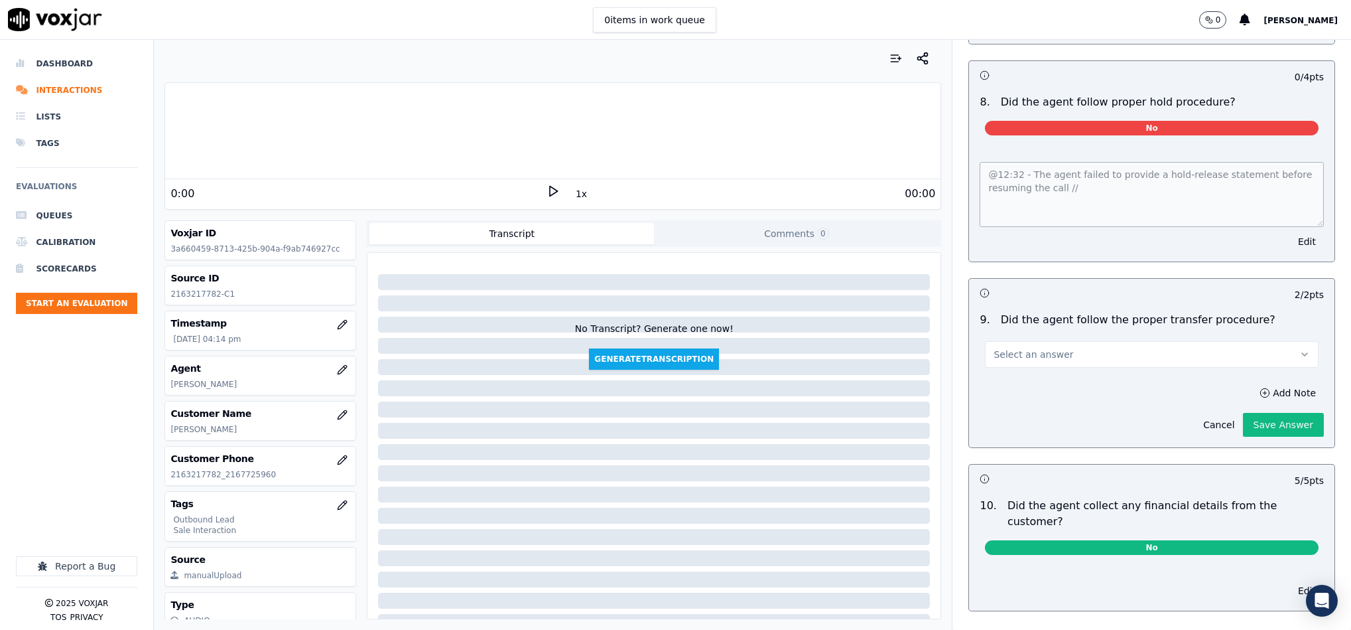
click at [1150, 353] on button "Select an answer" at bounding box center [1152, 354] width 334 height 27
click at [1083, 405] on div "No" at bounding box center [1119, 405] width 301 height 21
click at [1243, 427] on button "Save Answer" at bounding box center [1283, 425] width 81 height 24
click at [1123, 438] on div "Add Note Cancel Saving" at bounding box center [1152, 410] width 366 height 74
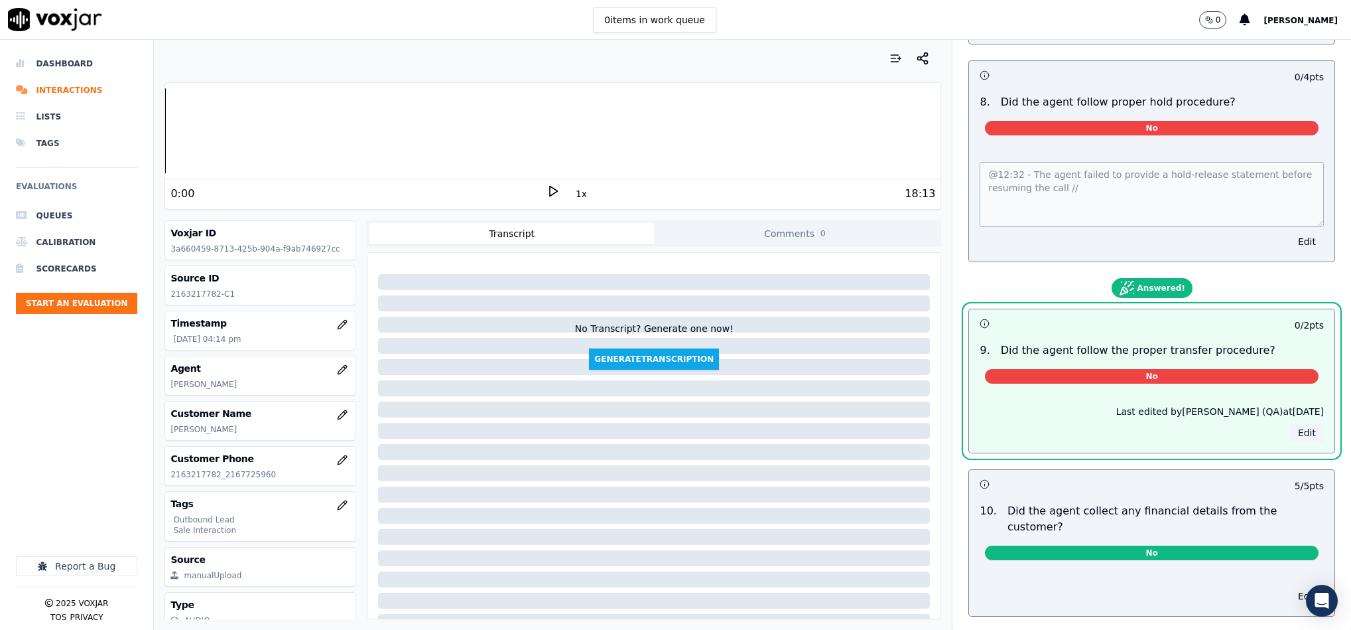
click at [1290, 431] on button "Edit" at bounding box center [1307, 432] width 34 height 19
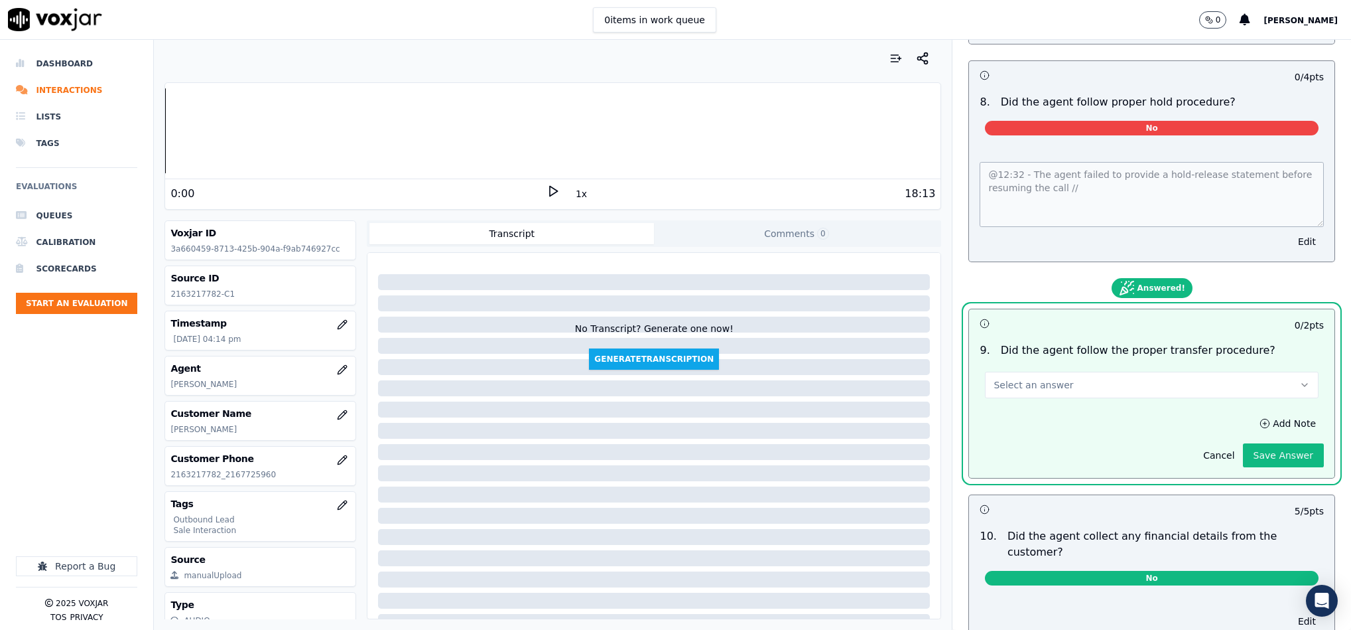
click at [1113, 367] on div "Select an answer" at bounding box center [1151, 378] width 355 height 40
click at [1097, 389] on button "Select an answer" at bounding box center [1152, 384] width 334 height 27
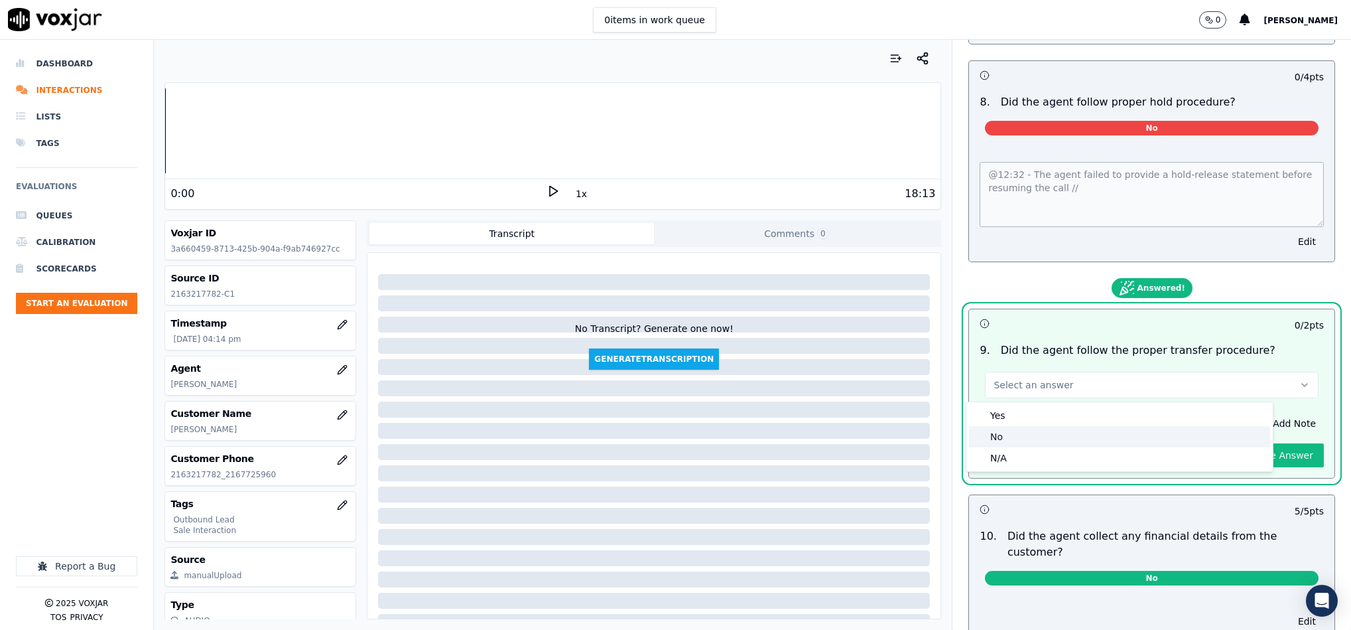
click at [1049, 436] on div "No" at bounding box center [1119, 436] width 301 height 21
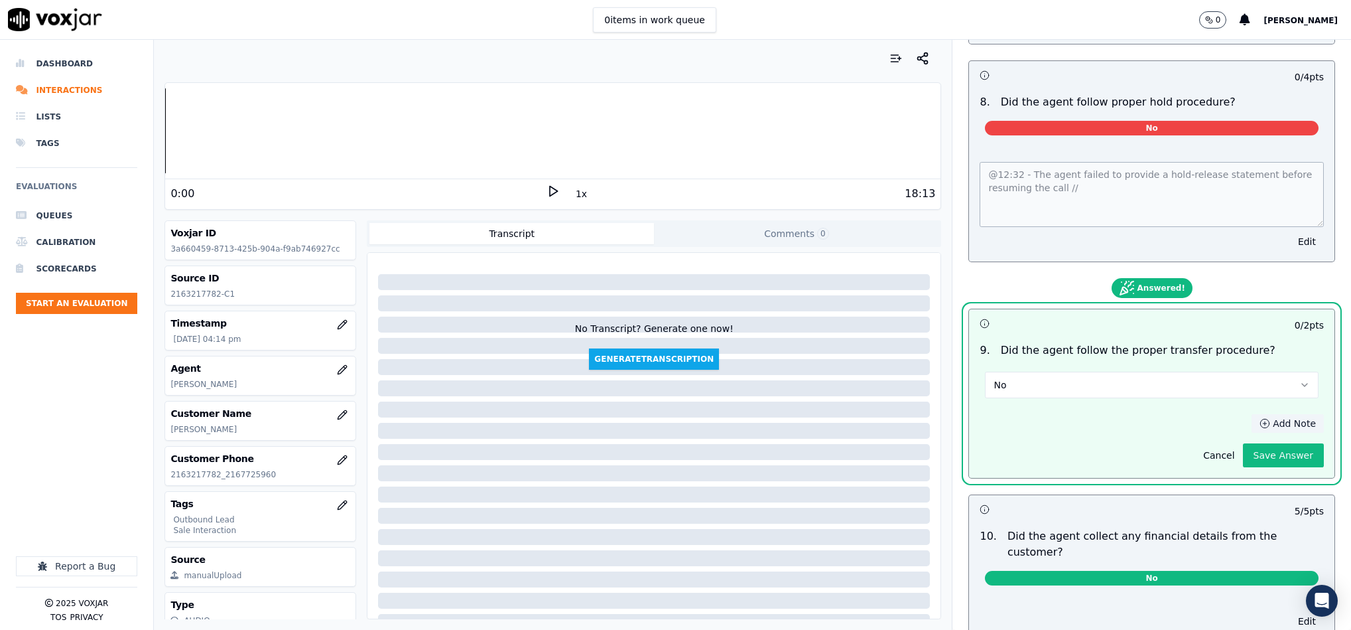
click at [1252, 422] on button "Add Note" at bounding box center [1288, 423] width 72 height 19
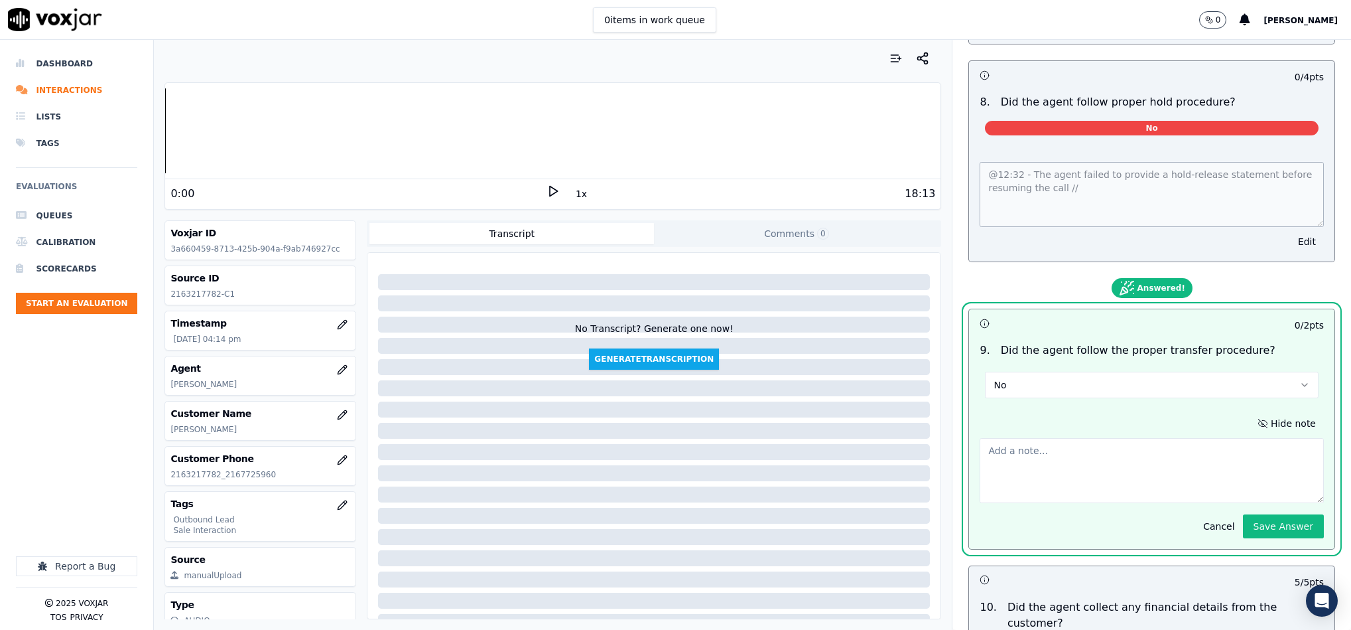
click at [1091, 454] on textarea at bounding box center [1152, 470] width 344 height 65
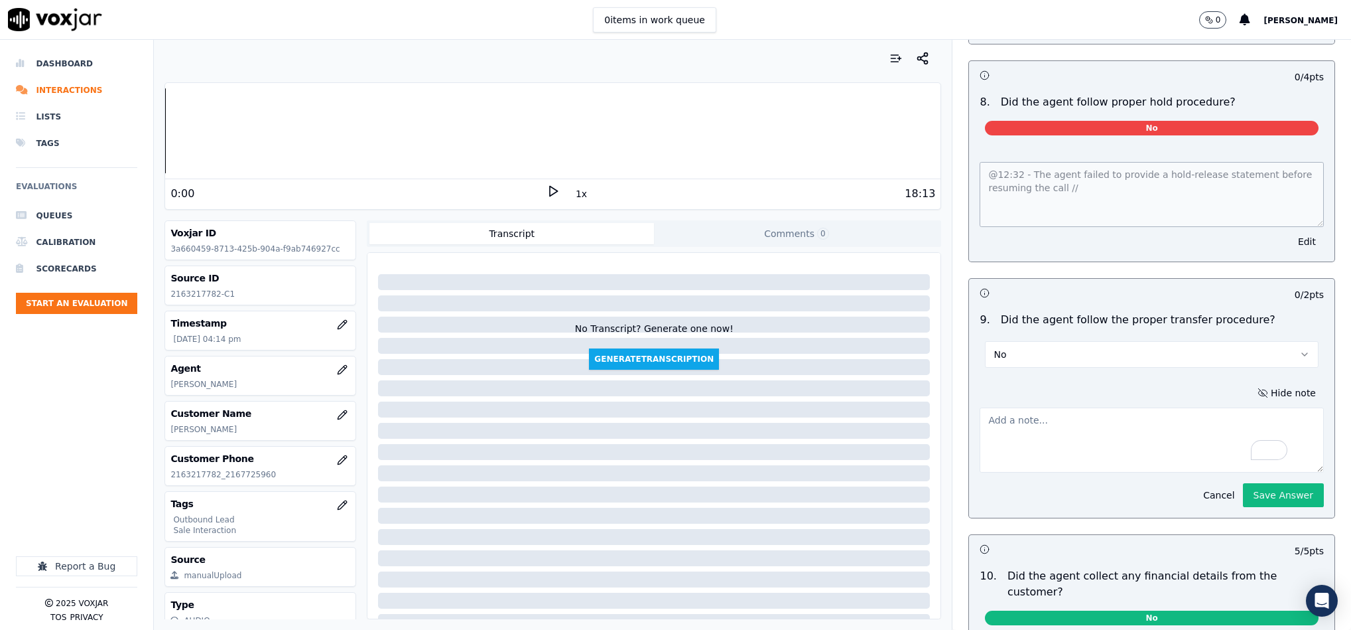
paste textarea "@1:29 - "The call was transferred to Agent Richard without informing the custom…"
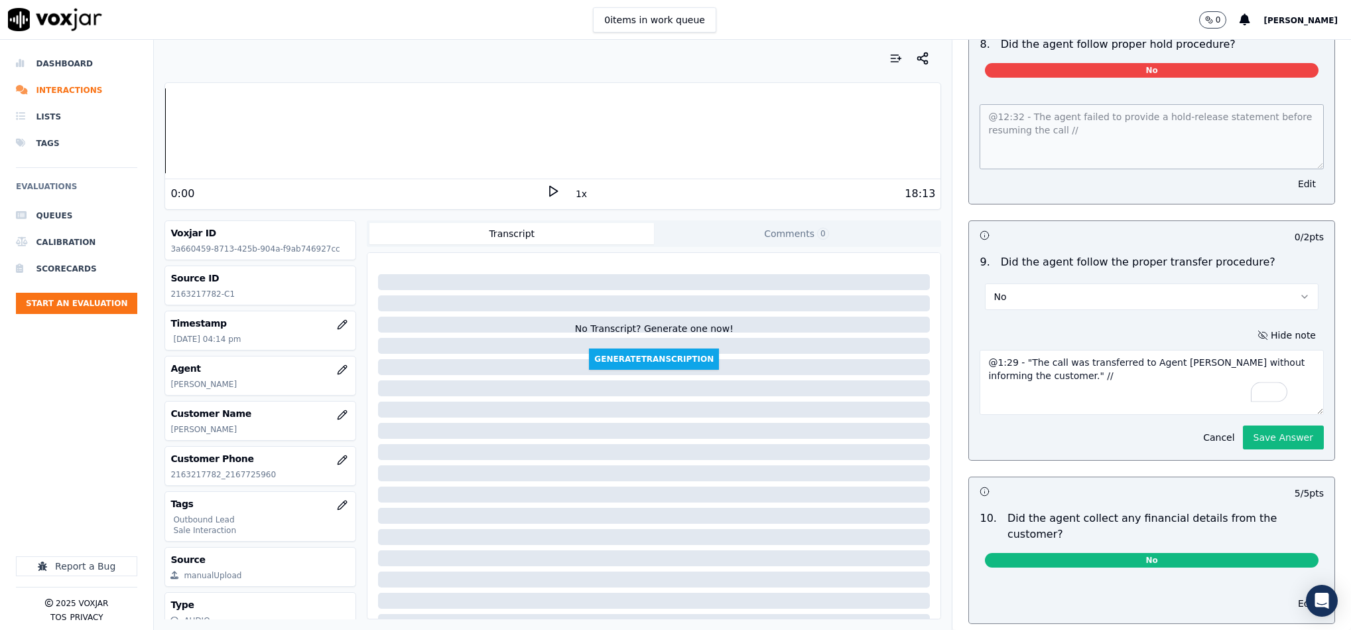
scroll to position [2102, 0]
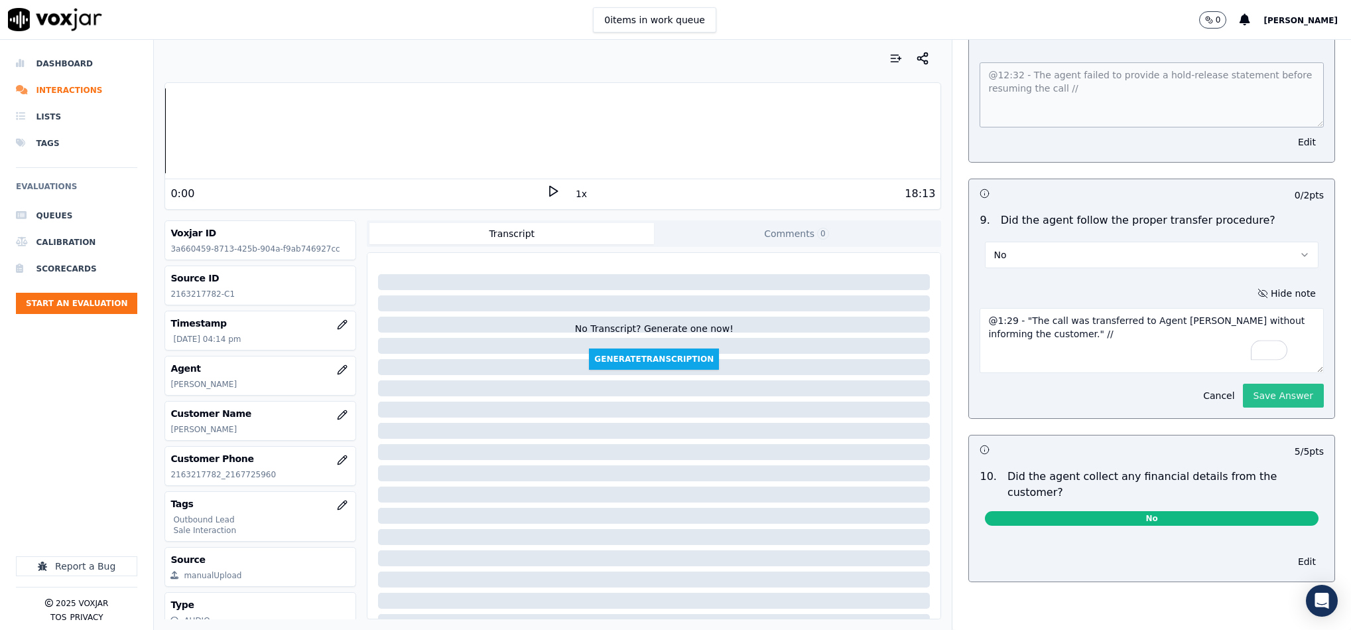
type textarea "@1:29 - "The call was transferred to Agent Richard without informing the custom…"
click at [1243, 398] on button "Save Answer" at bounding box center [1283, 395] width 81 height 24
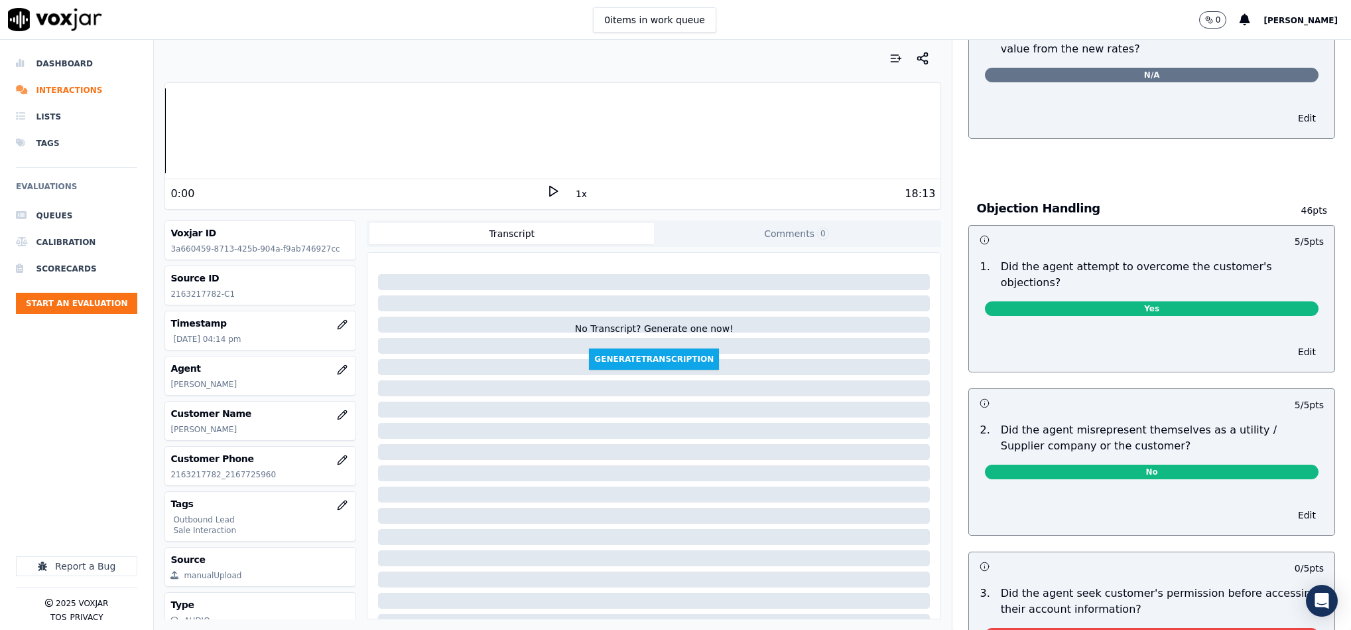
scroll to position [0, 0]
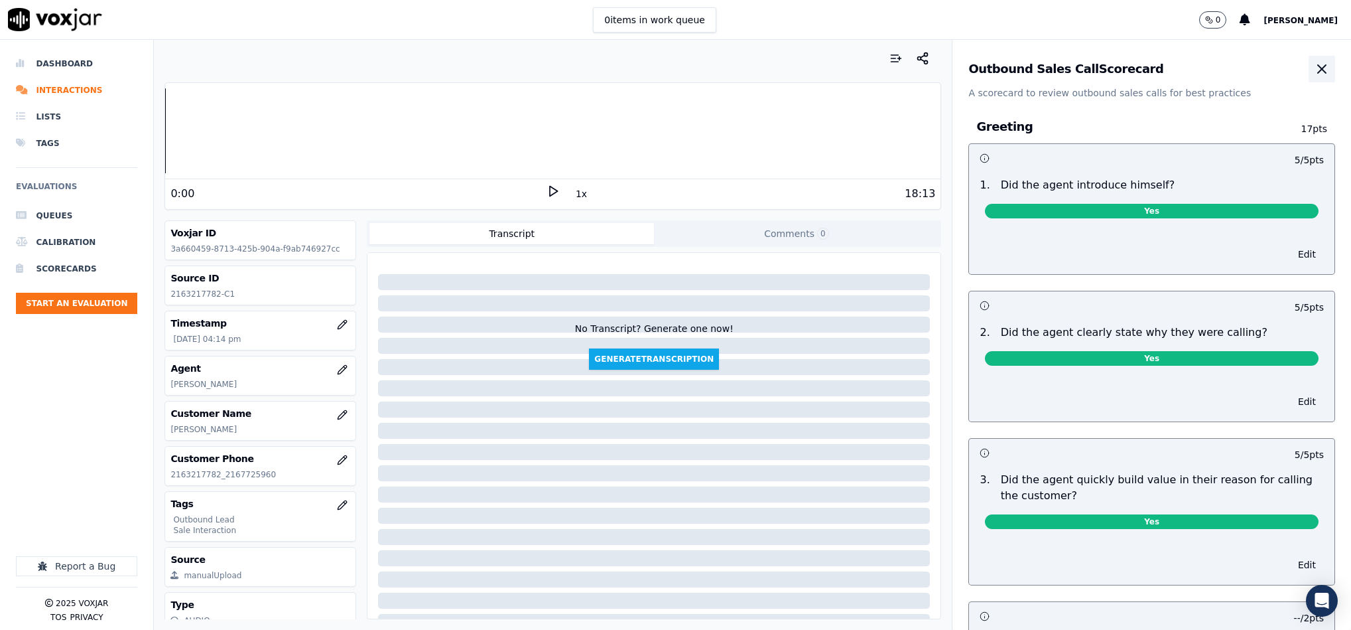
click at [1314, 76] on icon "button" at bounding box center [1322, 69] width 16 height 16
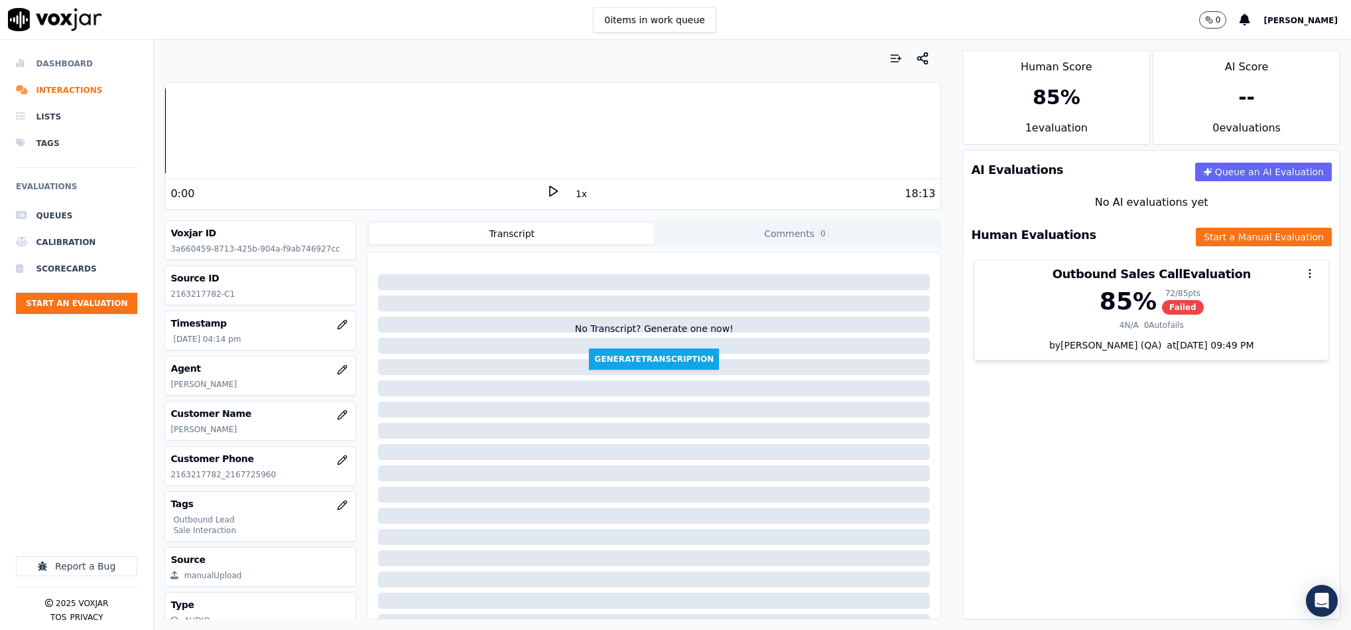
click at [68, 70] on li "Dashboard" at bounding box center [76, 63] width 121 height 27
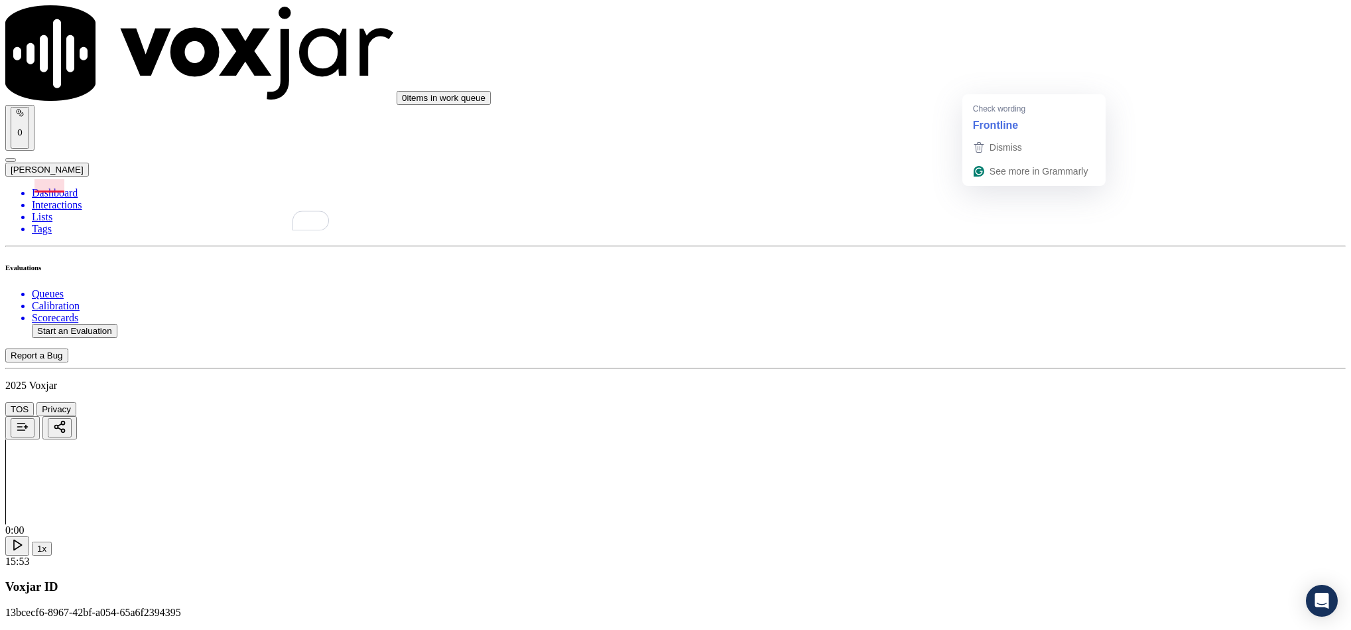
scroll to position [199, 0]
type textarea ""Fronter [PERSON_NAME] failed to provide a self-introduction during the call op…"
click at [1079, 272] on div "Yes" at bounding box center [1120, 266] width 308 height 12
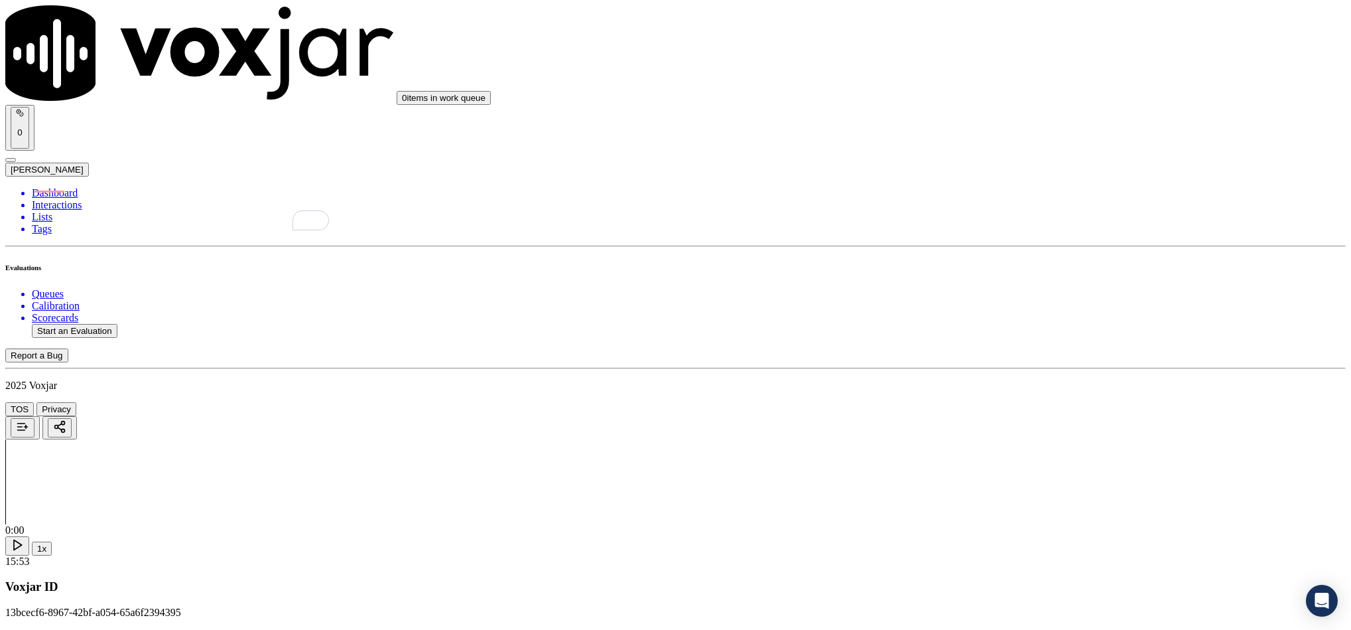
click at [1020, 340] on div "Yes" at bounding box center [1120, 334] width 308 height 12
click at [1000, 332] on div "N/A" at bounding box center [1120, 326] width 308 height 12
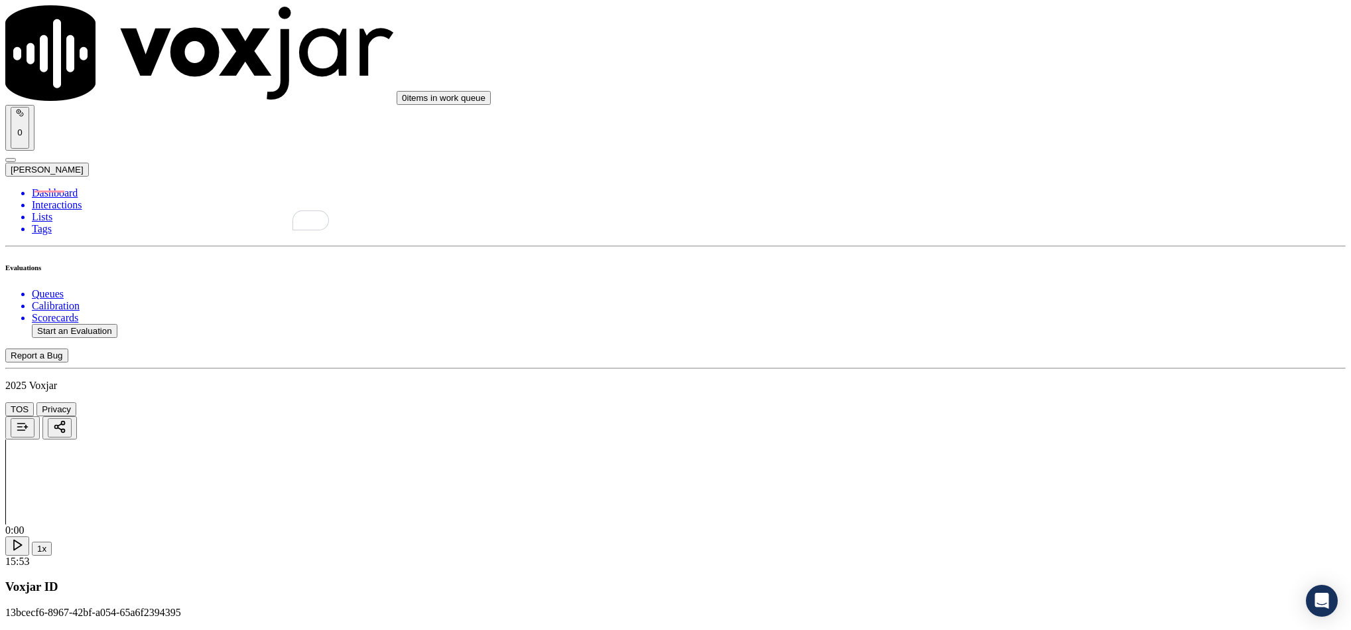
scroll to position [796, 0]
click at [1015, 232] on div "Yes" at bounding box center [1120, 226] width 308 height 12
click at [1003, 412] on div "No" at bounding box center [1120, 406] width 308 height 12
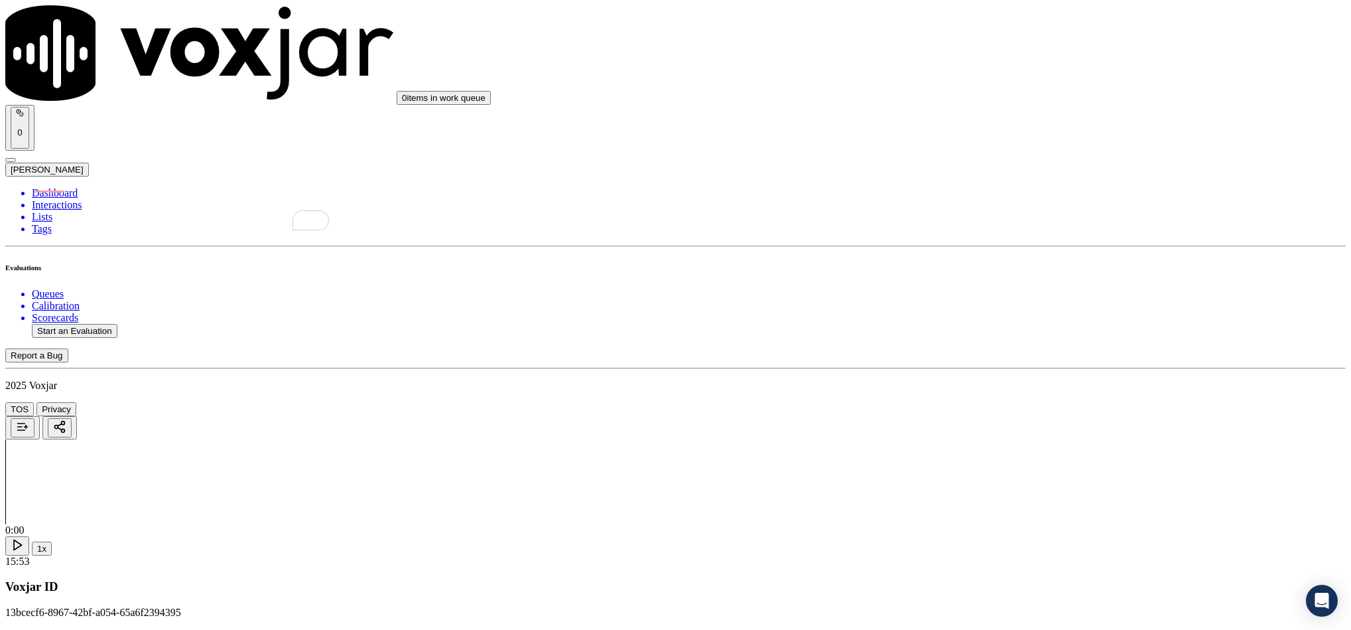
scroll to position [896, 0]
click at [1022, 295] on div "Yes" at bounding box center [1120, 295] width 308 height 12
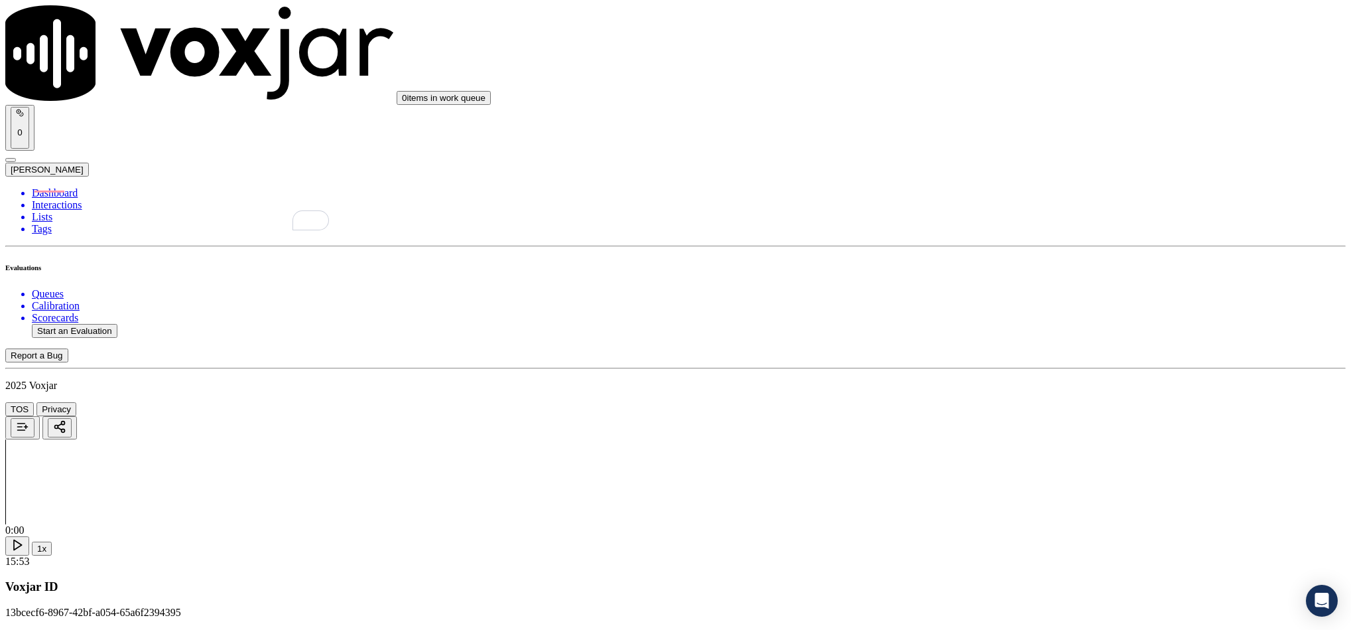
paste textarea "@7:31 [PERSON_NAME] informed - Let's just see if I can offer you the same benef…"
type textarea "@7:31 [PERSON_NAME] informed - Let's just see if I can offer you the same benef…"
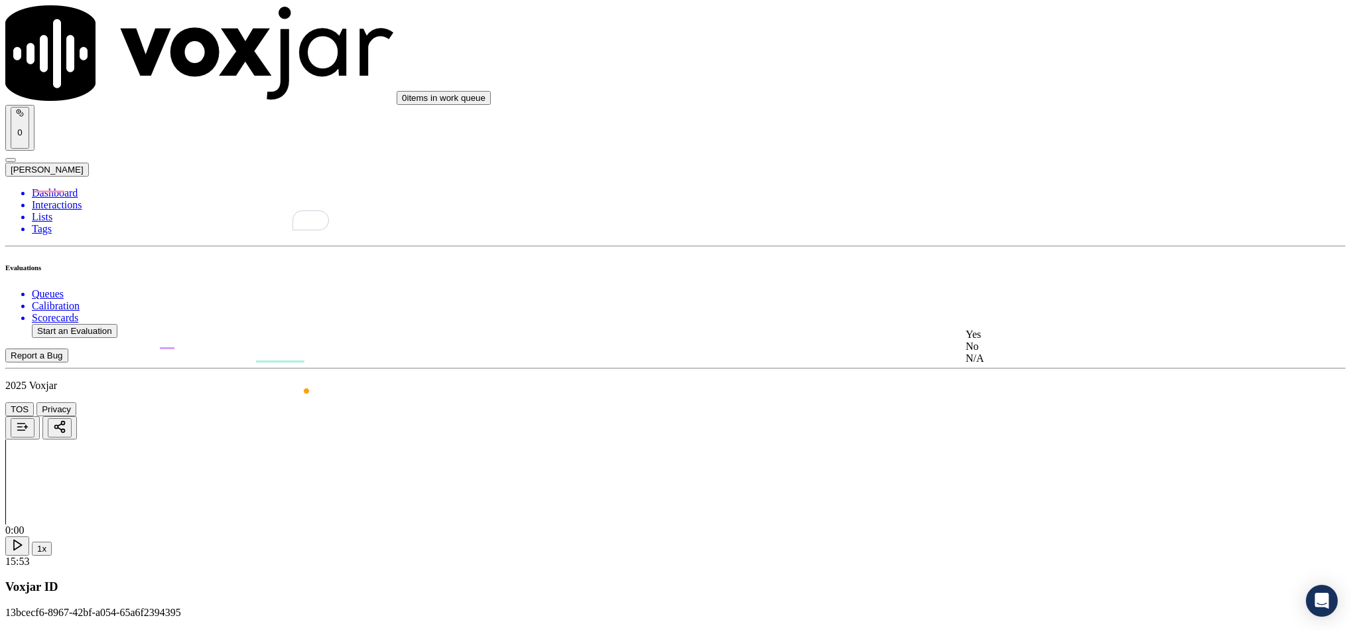
click at [994, 352] on div "No" at bounding box center [1120, 346] width 308 height 12
paste textarea "@2:52 - "The agent asked for the customer’s permission only after sharing the a…"
type textarea "@2:52 - "The agent asked for the customer’s permission only after sharing the a…"
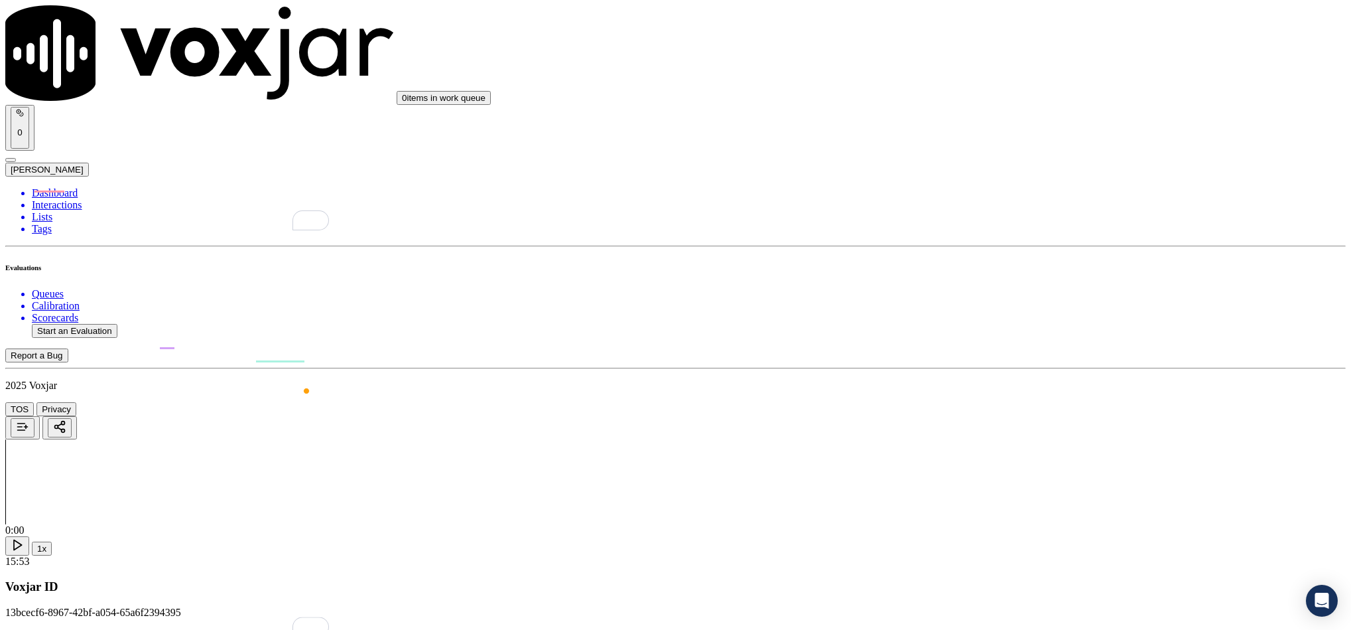
click at [1004, 320] on div "N/A" at bounding box center [1120, 314] width 308 height 12
click at [1019, 249] on div "Yes" at bounding box center [1120, 243] width 308 height 12
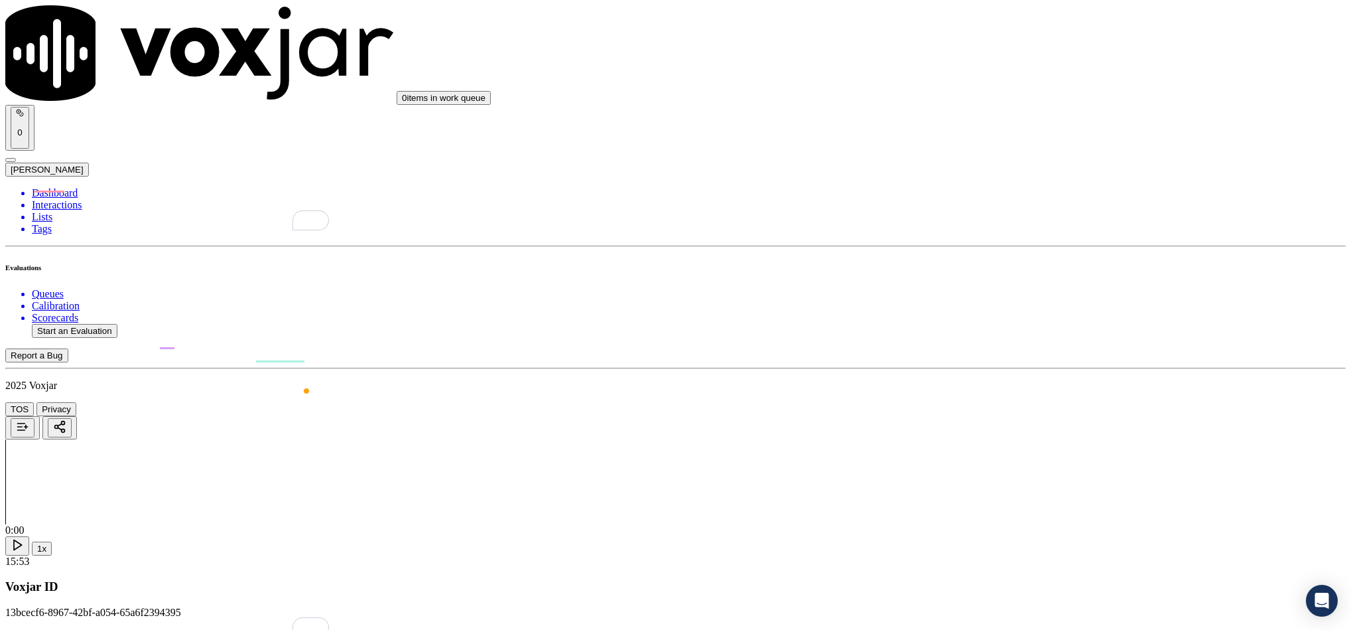
scroll to position [1791, 0]
click at [1013, 245] on div "No" at bounding box center [1120, 240] width 308 height 12
drag, startPoint x: 1036, startPoint y: 232, endPoint x: 1030, endPoint y: 237, distance: 8.0
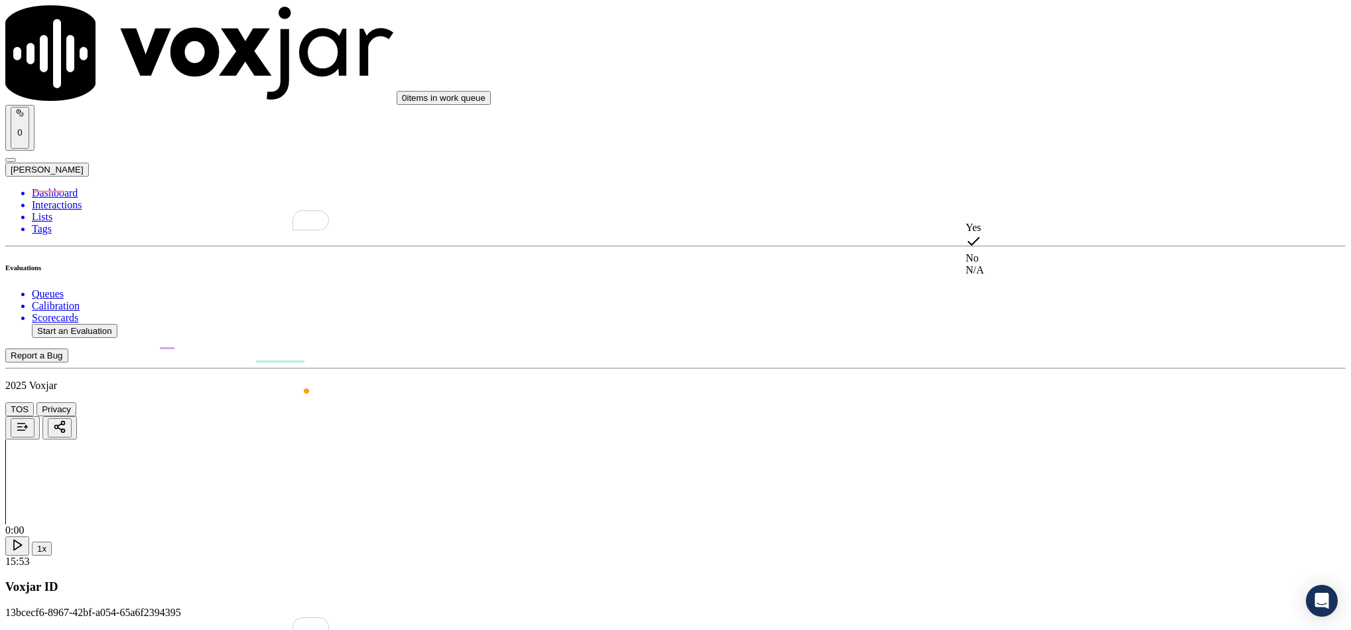
click at [1035, 233] on div "Yes" at bounding box center [1120, 228] width 308 height 12
drag, startPoint x: 1030, startPoint y: 422, endPoint x: 1035, endPoint y: 417, distance: 7.5
click at [1031, 413] on div "No" at bounding box center [1120, 407] width 308 height 12
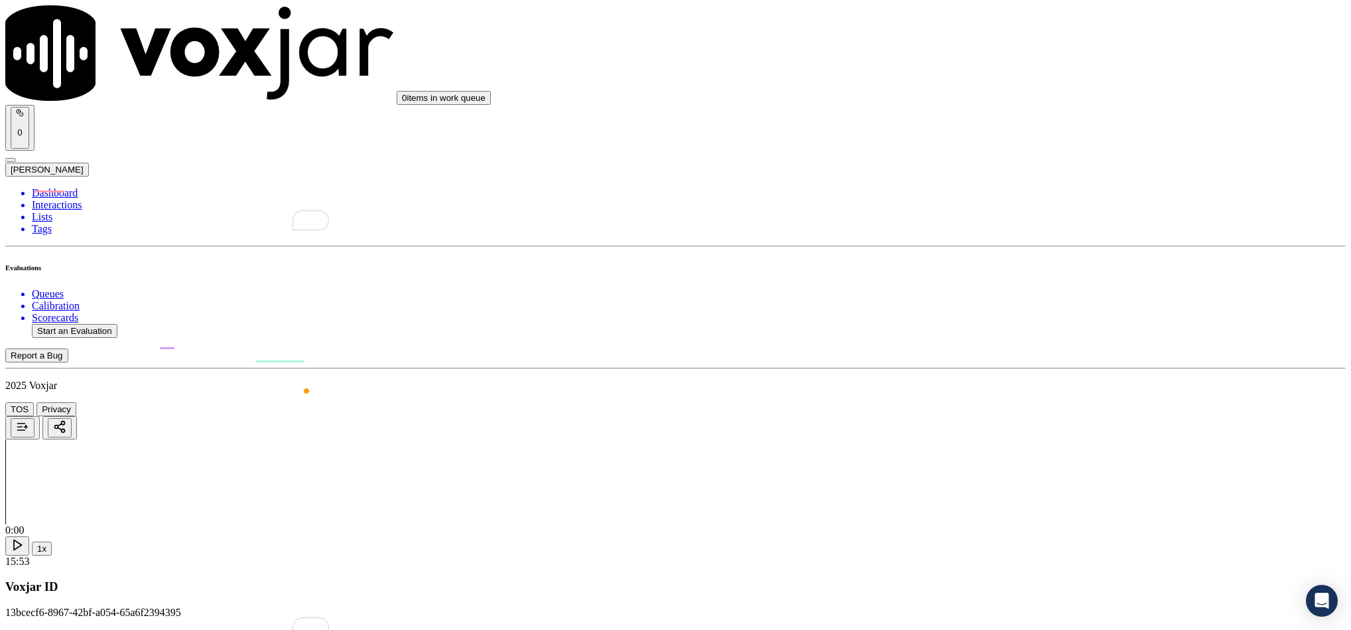
click at [1043, 349] on div "Yes" at bounding box center [1120, 348] width 308 height 12
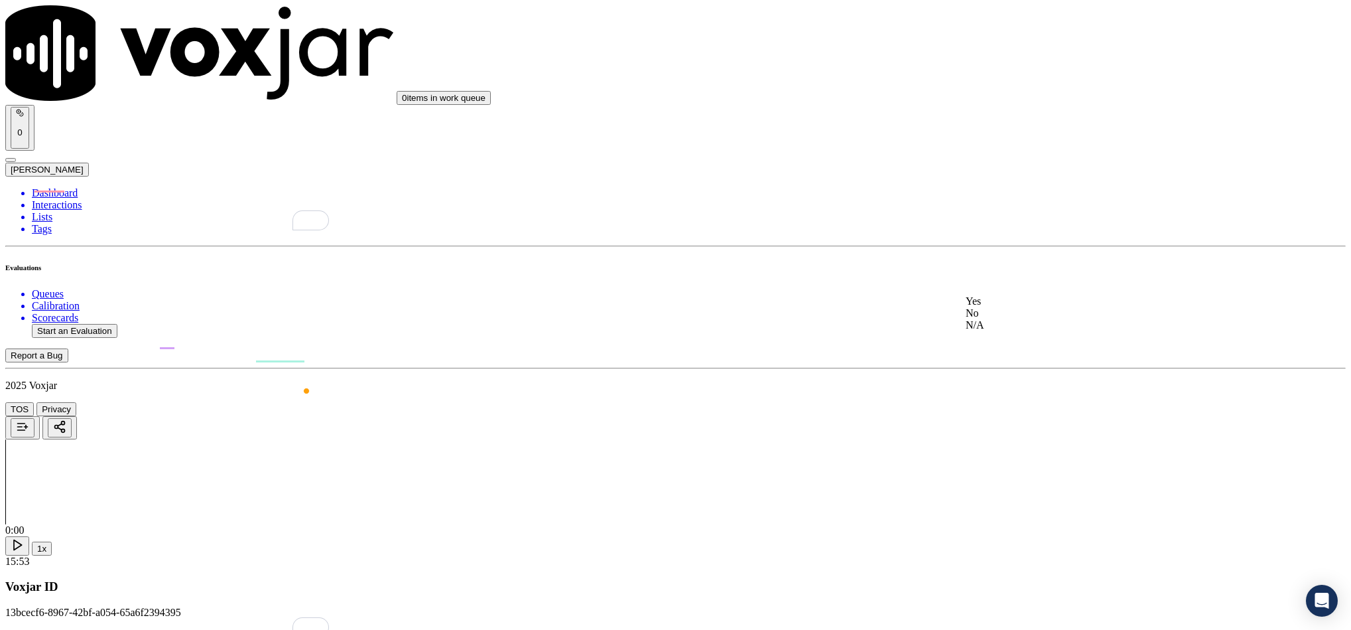
click at [1030, 307] on div "Yes" at bounding box center [1120, 301] width 308 height 12
click at [1014, 172] on div "No" at bounding box center [1120, 167] width 308 height 12
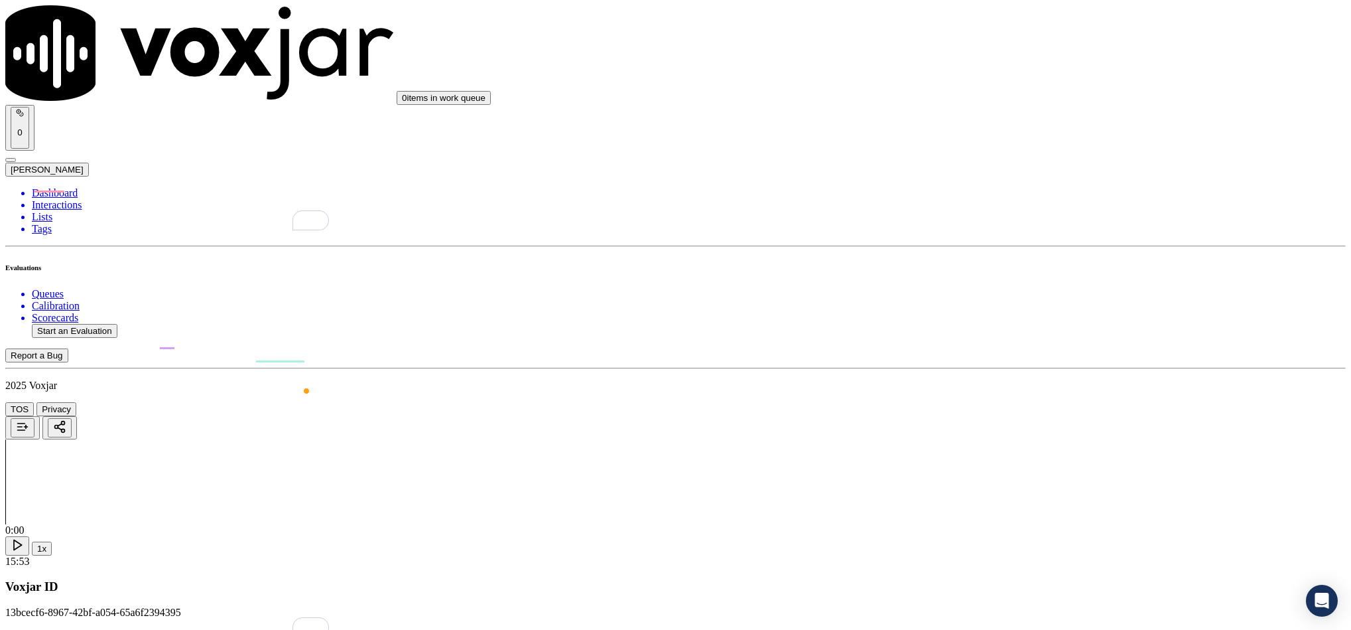
drag, startPoint x: 1036, startPoint y: 255, endPoint x: 1037, endPoint y: 267, distance: 12.7
click at [1023, 283] on div "Yes" at bounding box center [1120, 277] width 308 height 12
click at [1028, 446] on div "No" at bounding box center [1120, 440] width 308 height 12
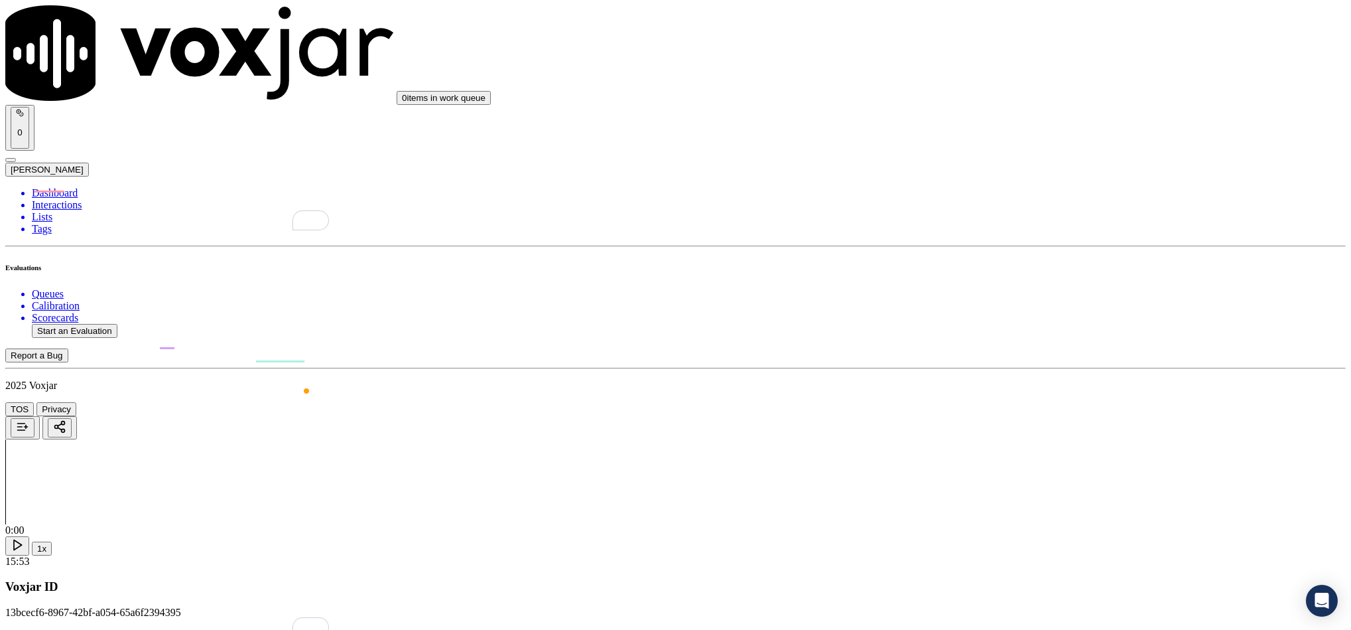
scroll to position [2886, 0]
click at [1014, 300] on div "No" at bounding box center [1120, 294] width 308 height 12
click at [1014, 307] on div "No" at bounding box center [1120, 303] width 308 height 31
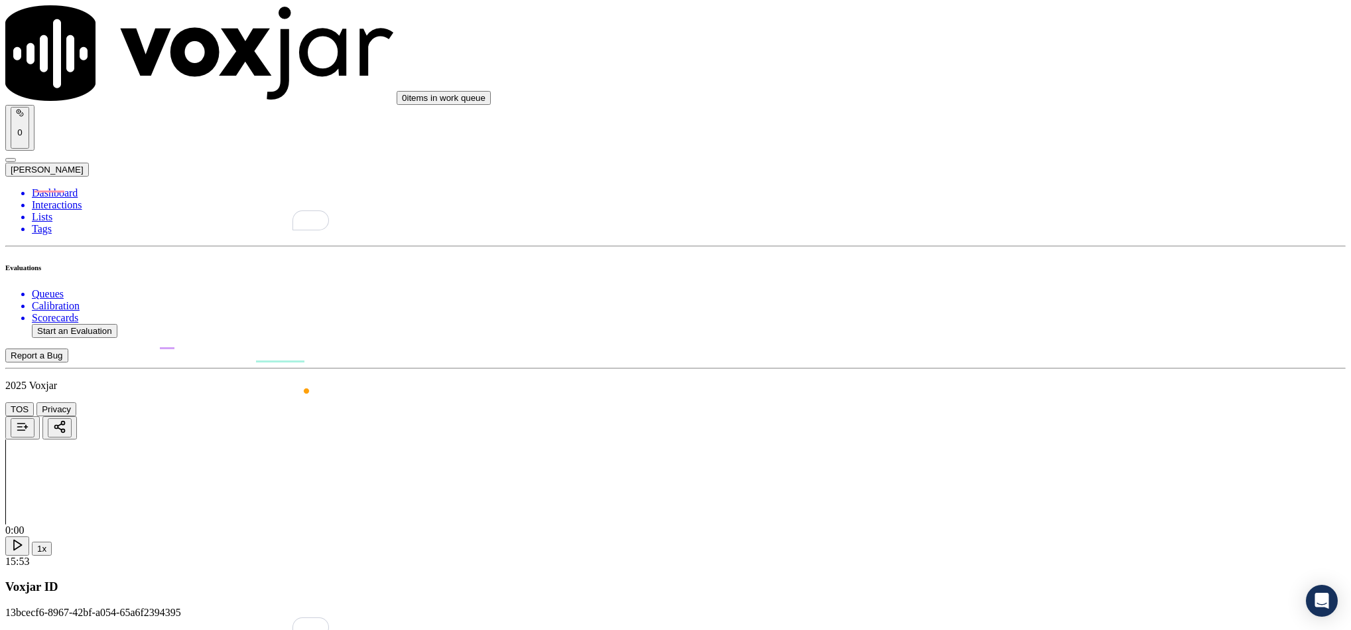
click at [1022, 440] on div "Yes" at bounding box center [1120, 434] width 308 height 12
click at [1022, 433] on div "N/A" at bounding box center [1120, 427] width 308 height 12
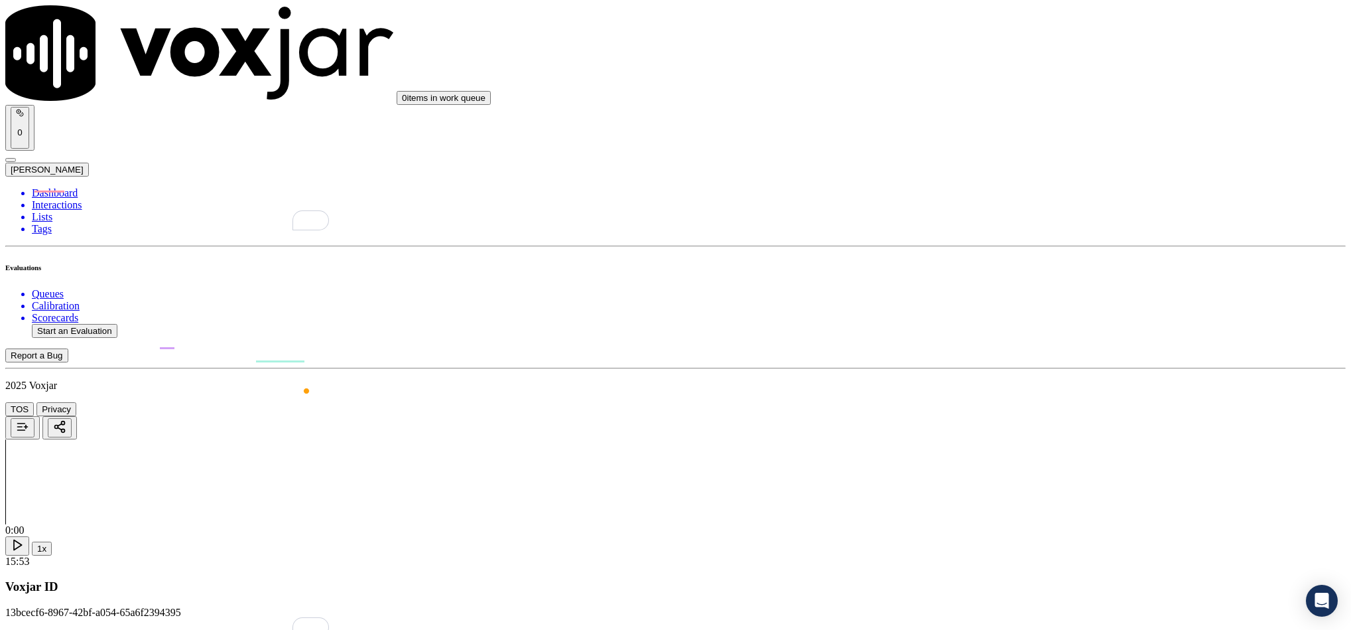
scroll to position [3284, 0]
click at [1012, 389] on div "No" at bounding box center [1120, 383] width 308 height 12
click at [1015, 541] on div "No" at bounding box center [1120, 535] width 308 height 12
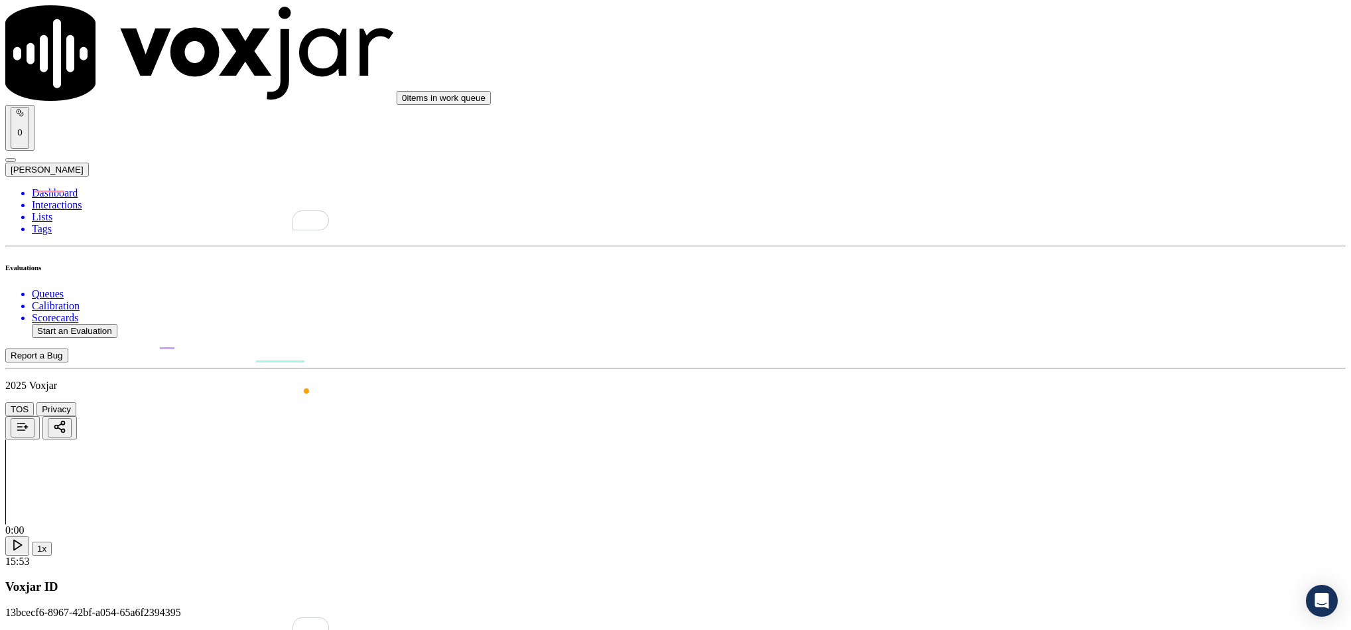
scroll to position [3338, 0]
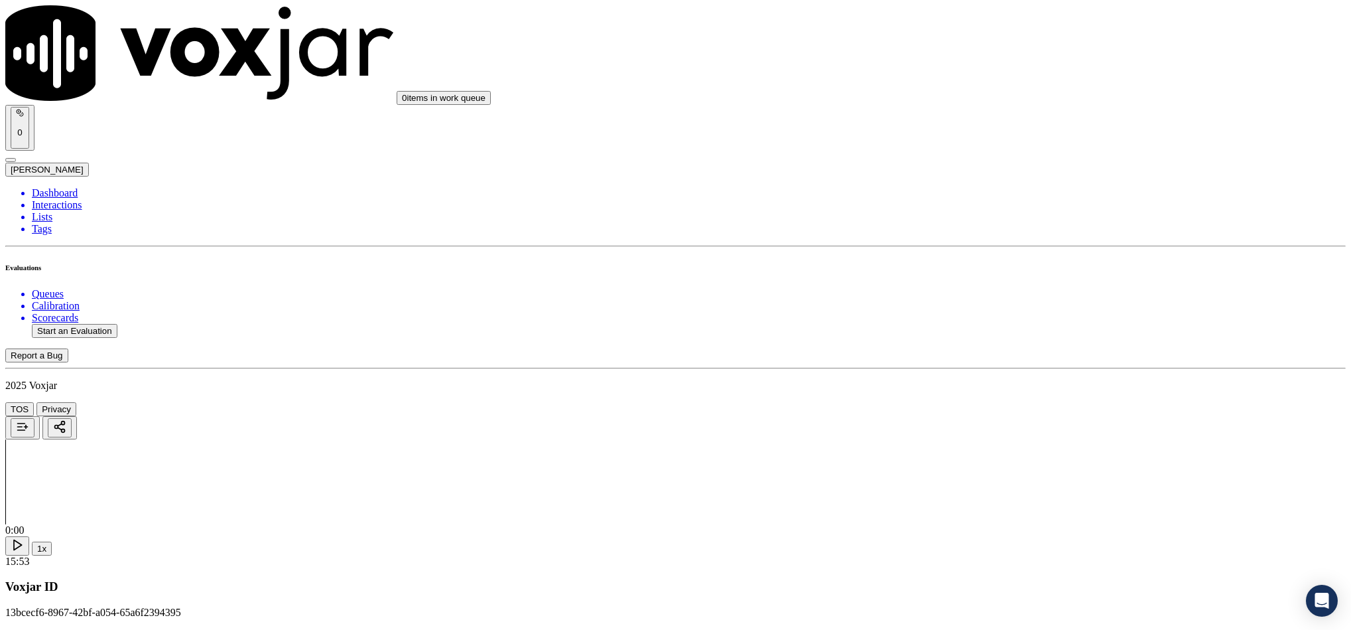
click at [50, 187] on li "Dashboard" at bounding box center [689, 193] width 1314 height 12
